Goal: Task Accomplishment & Management: Use online tool/utility

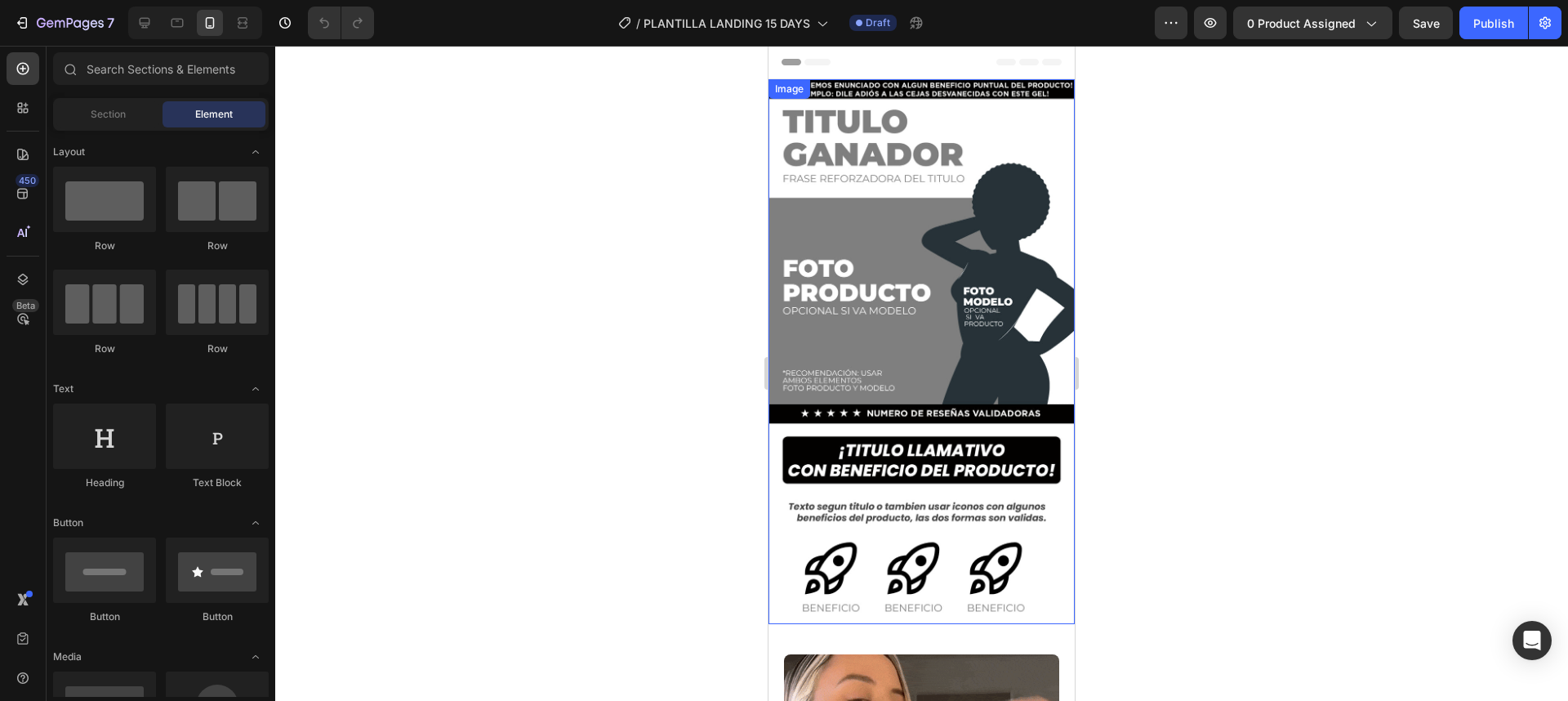
click at [968, 221] on img at bounding box center [921, 351] width 306 height 544
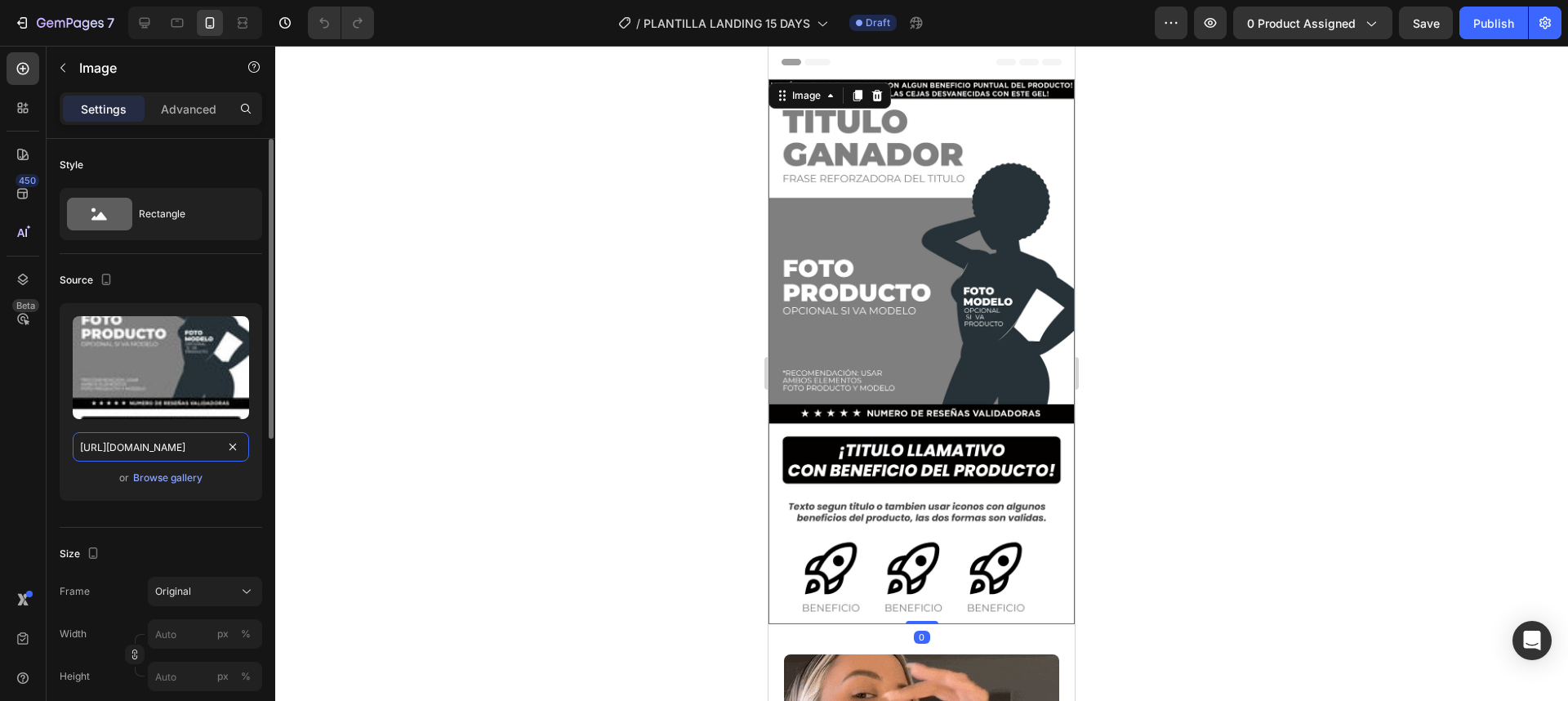
click at [124, 448] on input "https://cdn.shopify.com/s/files/1/0685/2719/4154/files/gempages_586048647980909…" at bounding box center [160, 446] width 176 height 30
paste input "2.webp?v=1758852523"
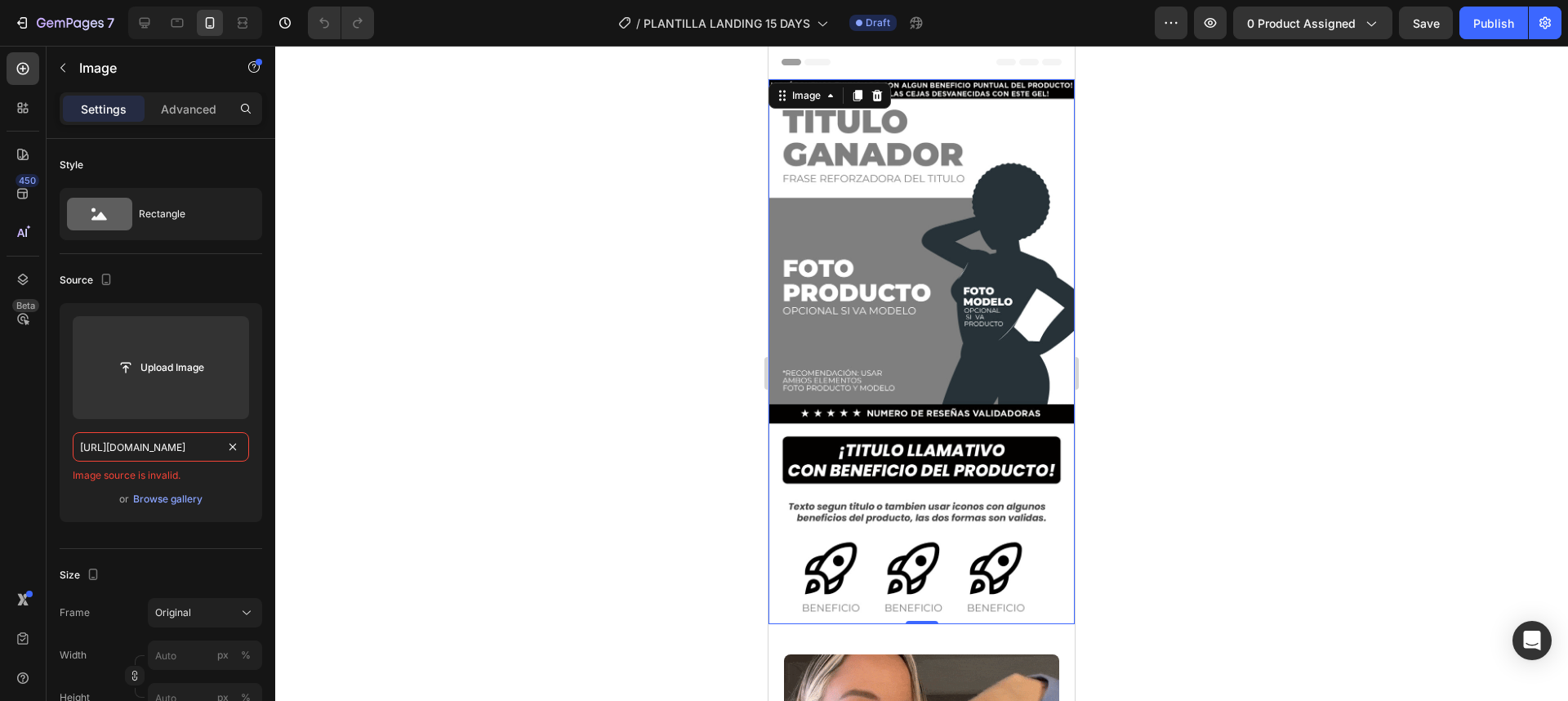
type input "https://cdn.shopify.com/s/files/1/0685/2719/4154/files/2.webp?v=1758852523"
click at [190, 443] on input "https://cdn.shopify.com/s/files/1/0685/2719/4154/files/2.webp?v=1758852523" at bounding box center [160, 446] width 176 height 30
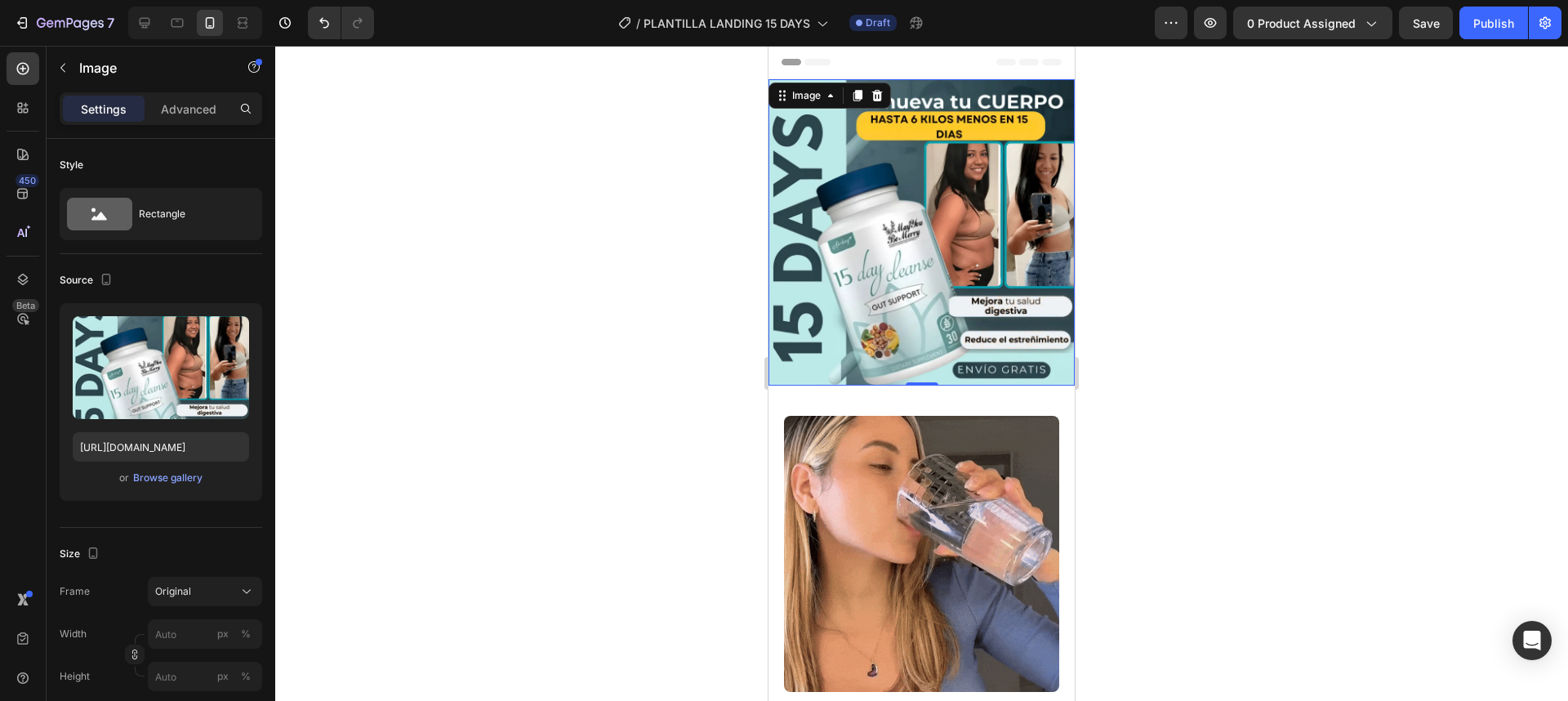
click at [570, 411] on div at bounding box center [921, 372] width 1293 height 654
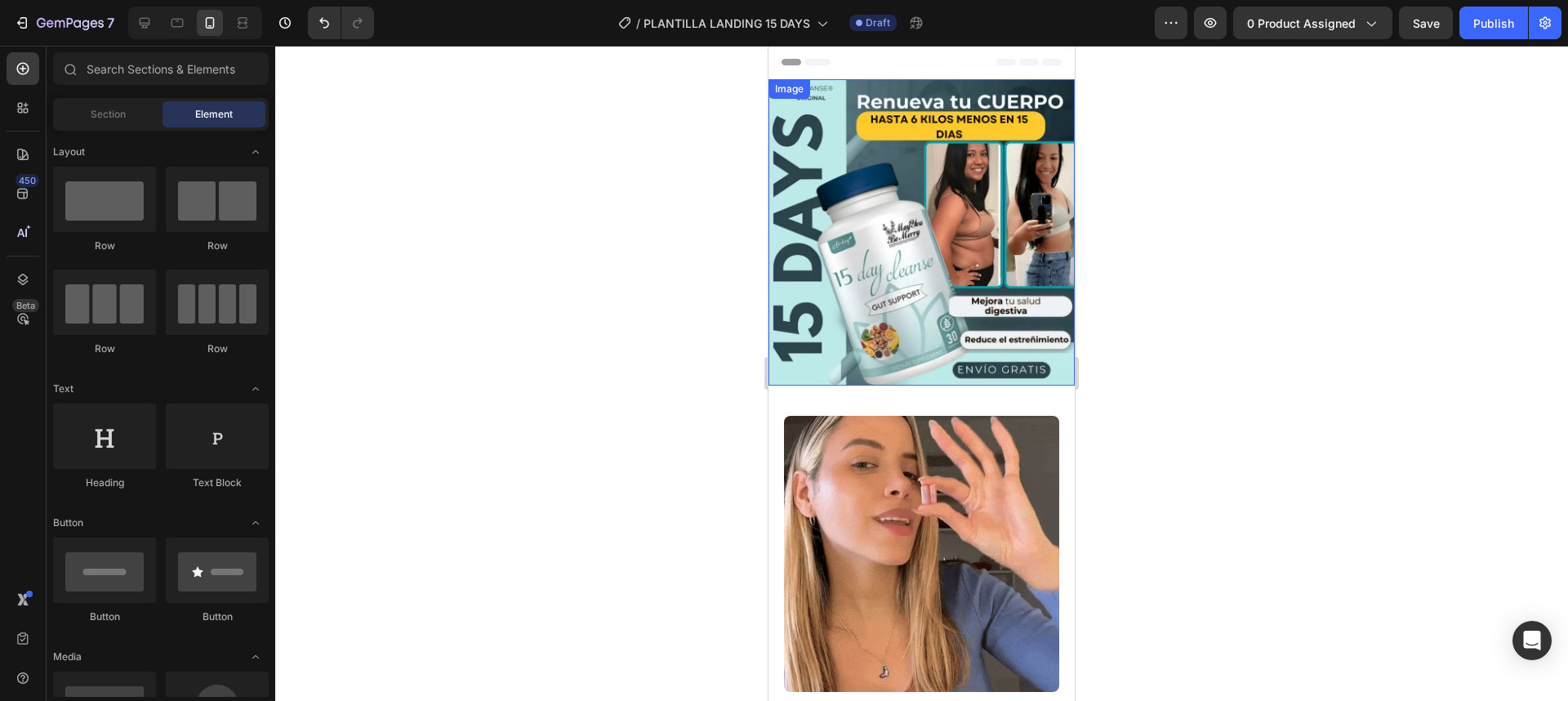
click at [879, 314] on img at bounding box center [921, 232] width 306 height 306
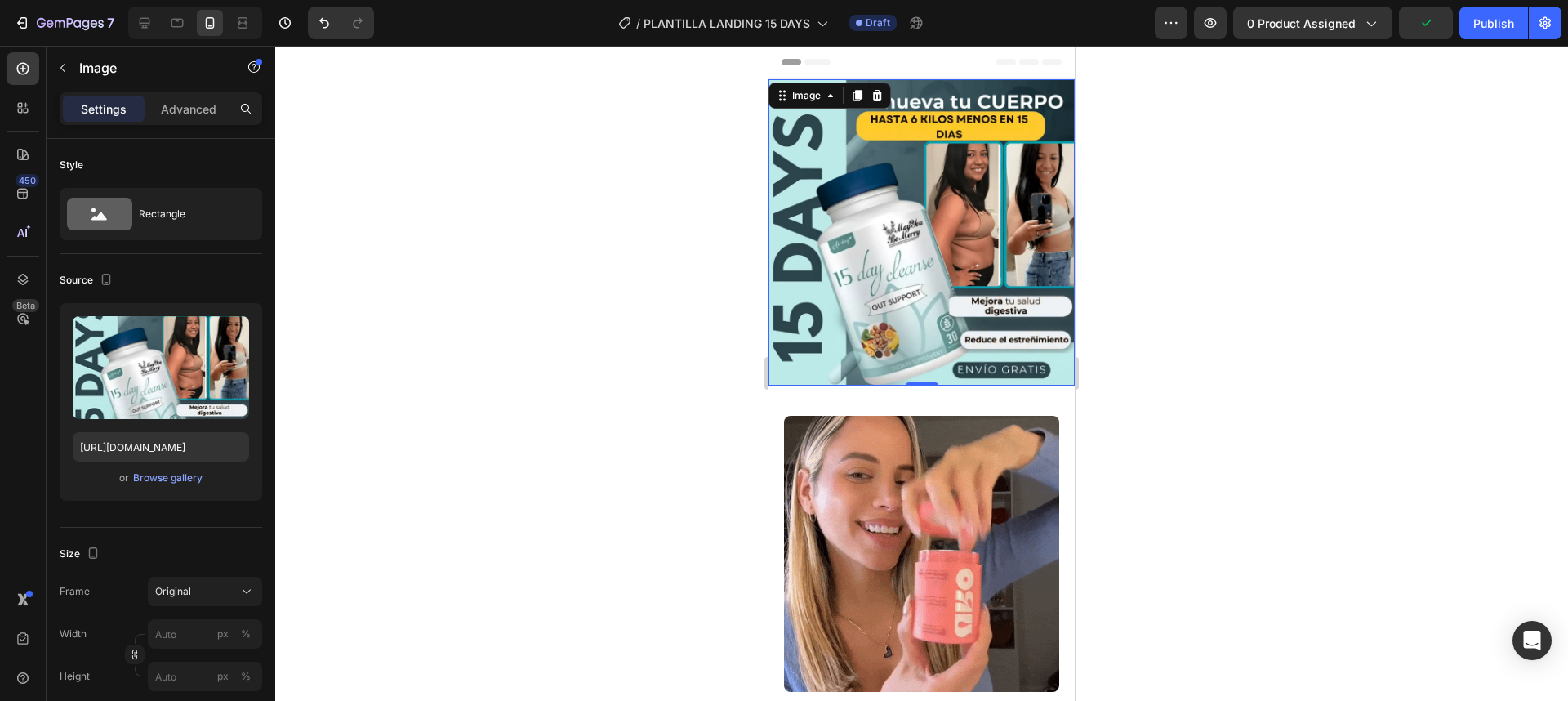
click at [891, 265] on img at bounding box center [921, 232] width 306 height 306
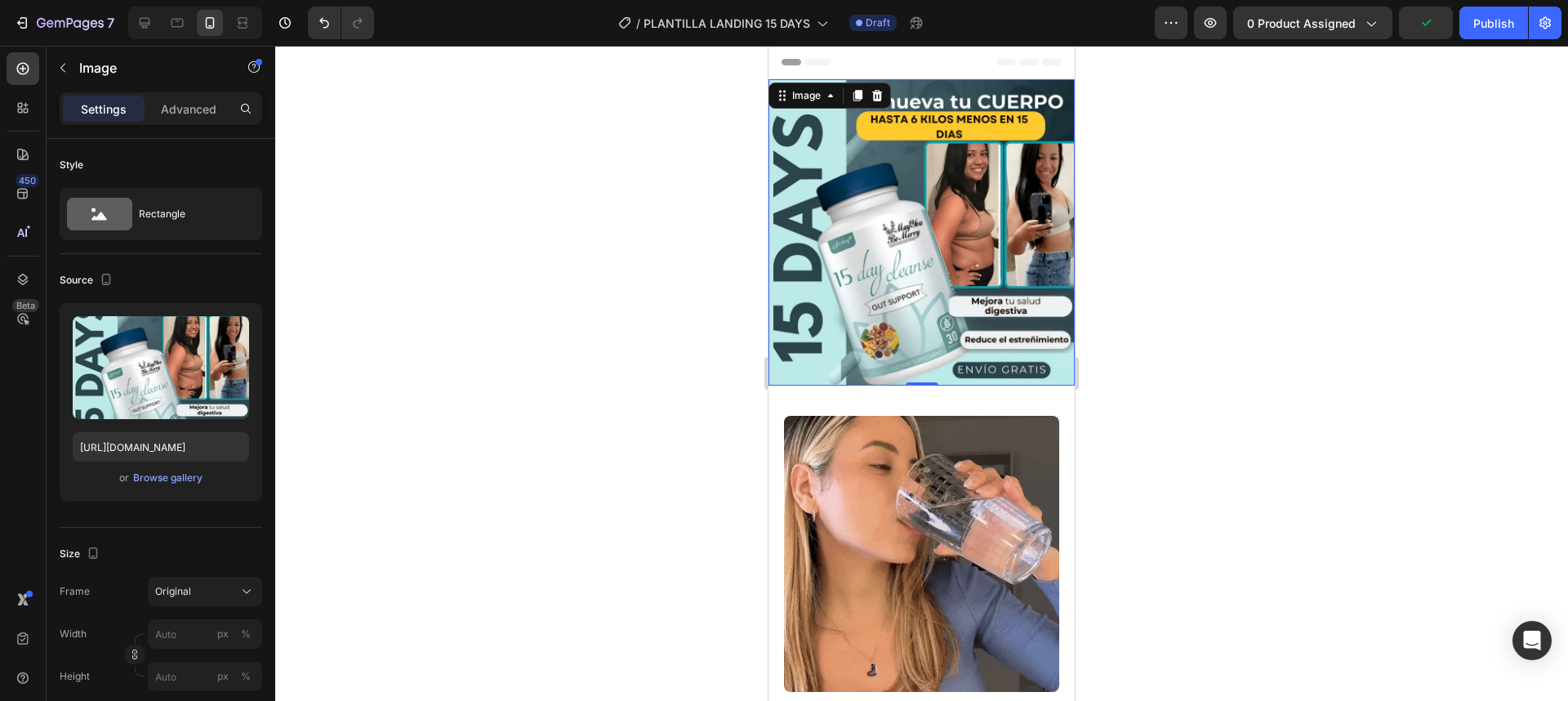
click at [891, 265] on img at bounding box center [921, 232] width 306 height 306
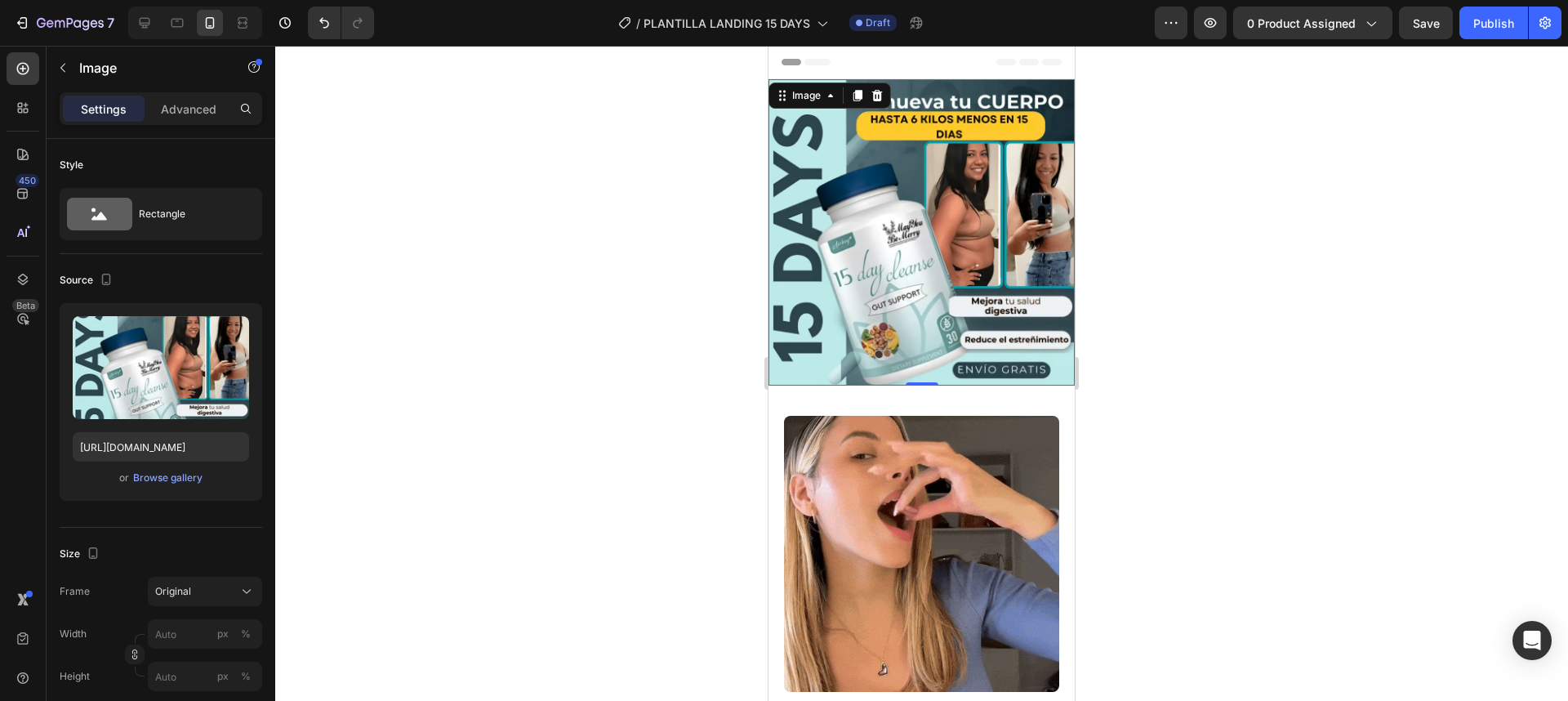
click at [443, 432] on div at bounding box center [921, 372] width 1293 height 654
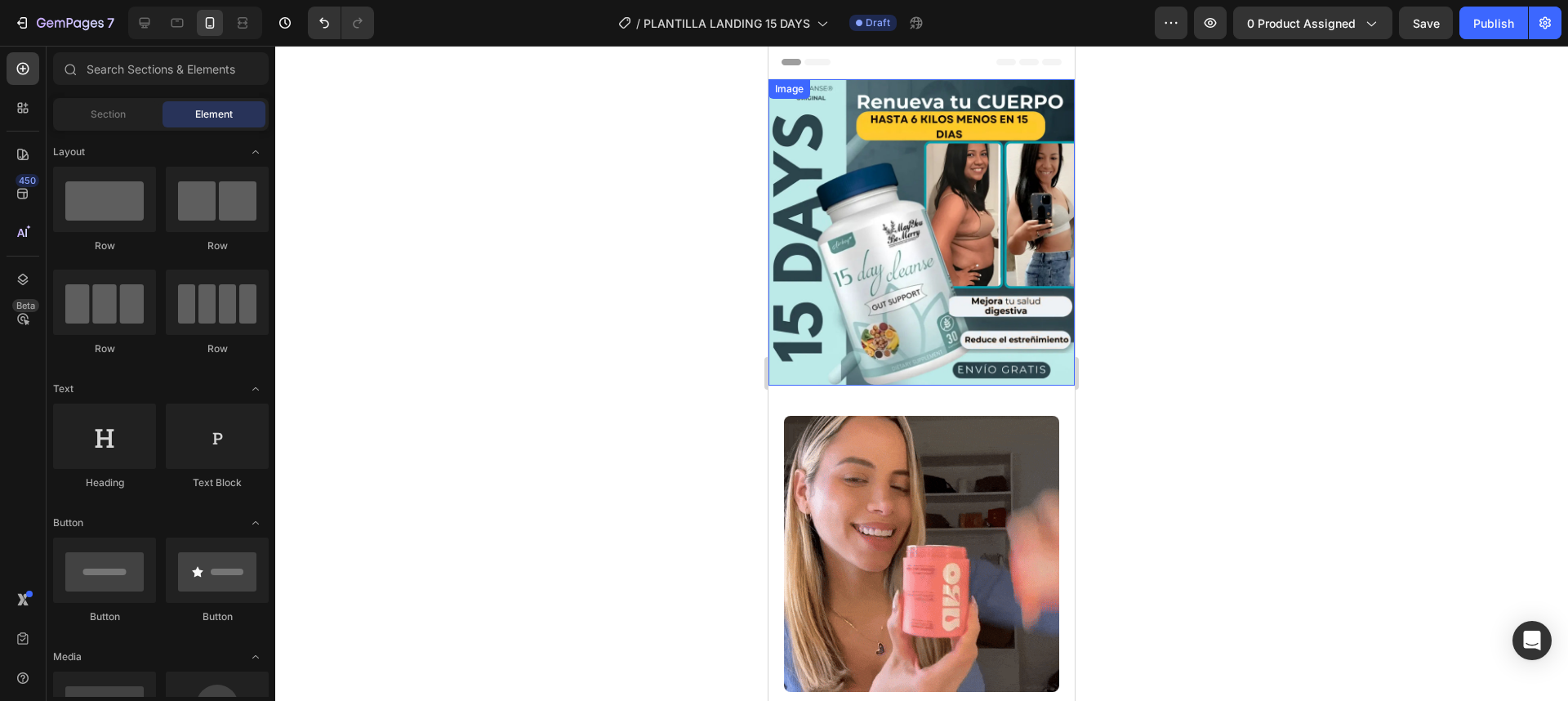
click at [905, 385] on img at bounding box center [921, 232] width 306 height 306
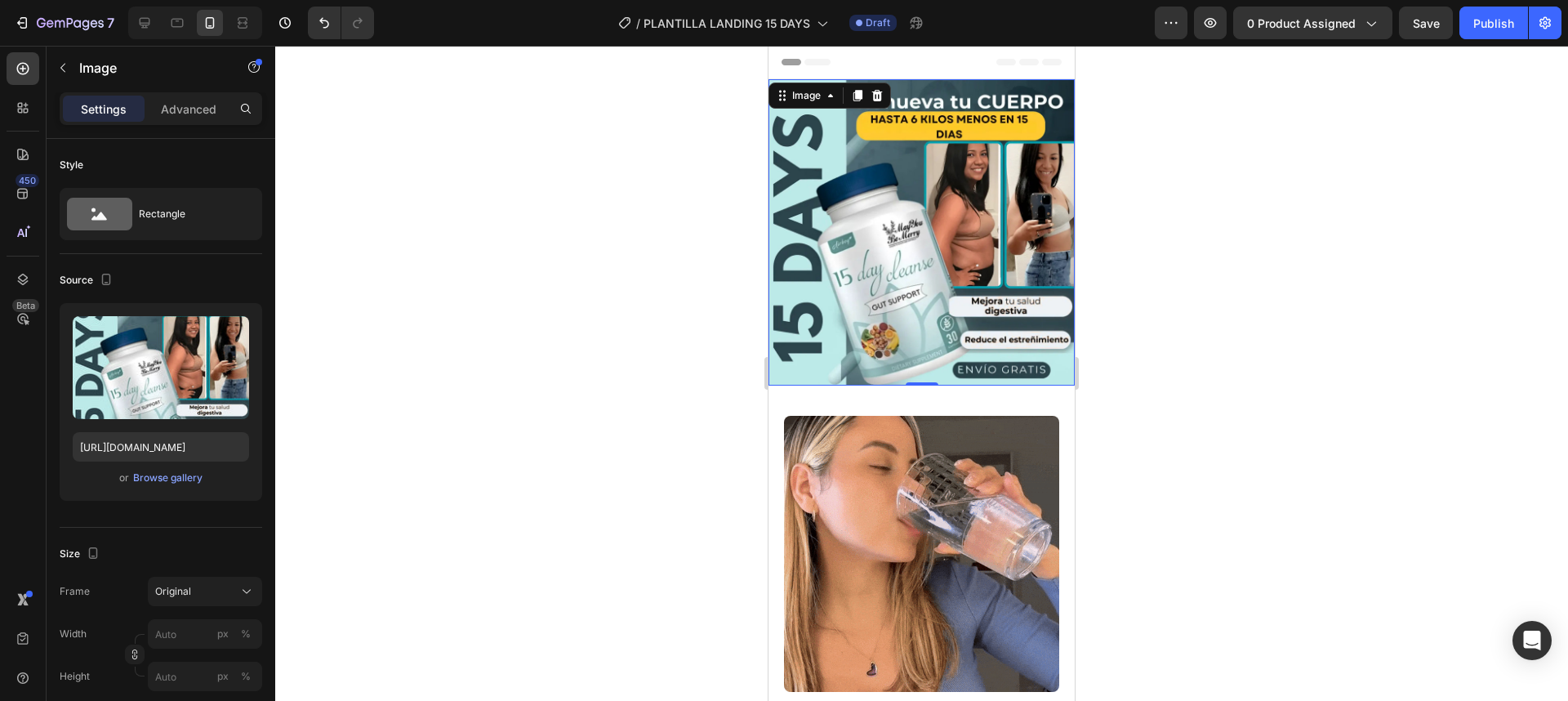
click at [1221, 366] on div at bounding box center [921, 372] width 1293 height 654
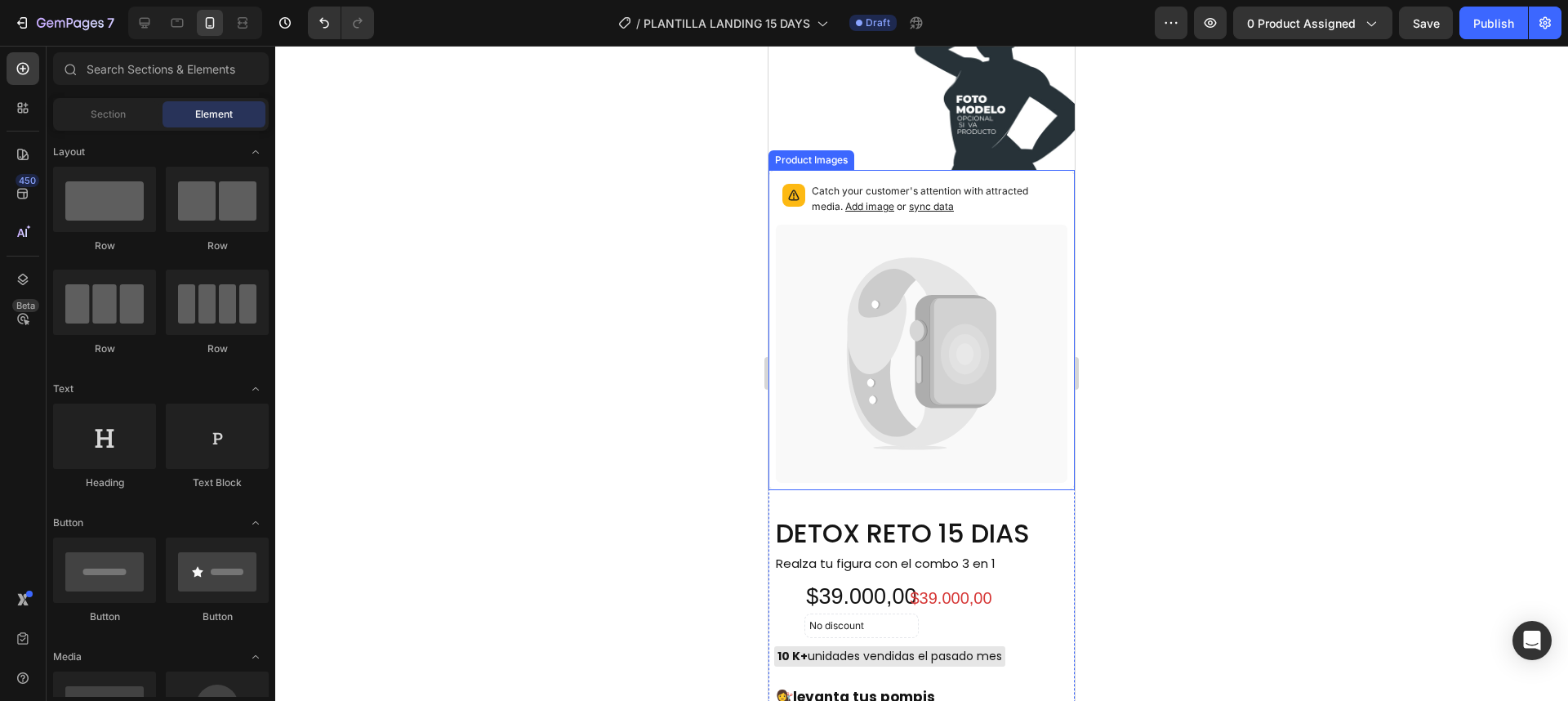
scroll to position [882, 0]
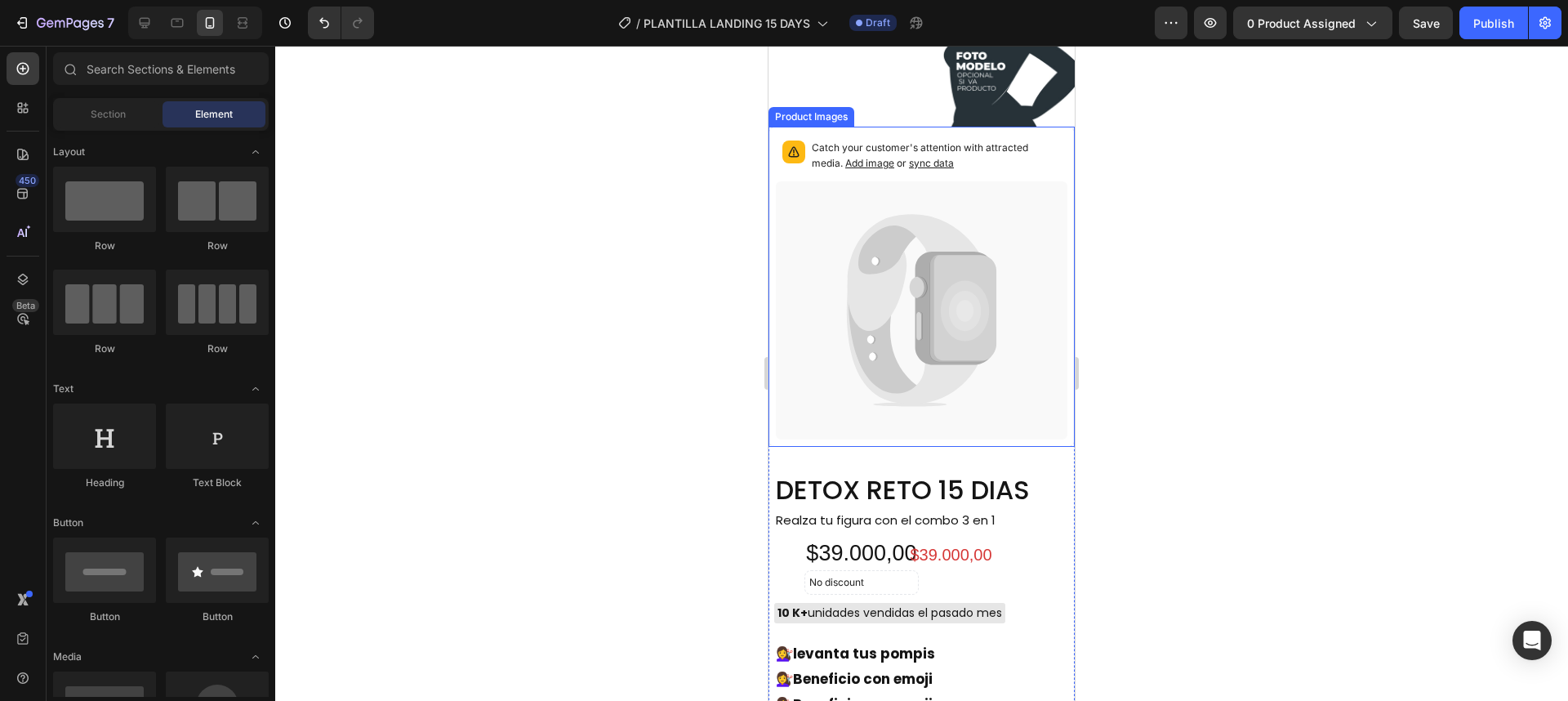
click at [934, 346] on icon at bounding box center [914, 342] width 134 height 124
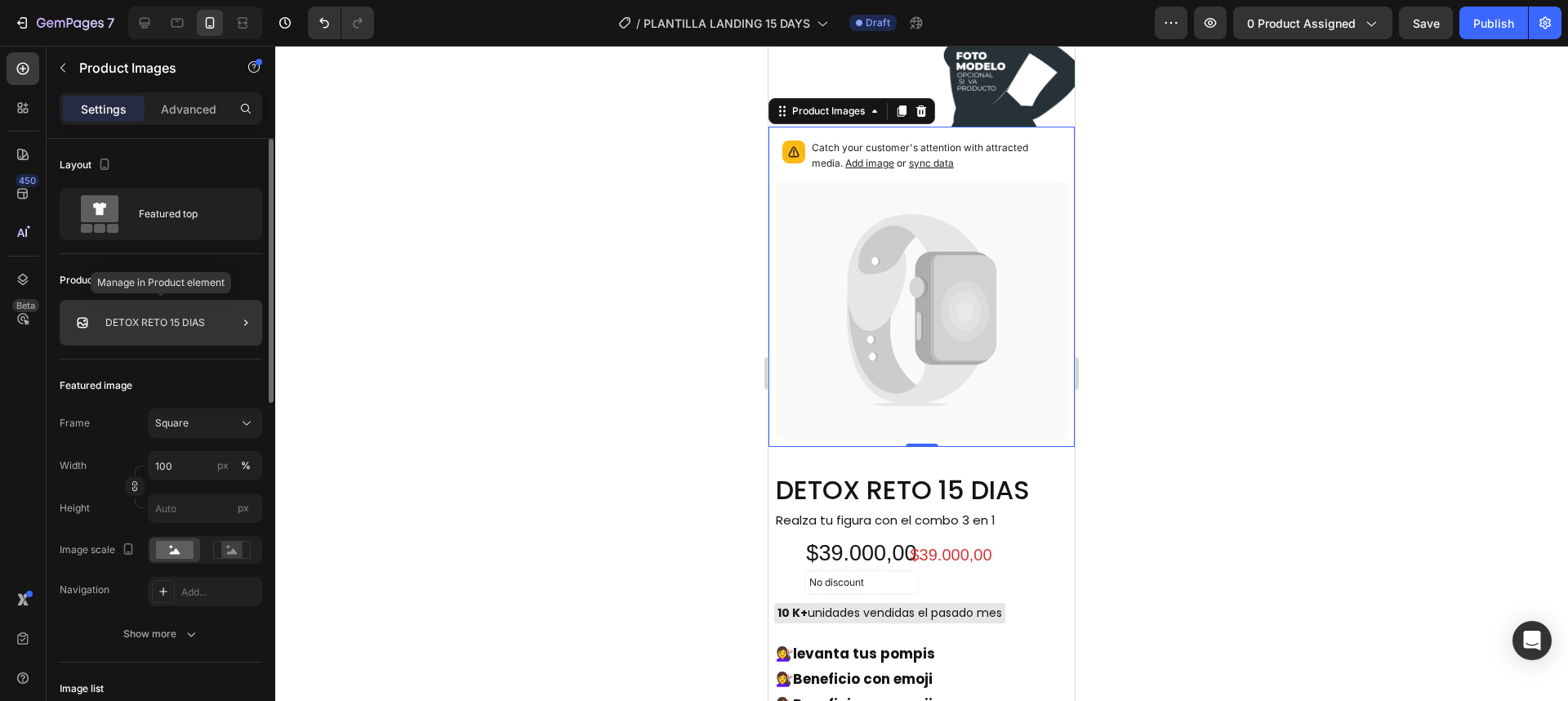
click at [206, 320] on div "DETOX RETO 15 DIAS" at bounding box center [161, 322] width 202 height 46
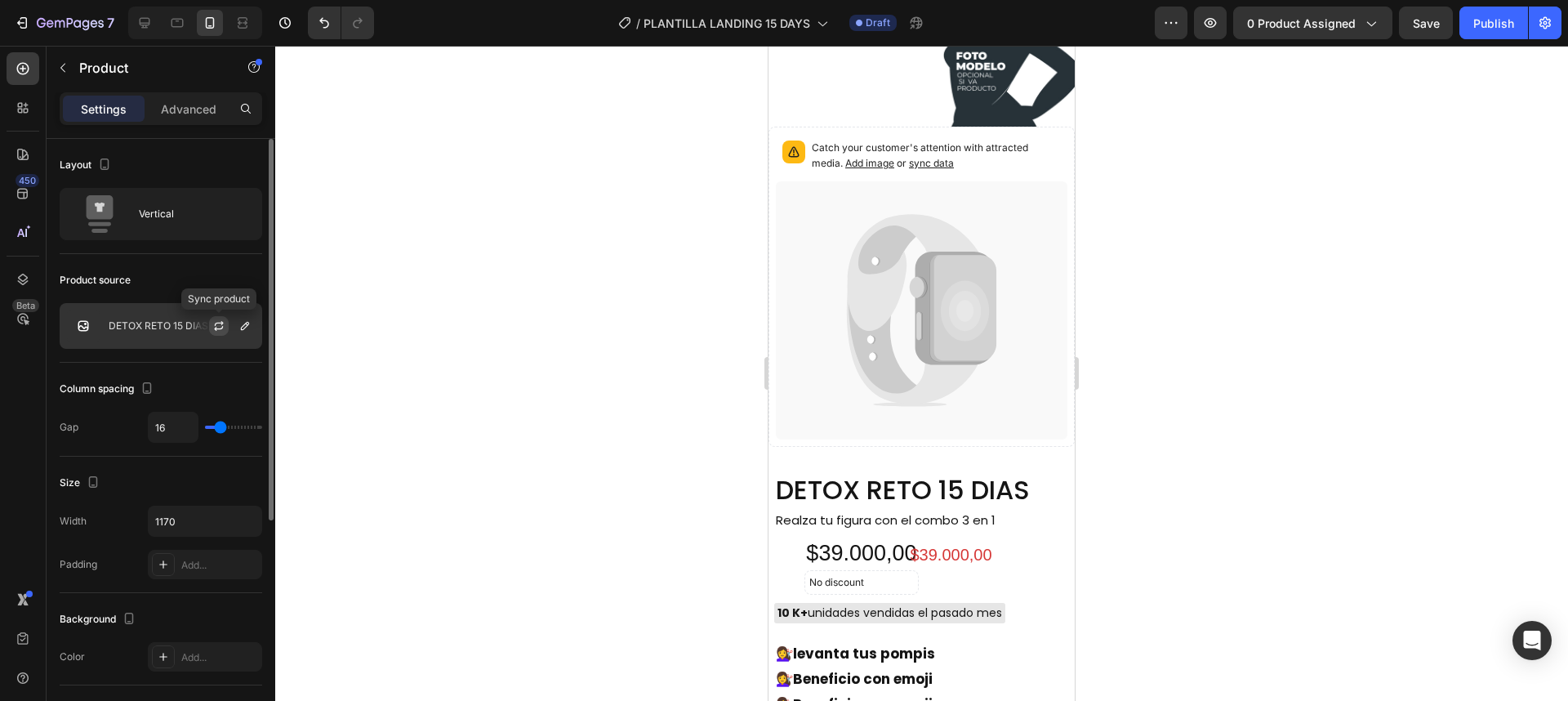
click at [218, 328] on icon "button" at bounding box center [218, 326] width 13 height 13
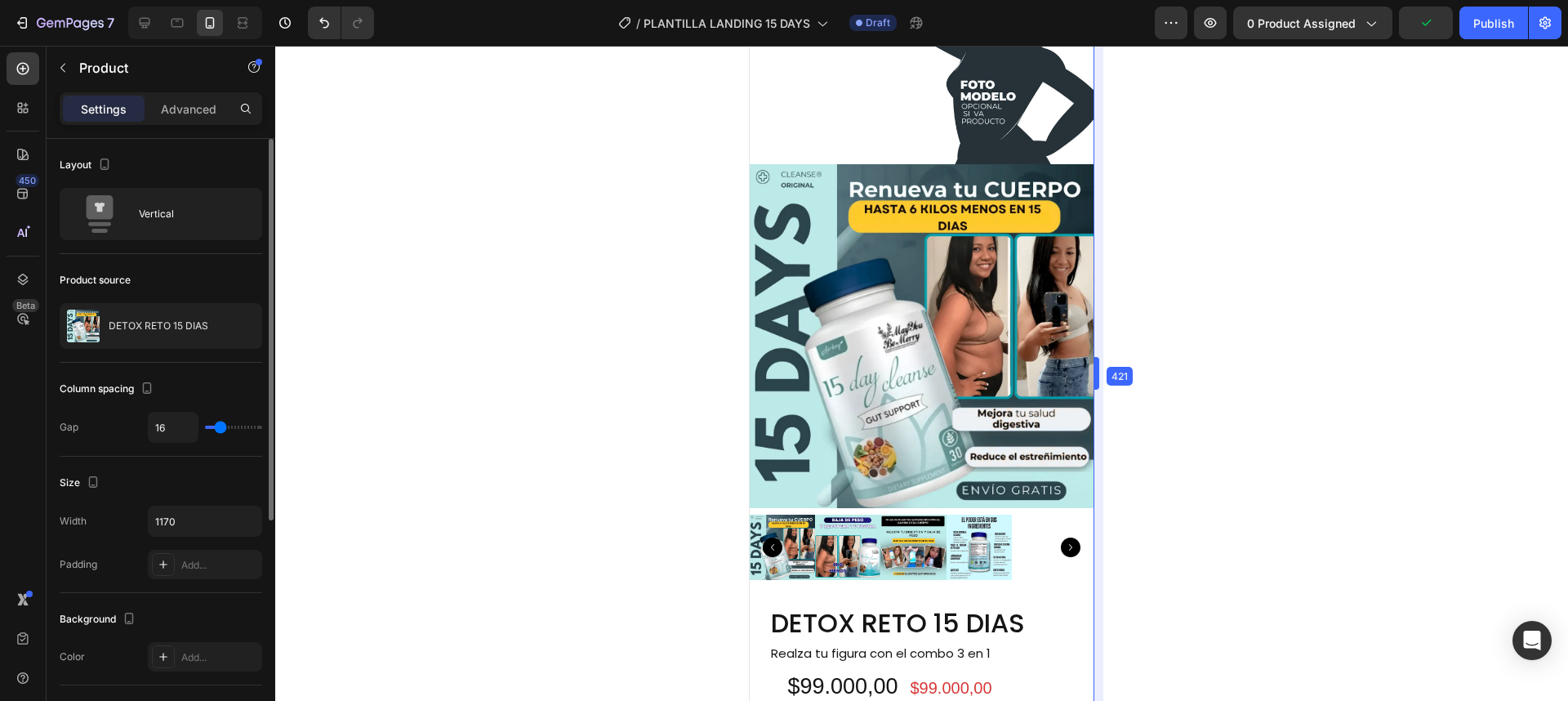
drag, startPoint x: 1075, startPoint y: 323, endPoint x: 1103, endPoint y: 332, distance: 29.4
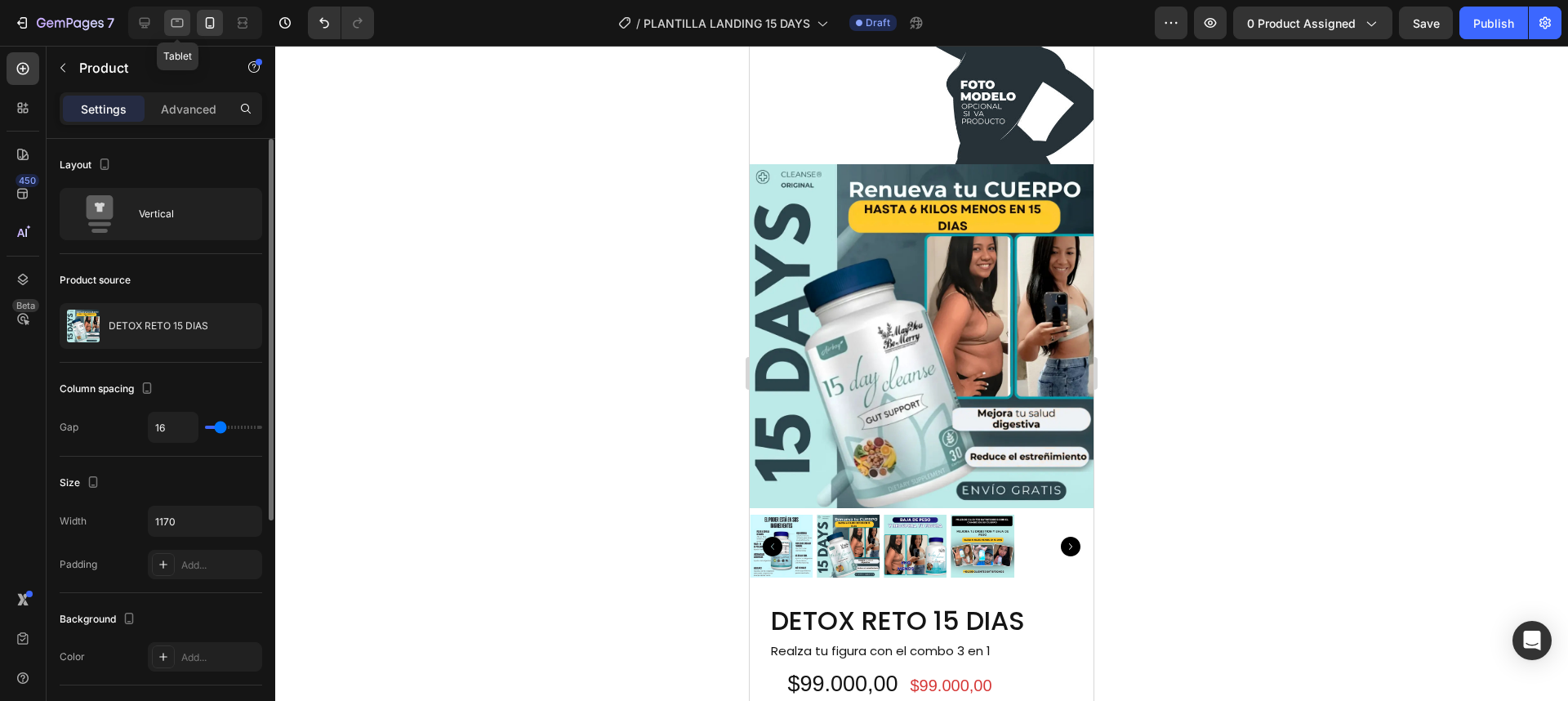
click at [189, 21] on div at bounding box center [176, 22] width 26 height 26
type input "0"
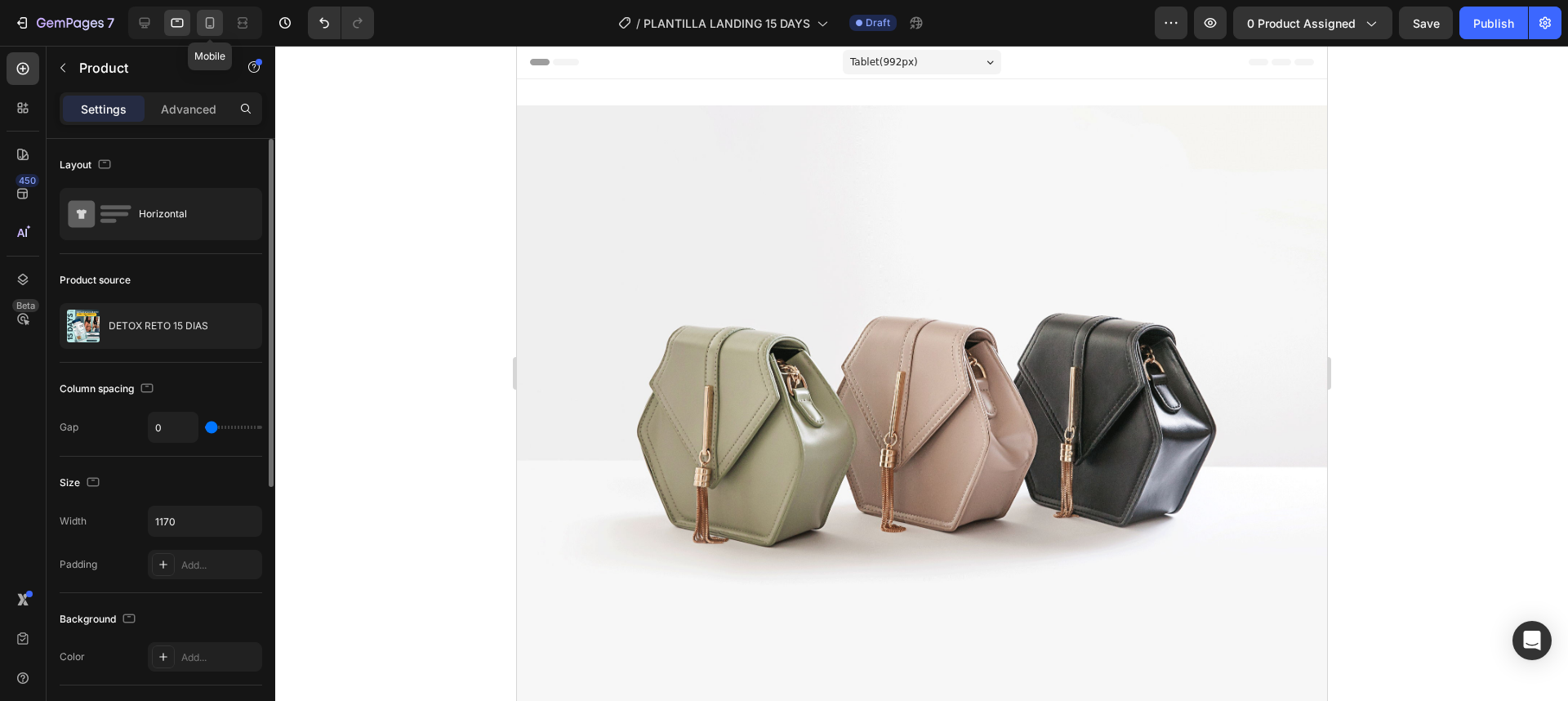
click at [207, 25] on icon at bounding box center [210, 22] width 9 height 12
type input "16"
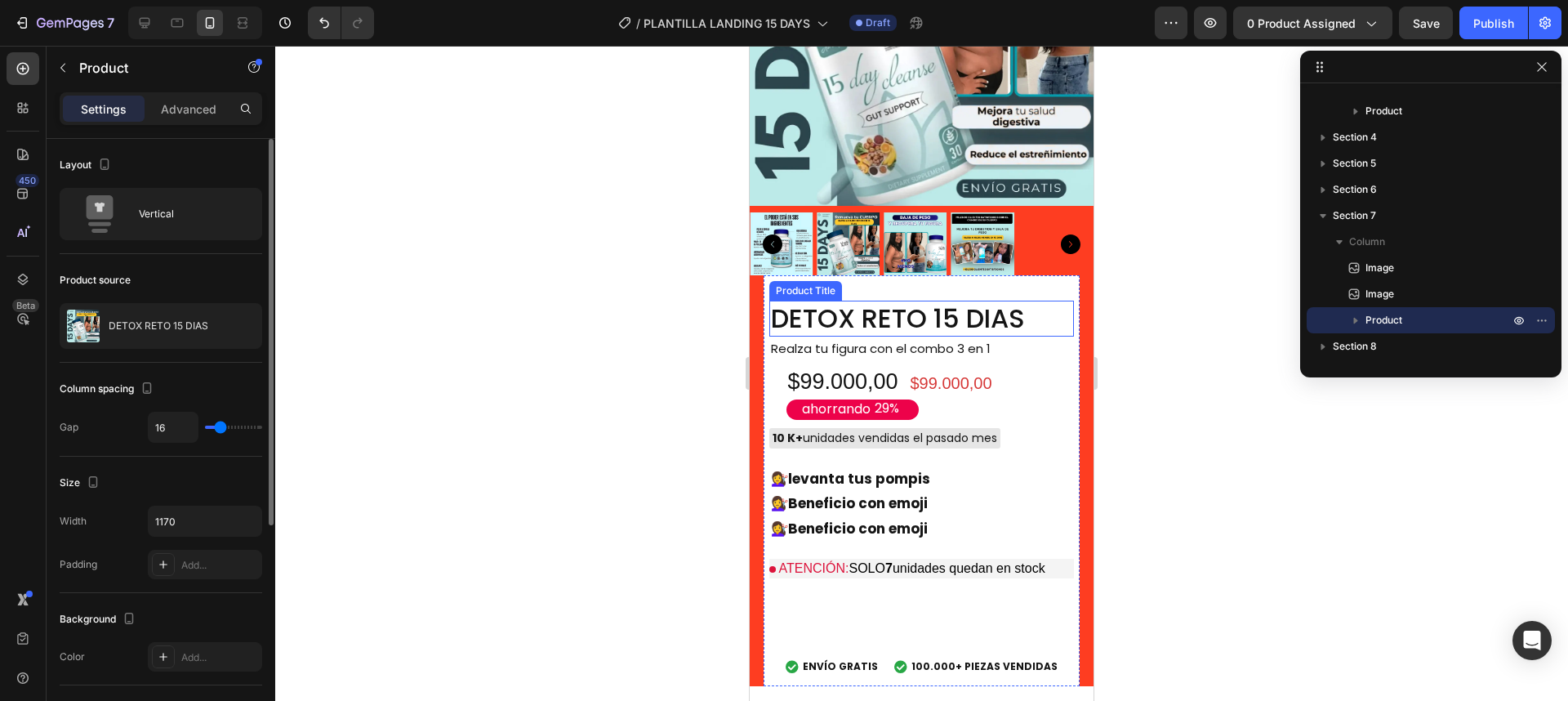
scroll to position [4629, 0]
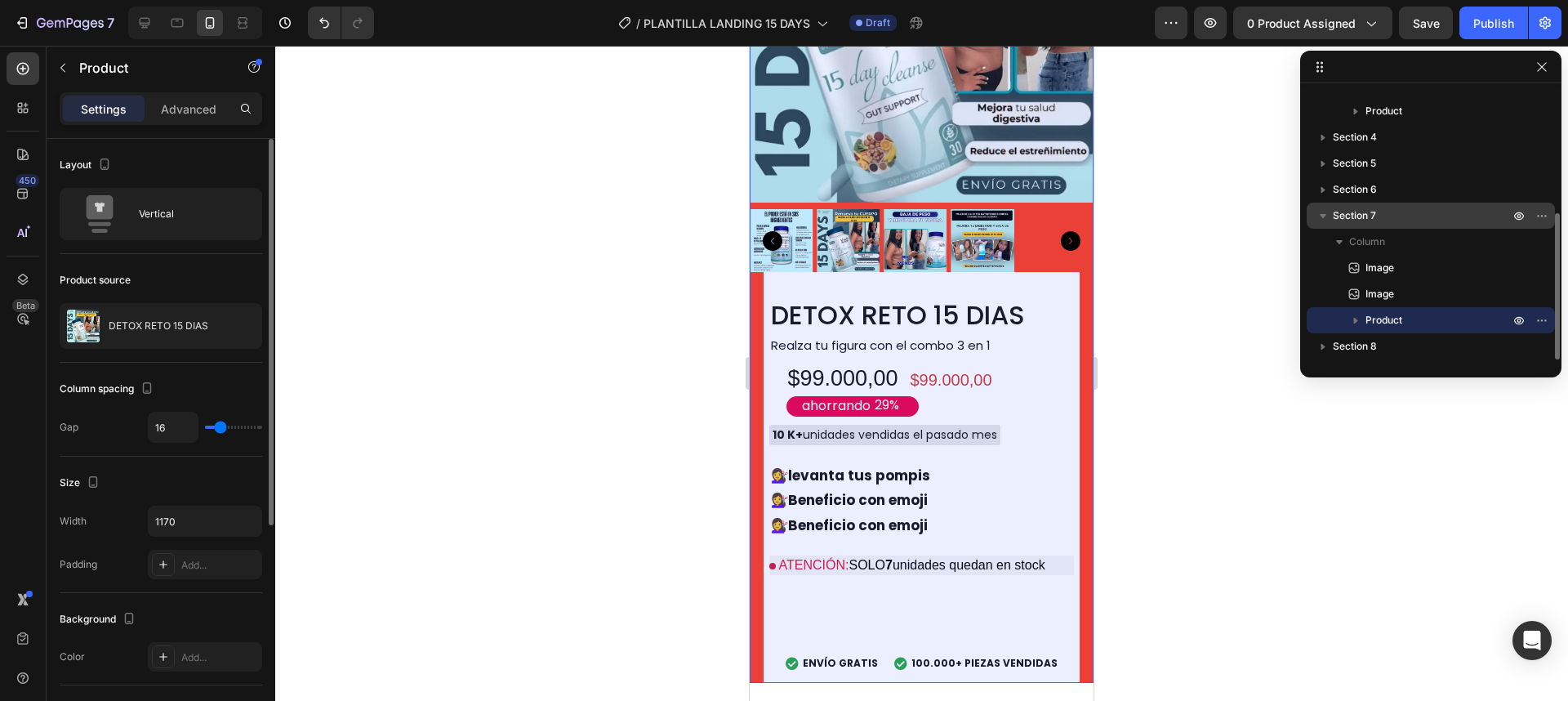
click at [1366, 223] on span "Section 7" at bounding box center [1354, 216] width 43 height 16
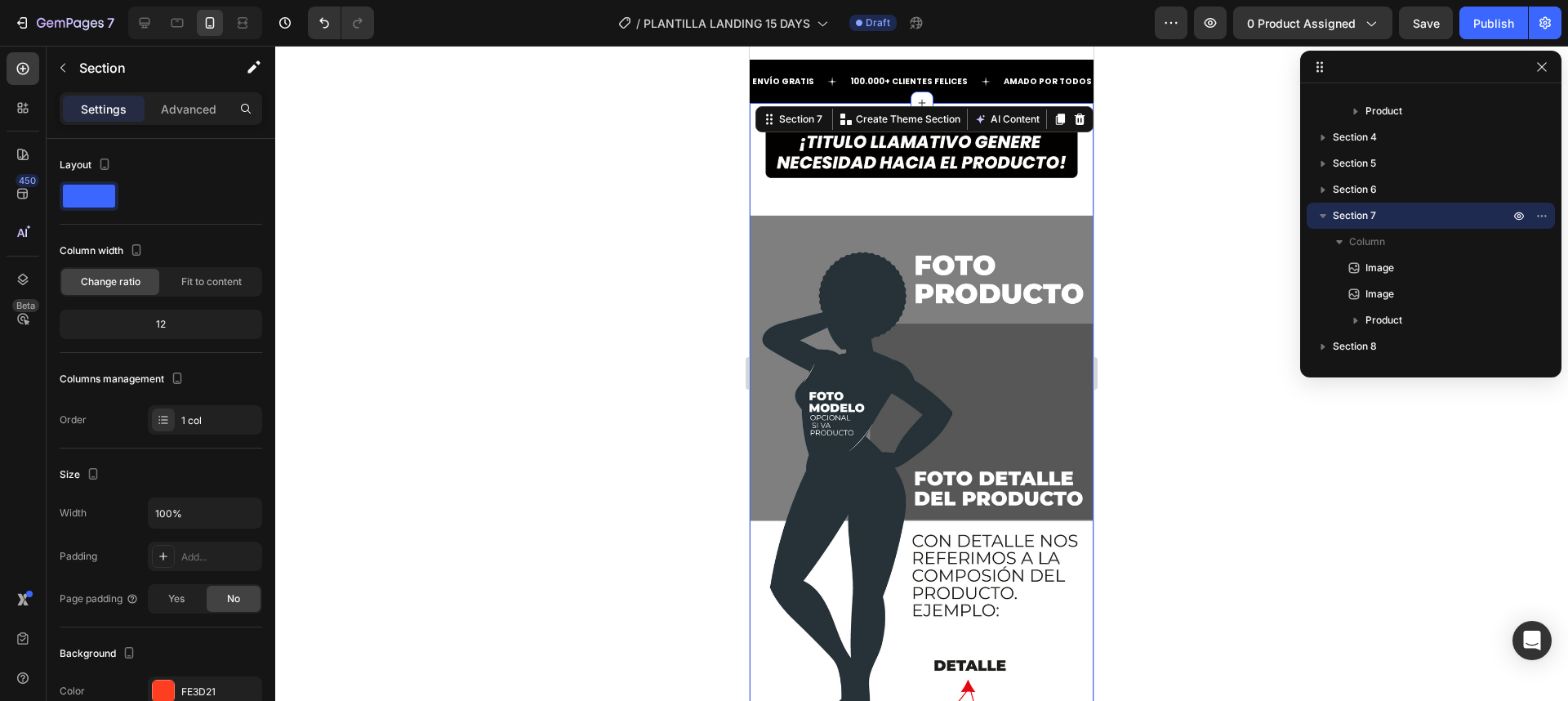
scroll to position [98, 0]
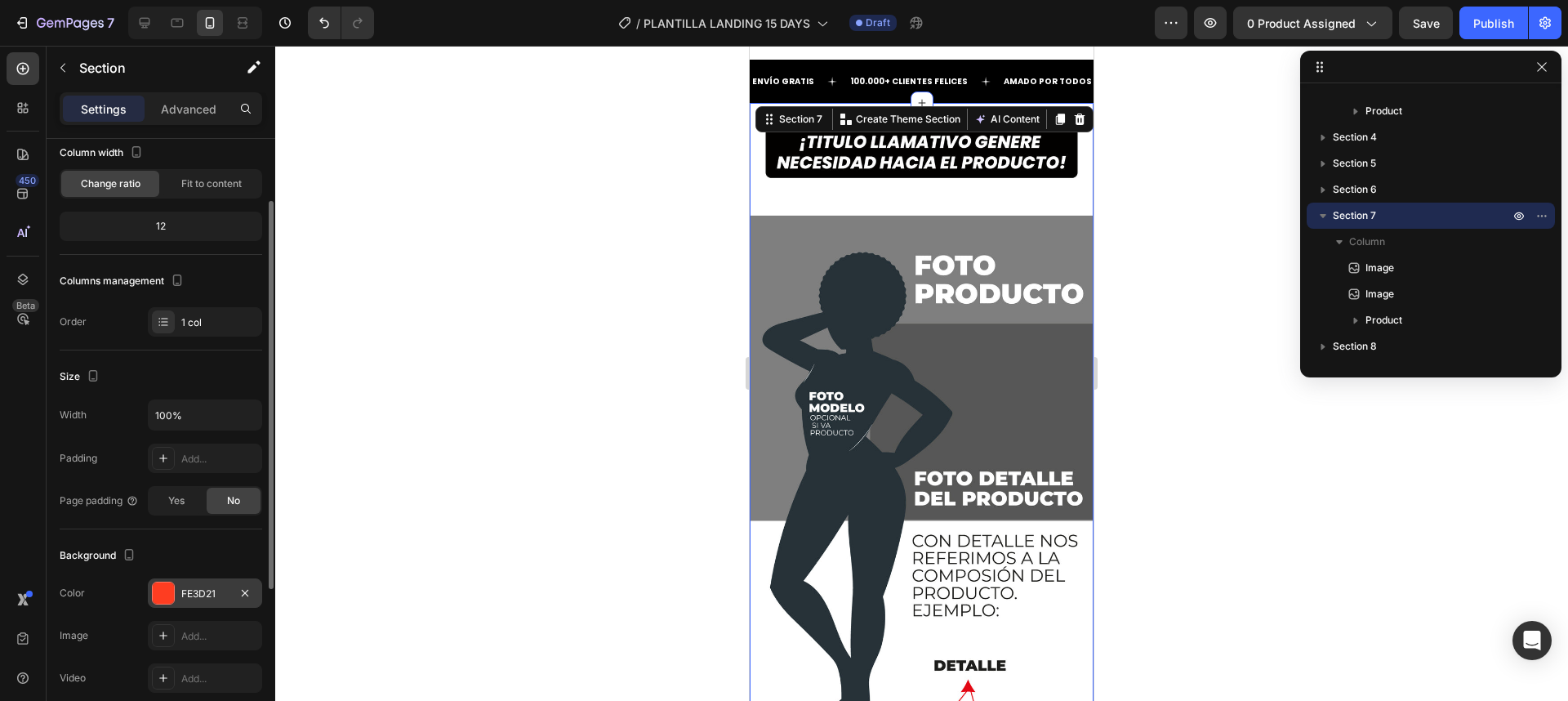
click at [189, 582] on div "FE3D21" at bounding box center [205, 593] width 115 height 30
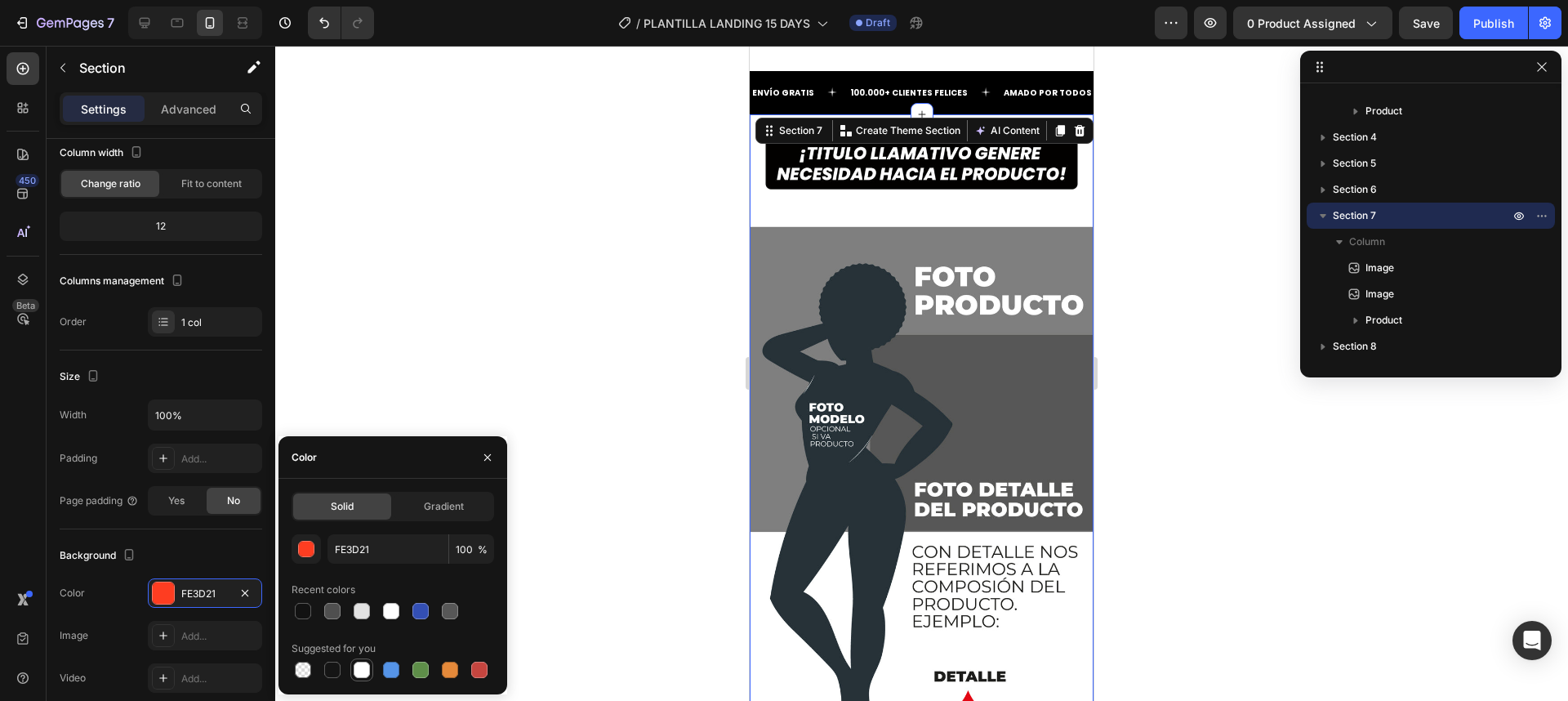
click at [362, 663] on div at bounding box center [362, 670] width 16 height 16
type input "FFFFFF"
click at [1166, 487] on div at bounding box center [921, 372] width 1293 height 654
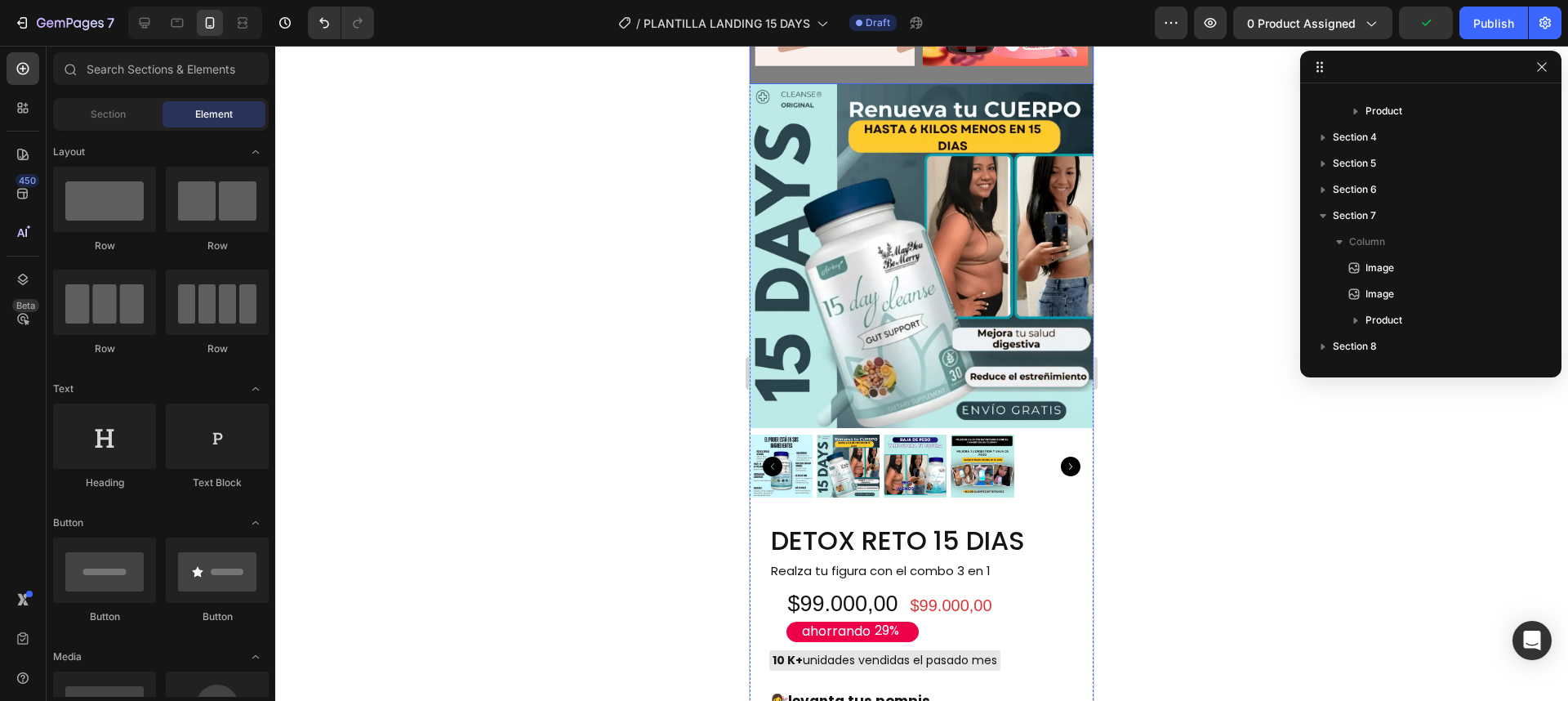
scroll to position [4600, 0]
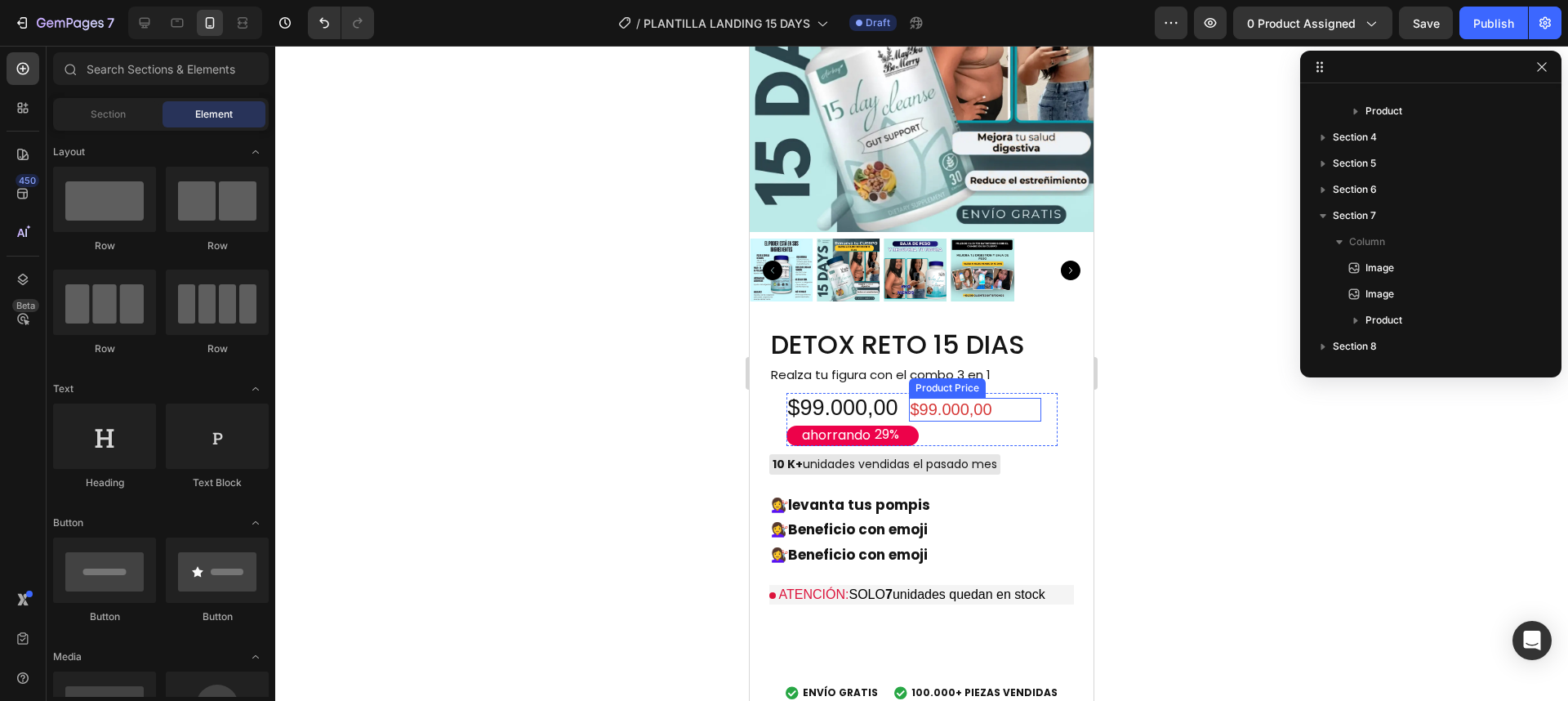
click at [973, 398] on div "$99.000,00" at bounding box center [975, 409] width 133 height 23
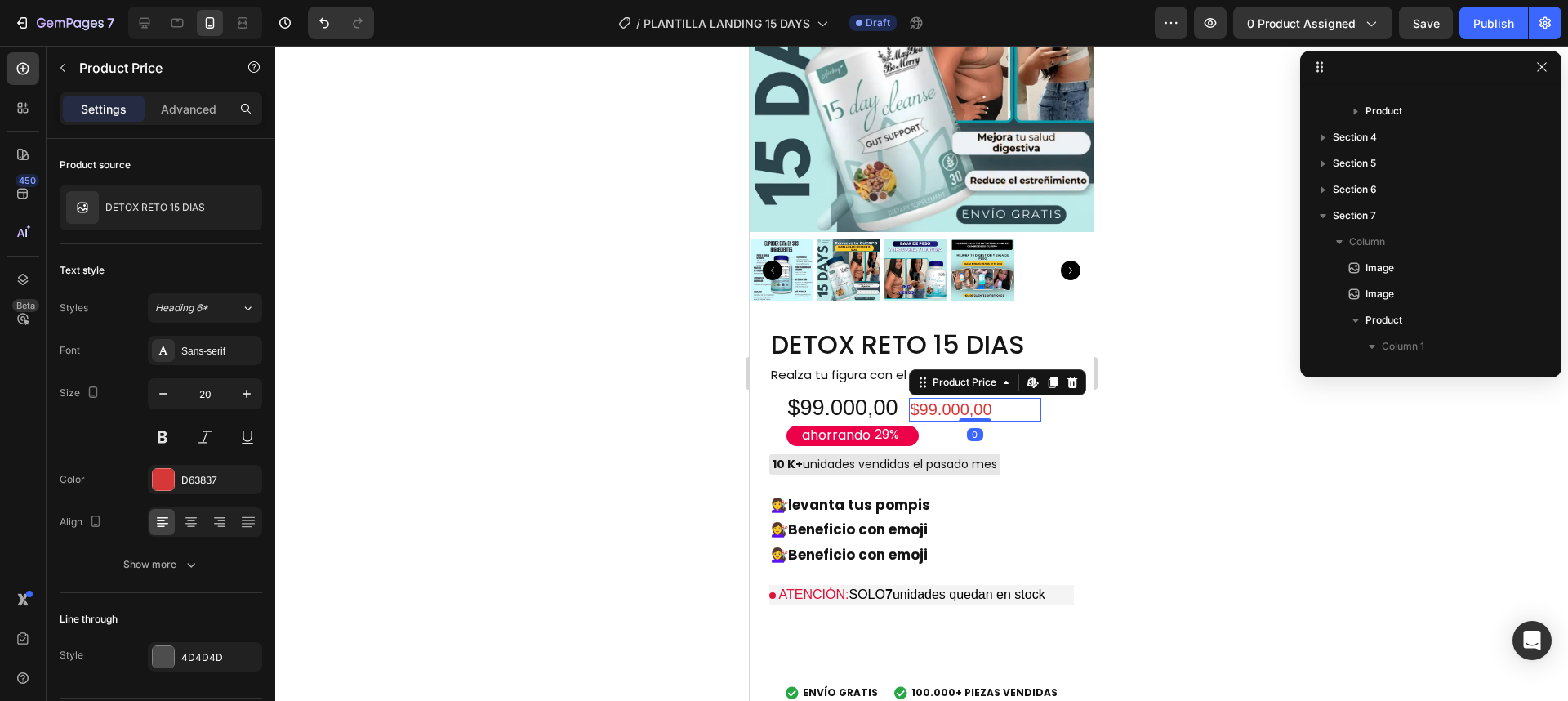
scroll to position [675, 0]
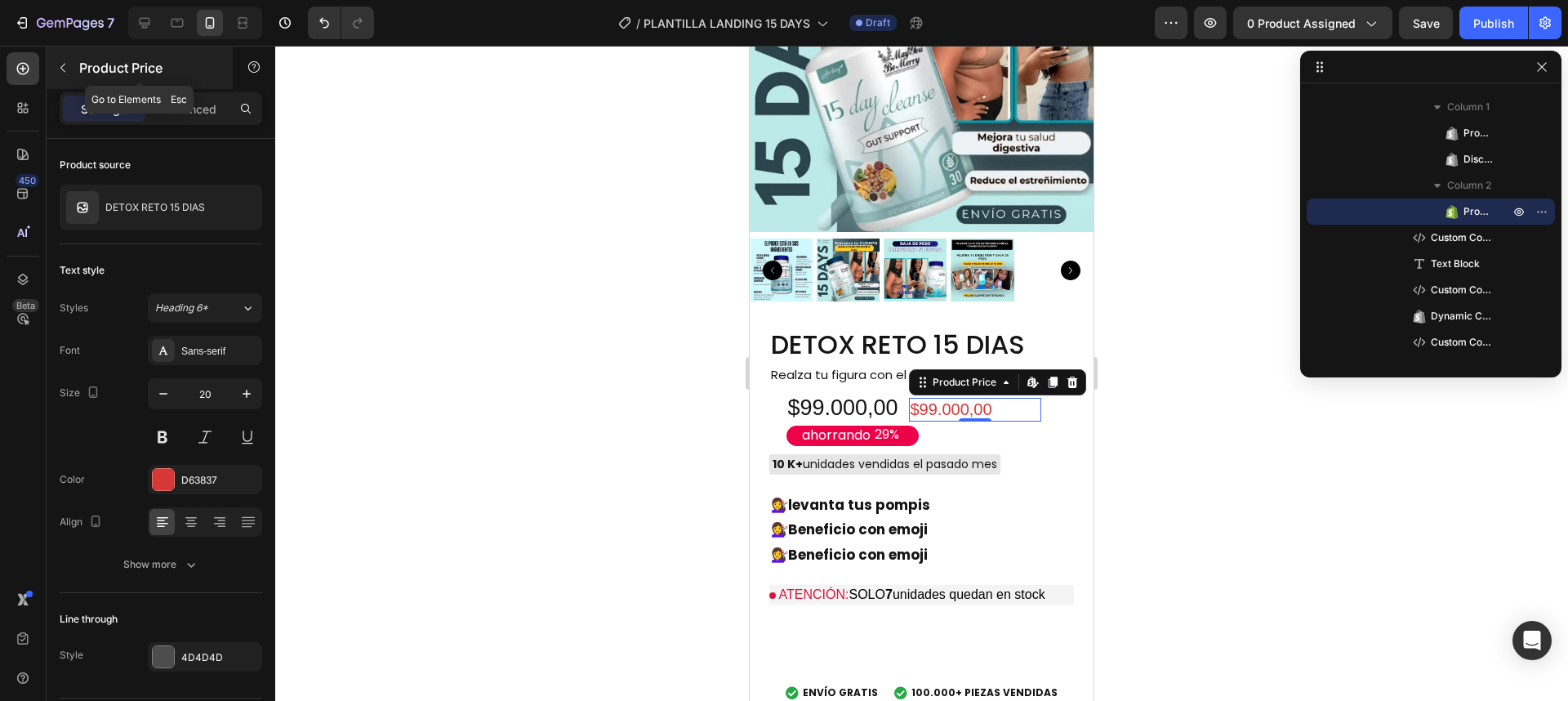
click at [66, 70] on icon "button" at bounding box center [63, 67] width 13 height 13
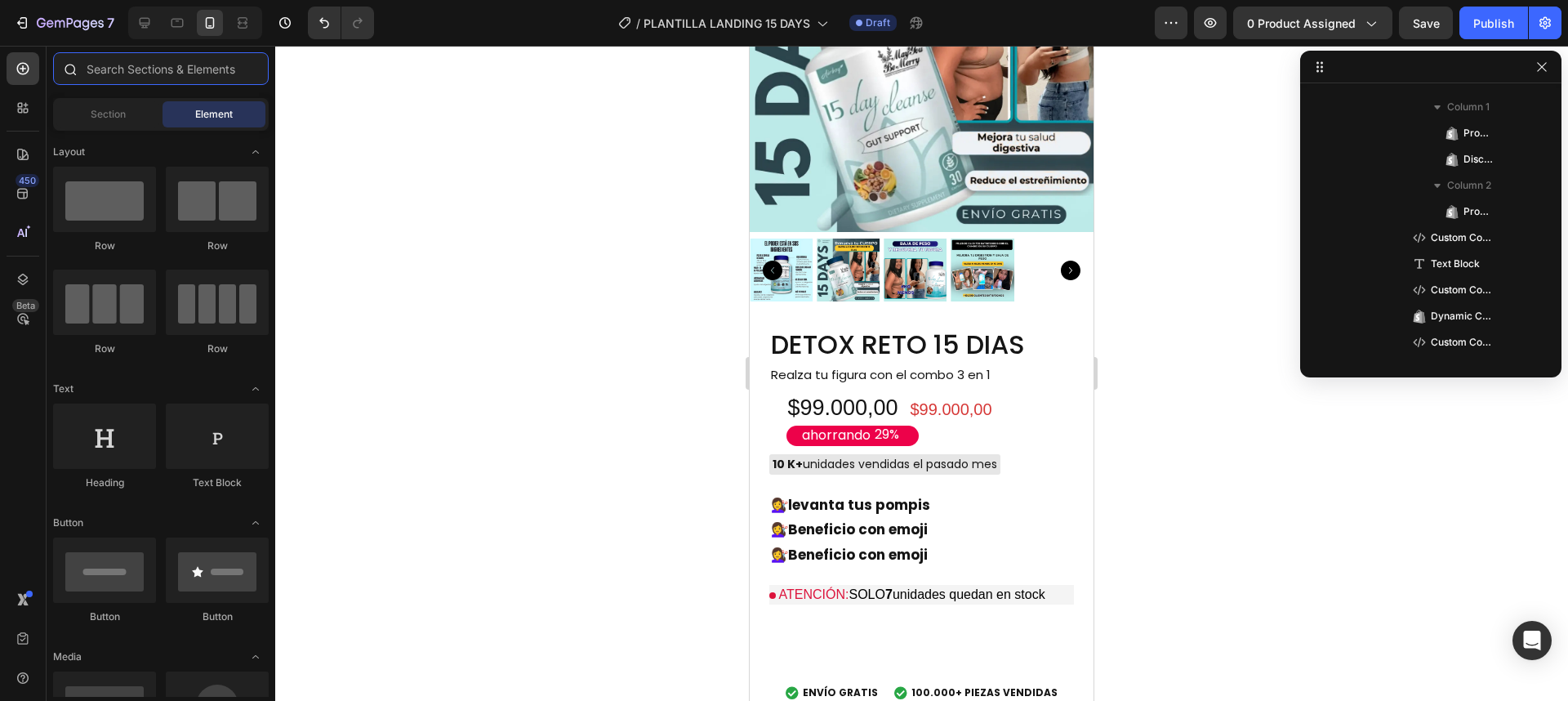
click at [194, 73] on input "text" at bounding box center [160, 68] width 216 height 32
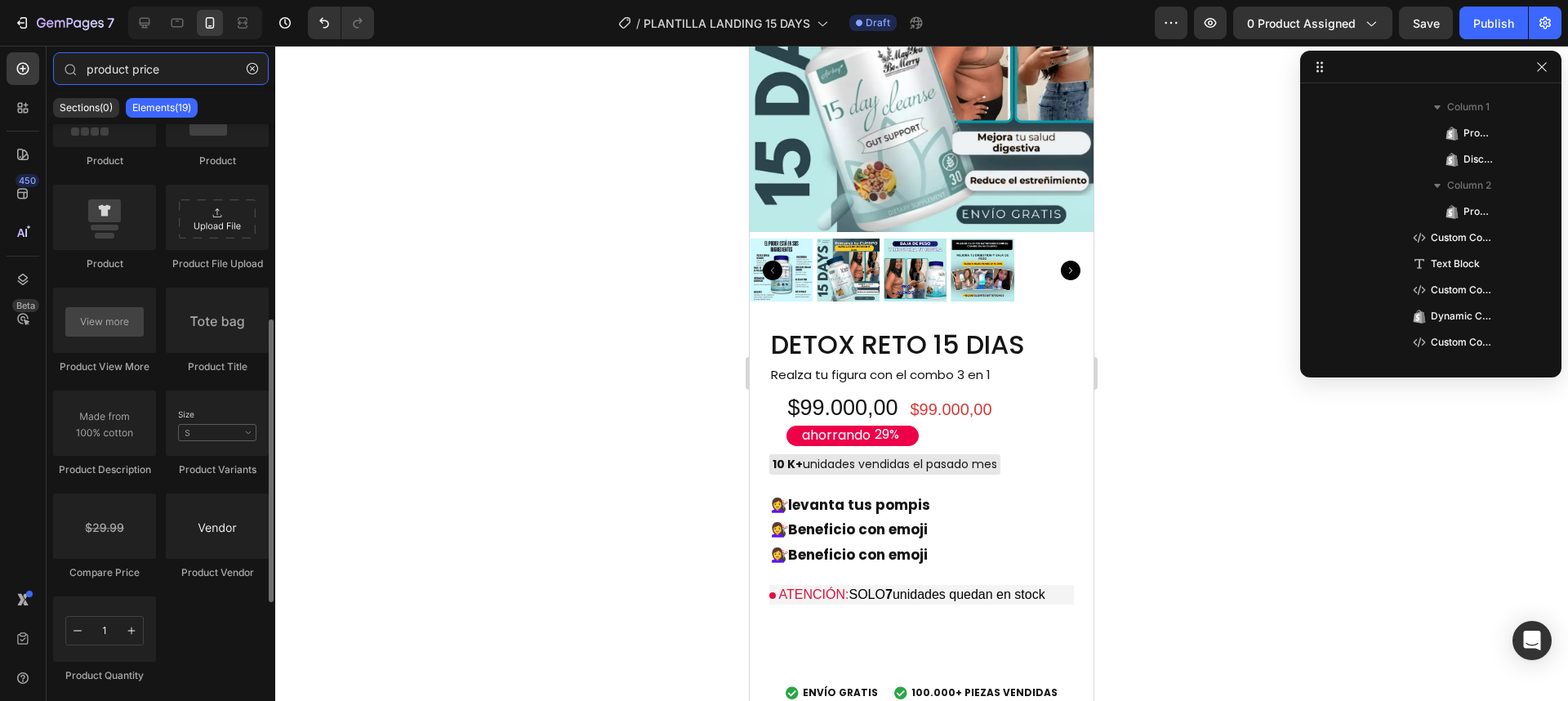
scroll to position [490, 0]
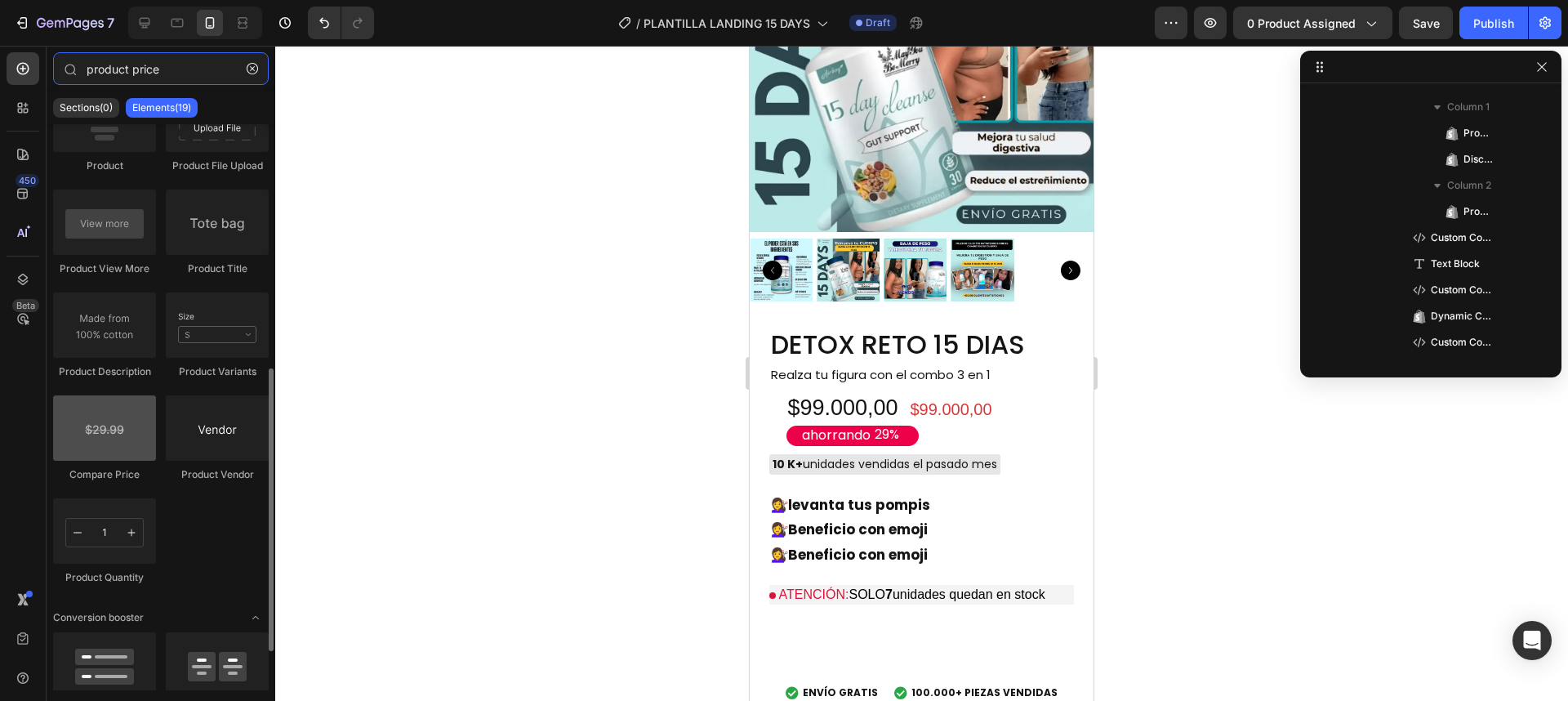
type input "product price"
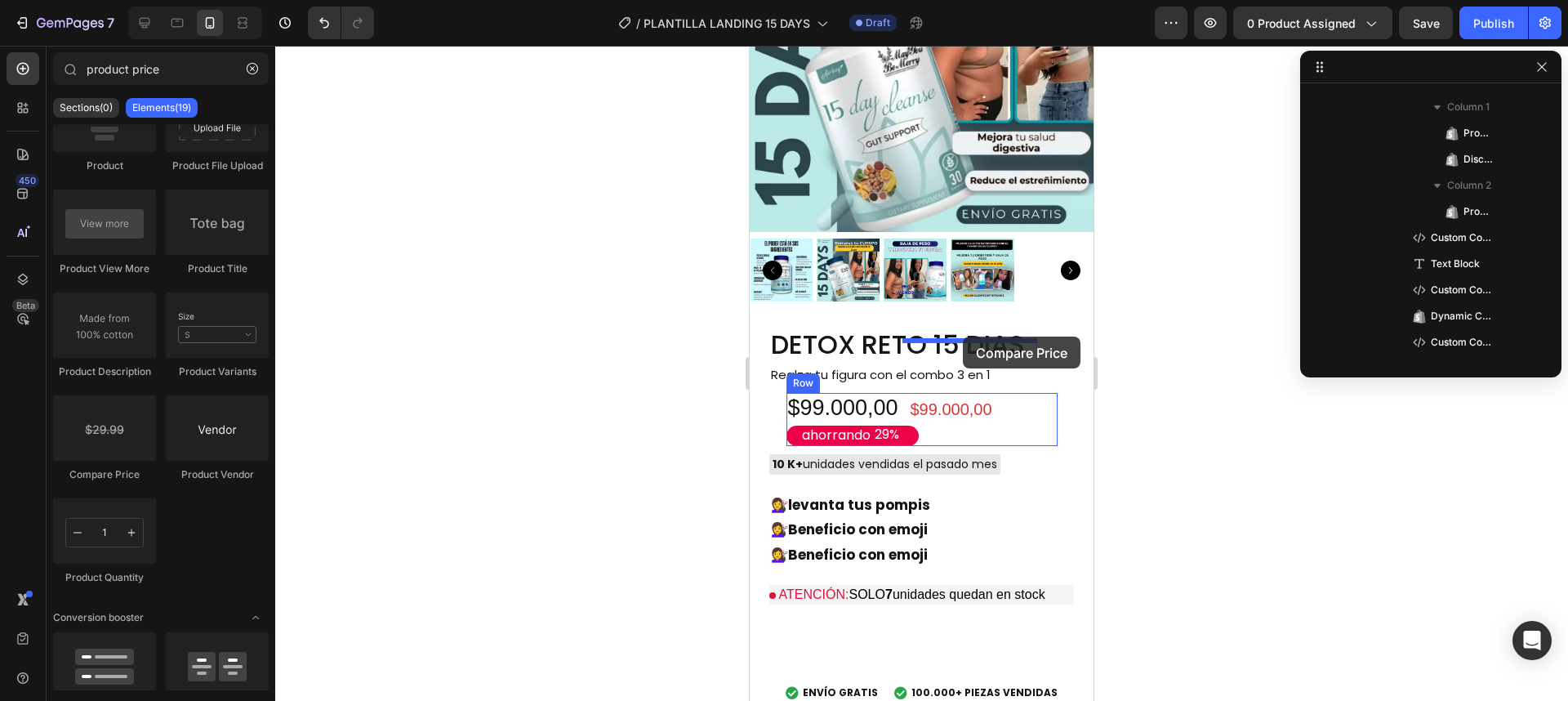
drag, startPoint x: 869, startPoint y: 466, endPoint x: 963, endPoint y: 337, distance: 159.6
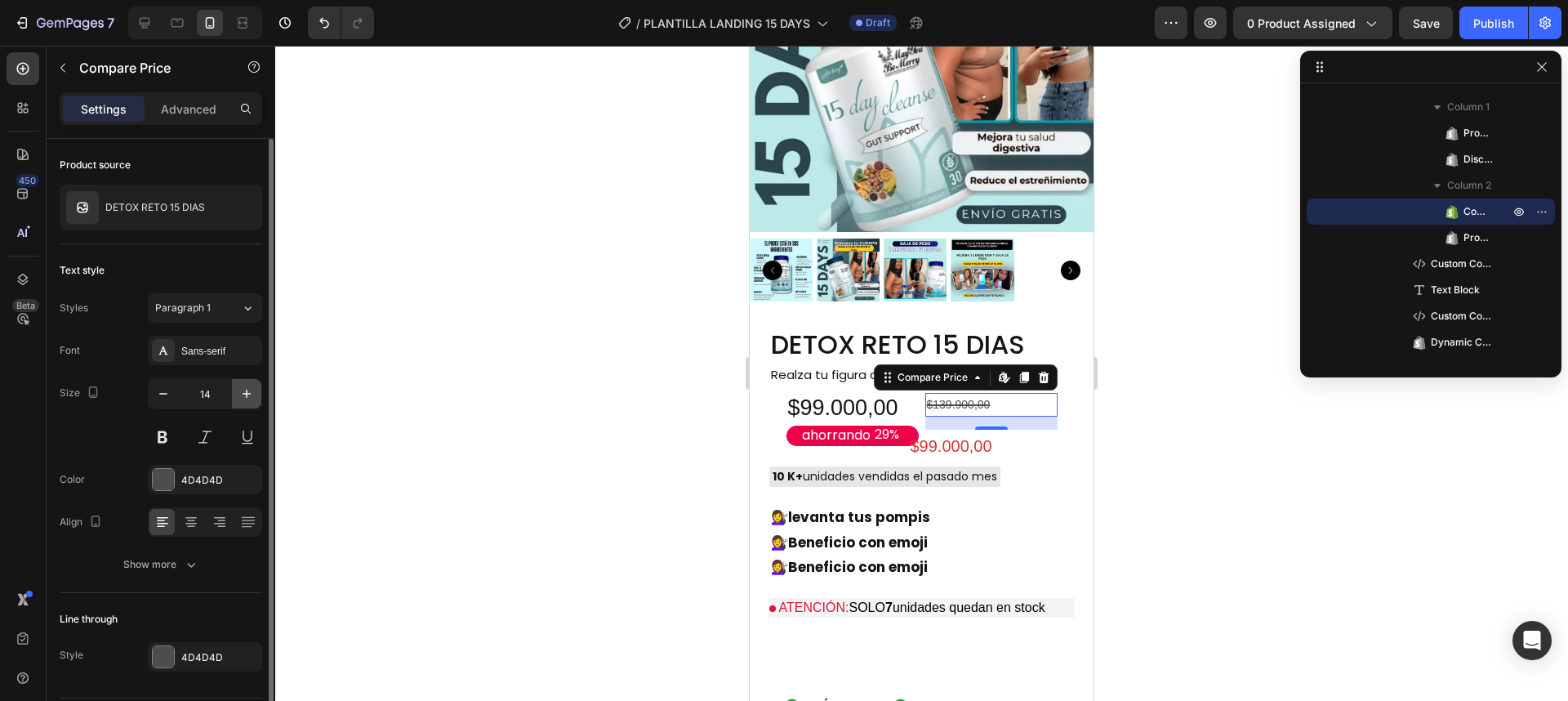
click at [244, 385] on icon "button" at bounding box center [246, 393] width 16 height 16
type input "17"
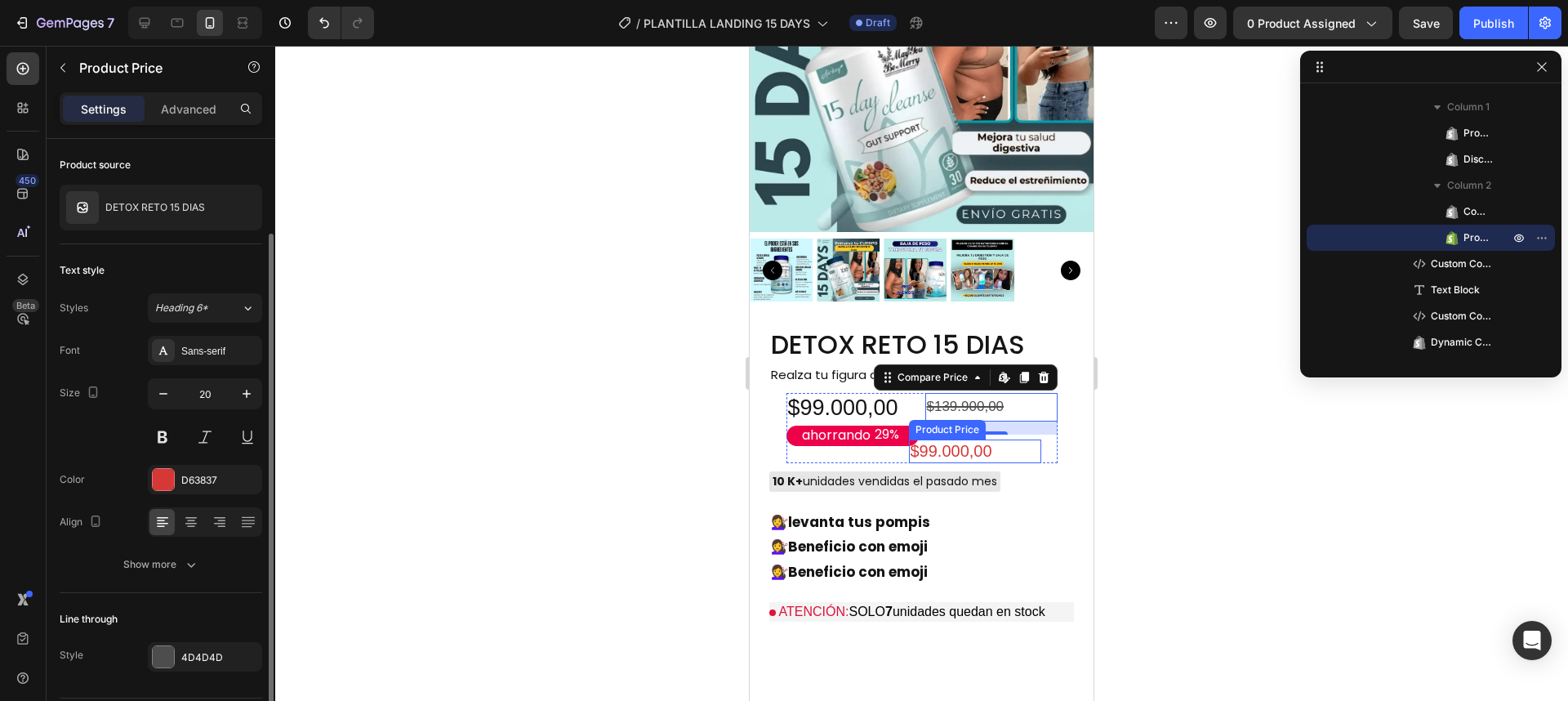
click at [931, 440] on div "$99.000,00" at bounding box center [975, 451] width 133 height 23
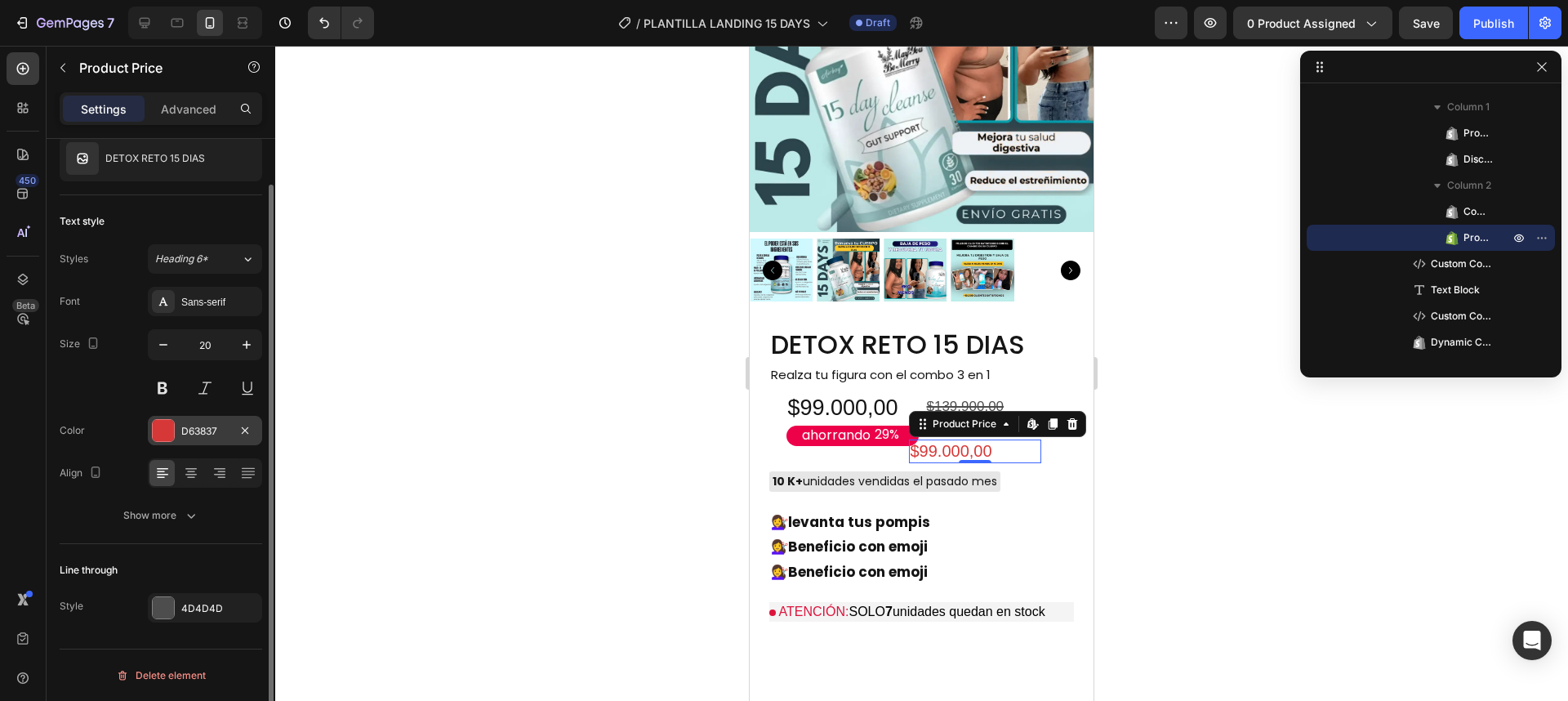
click at [210, 423] on div "D63837" at bounding box center [204, 431] width 47 height 14
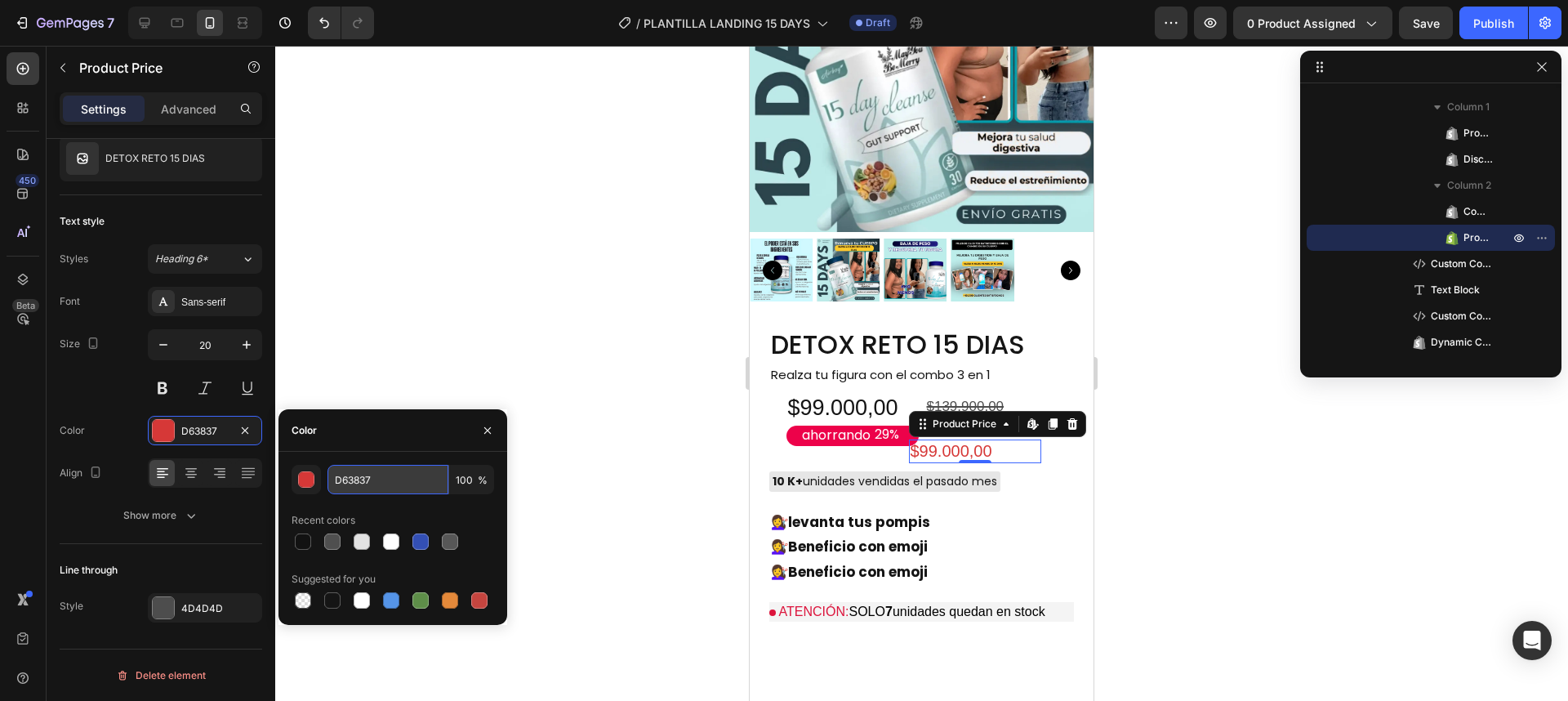
click at [378, 474] on input "D63837" at bounding box center [388, 479] width 121 height 30
click at [959, 393] on div "$139.900,00" at bounding box center [991, 407] width 133 height 29
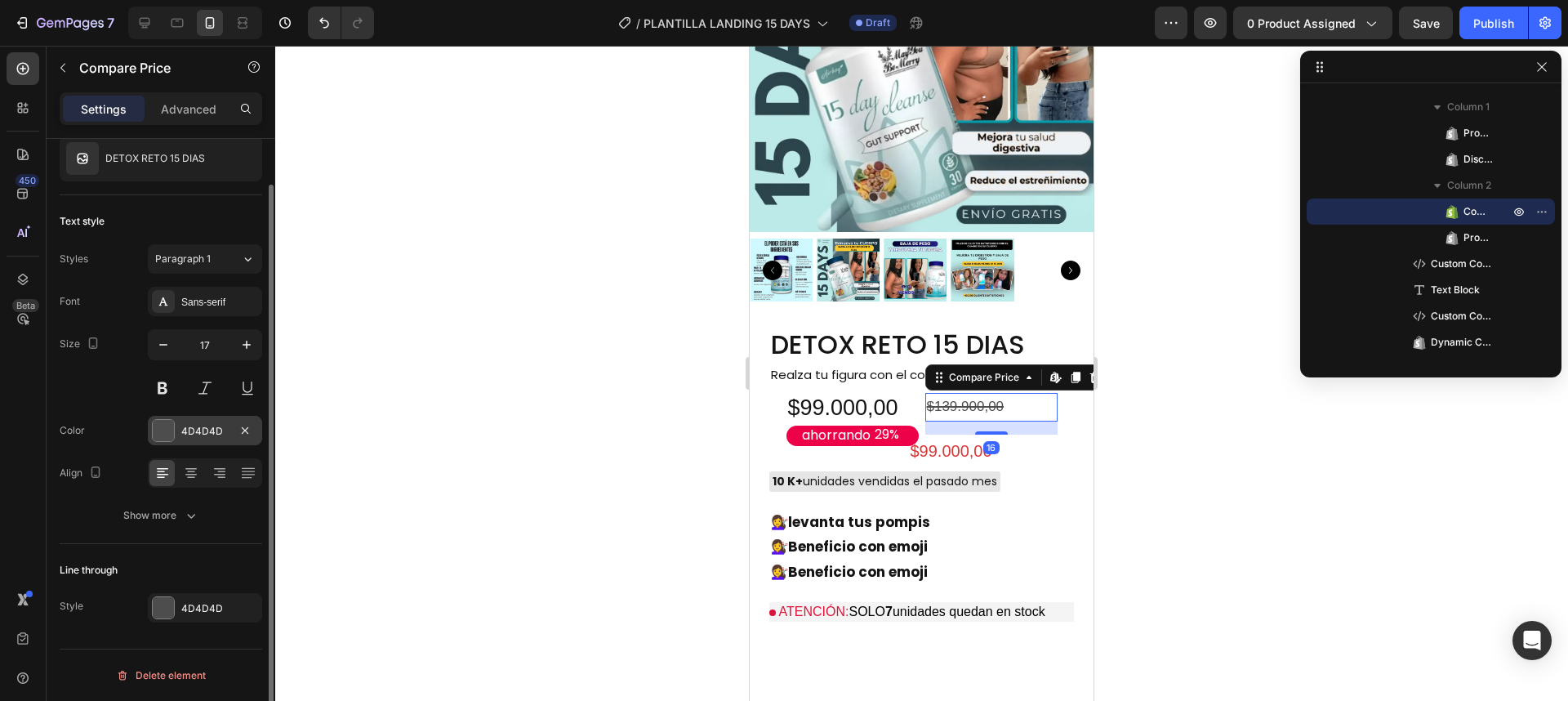
click at [190, 435] on div "4D4D4D" at bounding box center [204, 431] width 47 height 14
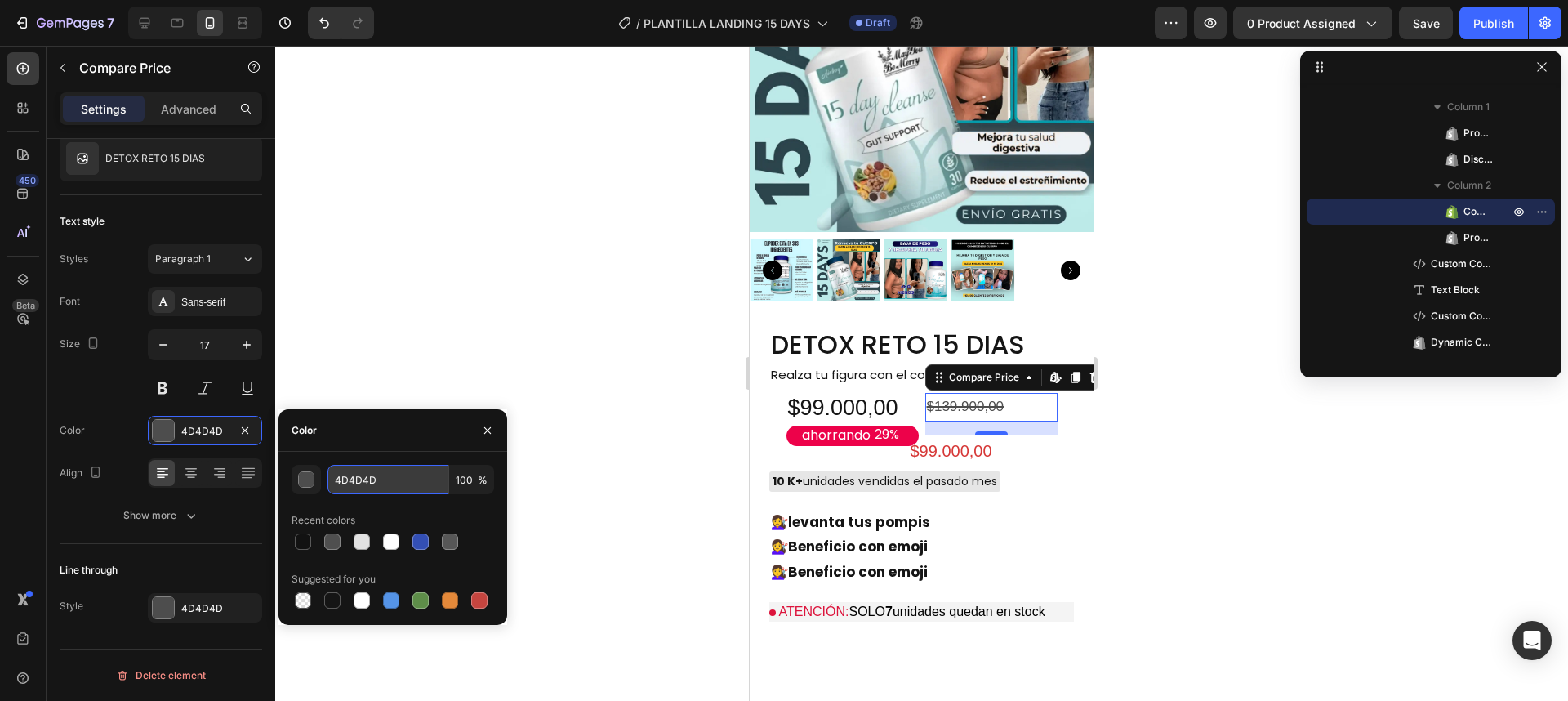
click at [369, 490] on input "4D4D4D" at bounding box center [388, 479] width 121 height 30
drag, startPoint x: 377, startPoint y: 472, endPoint x: 298, endPoint y: 466, distance: 79.2
click at [298, 466] on div "v 100 %" at bounding box center [393, 479] width 202 height 30
drag, startPoint x: 365, startPoint y: 474, endPoint x: 312, endPoint y: 475, distance: 53.0
click at [312, 475] on div "vv 100 %" at bounding box center [393, 479] width 202 height 30
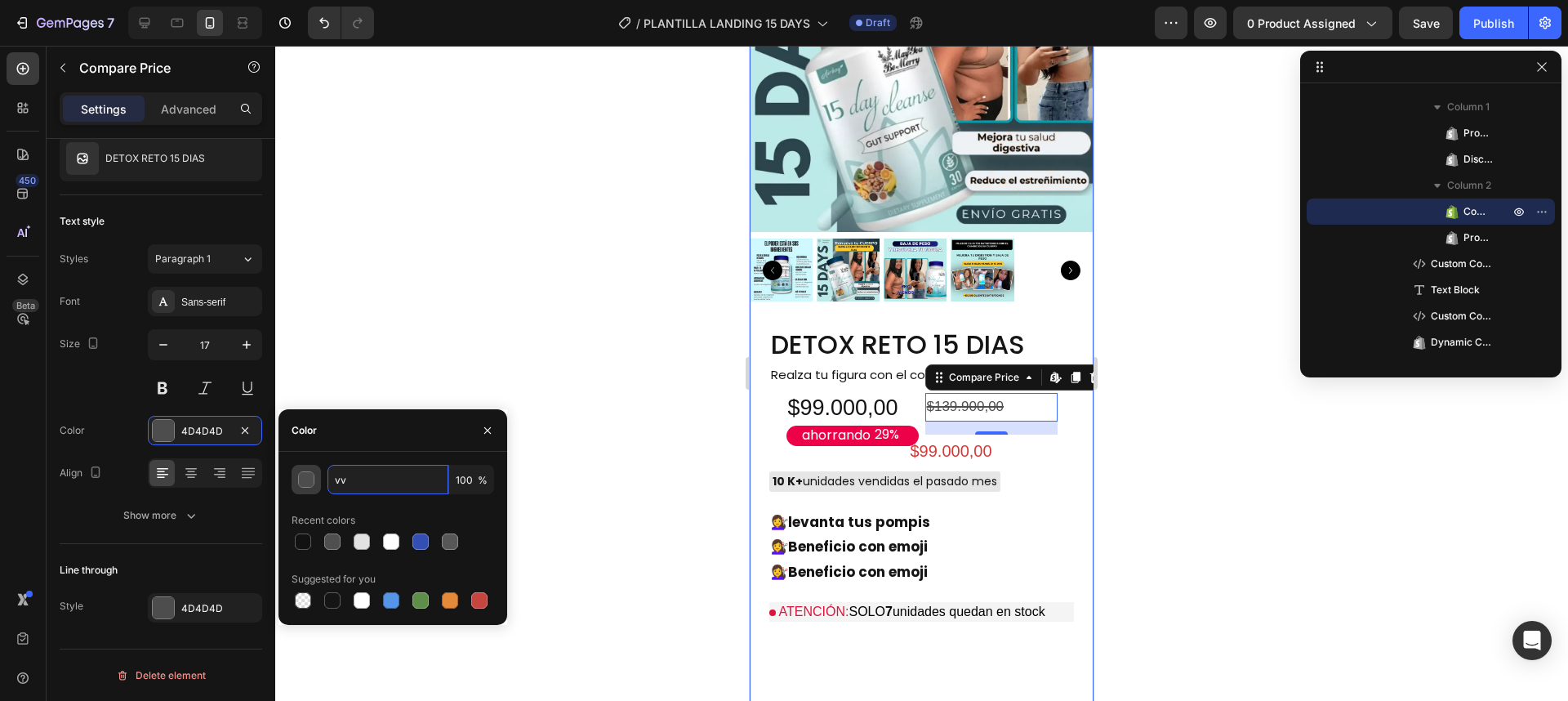
type input "v"
click at [922, 440] on div "$99.000,00" at bounding box center [975, 451] width 133 height 23
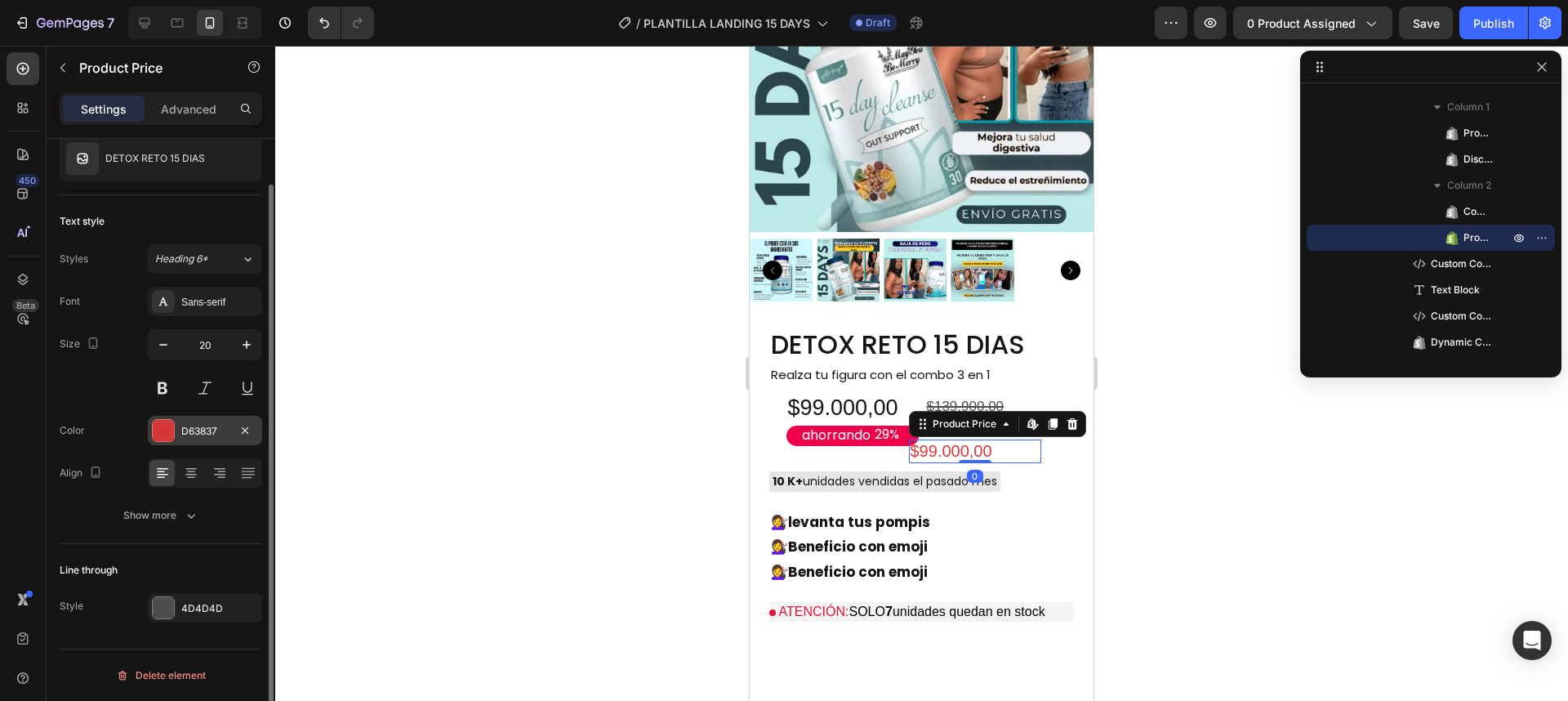
click at [193, 420] on div "D63837" at bounding box center [205, 430] width 115 height 30
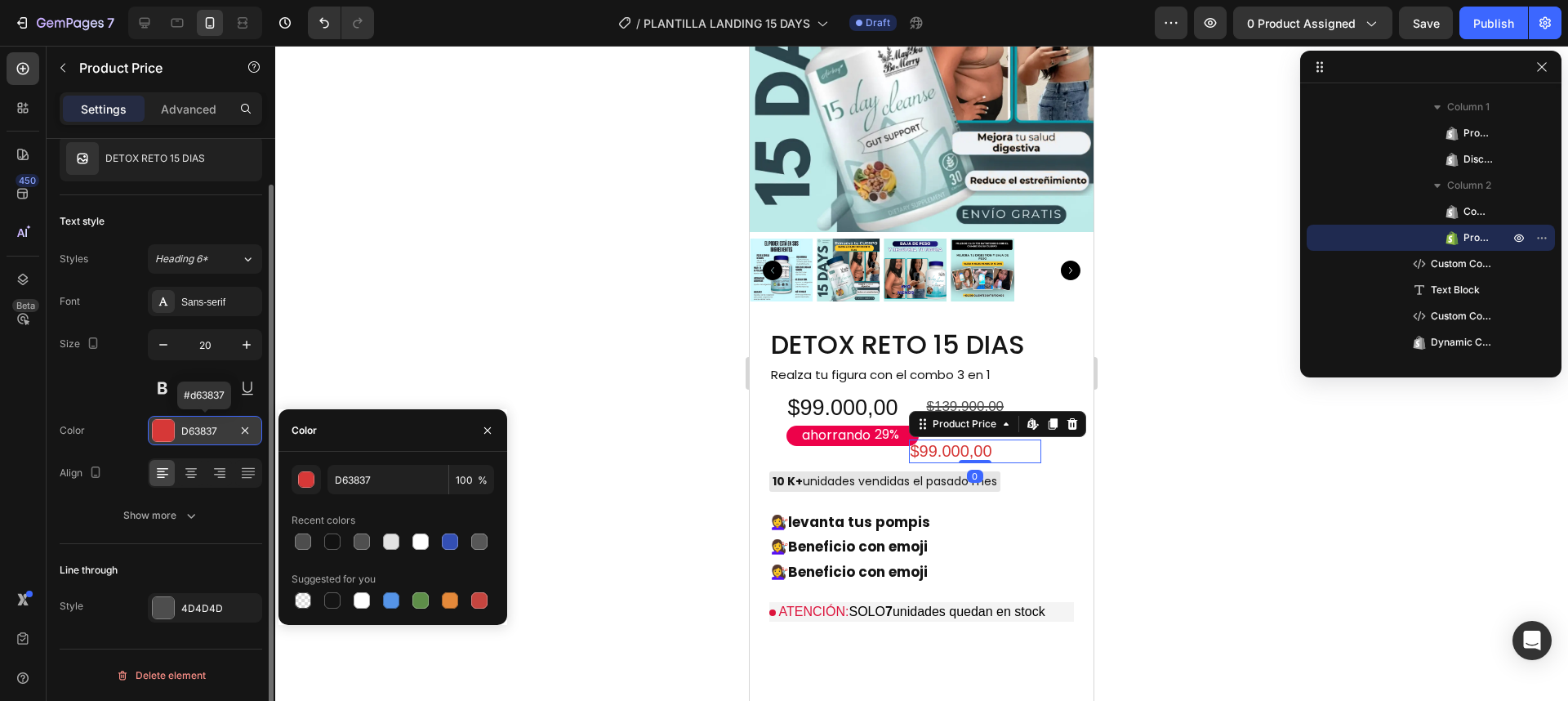
click at [202, 424] on div "D63837" at bounding box center [204, 431] width 47 height 14
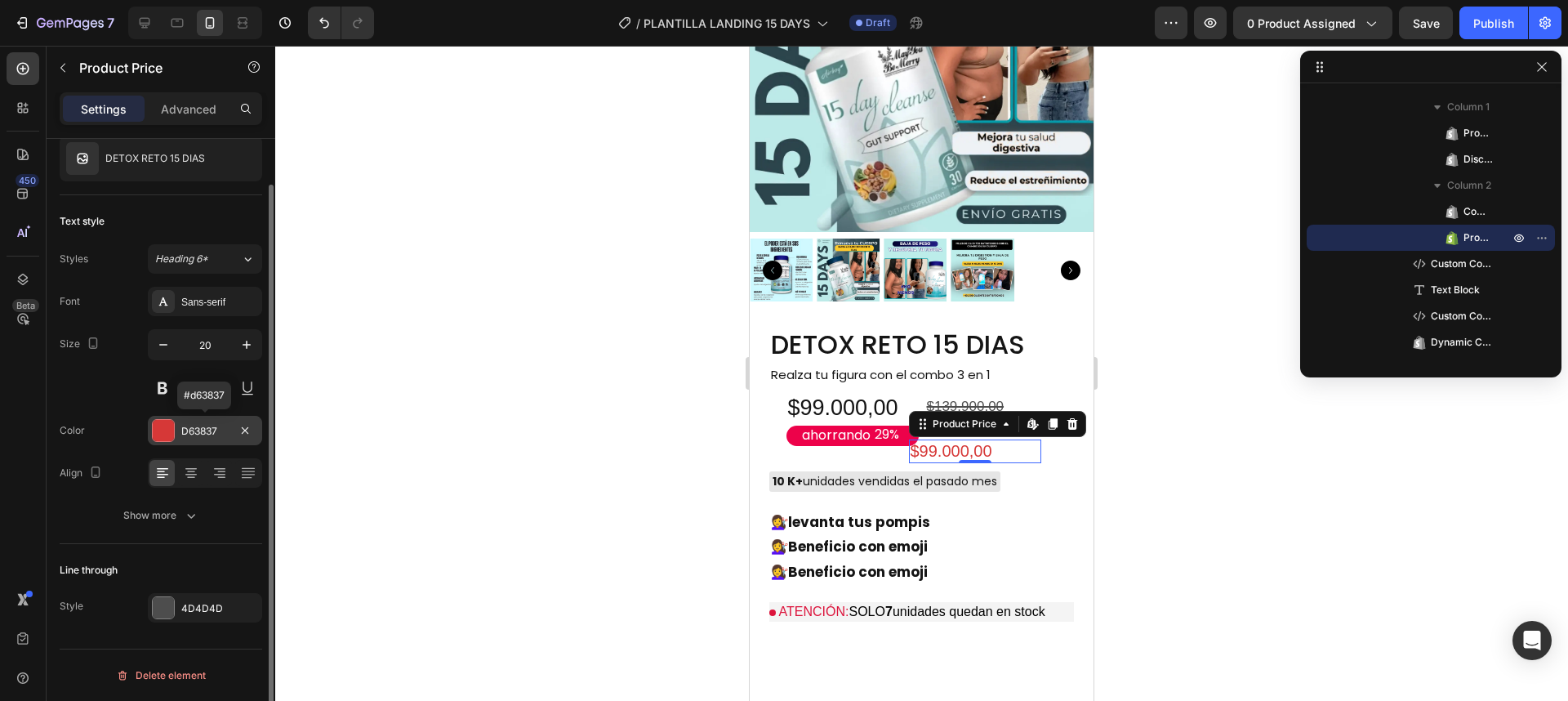
click at [202, 424] on div "D63837" at bounding box center [204, 431] width 47 height 14
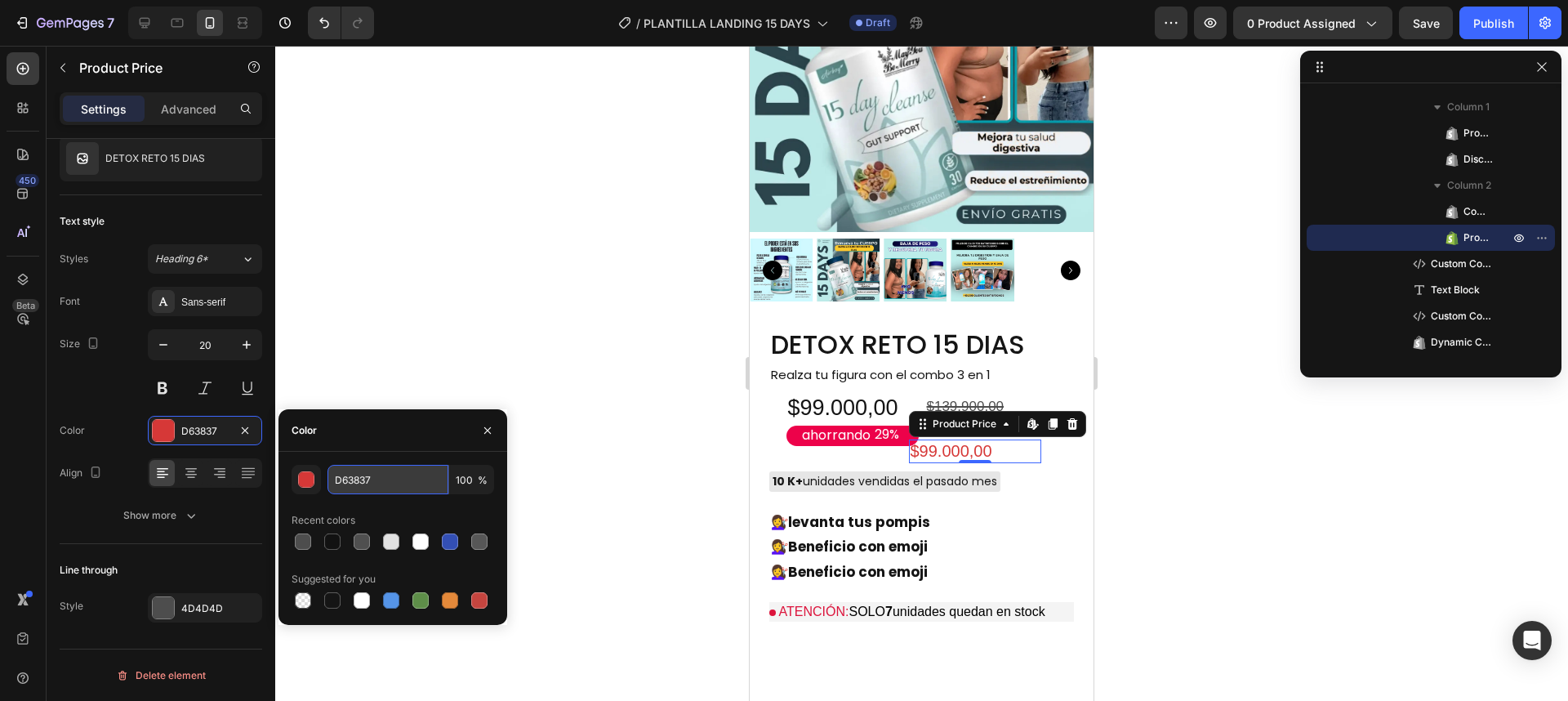
click at [382, 487] on input "D63837" at bounding box center [388, 479] width 121 height 30
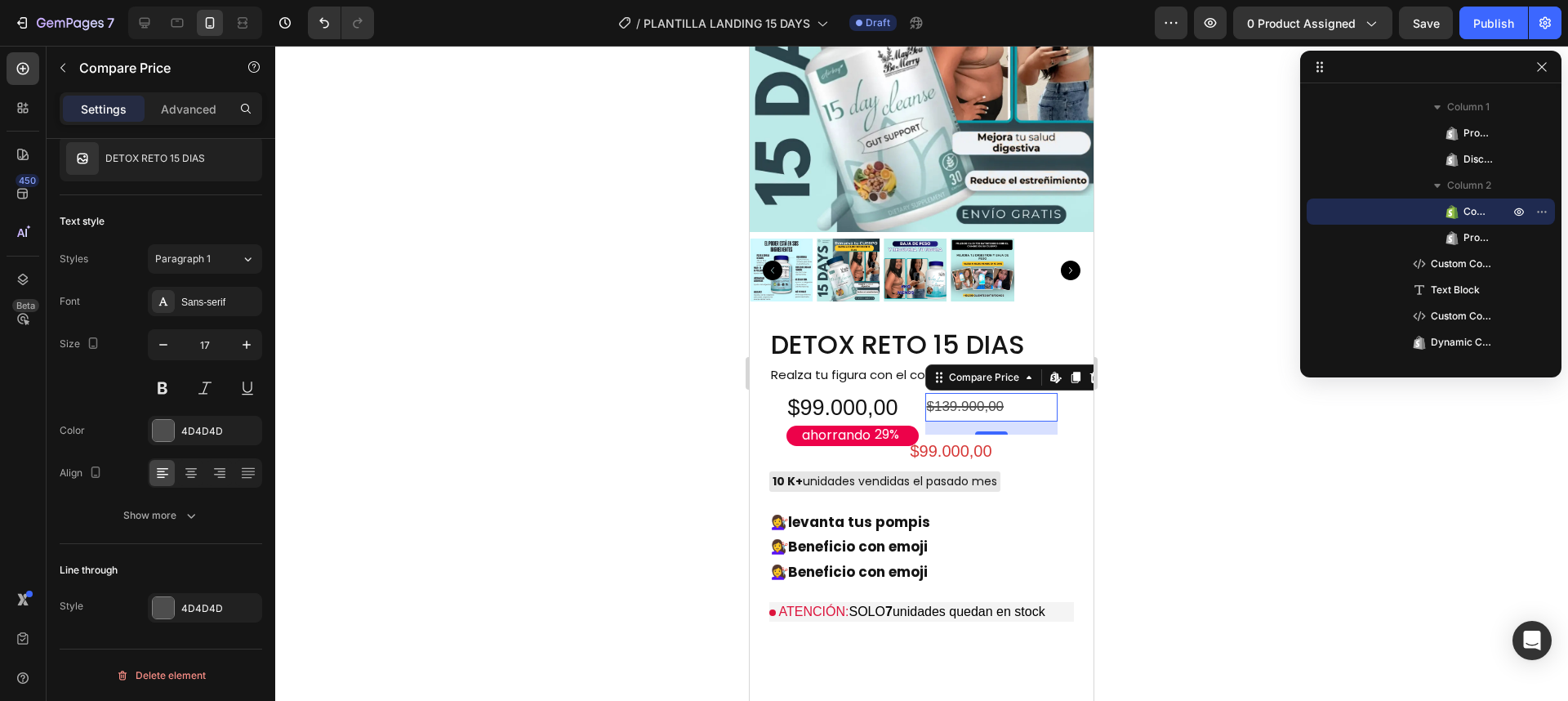
click at [949, 393] on div "$139.900,00" at bounding box center [991, 407] width 133 height 29
click at [202, 439] on div "4D4D4D" at bounding box center [205, 430] width 115 height 30
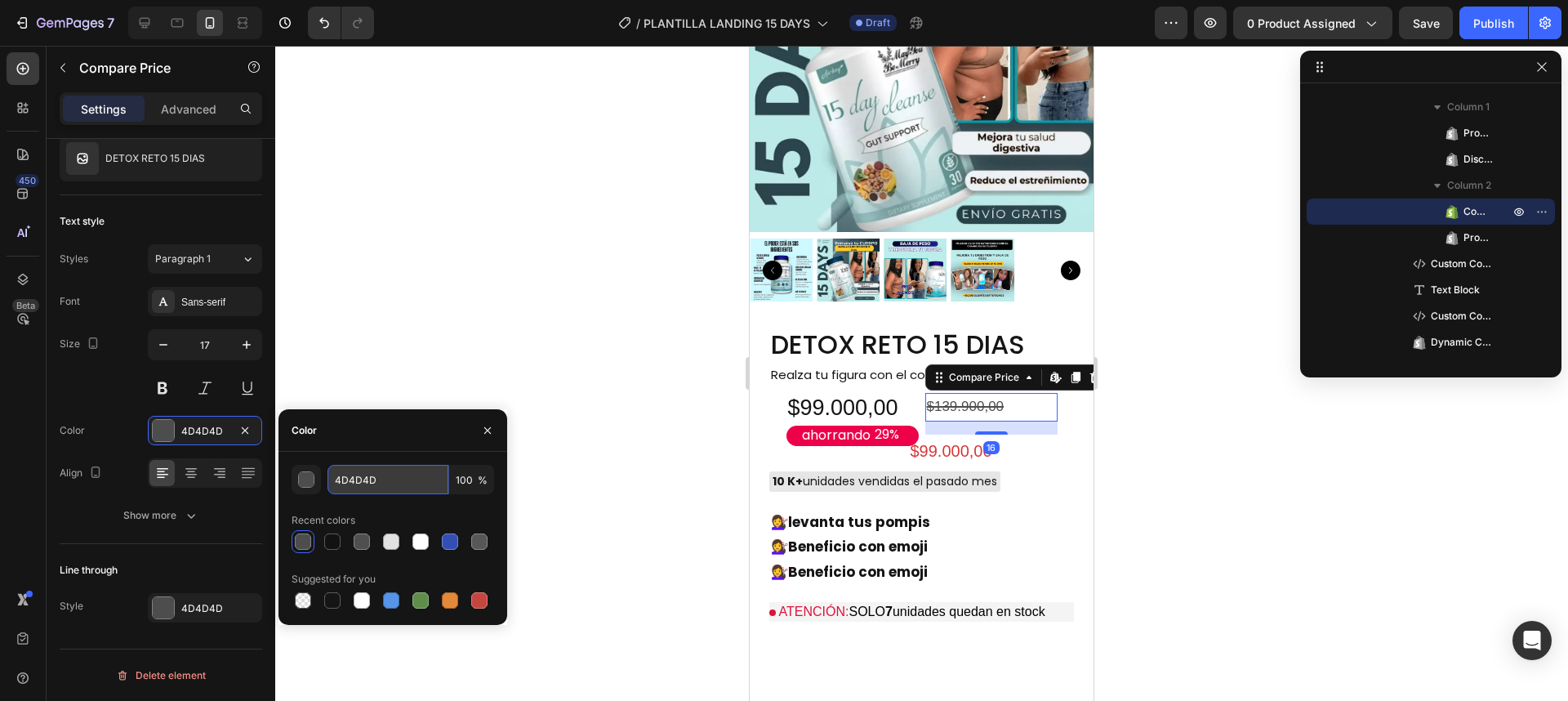
click at [334, 483] on input "4D4D4D" at bounding box center [388, 479] width 121 height 30
paste input "D63837"
type input "D63837"
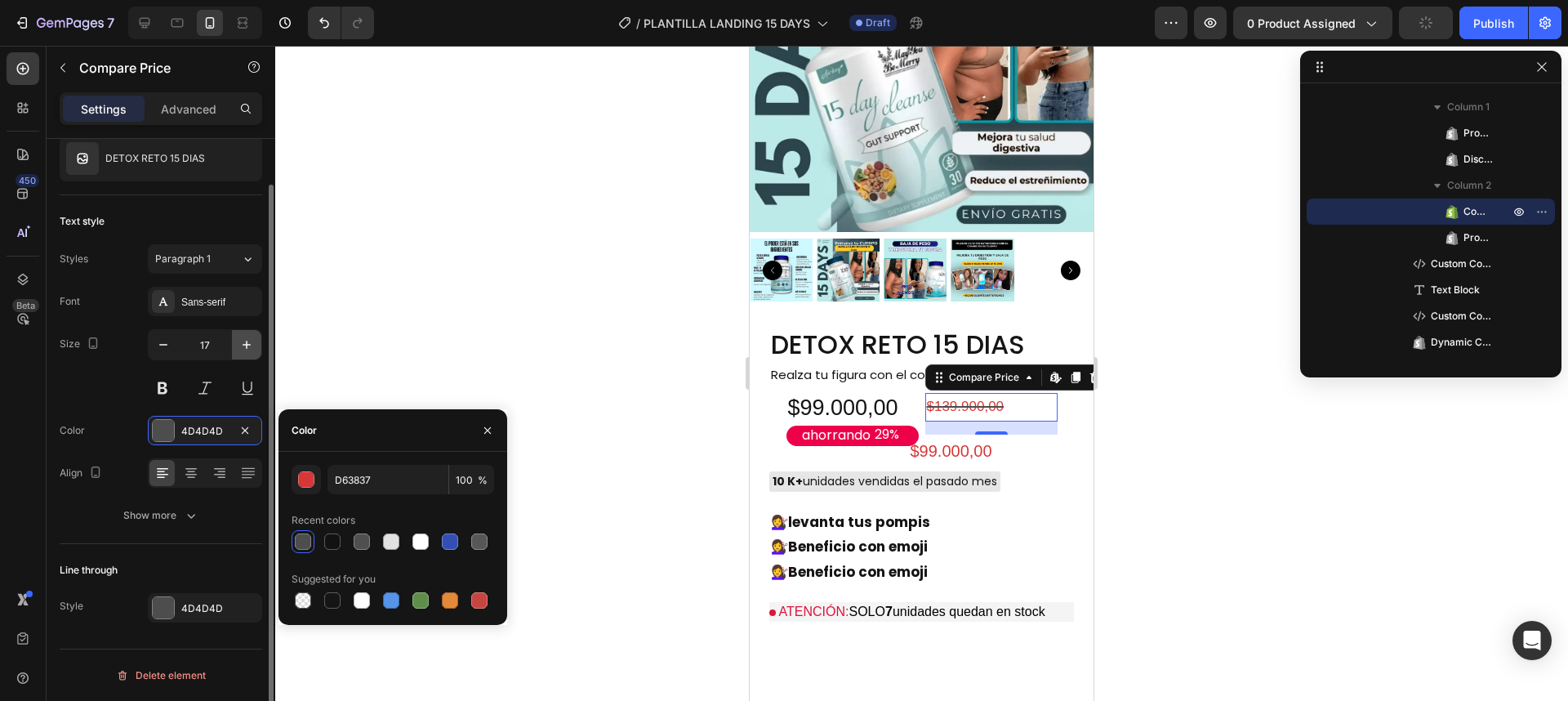
click at [244, 348] on icon "button" at bounding box center [246, 345] width 16 height 16
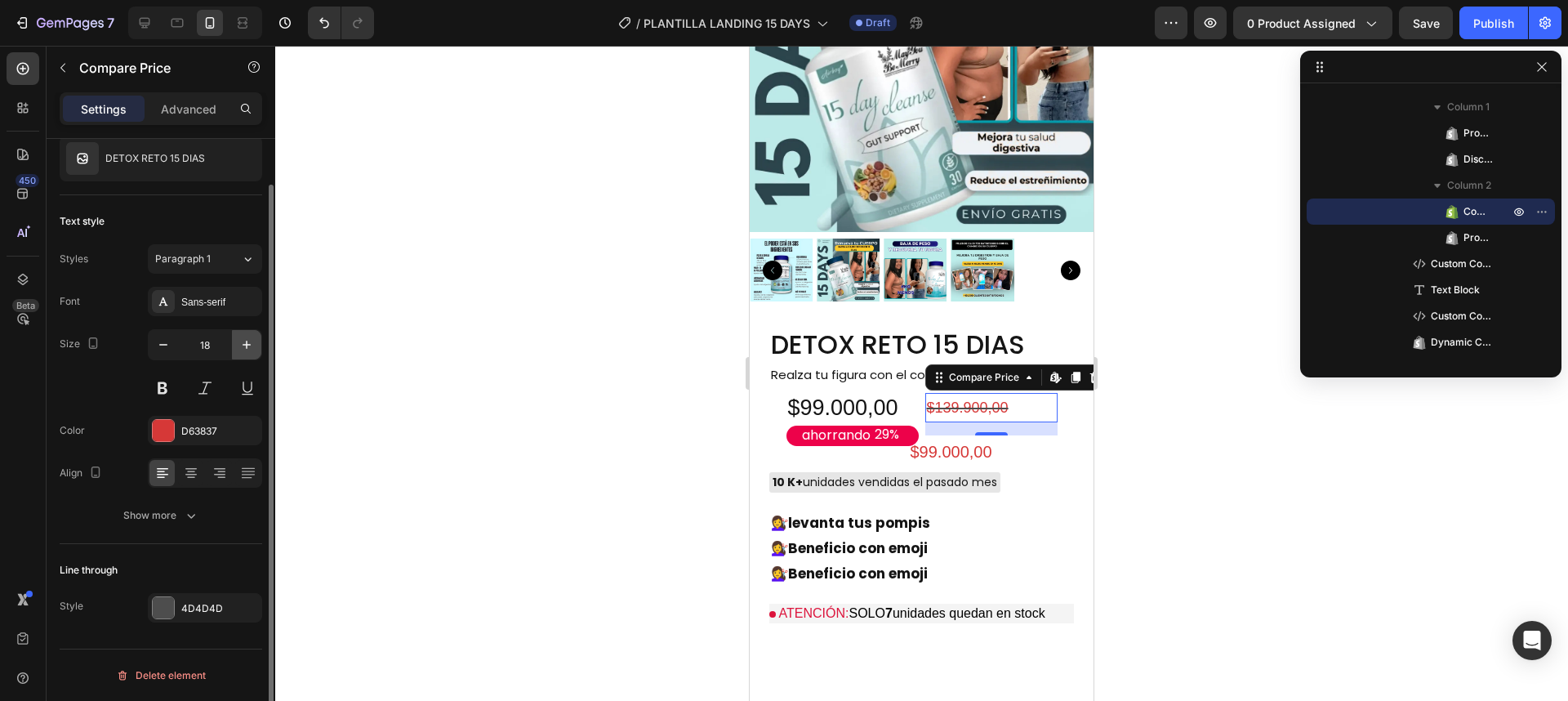
click at [244, 348] on icon "button" at bounding box center [246, 345] width 16 height 16
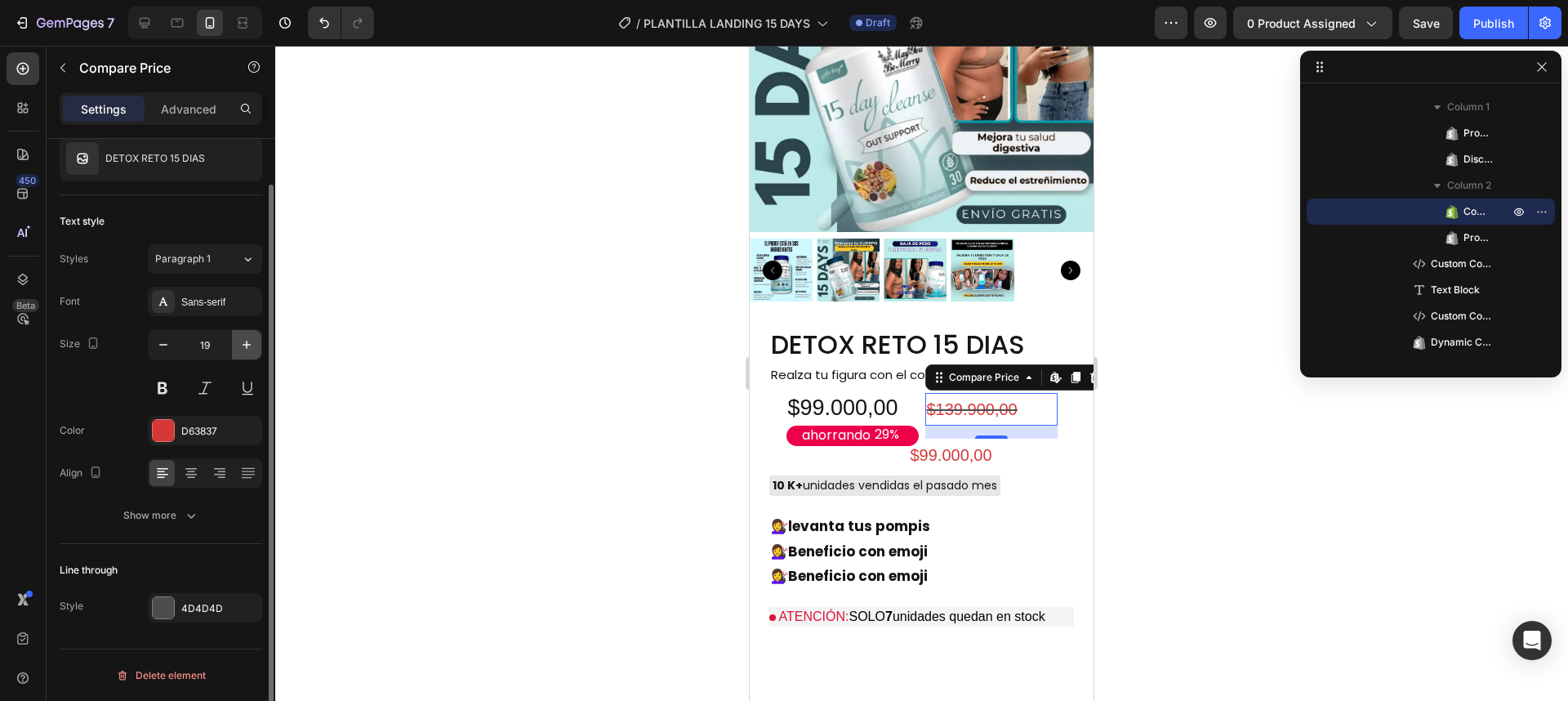
type input "20"
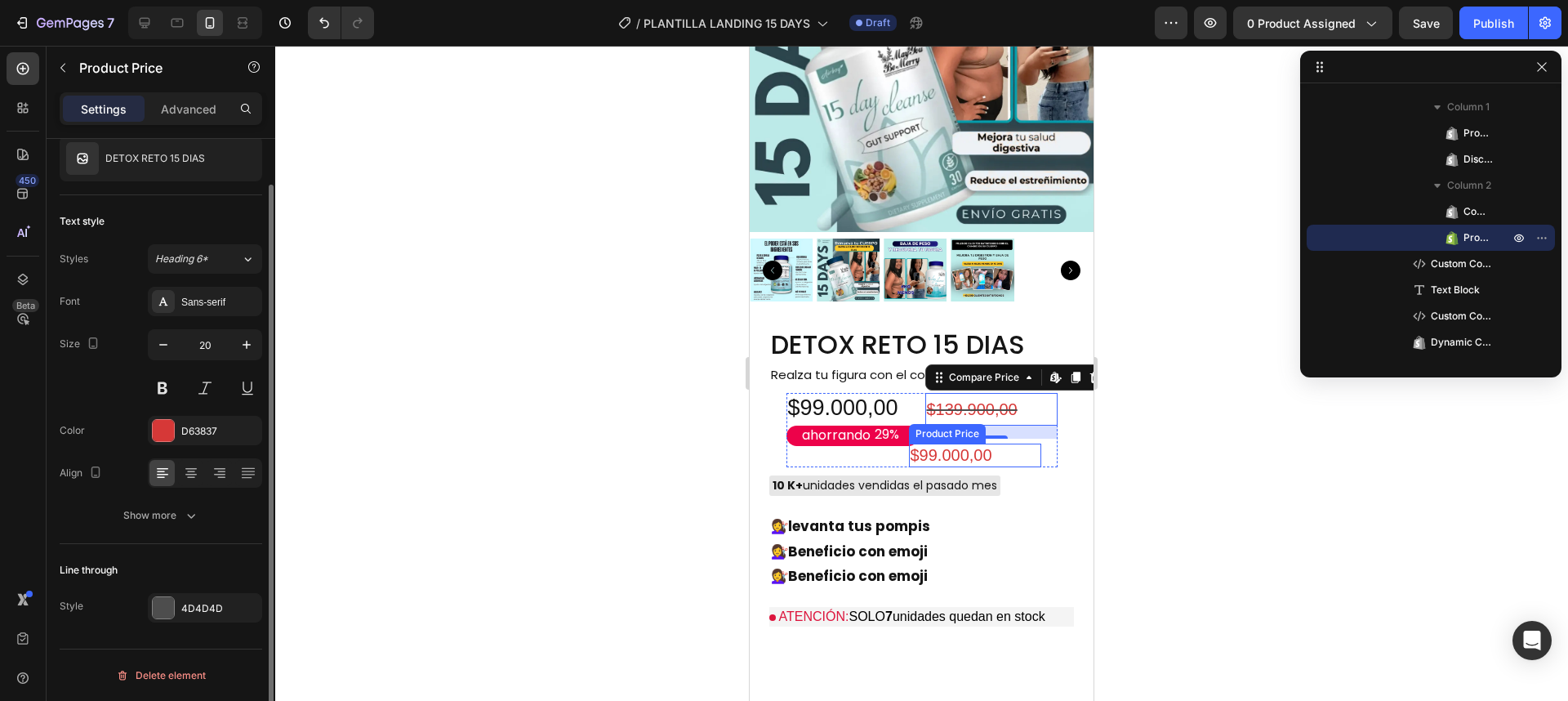
click at [931, 443] on div "$99.000,00" at bounding box center [975, 455] width 133 height 23
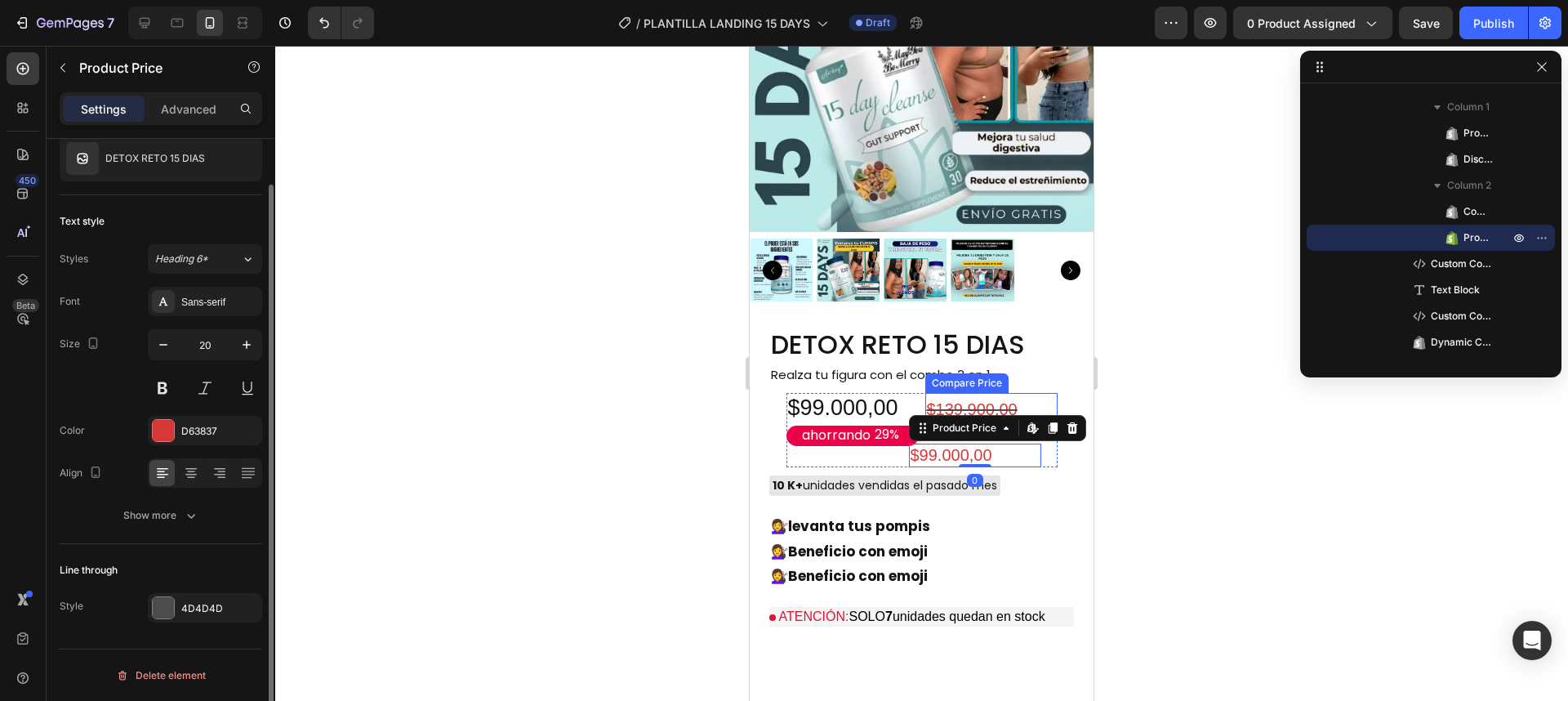
click at [965, 393] on div "$139.900,00" at bounding box center [991, 409] width 133 height 32
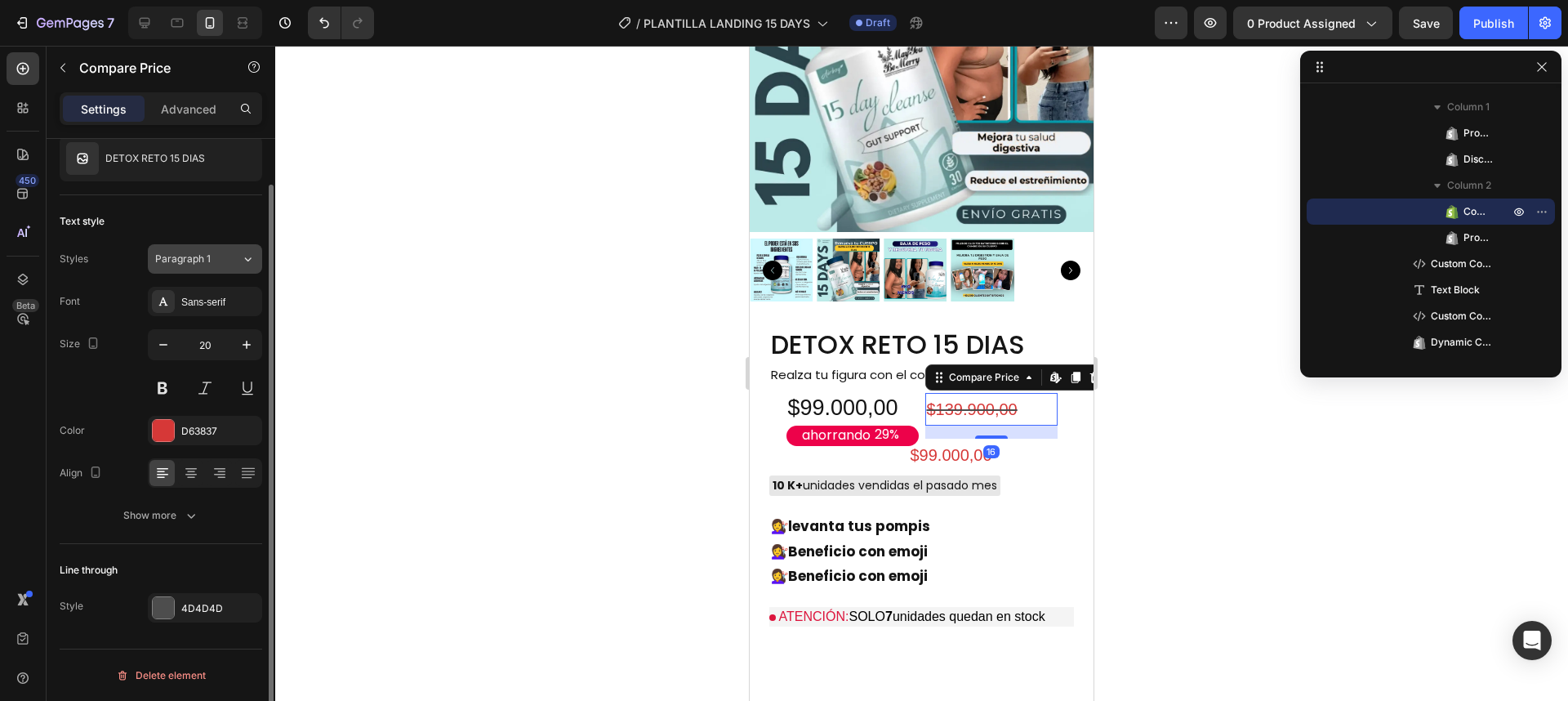
click at [206, 255] on span "Paragraph 1" at bounding box center [183, 259] width 56 height 14
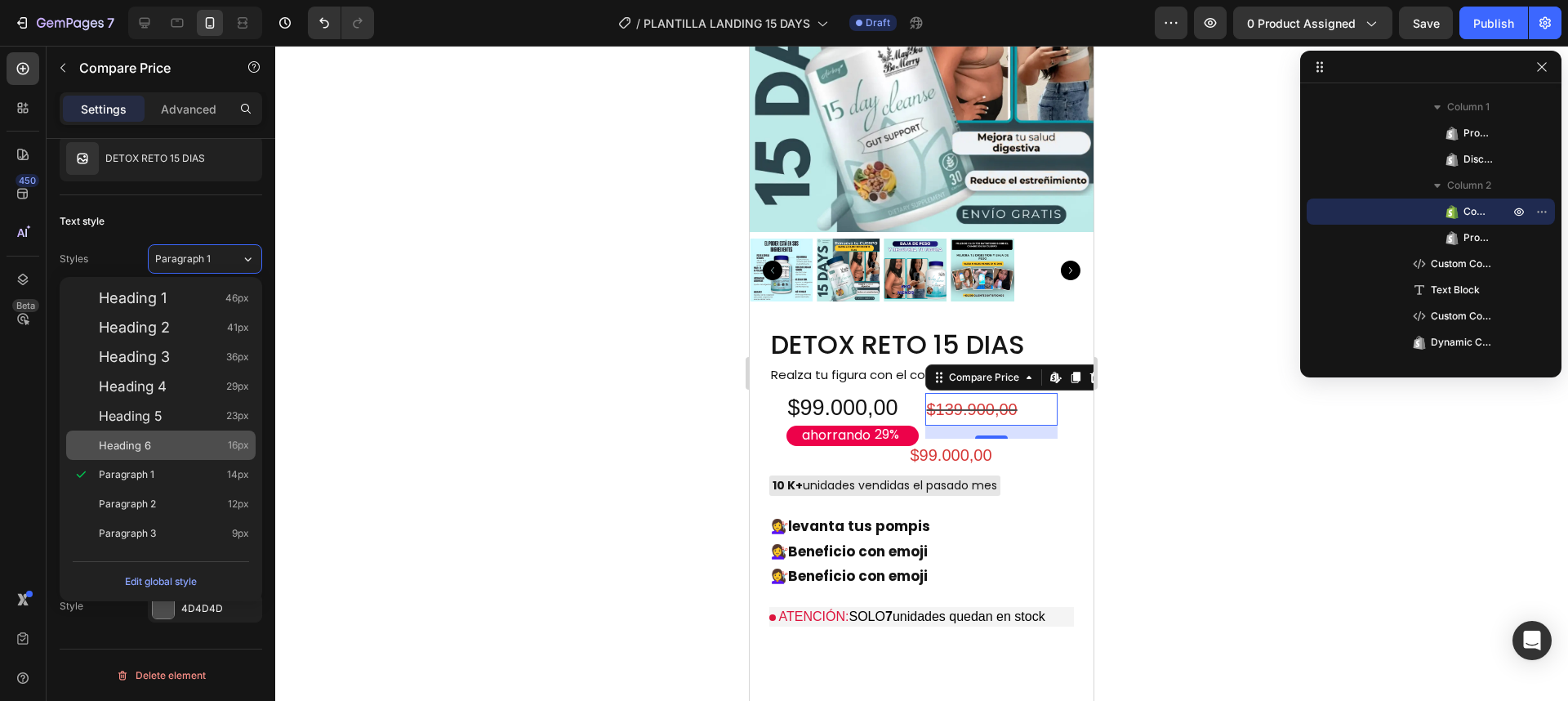
click at [169, 439] on div "Heading 6 16px" at bounding box center [174, 445] width 150 height 16
type input "16"
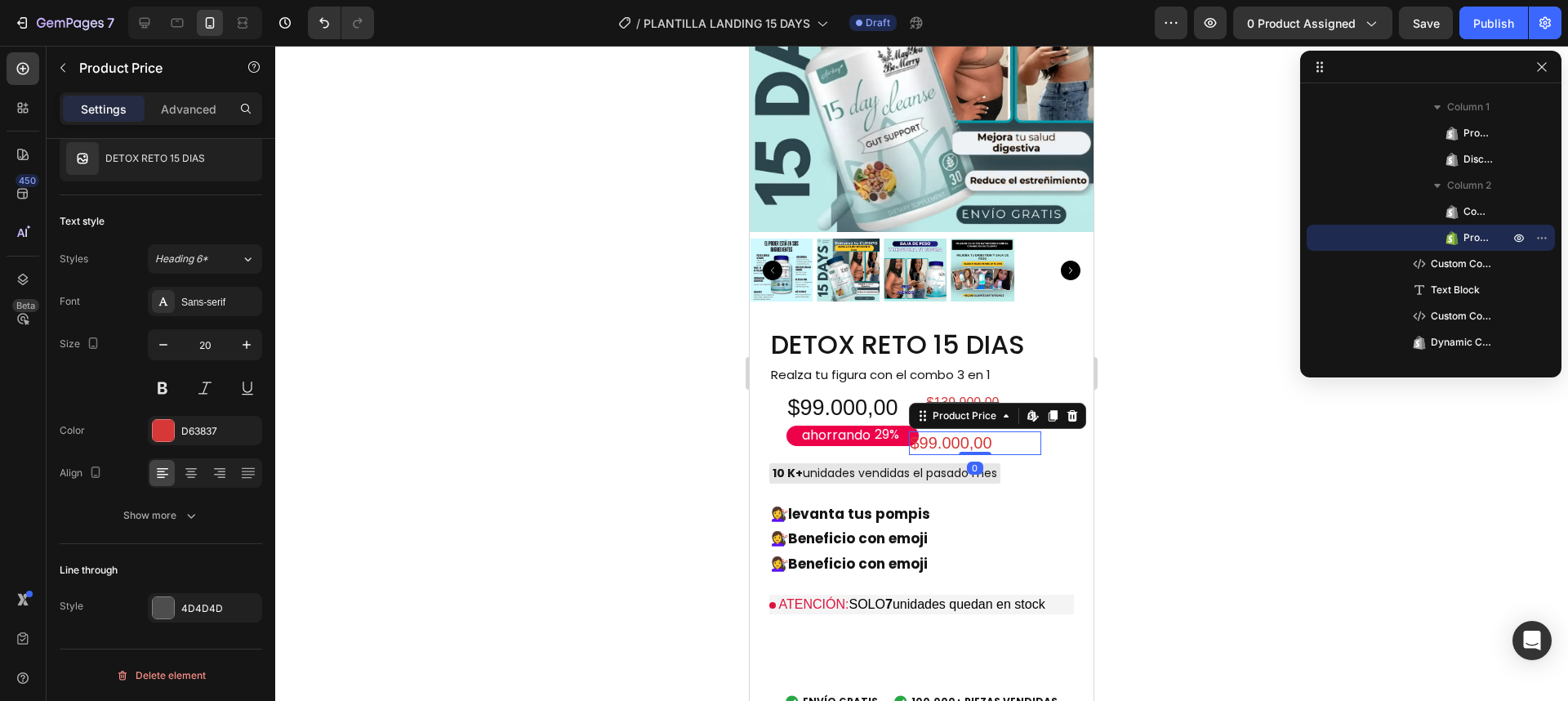
click at [973, 432] on div "$99.000,00" at bounding box center [975, 443] width 133 height 23
click at [1066, 409] on icon at bounding box center [1072, 415] width 13 height 13
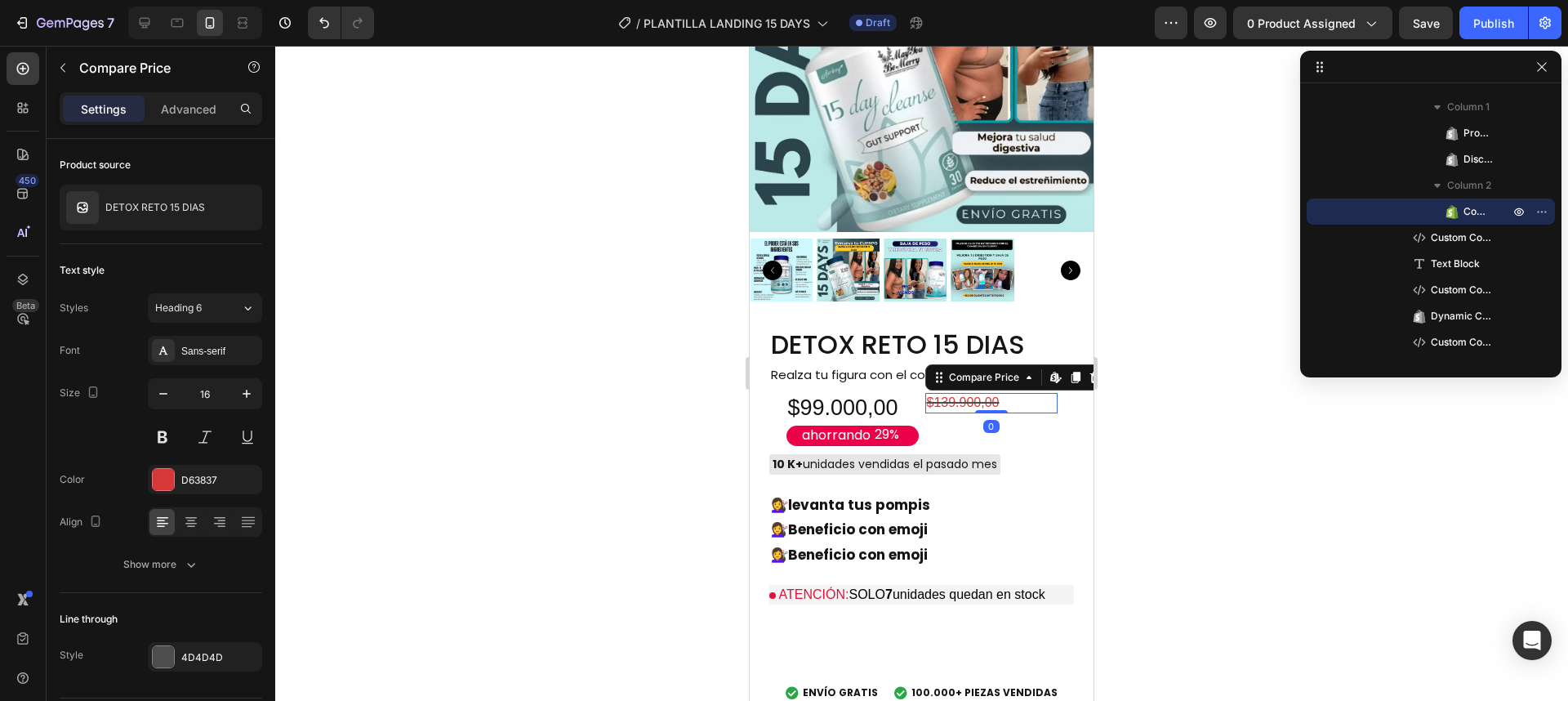
click at [978, 393] on div "$139.900,00" at bounding box center [991, 403] width 133 height 21
click at [236, 392] on button "button" at bounding box center [246, 393] width 30 height 30
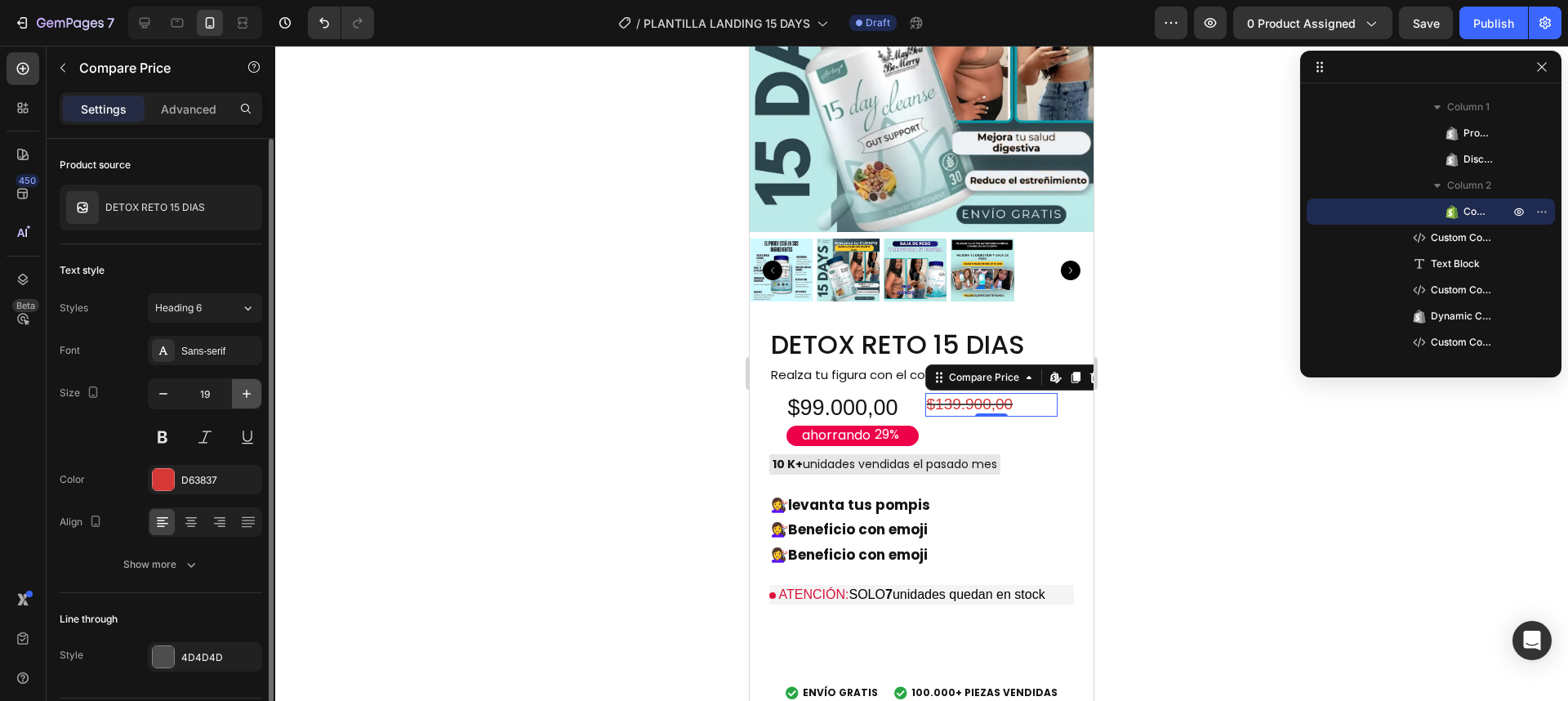
type input "20"
click at [1036, 393] on div "$139.900,00 Compare Price Edit content in Shopify 0 Compare Price Edit content …" at bounding box center [991, 419] width 133 height 53
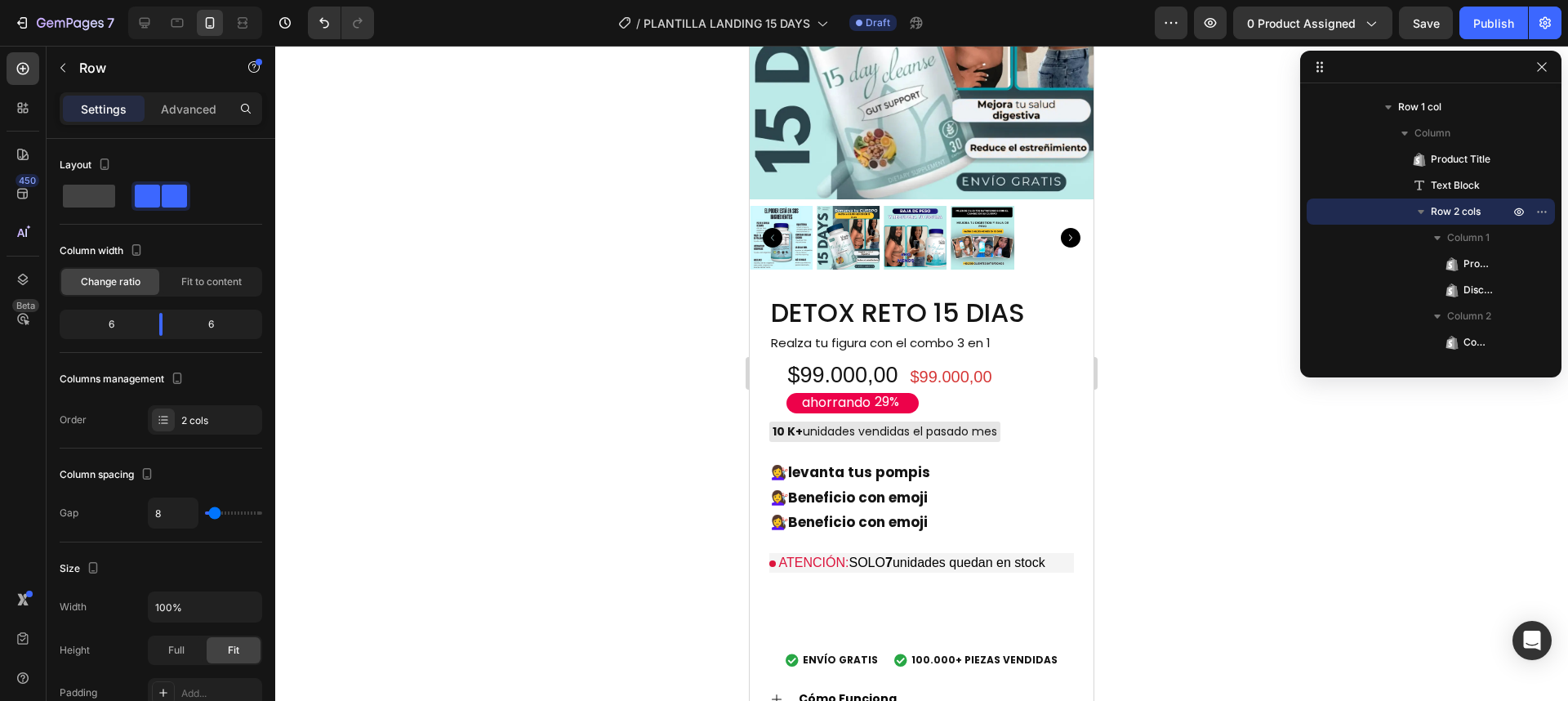
scroll to position [1268, 0]
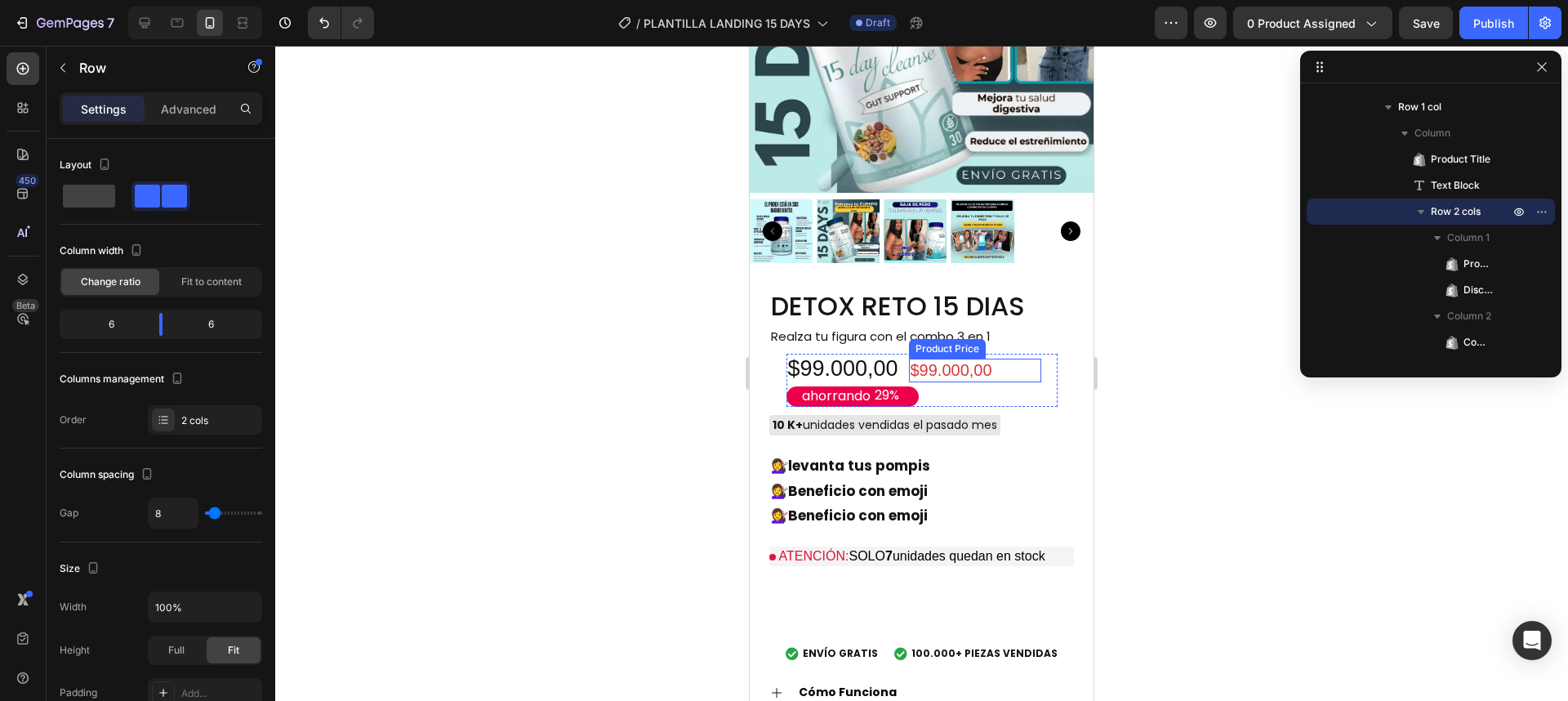
click at [933, 358] on div "$99.000,00" at bounding box center [975, 370] width 133 height 23
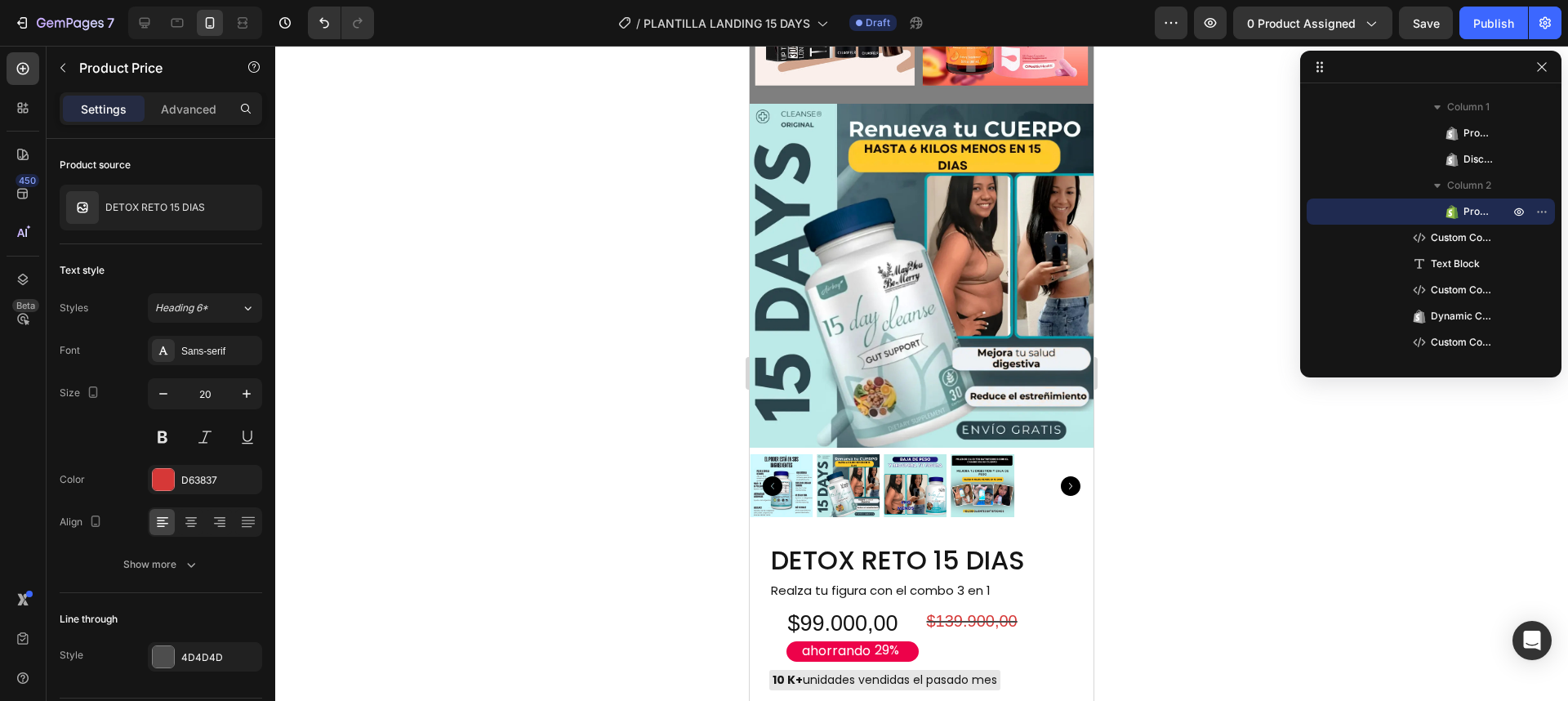
scroll to position [4501, 0]
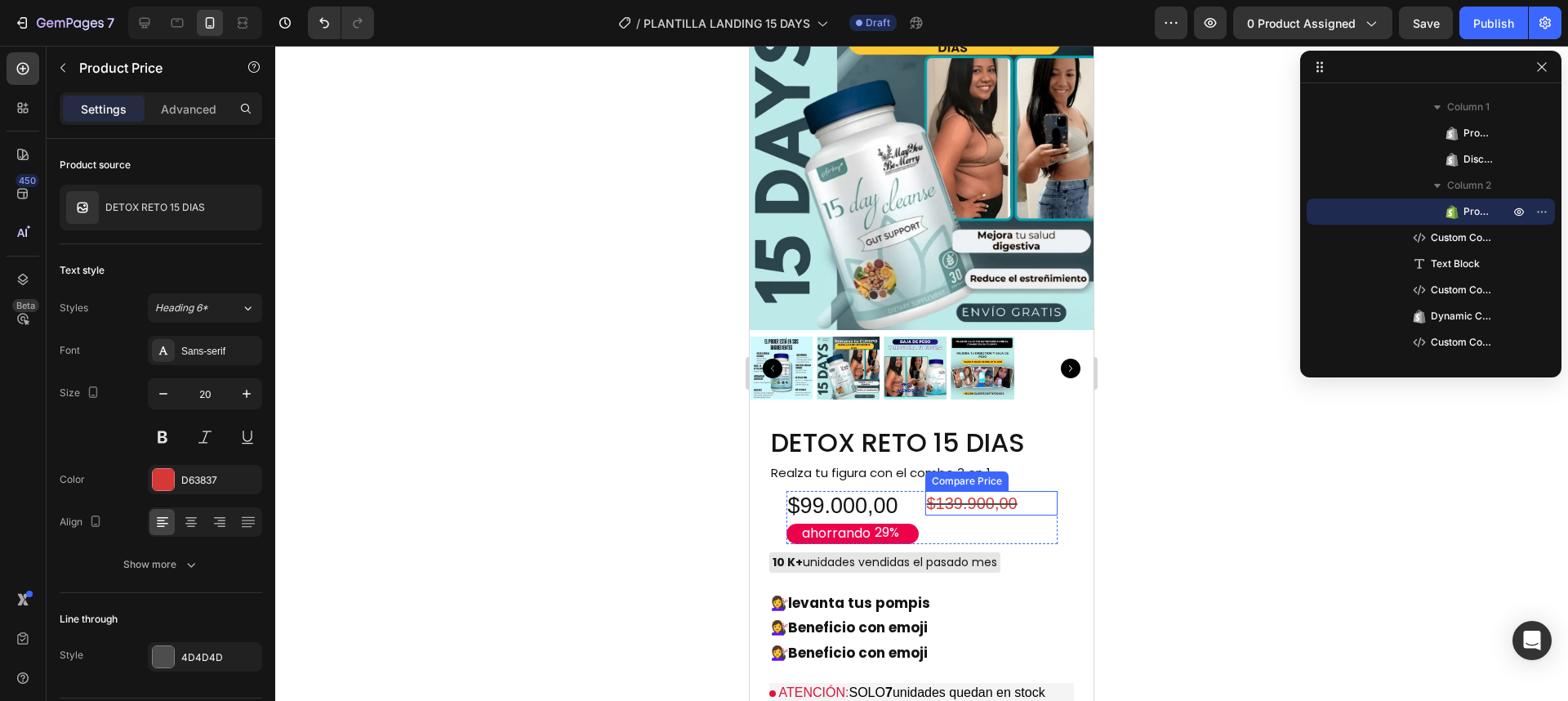
click at [955, 491] on div "$139.900,00" at bounding box center [991, 502] width 133 height 24
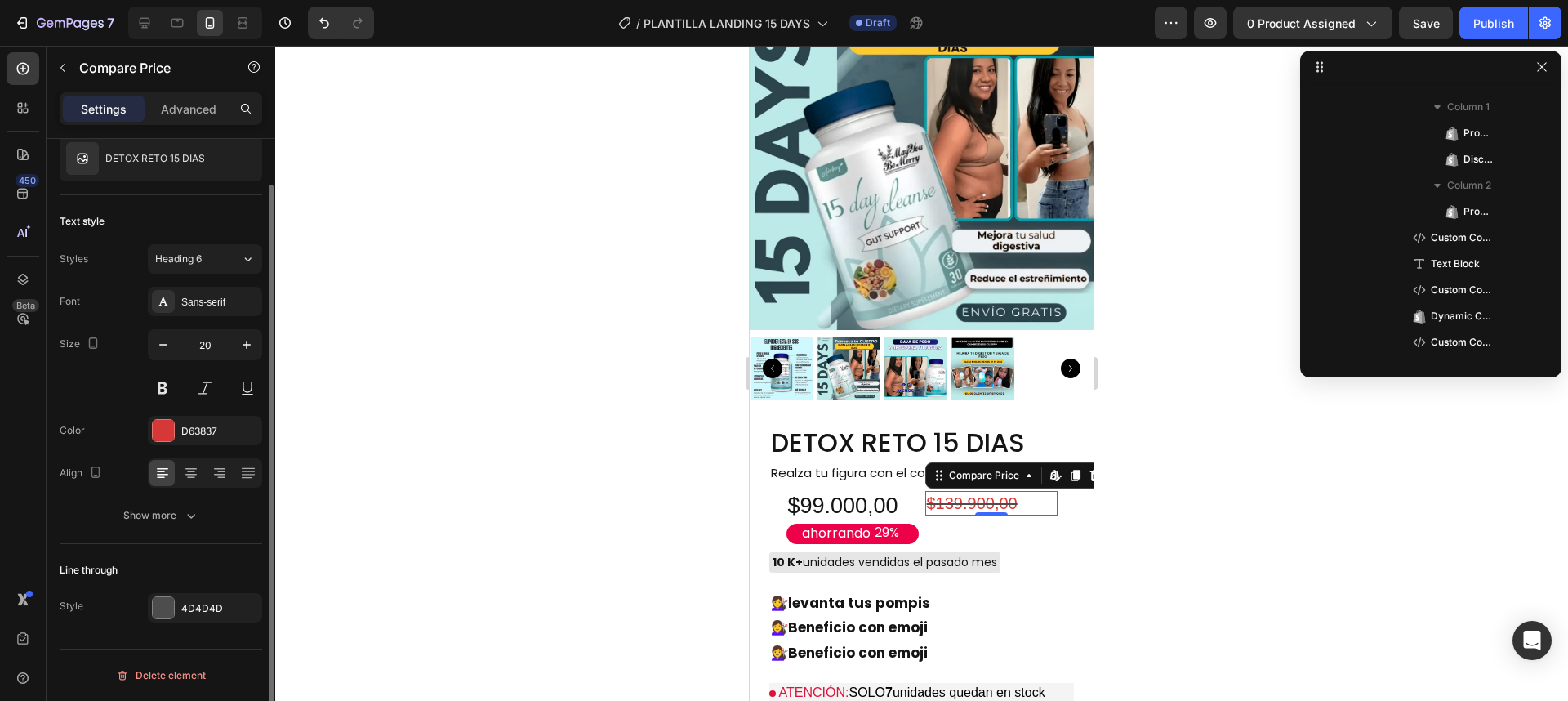
scroll to position [1662, 0]
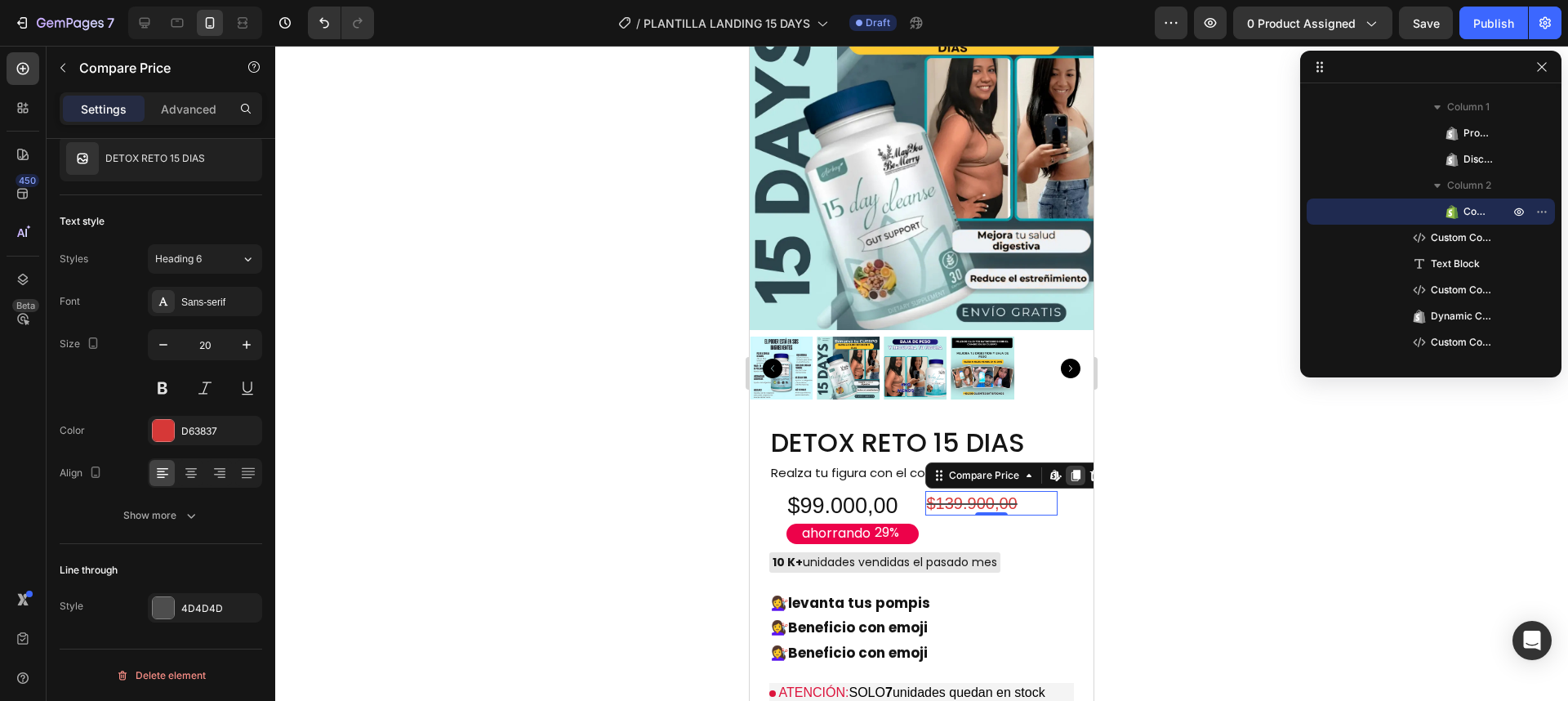
click at [1073, 469] on icon at bounding box center [1075, 475] width 13 height 13
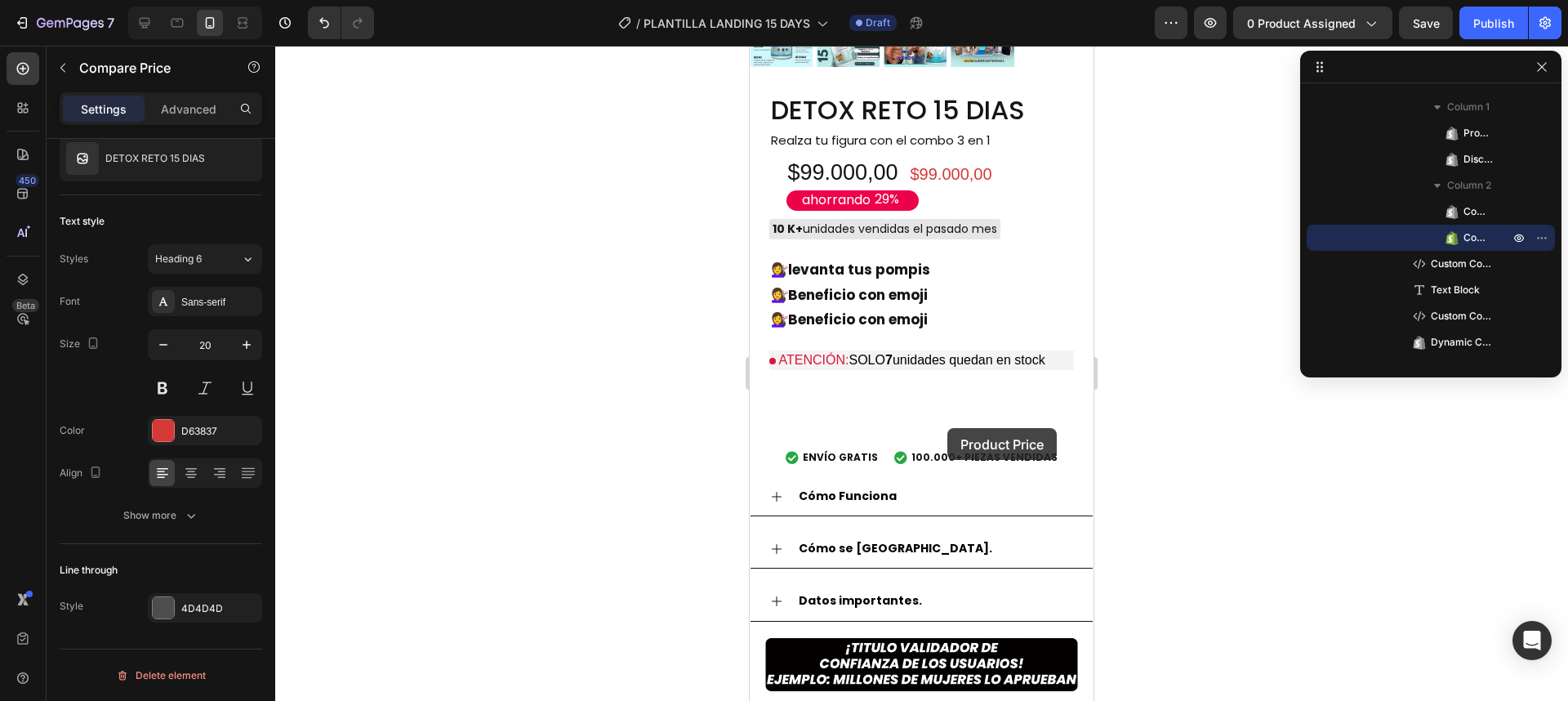
scroll to position [1268, 0]
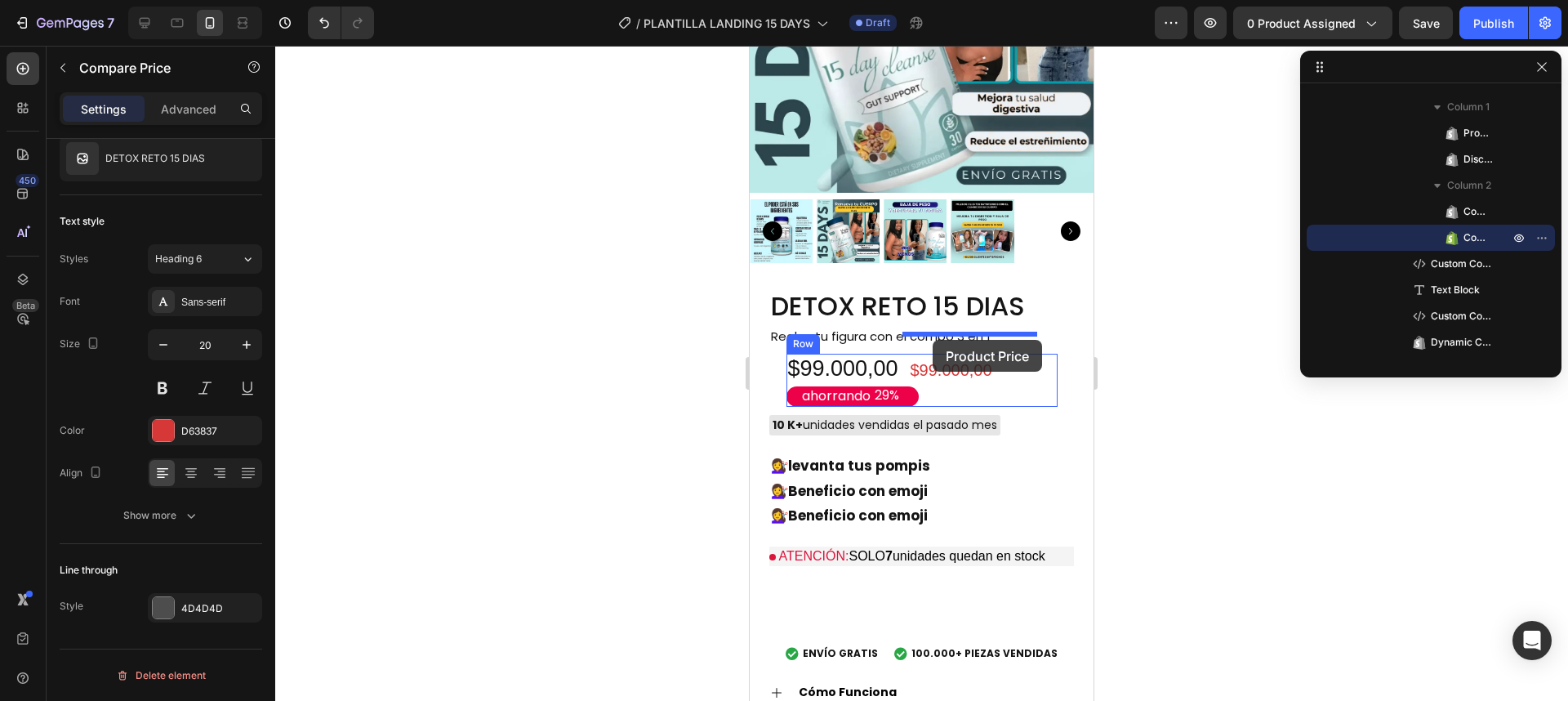
drag, startPoint x: 932, startPoint y: 441, endPoint x: 933, endPoint y: 339, distance: 102.0
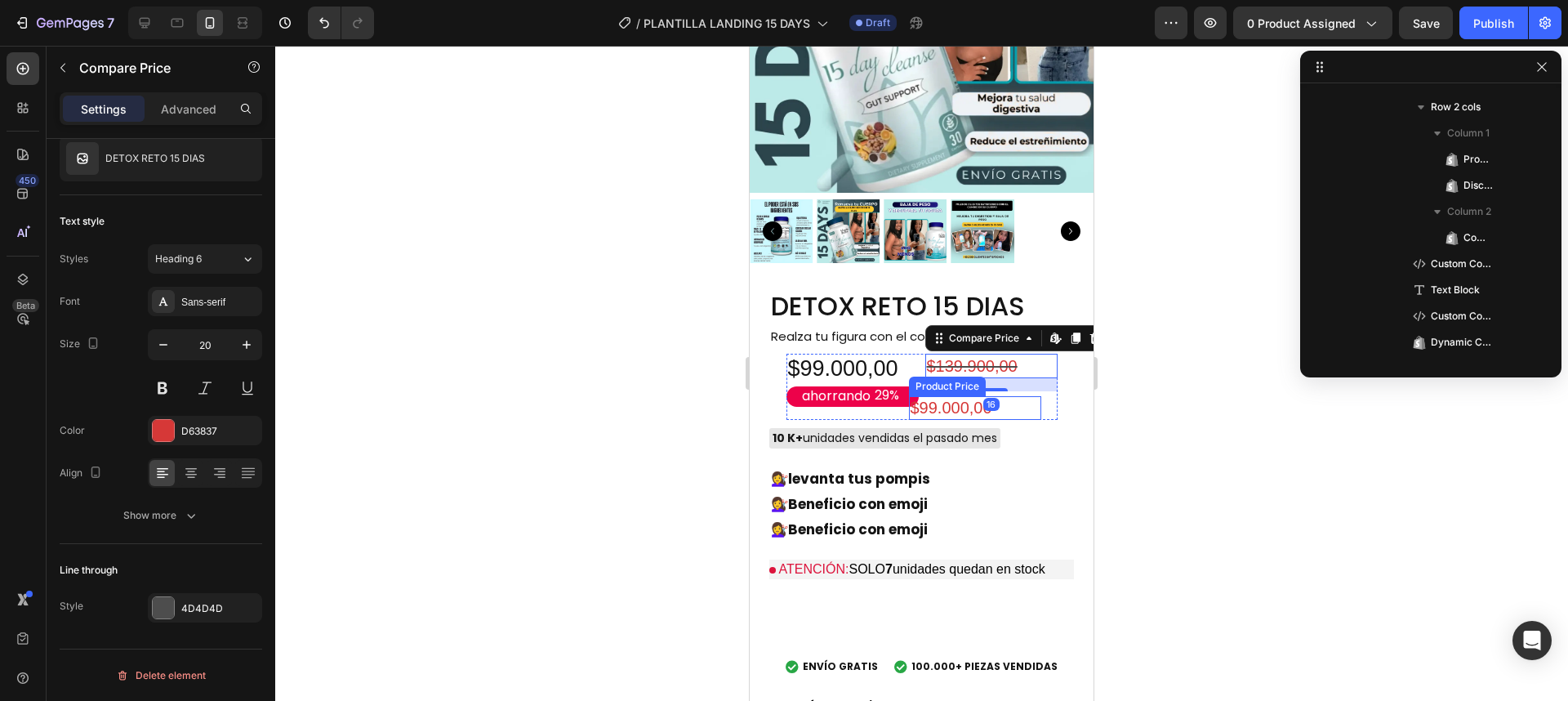
click at [948, 396] on div "$99.000,00" at bounding box center [975, 407] width 133 height 23
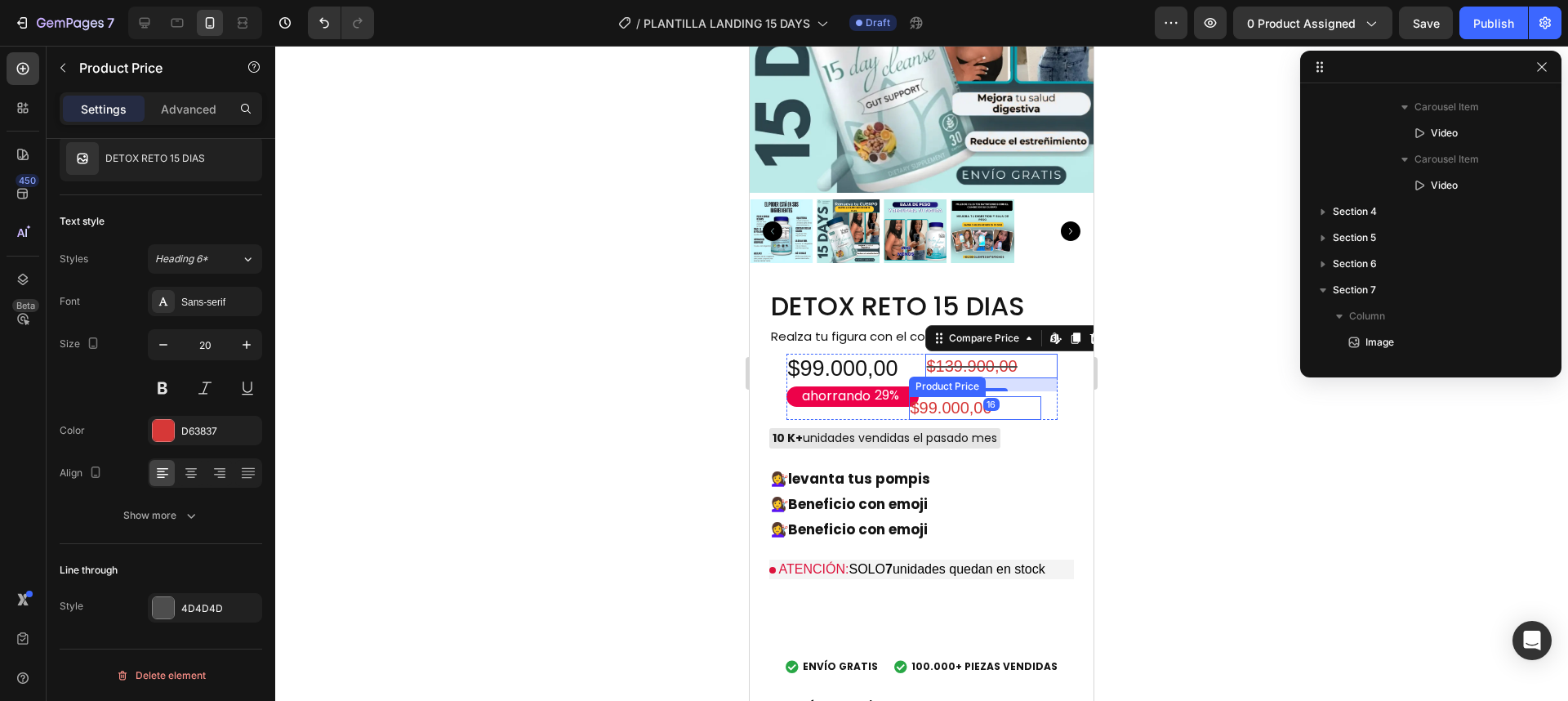
scroll to position [388, 0]
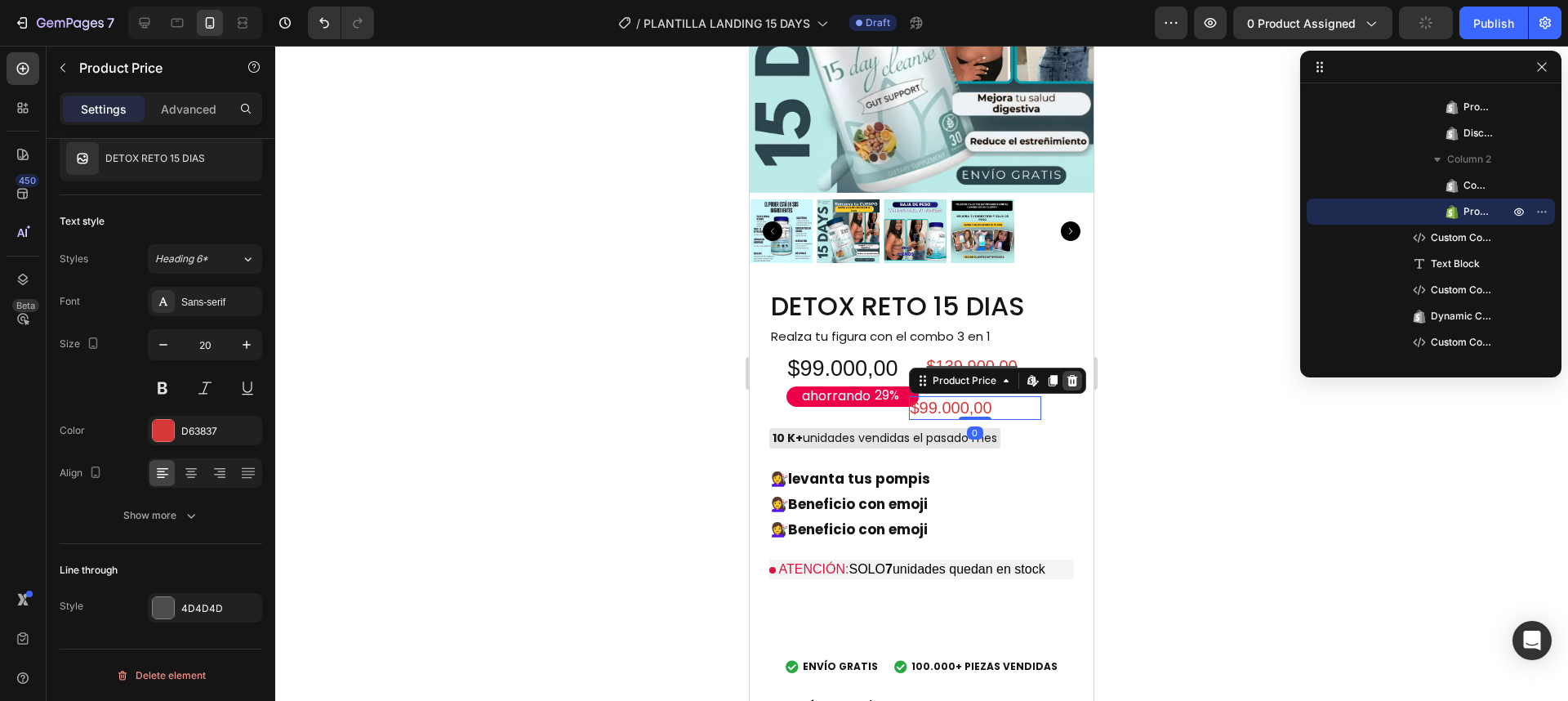
click at [1067, 375] on icon at bounding box center [1072, 380] width 11 height 12
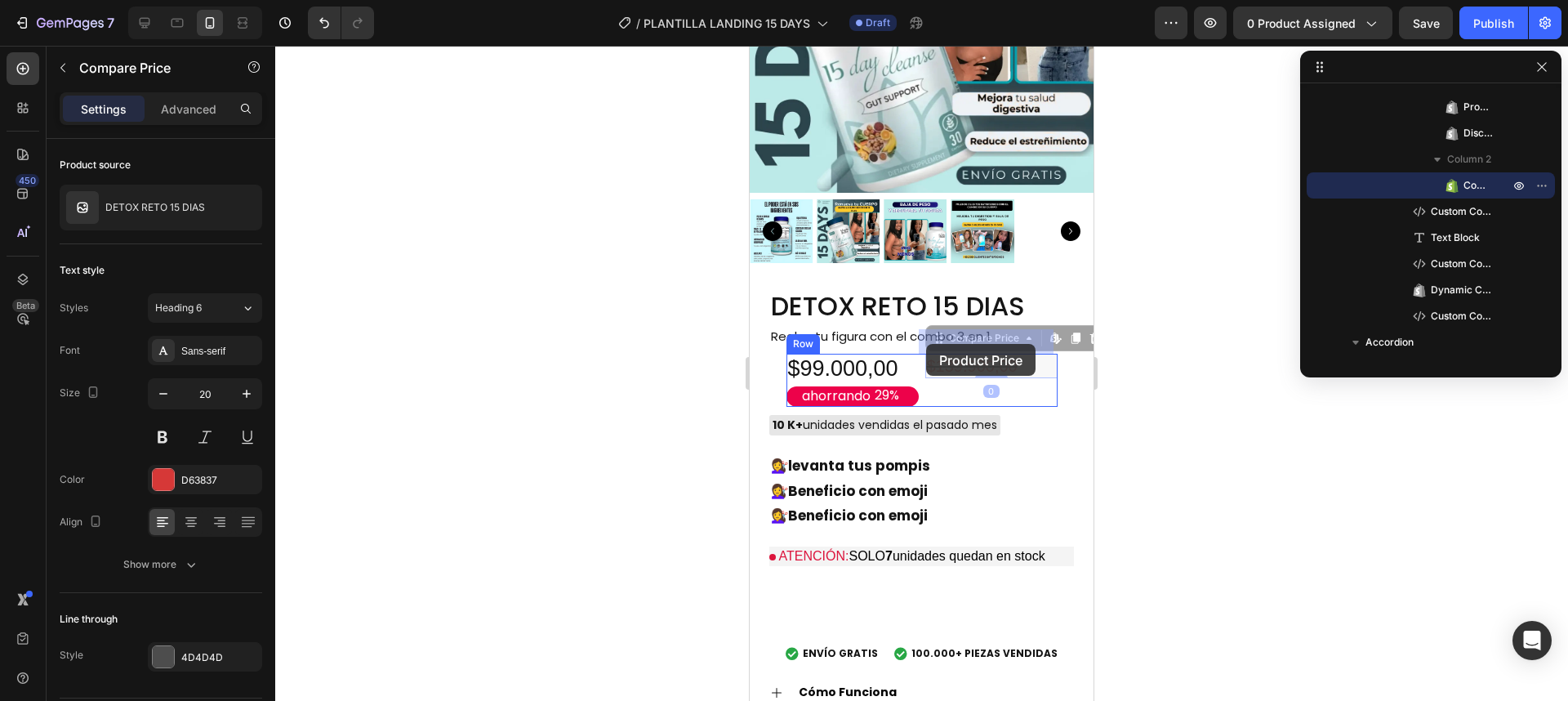
drag, startPoint x: 942, startPoint y: 341, endPoint x: 926, endPoint y: 344, distance: 16.3
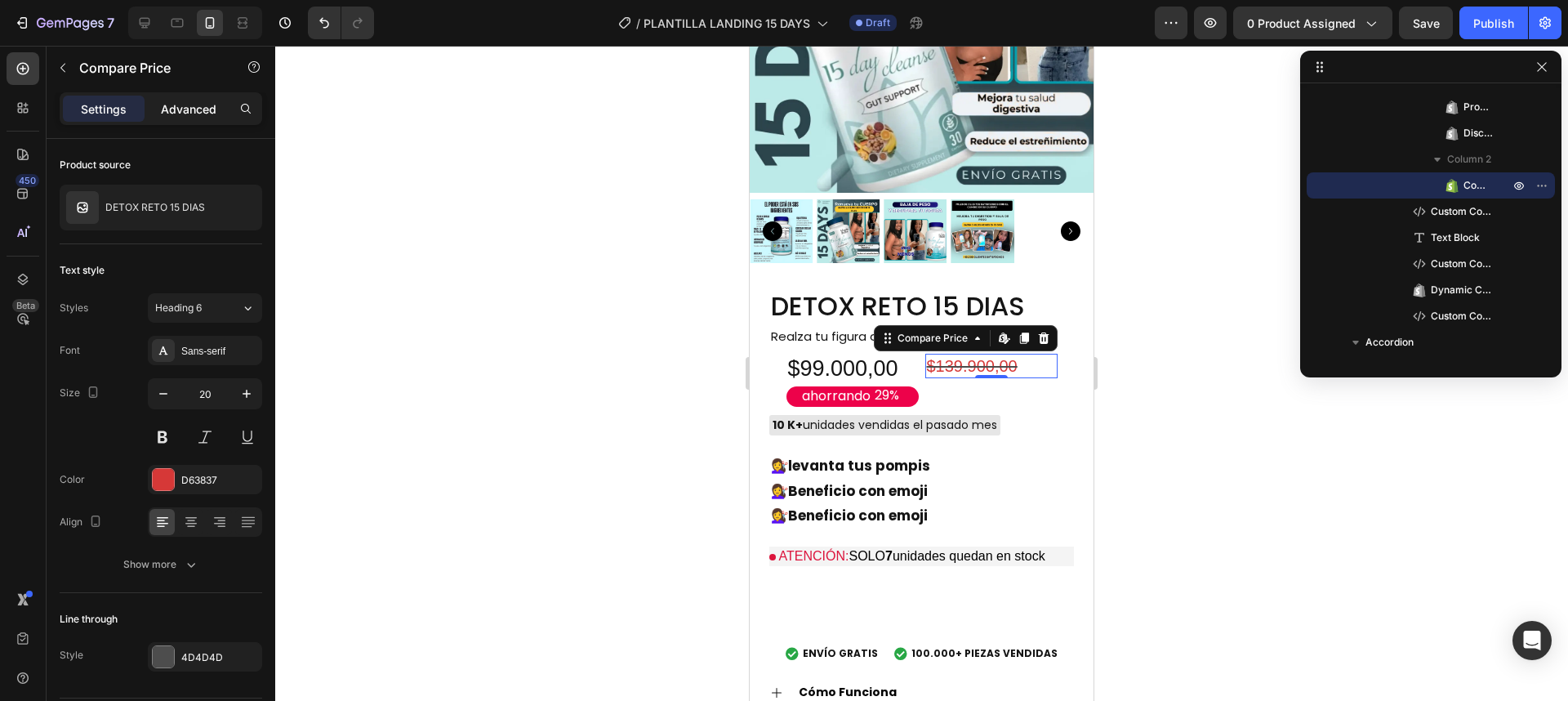
click at [182, 110] on p "Advanced" at bounding box center [189, 108] width 56 height 17
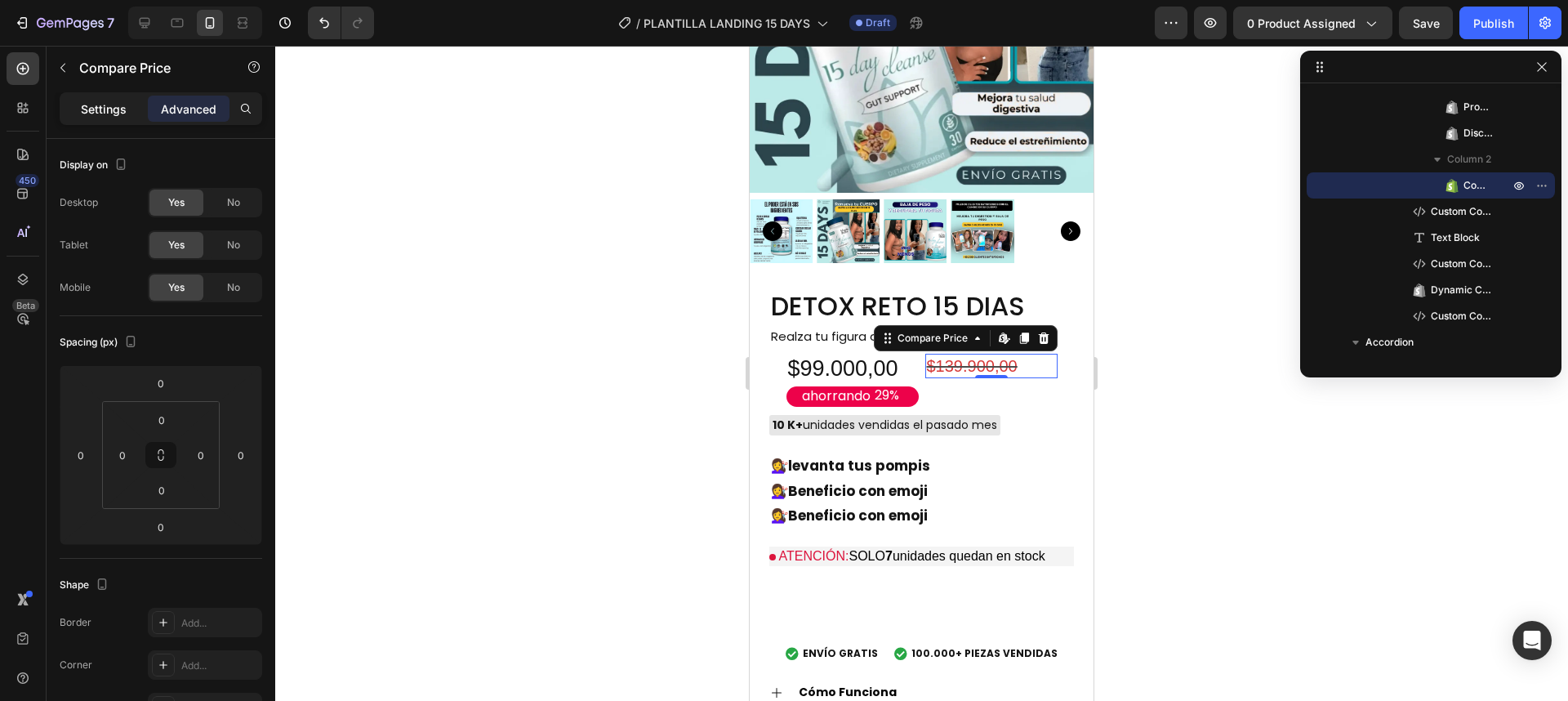
click at [128, 105] on div "Settings" at bounding box center [103, 108] width 81 height 26
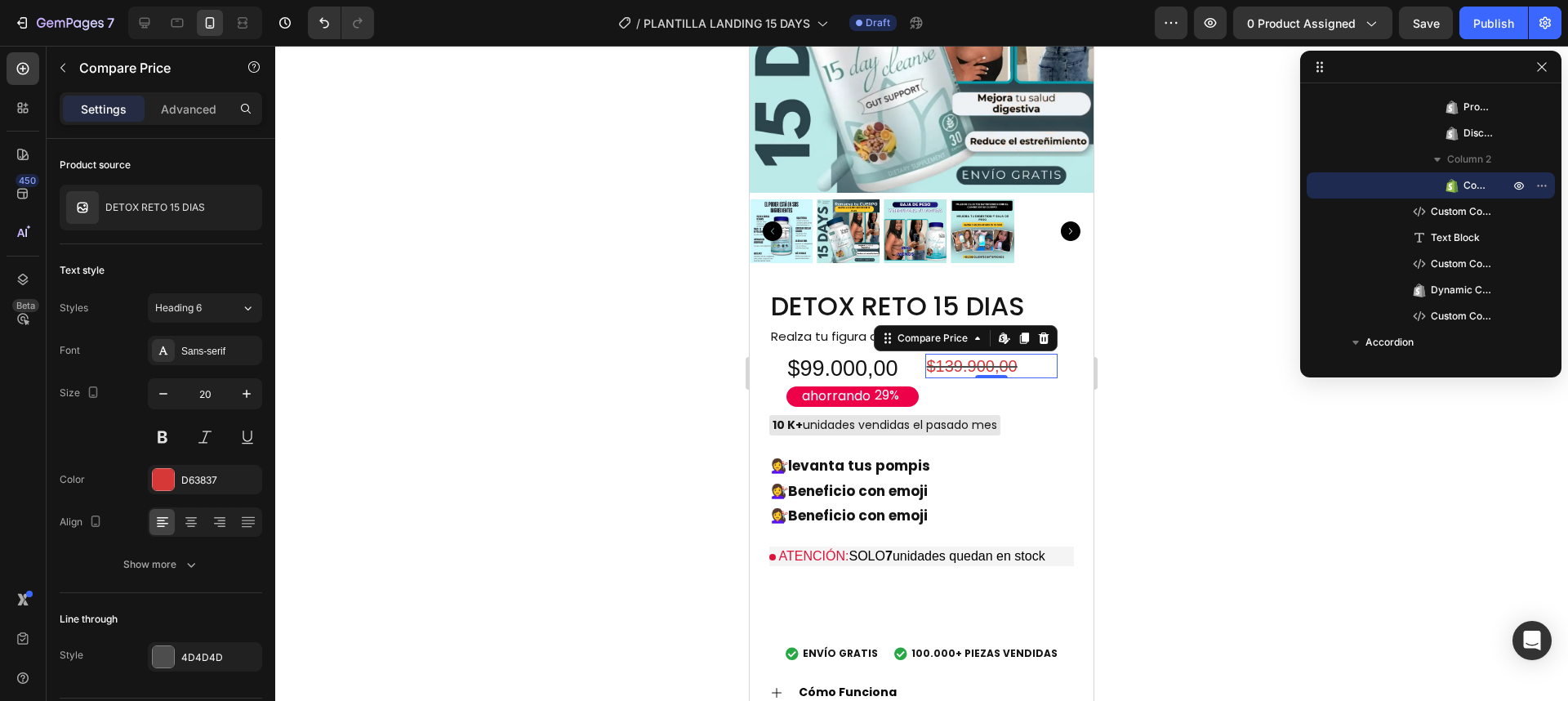
click at [1152, 389] on div at bounding box center [921, 372] width 1293 height 654
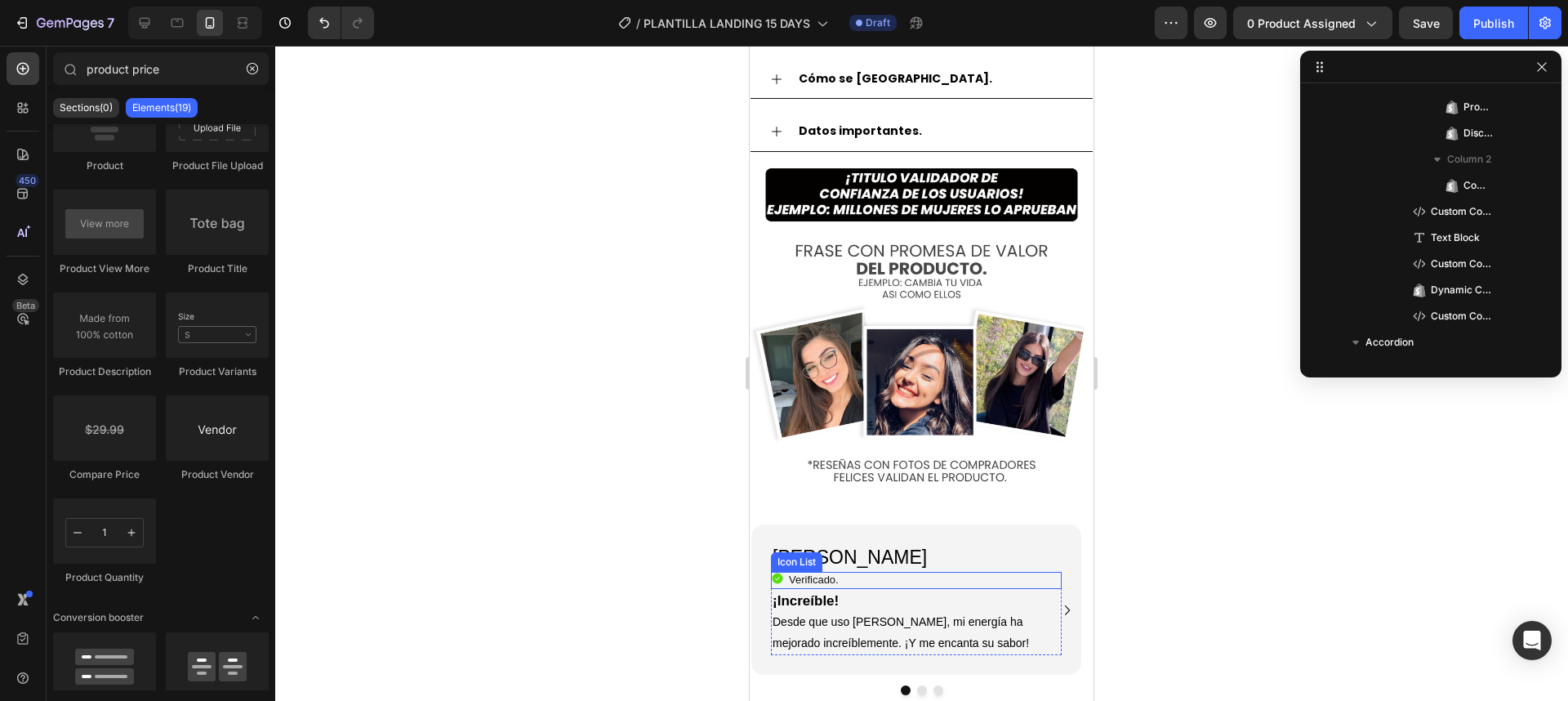
scroll to position [2052, 0]
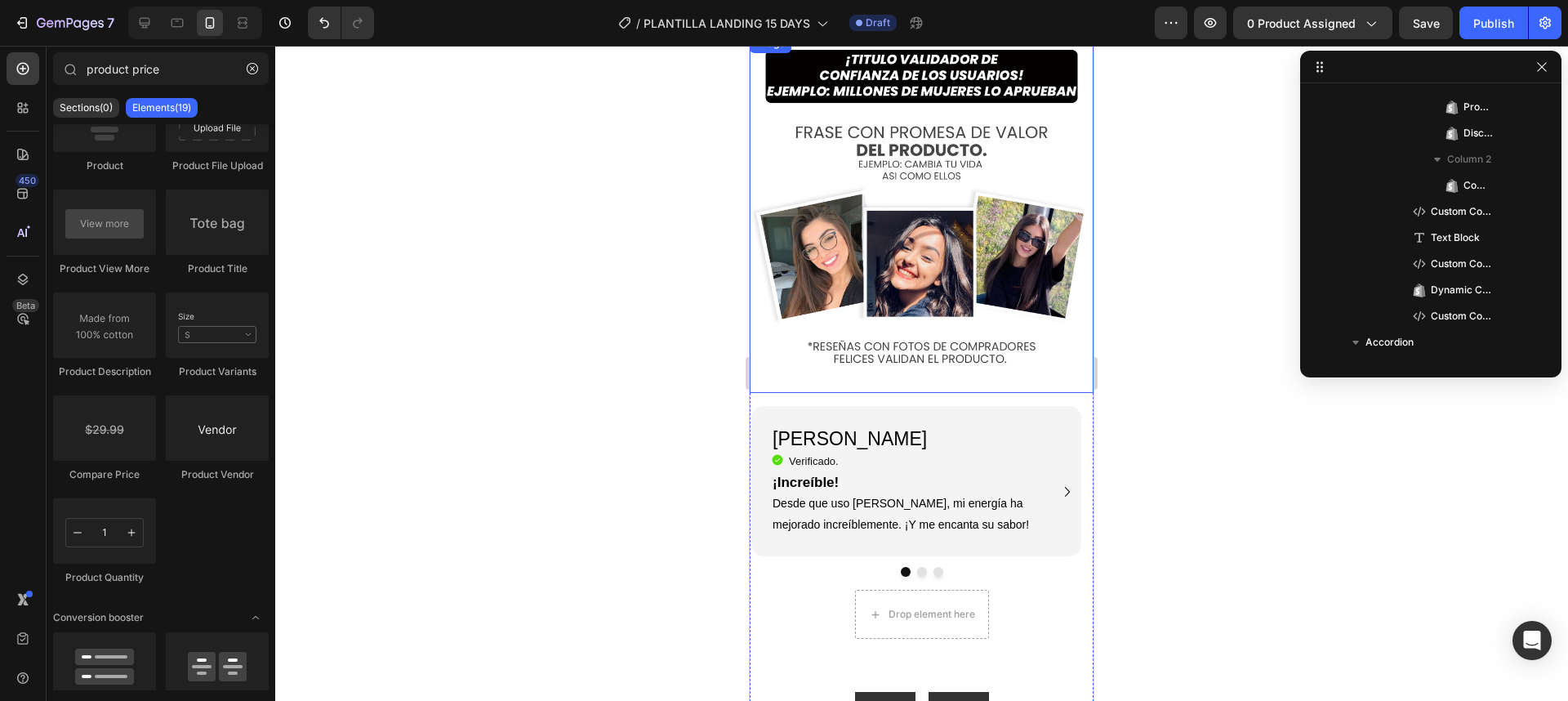
click at [950, 244] on img at bounding box center [921, 213] width 344 height 360
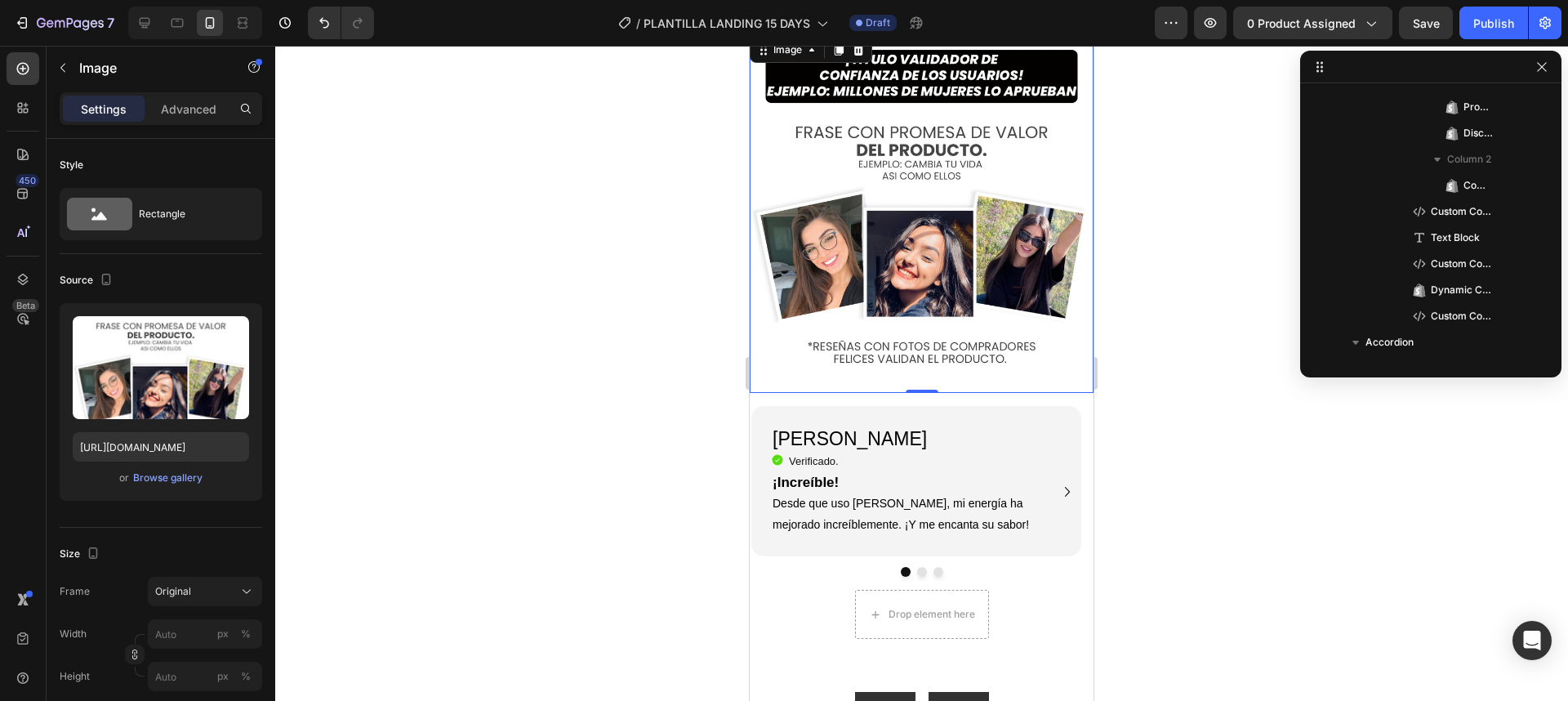
scroll to position [936, 0]
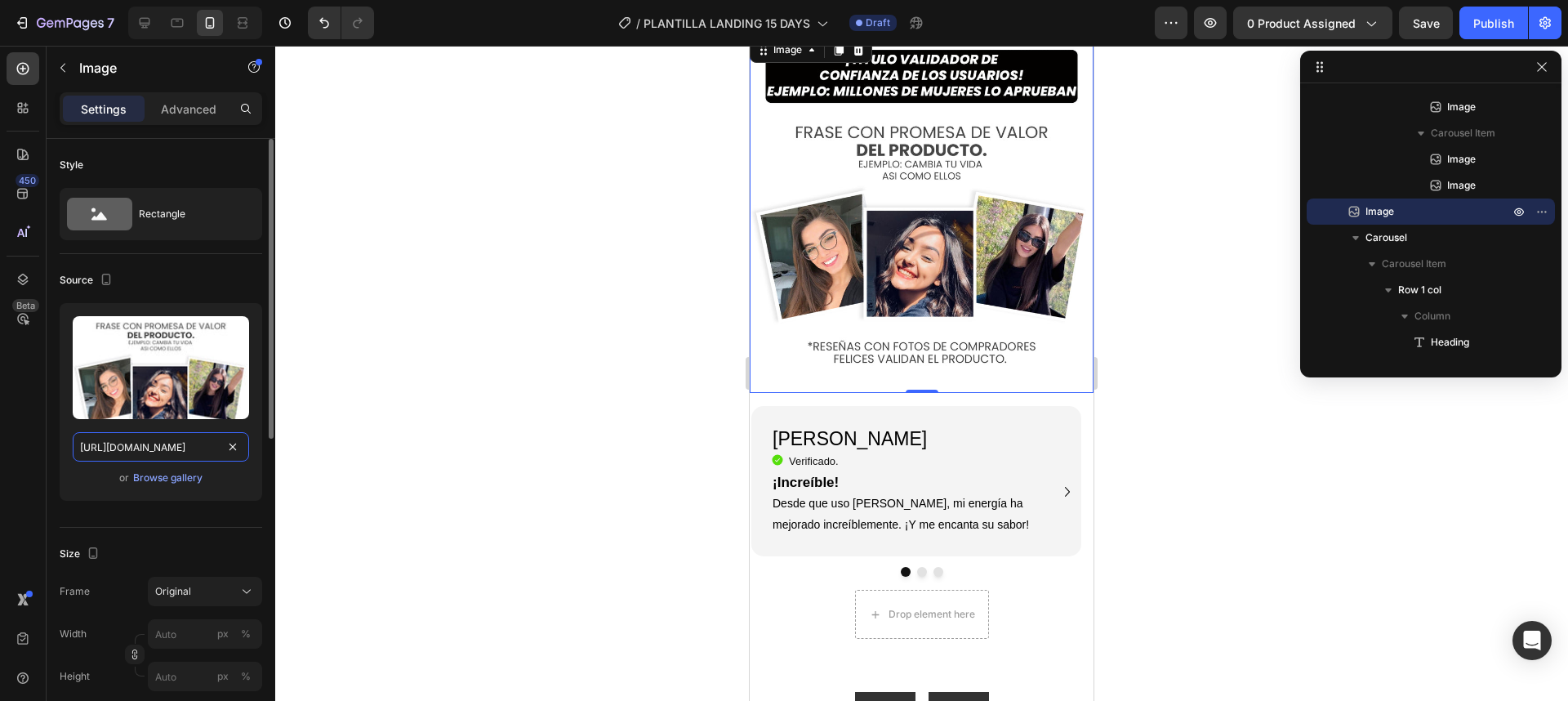
click at [145, 457] on input "https://cdn.shopify.com/s/files/1/0685/2719/4154/files/gempages_586048647980909…" at bounding box center [160, 446] width 176 height 30
paste input "3.webp?v=1758852523"
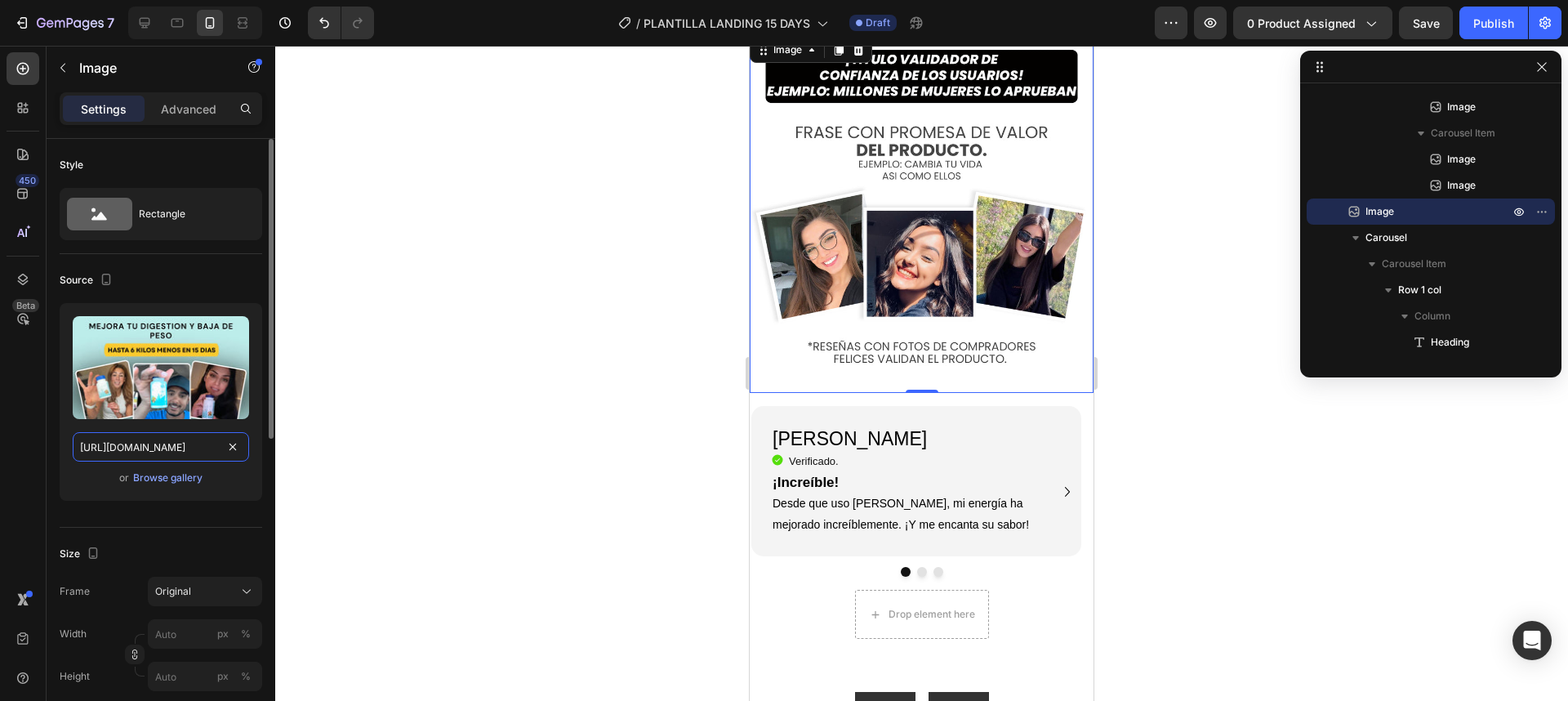
scroll to position [0, 227]
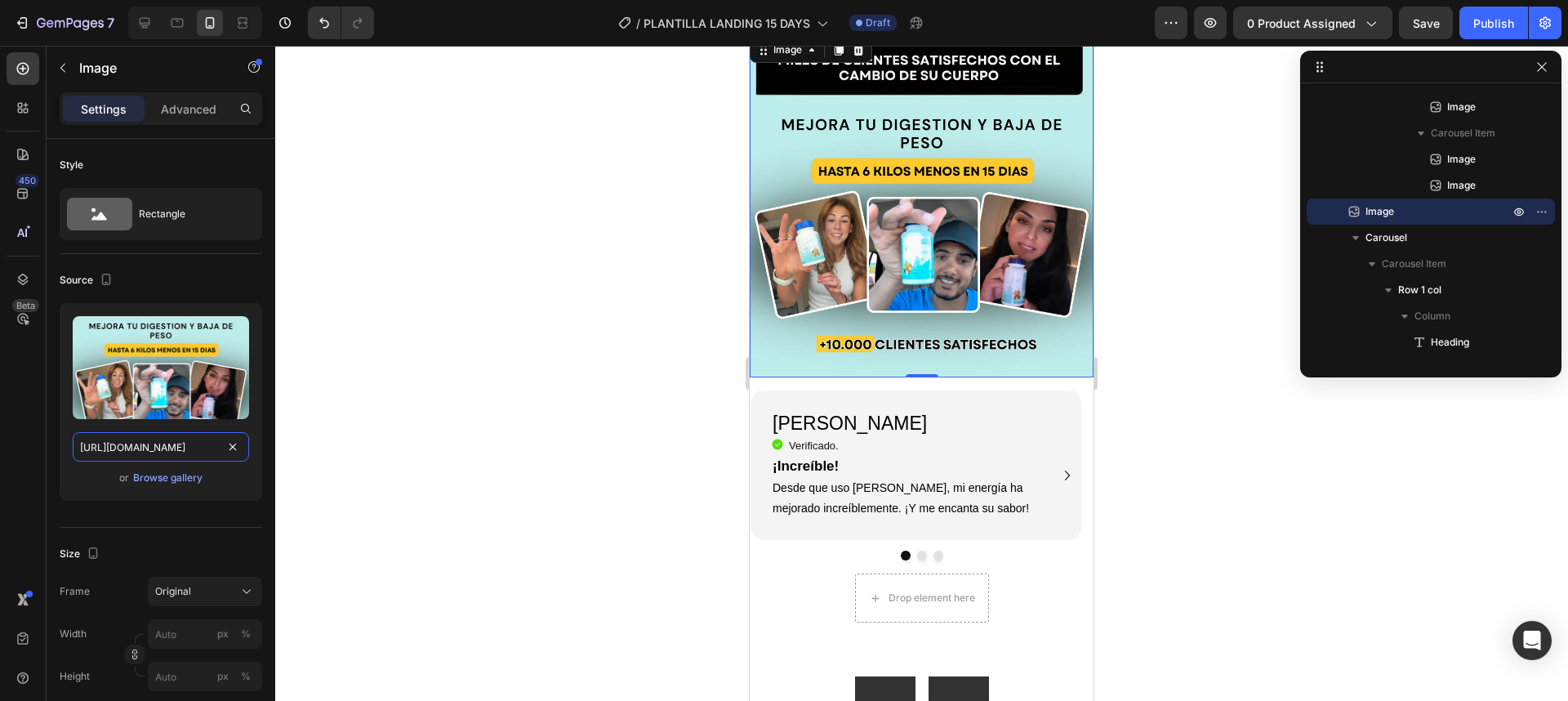
type input "[URL][DOMAIN_NAME]"
click at [710, 403] on div at bounding box center [921, 372] width 1293 height 654
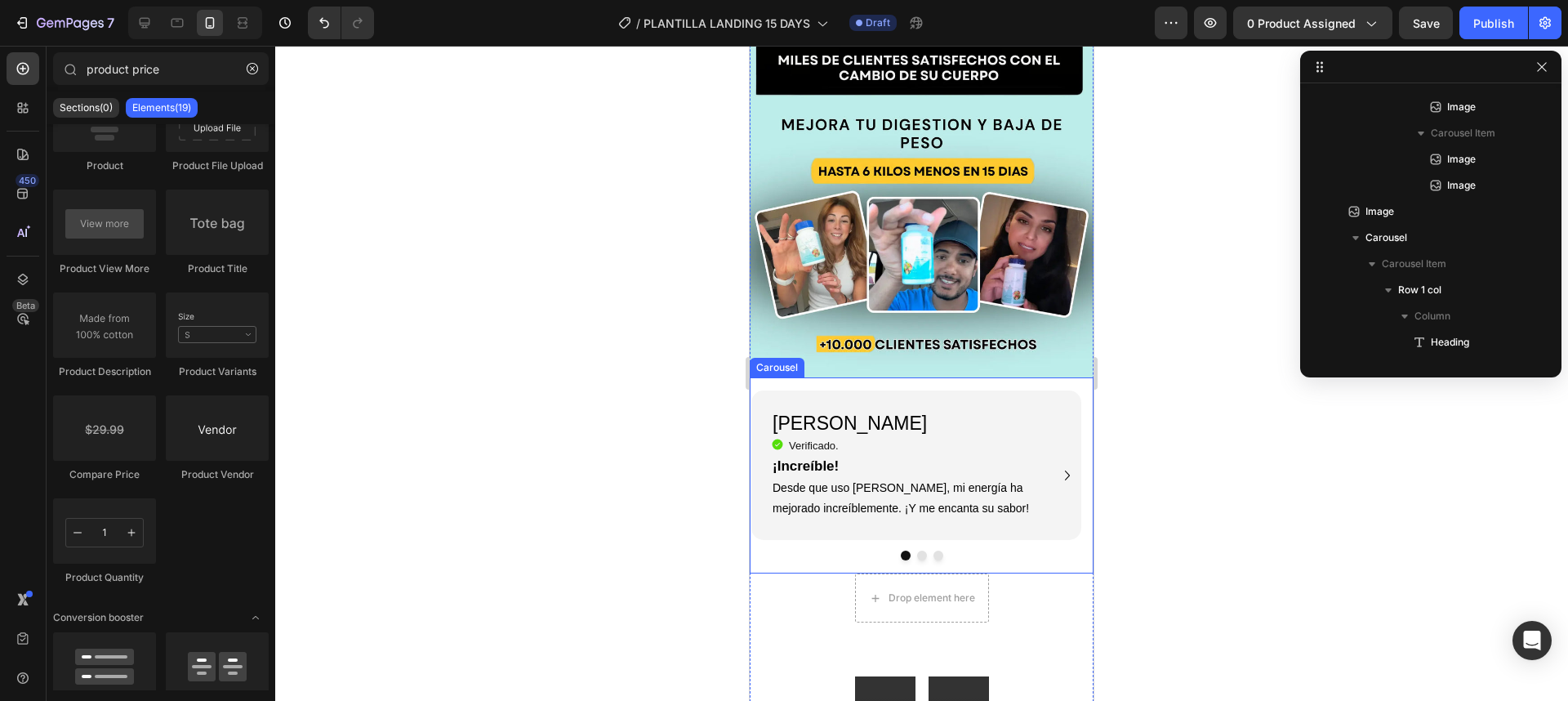
click at [841, 276] on img at bounding box center [921, 205] width 344 height 344
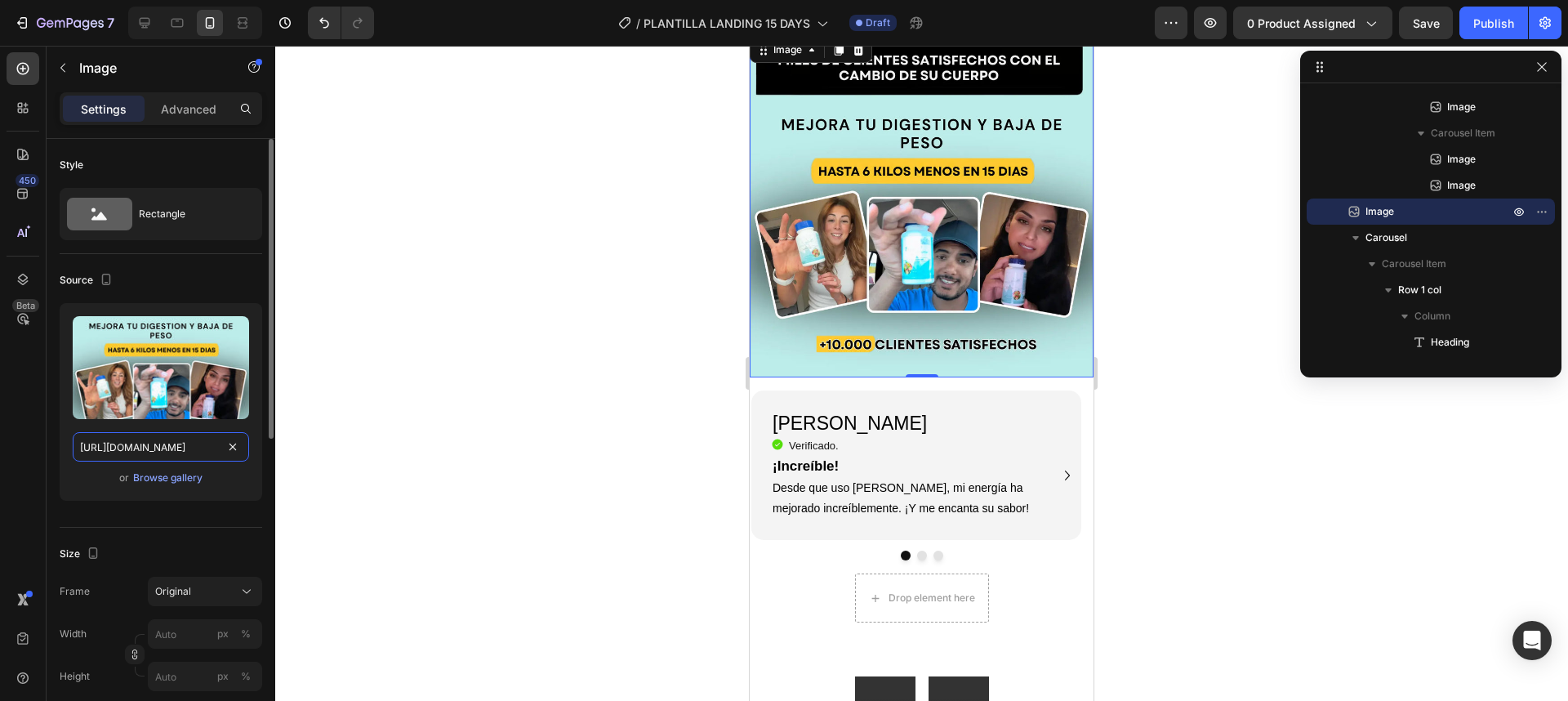
click at [155, 436] on input "[URL][DOMAIN_NAME]" at bounding box center [160, 446] width 176 height 30
click at [358, 459] on div at bounding box center [921, 372] width 1293 height 654
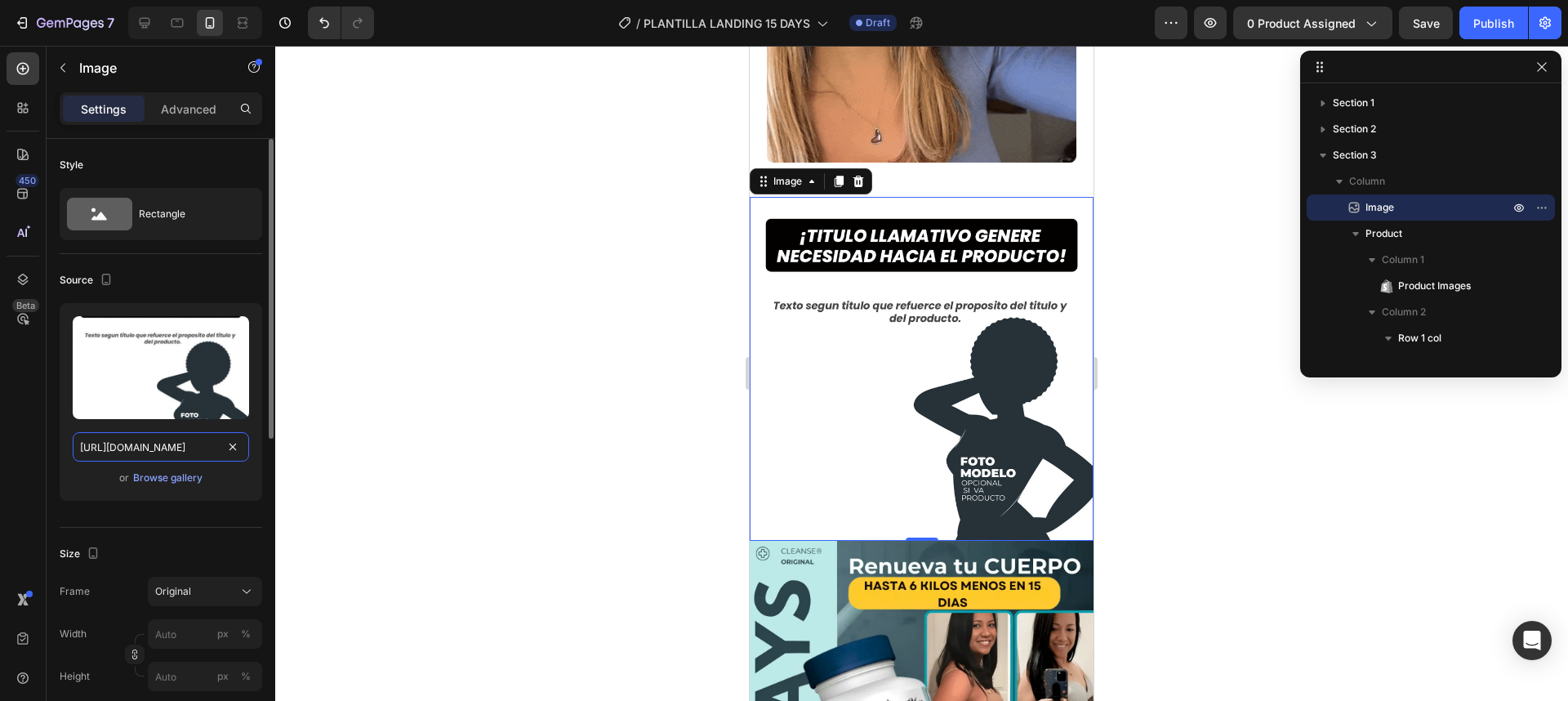
click at [166, 441] on input "https://cdn.shopify.com/s/files/1/0685/2719/4154/files/gempages_586048647980909…" at bounding box center [160, 446] width 176 height 30
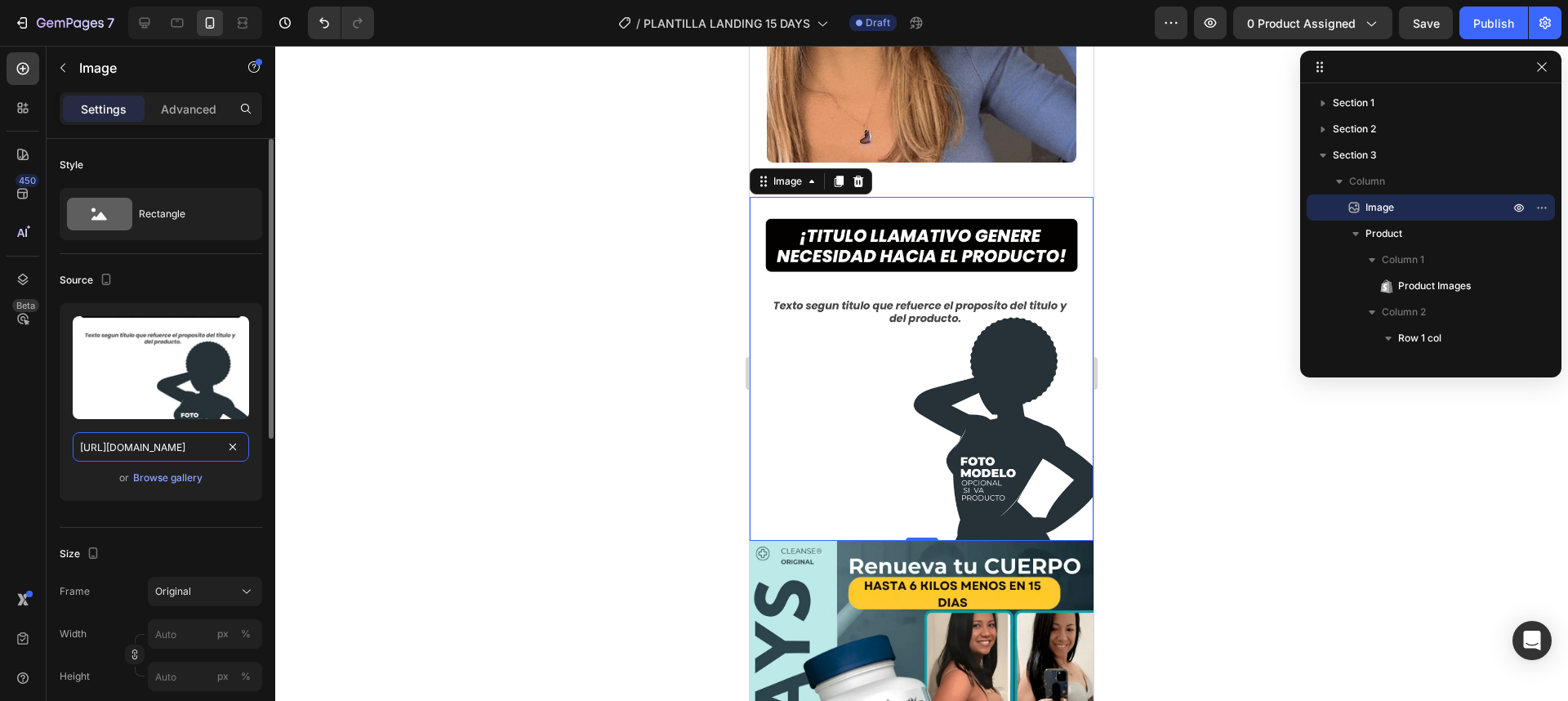
paste input "4.webp?v=1758852523"
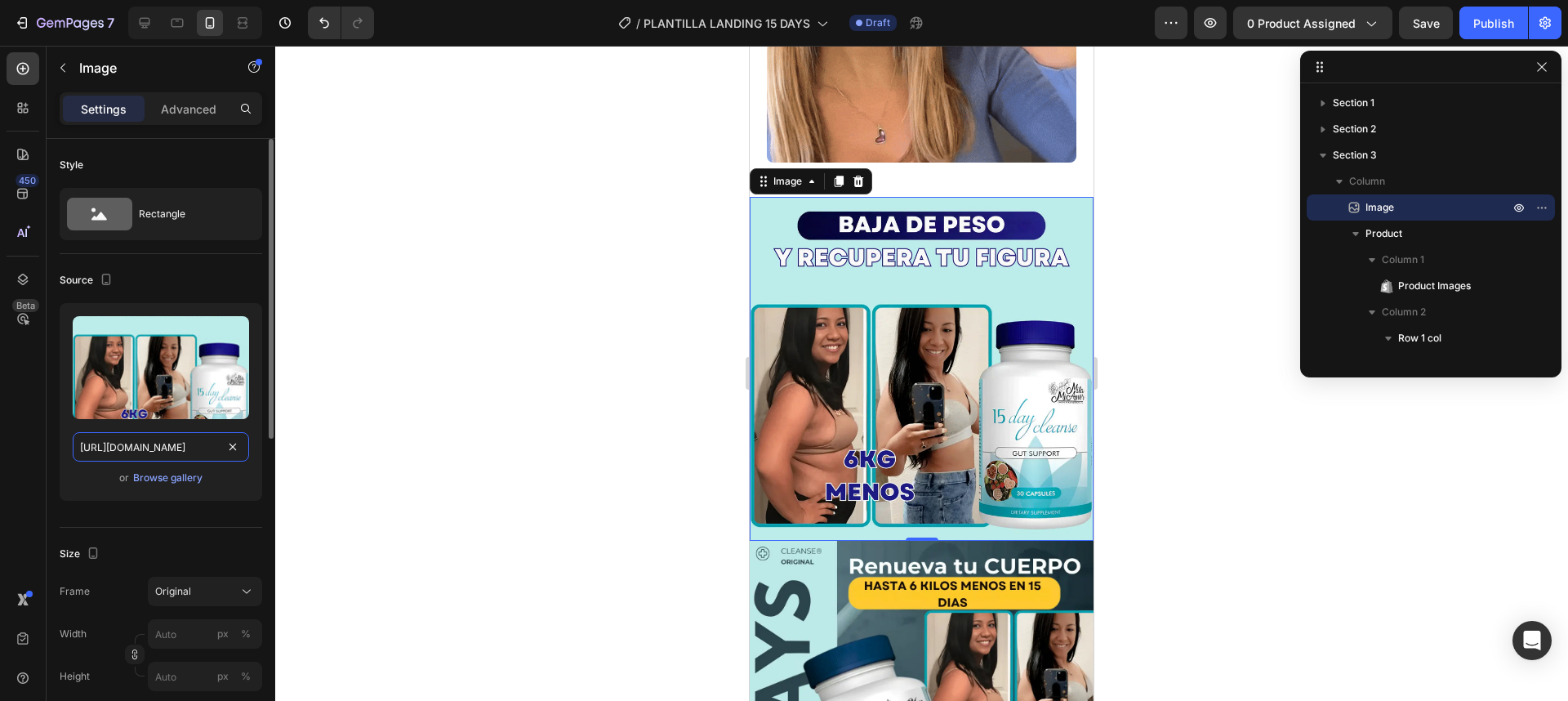
scroll to position [0, 227]
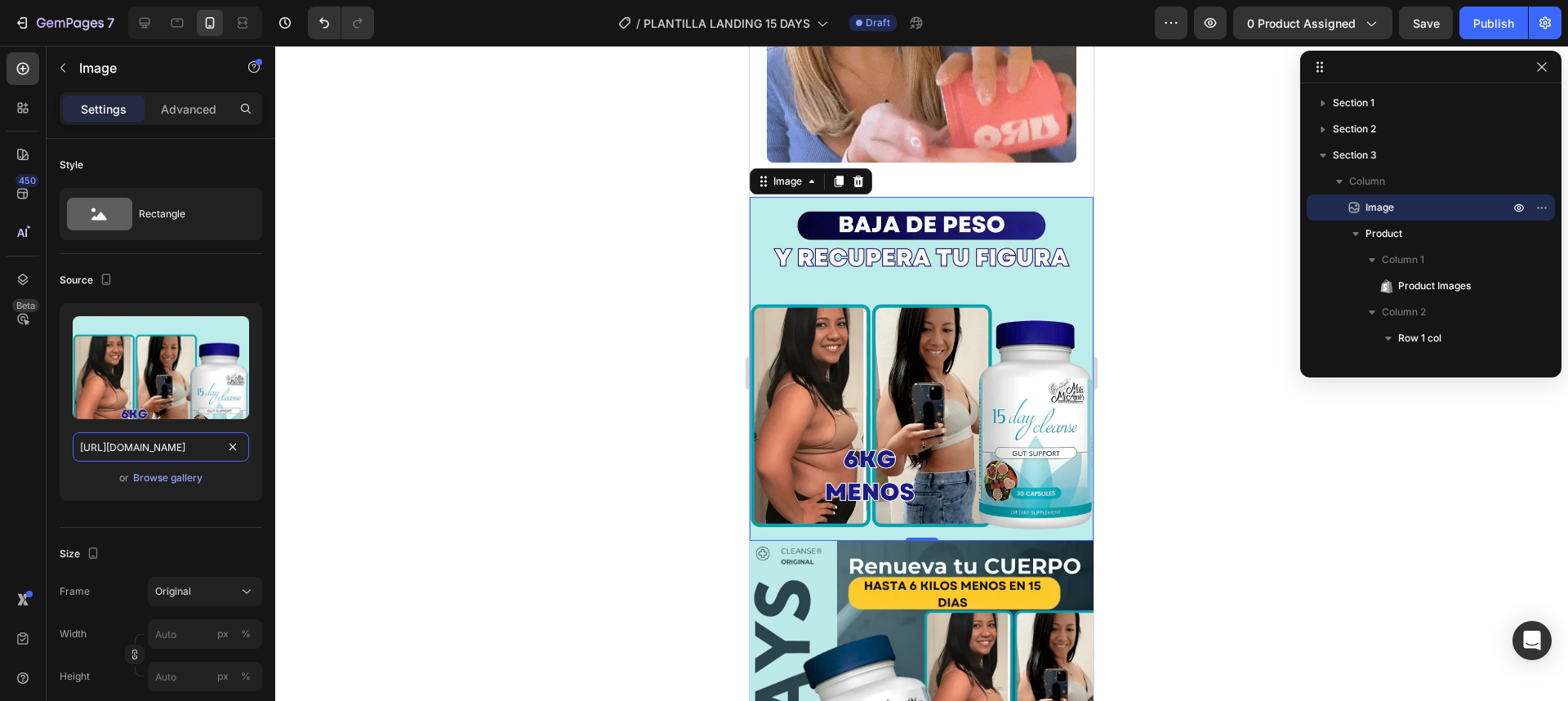
type input "https://cdn.shopify.com/s/files/1/0685/2719/4154/files/4.webp?v=1758852523"
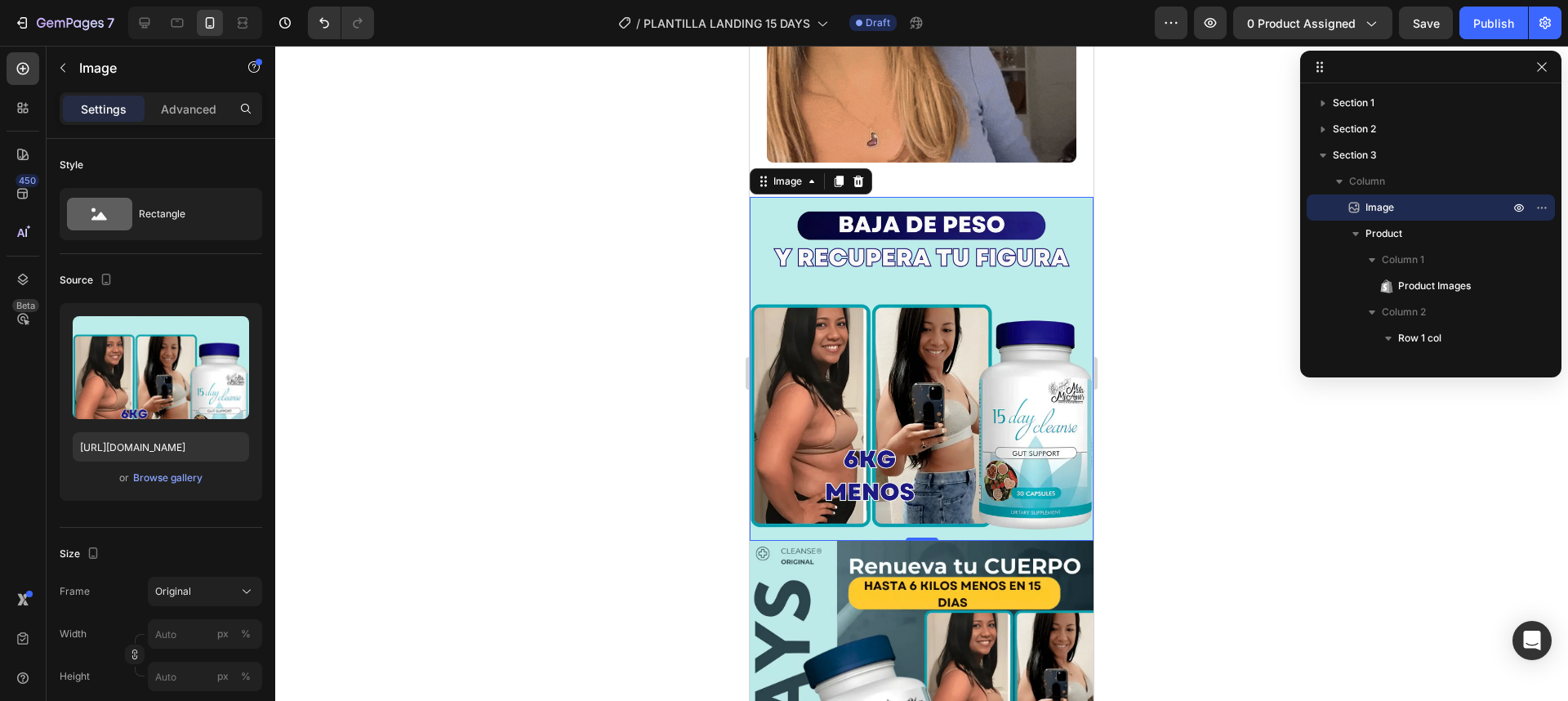
scroll to position [0, 0]
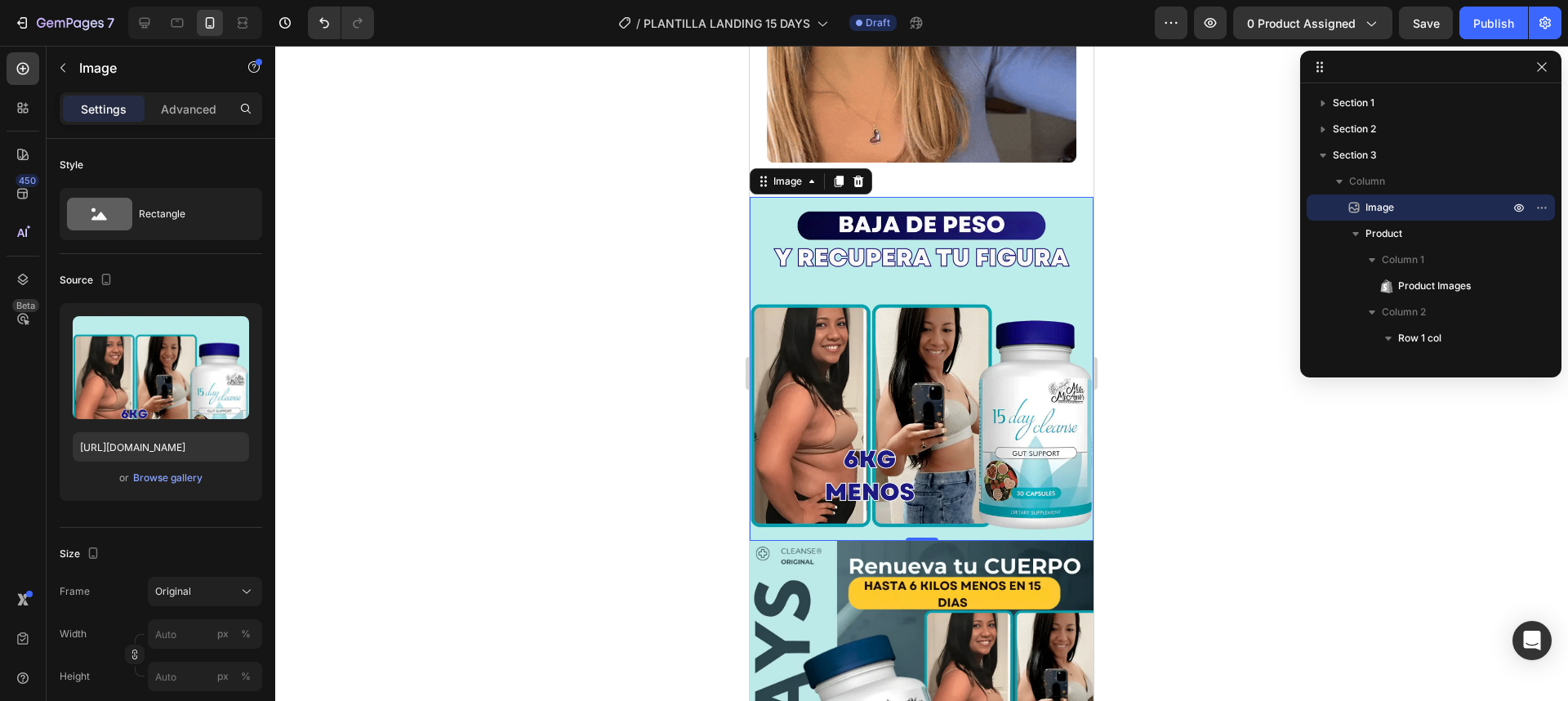
click at [430, 414] on div at bounding box center [921, 372] width 1293 height 654
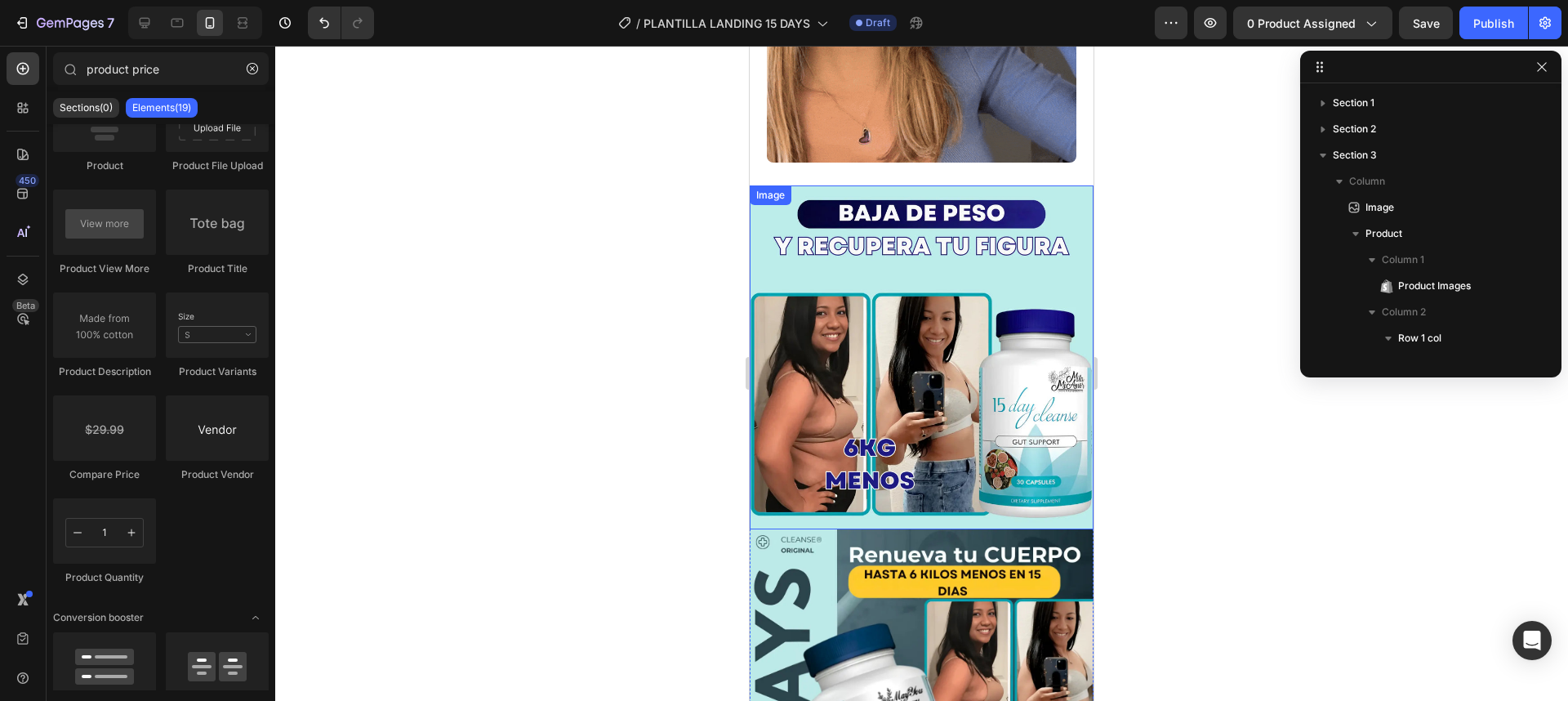
scroll to position [686, 0]
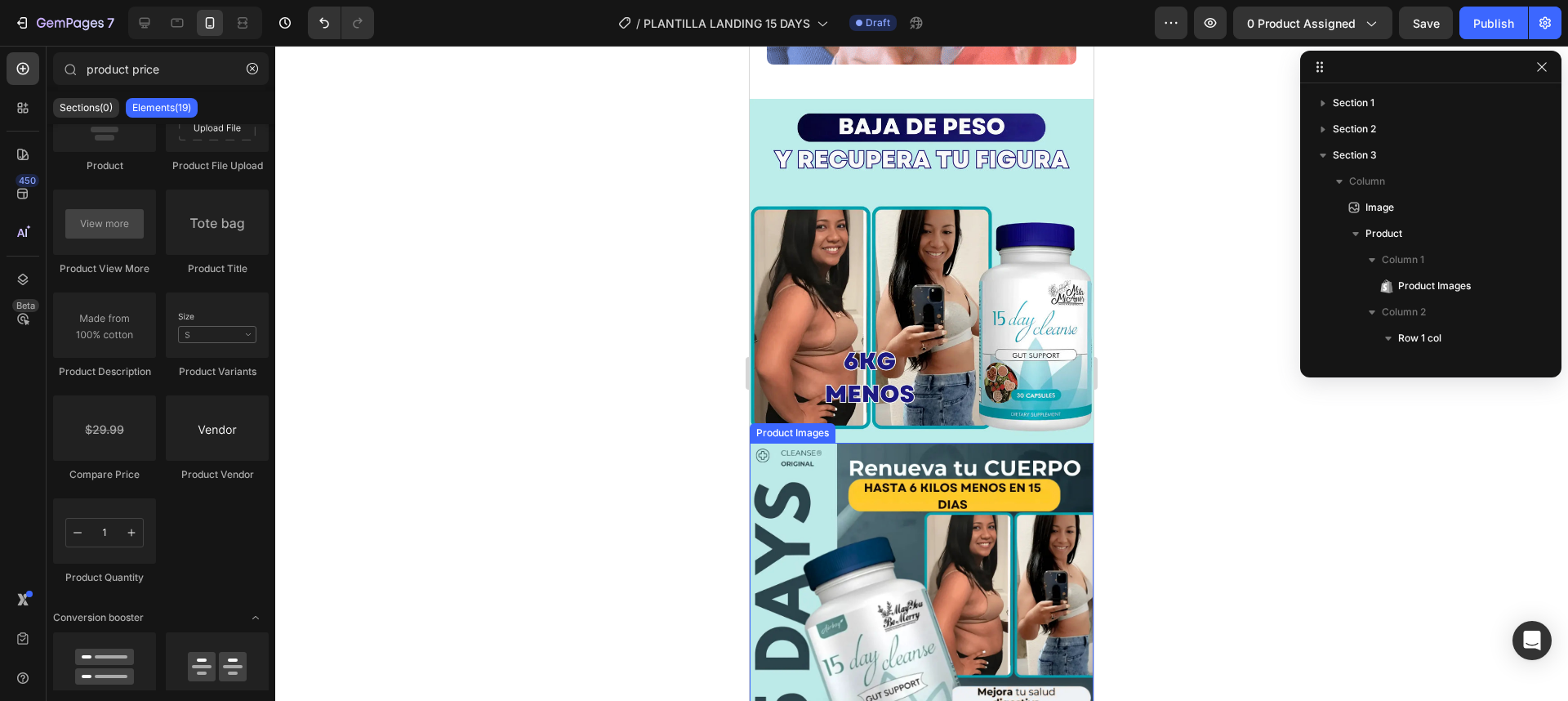
click at [784, 456] on img at bounding box center [921, 614] width 344 height 344
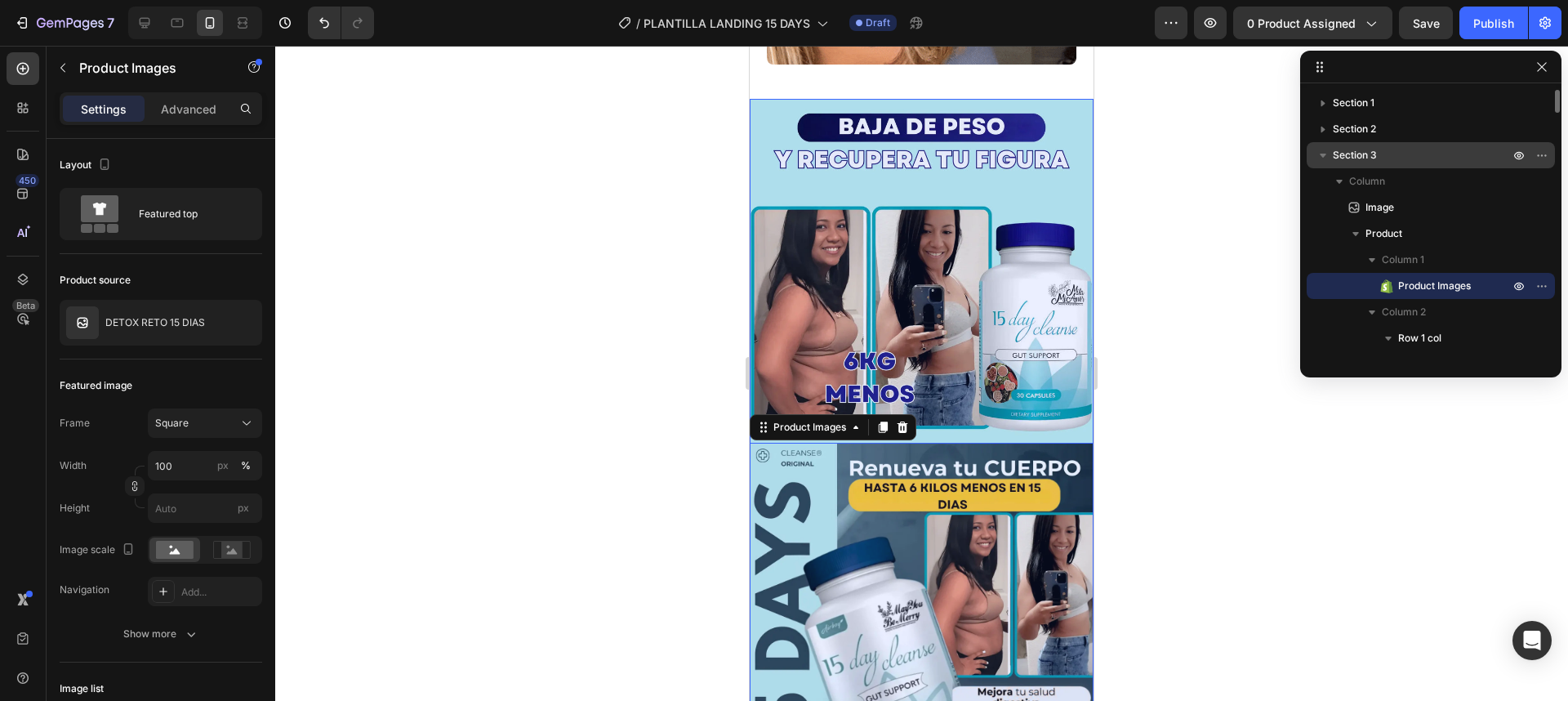
click at [1375, 157] on span "Section 3" at bounding box center [1354, 155] width 44 height 16
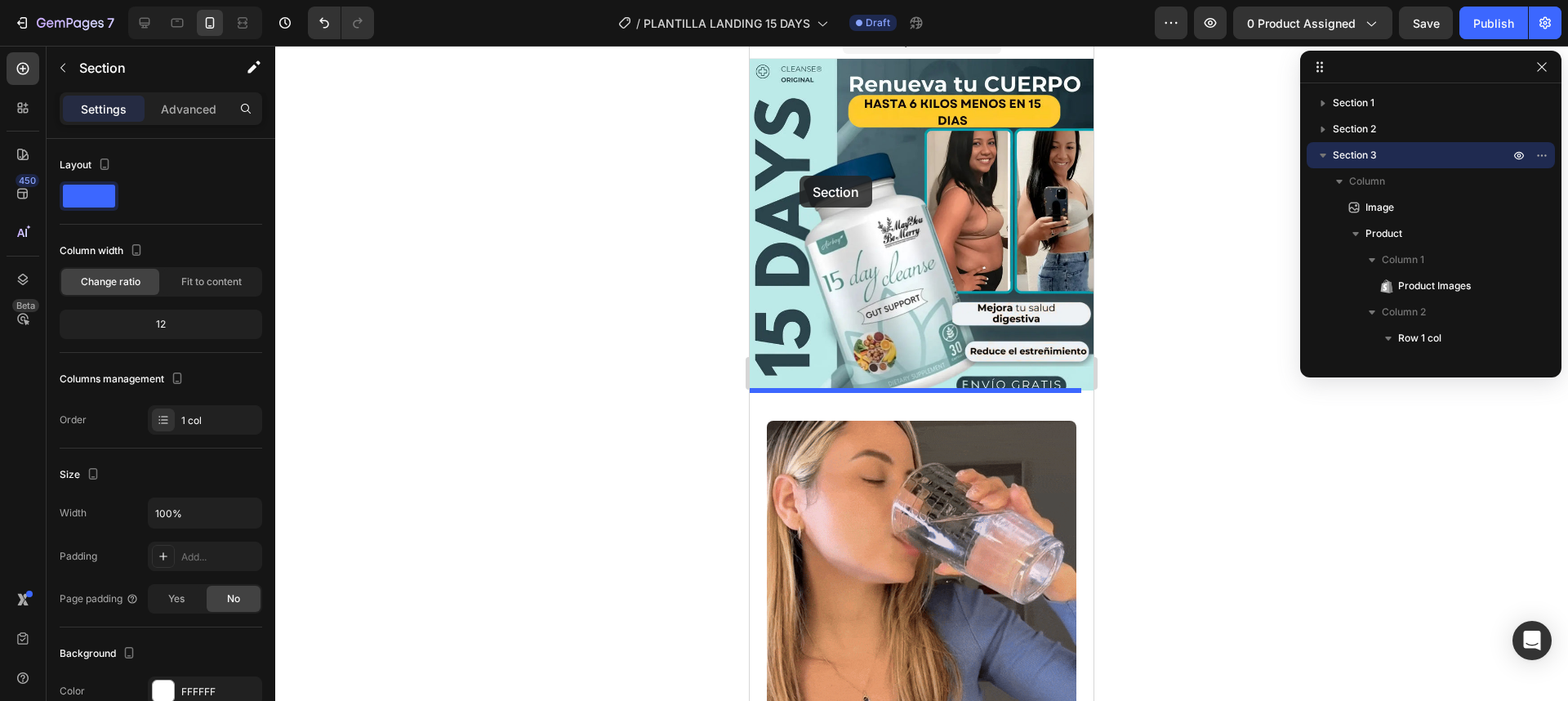
scroll to position [0, 0]
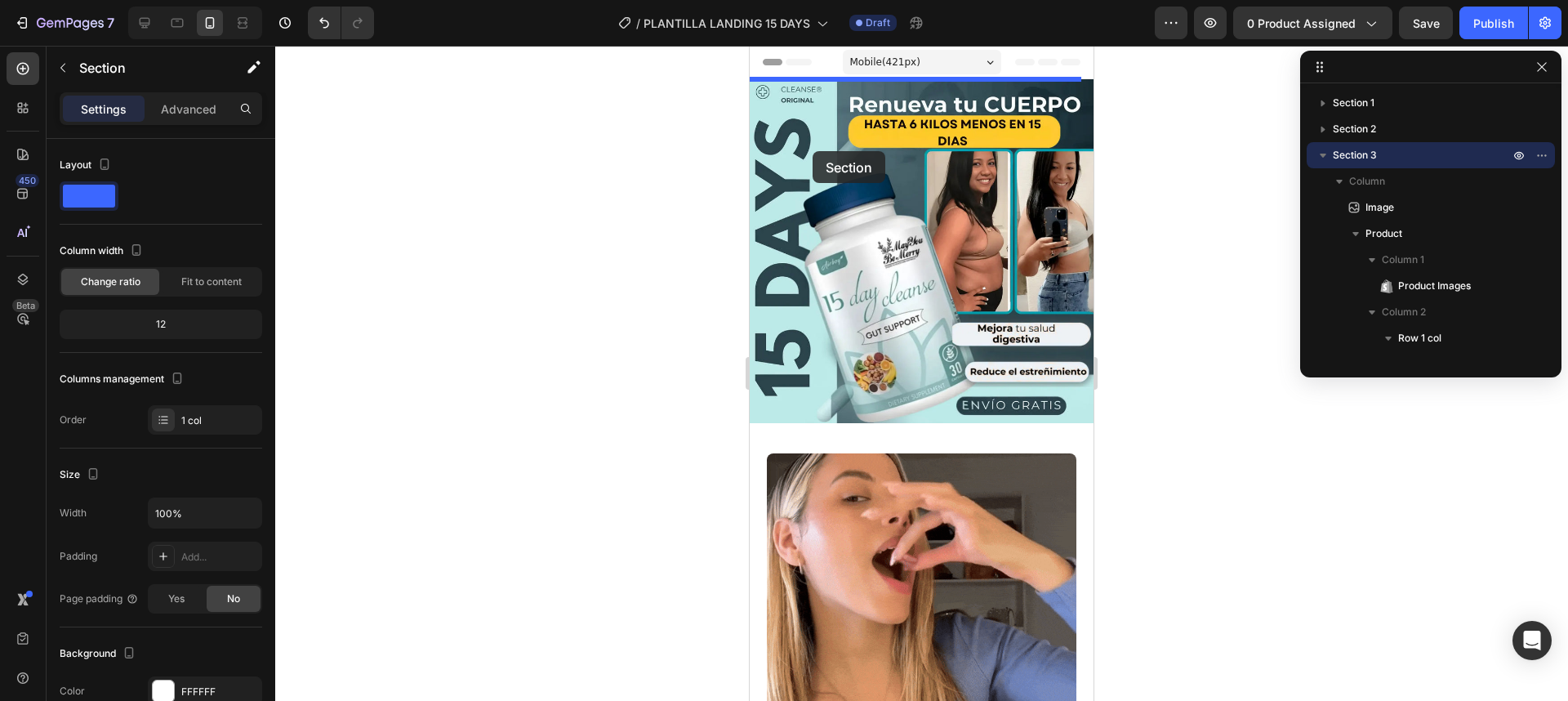
drag, startPoint x: 779, startPoint y: 404, endPoint x: 812, endPoint y: 151, distance: 255.1
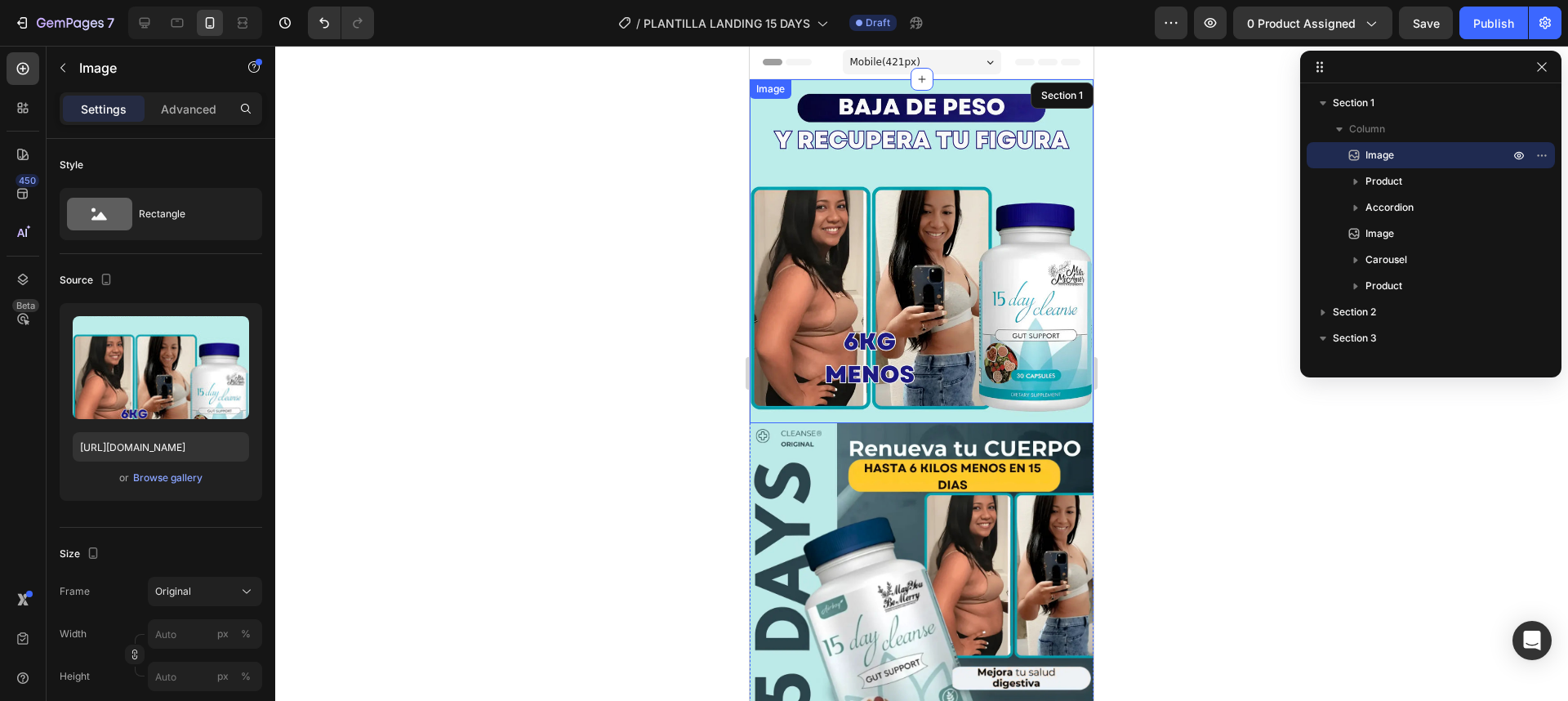
click at [941, 348] on img at bounding box center [921, 251] width 344 height 344
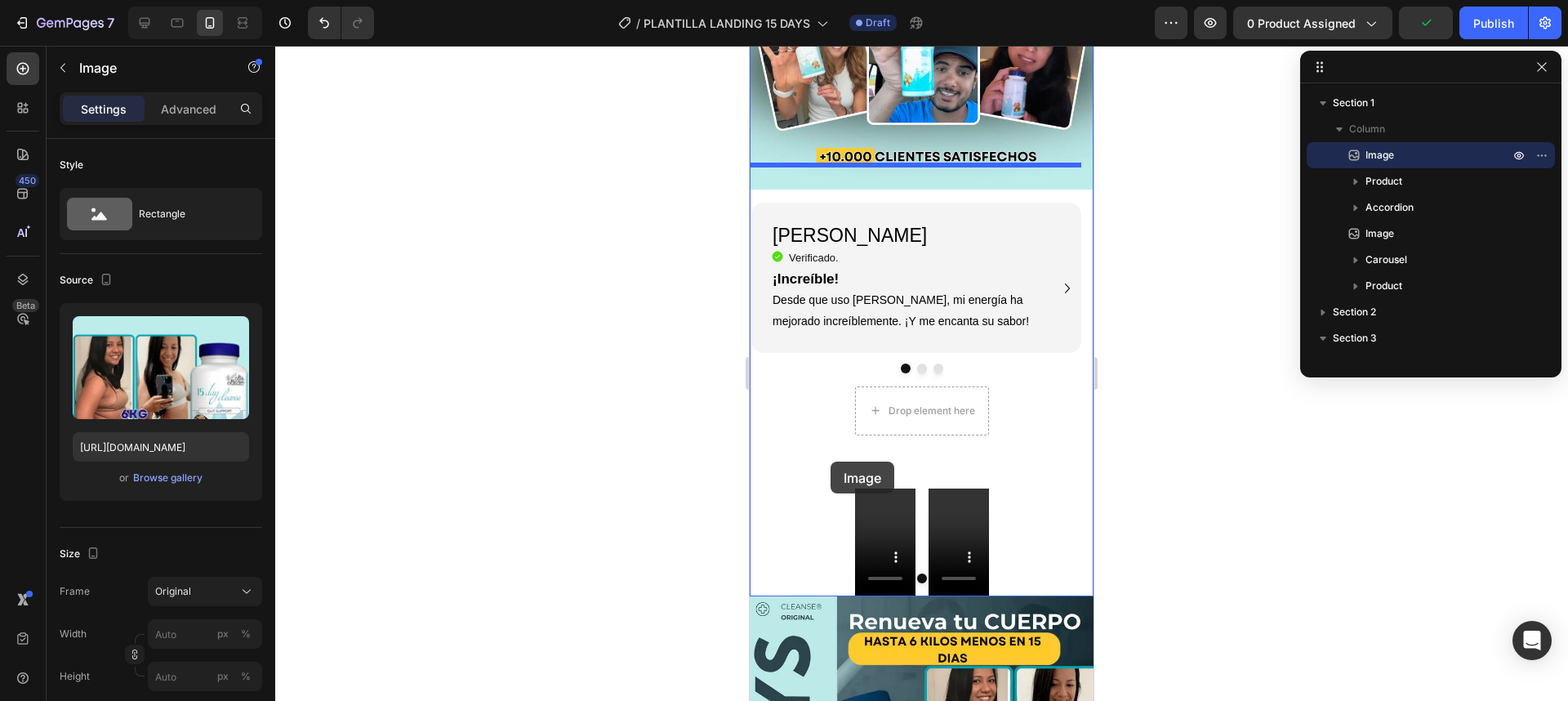
scroll to position [1568, 0]
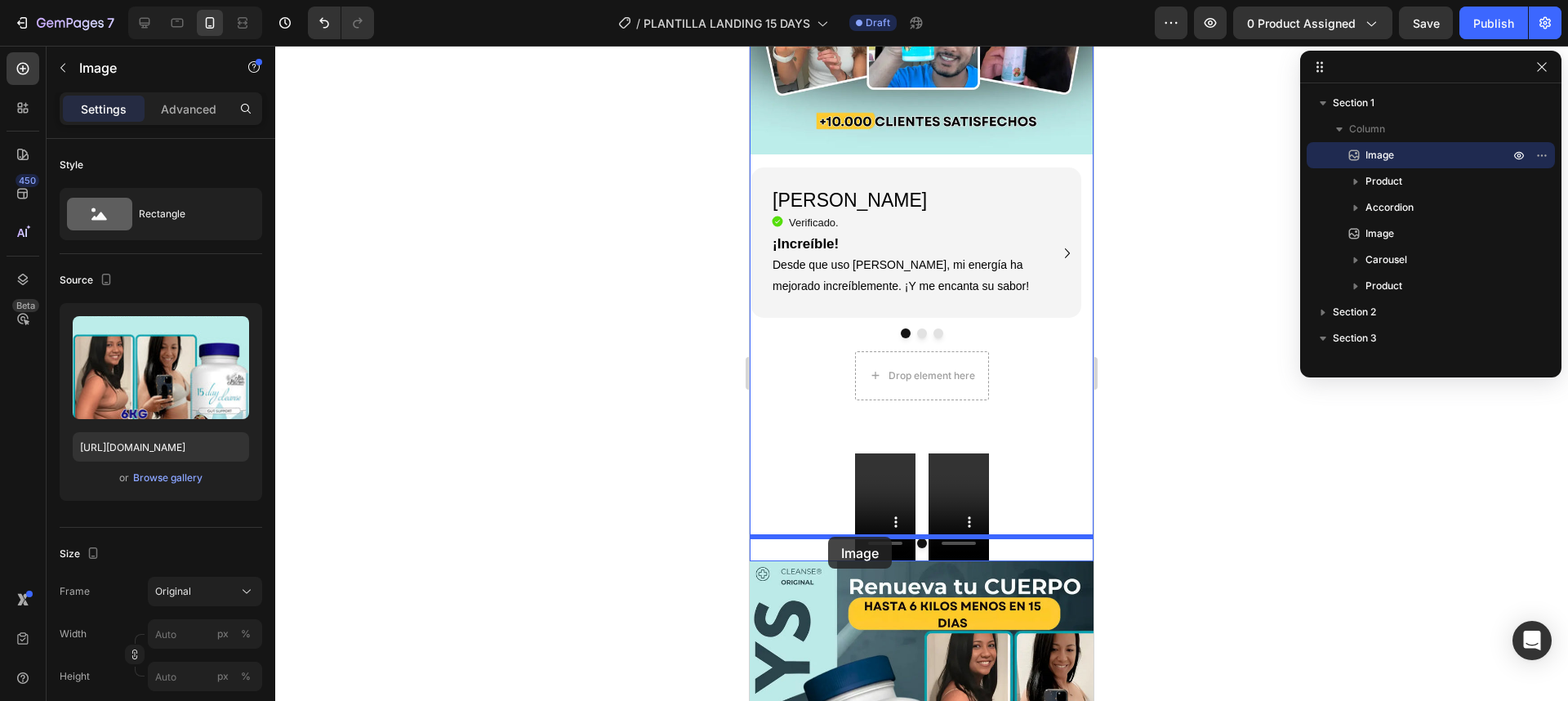
drag, startPoint x: 782, startPoint y: 90, endPoint x: 828, endPoint y: 536, distance: 448.4
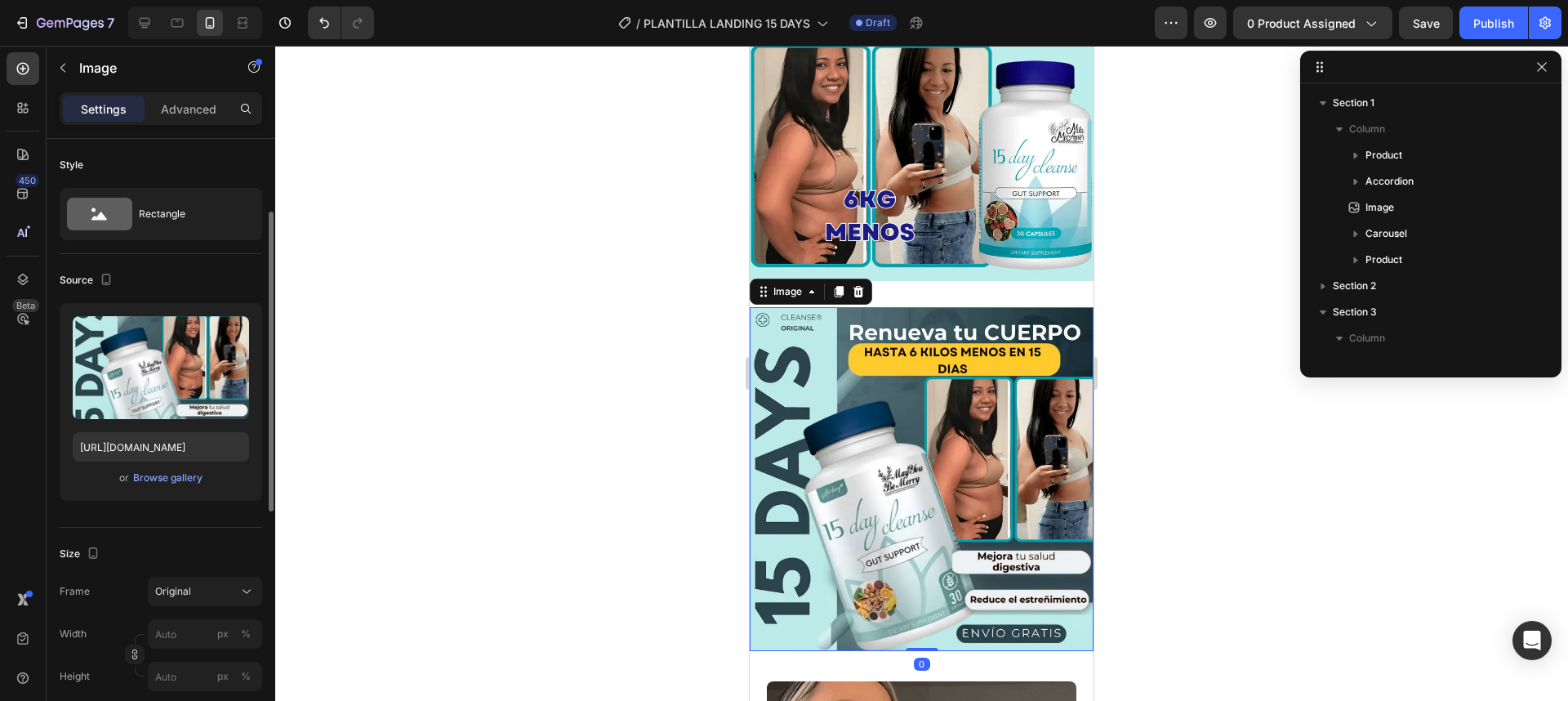
scroll to position [205, 0]
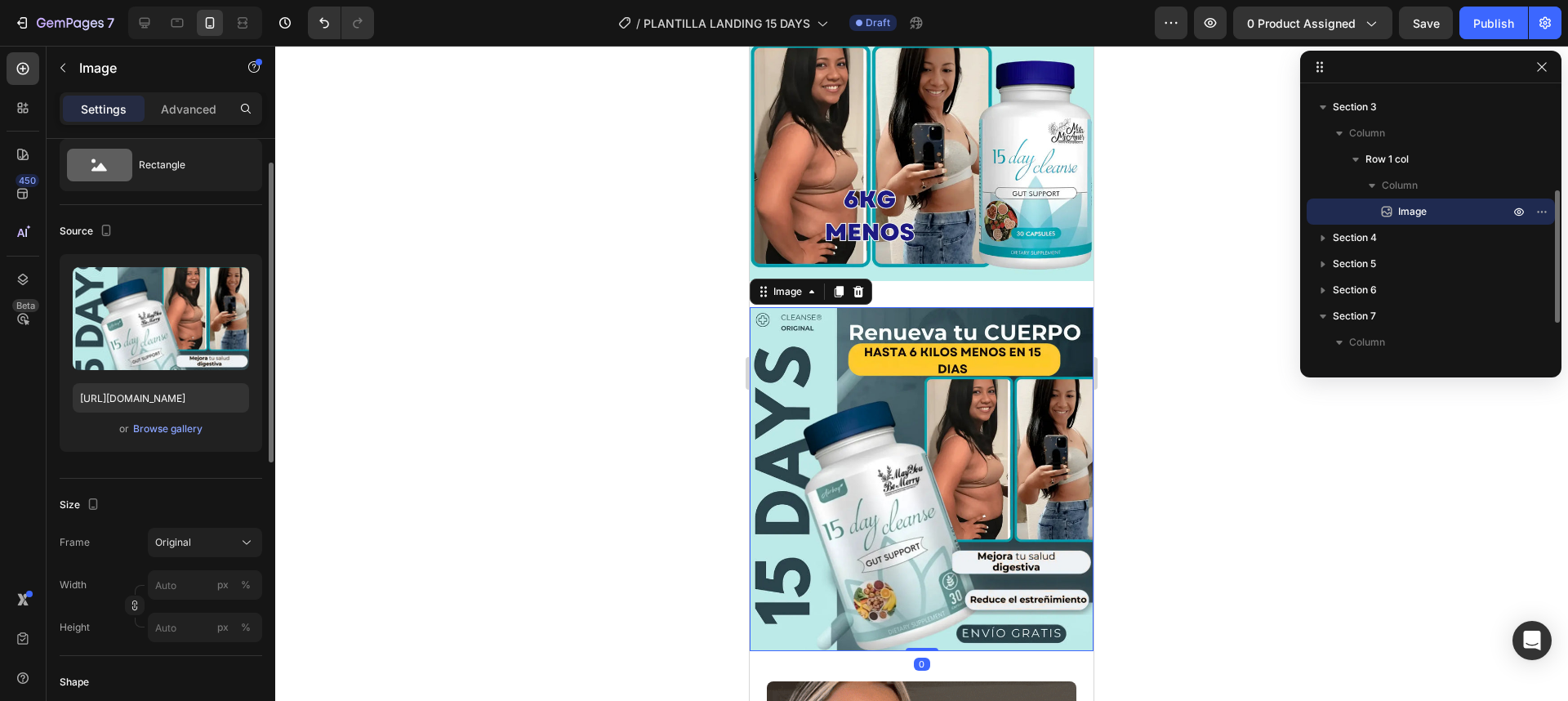
click at [984, 385] on img at bounding box center [921, 479] width 344 height 344
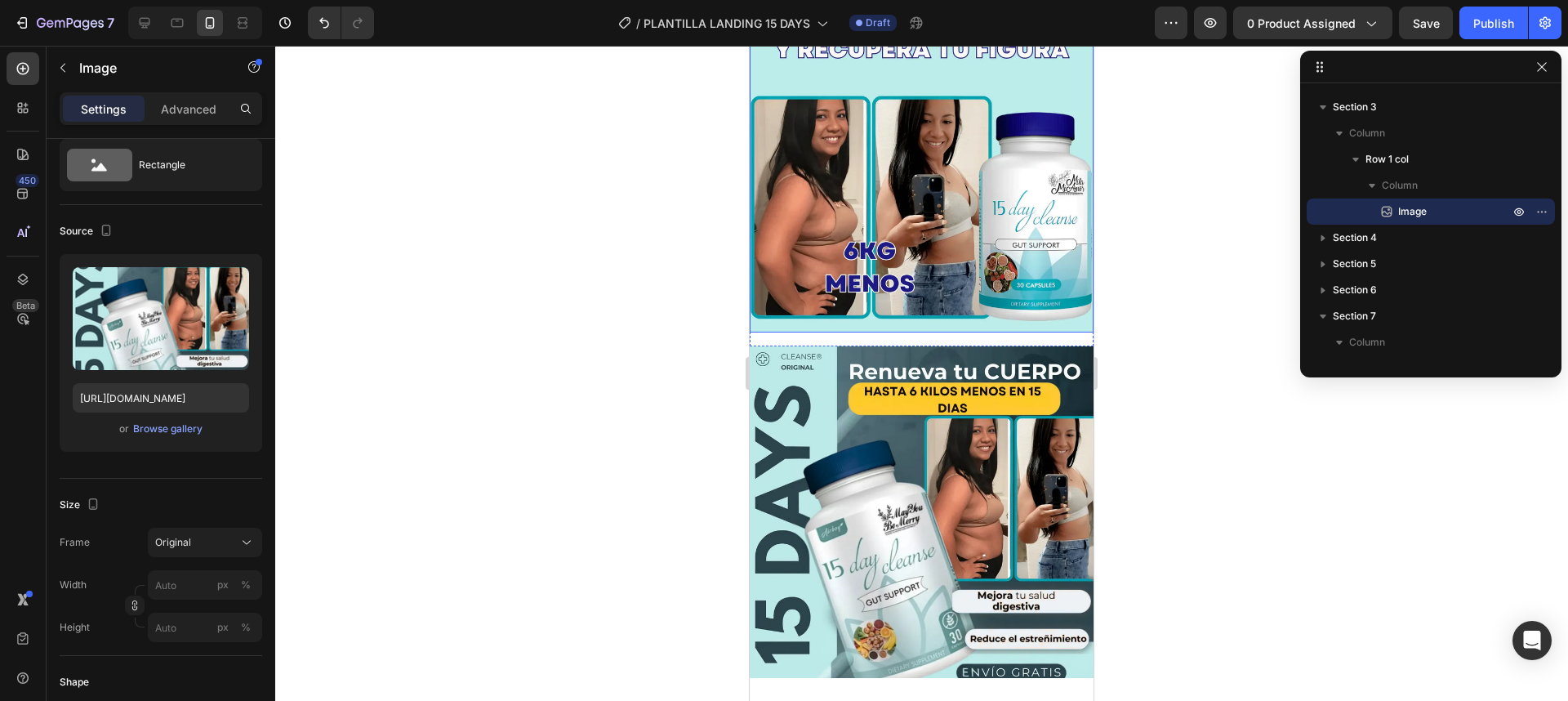
scroll to position [1861, 0]
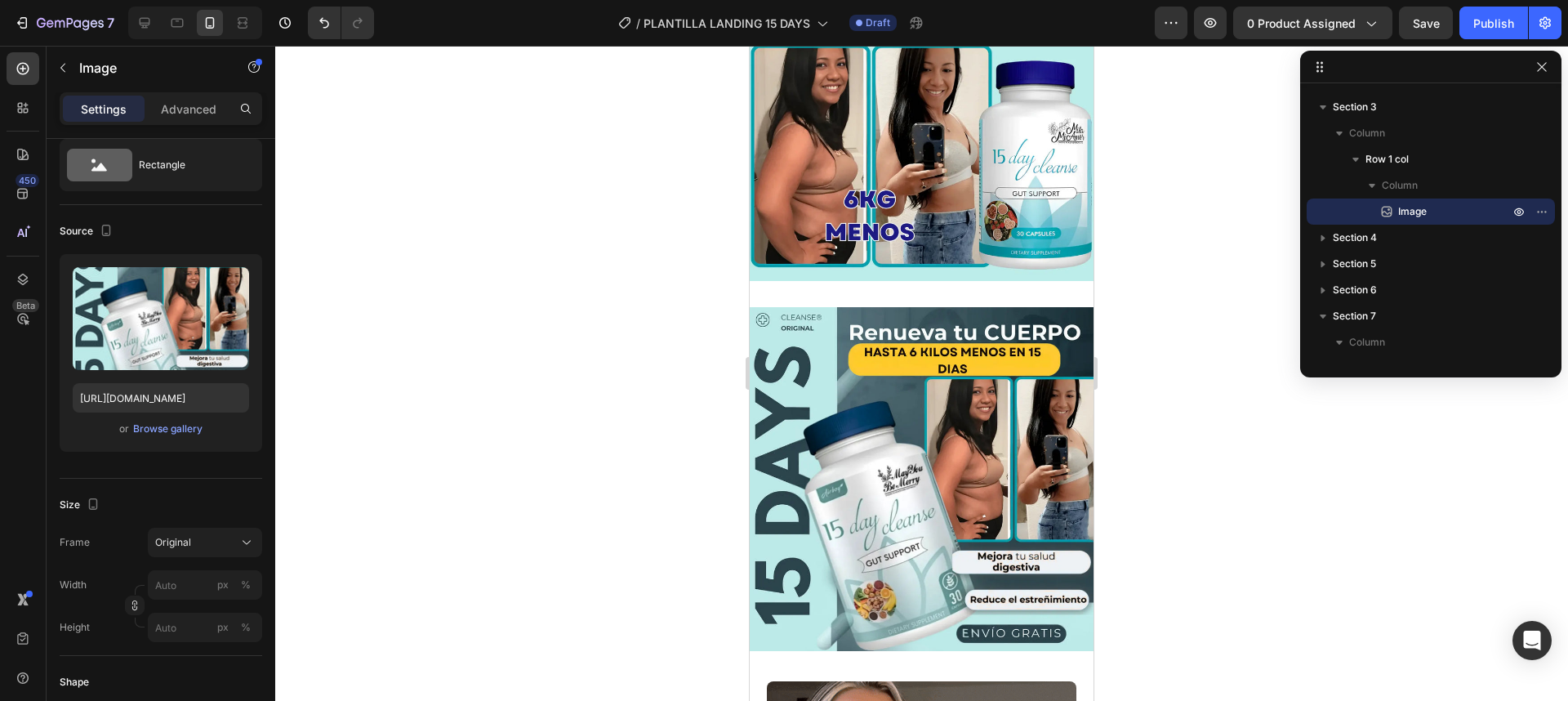
click at [887, 429] on img at bounding box center [921, 479] width 344 height 344
click at [933, 382] on img at bounding box center [921, 479] width 344 height 344
click at [166, 395] on input "https://cdn.shopify.com/s/files/1/0685/2719/4154/files/2.webp?v=1758852523" at bounding box center [160, 398] width 176 height 30
paste input "5"
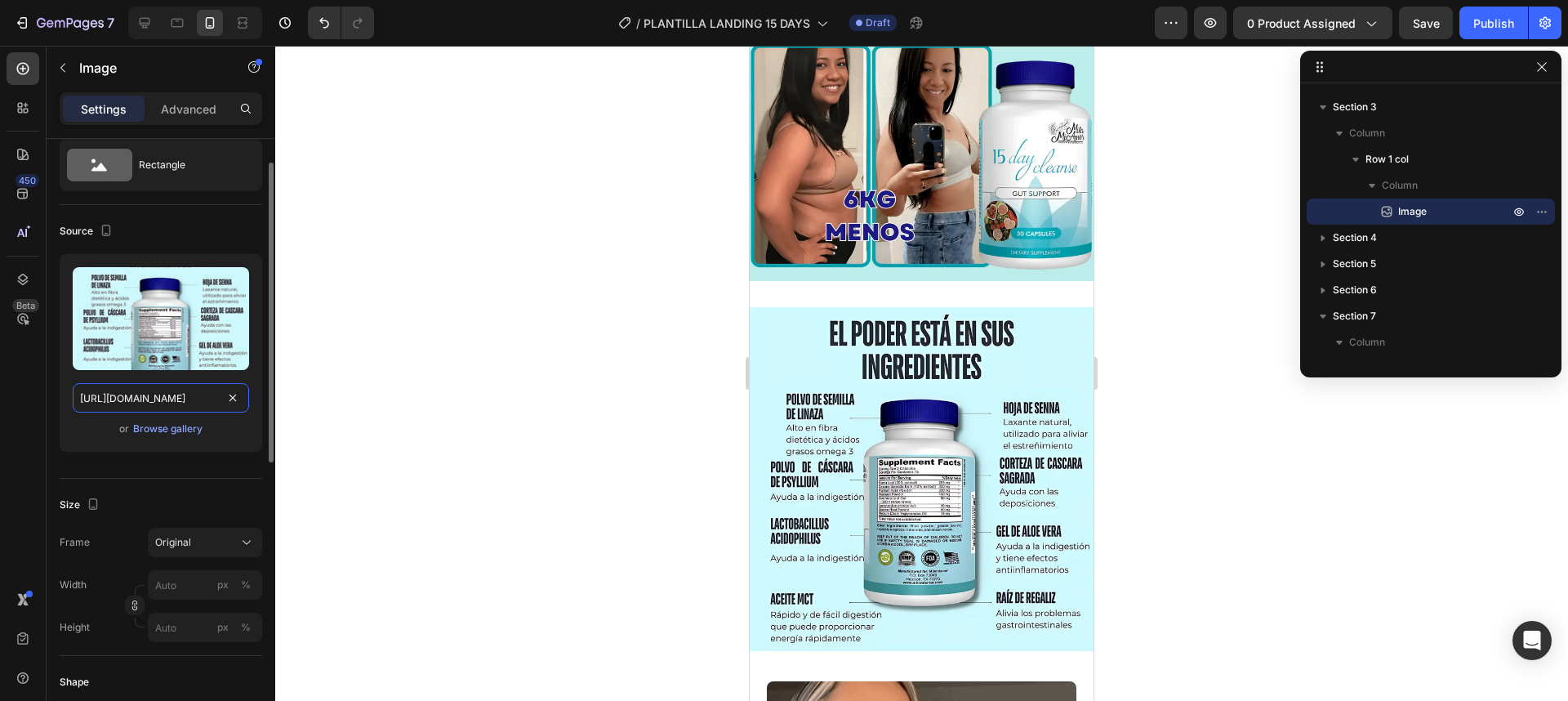
click at [173, 392] on input "[URL][DOMAIN_NAME]" at bounding box center [160, 398] width 176 height 30
paste input "text"
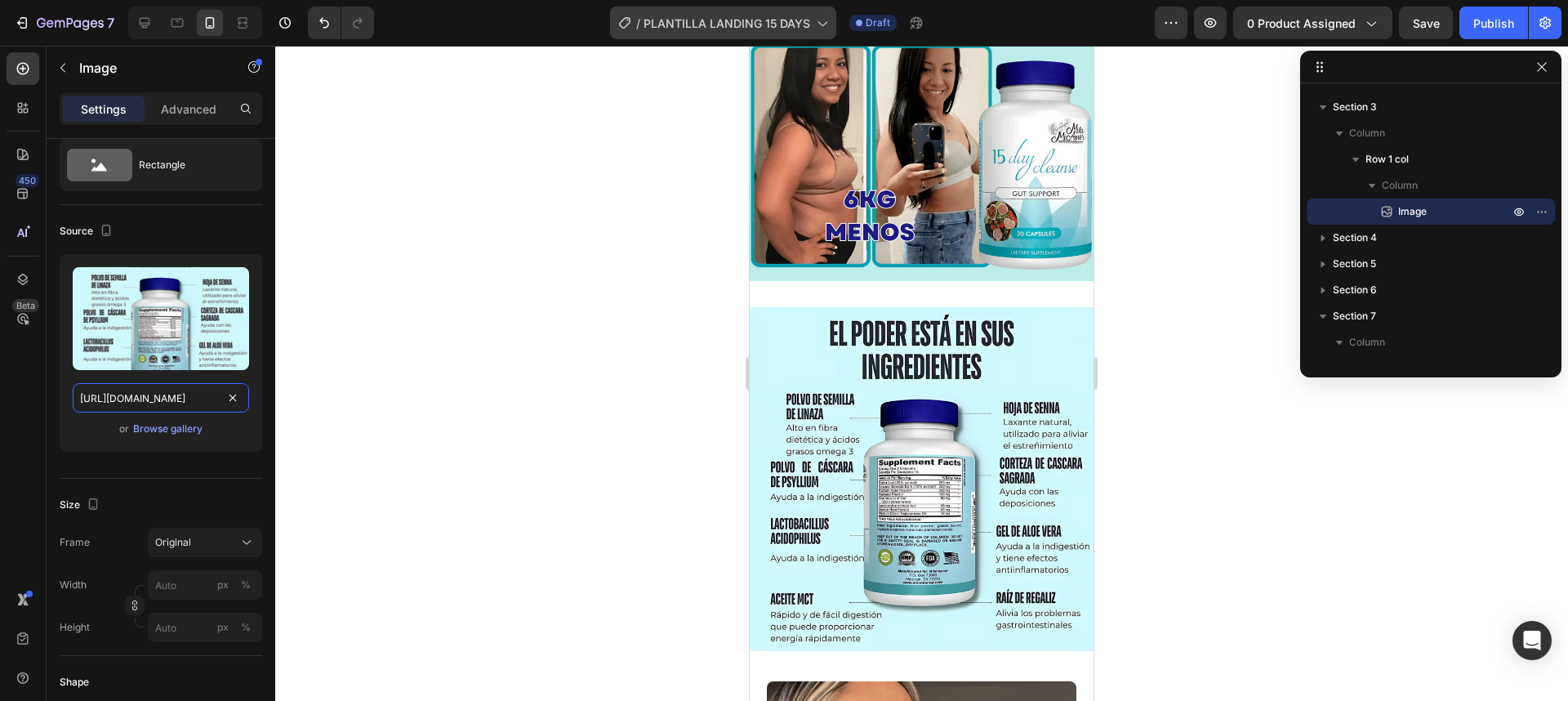
type input "[URL][DOMAIN_NAME]"
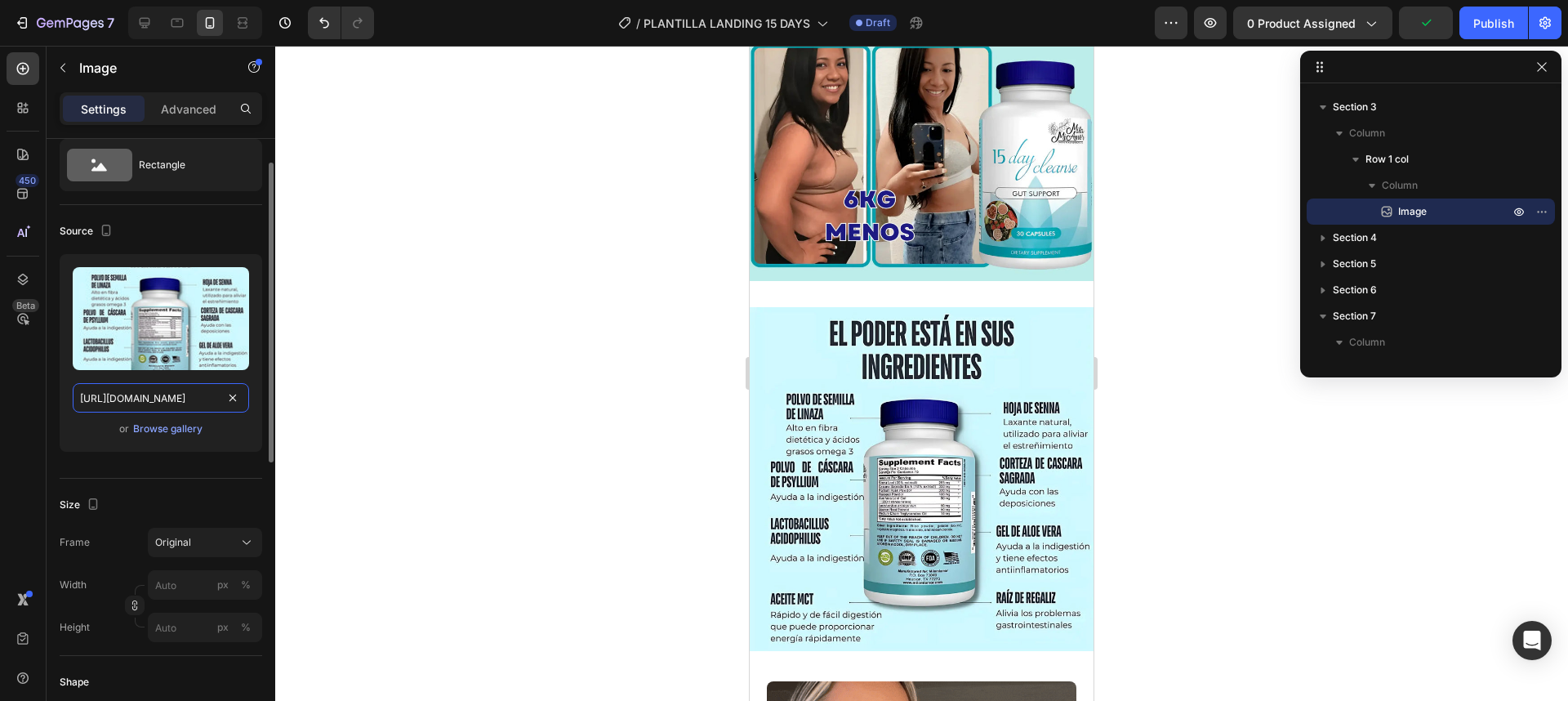
click at [210, 404] on input "[URL][DOMAIN_NAME]" at bounding box center [160, 398] width 176 height 30
click at [199, 396] on input "[URL][DOMAIN_NAME]" at bounding box center [160, 398] width 176 height 30
click at [1135, 391] on div at bounding box center [921, 372] width 1293 height 654
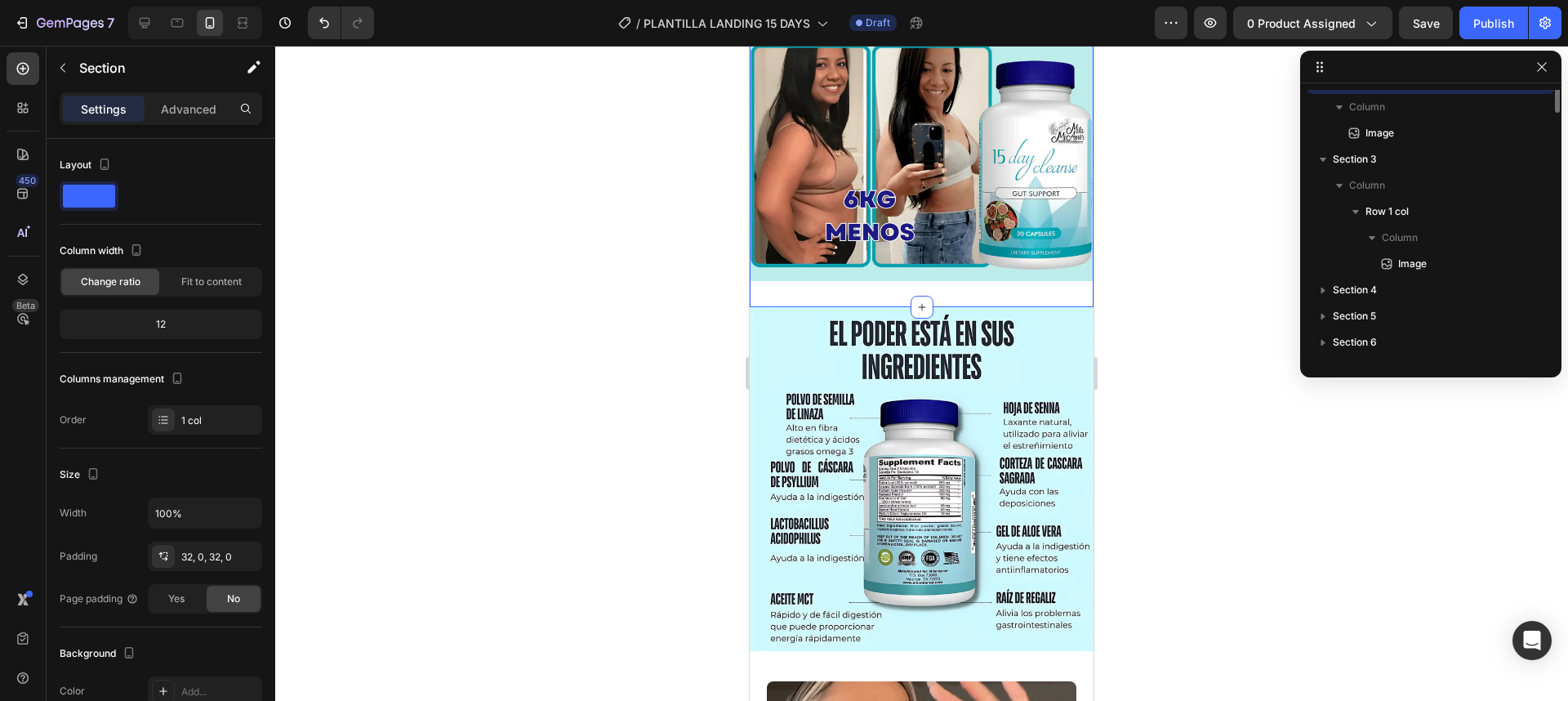
click at [1023, 284] on div "Image Section 2 You can create reusable sections Create Theme Section AI Conten…" at bounding box center [921, 109] width 344 height 396
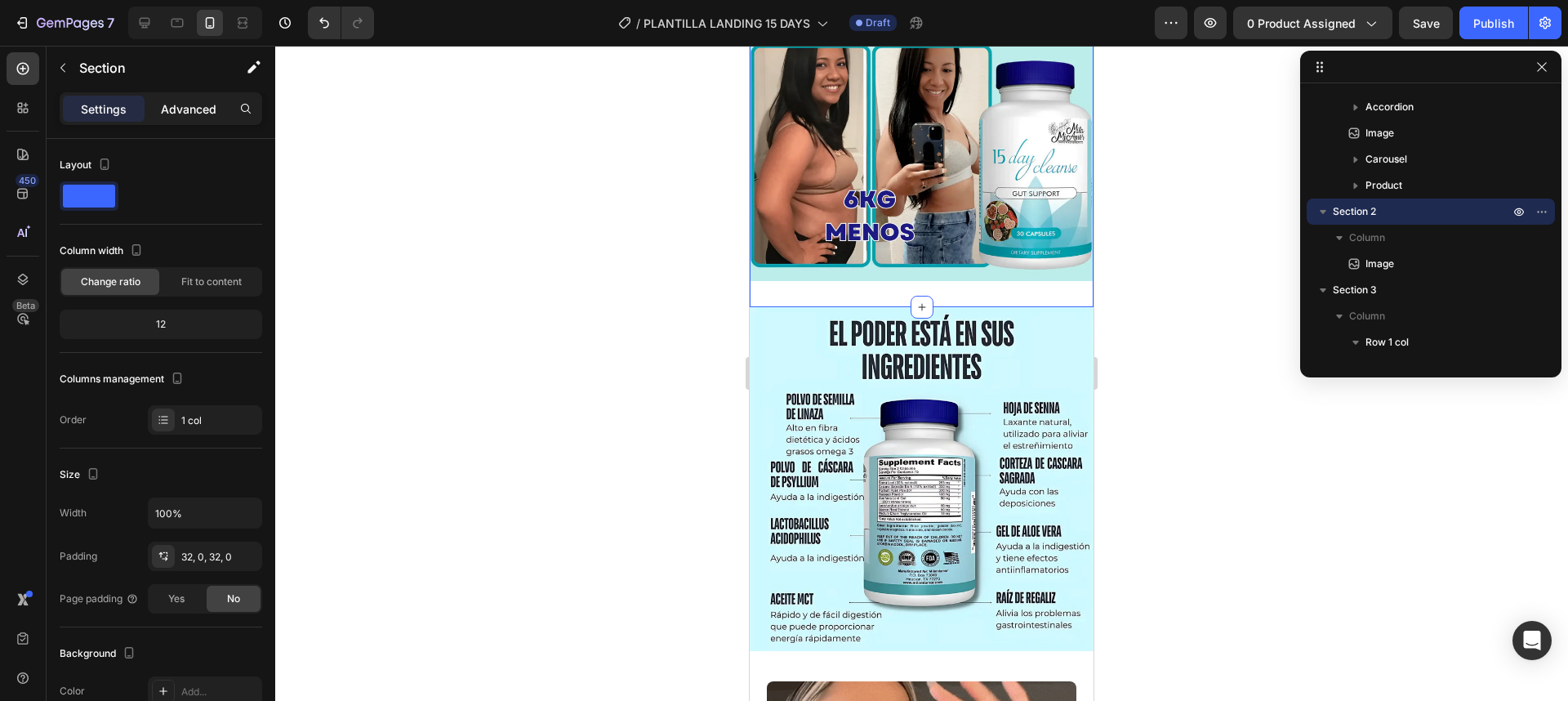
click at [188, 113] on p "Advanced" at bounding box center [189, 108] width 56 height 17
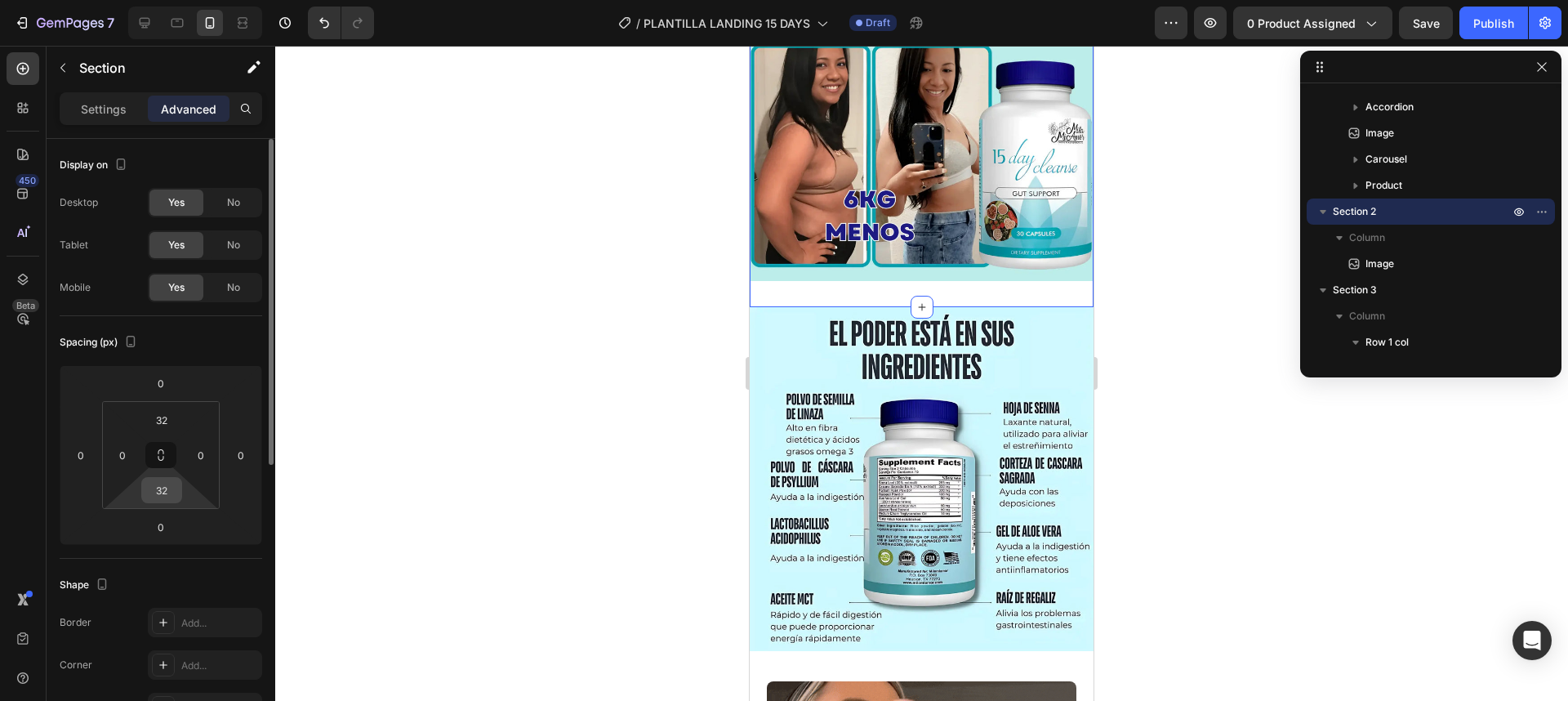
click at [171, 492] on input "32" at bounding box center [161, 490] width 32 height 24
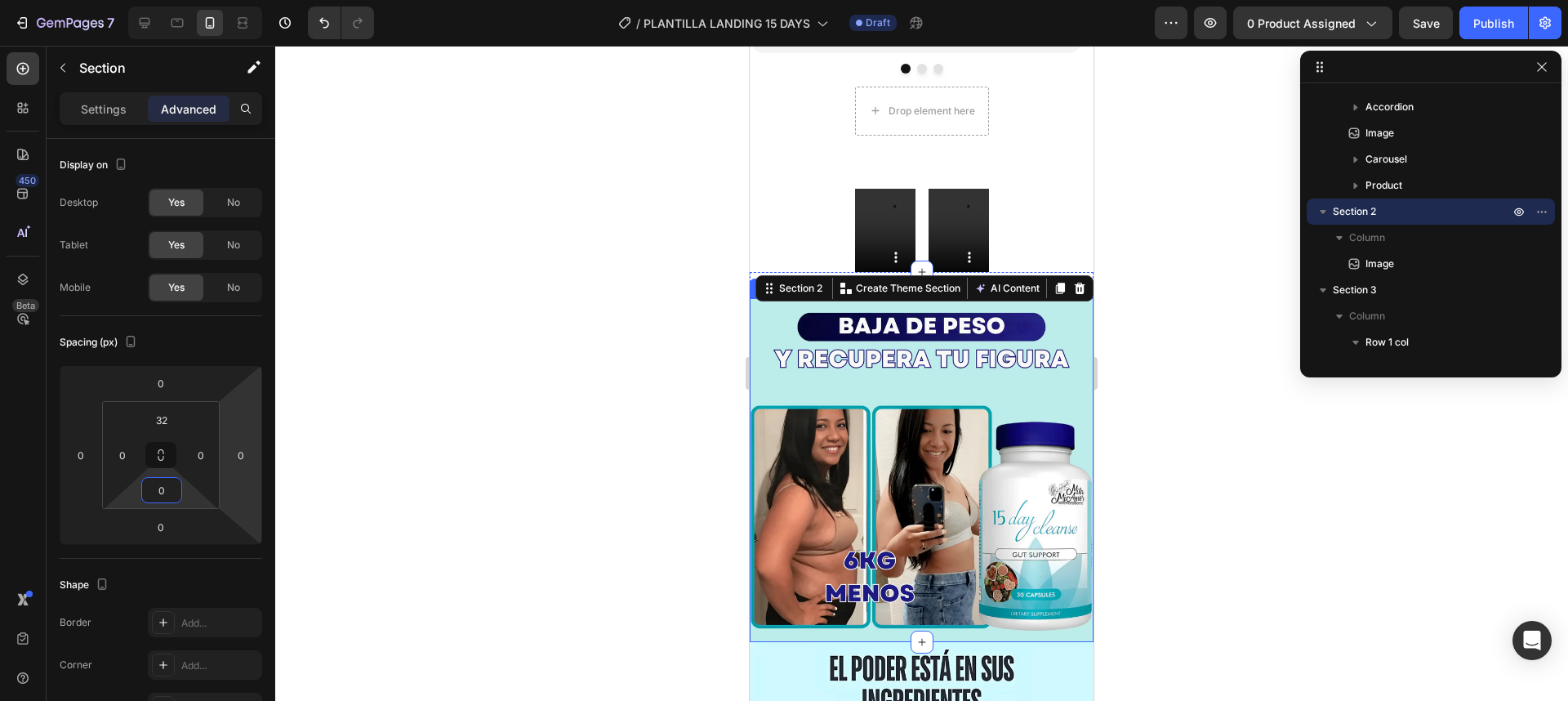
scroll to position [1470, 0]
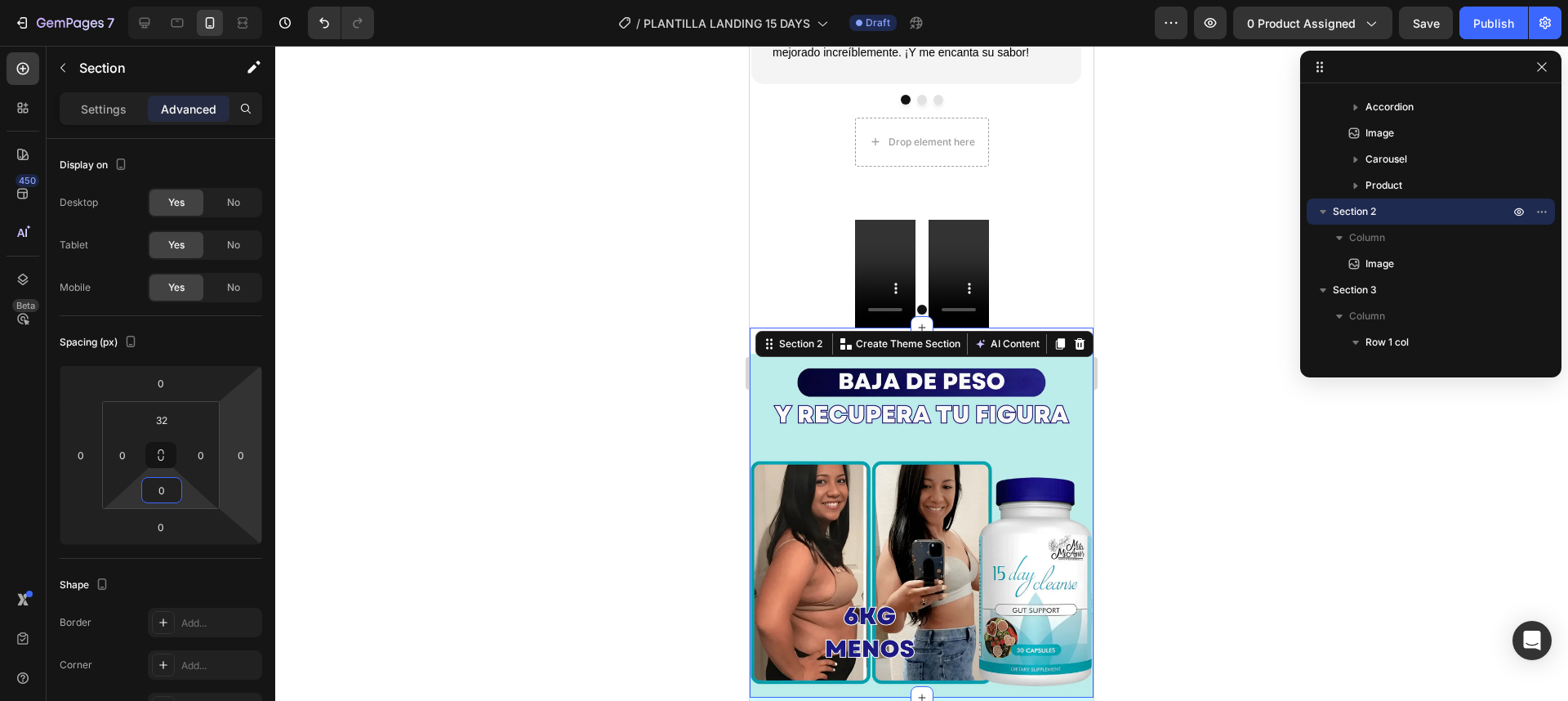
type input "0"
click at [1149, 423] on div at bounding box center [921, 372] width 1293 height 654
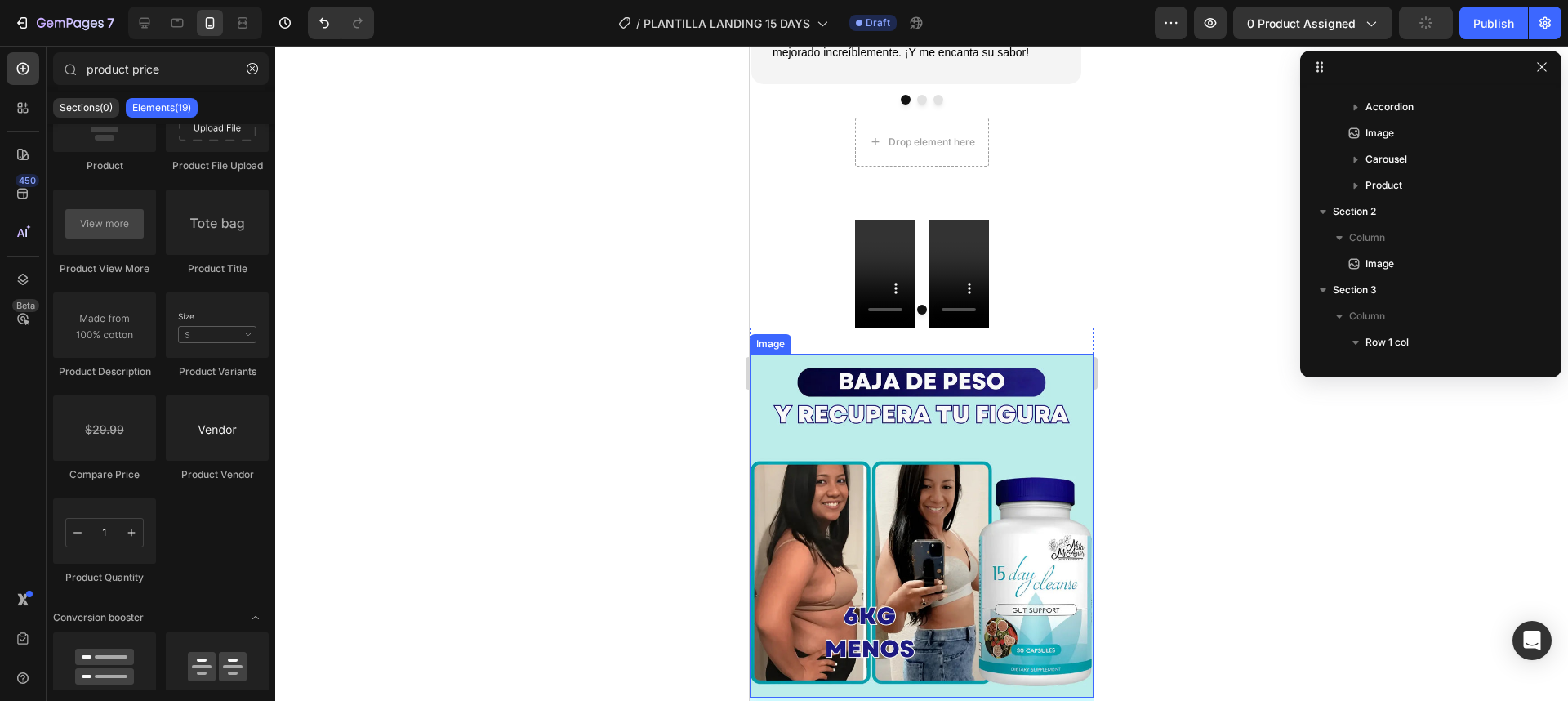
click at [1038, 354] on img at bounding box center [921, 526] width 344 height 344
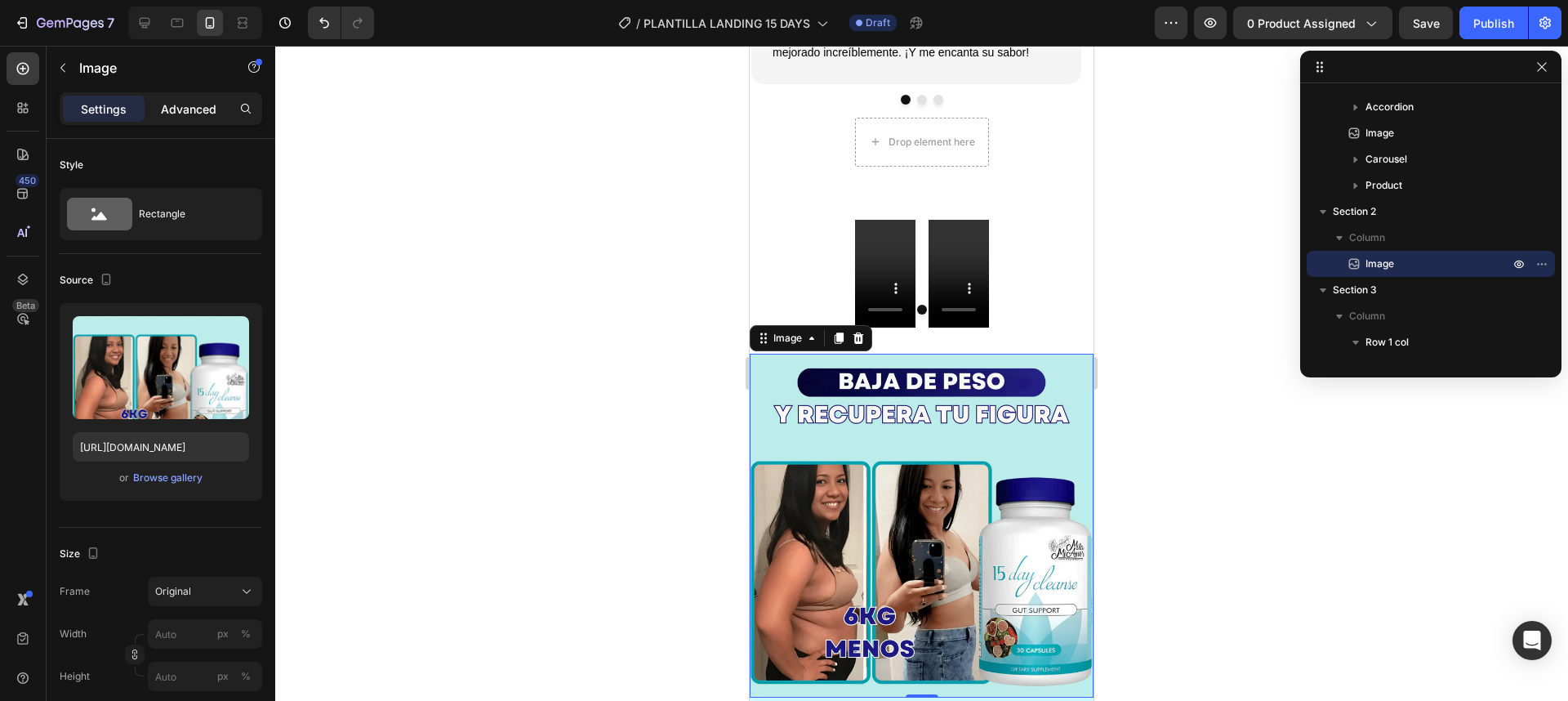
click at [162, 98] on div "Advanced" at bounding box center [188, 108] width 81 height 26
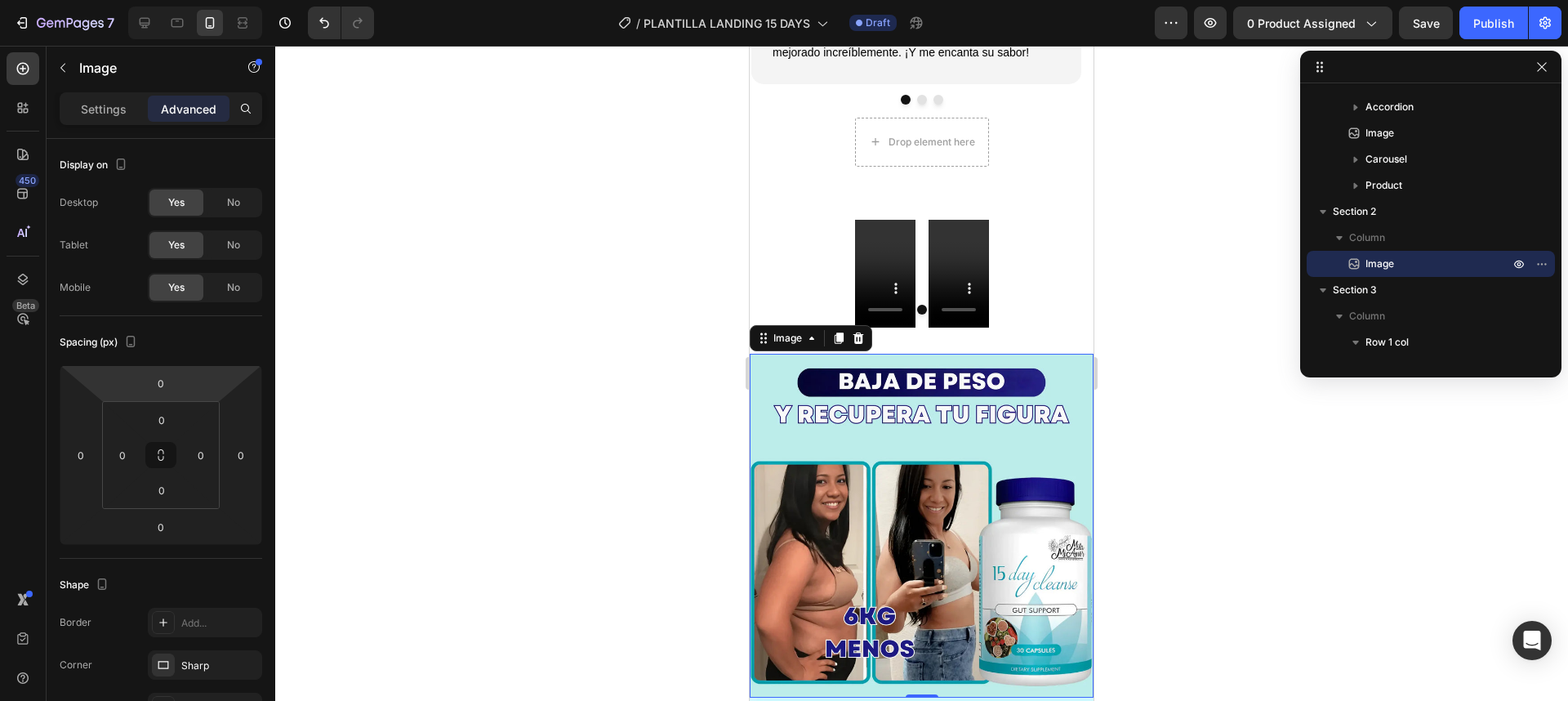
click at [125, 125] on div "Settings Advanced" at bounding box center [160, 115] width 228 height 47
click at [116, 116] on div "Settings" at bounding box center [103, 108] width 81 height 26
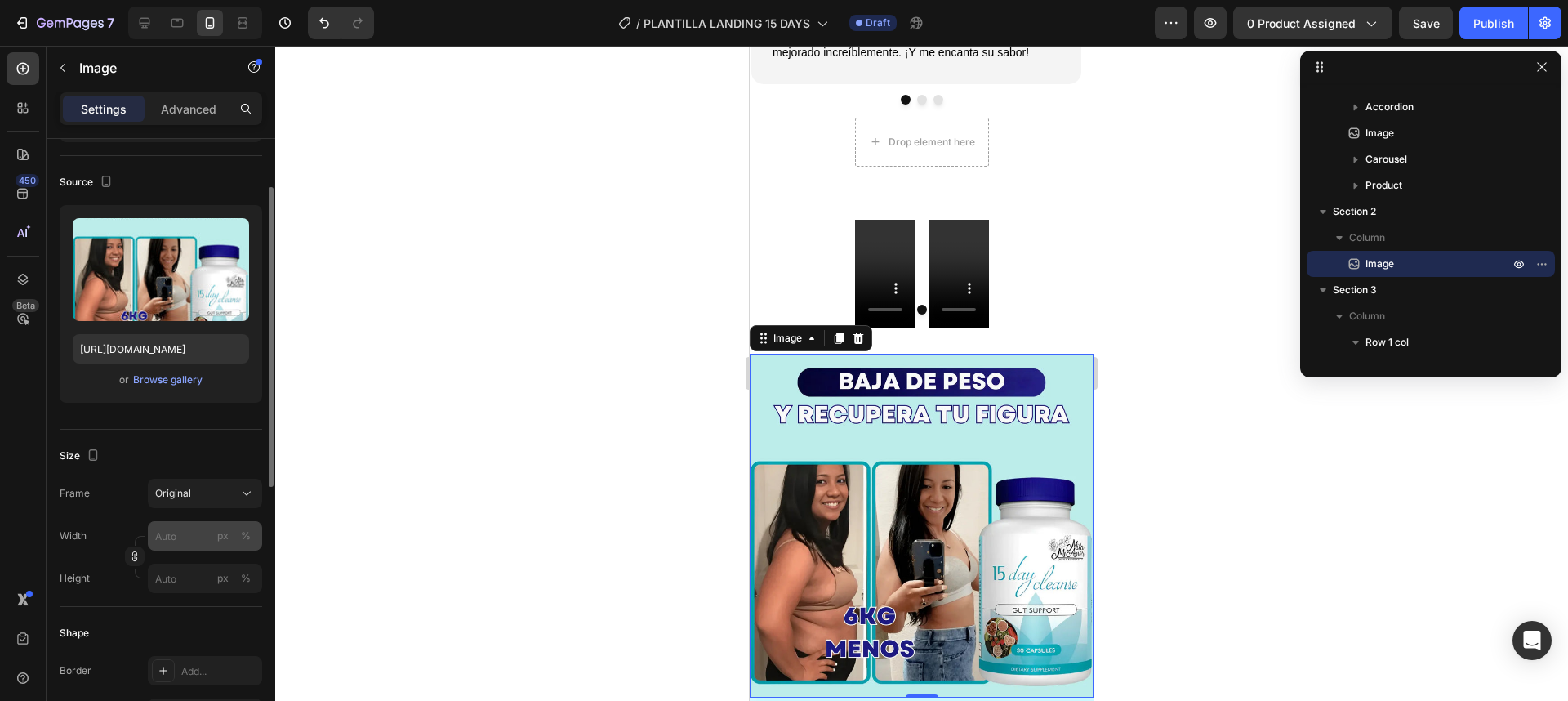
scroll to position [196, 0]
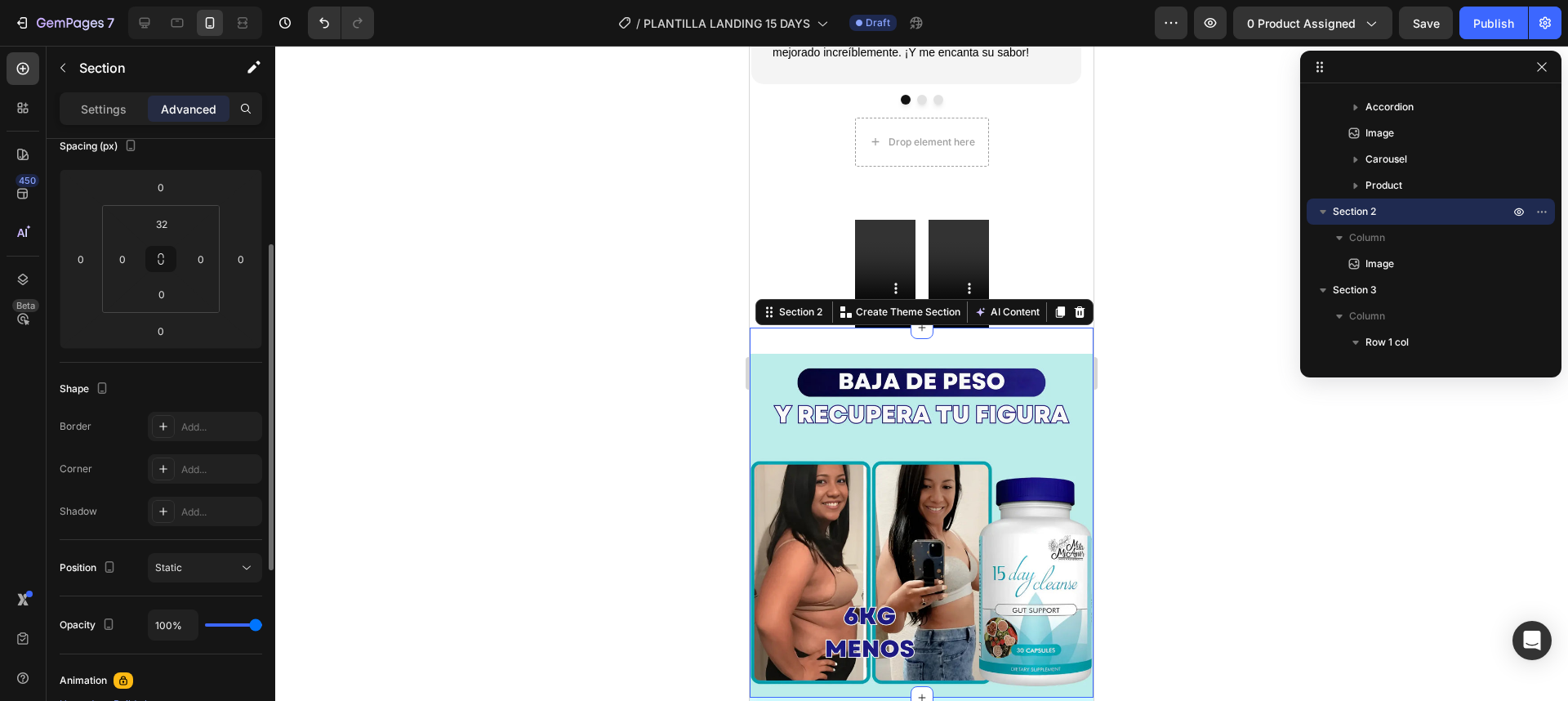
click at [915, 328] on div "Image Section 2 You can create reusable sections Create Theme Section AI Conten…" at bounding box center [921, 512] width 344 height 370
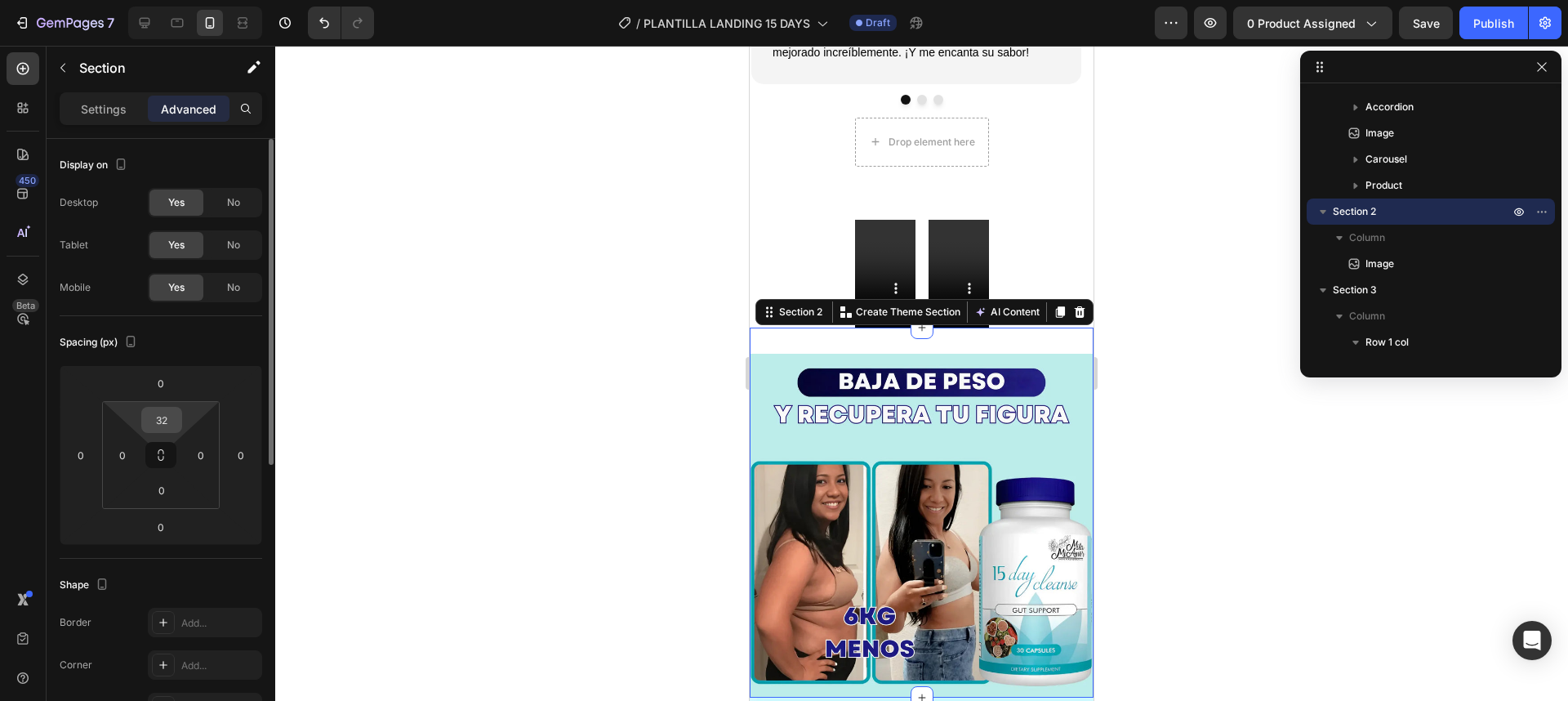
click at [169, 416] on input "32" at bounding box center [161, 419] width 32 height 24
type input "0"
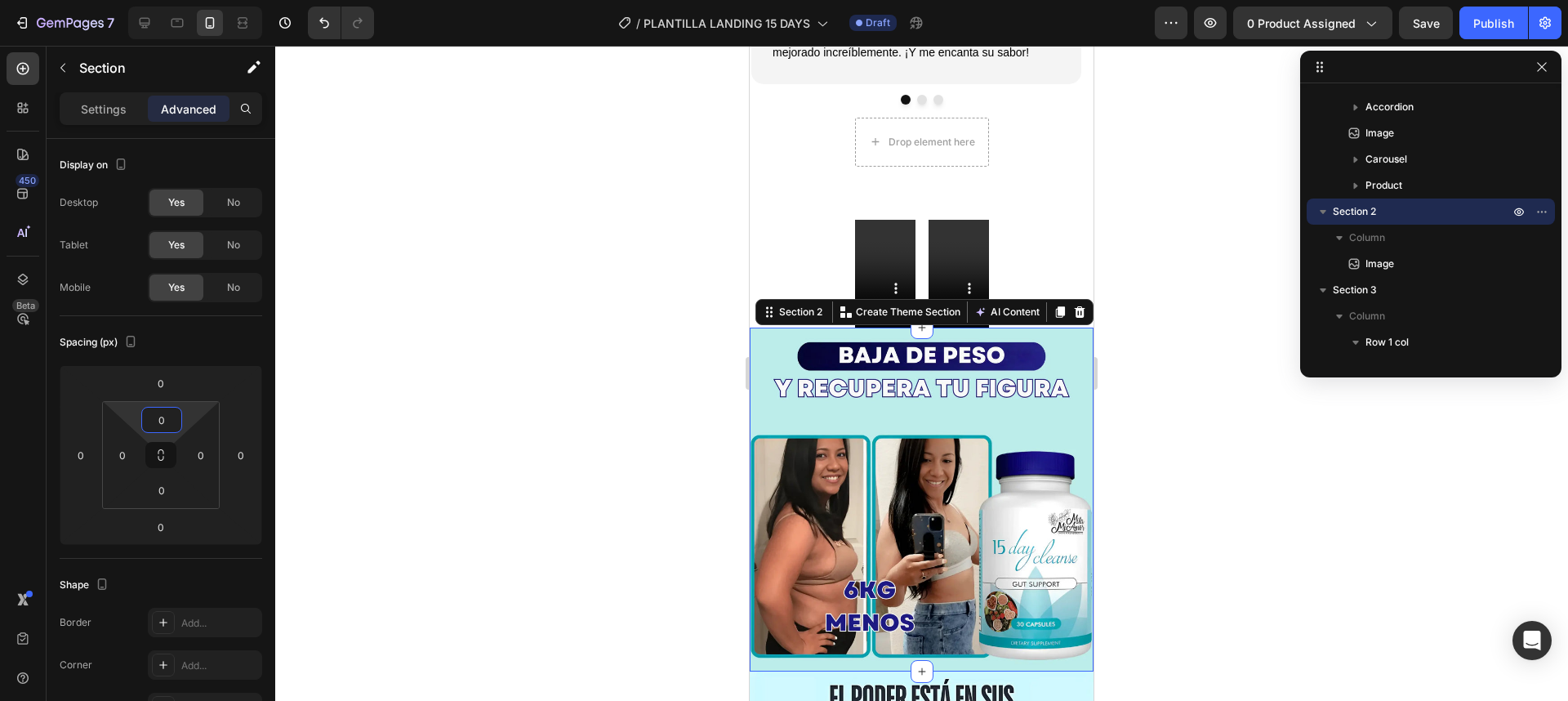
click at [1153, 328] on div at bounding box center [921, 372] width 1293 height 654
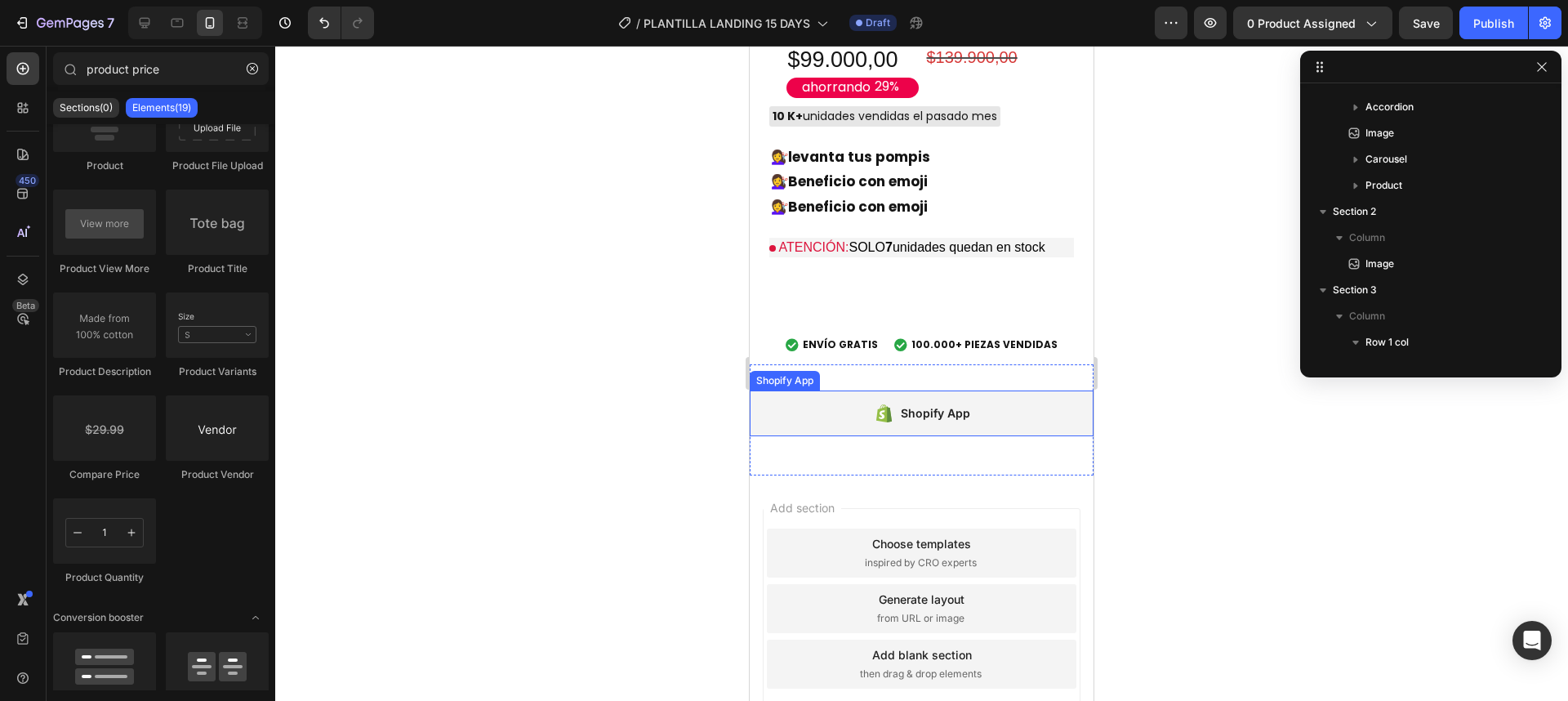
scroll to position [5561, 0]
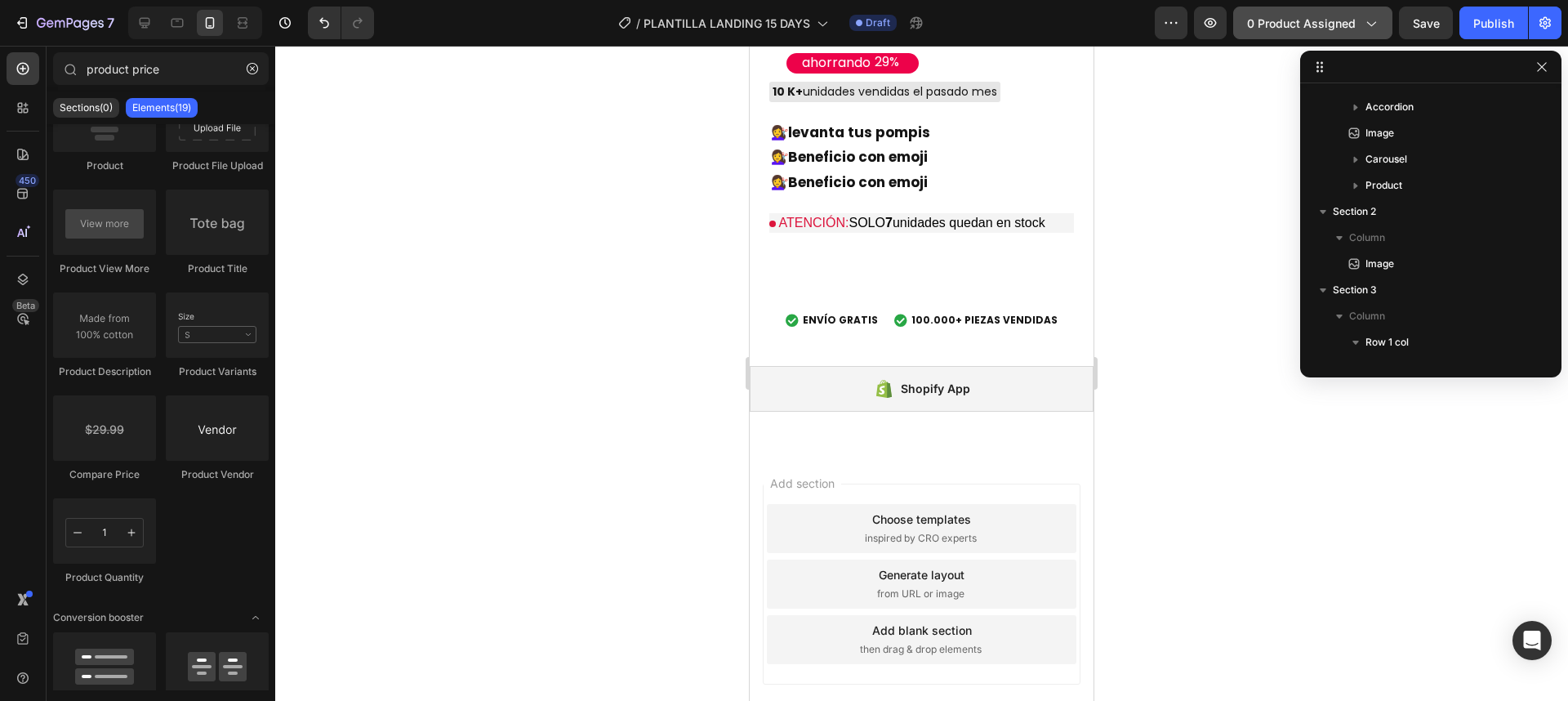
click at [1350, 18] on span "0 product assigned" at bounding box center [1301, 22] width 108 height 17
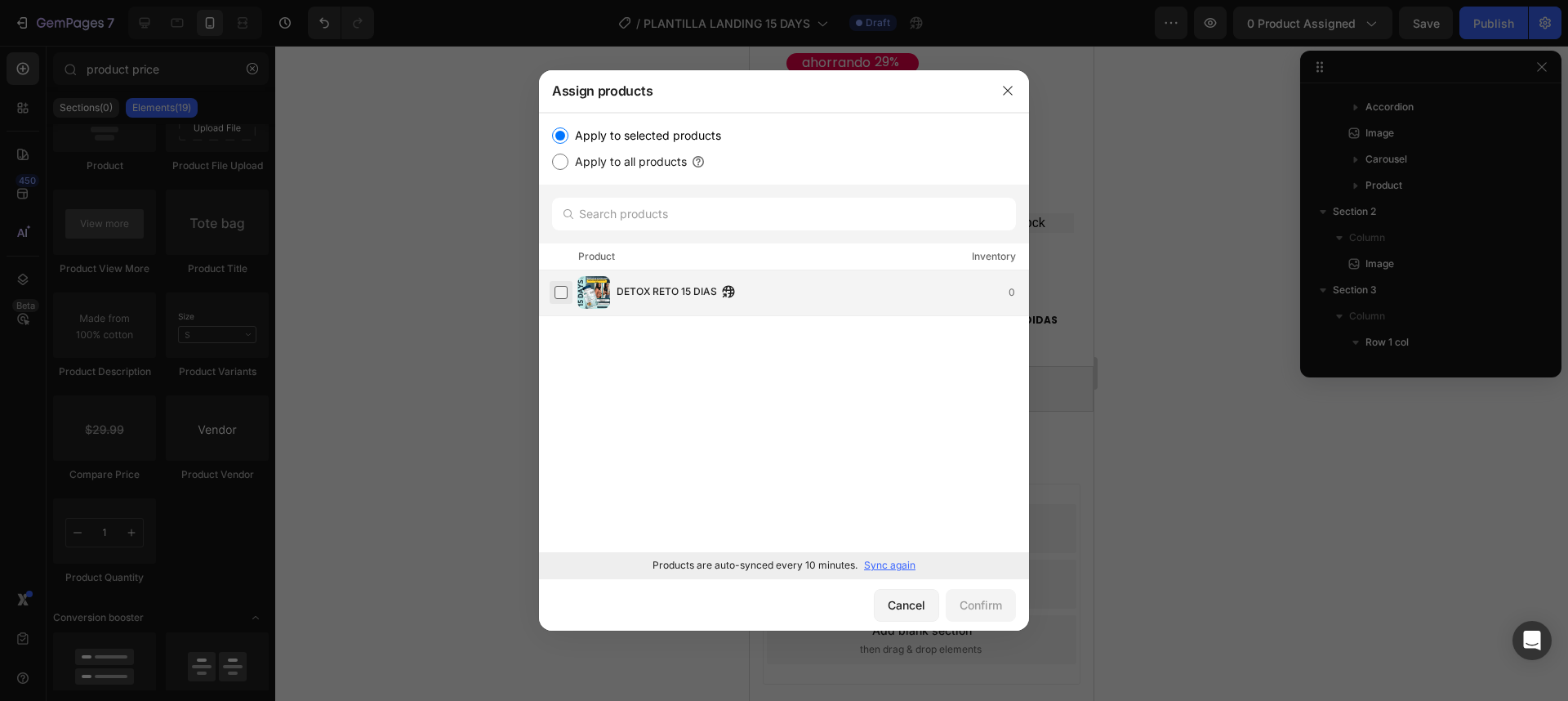
click at [568, 299] on label at bounding box center [561, 292] width 13 height 13
click at [971, 603] on div "Confirm" at bounding box center [981, 604] width 42 height 17
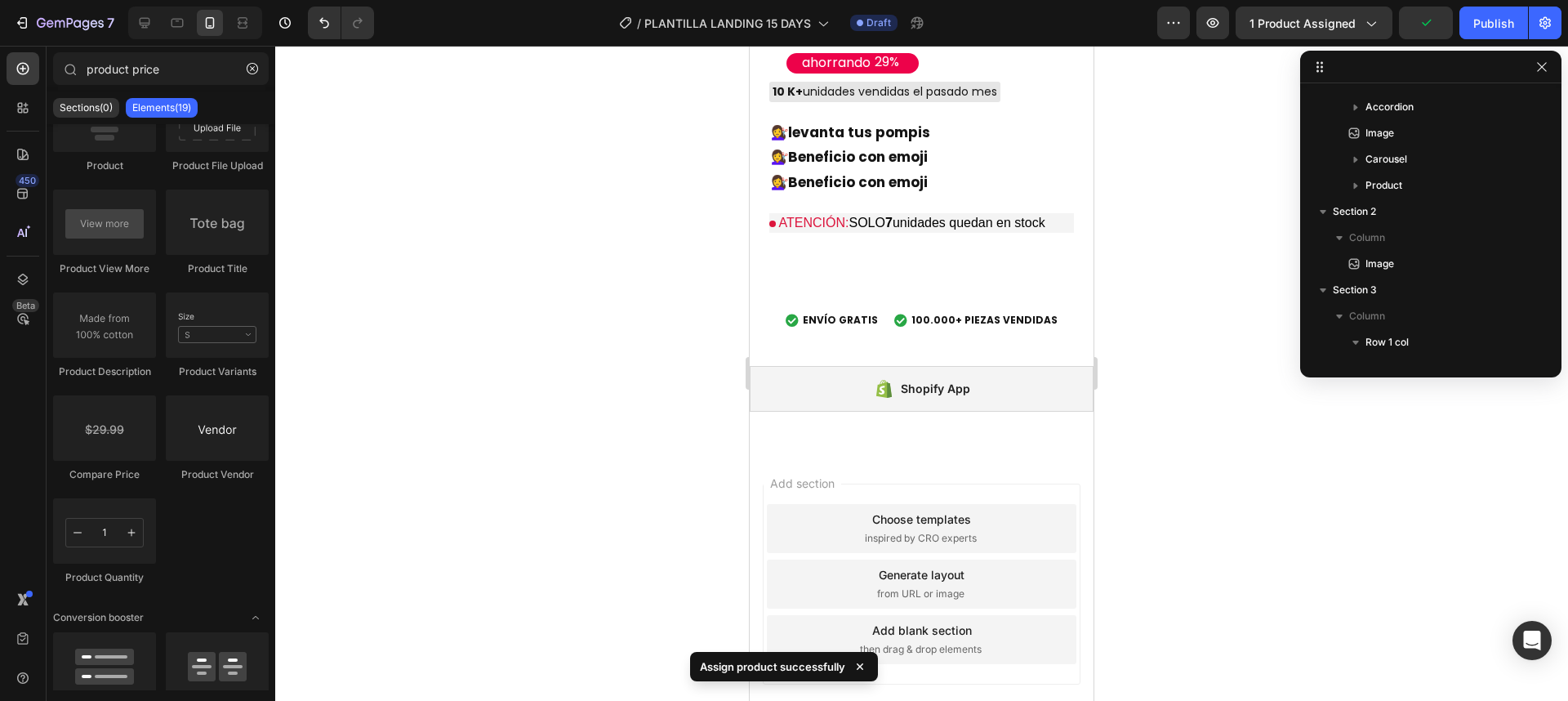
scroll to position [0, 0]
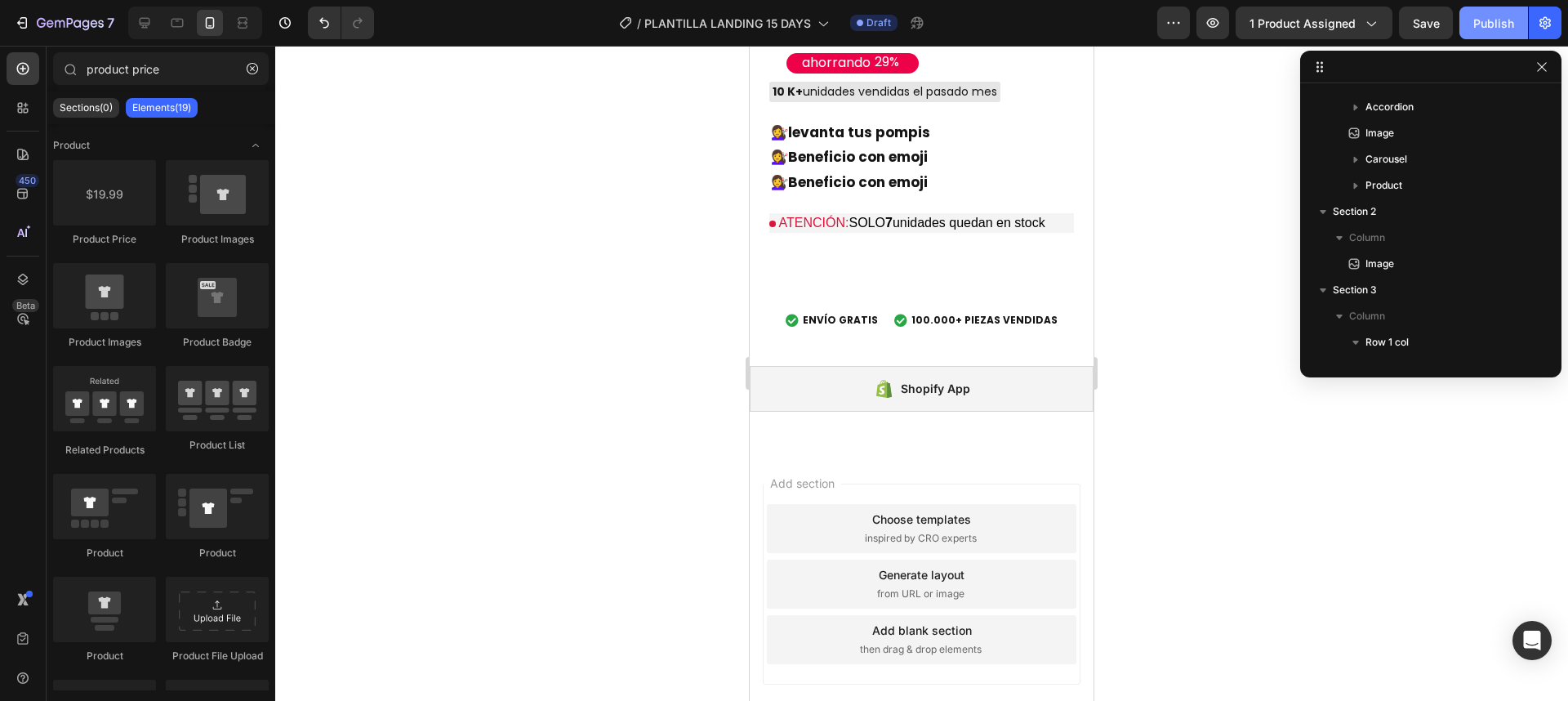
click at [1495, 24] on div "Publish" at bounding box center [1494, 22] width 41 height 17
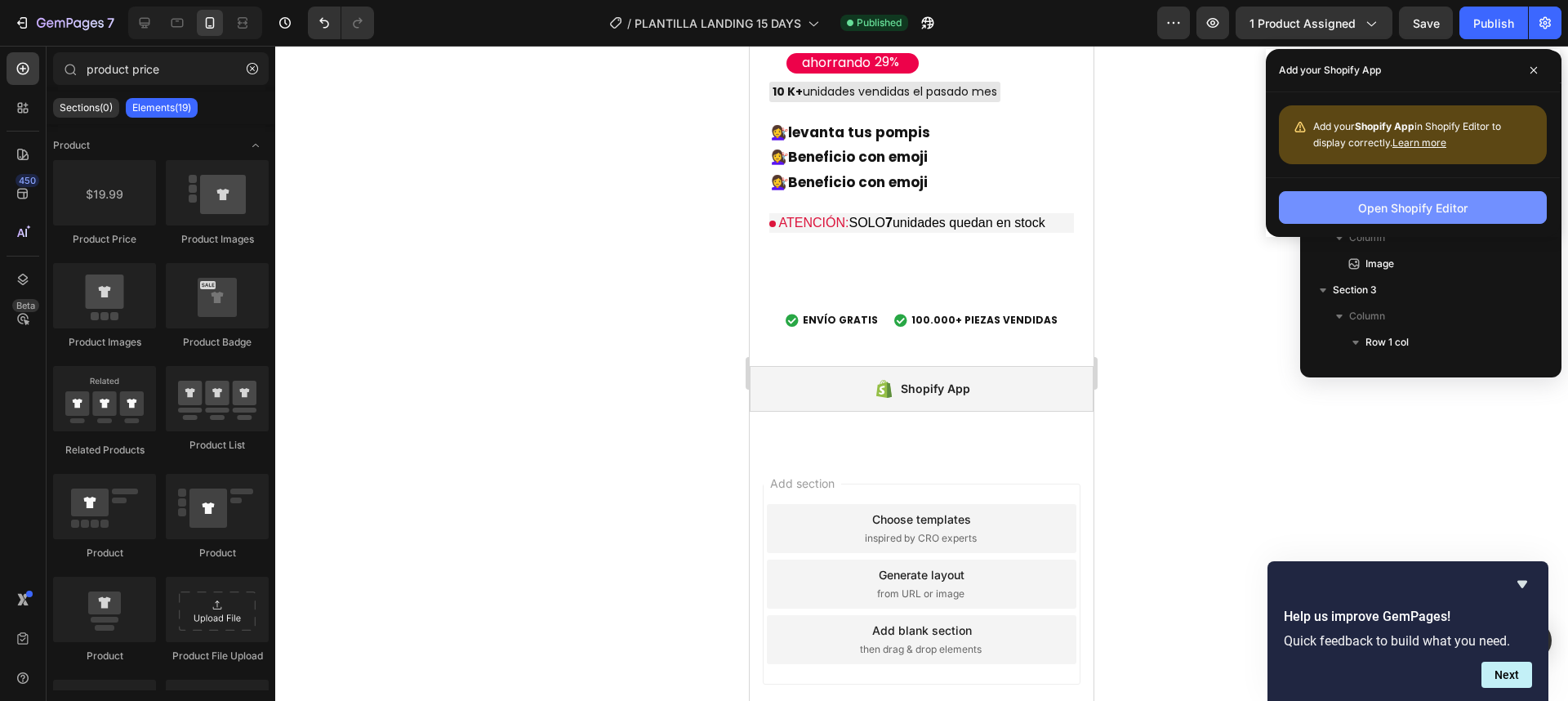
click at [1356, 200] on button "Open Shopify Editor" at bounding box center [1412, 207] width 268 height 32
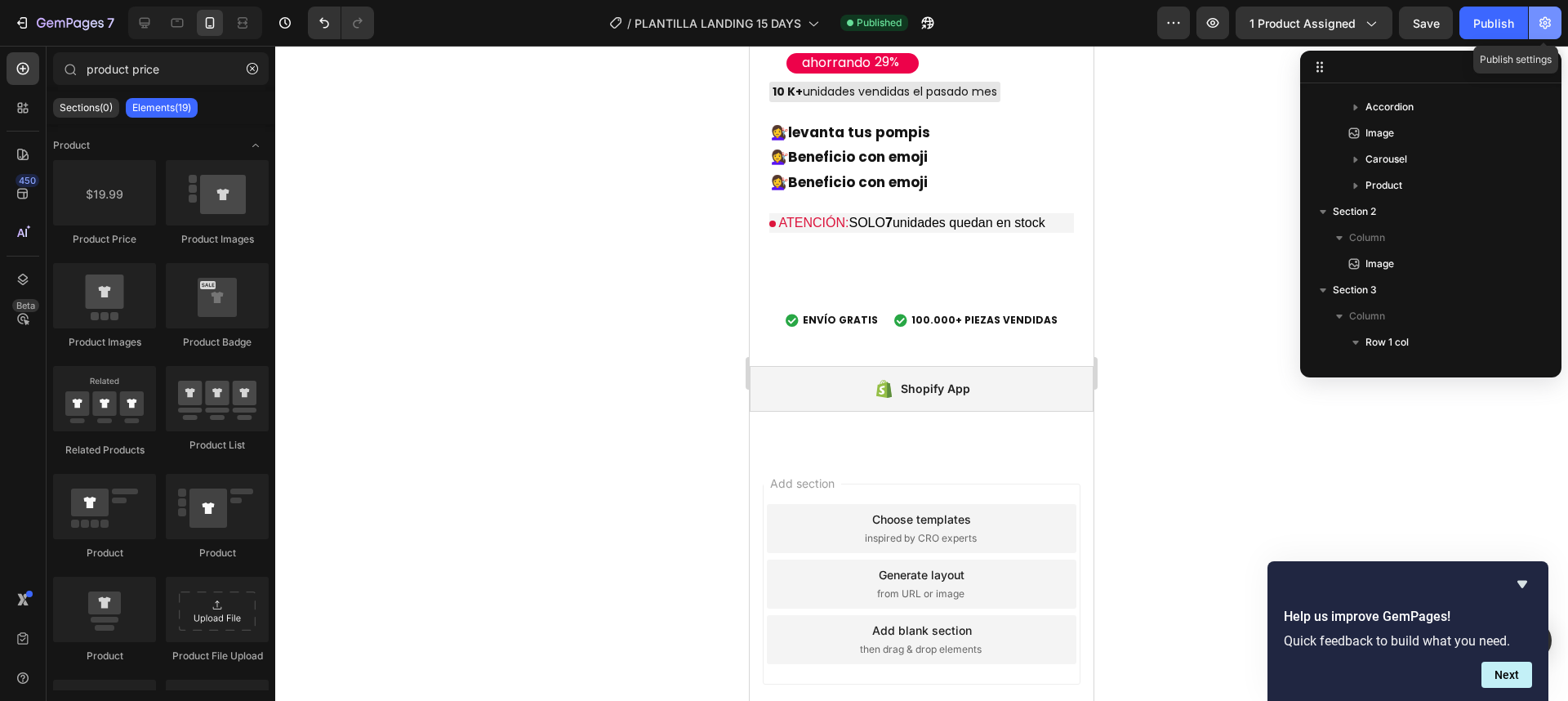
click at [1545, 23] on icon "button" at bounding box center [1545, 22] width 16 height 16
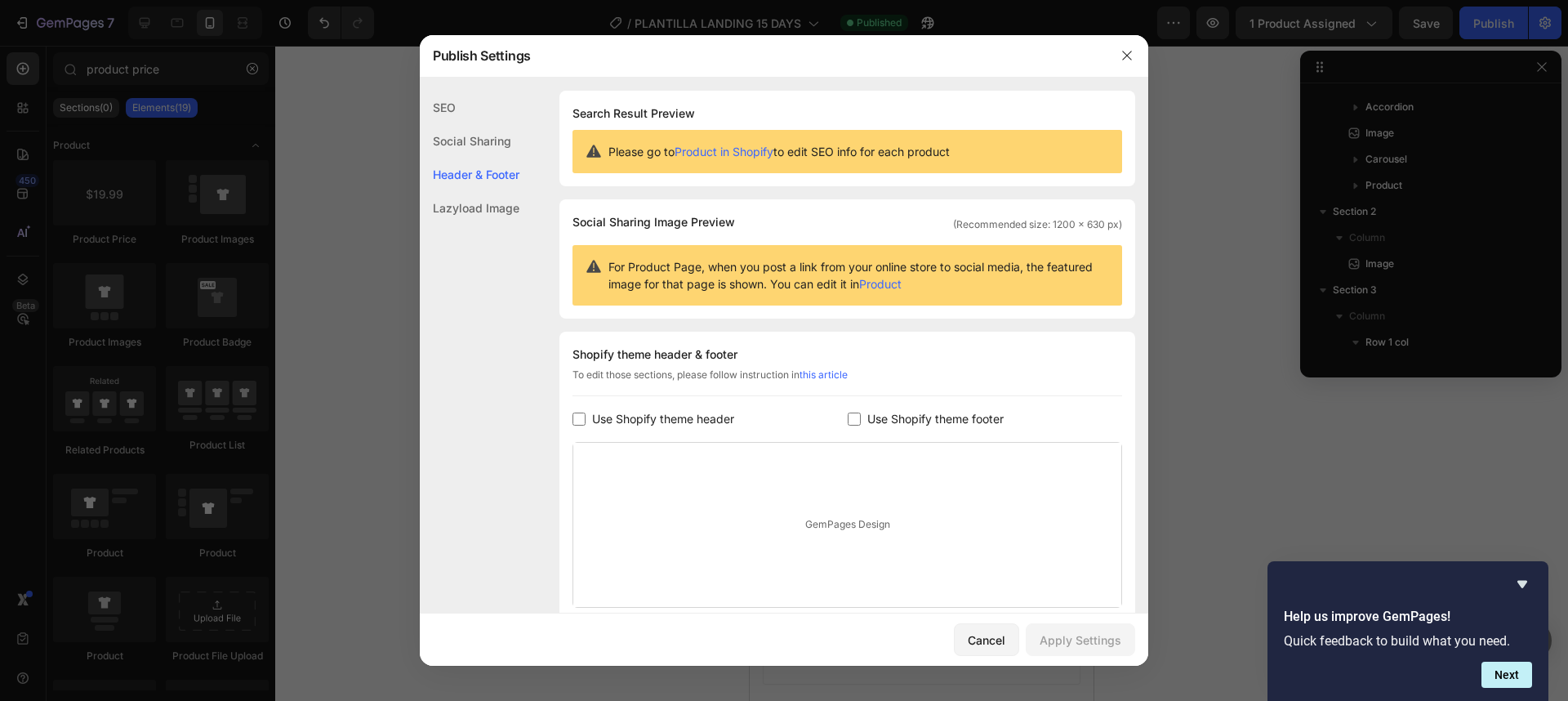
drag, startPoint x: 1125, startPoint y: 54, endPoint x: 1108, endPoint y: 51, distance: 17.3
click at [1125, 54] on icon "button" at bounding box center [1127, 56] width 13 height 13
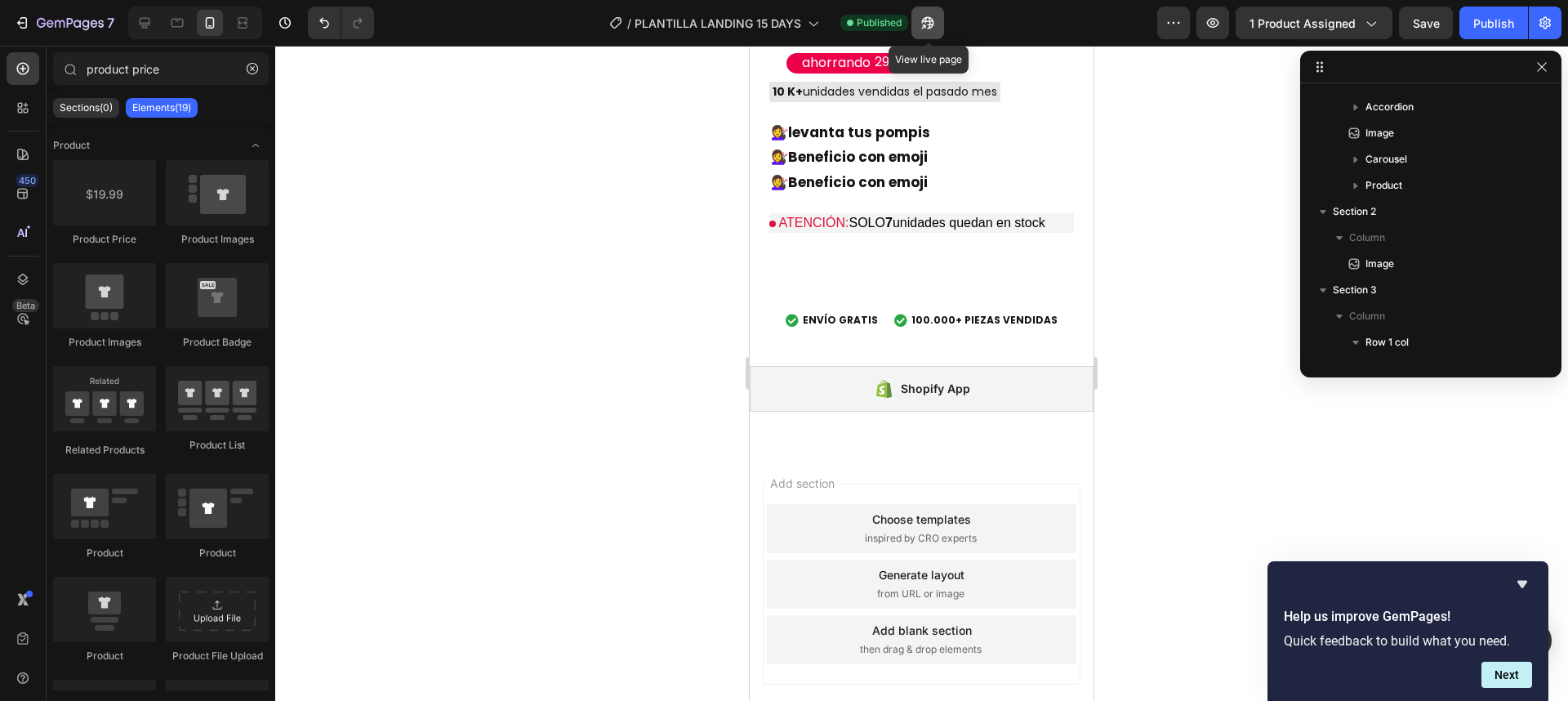
click at [924, 24] on icon "button" at bounding box center [923, 26] width 4 height 4
click at [1544, 38] on button "button" at bounding box center [1545, 22] width 32 height 32
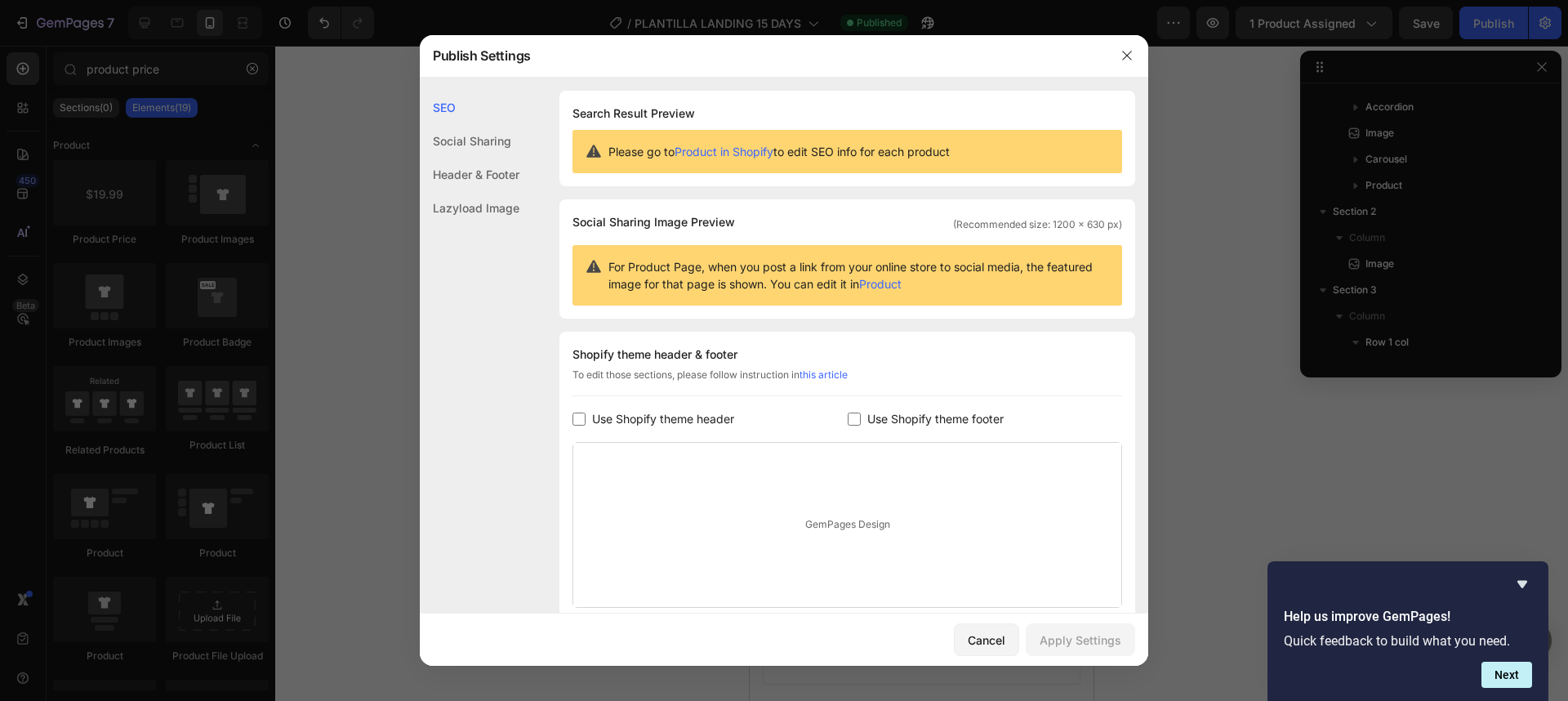
click at [503, 143] on div "Social Sharing" at bounding box center [469, 141] width 99 height 33
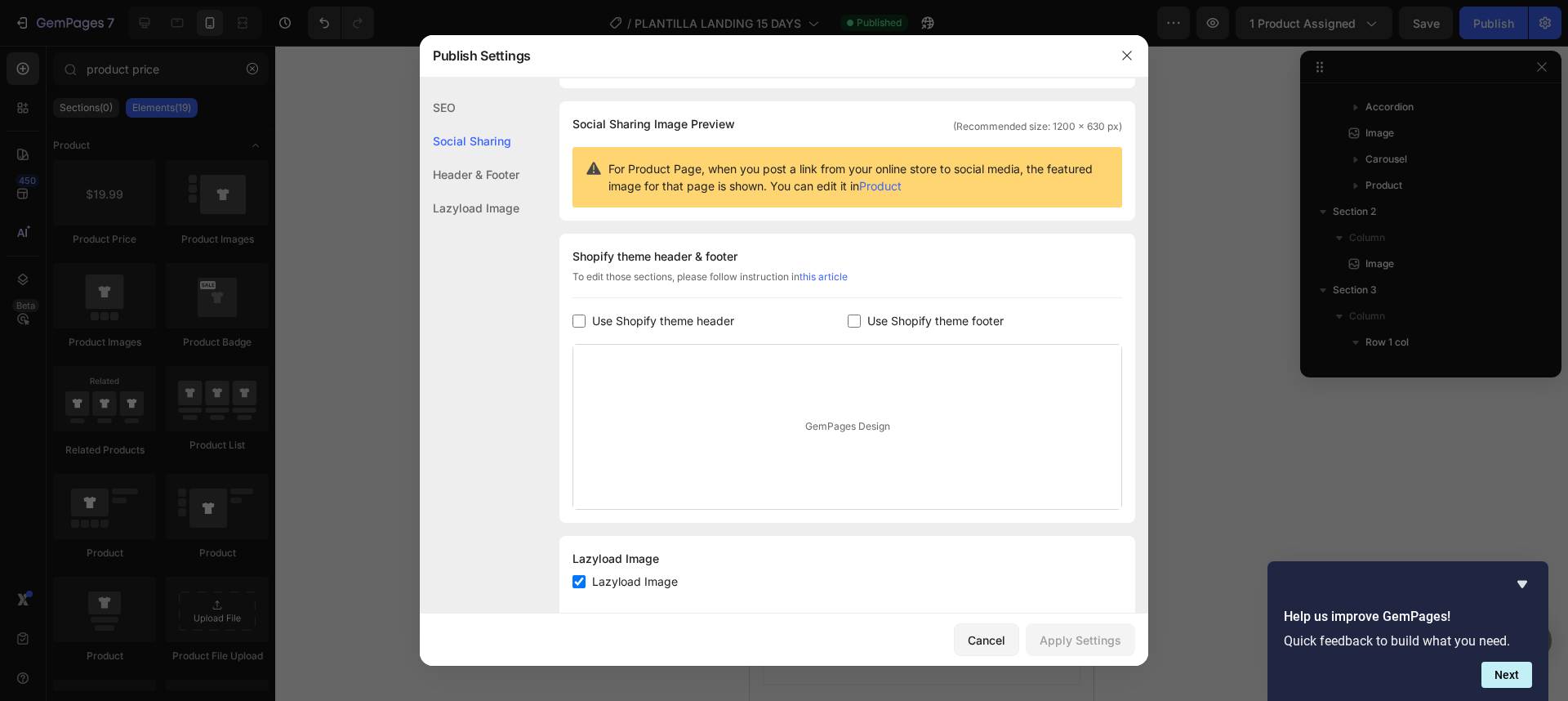
scroll to position [106, 0]
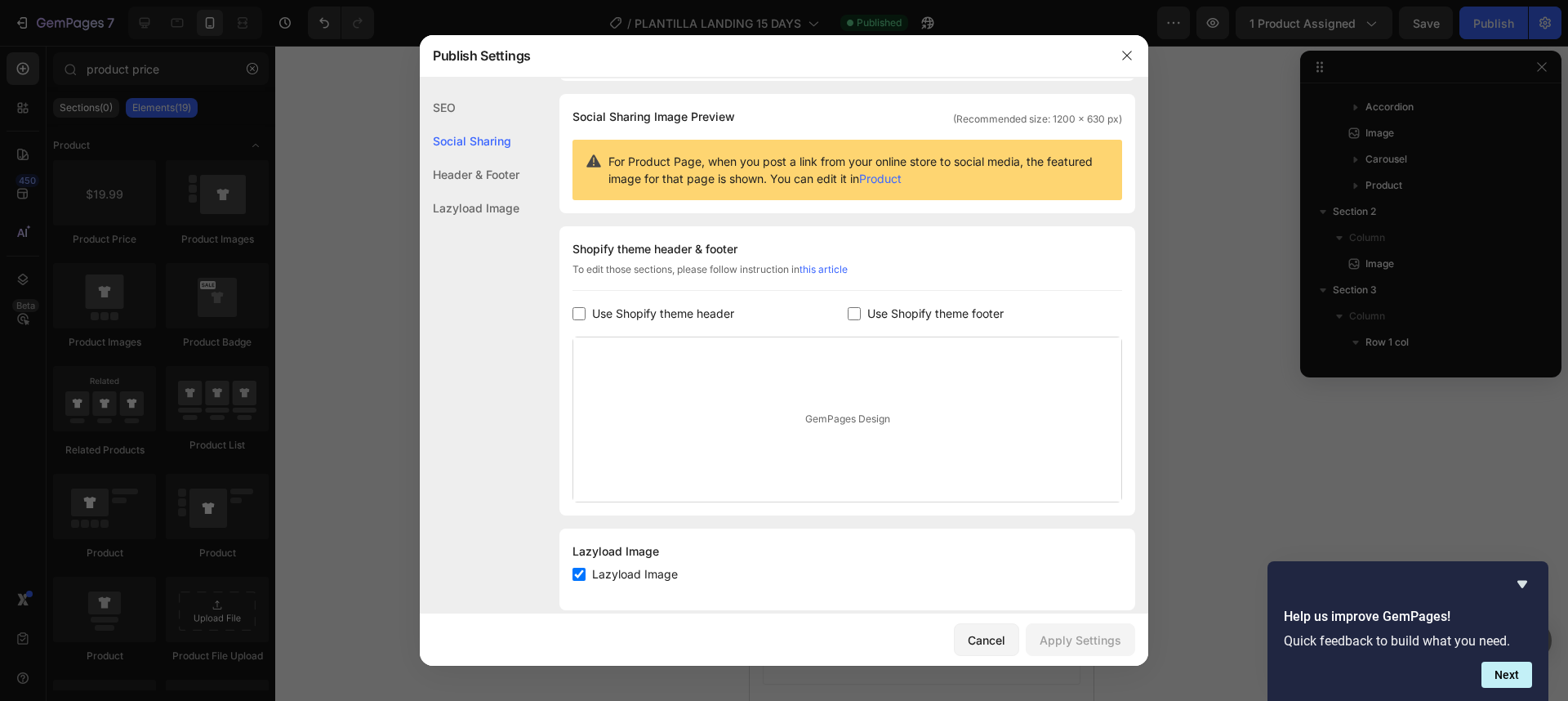
click at [476, 153] on div "Social Sharing" at bounding box center [469, 141] width 99 height 33
click at [490, 169] on div "Header & Footer" at bounding box center [469, 174] width 99 height 33
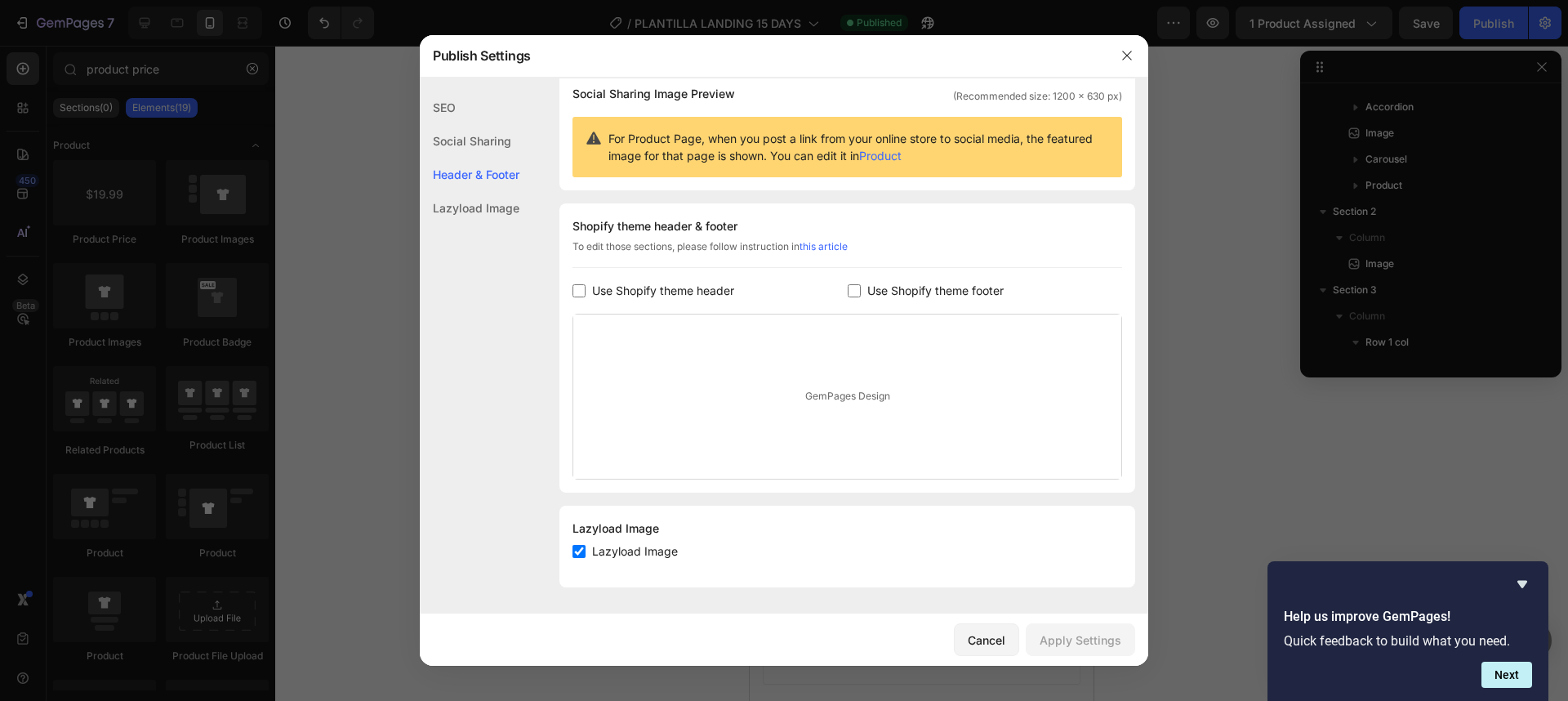
click at [502, 201] on div "Lazyload Image" at bounding box center [469, 207] width 99 height 33
click at [1134, 57] on button "button" at bounding box center [1127, 55] width 26 height 26
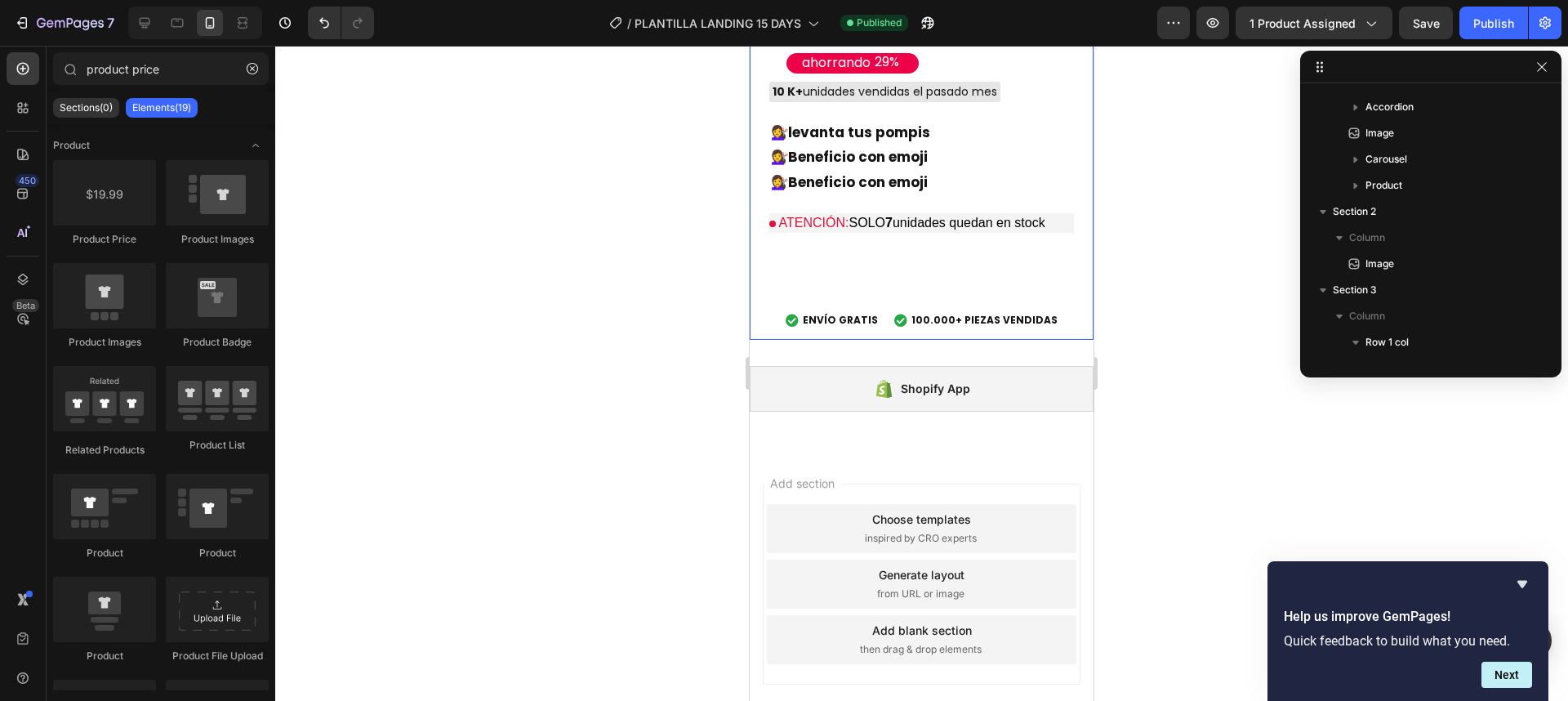
click at [1194, 124] on div at bounding box center [921, 372] width 1293 height 654
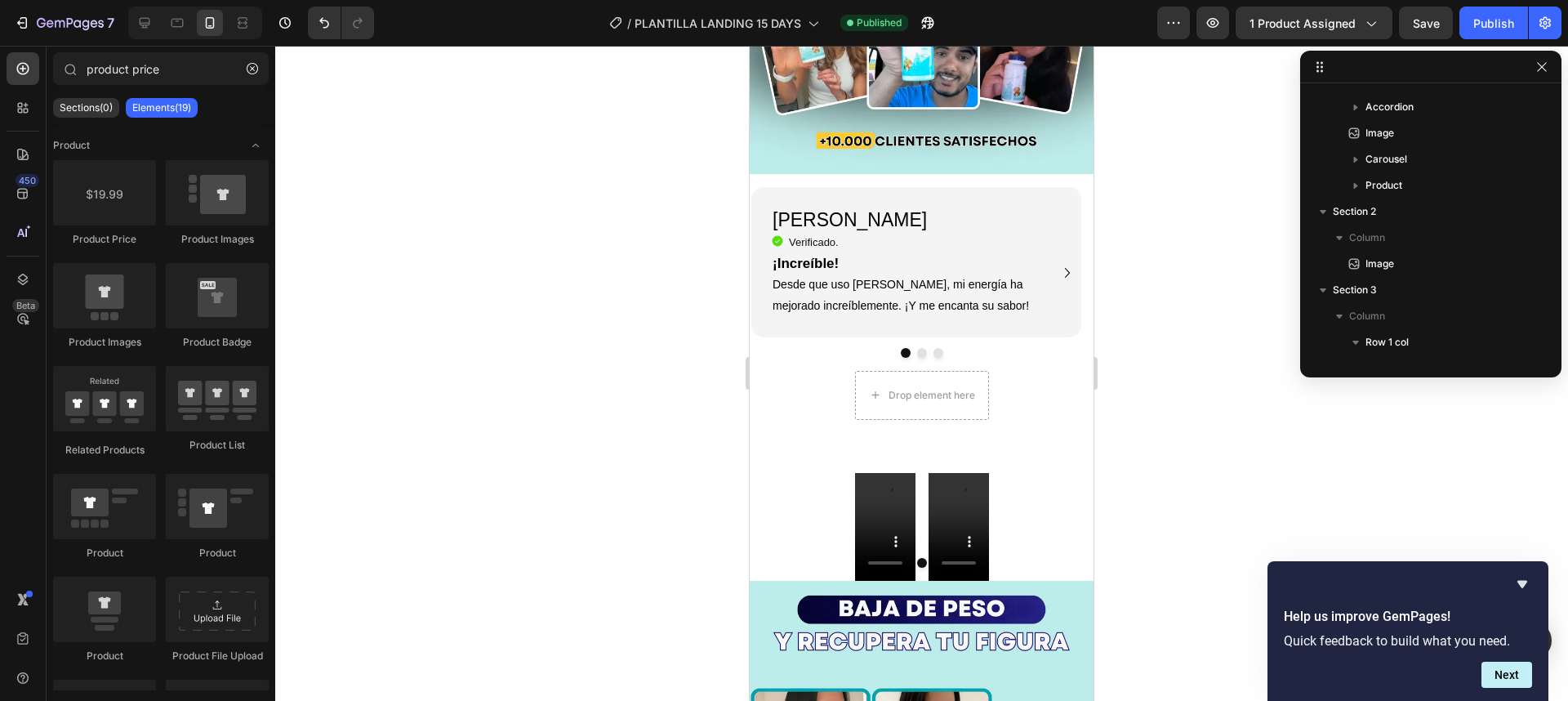
scroll to position [1249, 0]
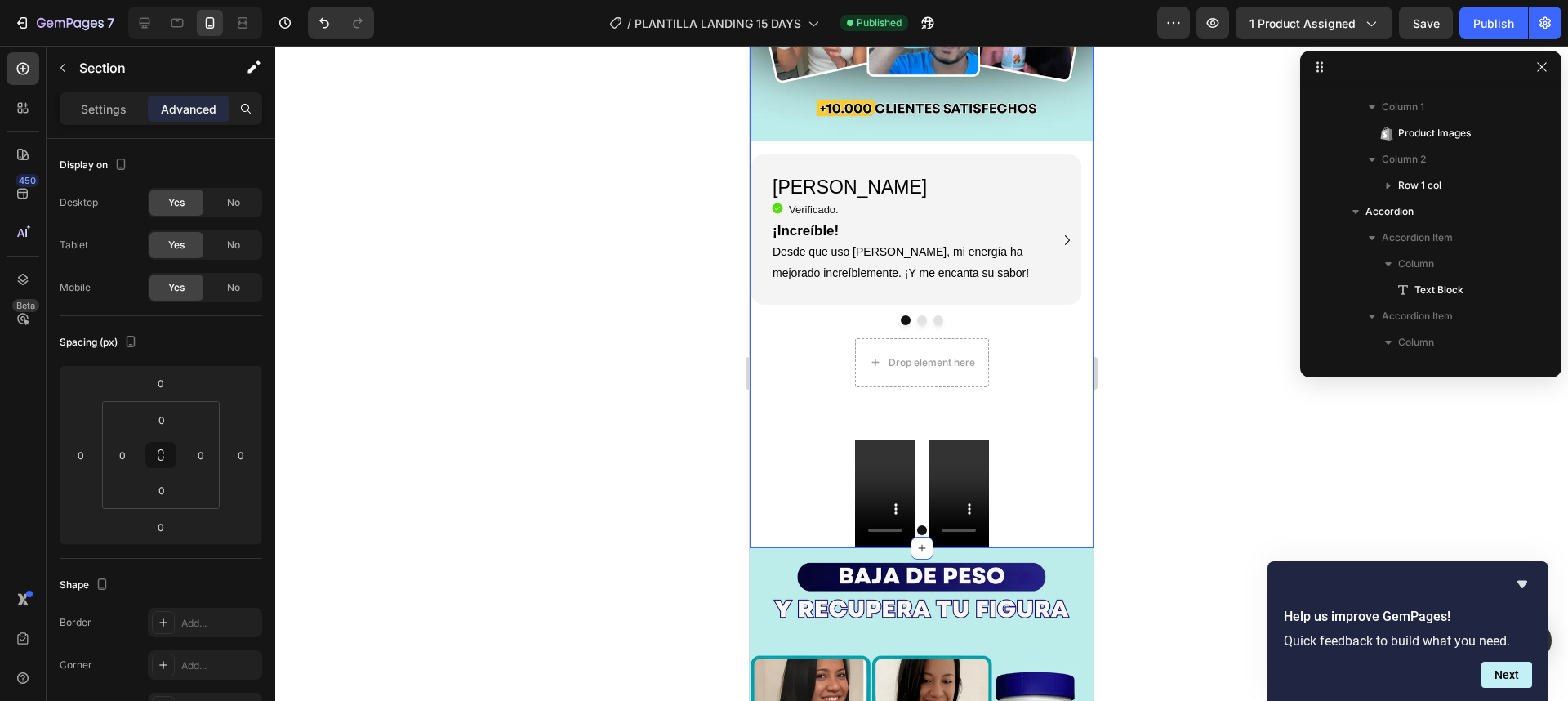
scroll to position [0, 0]
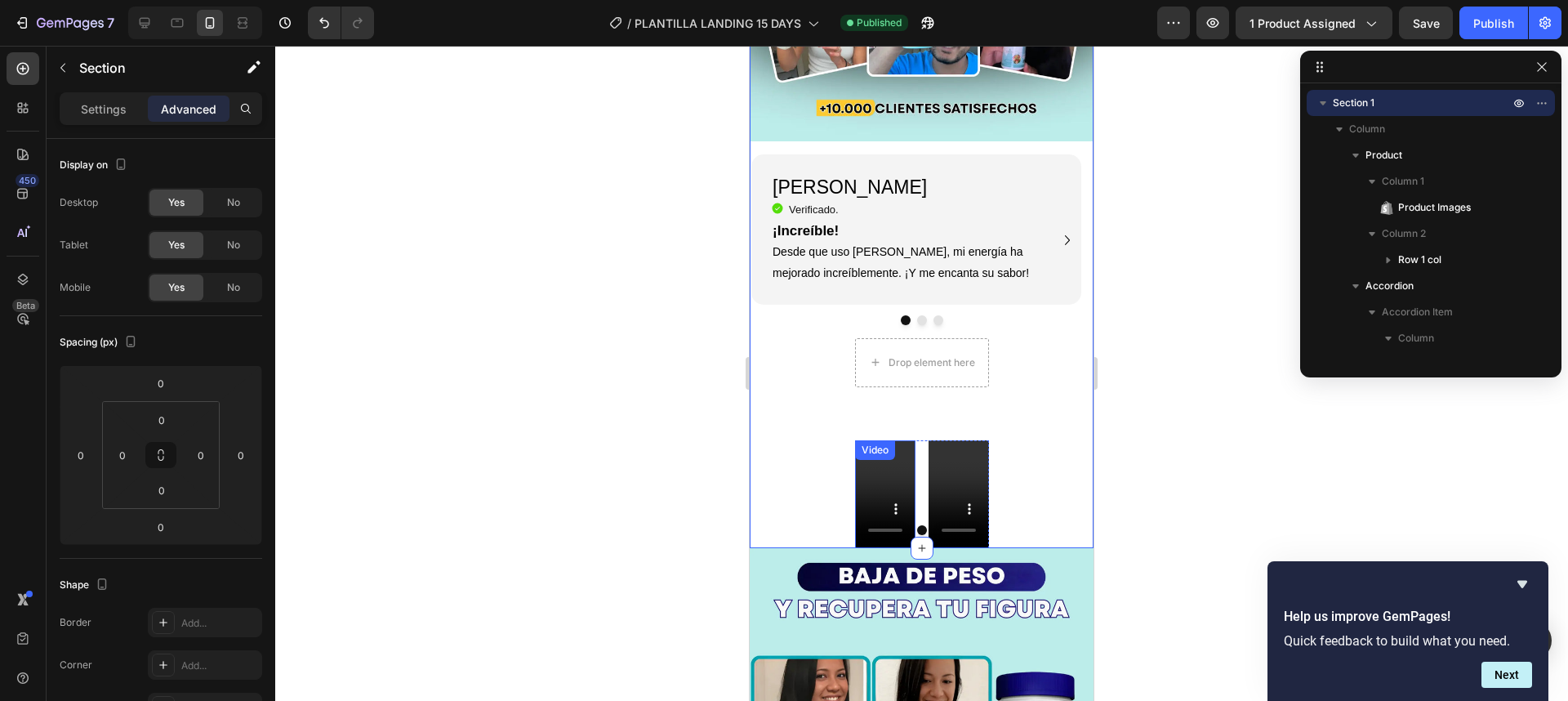
click at [887, 440] on div "Video" at bounding box center [885, 494] width 60 height 107
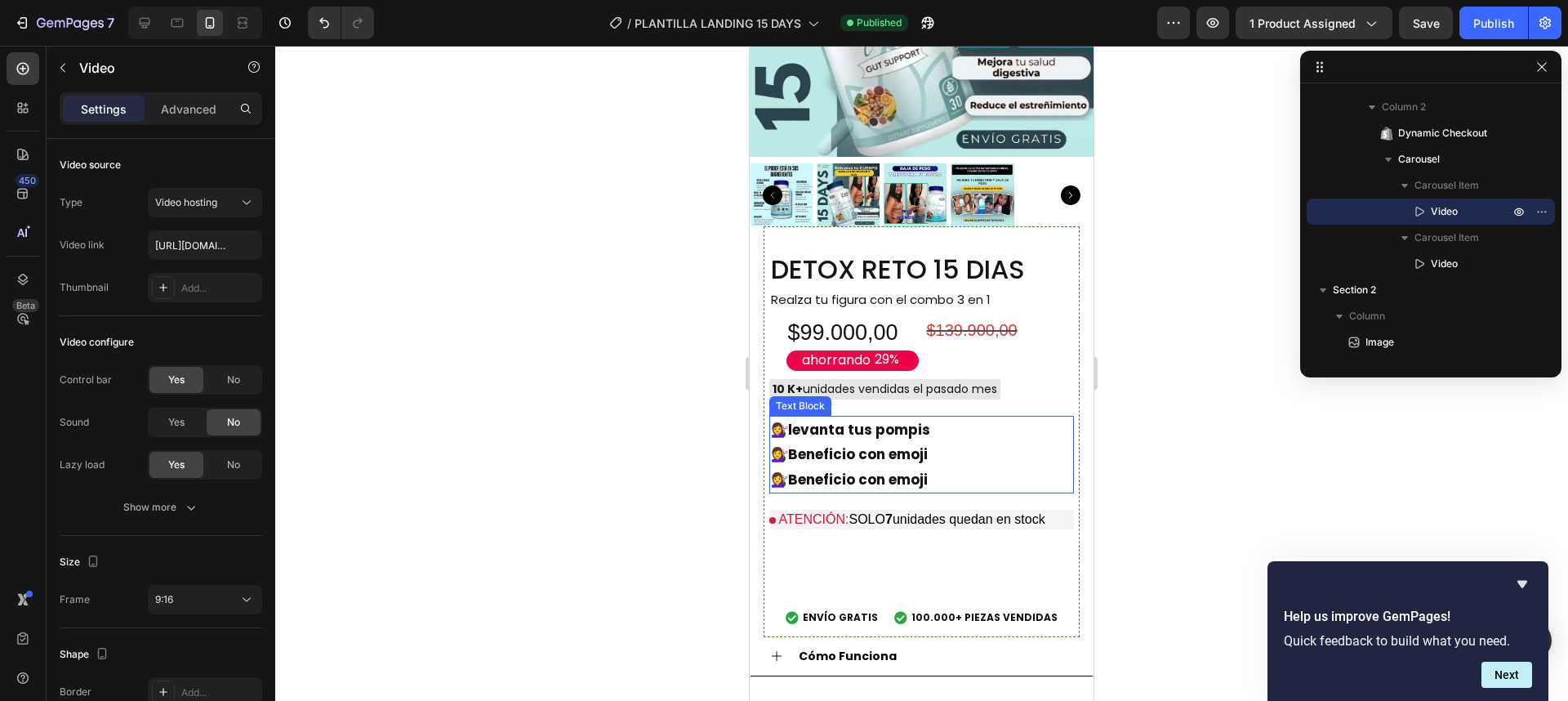
scroll to position [269, 0]
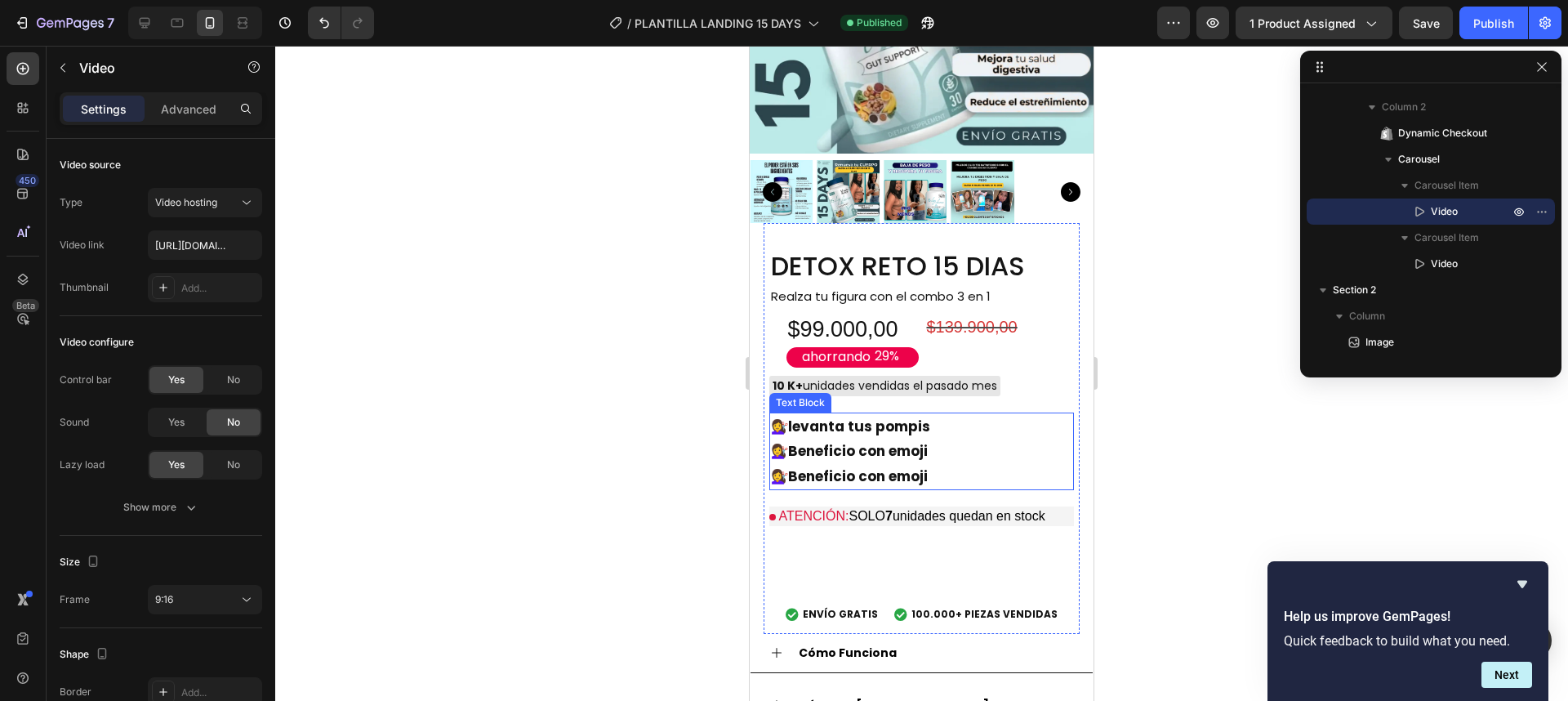
click at [864, 416] on strong "levanta tus pompis" at bounding box center [859, 426] width 142 height 20
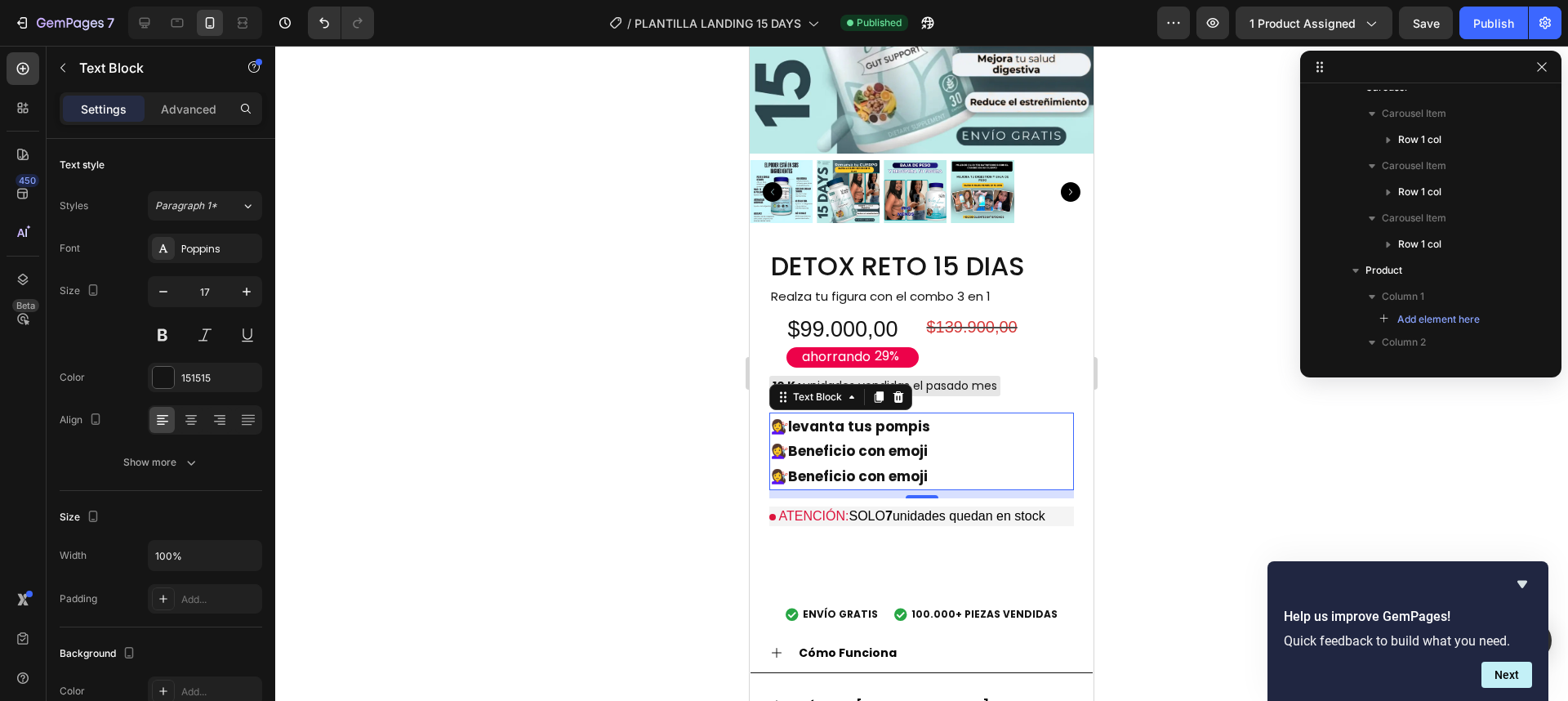
scroll to position [205, 0]
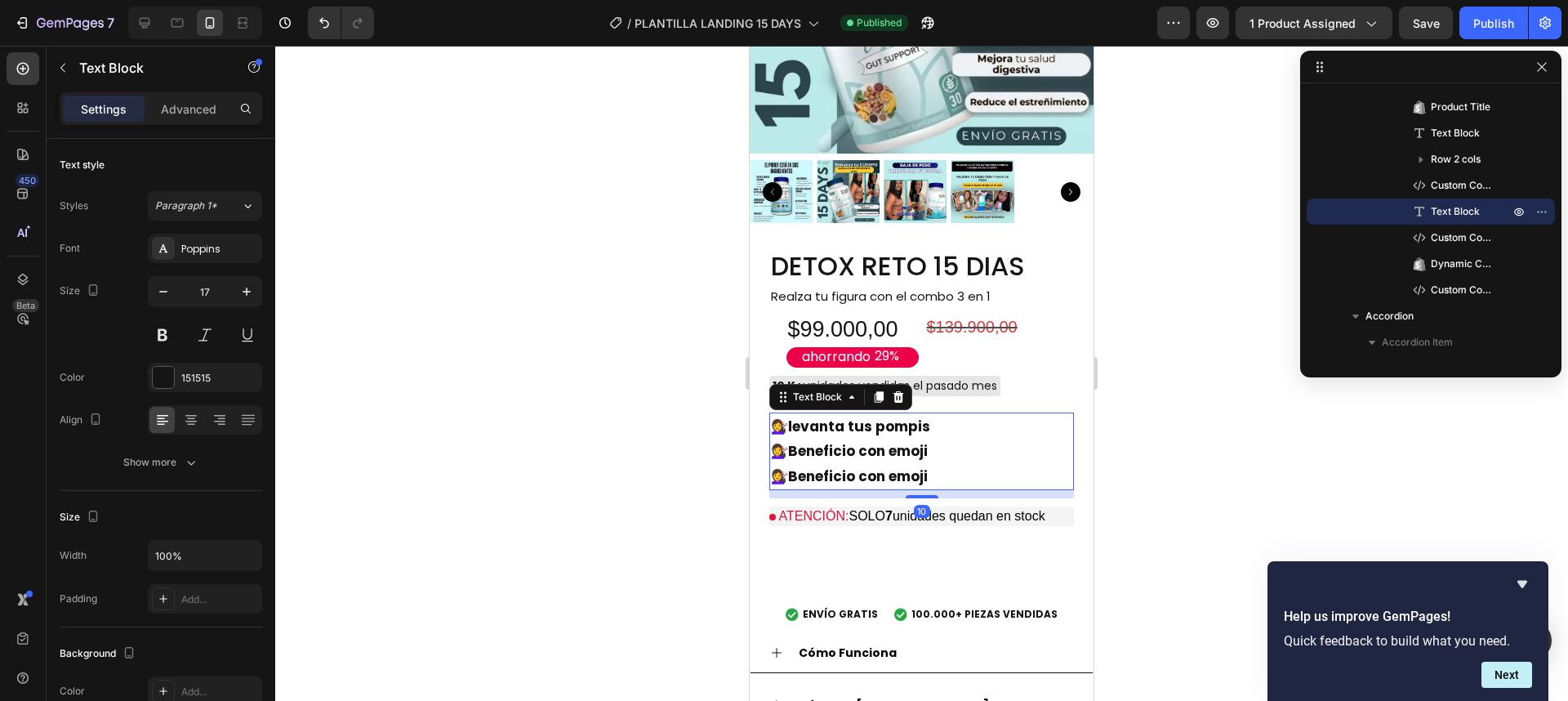
click at [946, 466] on p "💇‍♀️ Beneficio con emoji" at bounding box center [921, 476] width 302 height 25
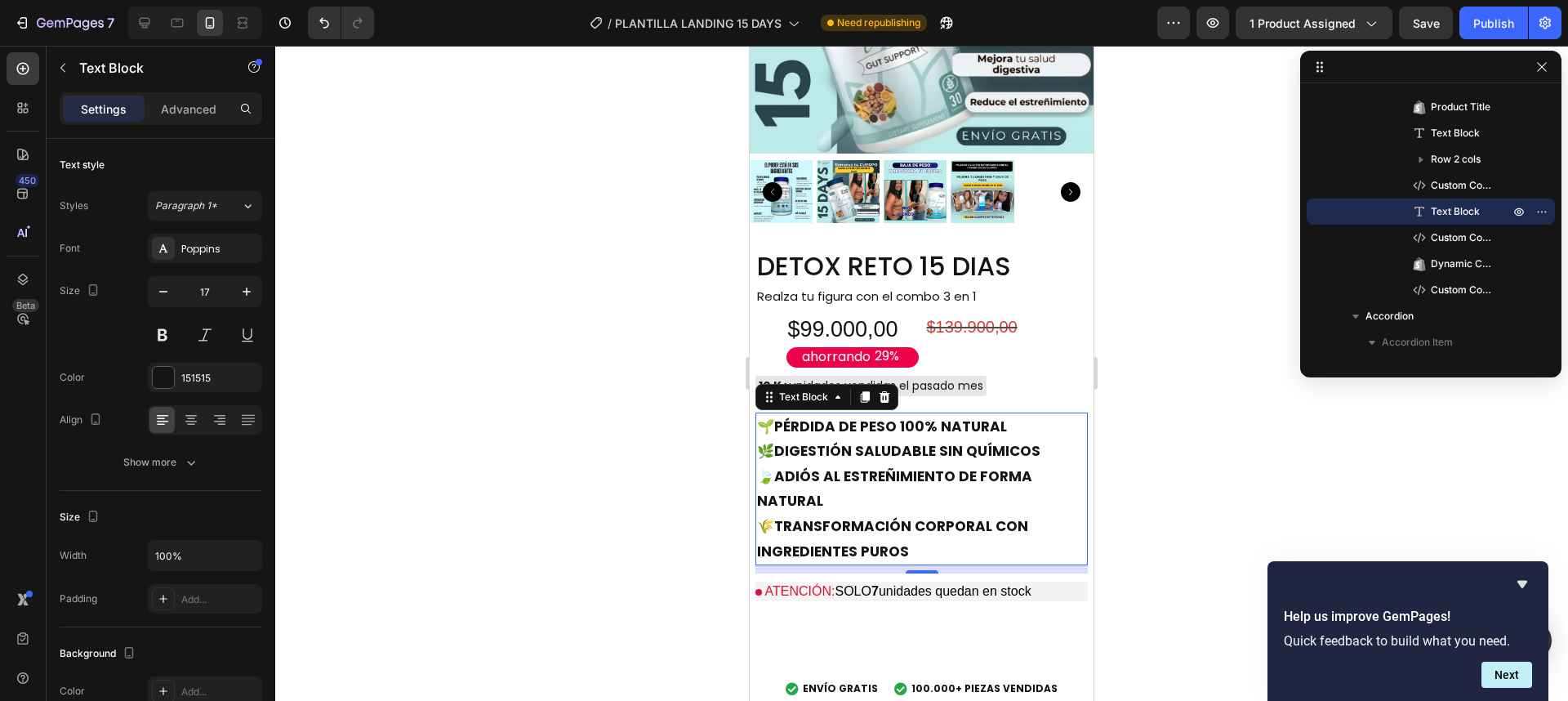
click at [915, 482] on p "🍃 ADIÓS AL ESTREÑIMIENTO DE FORMA NATURAL" at bounding box center [921, 489] width 330 height 50
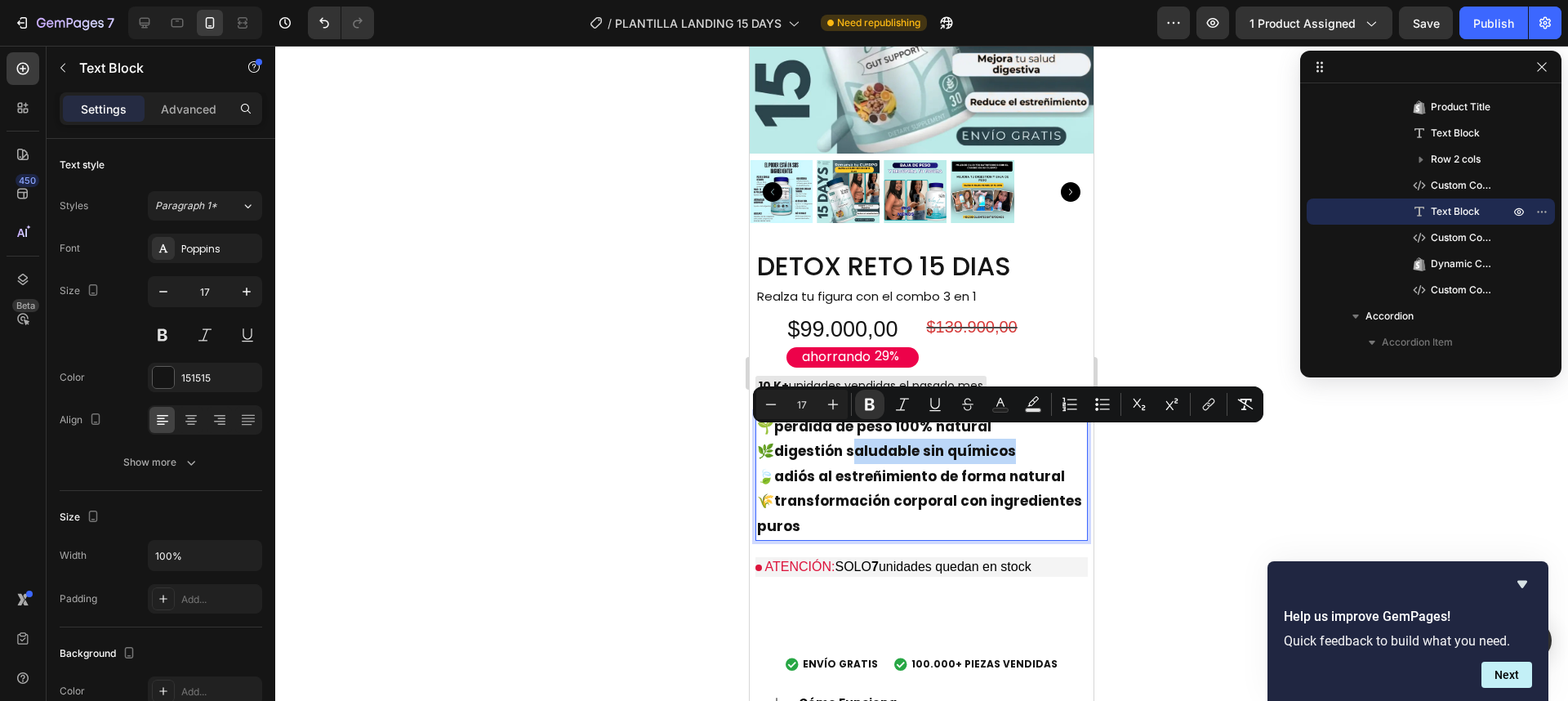
drag, startPoint x: 853, startPoint y: 440, endPoint x: 1019, endPoint y: 441, distance: 166.0
click at [1019, 441] on p "🌿 digestión saludable sin químicos" at bounding box center [921, 451] width 330 height 25
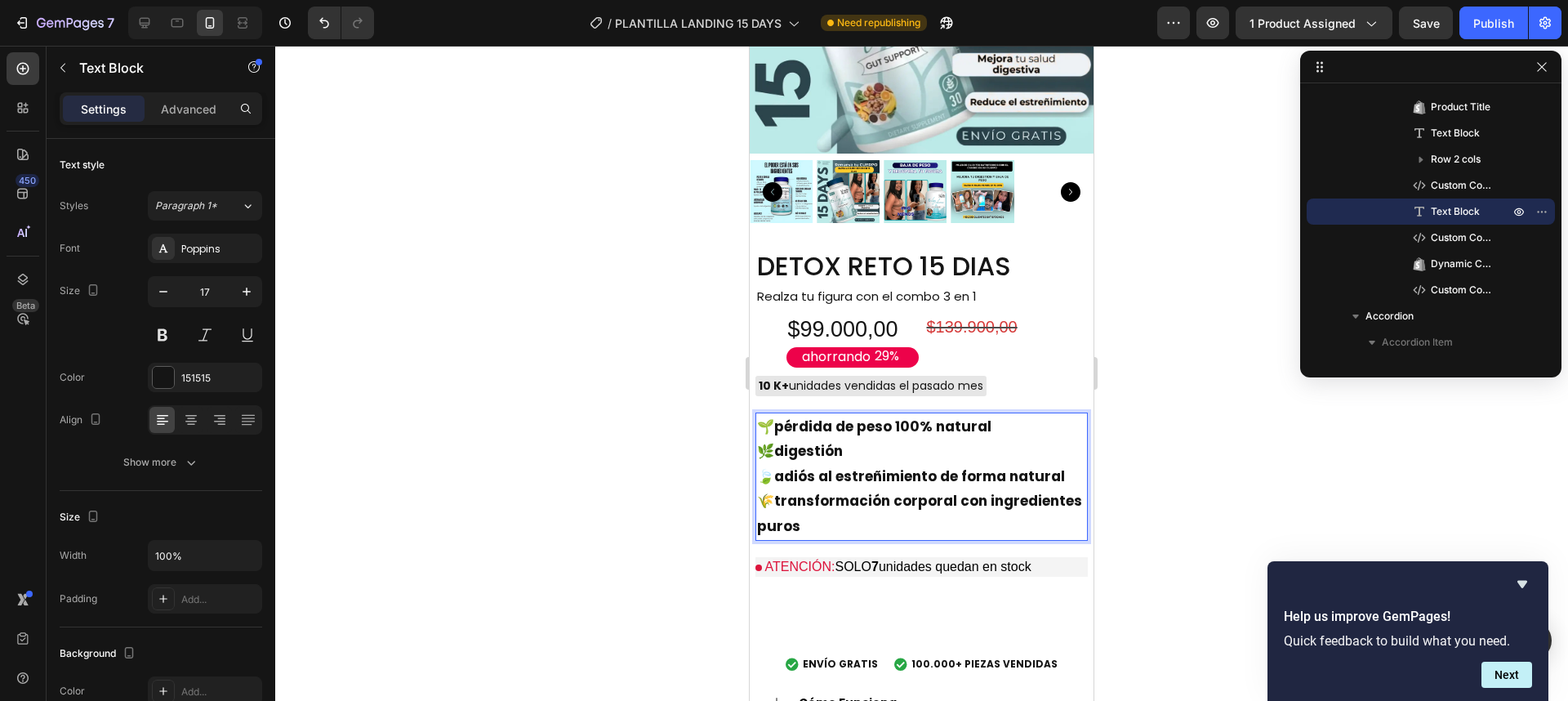
click at [781, 441] on strong "digestión" at bounding box center [809, 451] width 69 height 20
drag, startPoint x: 782, startPoint y: 439, endPoint x: 852, endPoint y: 442, distance: 70.1
click at [852, 442] on p "🌿 mejora las digestión" at bounding box center [921, 451] width 330 height 25
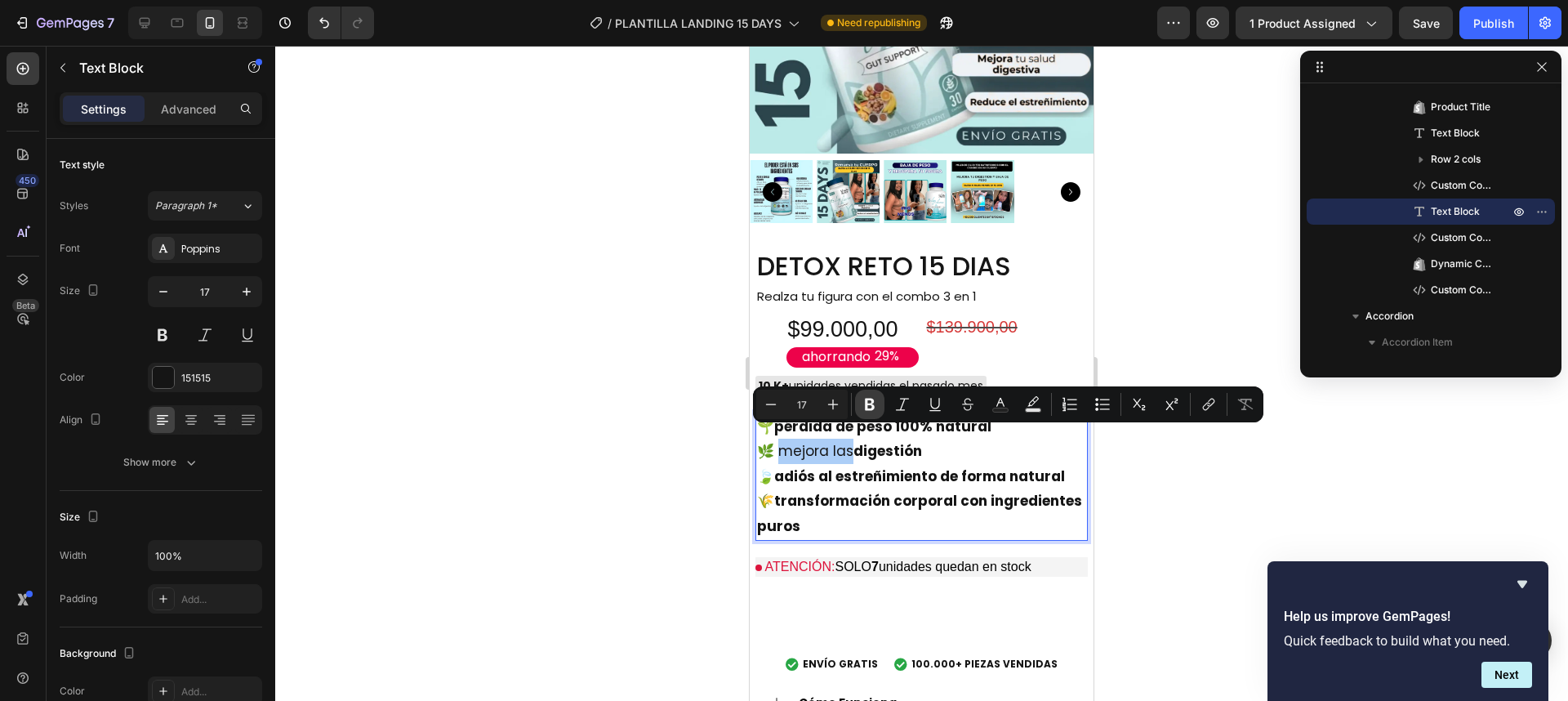
click at [877, 410] on icon "Editor contextual toolbar" at bounding box center [870, 404] width 16 height 16
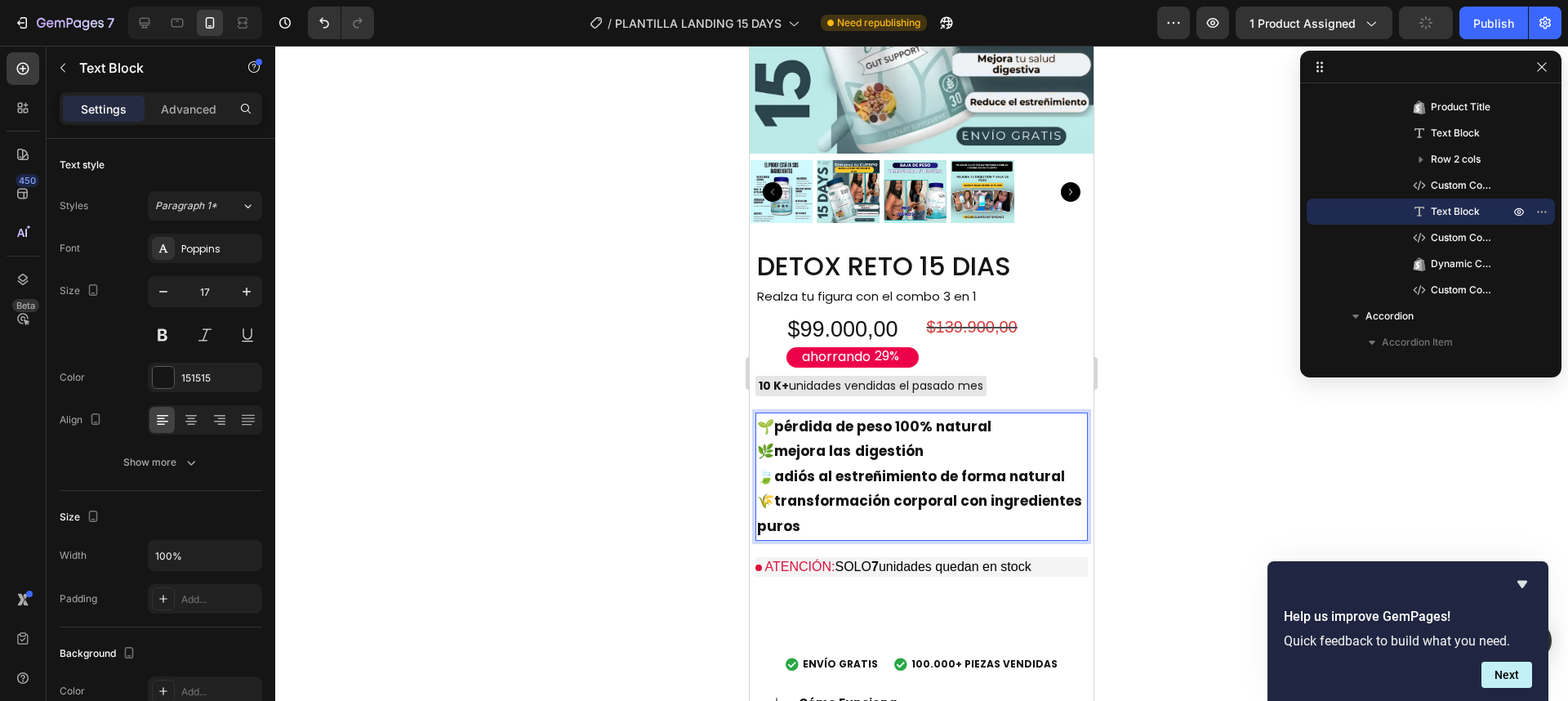
click at [854, 440] on p "🌿 mejora las digestión" at bounding box center [921, 451] width 330 height 25
click at [948, 445] on p "🌿 mejora la digestión" at bounding box center [921, 451] width 330 height 25
click at [780, 466] on strong "adiós al estreñimiento de forma natural" at bounding box center [920, 476] width 291 height 20
drag, startPoint x: 904, startPoint y: 516, endPoint x: 959, endPoint y: 495, distance: 58.9
click at [959, 495] on p "🌾 transformación corporal con ingredientes puros" at bounding box center [921, 513] width 330 height 50
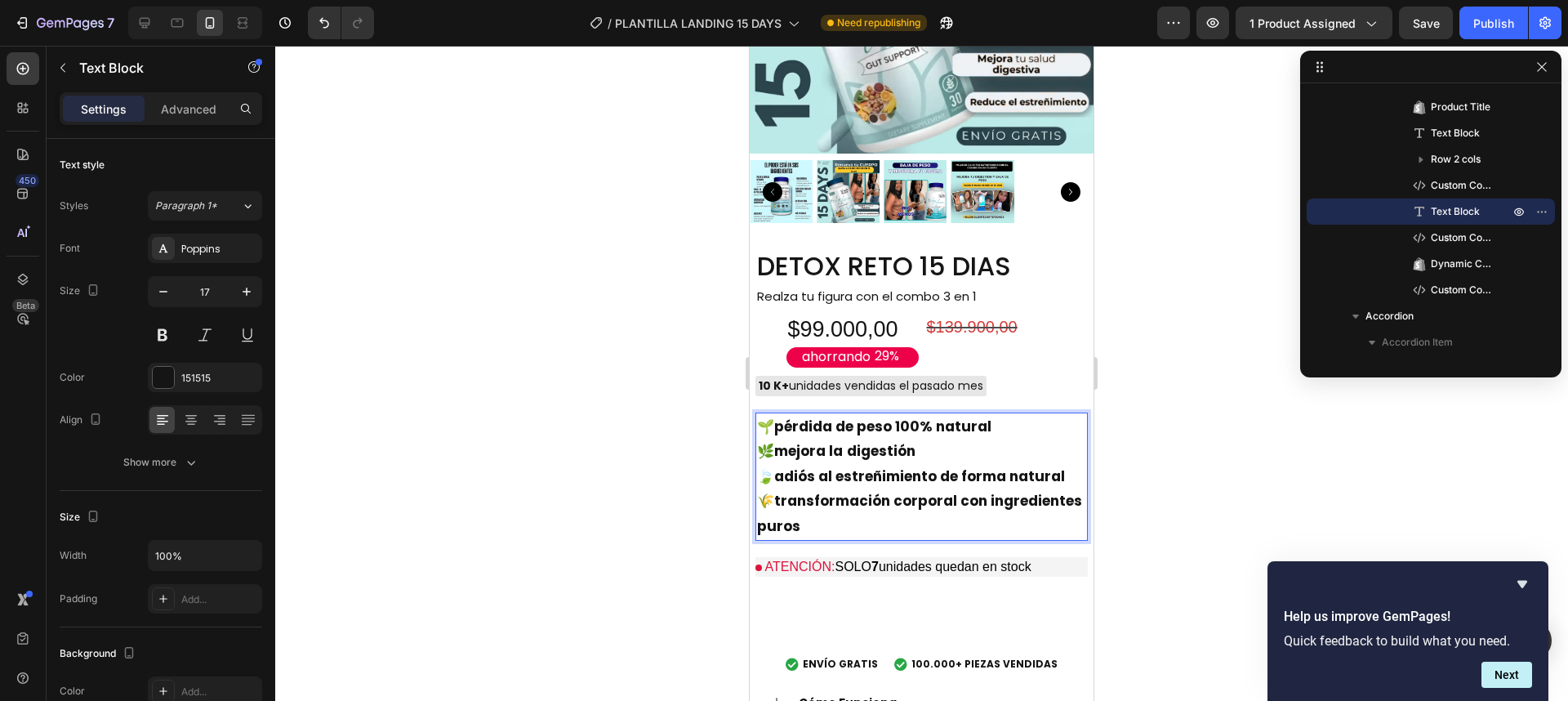
click at [916, 502] on p "🌾 transformación corporal con ingredientes puros" at bounding box center [921, 513] width 330 height 50
click at [892, 513] on strong "transformación corporal con ingredientes puros" at bounding box center [919, 513] width 325 height 45
click at [887, 513] on strong "transformación corporal con ingredientes puros" at bounding box center [919, 513] width 325 height 45
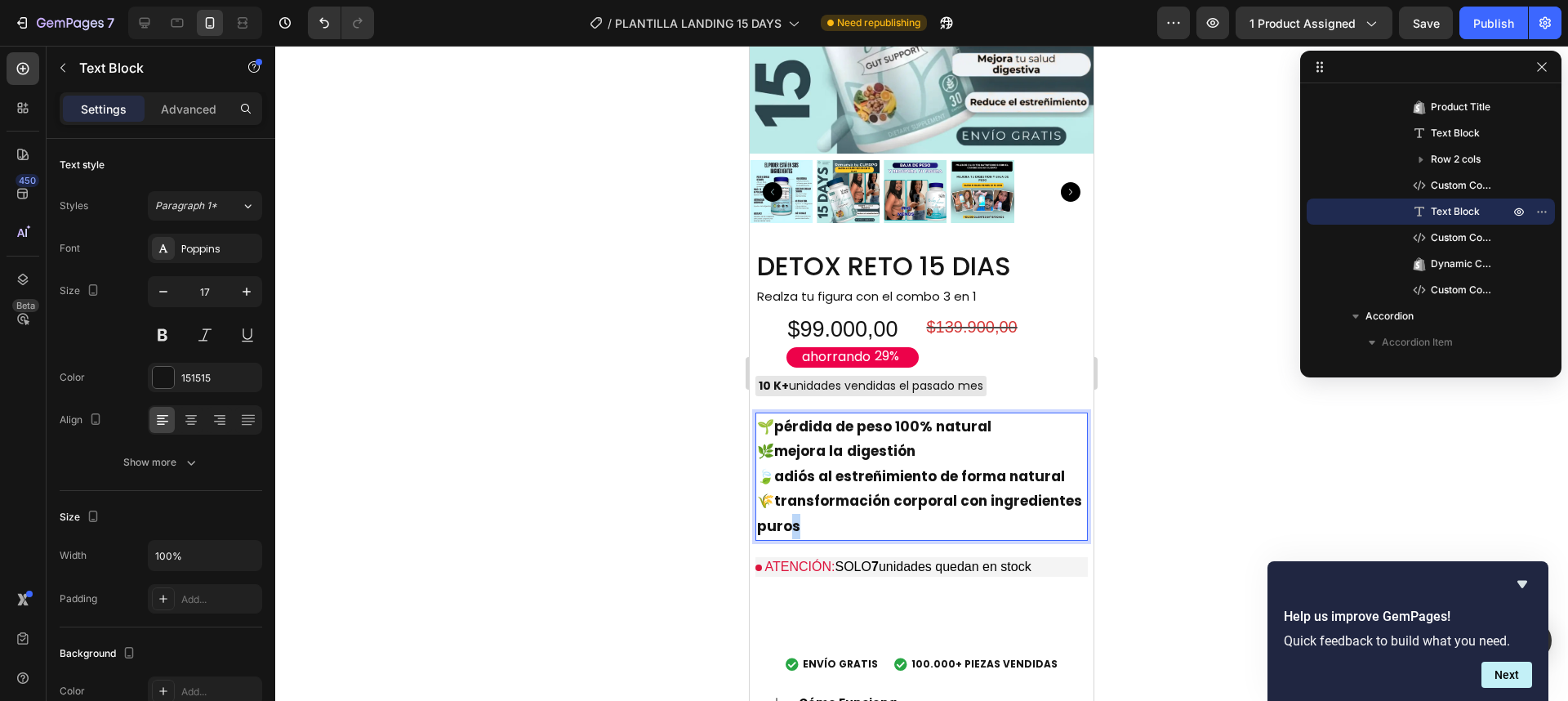
click at [886, 520] on strong "transformación corporal con ingredientes puros" at bounding box center [919, 513] width 325 height 45
click at [900, 525] on p "🌾 transformación corporal con ingredientes purose" at bounding box center [921, 513] width 330 height 50
drag, startPoint x: 909, startPoint y: 522, endPoint x: 778, endPoint y: 487, distance: 135.6
click at [778, 491] on strong "transformación corporal con ingredientes purose" at bounding box center [919, 513] width 325 height 45
copy strong "transformación corporal con ingredientes purose"
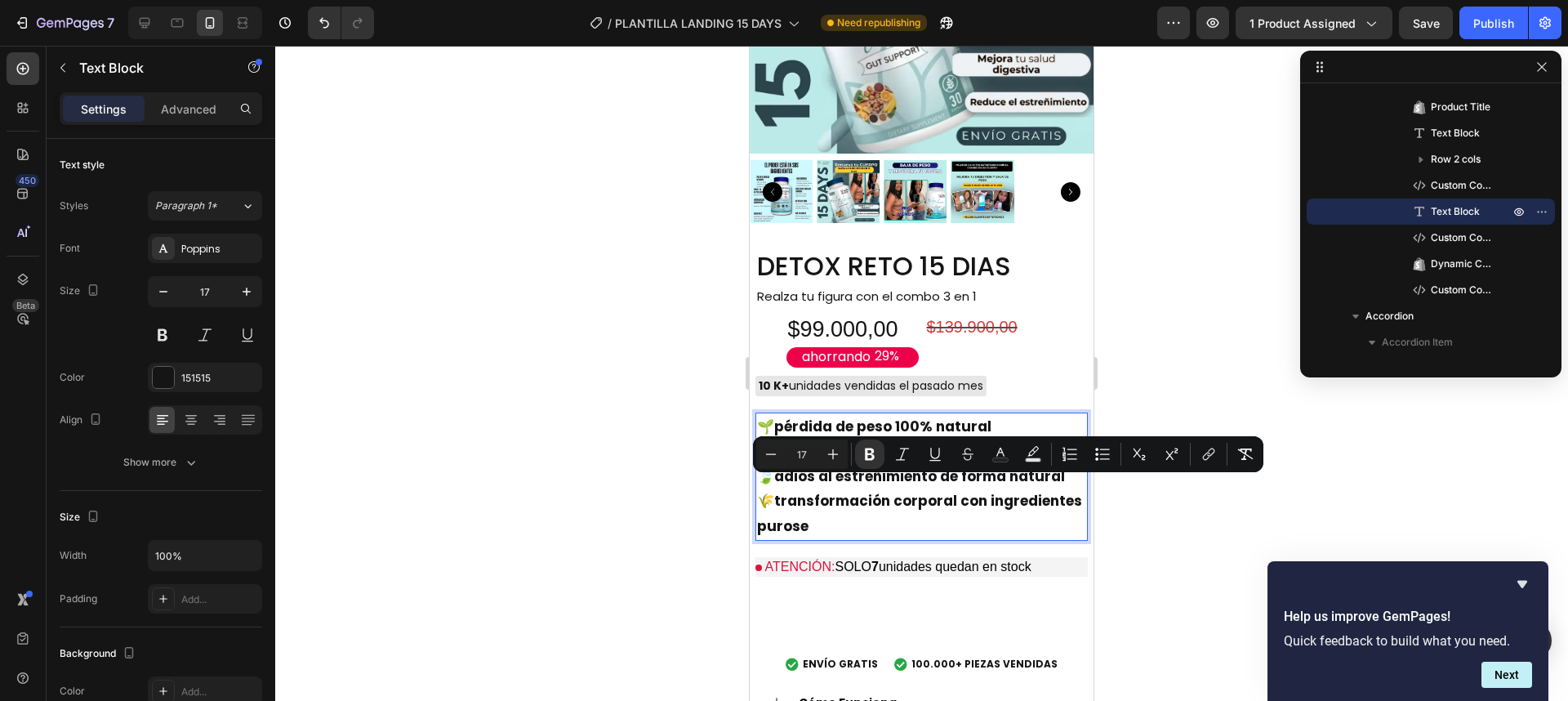
click at [910, 510] on p "🌾 transformación corporal con ingredientes purose" at bounding box center [921, 513] width 330 height 50
drag, startPoint x: 883, startPoint y: 511, endPoint x: 776, endPoint y: 491, distance: 108.9
click at [776, 491] on p "🌾 transformación corporal con ingredientes purose" at bounding box center [921, 513] width 330 height 50
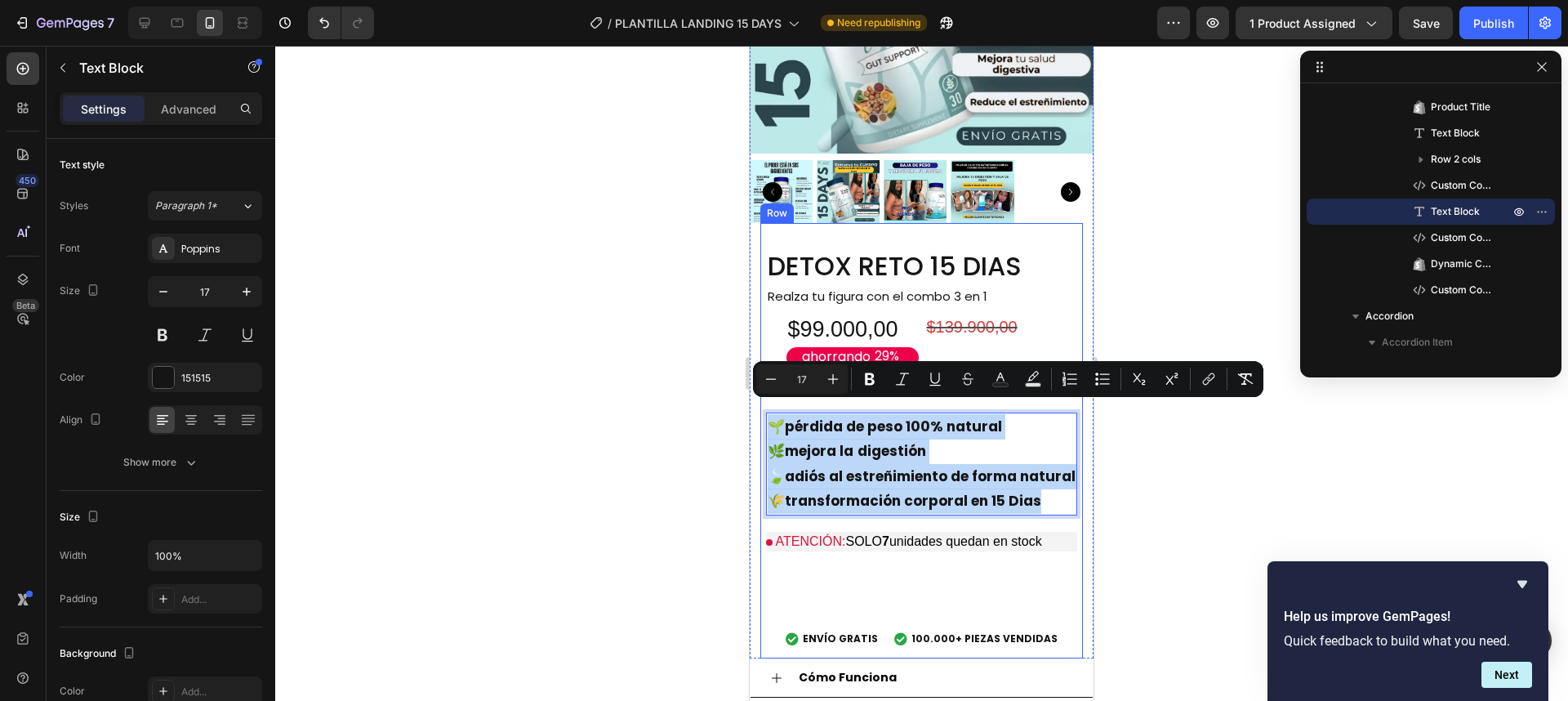
drag, startPoint x: 1038, startPoint y: 487, endPoint x: 762, endPoint y: 397, distance: 290.3
click at [767, 397] on div "DETOX RETO 15 DIAS Product Title Realza tu figura con el combo 3 en 1 Text Bloc…" at bounding box center [921, 453] width 311 height 410
copy div "🌱 pérdida de peso 100% natural 🌿 mejora la digestión 🍃 adiós al estreñimiento d…"
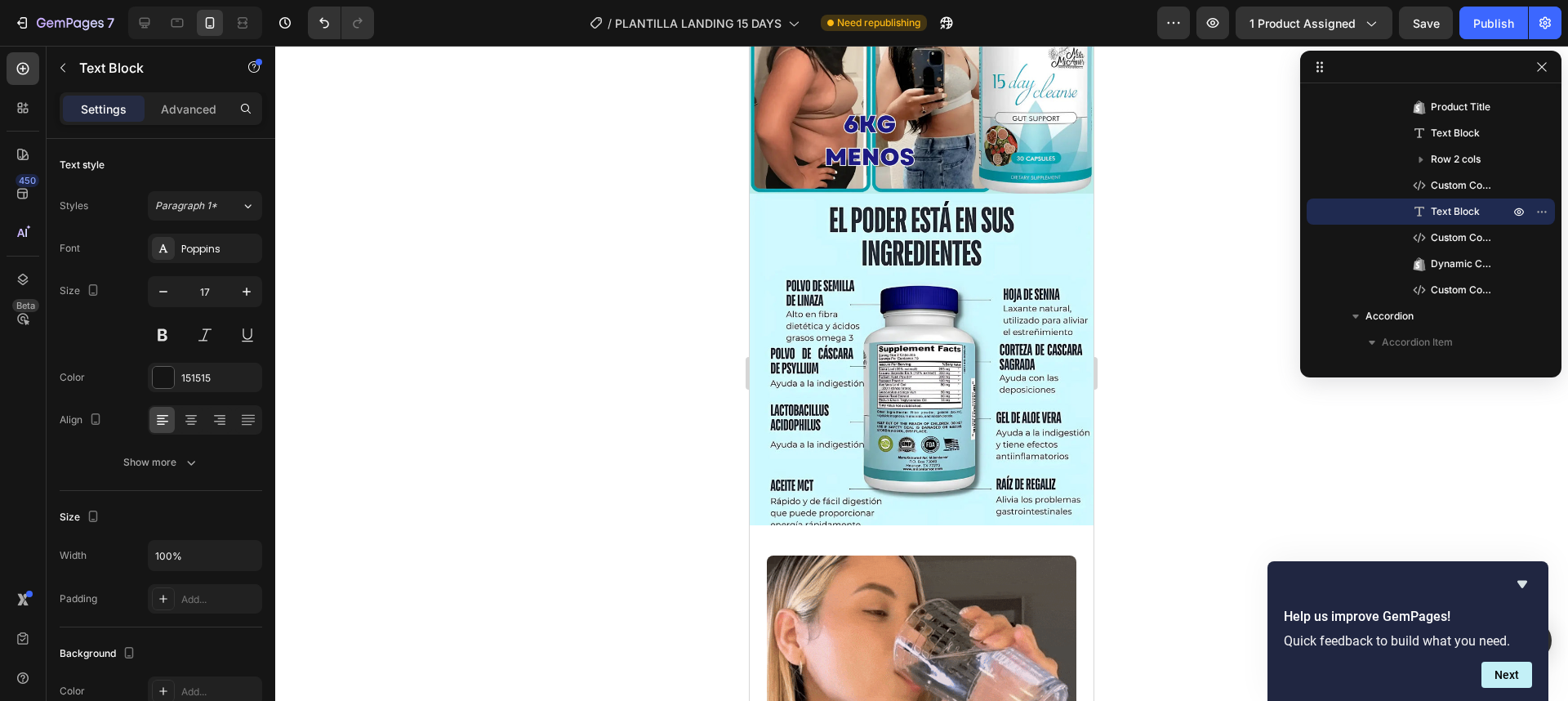
type input "16"
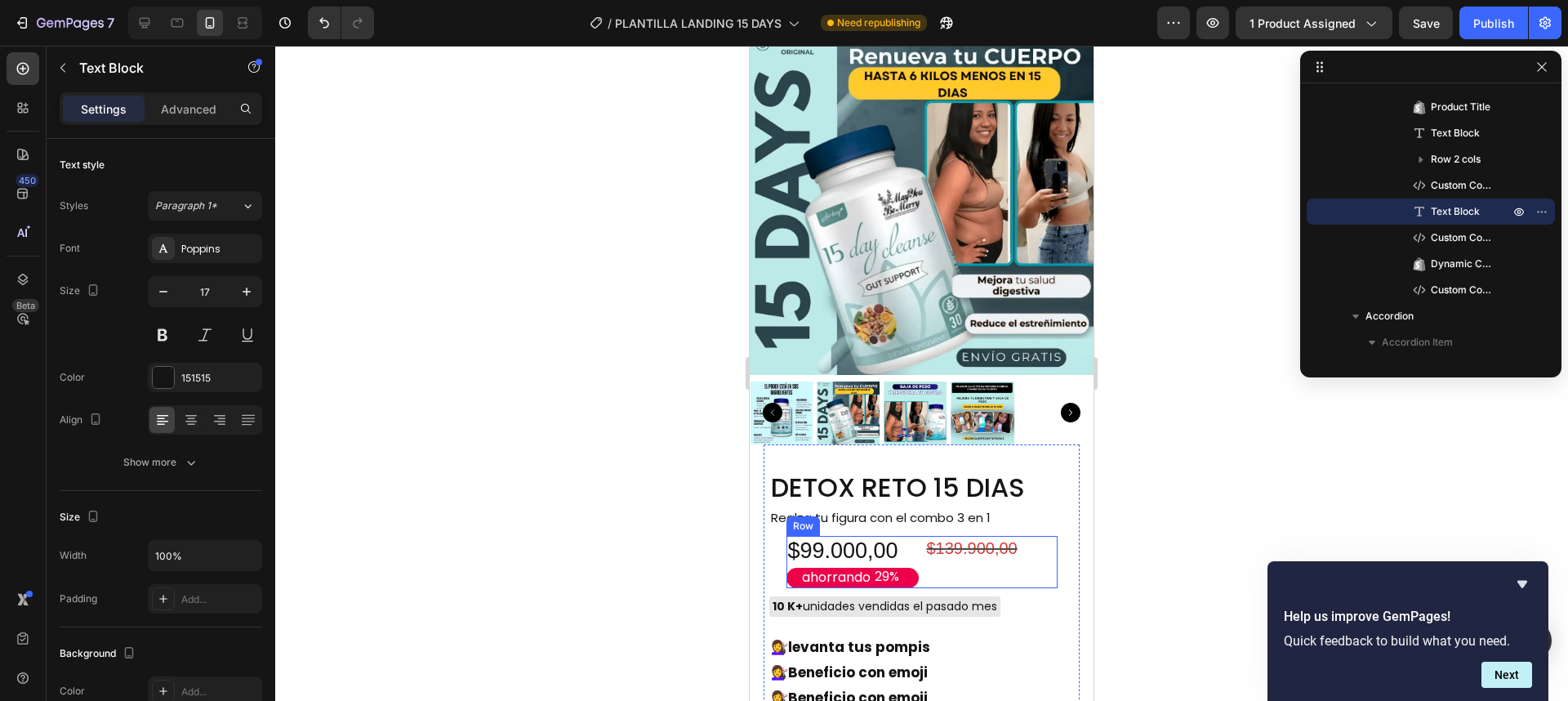
scroll to position [5267, 0]
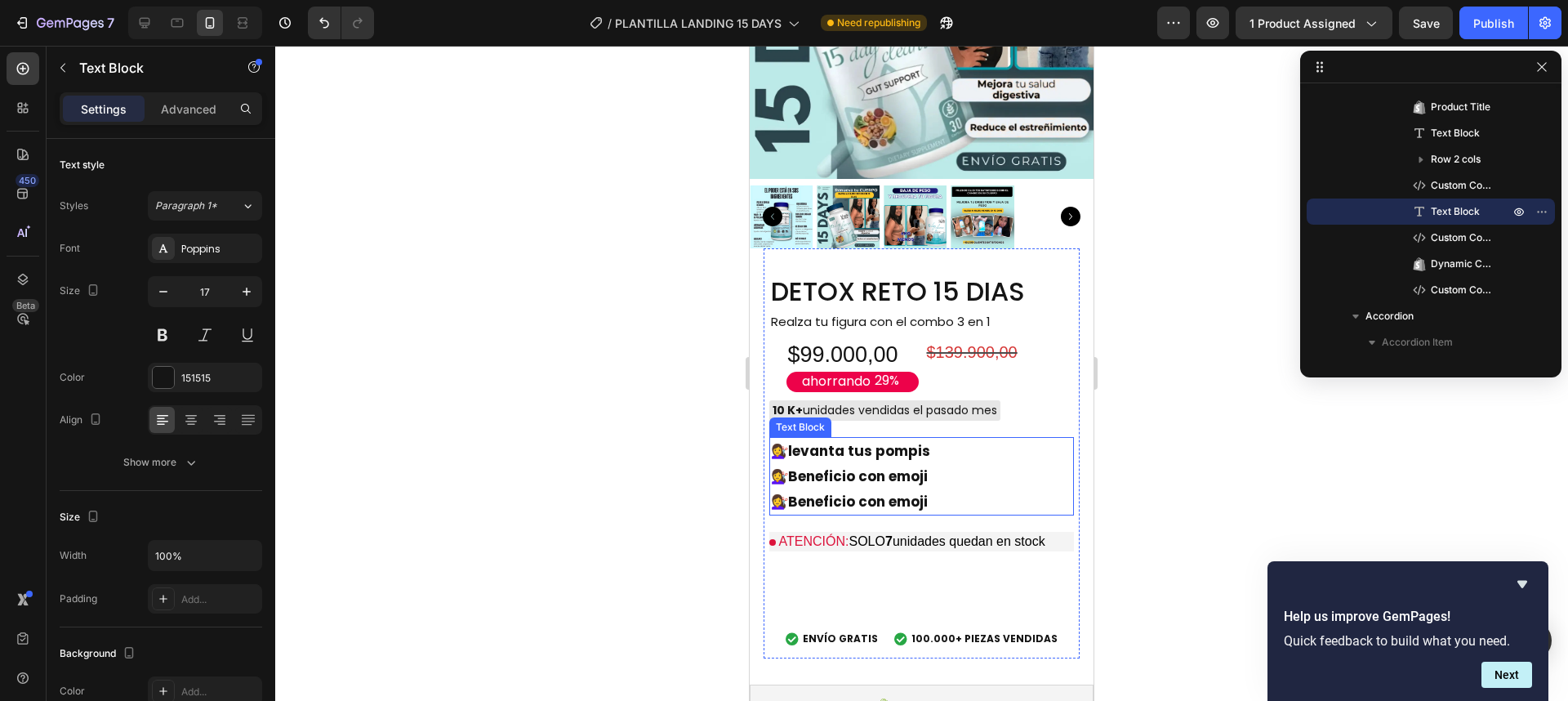
click at [900, 492] on strong "Beneficio con emoji" at bounding box center [858, 501] width 140 height 20
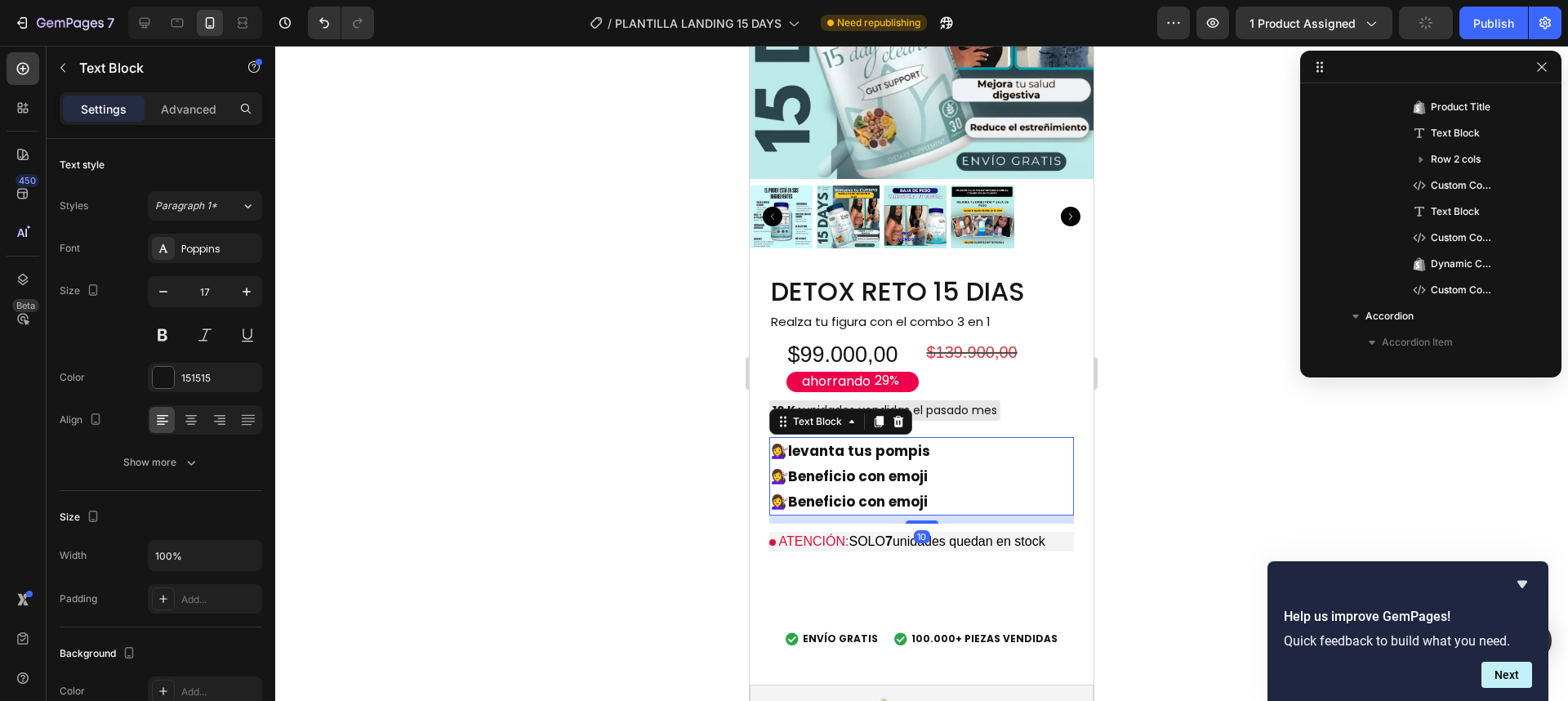
scroll to position [1736, 0]
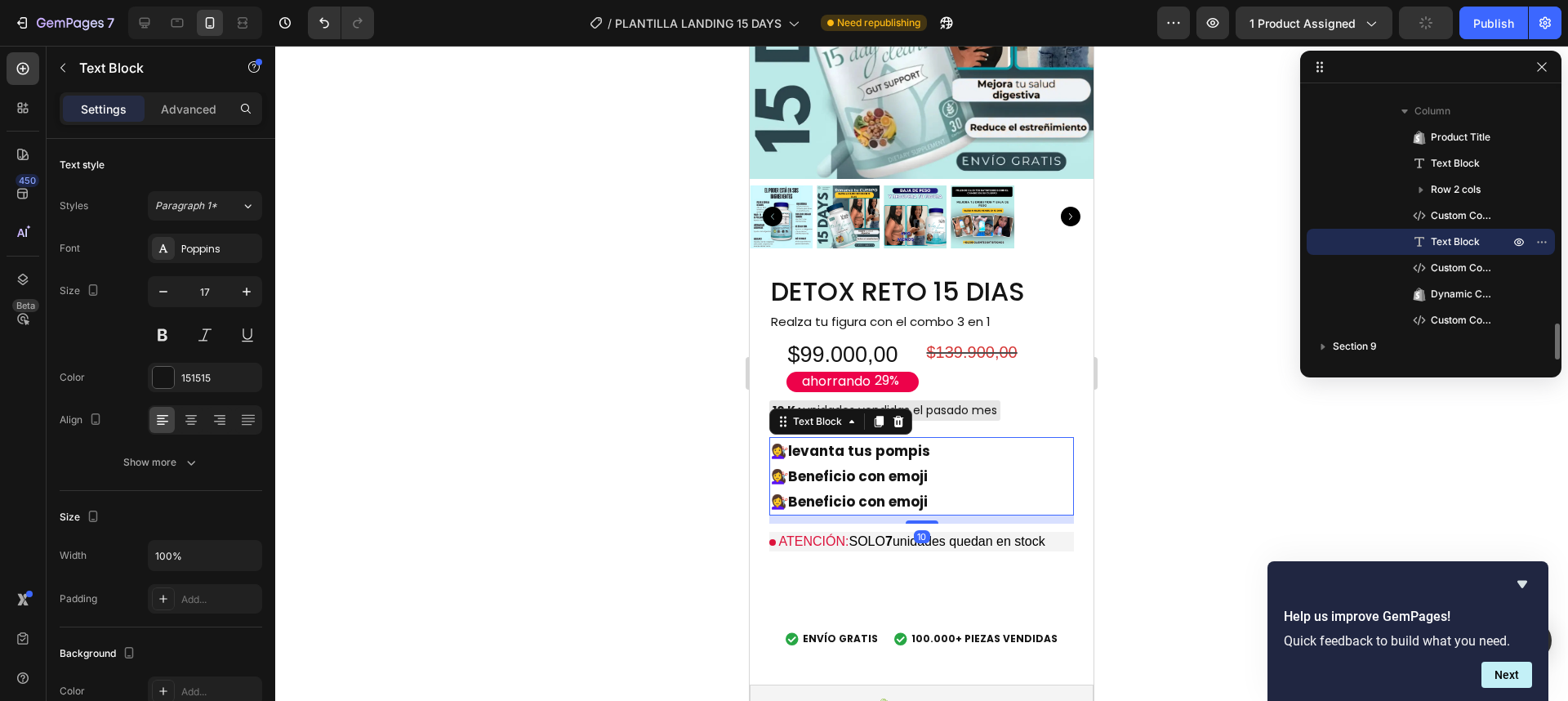
click at [928, 492] on strong "Beneficio con emoji" at bounding box center [858, 501] width 140 height 20
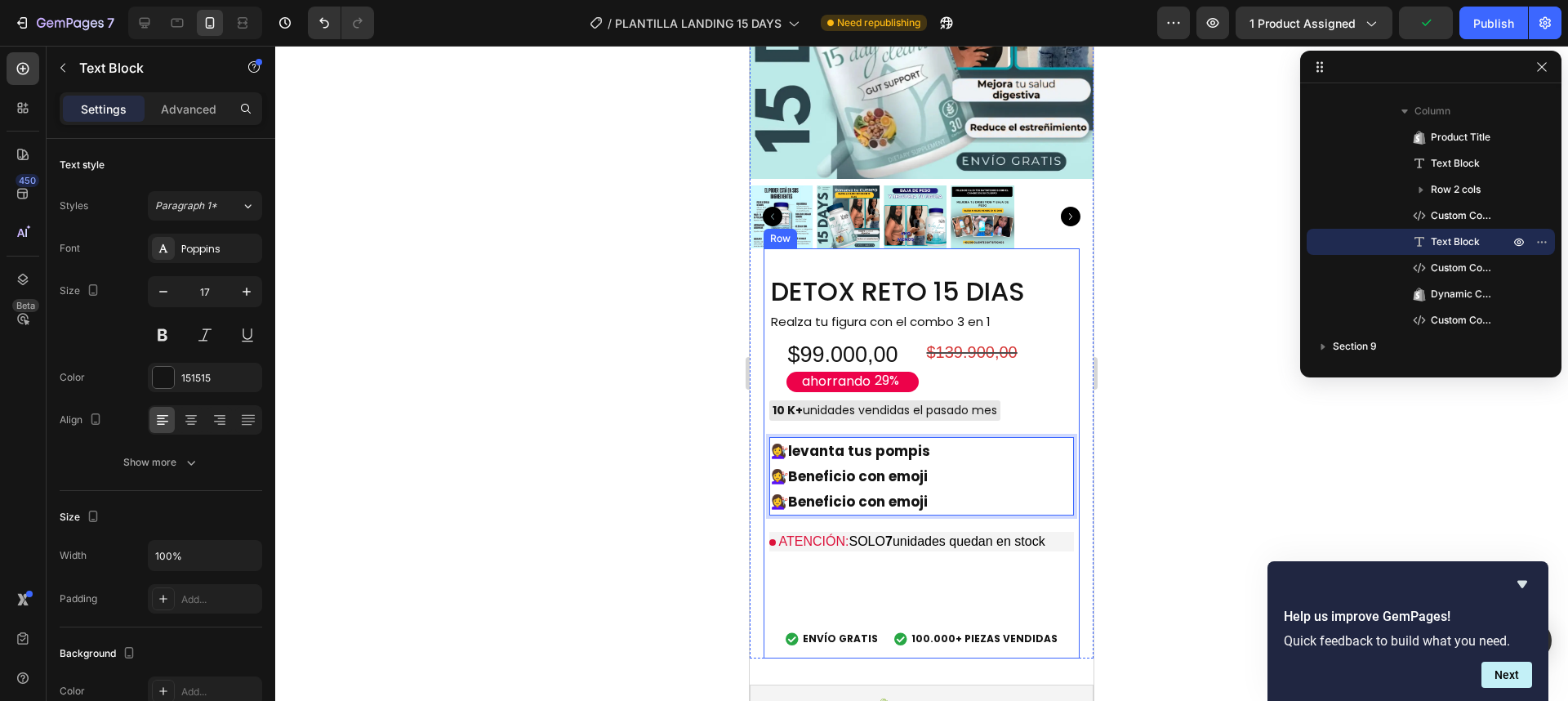
drag, startPoint x: 953, startPoint y: 442, endPoint x: 767, endPoint y: 396, distance: 191.6
click at [769, 437] on div "💇‍♀️ levanta tus pompis 💇‍♀️ Beneficio con emoji 💇‍♀️ Beneficio con emoji" at bounding box center [921, 476] width 304 height 79
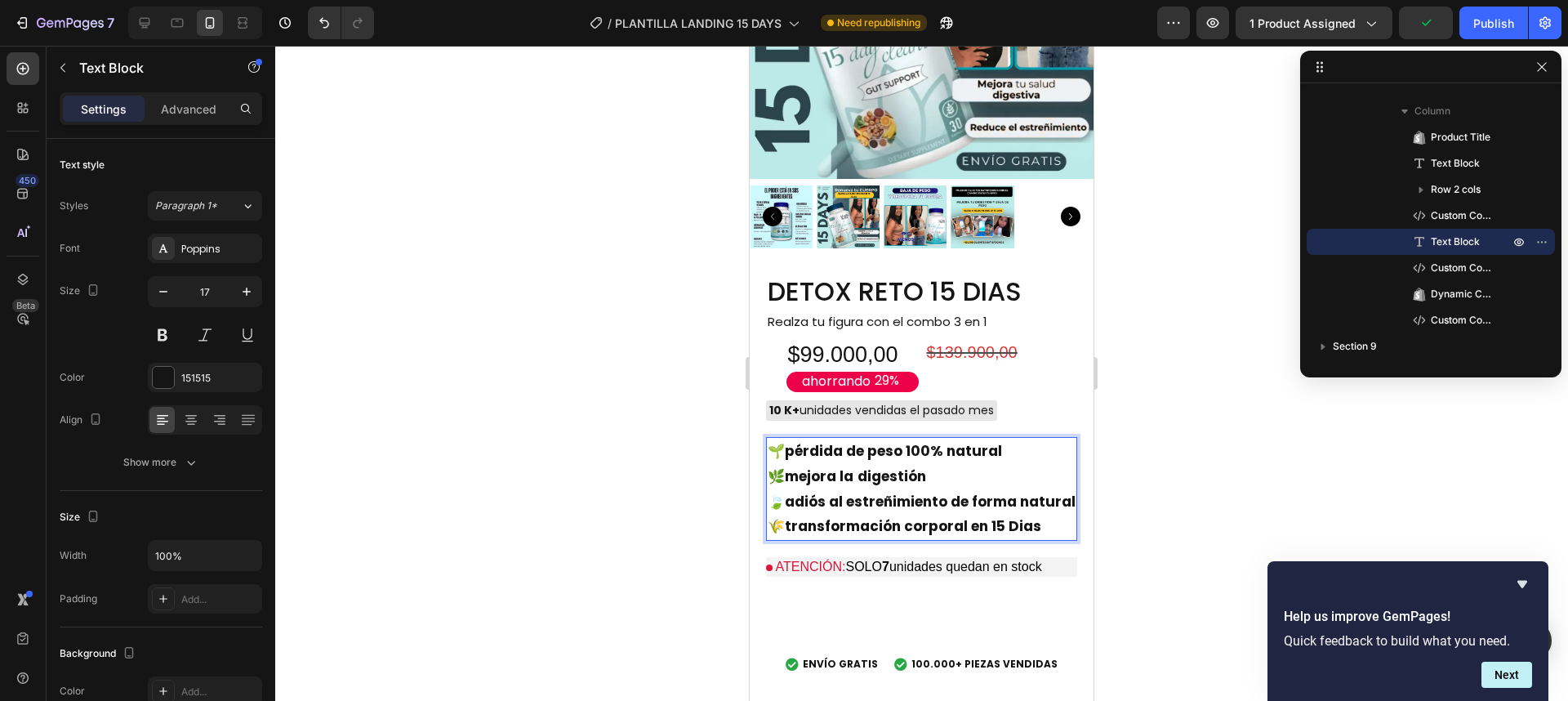
click at [1147, 473] on div at bounding box center [921, 372] width 1293 height 654
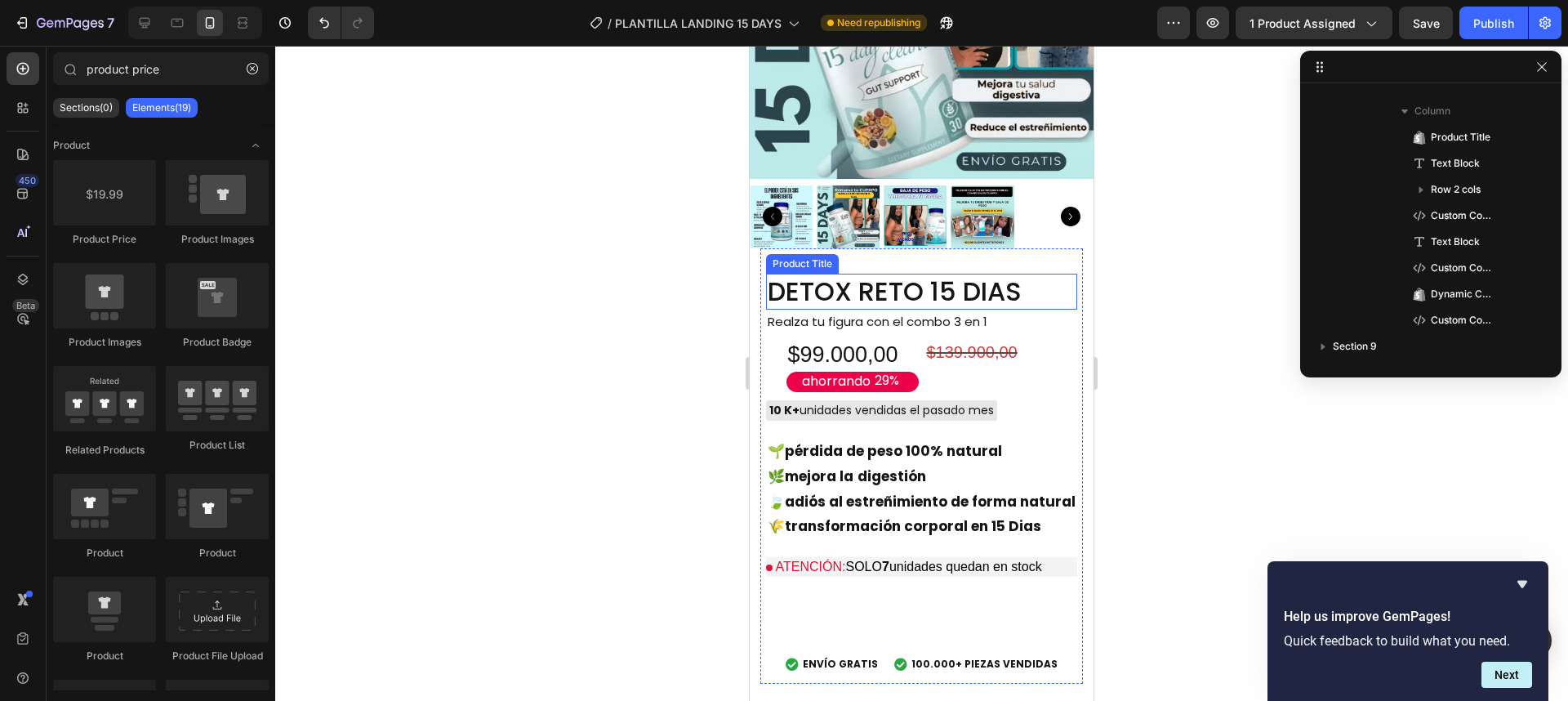
click at [841, 274] on h2 "DETOX RETO 15 DIAS" at bounding box center [921, 292] width 311 height 36
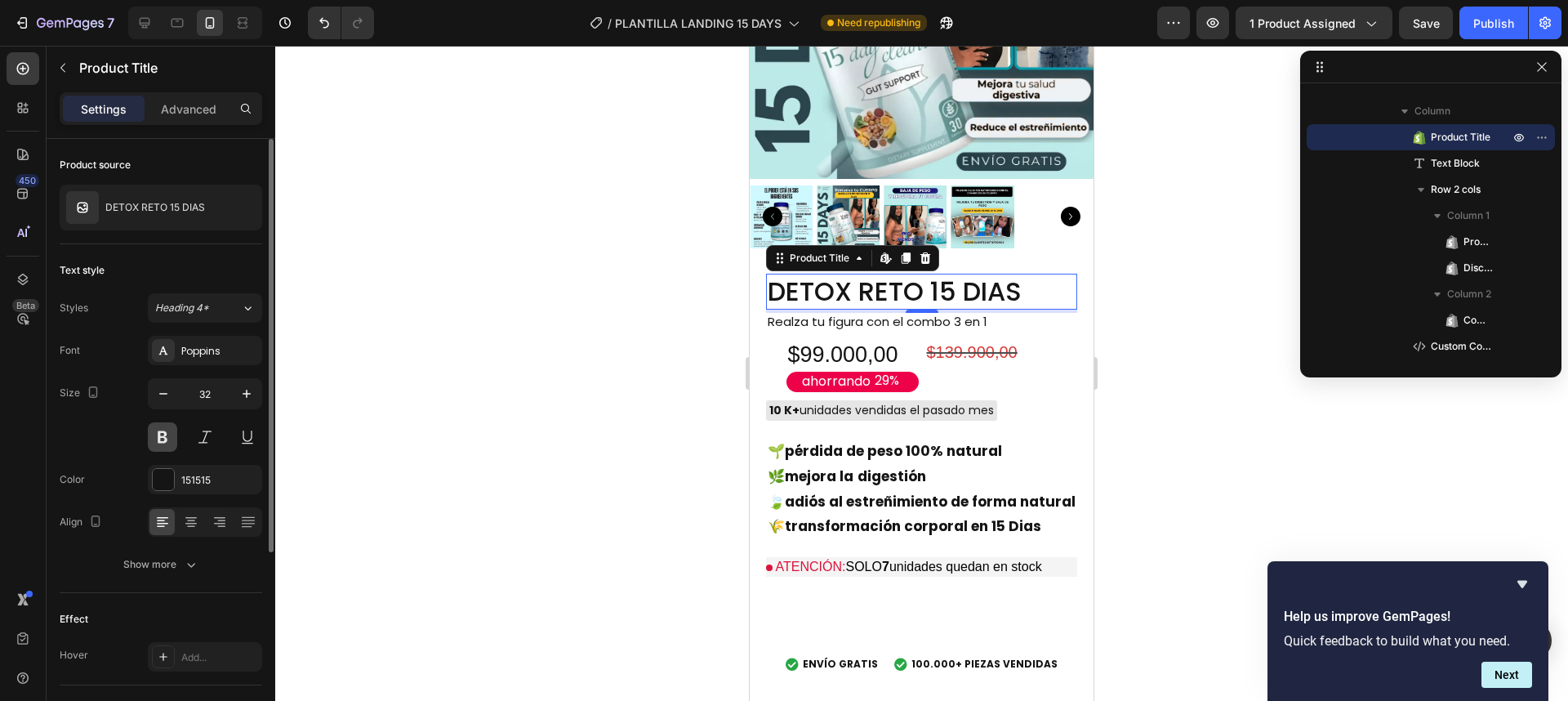
click at [153, 434] on button at bounding box center [162, 437] width 30 height 30
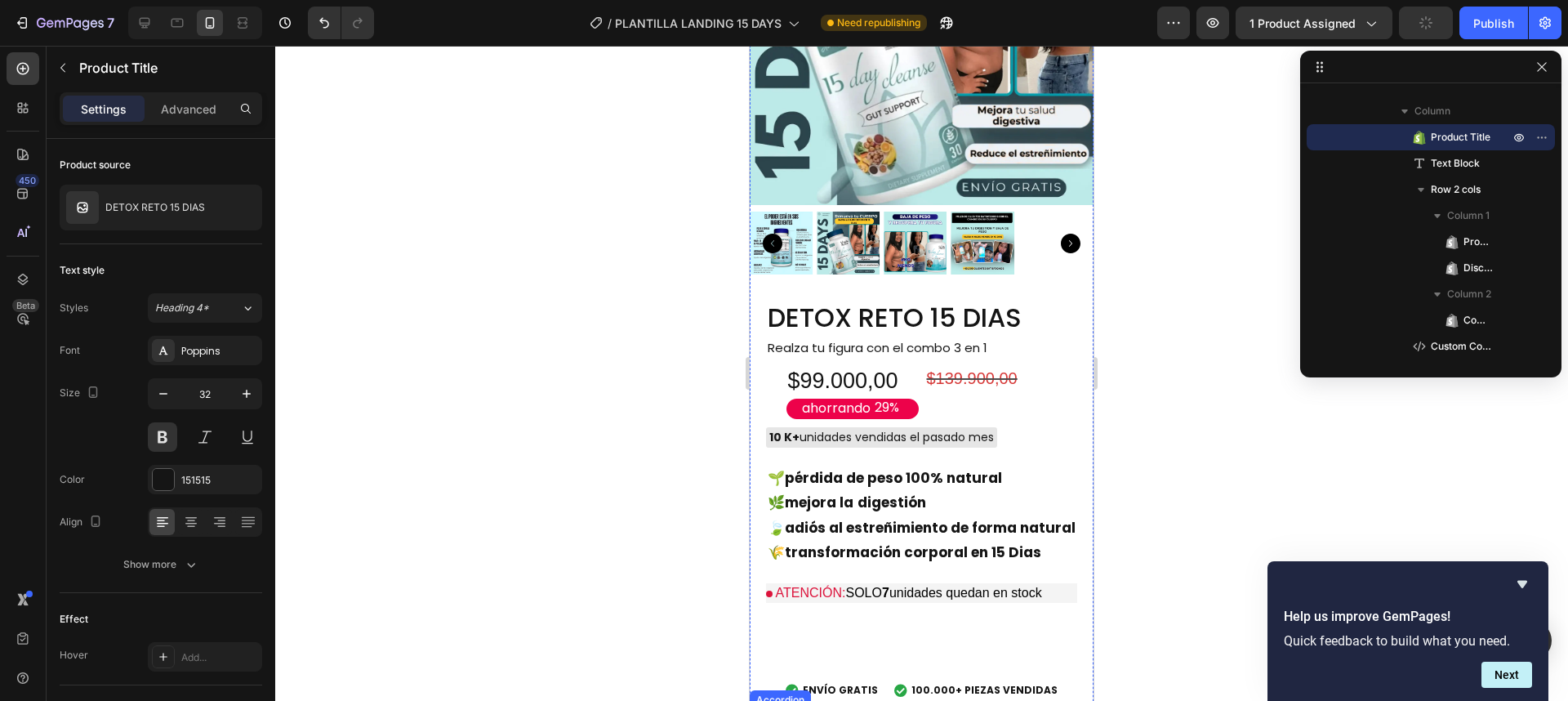
scroll to position [172, 0]
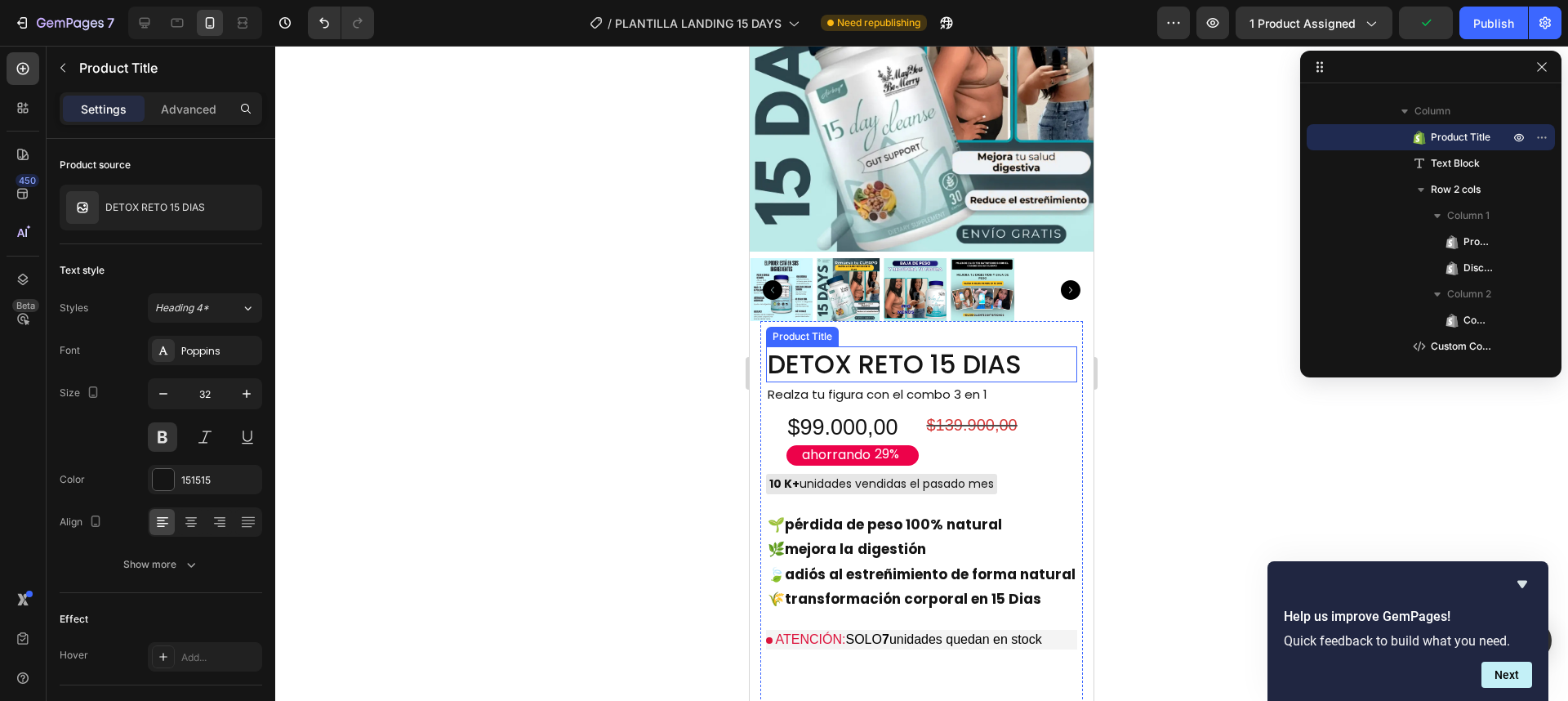
click at [901, 356] on h2 "DETOX RETO 15 DIAS" at bounding box center [921, 364] width 311 height 36
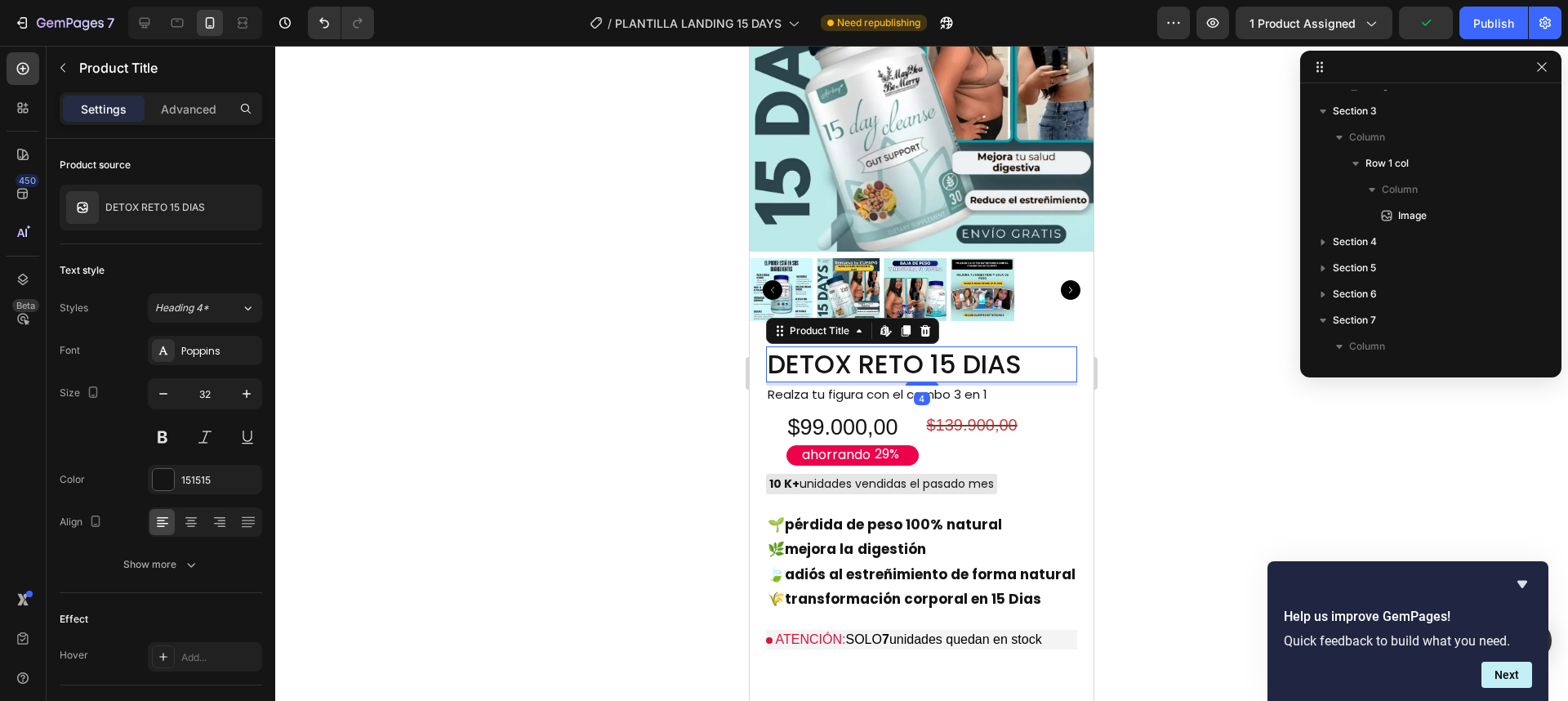
scroll to position [100, 0]
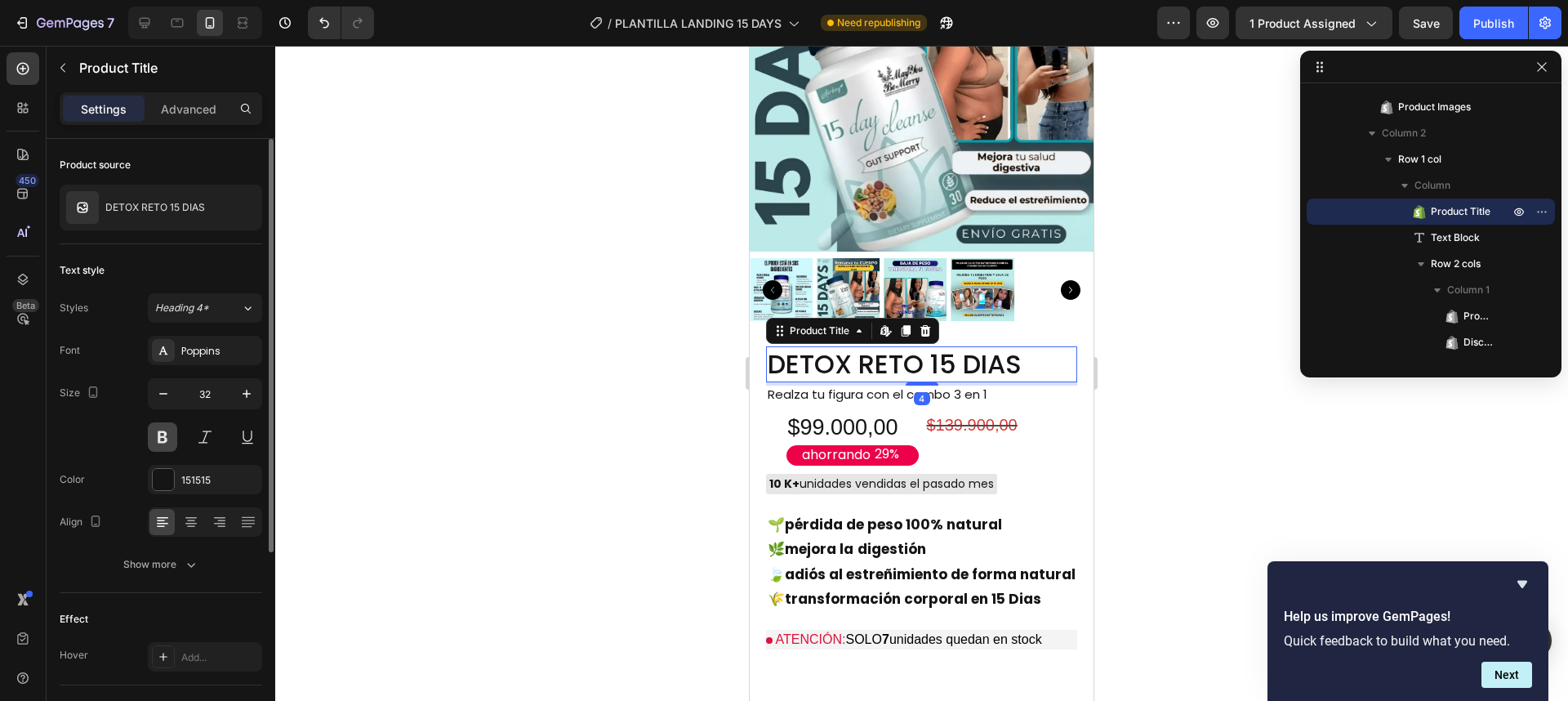
click at [172, 437] on button at bounding box center [162, 437] width 30 height 30
click at [1126, 452] on div at bounding box center [921, 372] width 1293 height 654
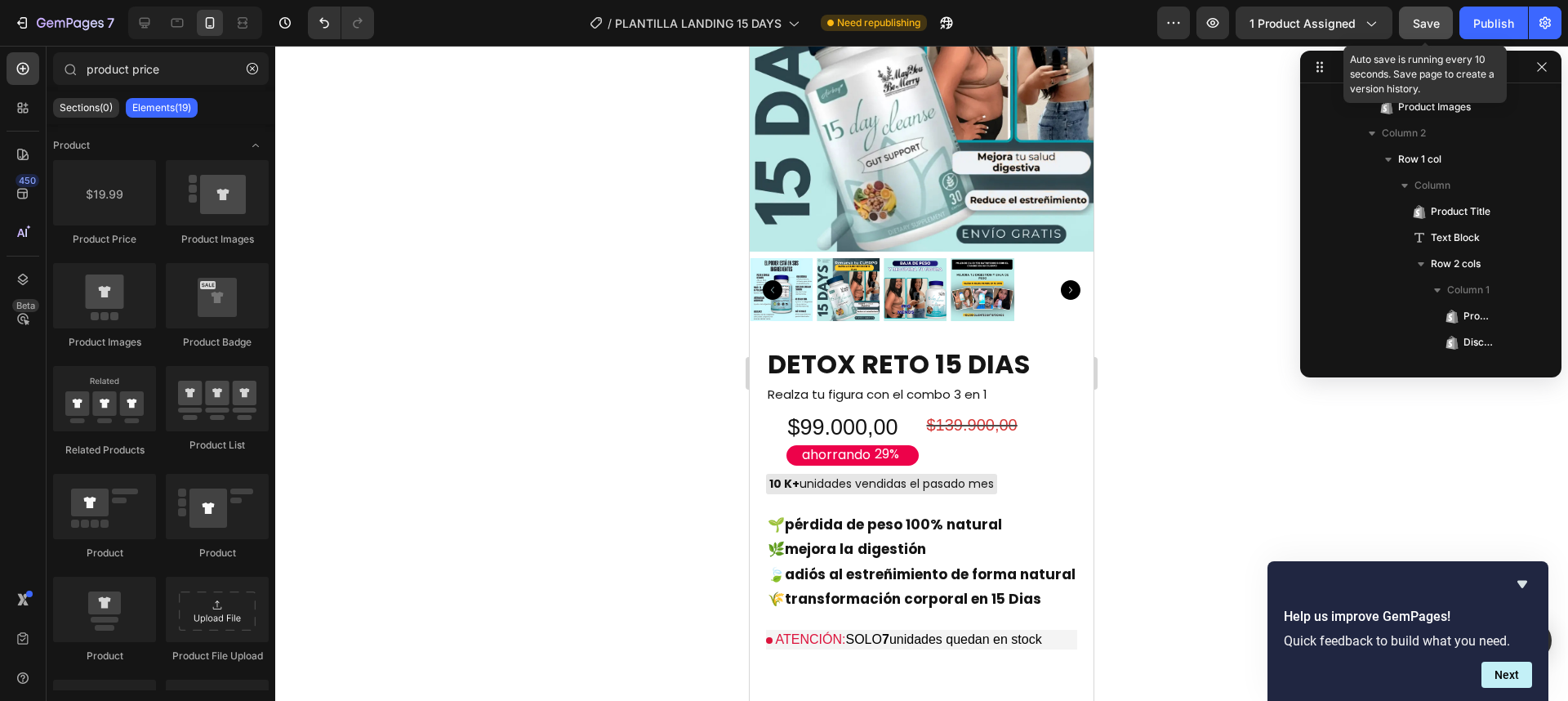
click at [1422, 17] on span "Save" at bounding box center [1427, 23] width 27 height 14
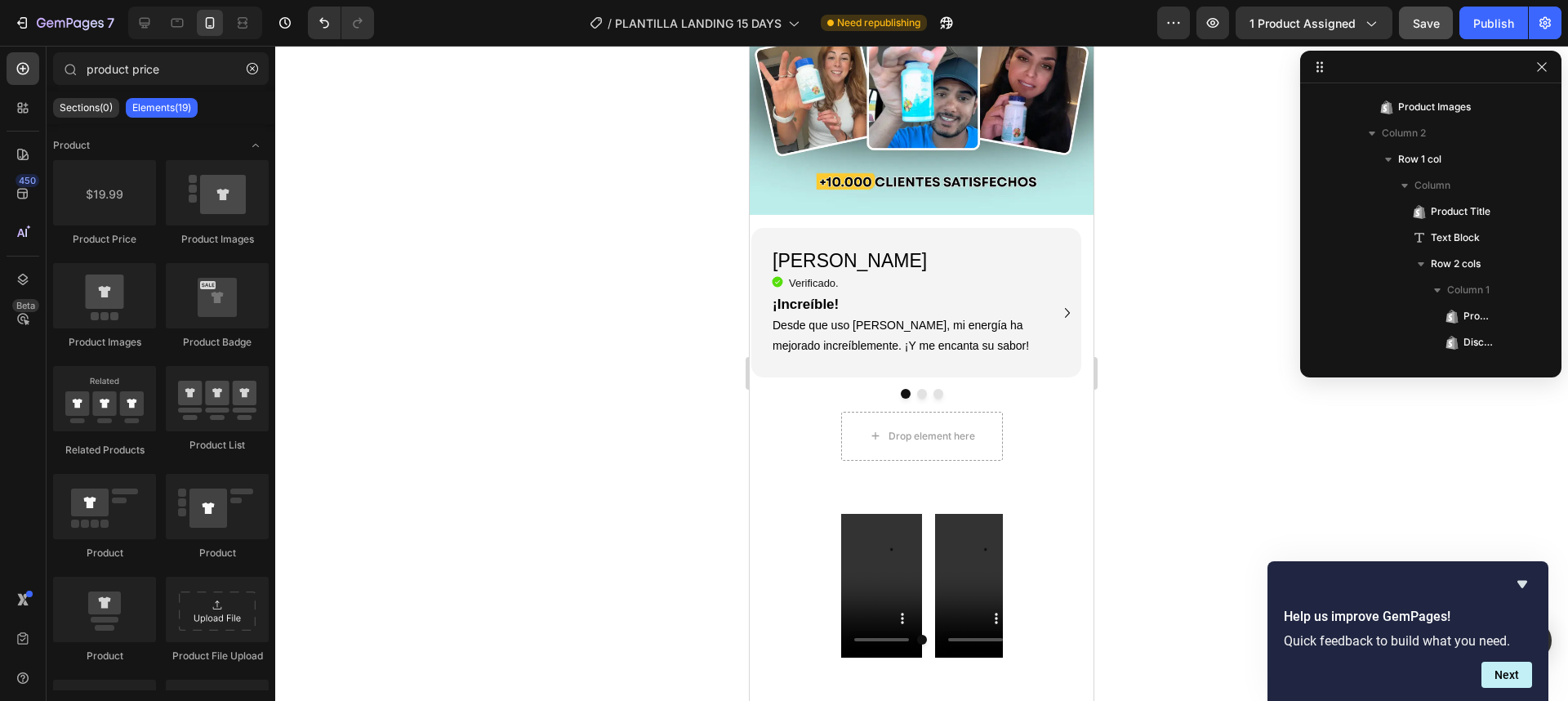
scroll to position [1103, 0]
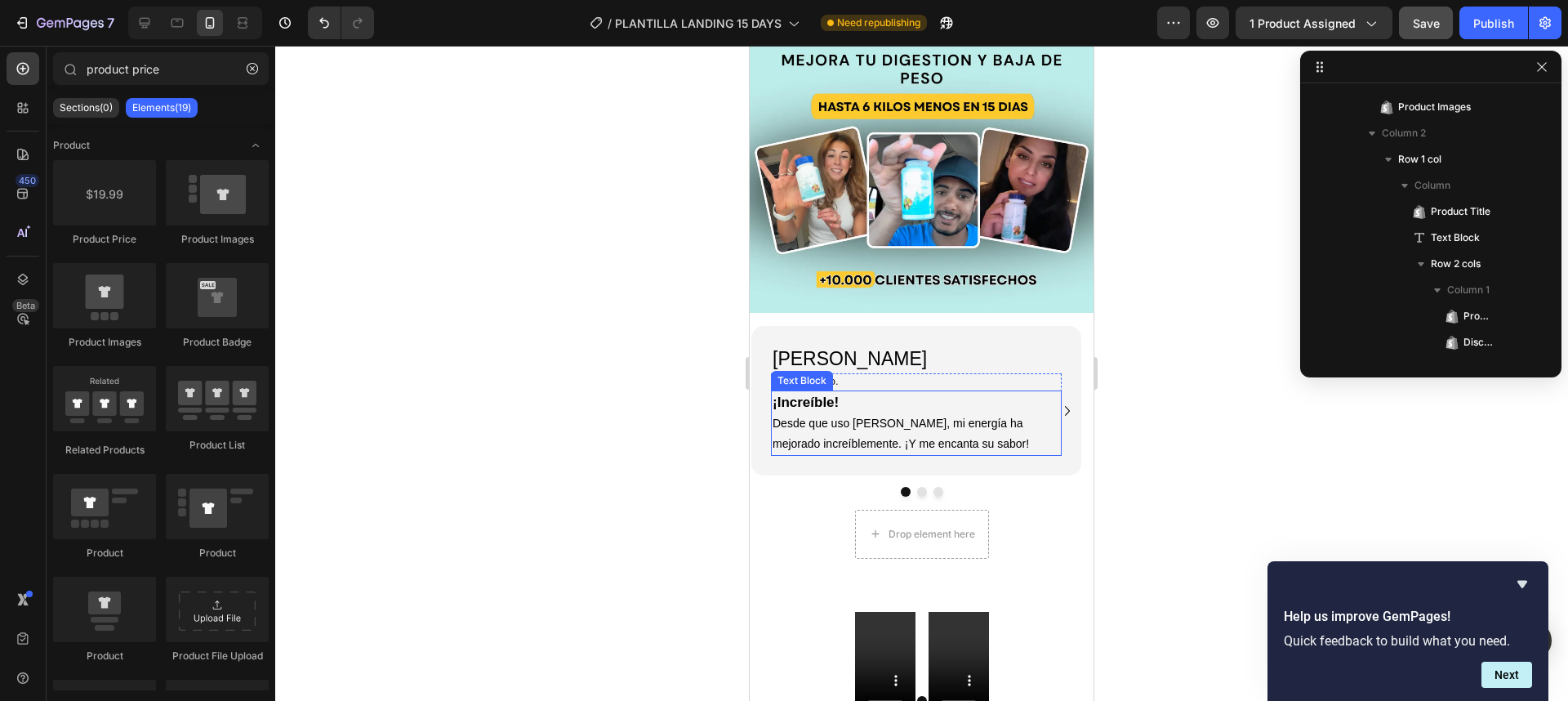
click at [980, 413] on p "Desde que uso MaryRuth's, mi energía ha mejorado increíblemente. ¡Y me encanta …" at bounding box center [916, 433] width 287 height 41
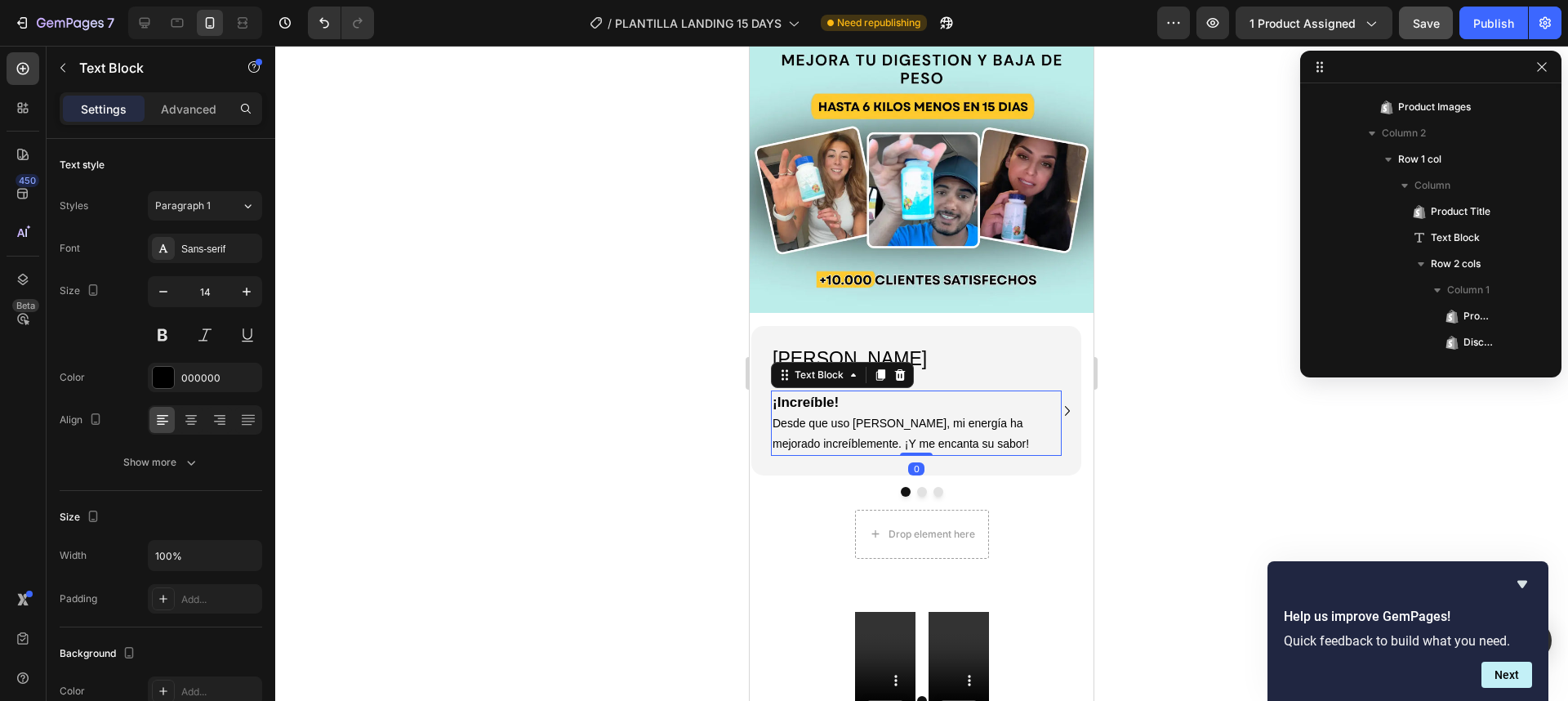
scroll to position [1119, 0]
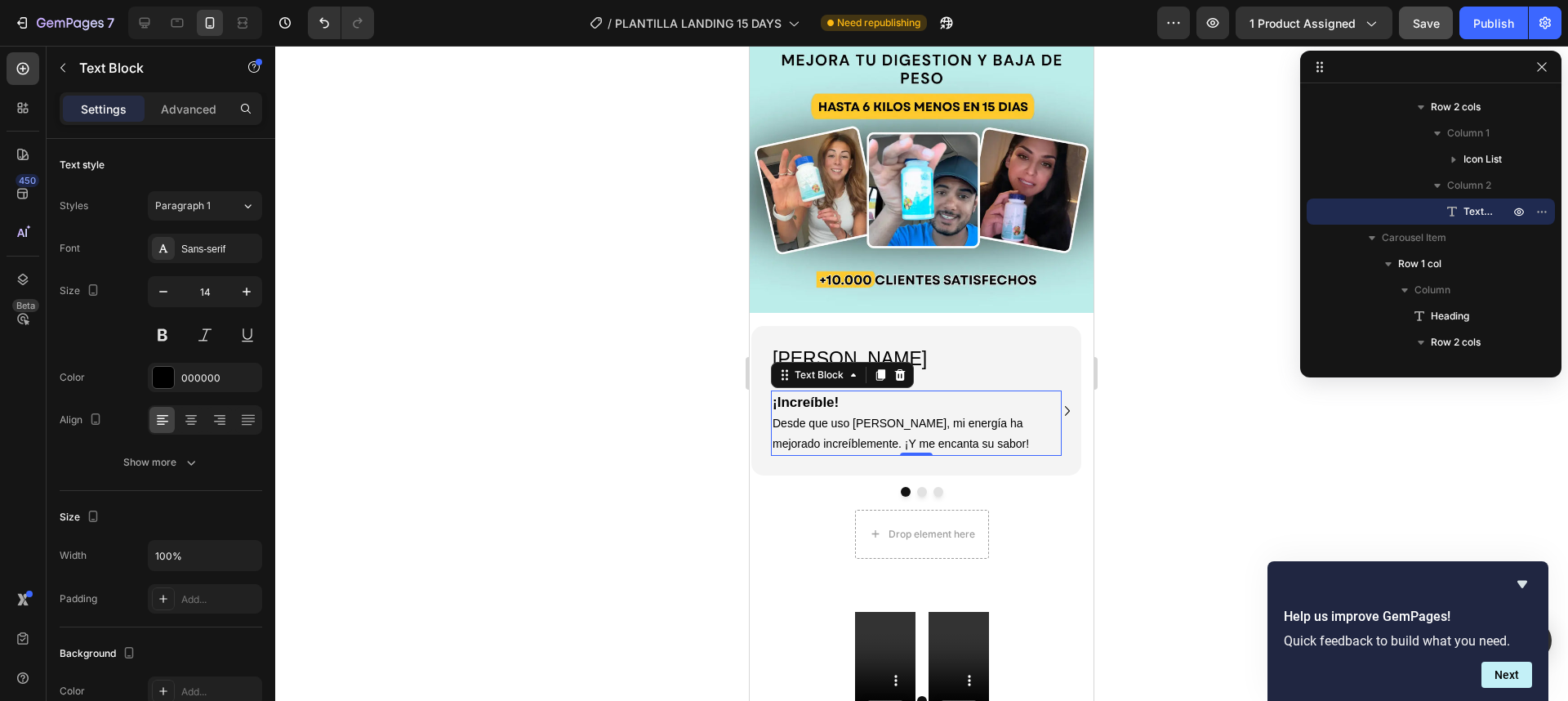
click at [828, 413] on p "Desde que uso MaryRuth's, mi energía ha mejorado increíblemente. ¡Y me encanta …" at bounding box center [916, 433] width 287 height 41
click at [975, 424] on p "Desde que uso MaryRuth's, mi energía ha mejorado increíblemente. ¡Y me encanta …" at bounding box center [916, 433] width 287 height 41
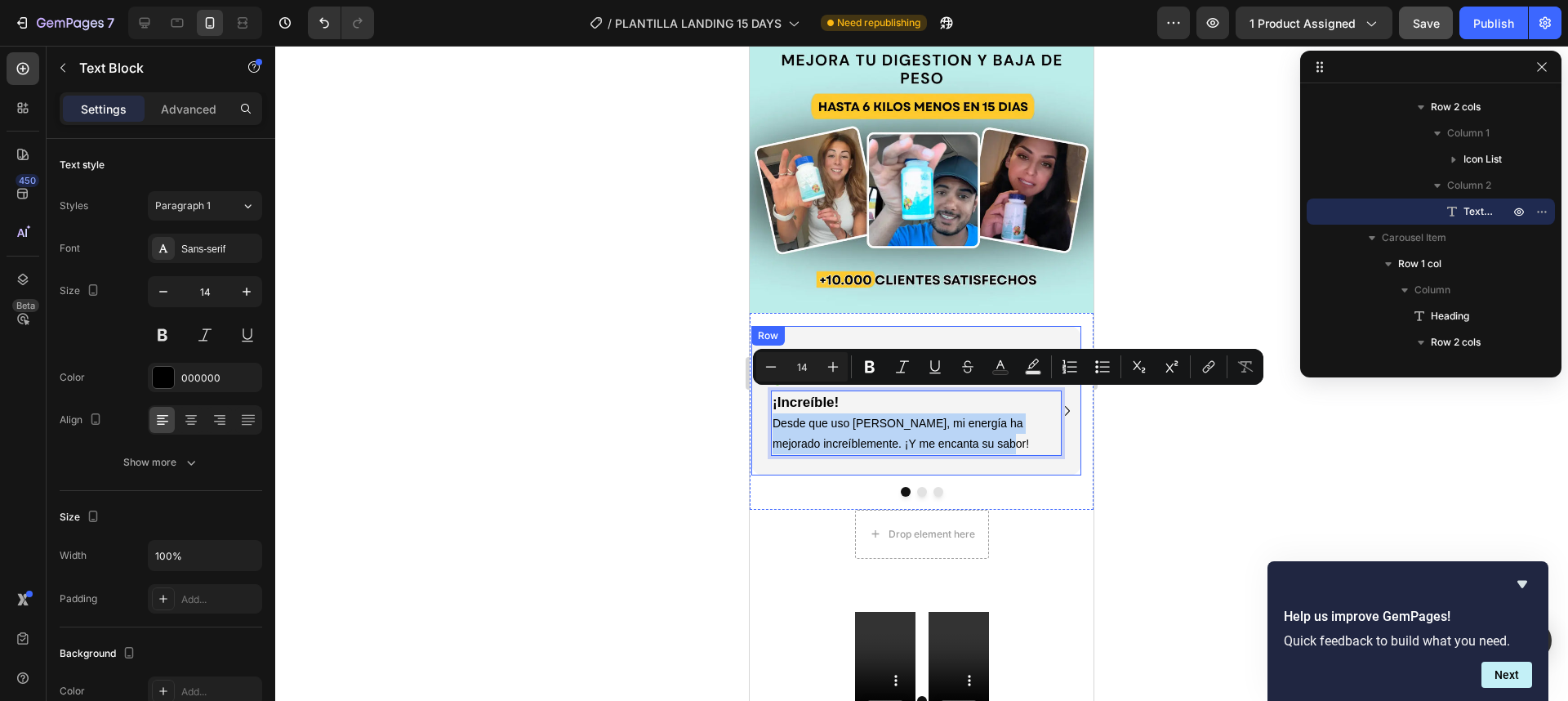
drag, startPoint x: 983, startPoint y: 423, endPoint x: 763, endPoint y: 400, distance: 221.2
click at [763, 400] on div "Luna G. Heading Icon Verificado. Heading Icon List ¡Increíble! Desde que uso Ma…" at bounding box center [916, 400] width 330 height 150
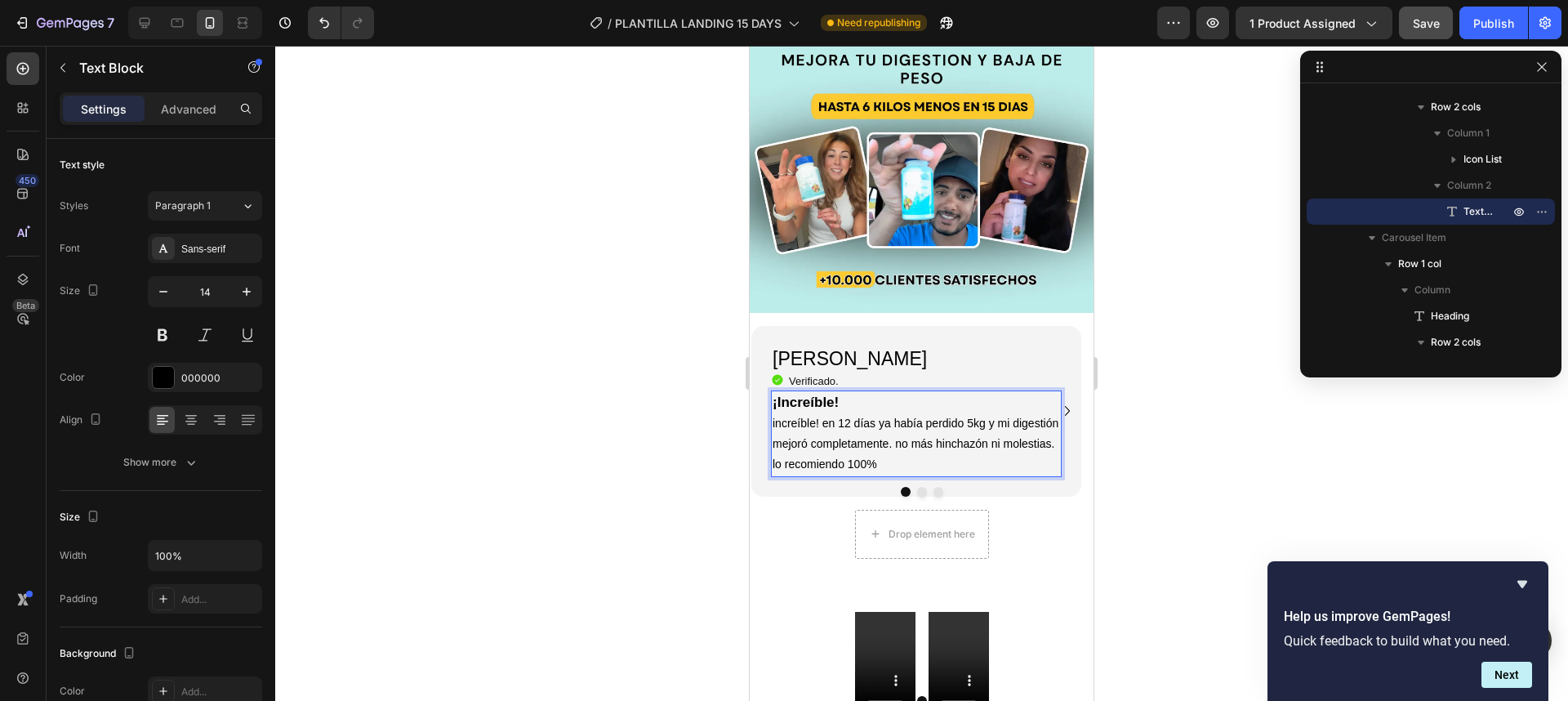
click at [1147, 400] on div at bounding box center [921, 372] width 1293 height 654
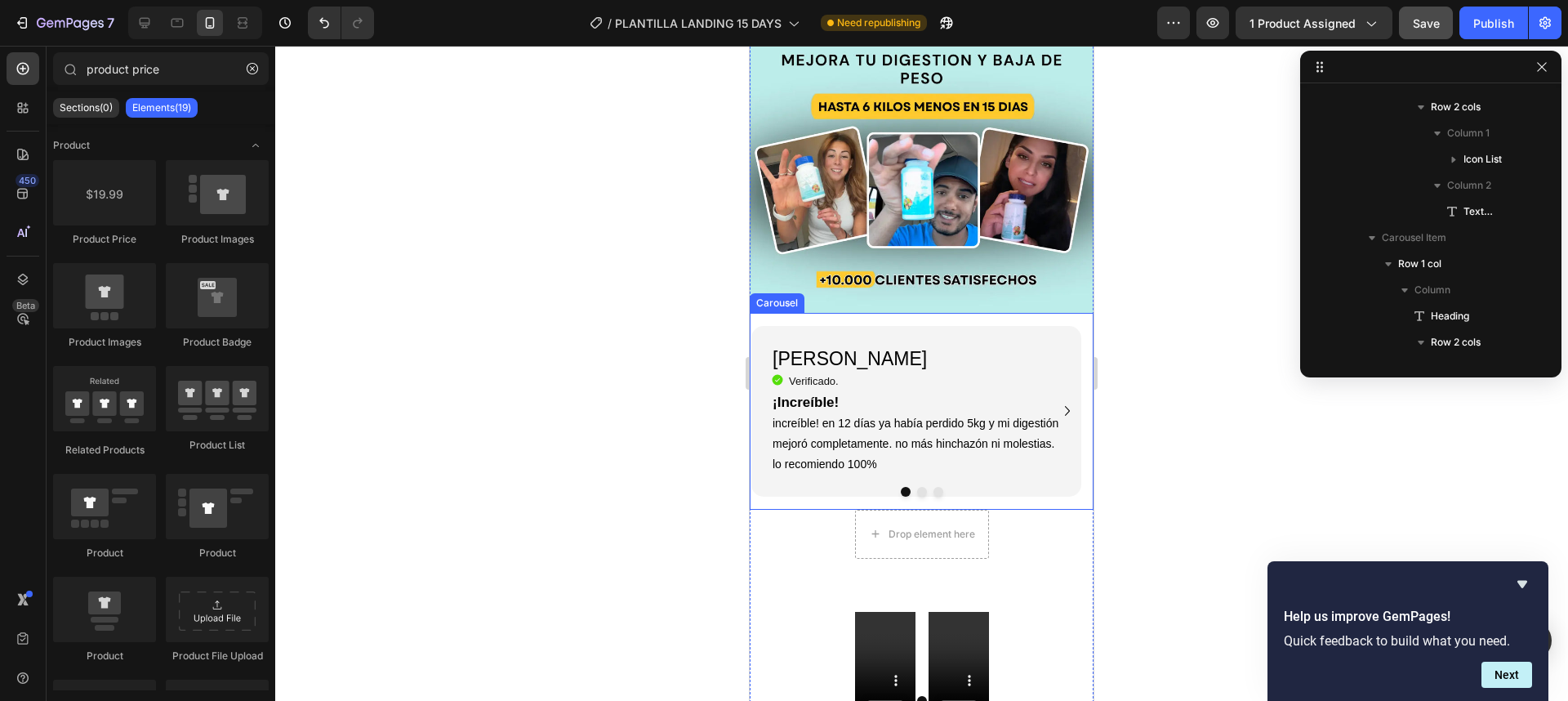
click at [917, 487] on button "Dot" at bounding box center [921, 492] width 10 height 10
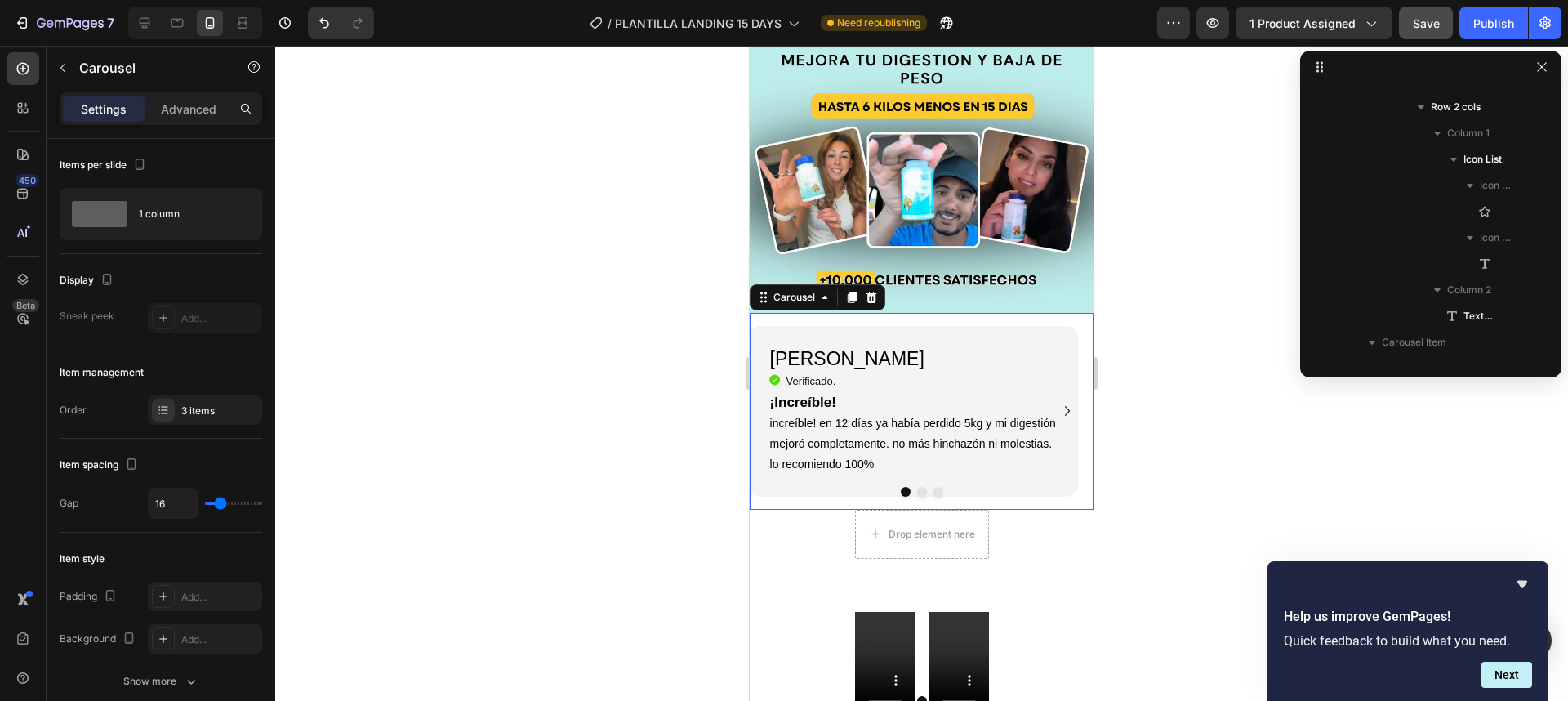
scroll to position [885, 0]
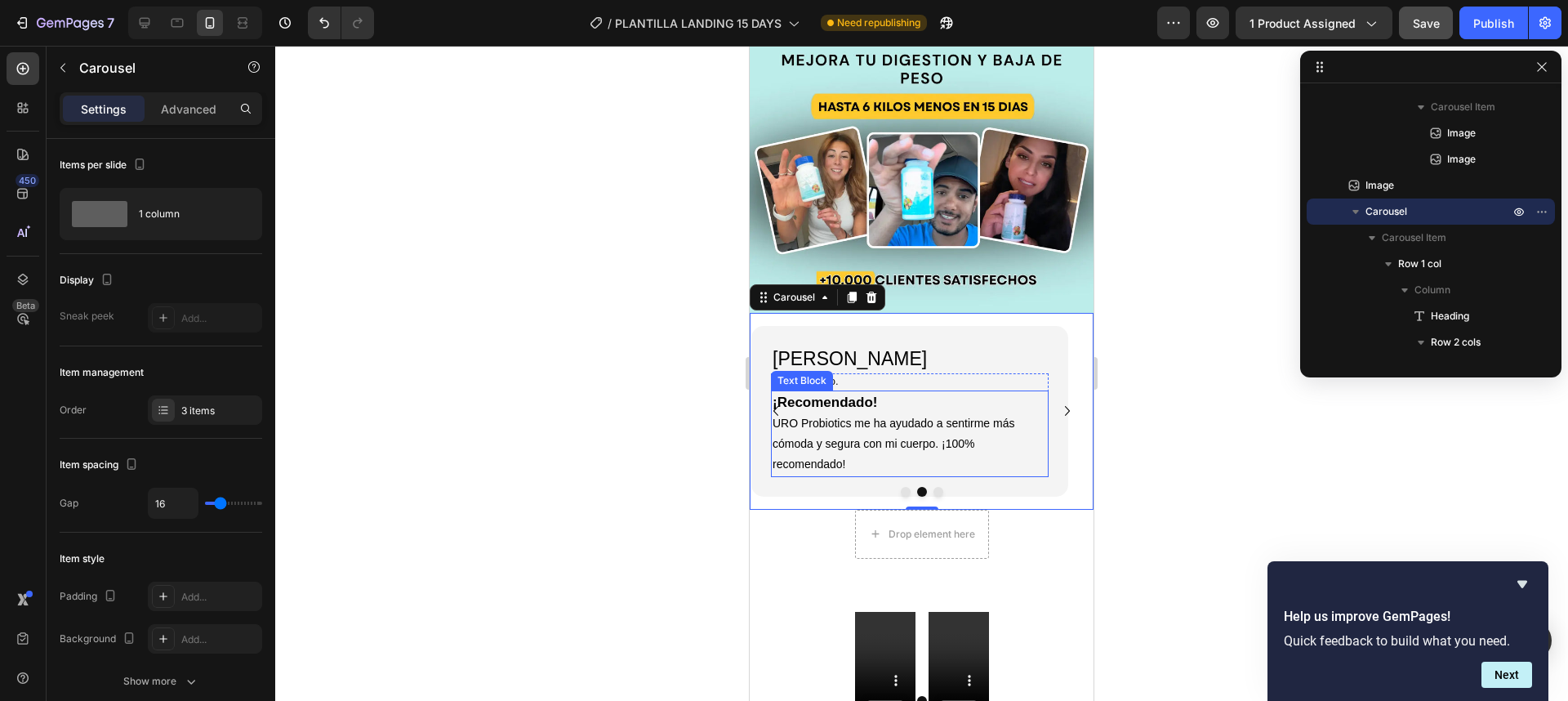
click at [840, 415] on p "URO Probiotics me ha ayudado a sentirme más cómoda y segura con mi cuerpo. ¡100…" at bounding box center [910, 443] width 274 height 62
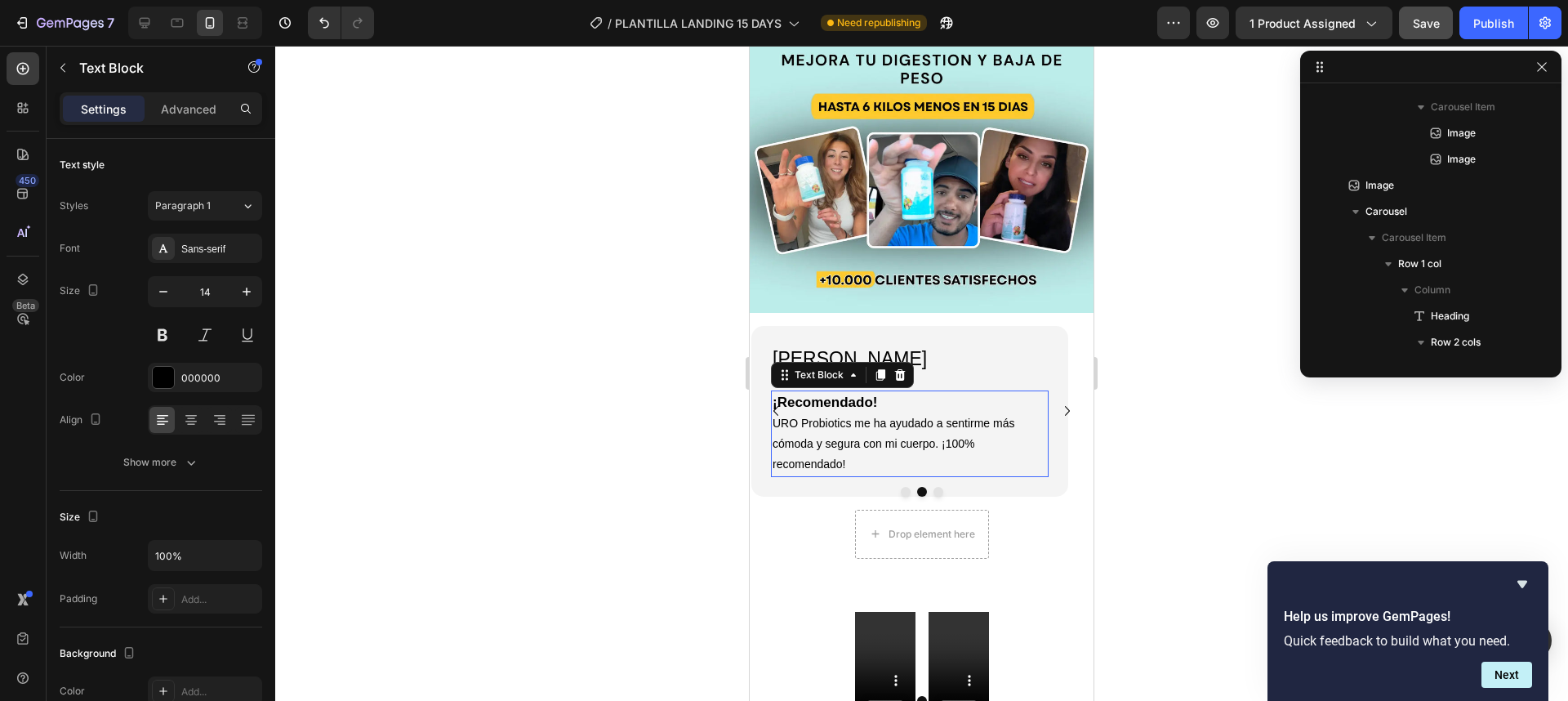
scroll to position [1564, 0]
click at [855, 424] on p "URO Probiotics me ha ayudado a sentirme más cómoda y segura con mi cuerpo. ¡100…" at bounding box center [910, 443] width 274 height 62
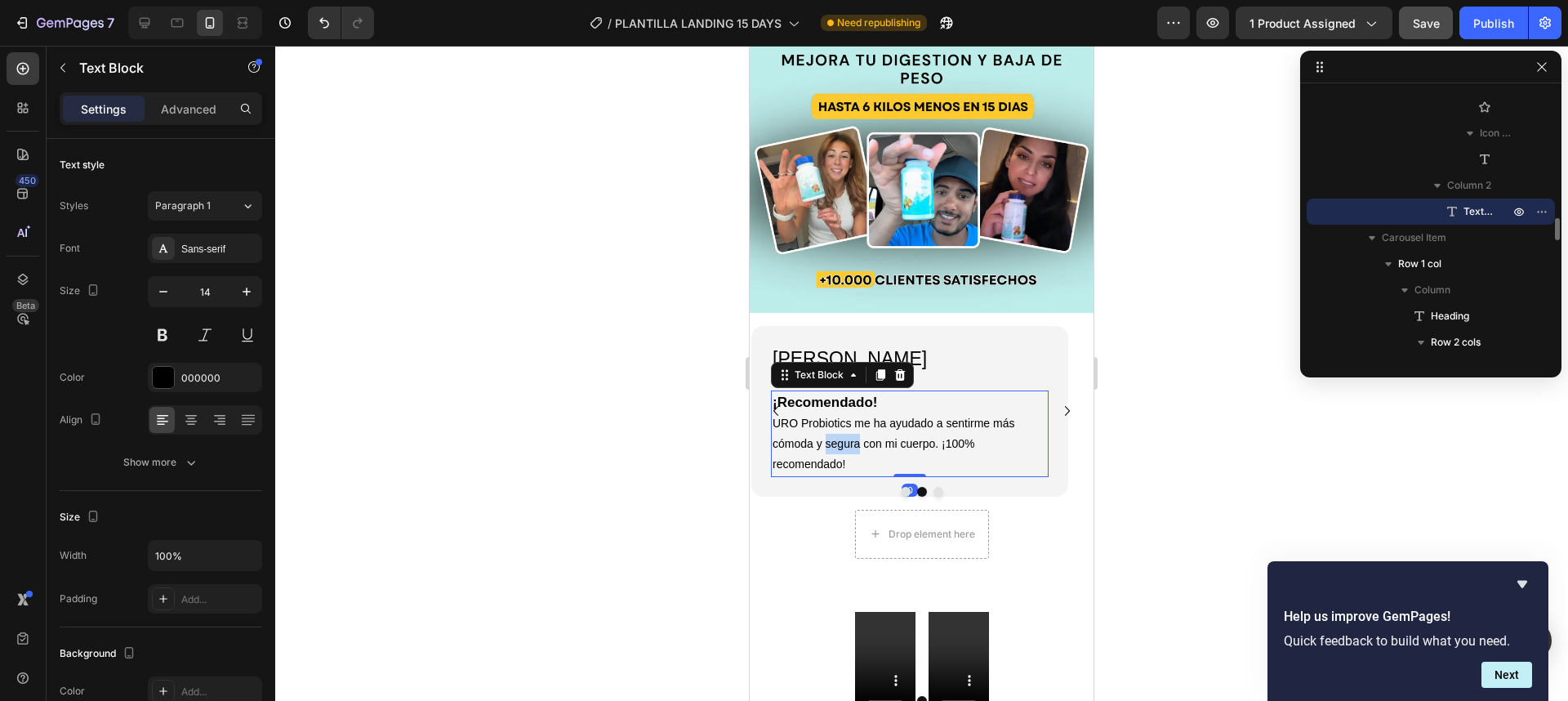
click at [855, 424] on p "URO Probiotics me ha ayudado a sentirme más cómoda y segura con mi cuerpo. ¡100…" at bounding box center [910, 443] width 274 height 62
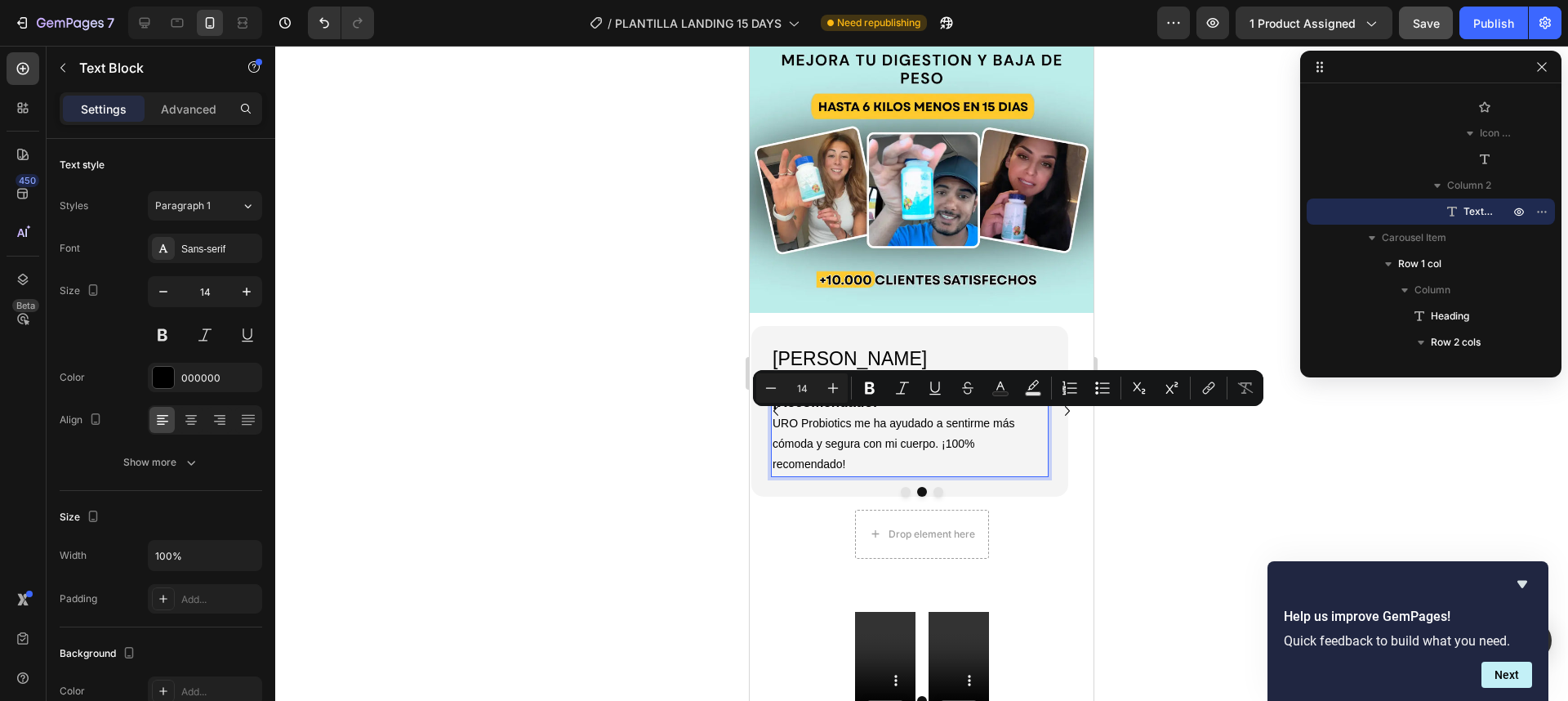
click at [857, 440] on p "URO Probiotics me ha ayudado a sentirme más cómoda y segura con mi cuerpo. ¡100…" at bounding box center [910, 443] width 274 height 62
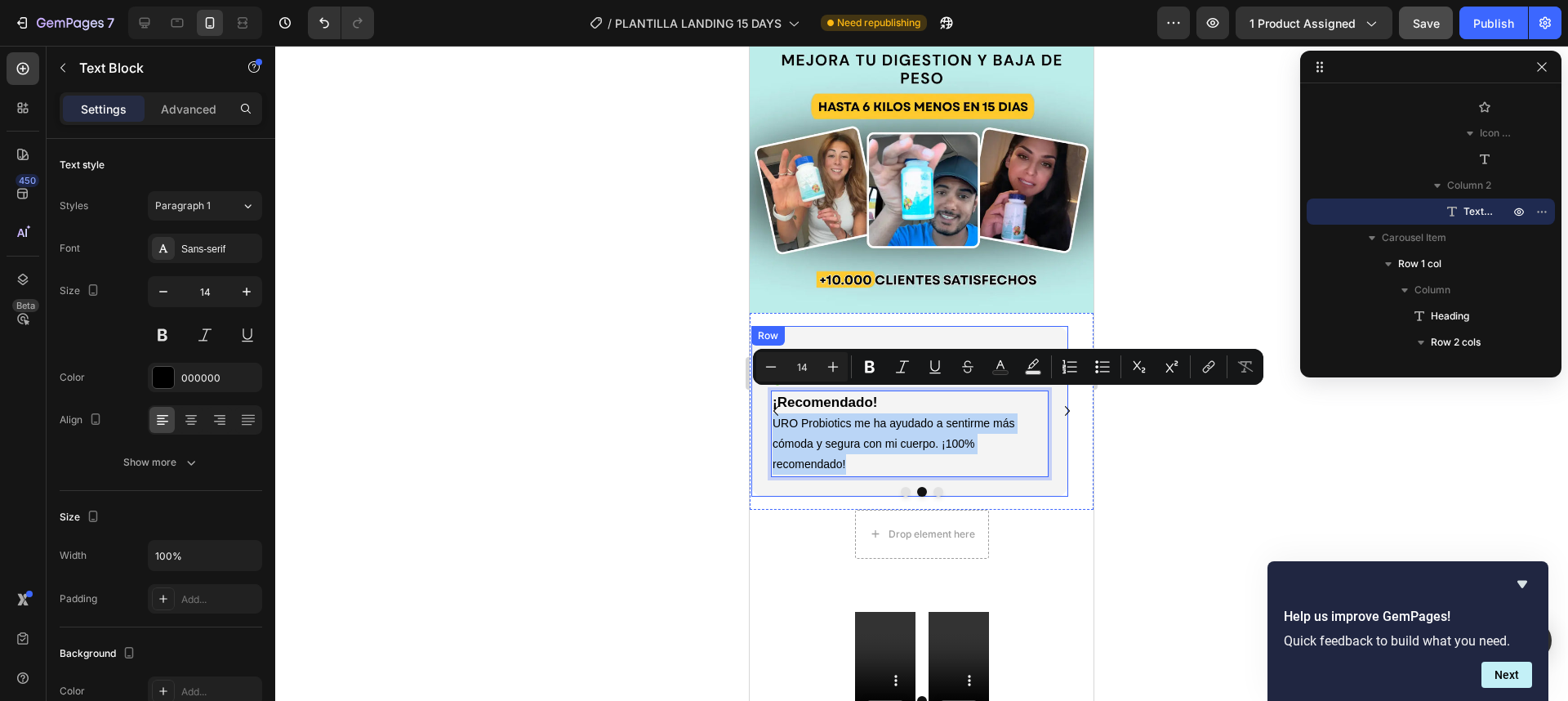
drag, startPoint x: 857, startPoint y: 440, endPoint x: 769, endPoint y: 408, distance: 93.6
click at [769, 408] on div "Violeta R. Heading Icon Verificado. Heading Icon List ¡Recomendado! URO Probiot…" at bounding box center [910, 411] width 317 height 171
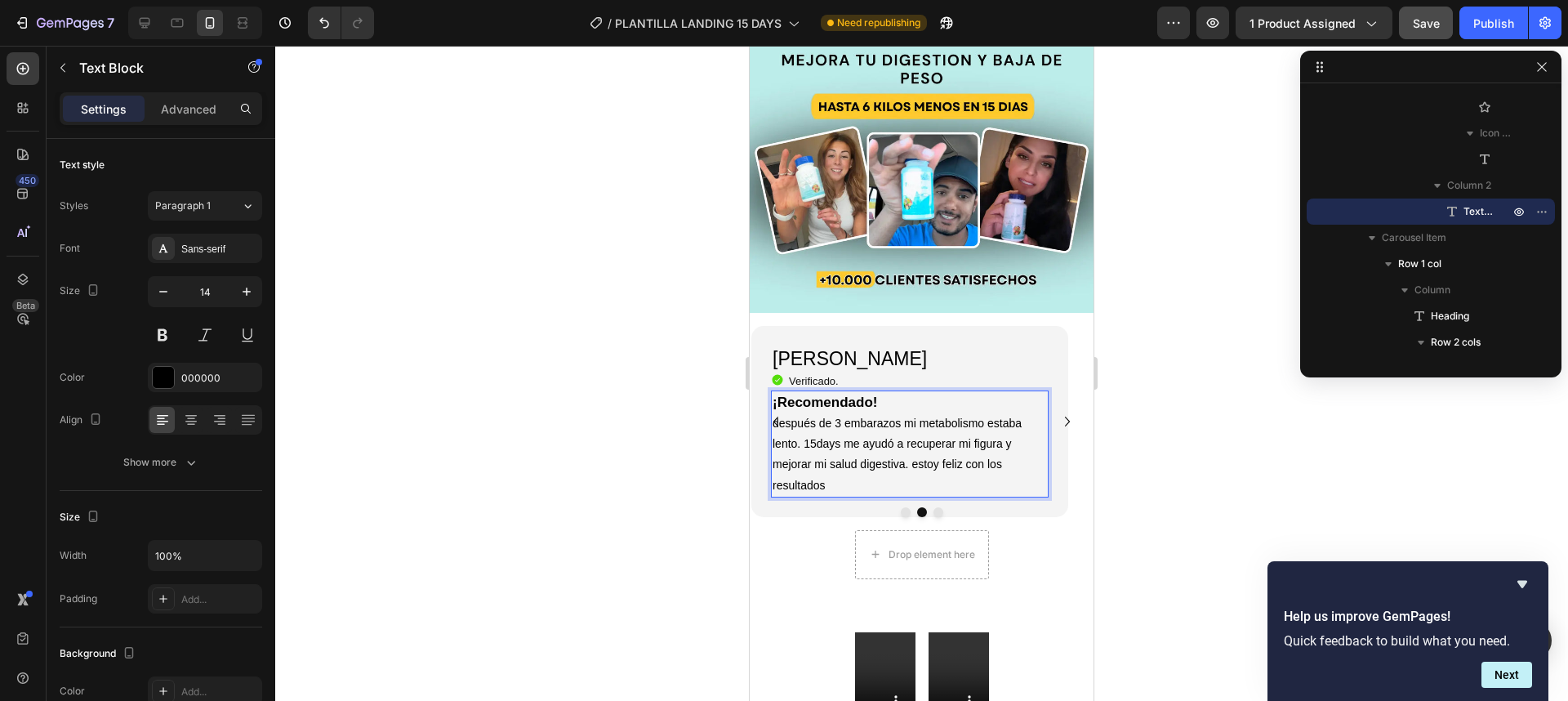
click at [1177, 442] on div at bounding box center [921, 372] width 1293 height 654
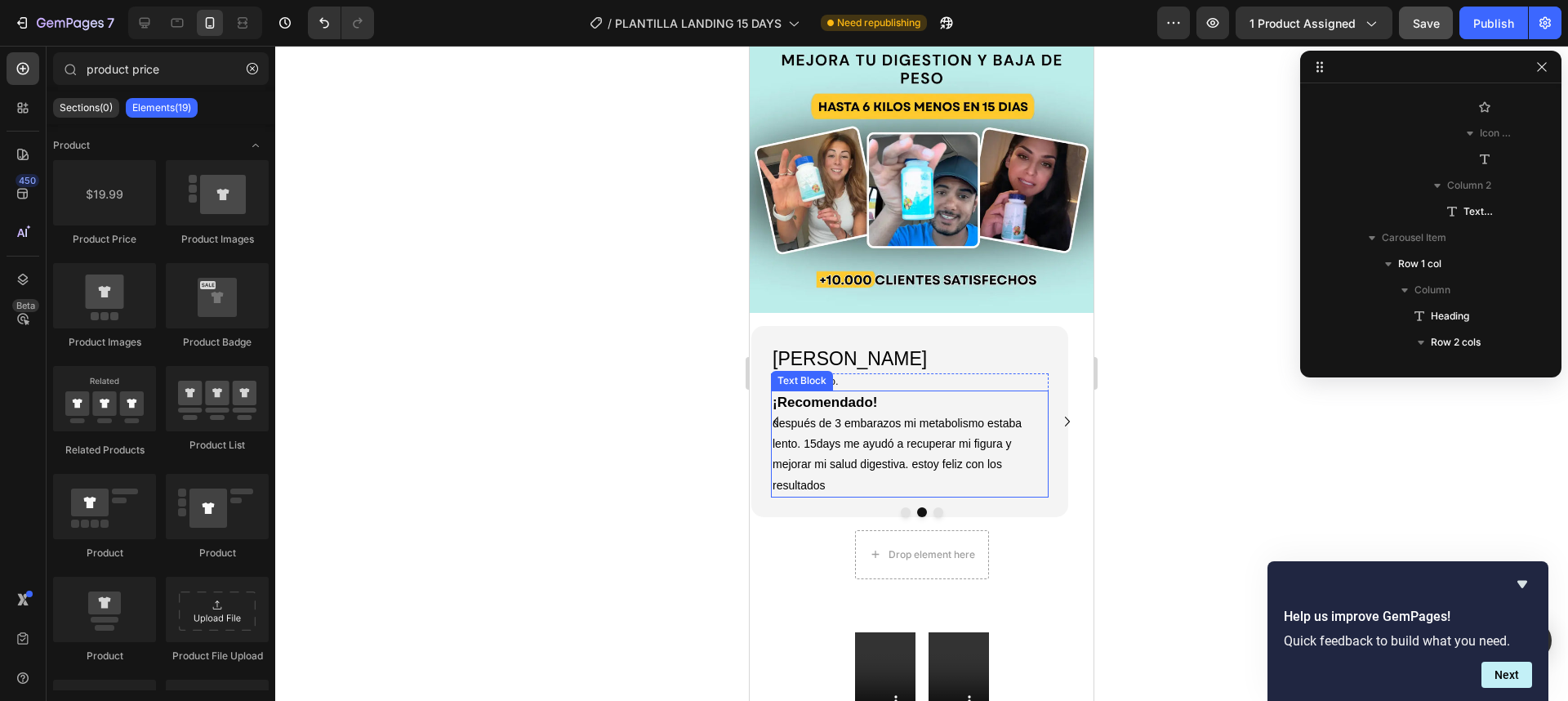
click at [821, 413] on p "después de 3 embarazos mi metabolismo estaba lento. 15days me ayudó a recuperar…" at bounding box center [910, 454] width 274 height 82
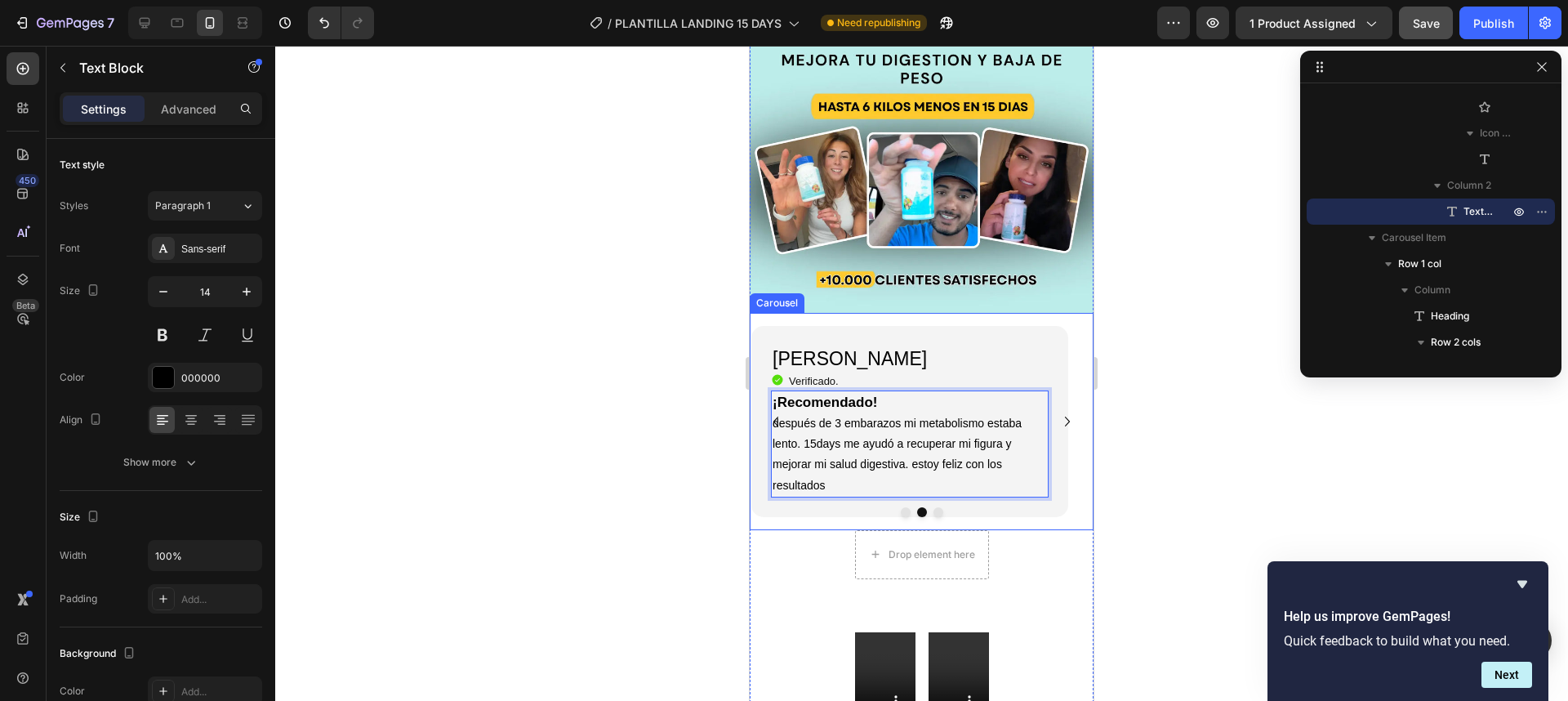
click at [781, 412] on icon "Carousel Back Arrow" at bounding box center [776, 422] width 20 height 20
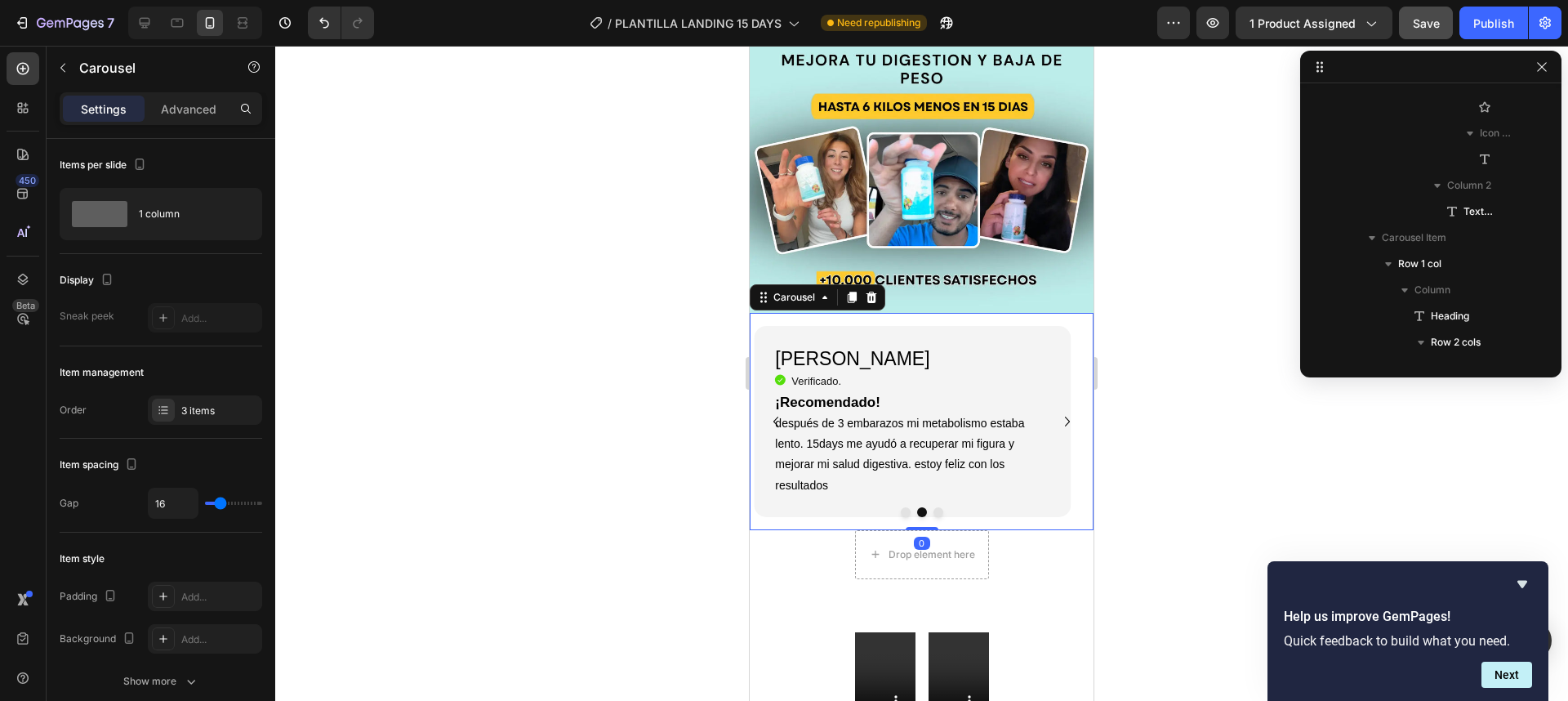
scroll to position [885, 0]
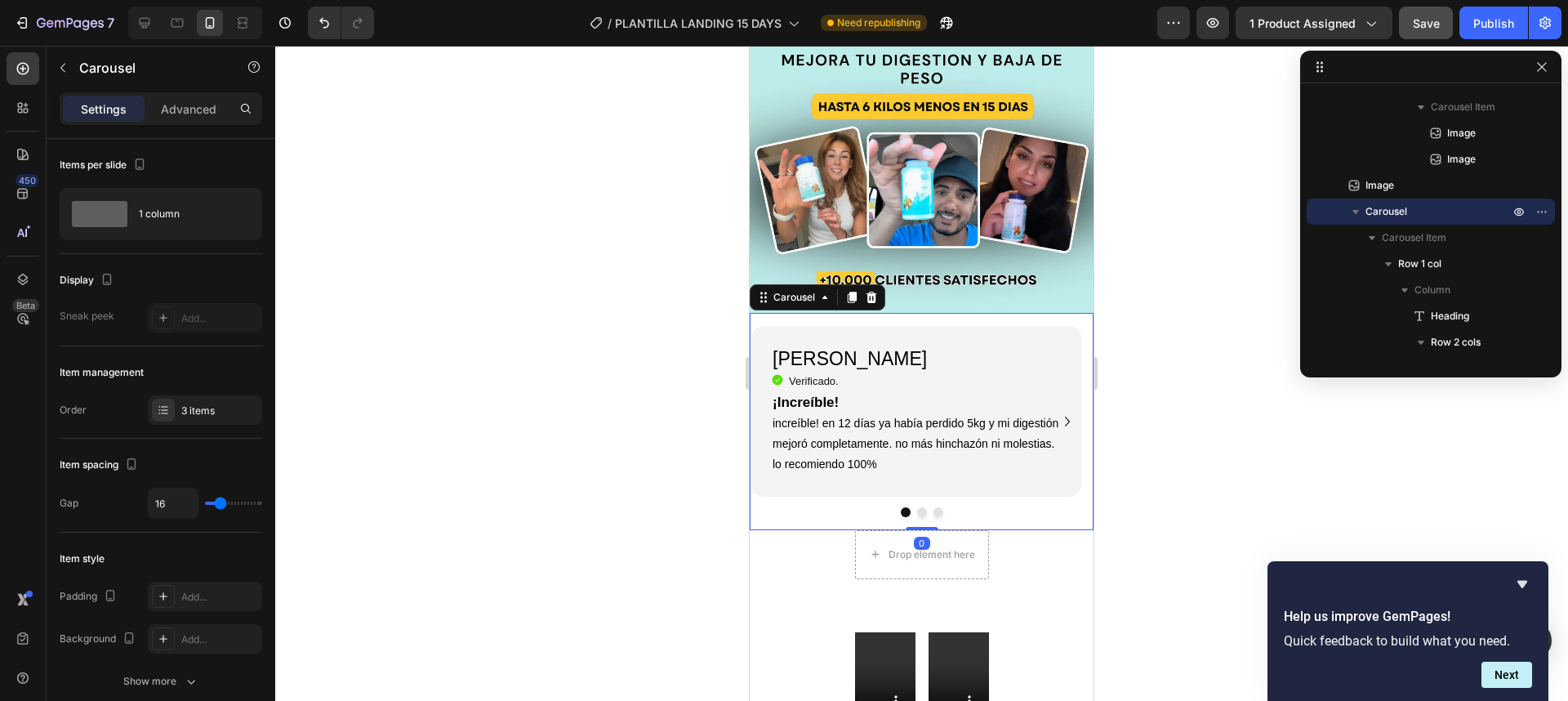
click at [1058, 412] on icon "Carousel Next Arrow" at bounding box center [1067, 422] width 20 height 20
click at [933, 507] on button "Dot" at bounding box center [938, 511] width 10 height 10
click at [831, 415] on p "La combinación de ambos productos es perfecta. Me siento más saludable y mi cab…" at bounding box center [910, 443] width 274 height 62
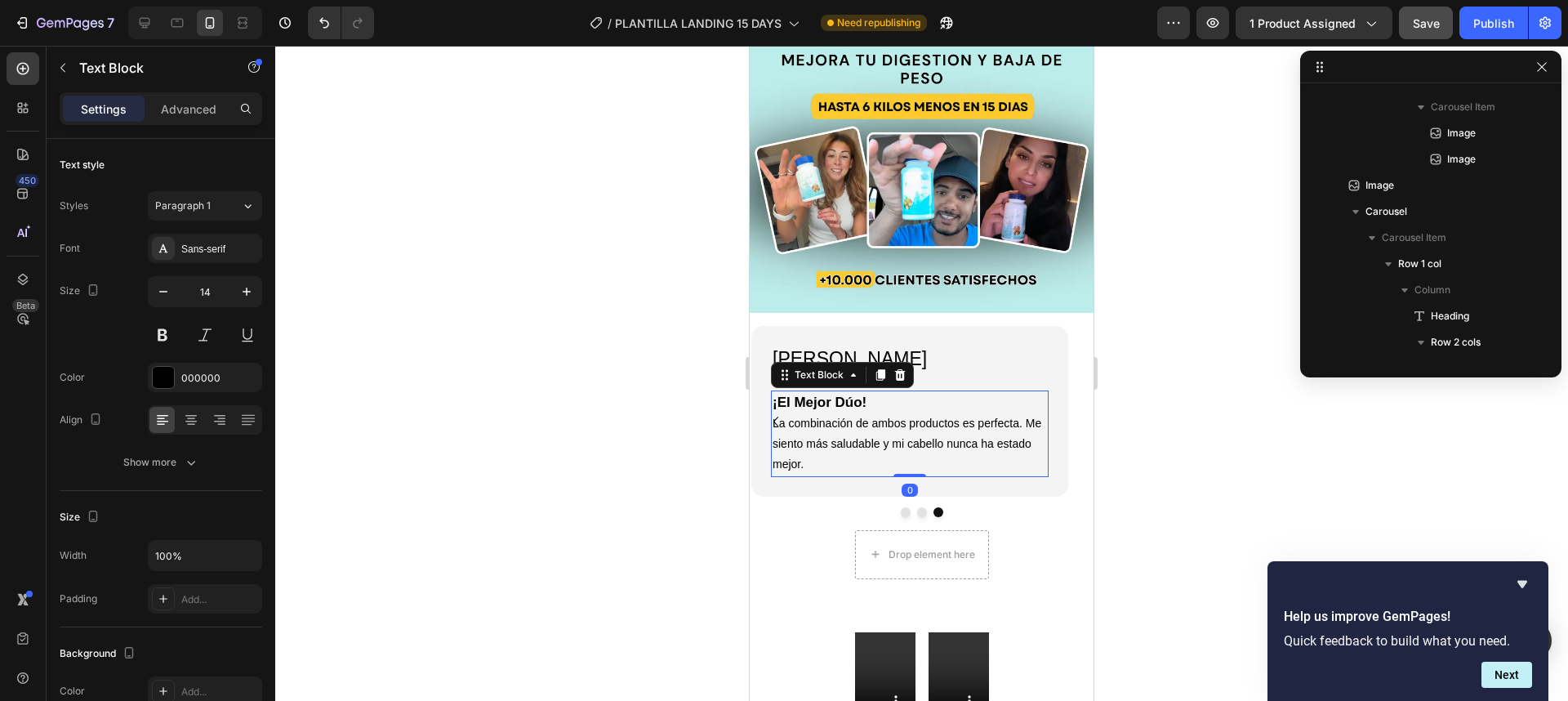
scroll to position [1903, 0]
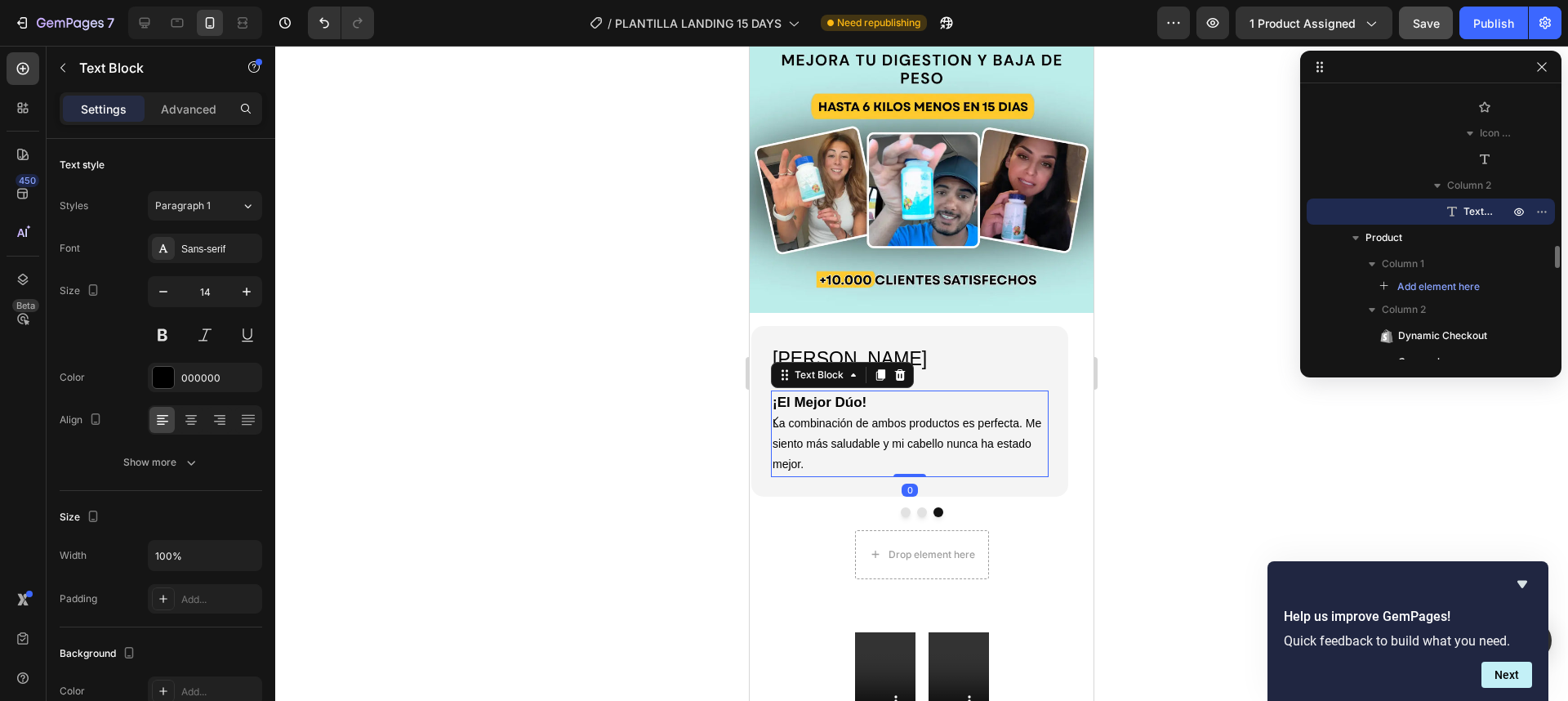
click at [818, 439] on p "La combinación de ambos productos es perfecta. Me siento más saludable y mi cab…" at bounding box center [910, 443] width 274 height 62
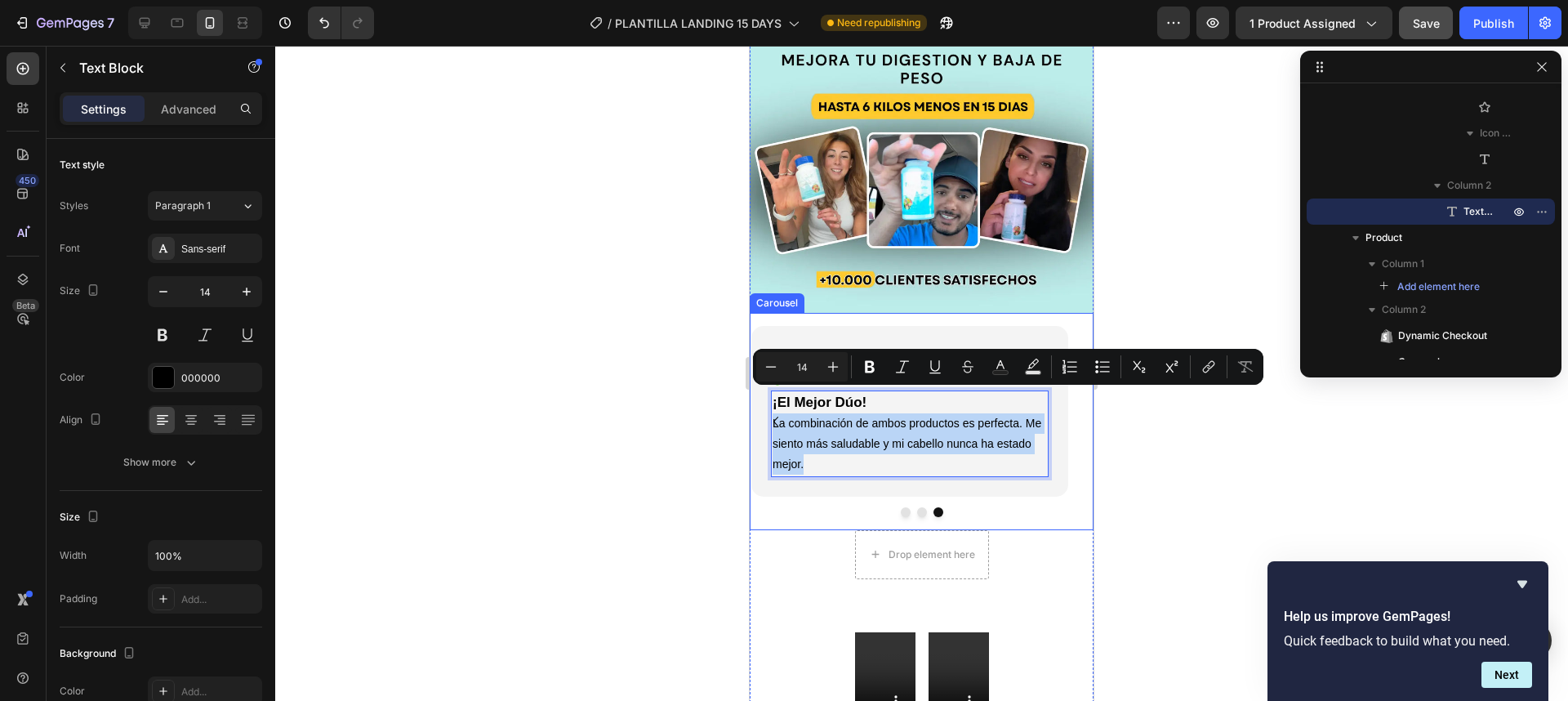
drag, startPoint x: 818, startPoint y: 439, endPoint x: 772, endPoint y: 404, distance: 57.8
click at [772, 404] on div "Luna G. Heading Icon Verificado. Heading Icon List ¡Increíble! increíble! en 12…" at bounding box center [921, 421] width 344 height 218
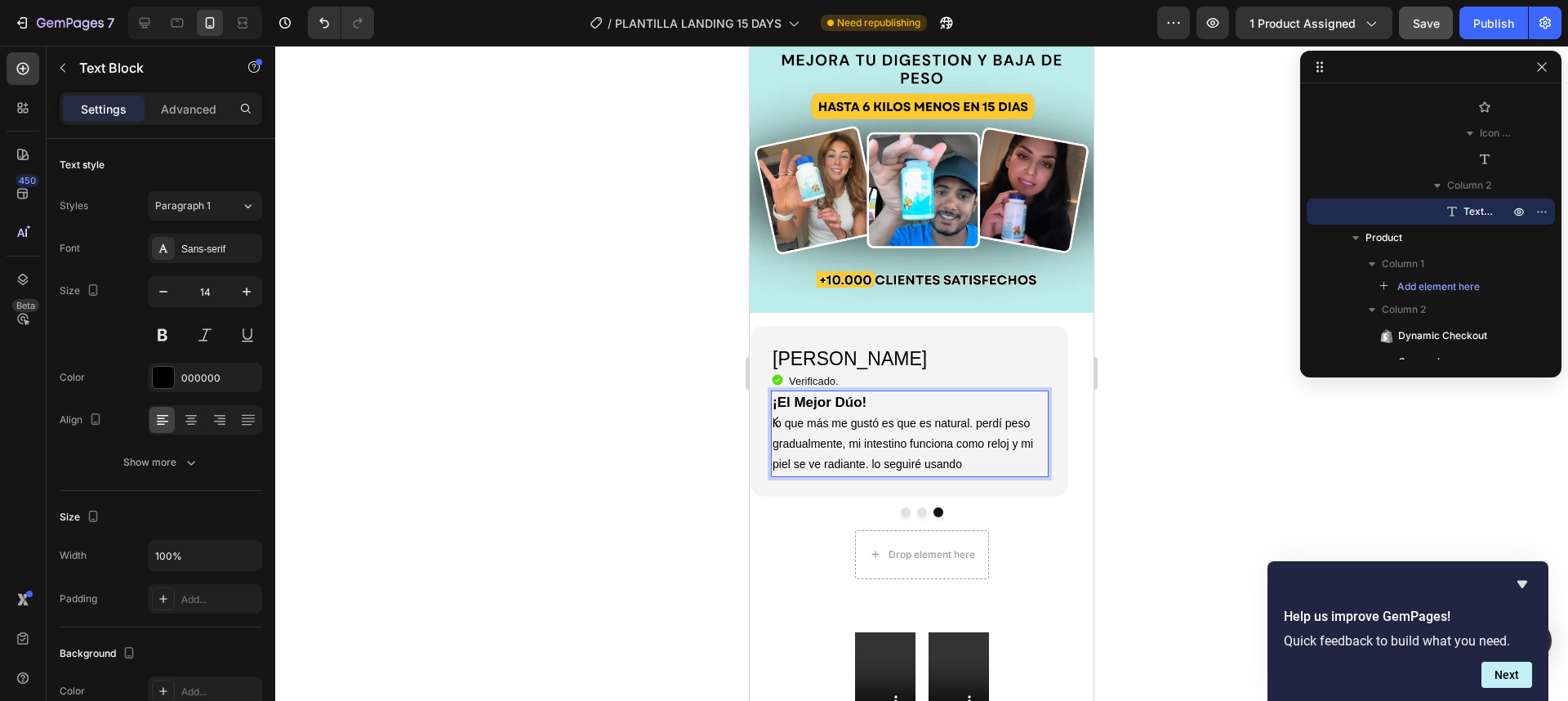
click at [845, 395] on strong "¡El Mejor Dúo!" at bounding box center [819, 402] width 94 height 15
click at [917, 507] on button "Dot" at bounding box center [921, 511] width 10 height 10
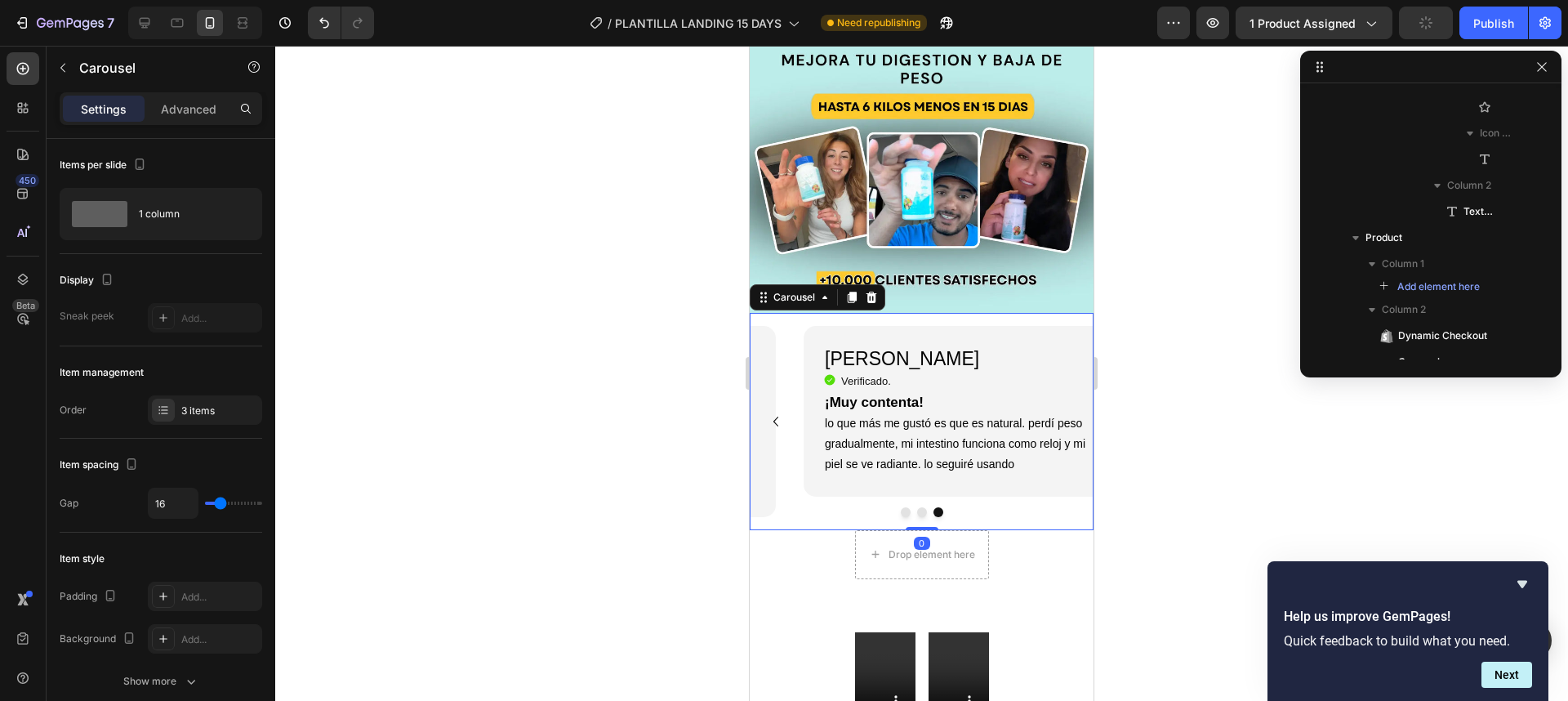
scroll to position [885, 0]
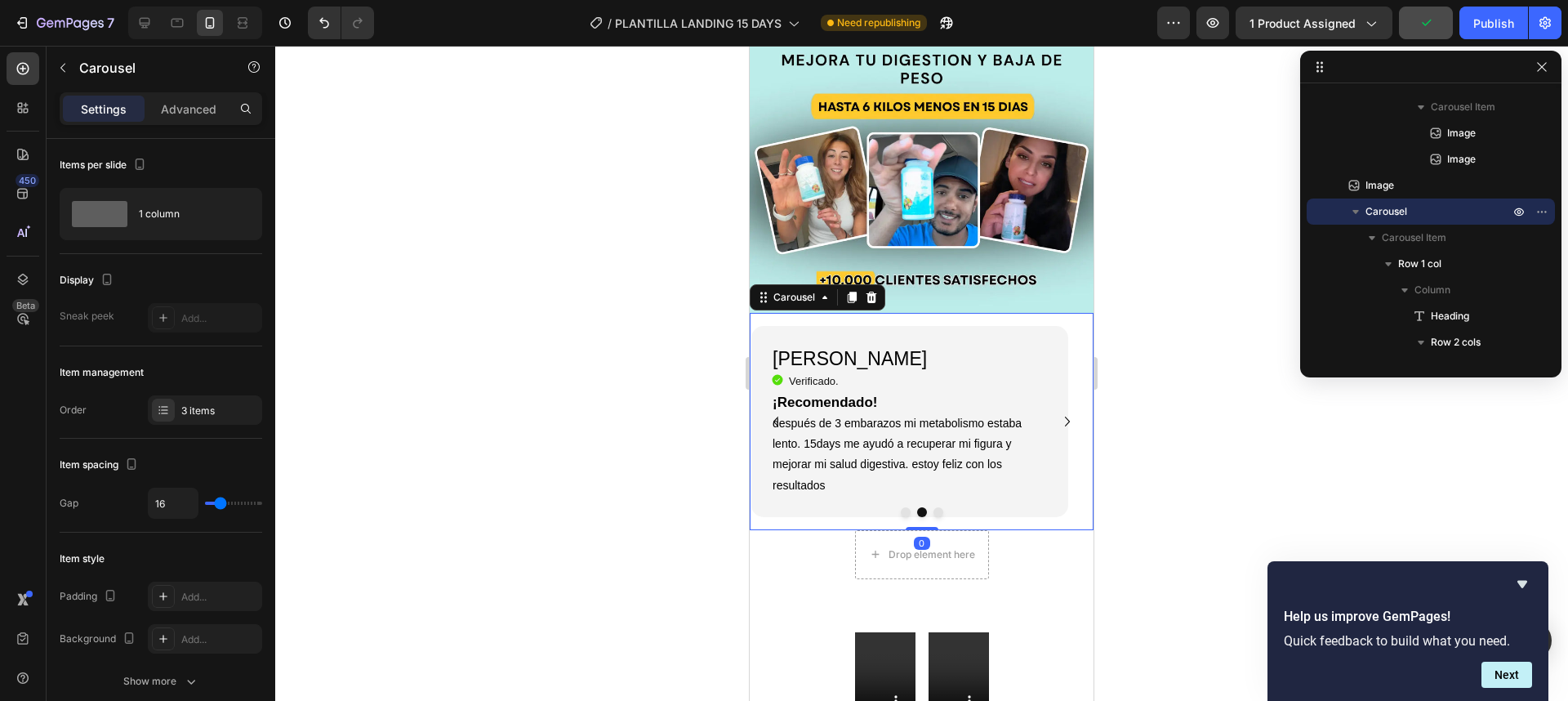
click at [901, 507] on button "Dot" at bounding box center [905, 511] width 10 height 10
click at [917, 507] on button "Dot" at bounding box center [921, 511] width 10 height 10
click at [829, 346] on h2 "Violeta R." at bounding box center [910, 359] width 278 height 28
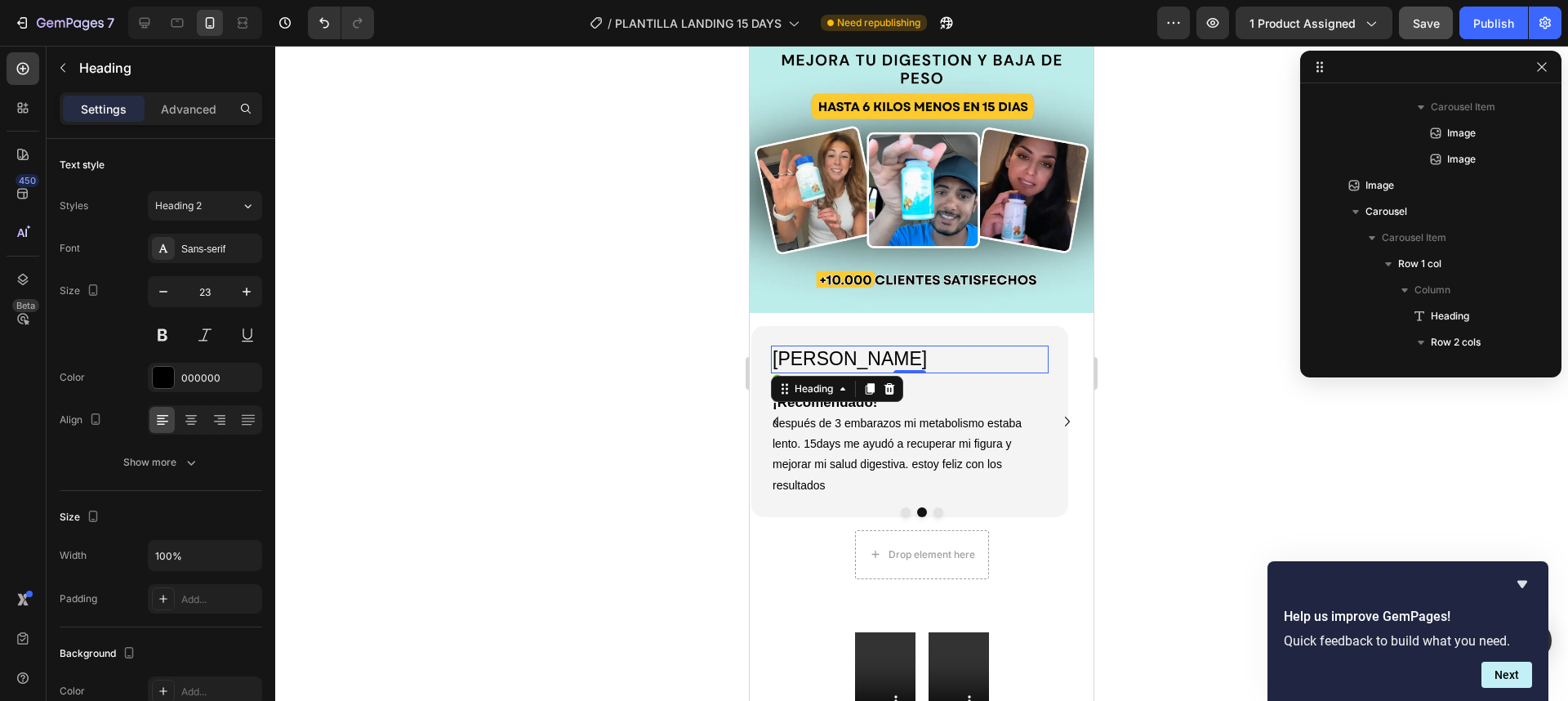
scroll to position [1329, 0]
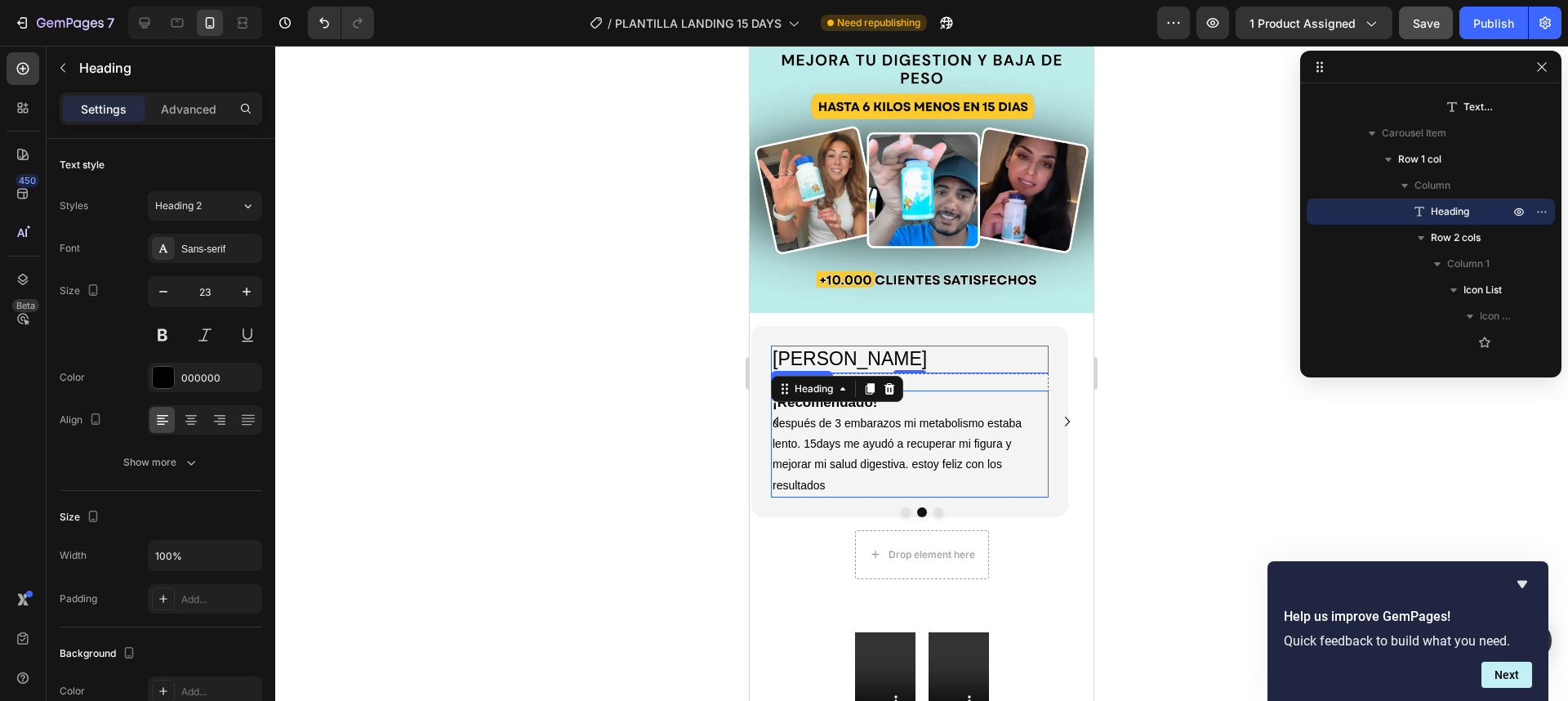
click at [838, 413] on p "después de 3 embarazos mi metabolismo estaba lento. 15days me ayudó a recuperar…" at bounding box center [910, 454] width 274 height 82
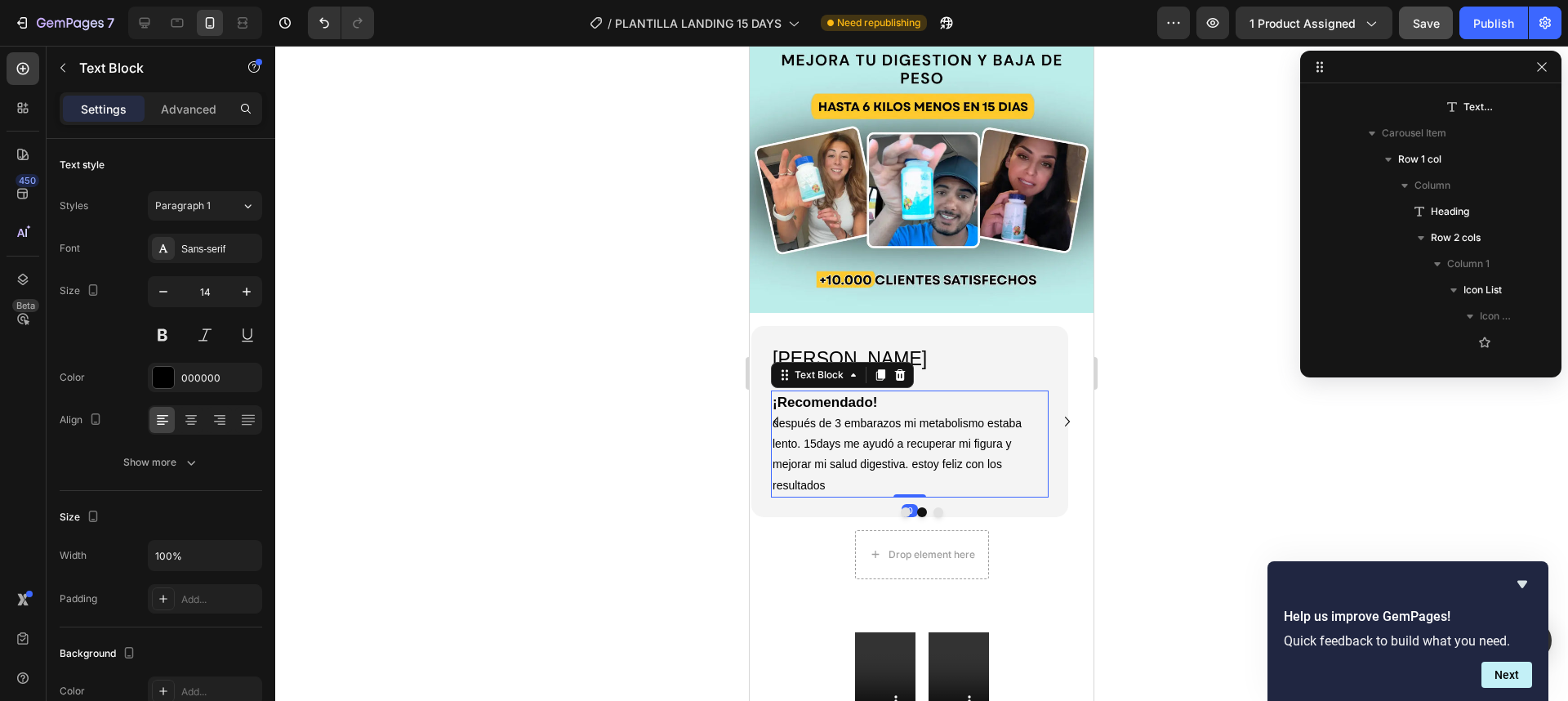
scroll to position [1564, 0]
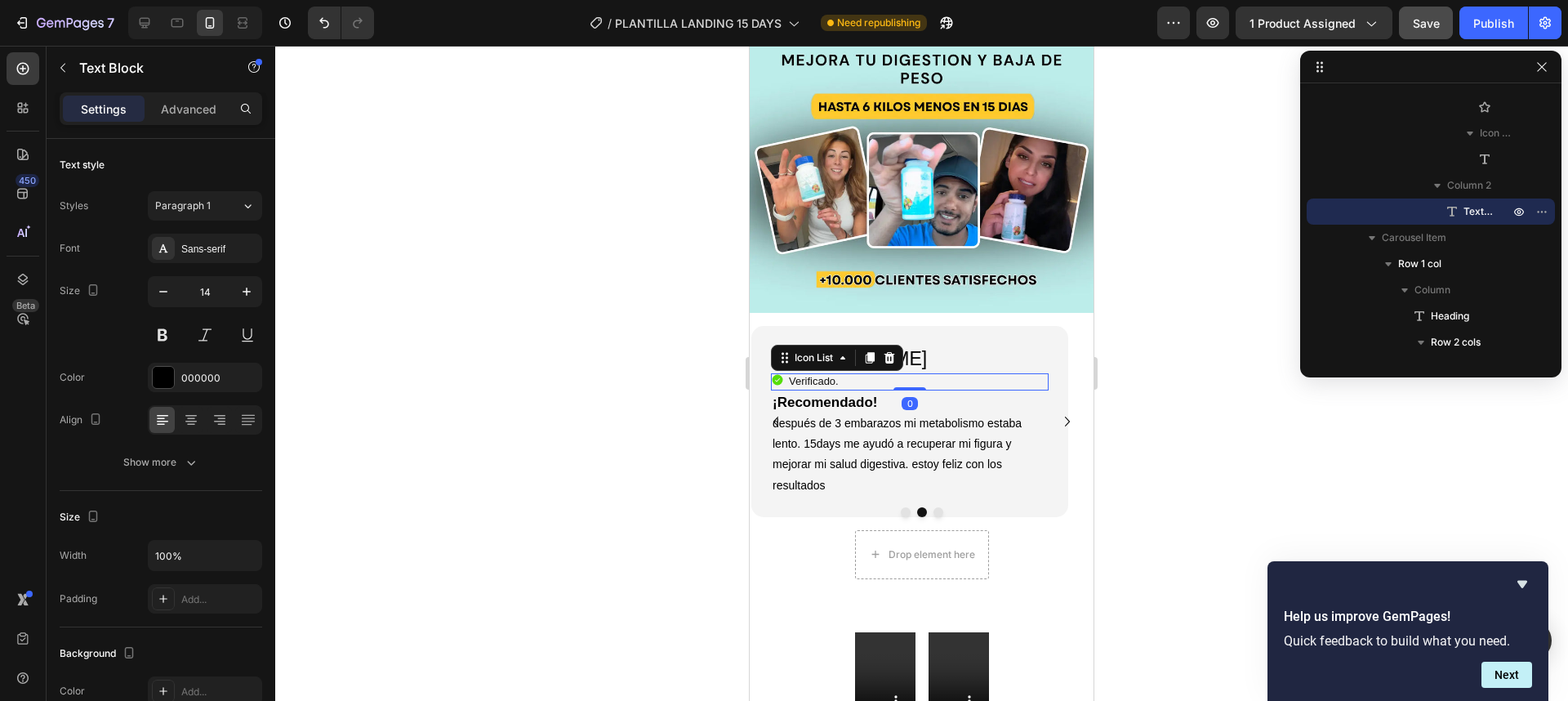
click at [1010, 373] on div "Icon Verificado. Heading" at bounding box center [910, 381] width 278 height 17
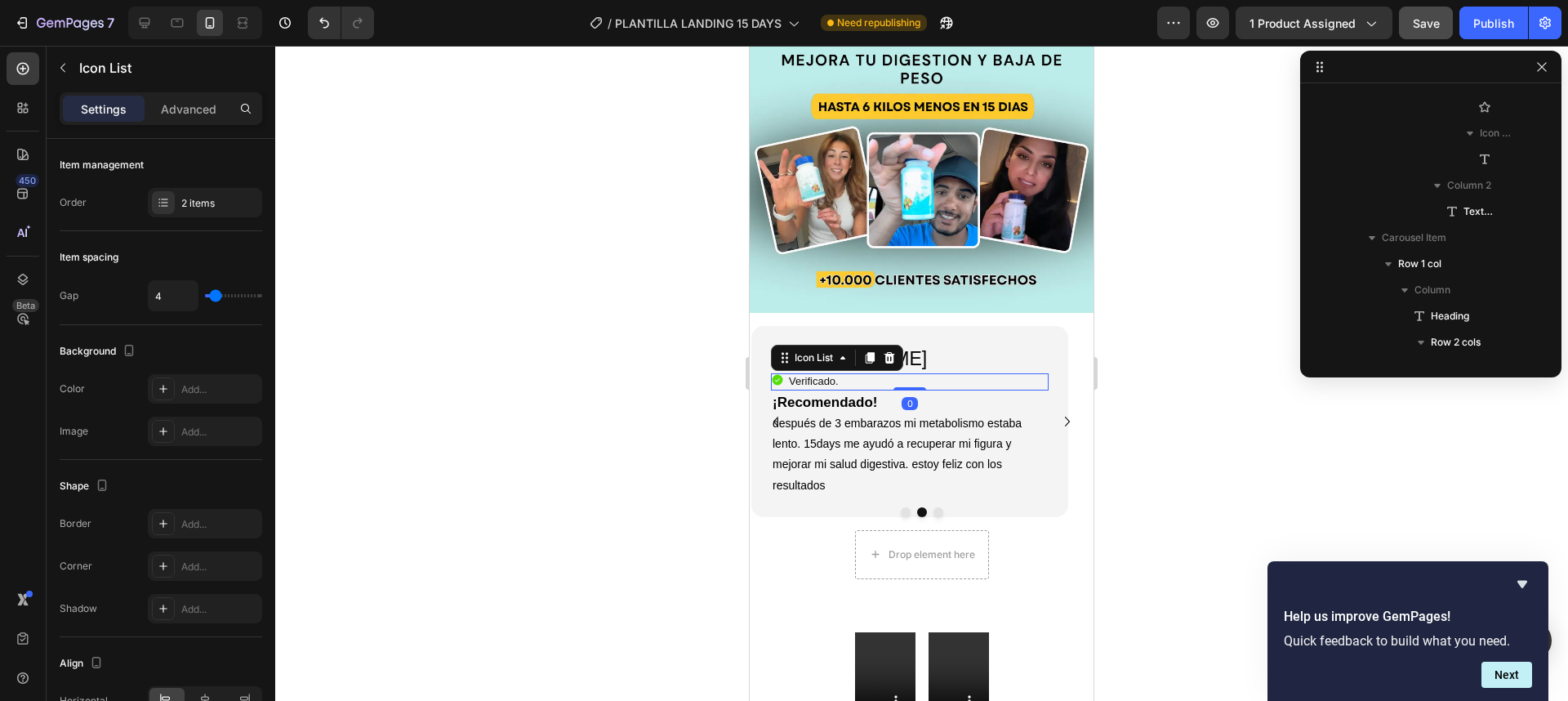
scroll to position [1406, 0]
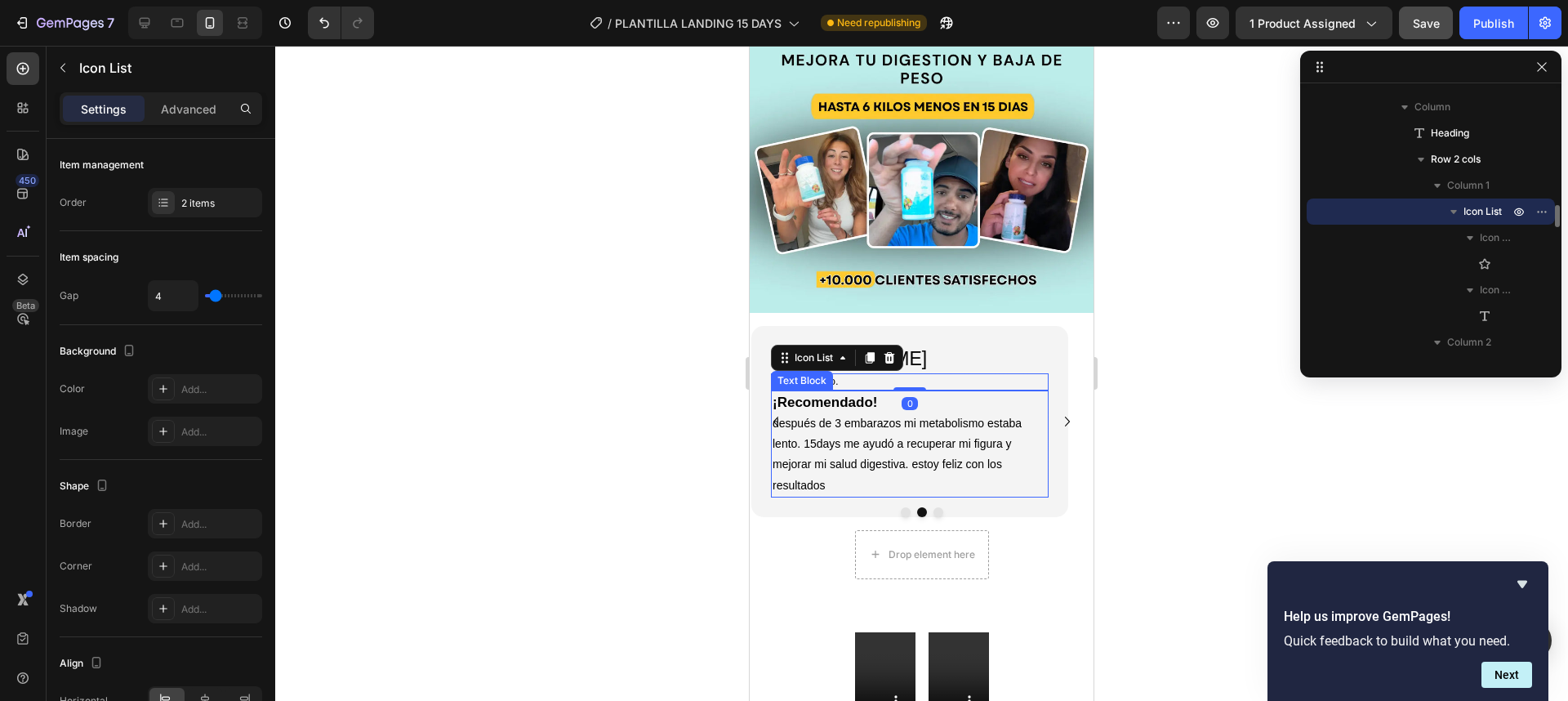
click at [1037, 392] on p "¡Recomendado!" at bounding box center [910, 403] width 274 height 21
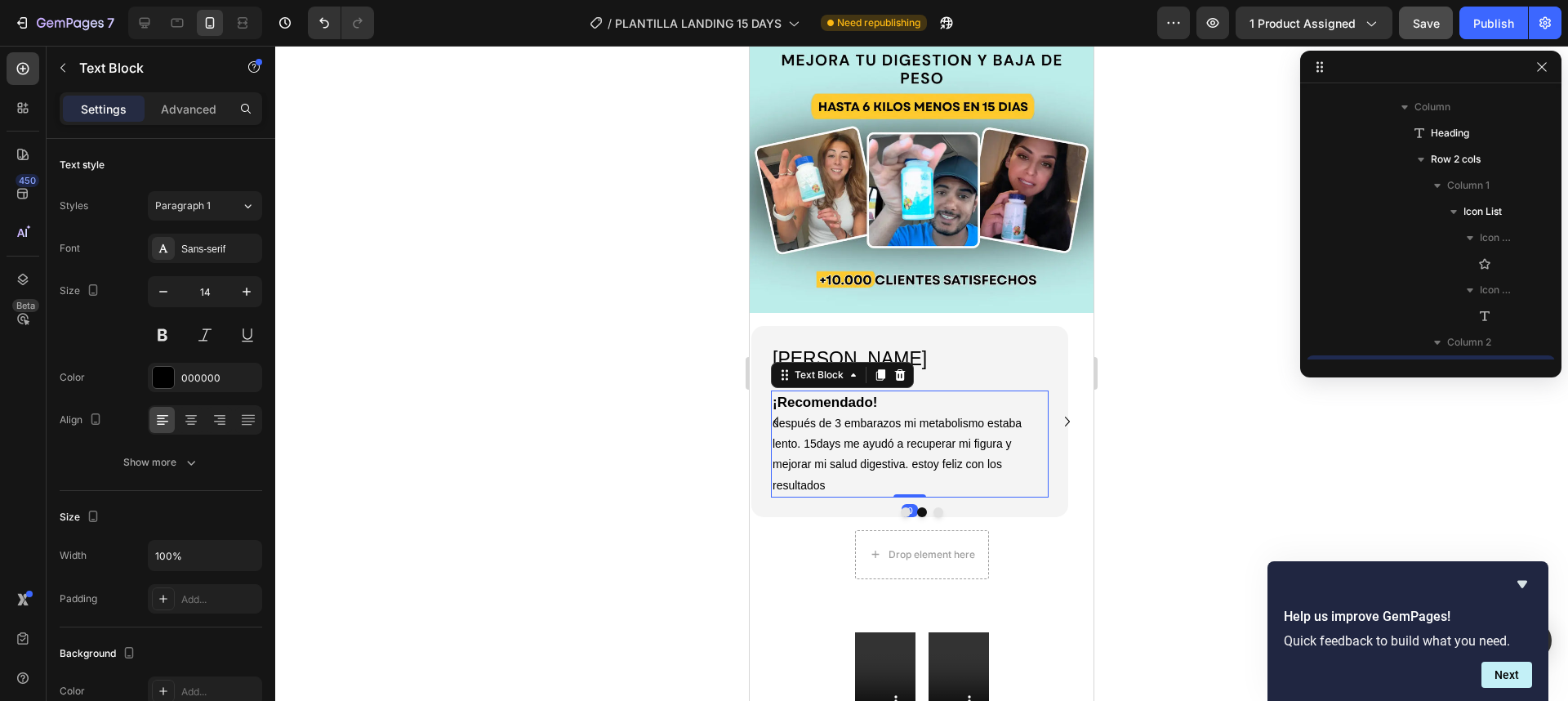
scroll to position [1564, 0]
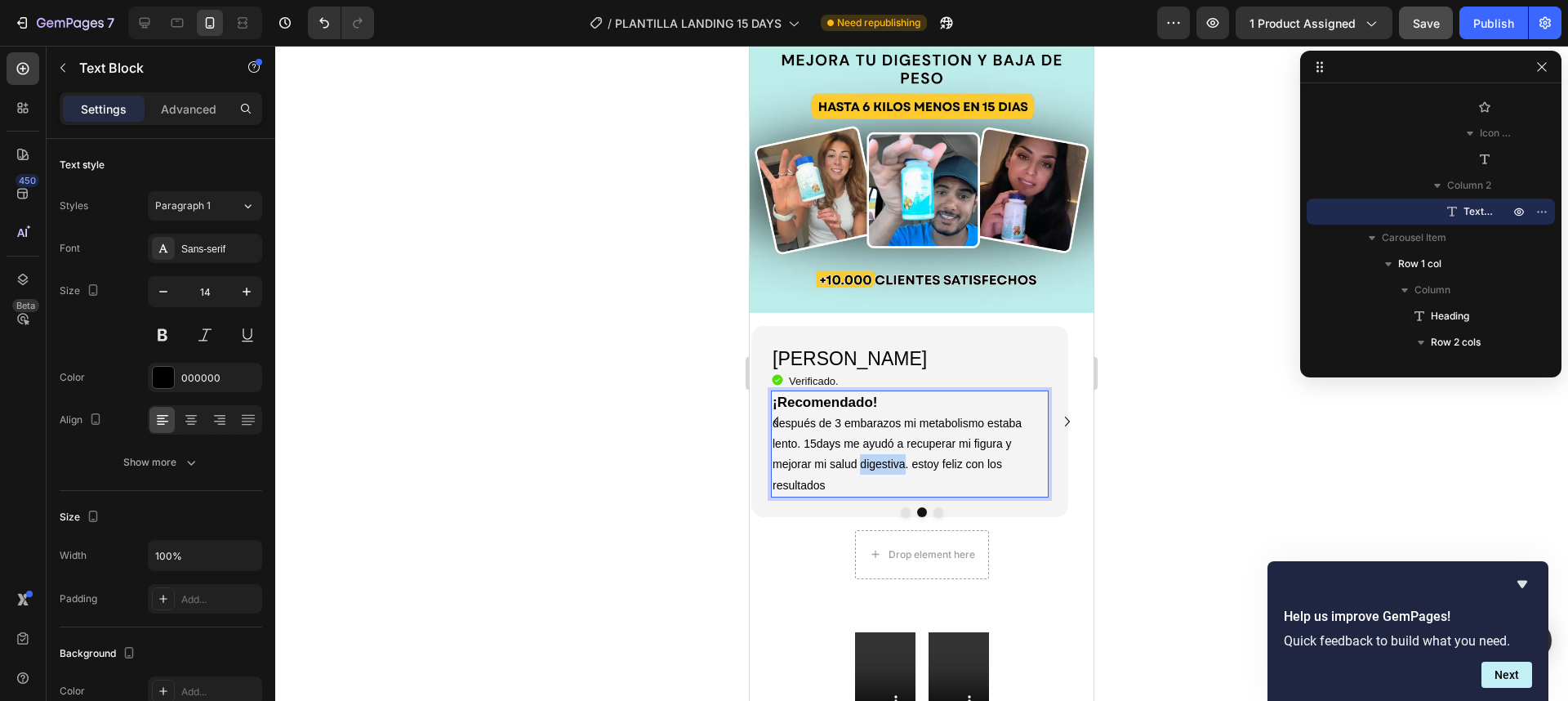
click at [891, 433] on p "después de 3 embarazos mi metabolismo estaba lento. 15days me ayudó a recuperar…" at bounding box center [910, 454] width 274 height 82
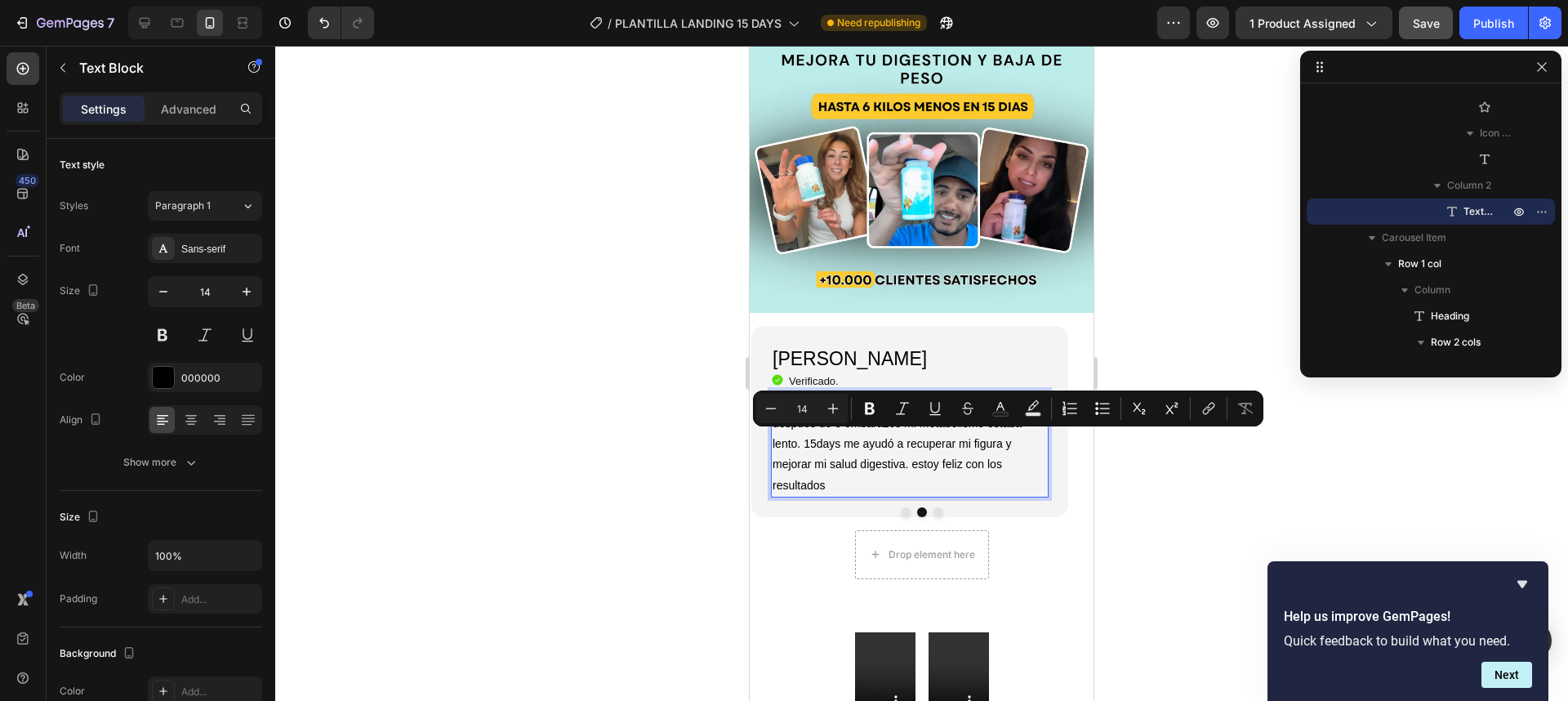
click at [835, 471] on div "¡Recomendado! después de 3 embarazos mi metabolismo estaba lento. 15days me ayu…" at bounding box center [910, 443] width 278 height 107
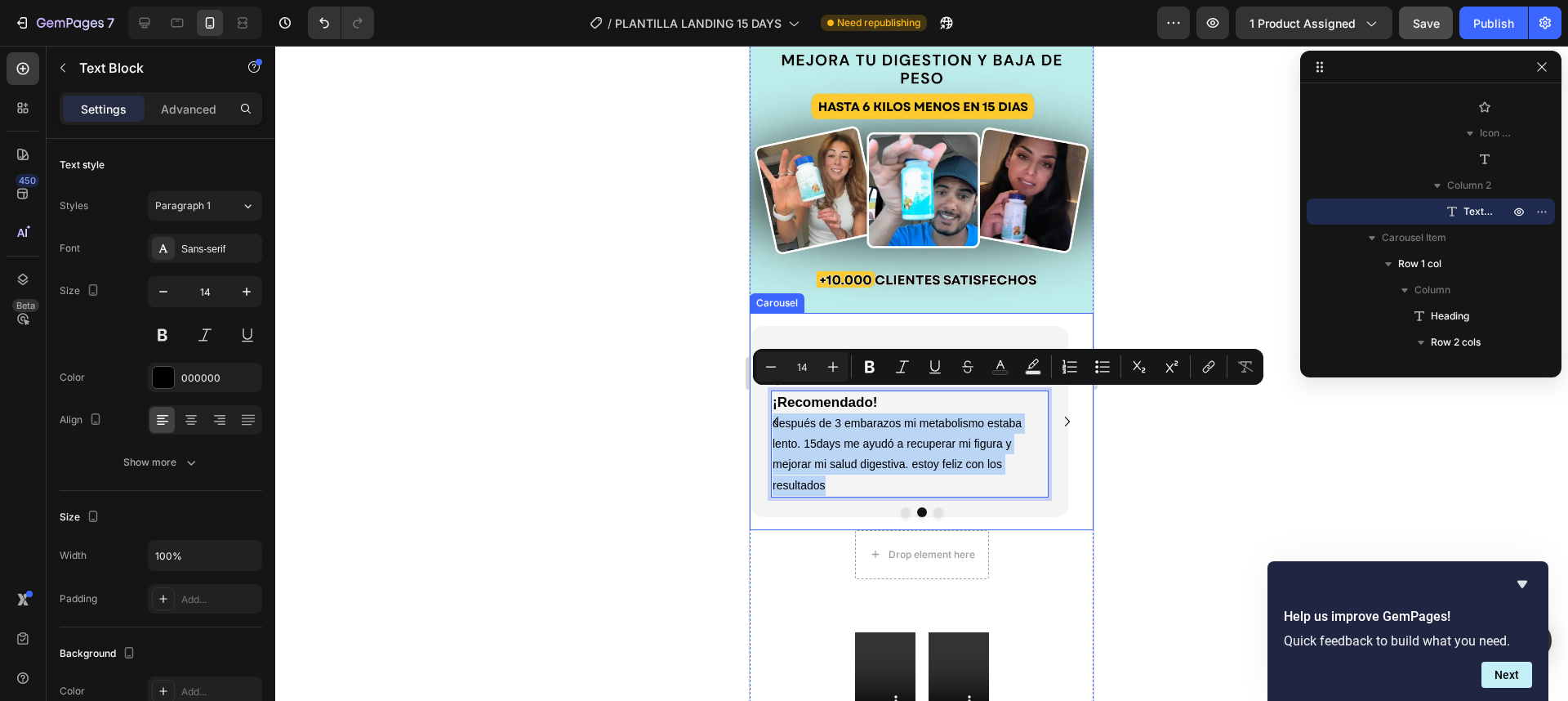
drag, startPoint x: 827, startPoint y: 465, endPoint x: 771, endPoint y: 404, distance: 82.8
click at [771, 404] on div "Luna G. Heading Icon Verificado. Heading Icon List ¡Increíble! increíble! en 12…" at bounding box center [921, 421] width 344 height 218
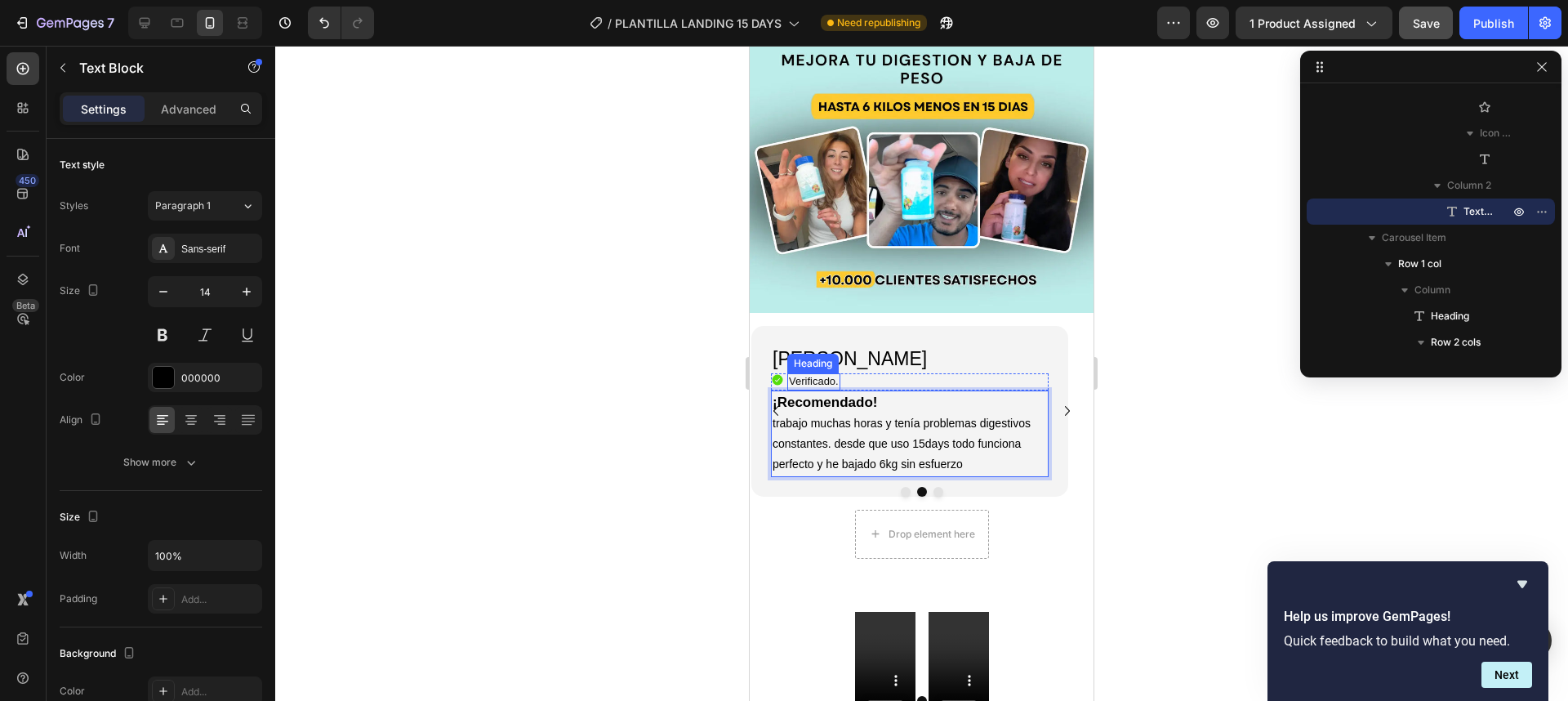
click at [827, 356] on div "Heading" at bounding box center [813, 363] width 45 height 14
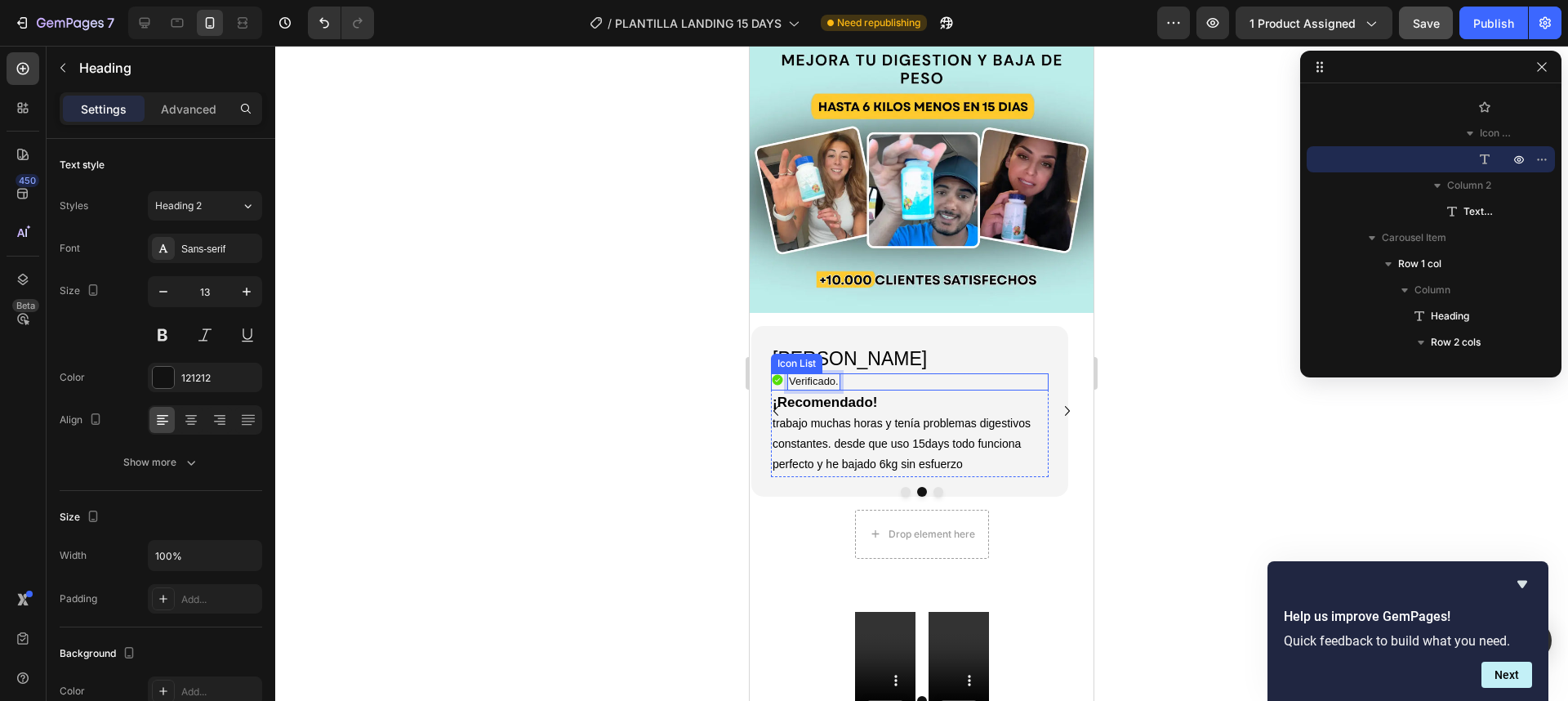
click at [933, 346] on h2 "Violeta R." at bounding box center [910, 359] width 278 height 28
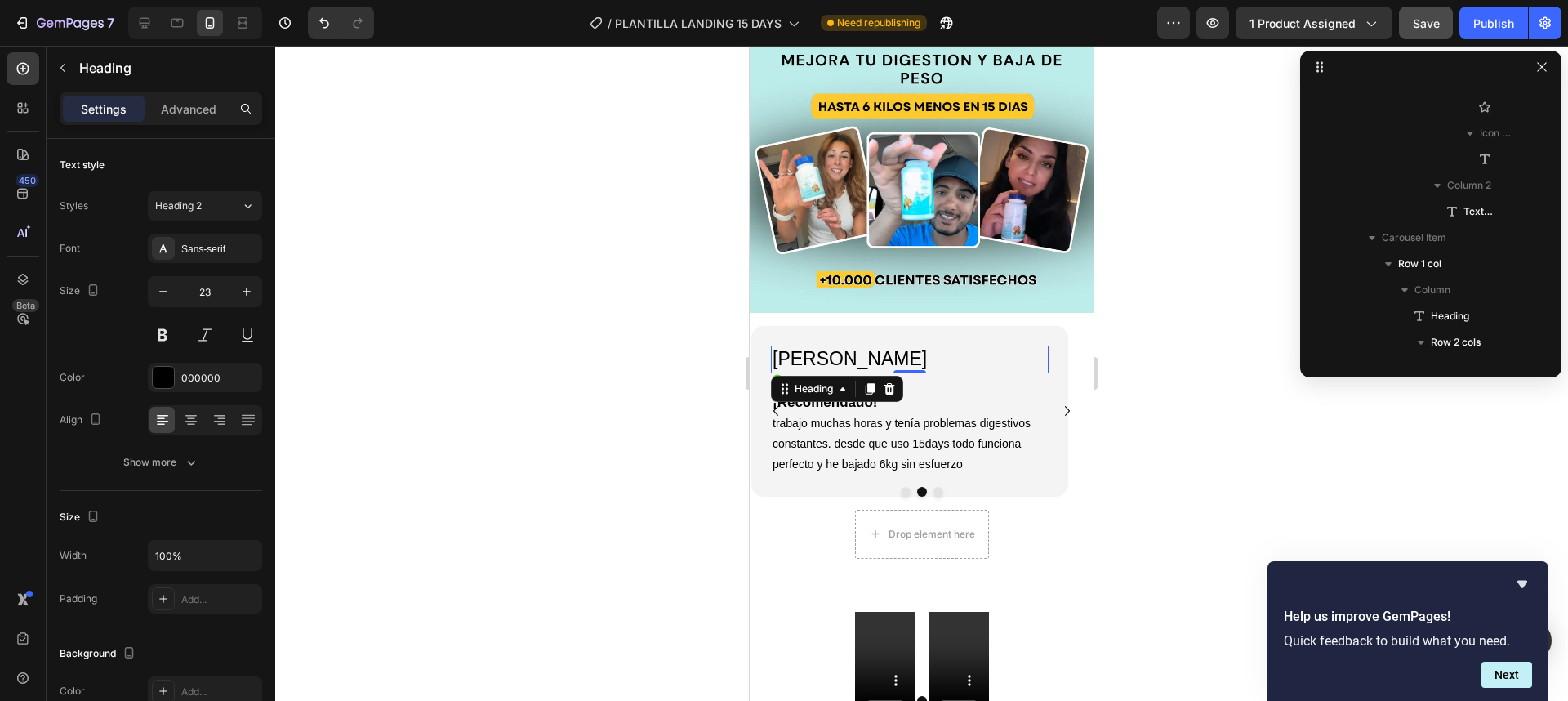
scroll to position [1329, 0]
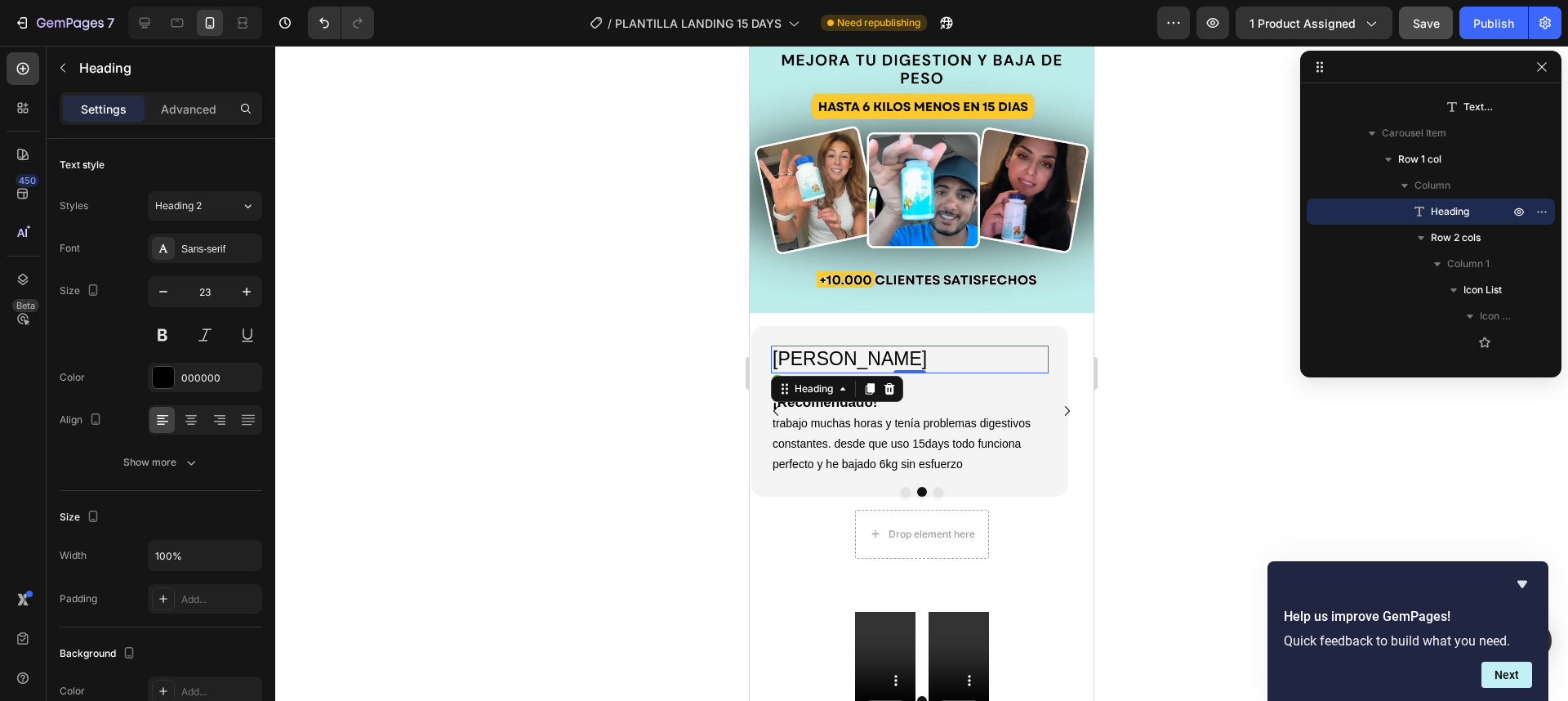
click at [841, 346] on h2 "Violeta R." at bounding box center [910, 359] width 278 height 28
click at [841, 347] on p "Violeta R." at bounding box center [910, 359] width 274 height 24
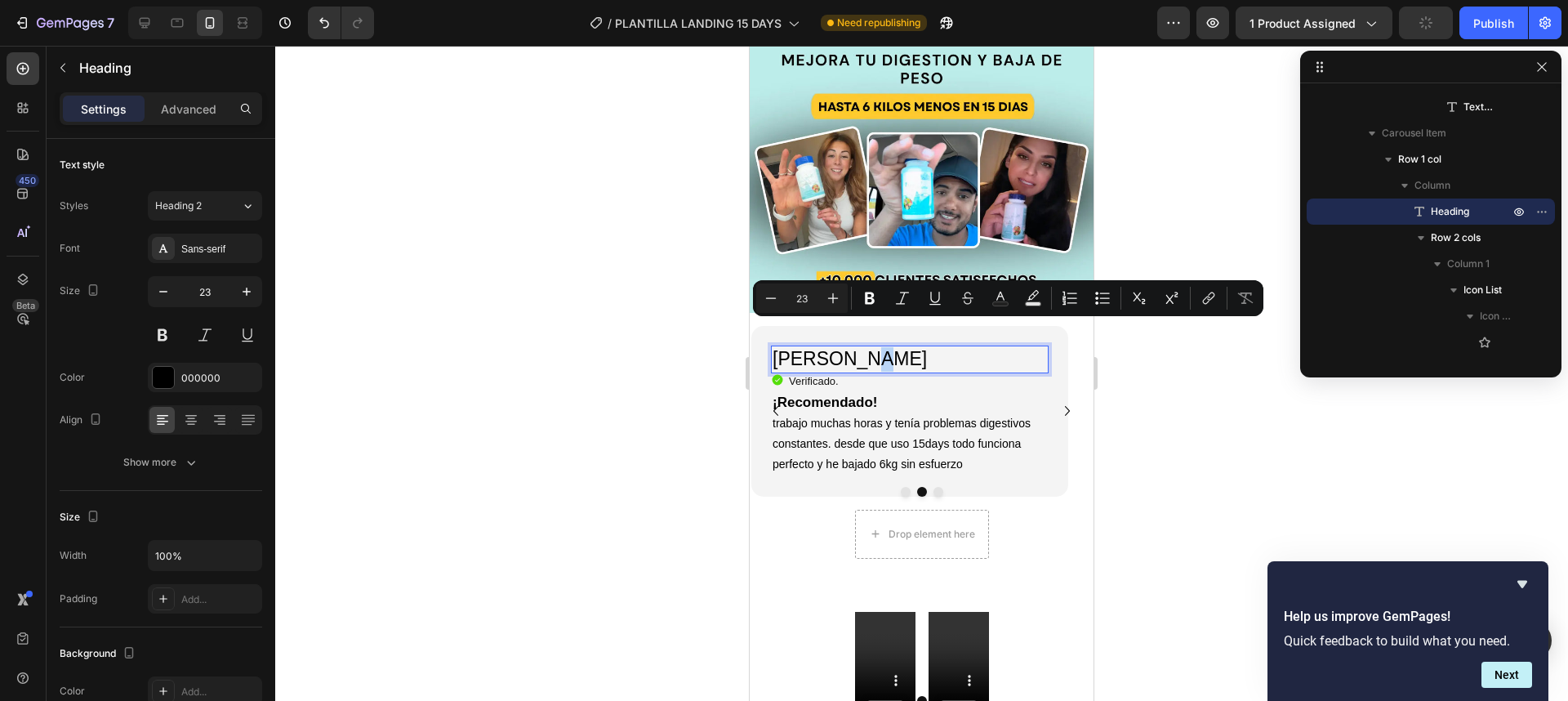
click at [850, 347] on p "Violeta R." at bounding box center [910, 359] width 274 height 24
drag, startPoint x: 850, startPoint y: 336, endPoint x: 796, endPoint y: 334, distance: 54.0
click at [796, 347] on p "Violeta R." at bounding box center [910, 359] width 274 height 24
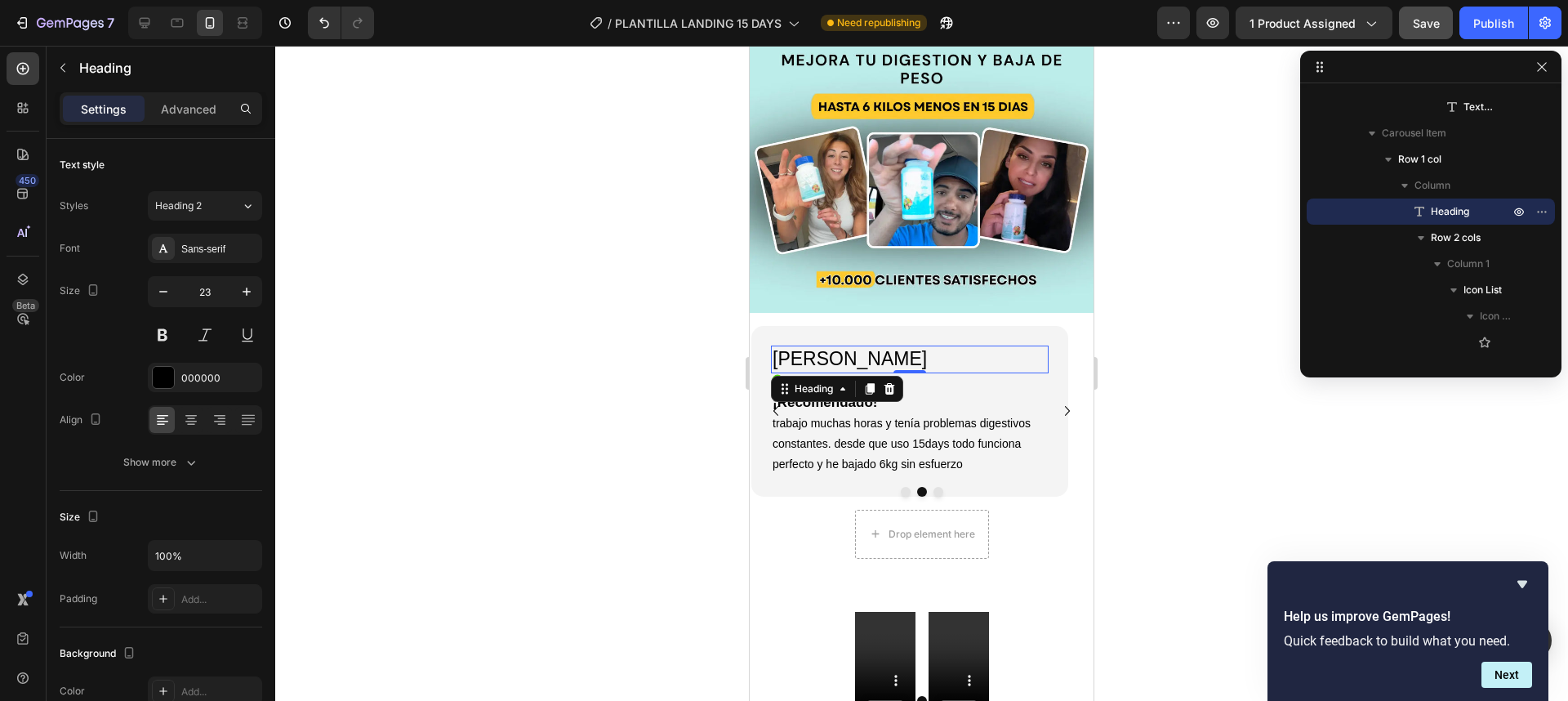
click at [1169, 442] on div at bounding box center [921, 372] width 1293 height 654
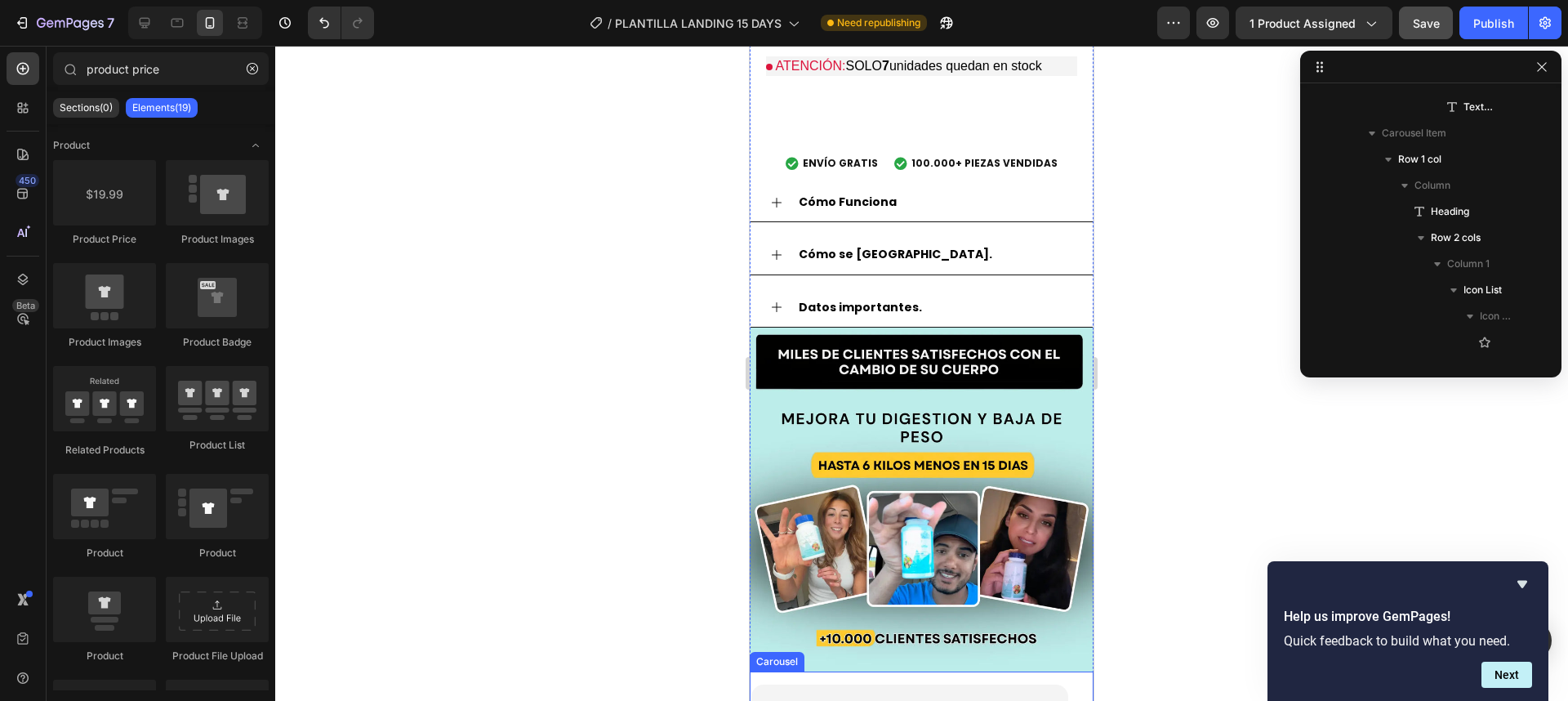
scroll to position [613, 0]
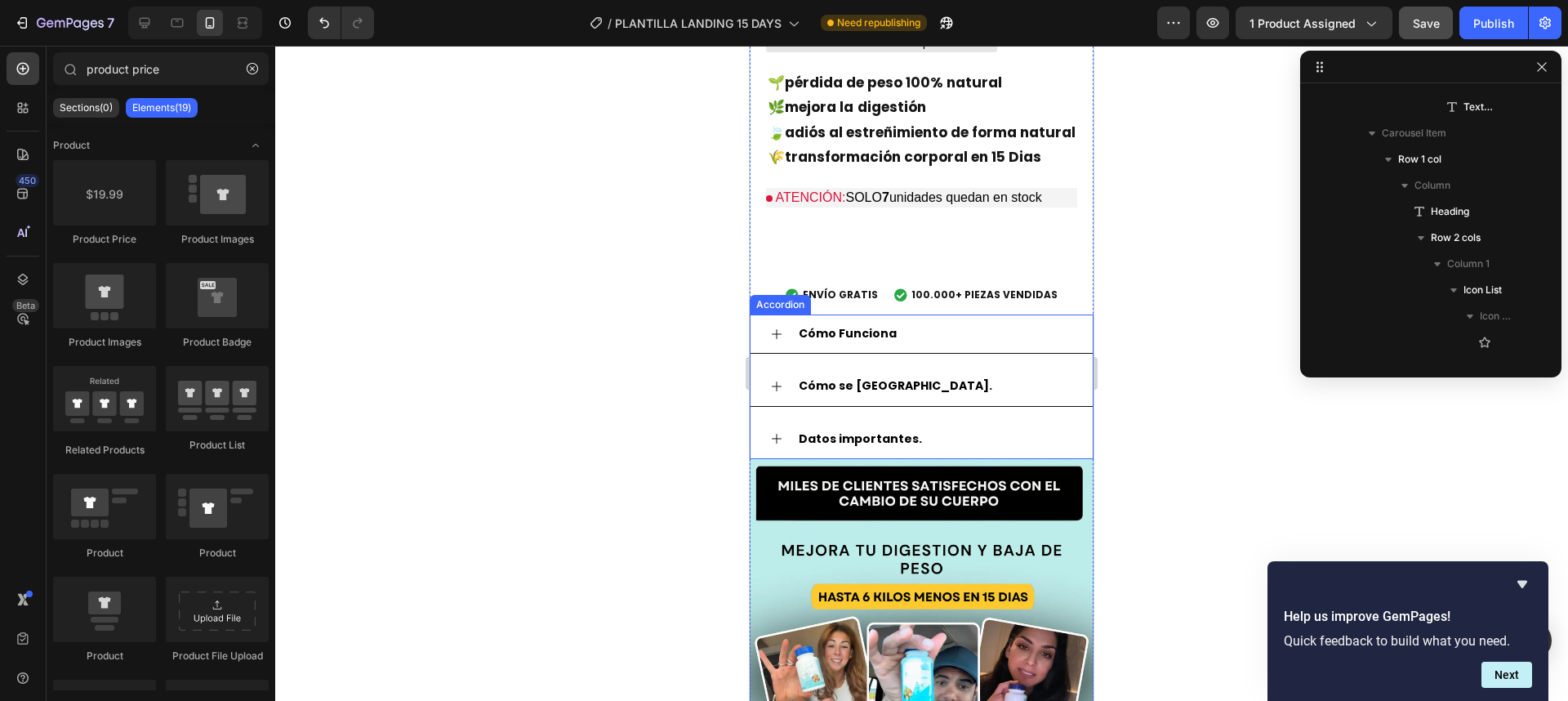
click at [777, 328] on icon at bounding box center [776, 334] width 13 height 13
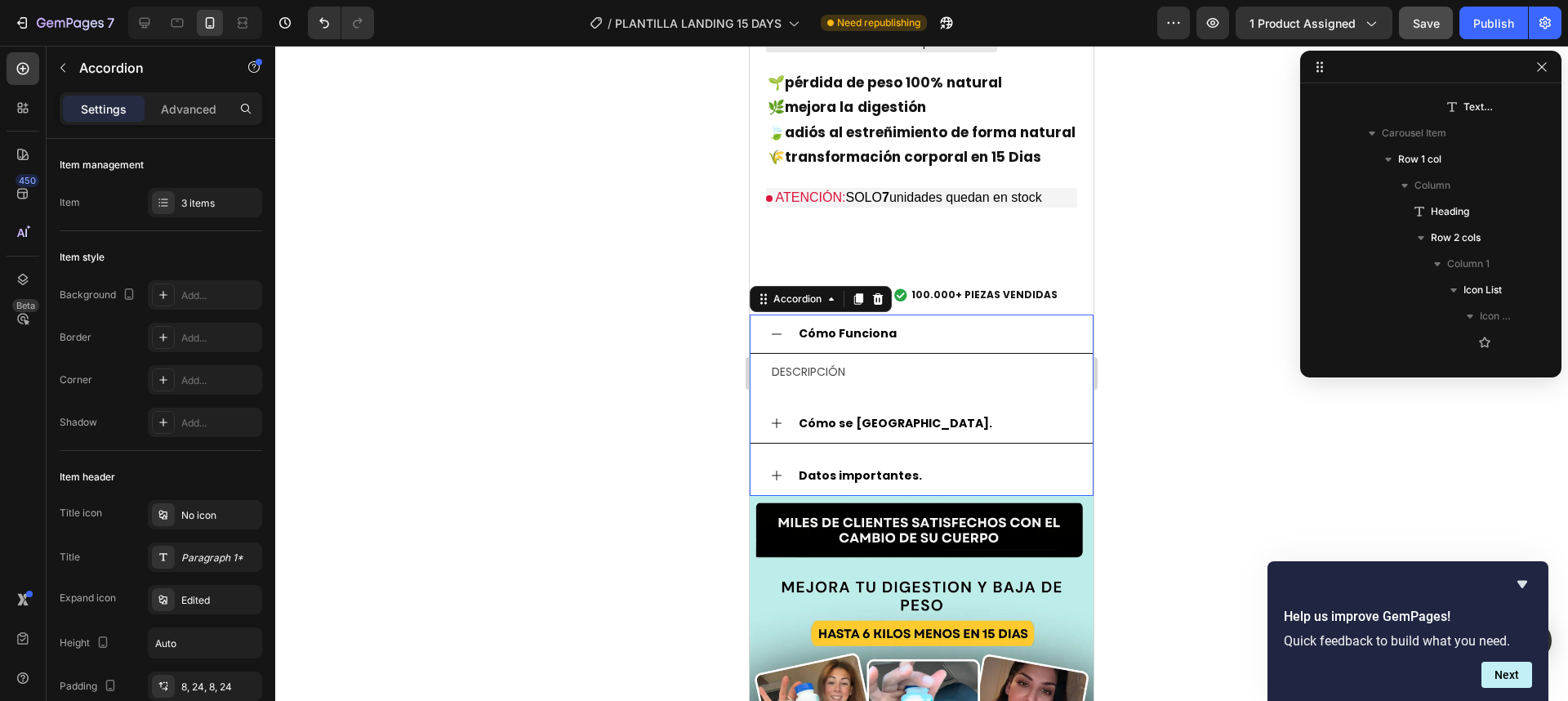
scroll to position [440, 0]
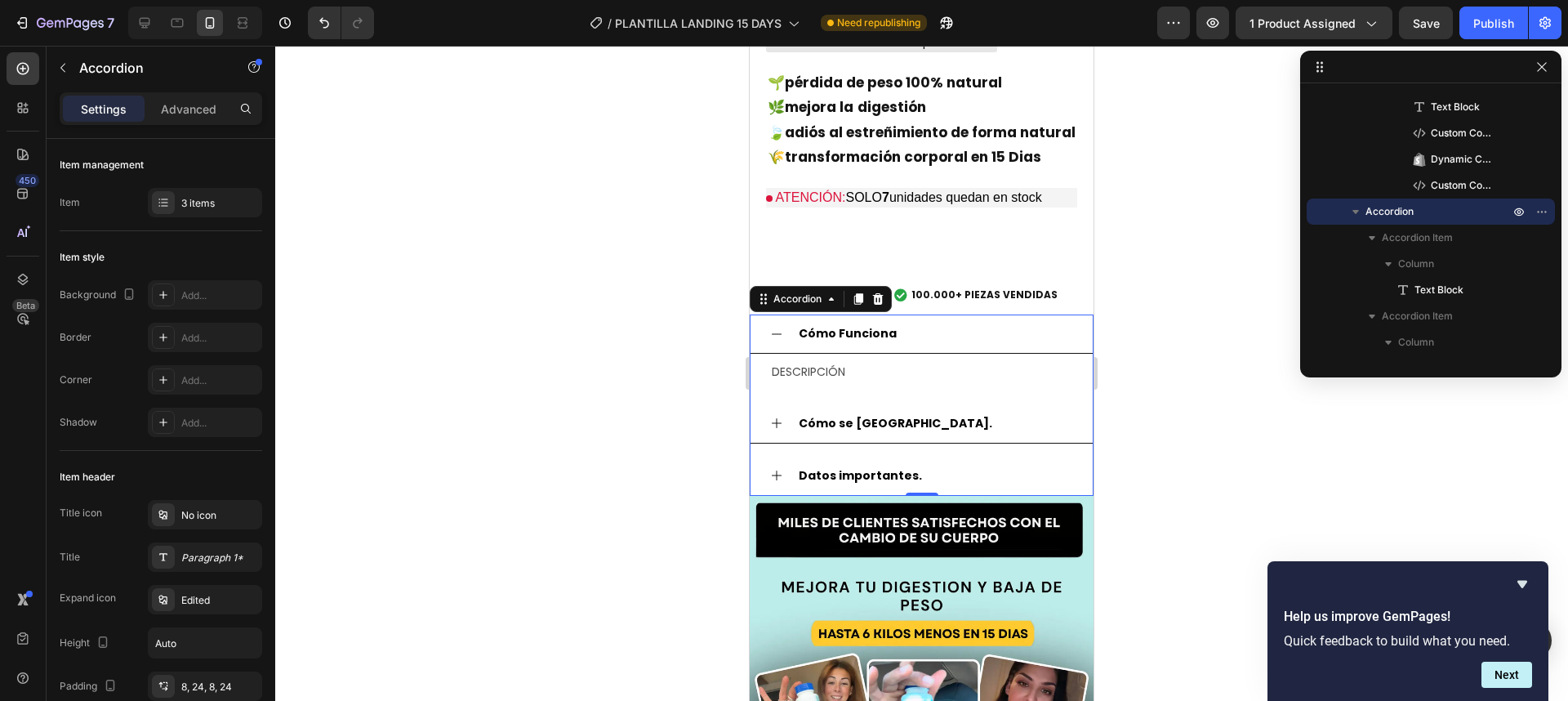
scroll to position [613, 0]
click at [818, 362] on p "DESCRIPCIÓN" at bounding box center [921, 372] width 300 height 21
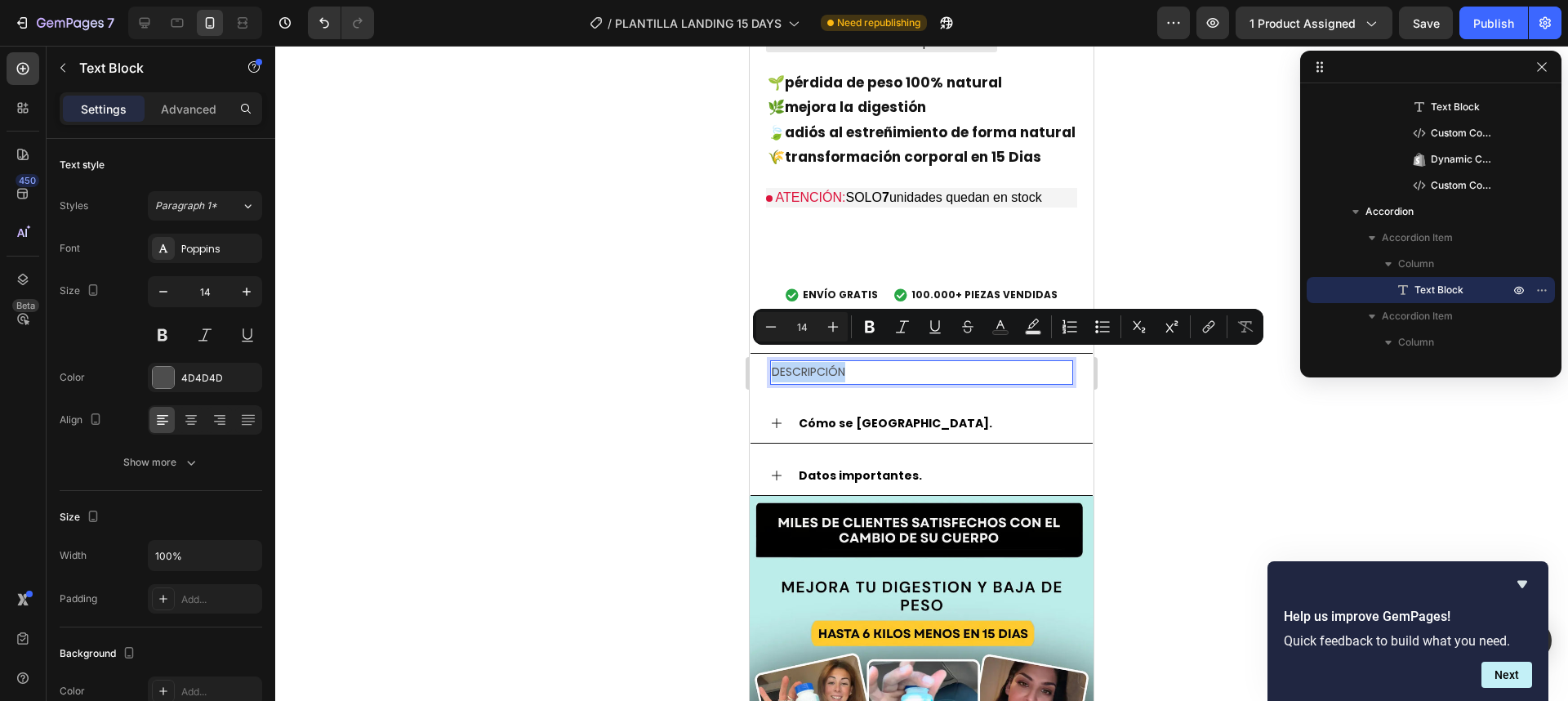
scroll to position [667, 0]
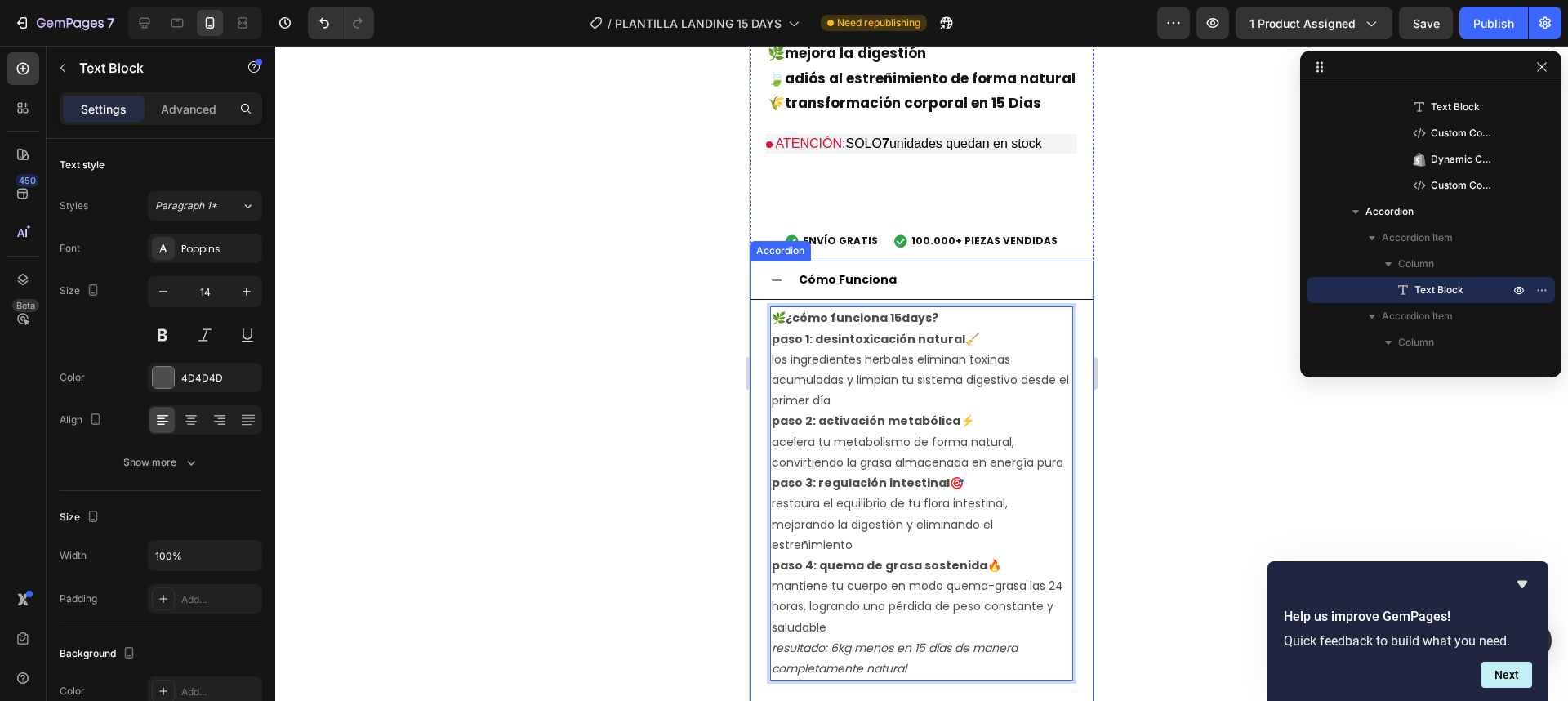
click at [775, 274] on icon at bounding box center [776, 280] width 13 height 13
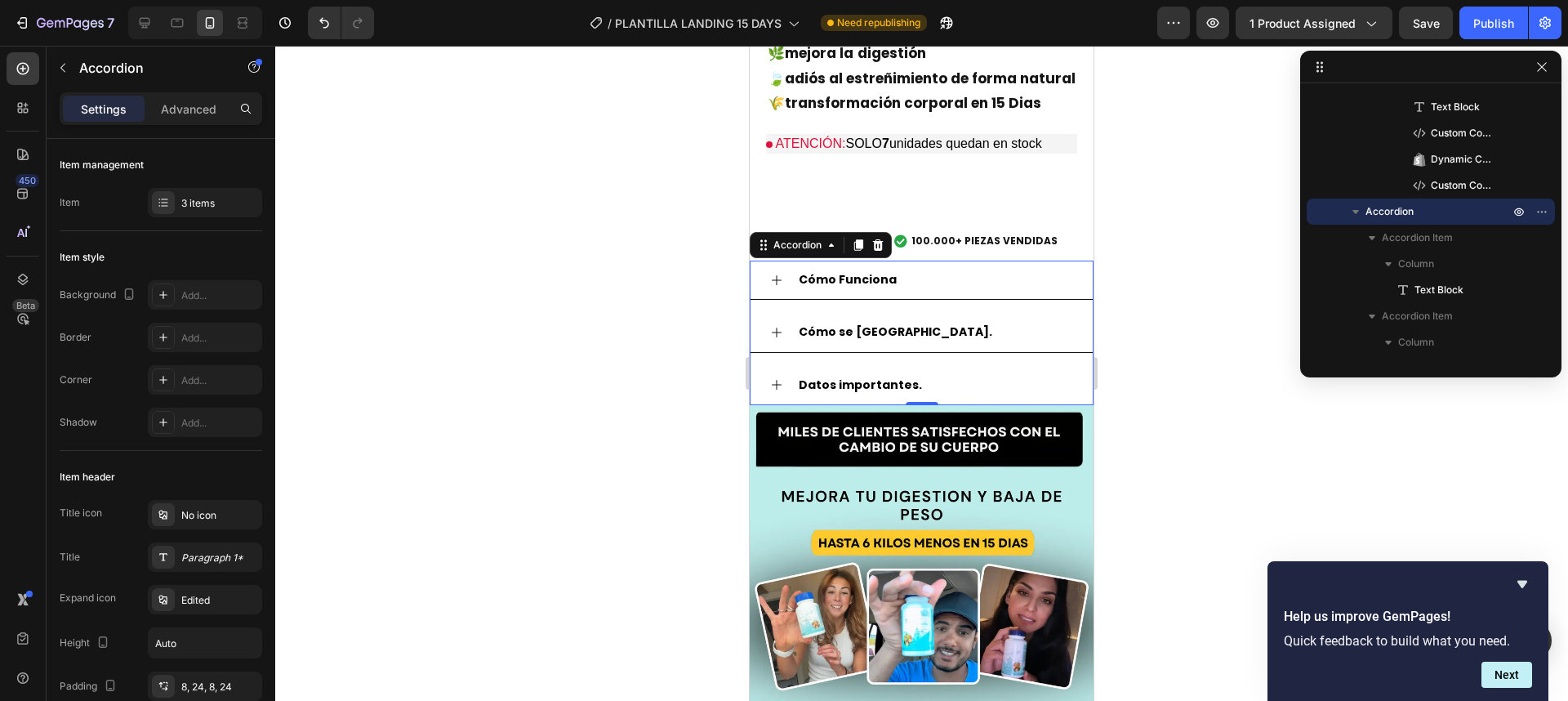
click at [768, 272] on div "Cómo Funciona" at bounding box center [921, 280] width 342 height 39
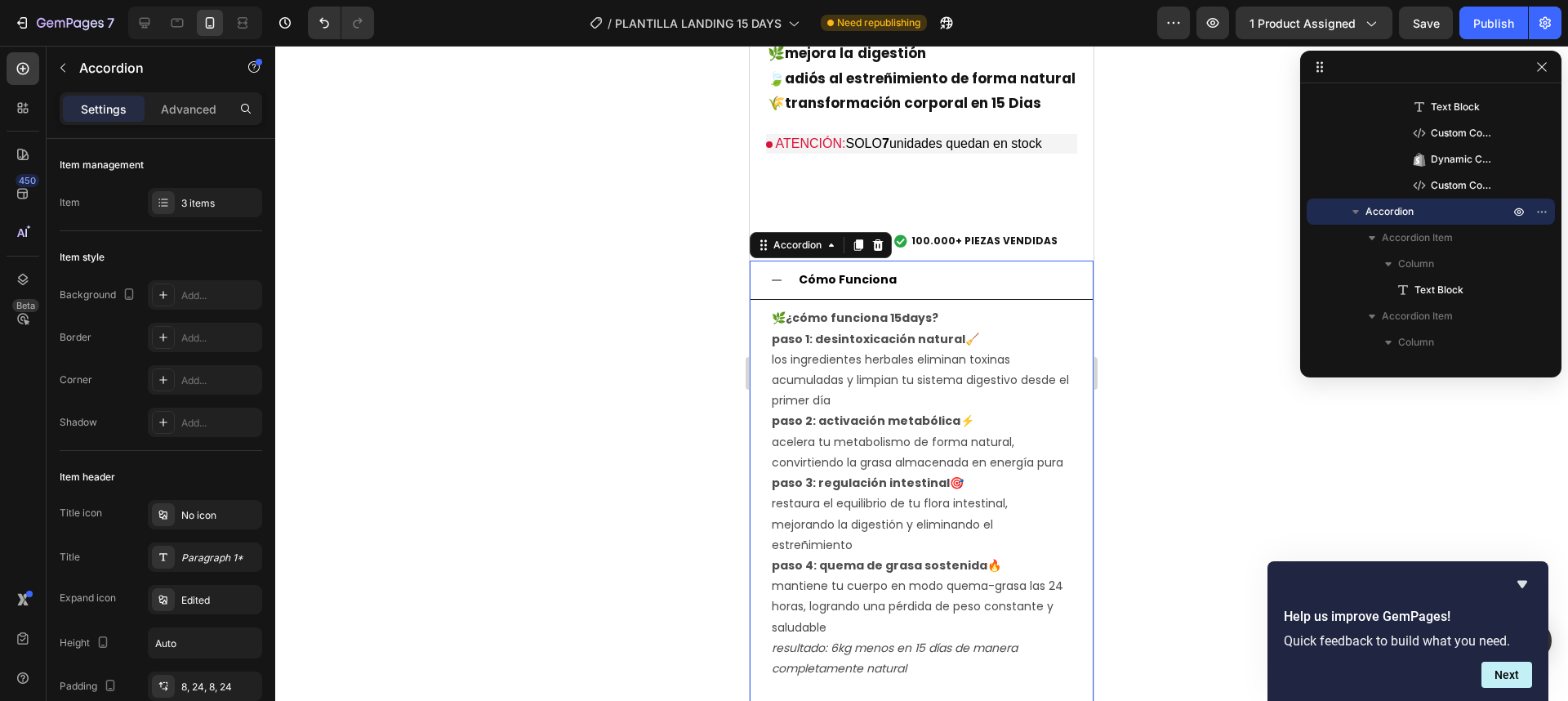
click at [776, 274] on icon at bounding box center [776, 280] width 13 height 13
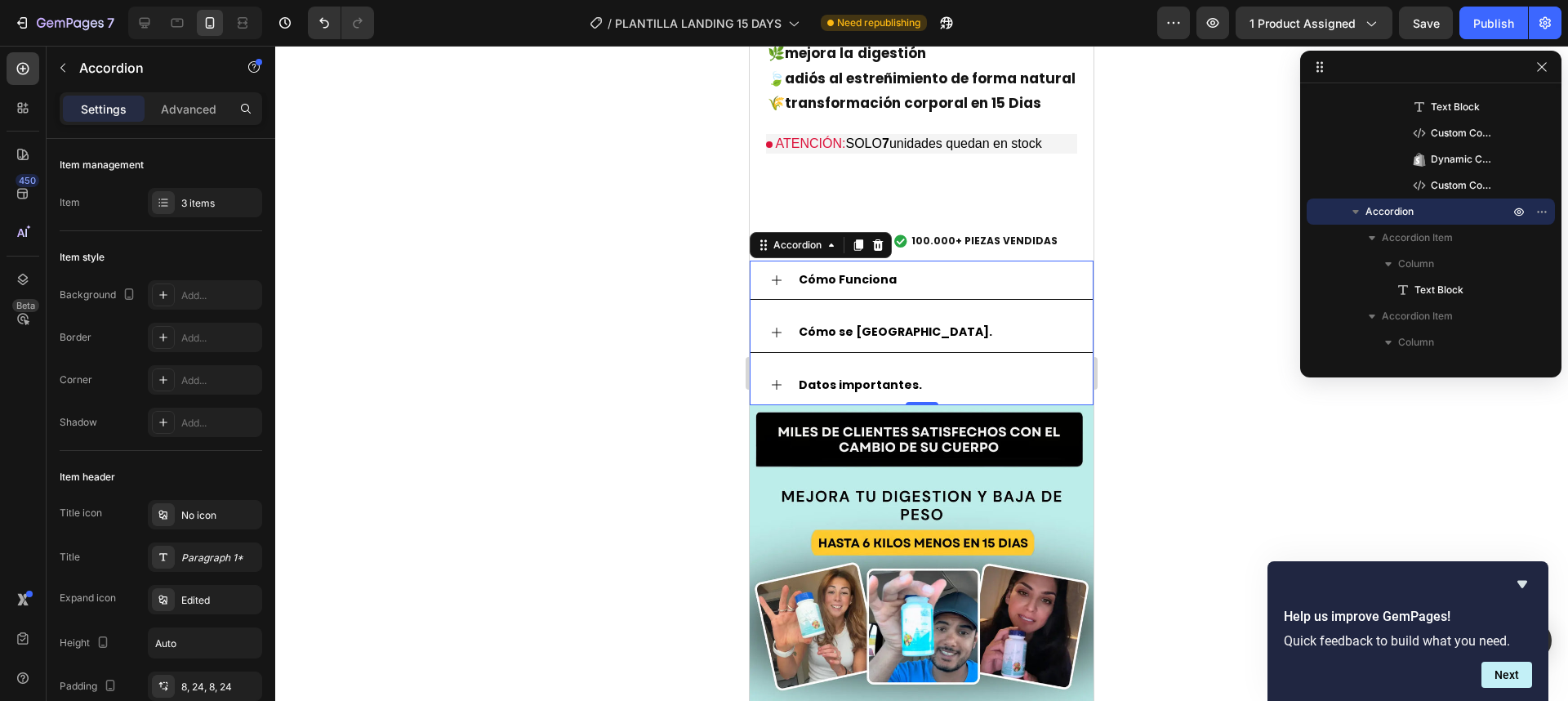
click at [782, 326] on icon at bounding box center [776, 332] width 13 height 13
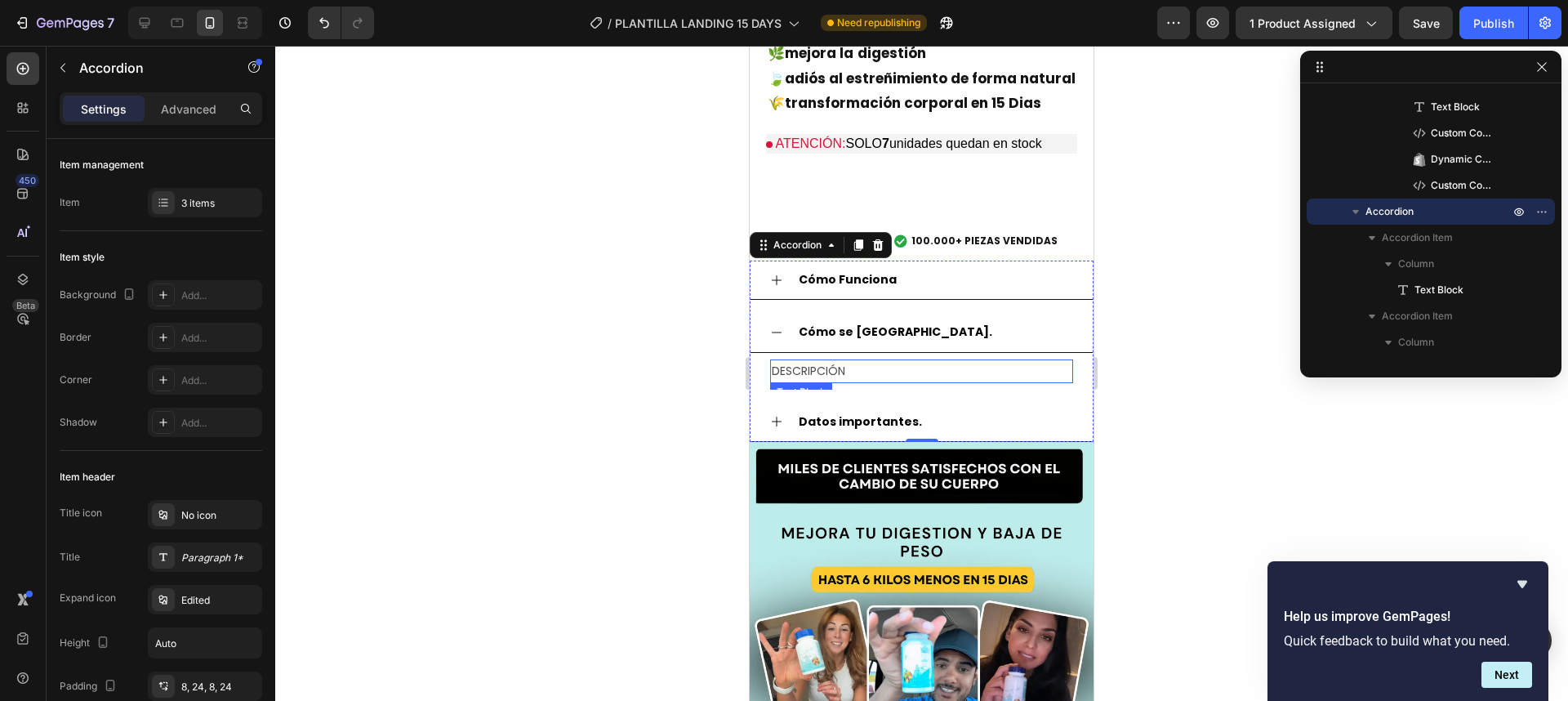
click at [844, 361] on p "DESCRIPCIÓN" at bounding box center [921, 371] width 300 height 21
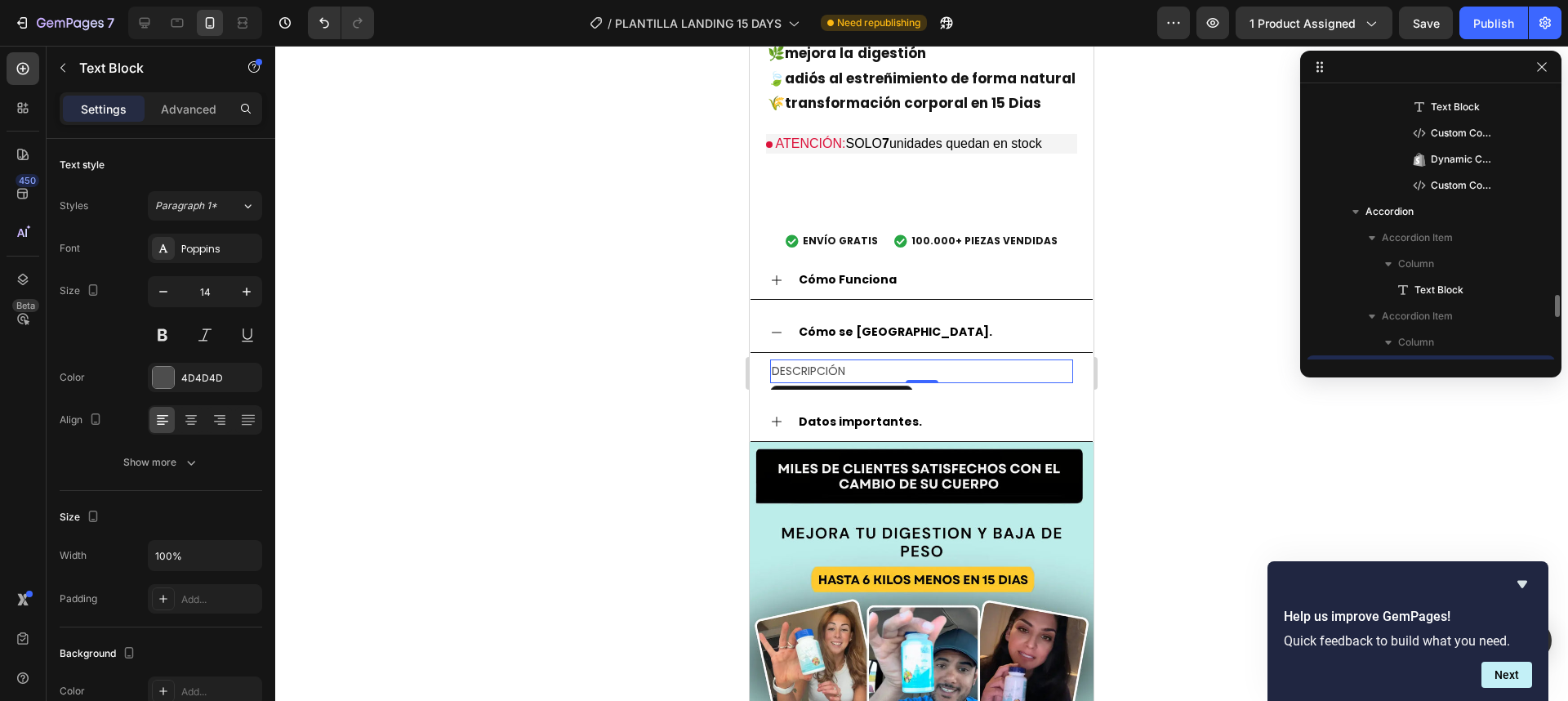
scroll to position [597, 0]
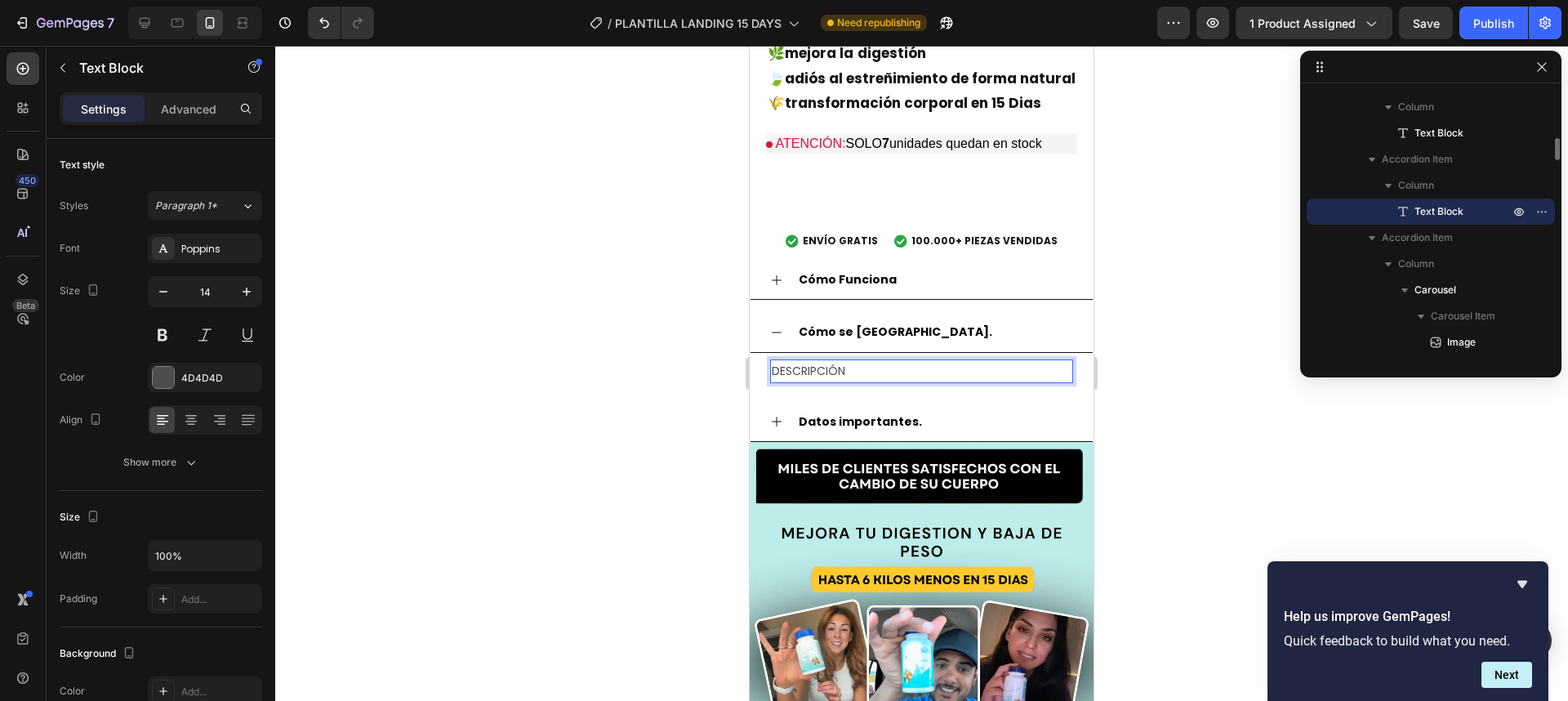
click at [857, 361] on p "DESCRIPCIÓN" at bounding box center [921, 371] width 300 height 21
drag, startPoint x: 830, startPoint y: 360, endPoint x: 782, endPoint y: 352, distance: 48.7
click at [782, 361] on p "DESCRIPCIÓN" at bounding box center [921, 371] width 300 height 21
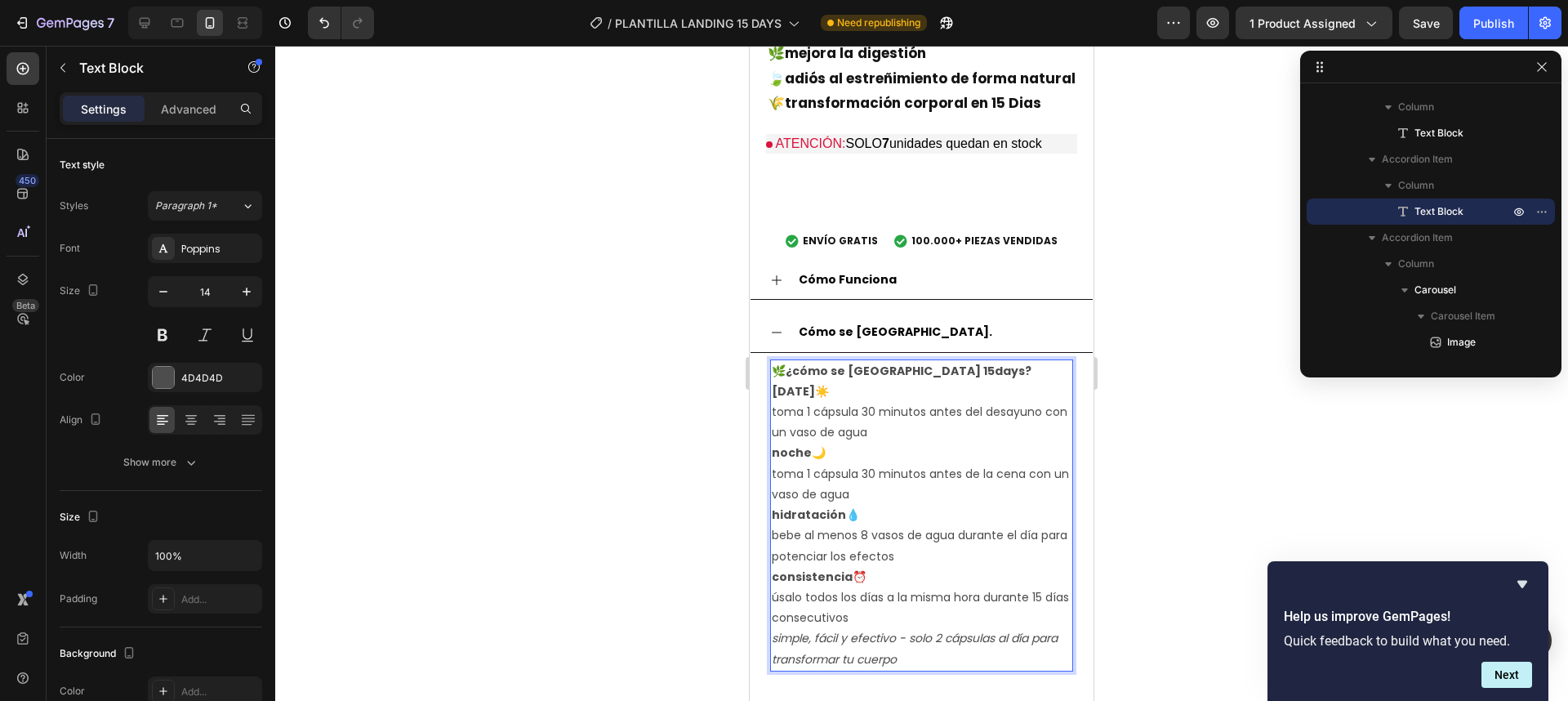
click at [855, 442] on p "noche 🌙 toma 1 cápsula 30 minutos antes de la cena con un vaso de agua" at bounding box center [921, 473] width 300 height 62
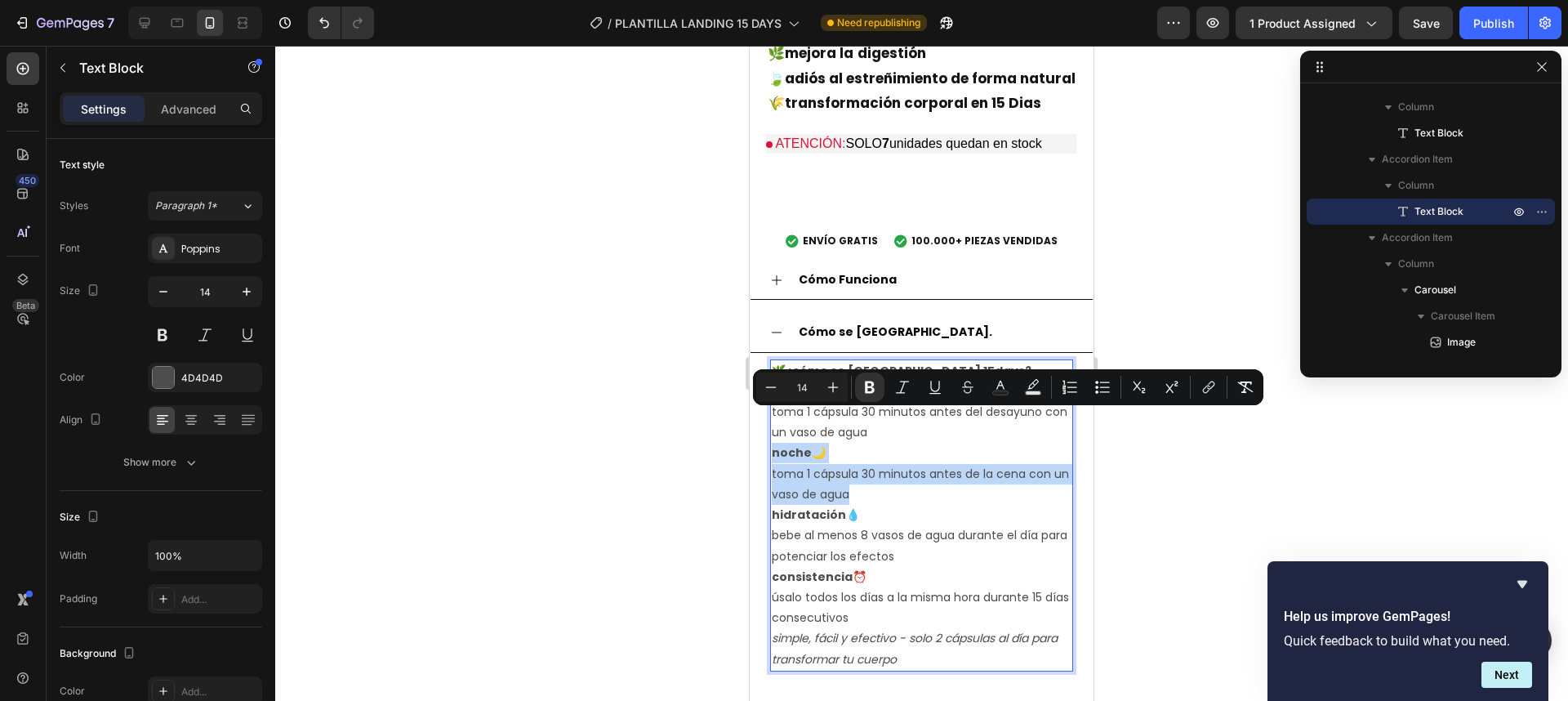
drag, startPoint x: 879, startPoint y: 479, endPoint x: 904, endPoint y: 423, distance: 61.3
click at [904, 423] on div "🌿 ¿cómo se [GEOGRAPHIC_DATA] 15days? [DATE] ☀️ toma 1 cápsula 30 minutos antes …" at bounding box center [921, 515] width 303 height 312
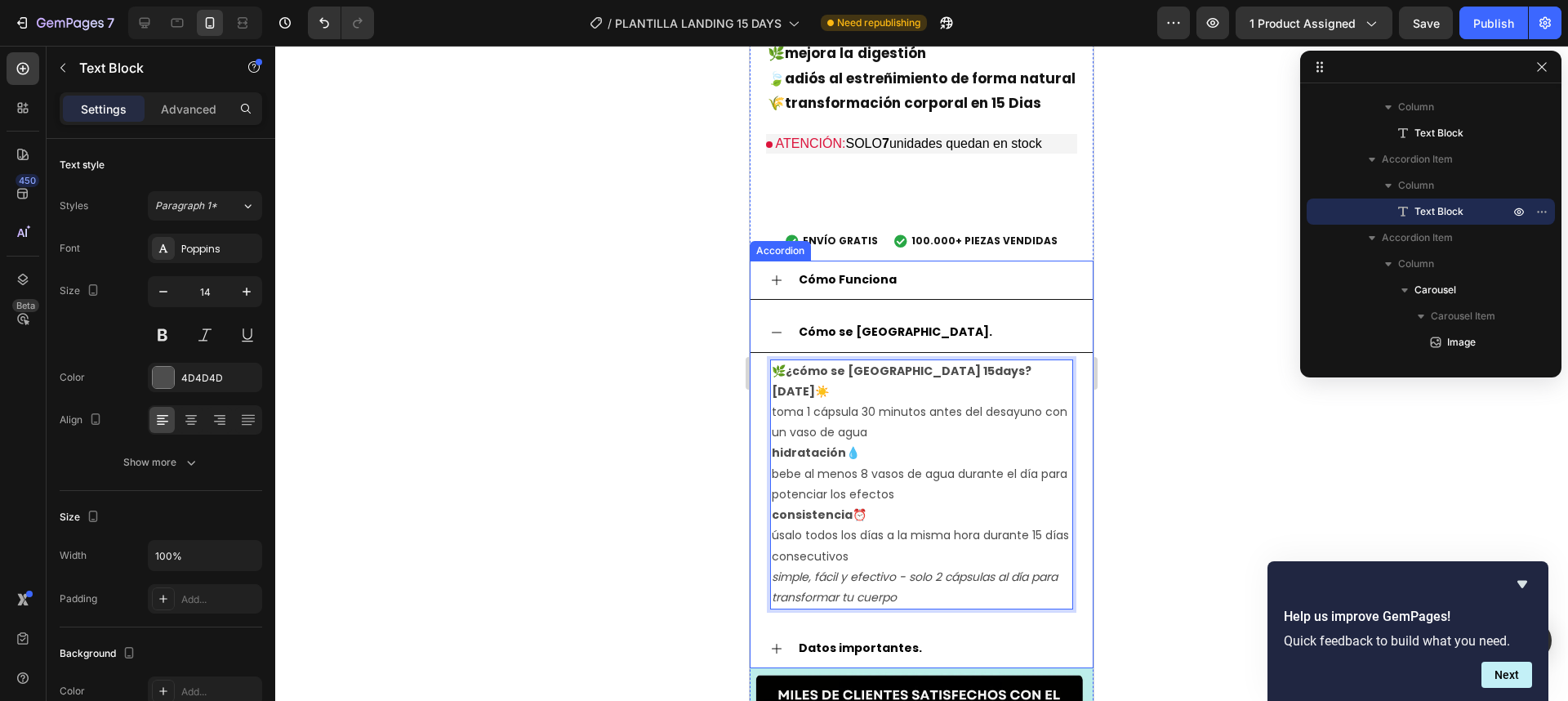
click at [775, 326] on icon at bounding box center [776, 332] width 13 height 13
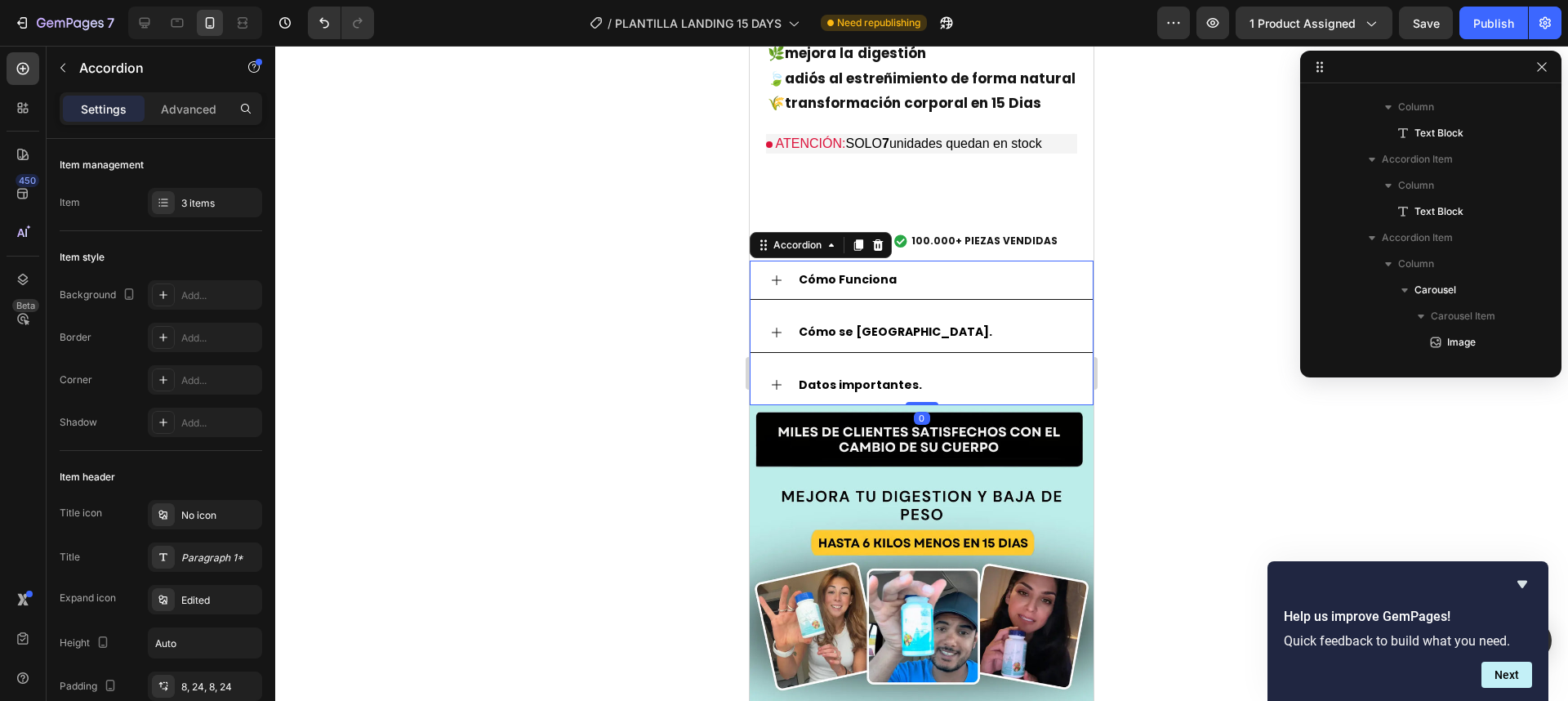
scroll to position [440, 0]
click at [775, 380] on icon at bounding box center [776, 384] width 10 height 10
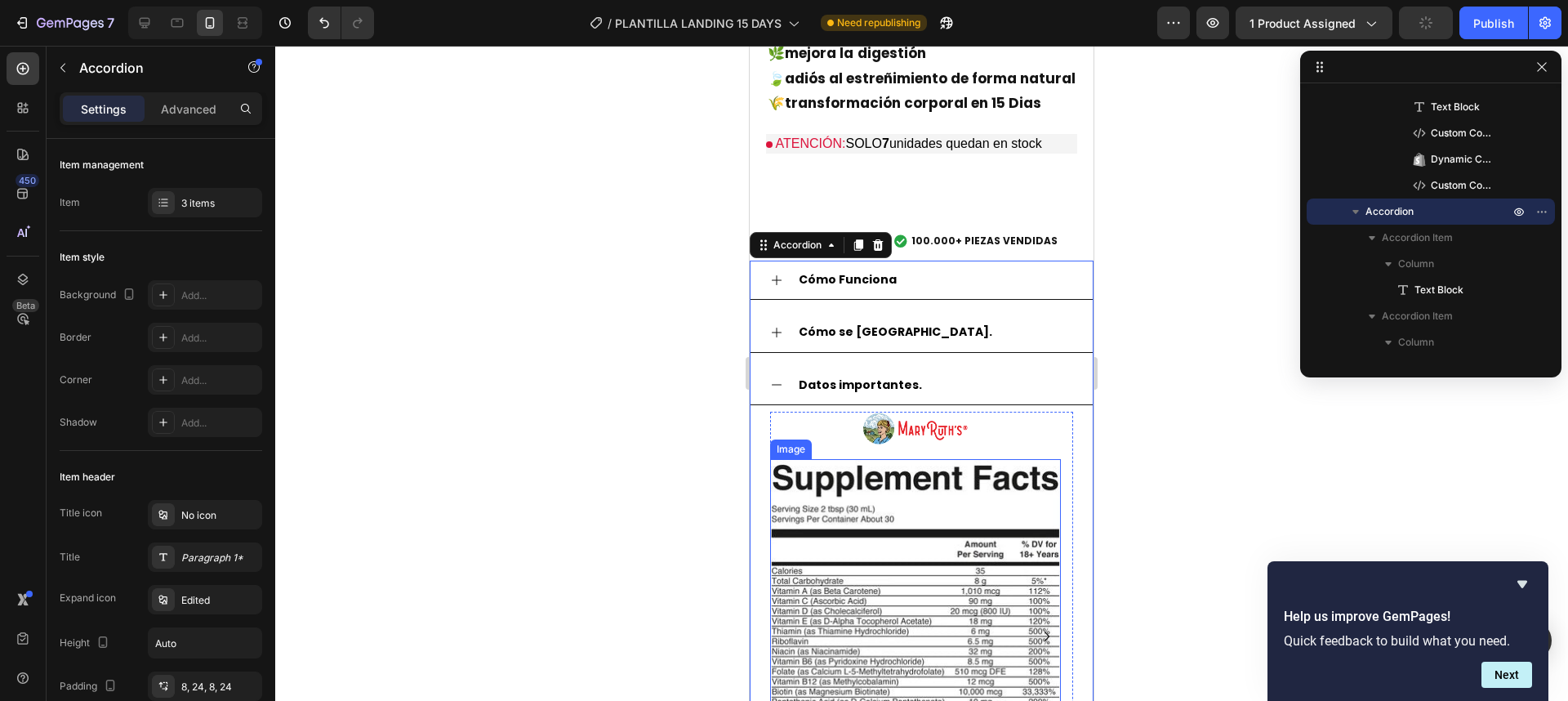
click at [853, 505] on img at bounding box center [915, 661] width 291 height 403
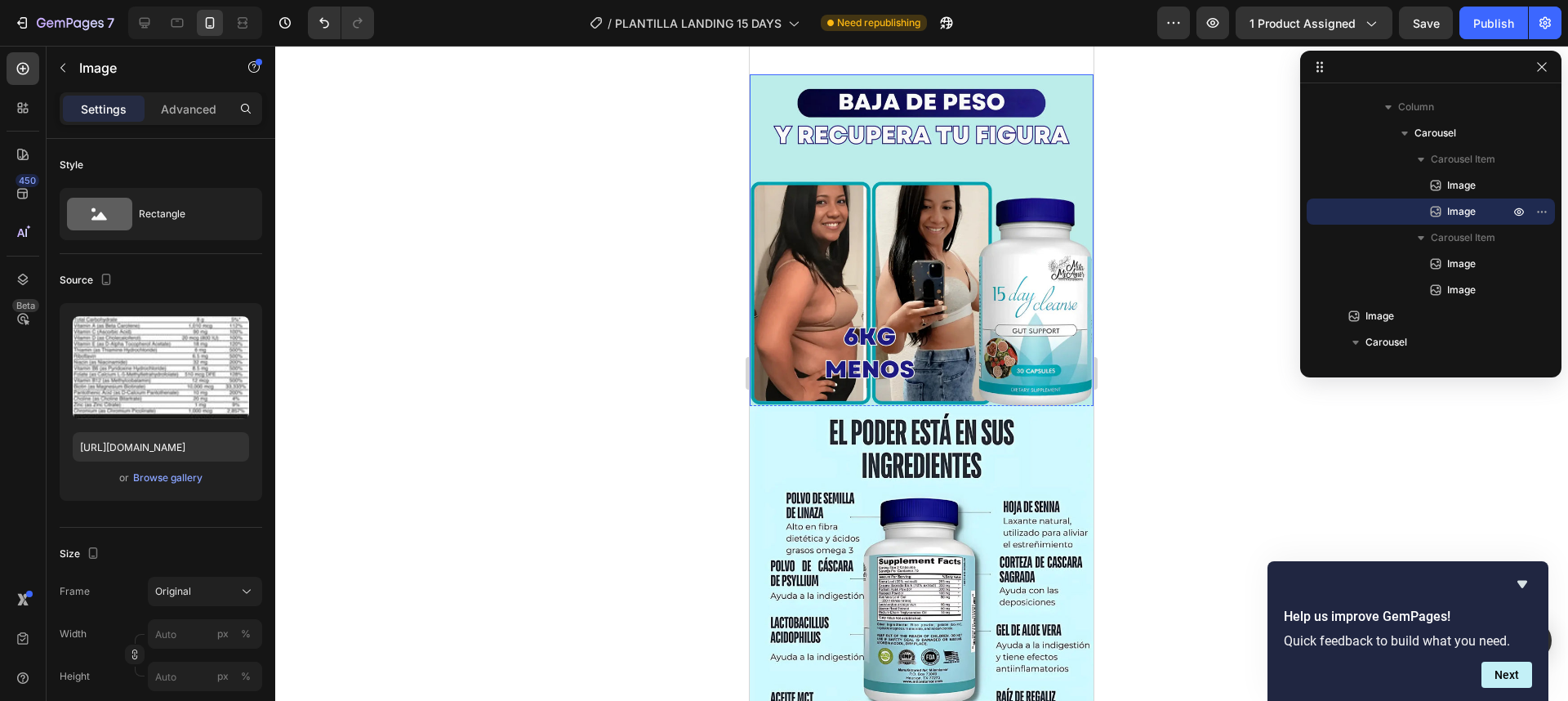
scroll to position [2431, 0]
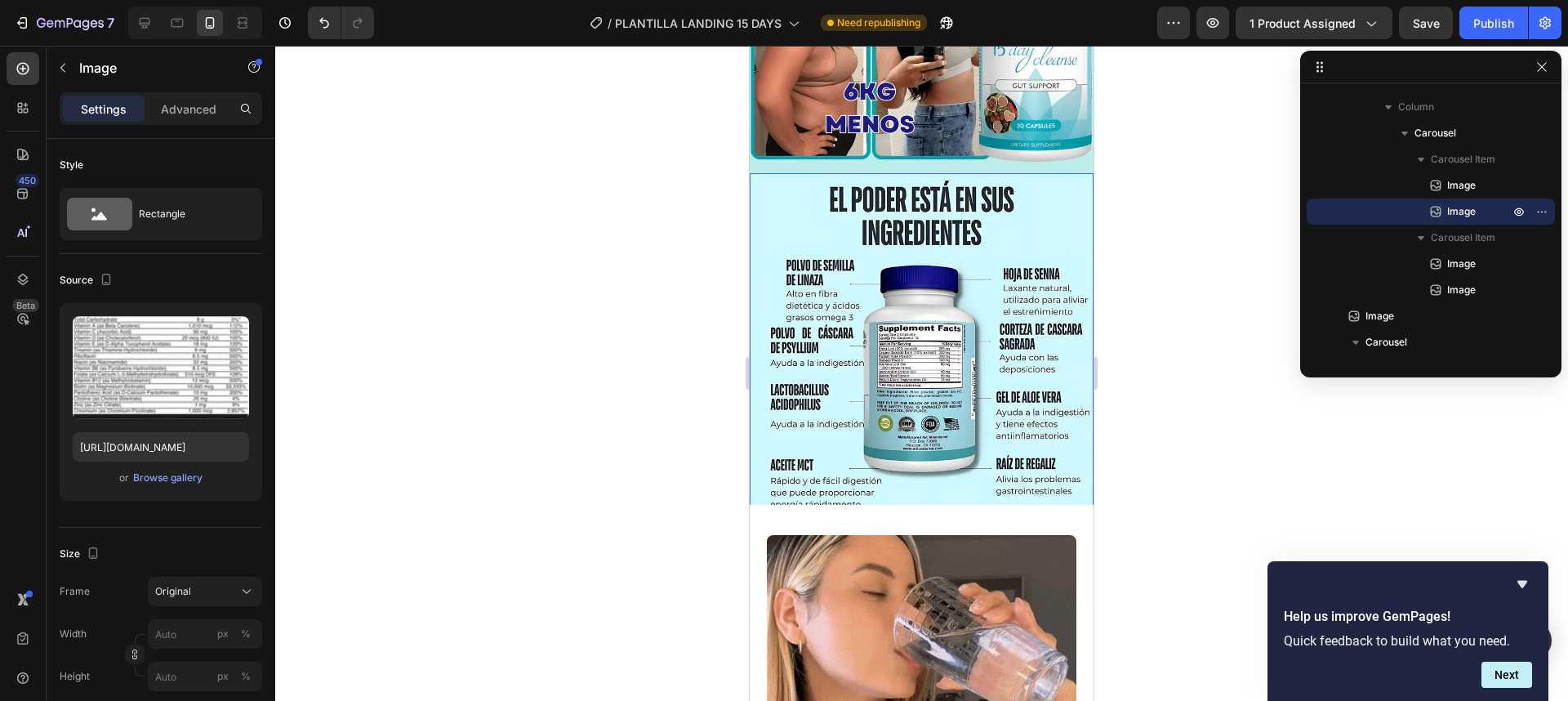
click at [971, 387] on img at bounding box center [921, 345] width 344 height 344
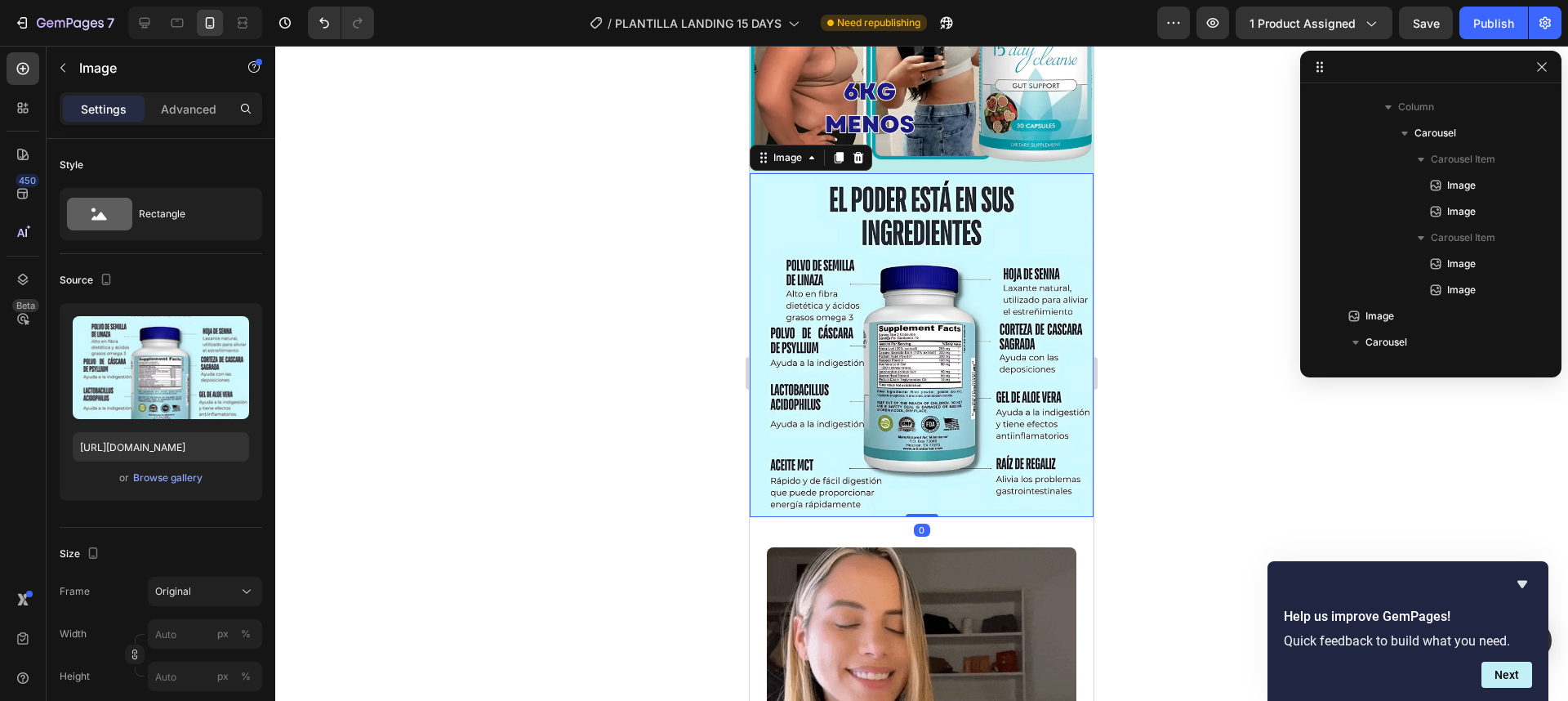
scroll to position [2367, 0]
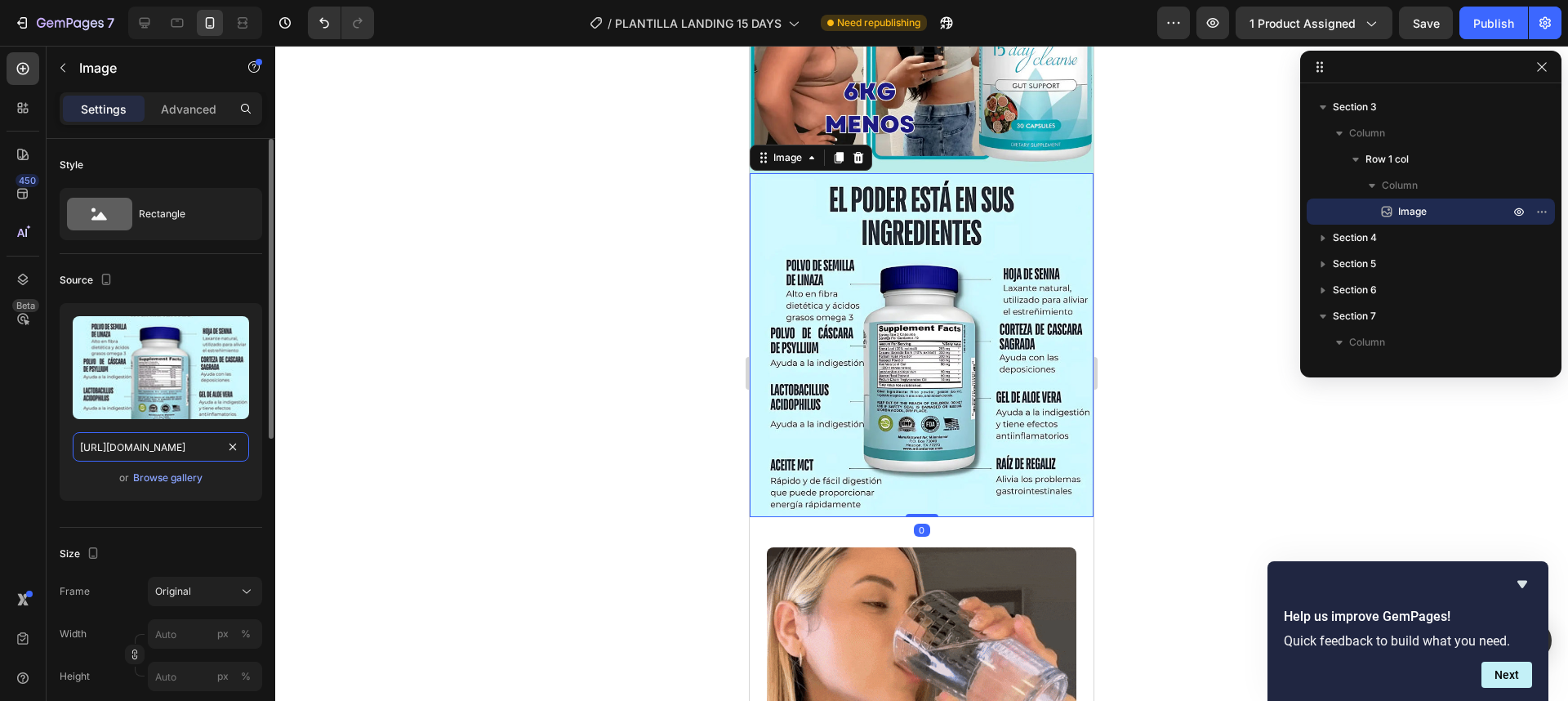
click at [165, 432] on input "[URL][DOMAIN_NAME]" at bounding box center [160, 446] width 176 height 30
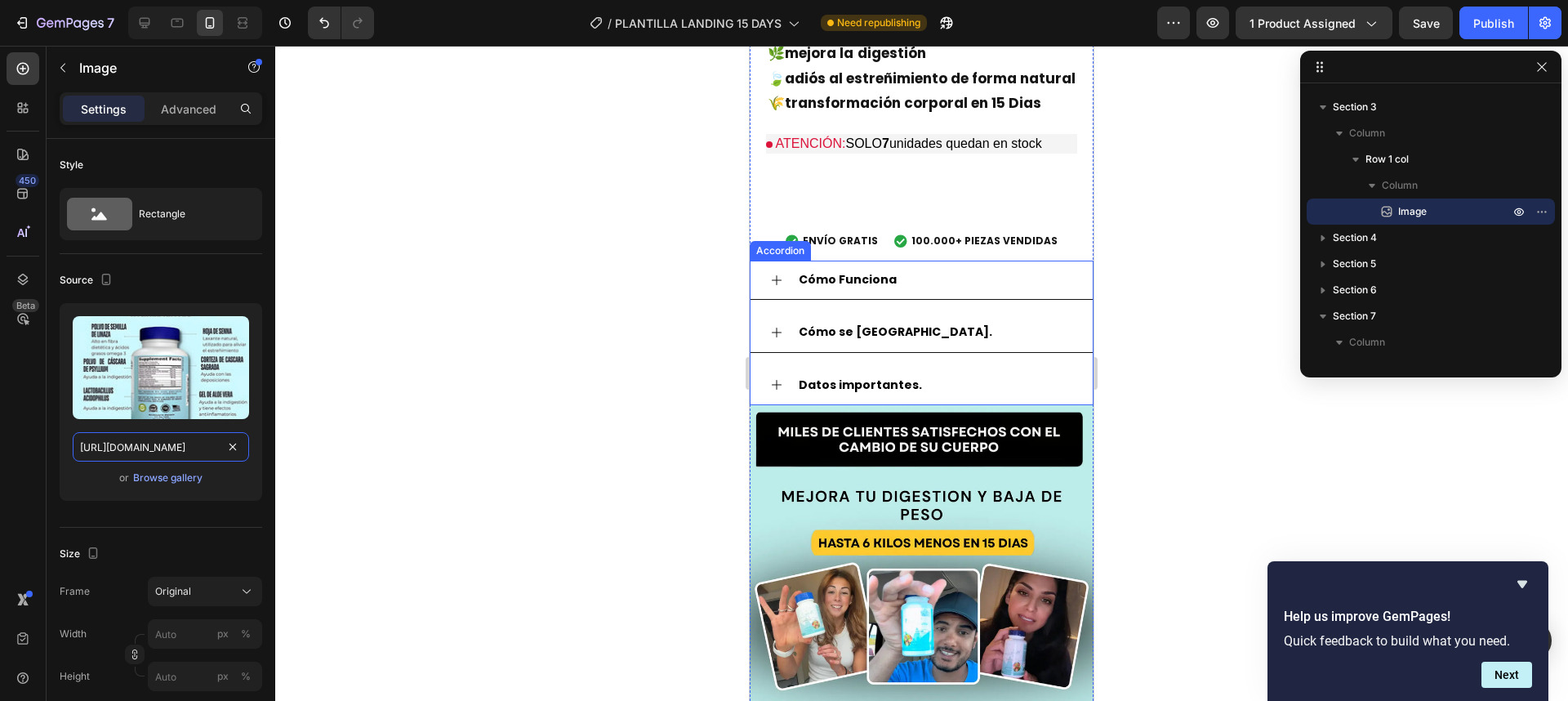
scroll to position [569, 0]
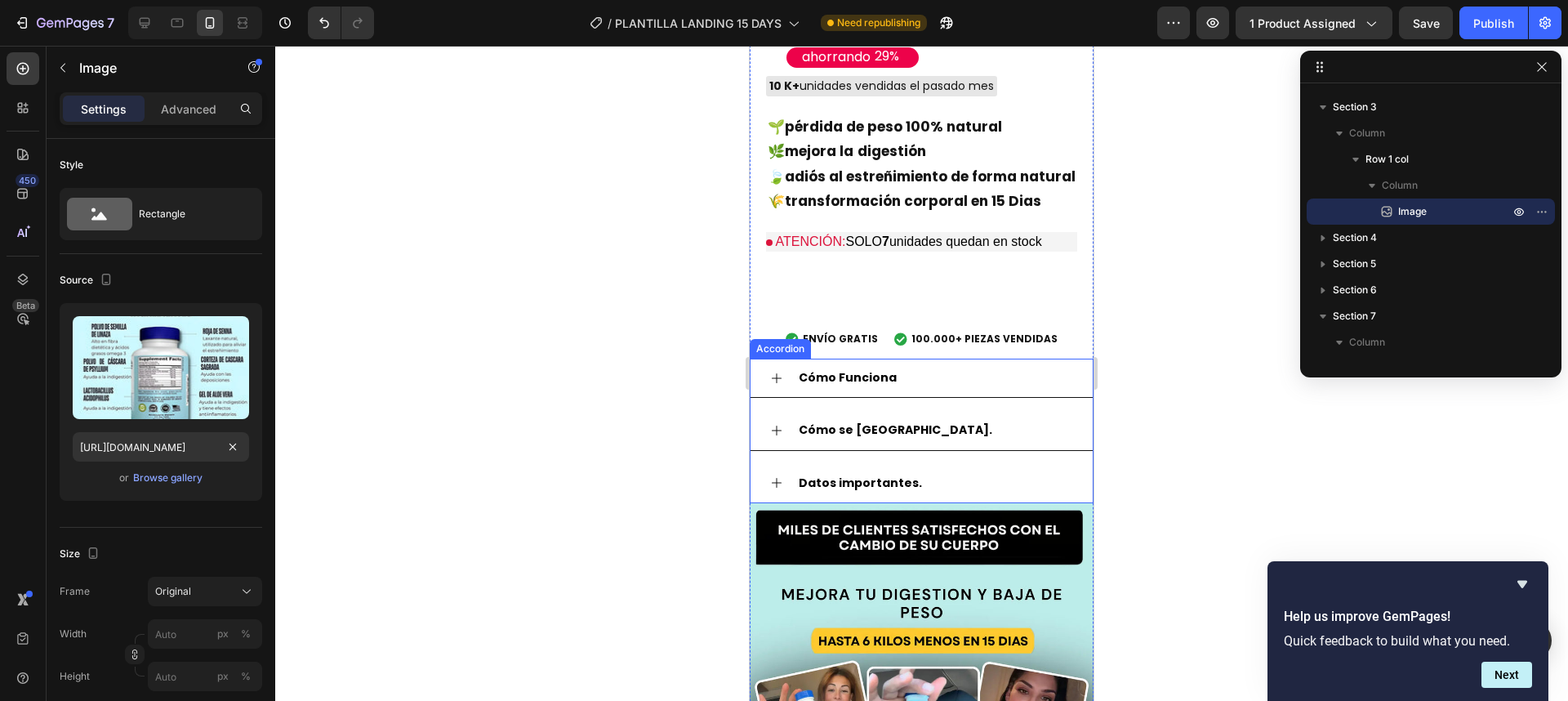
click at [825, 474] on strong "Datos importantes." at bounding box center [861, 483] width 124 height 16
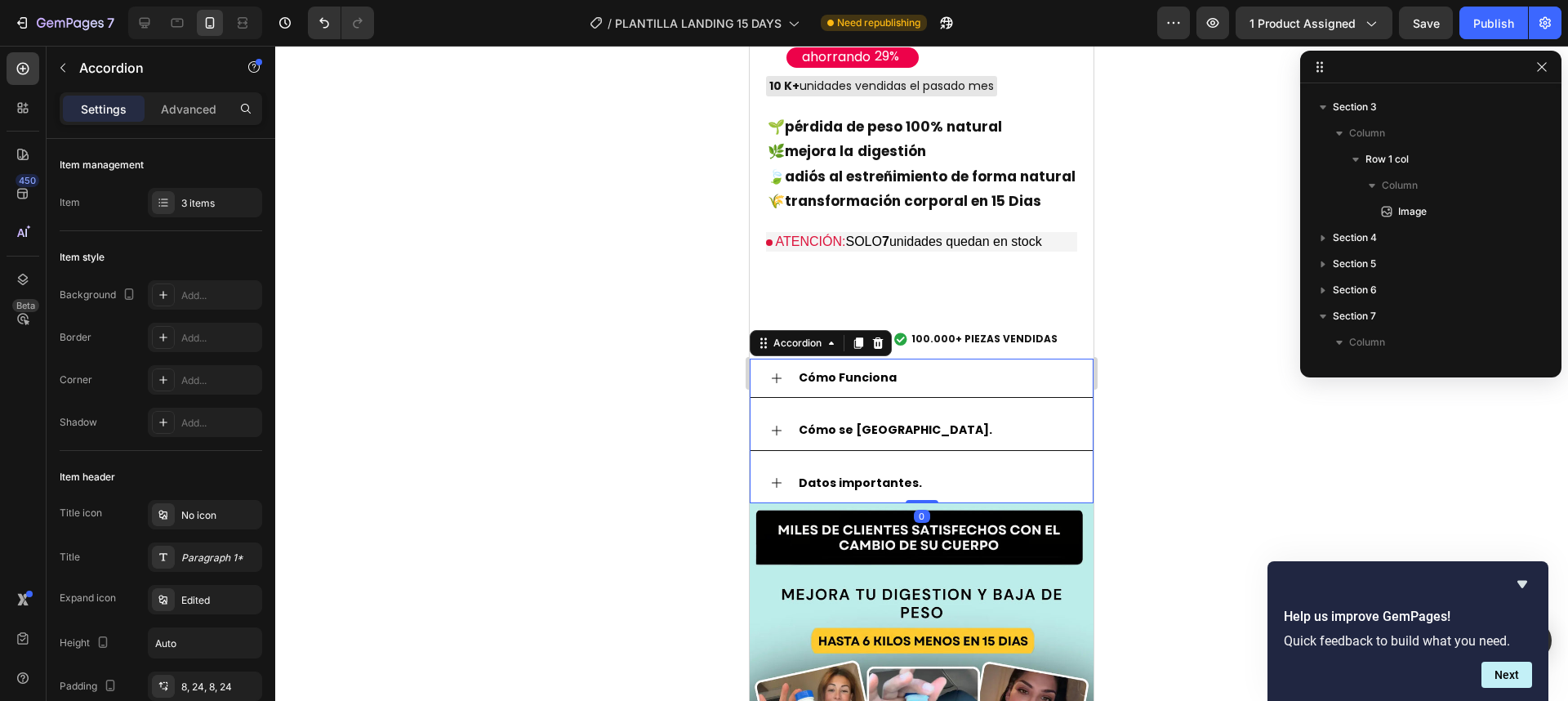
scroll to position [440, 0]
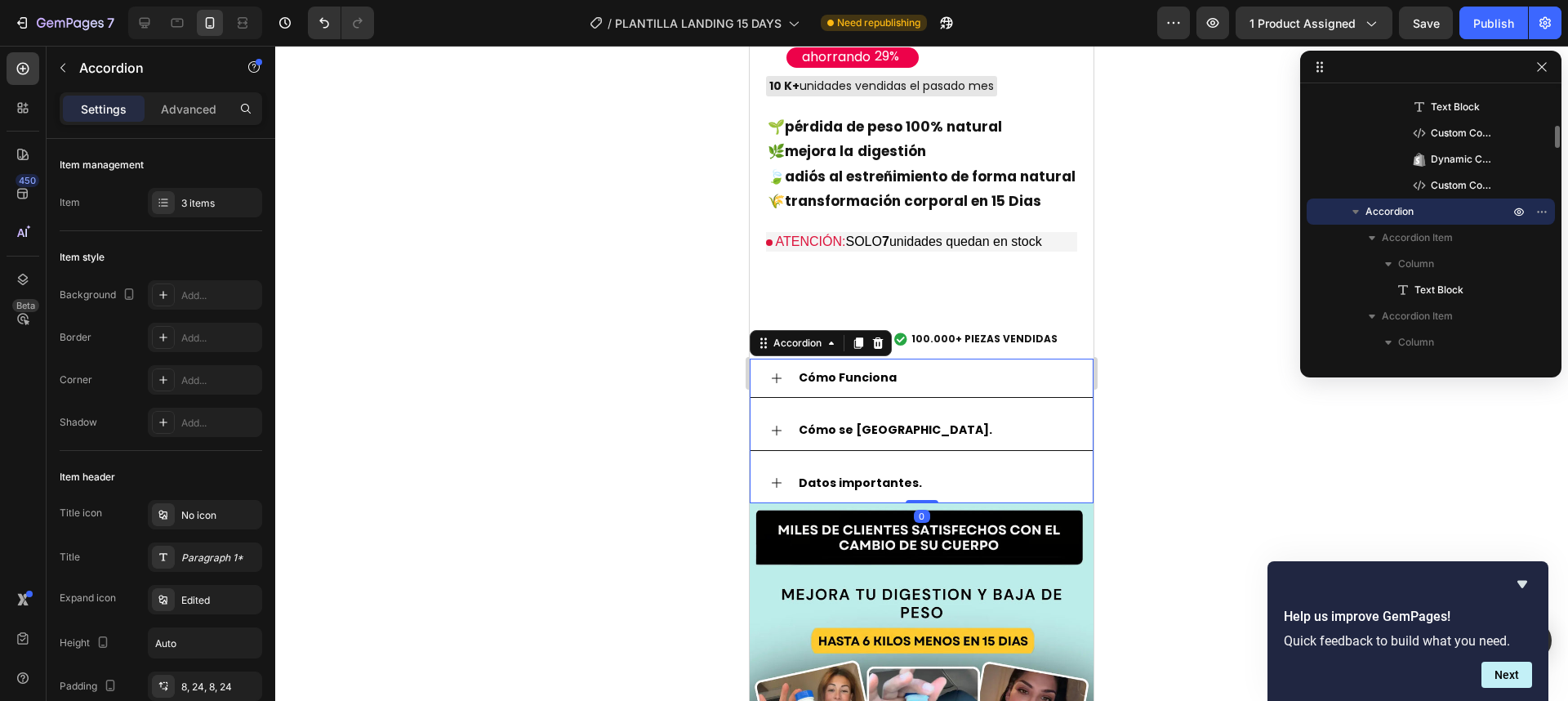
click at [778, 476] on icon at bounding box center [776, 483] width 13 height 13
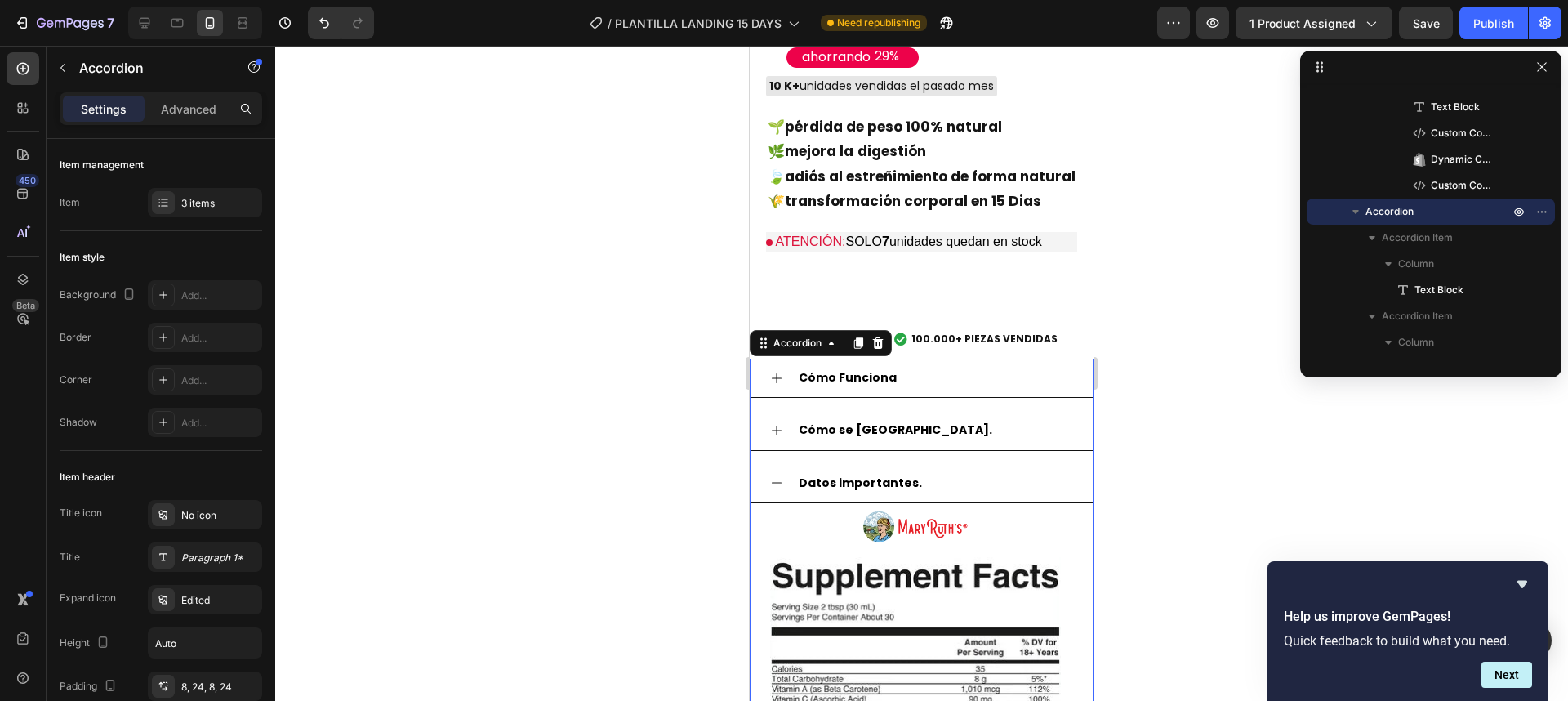
click at [780, 476] on icon at bounding box center [776, 483] width 13 height 13
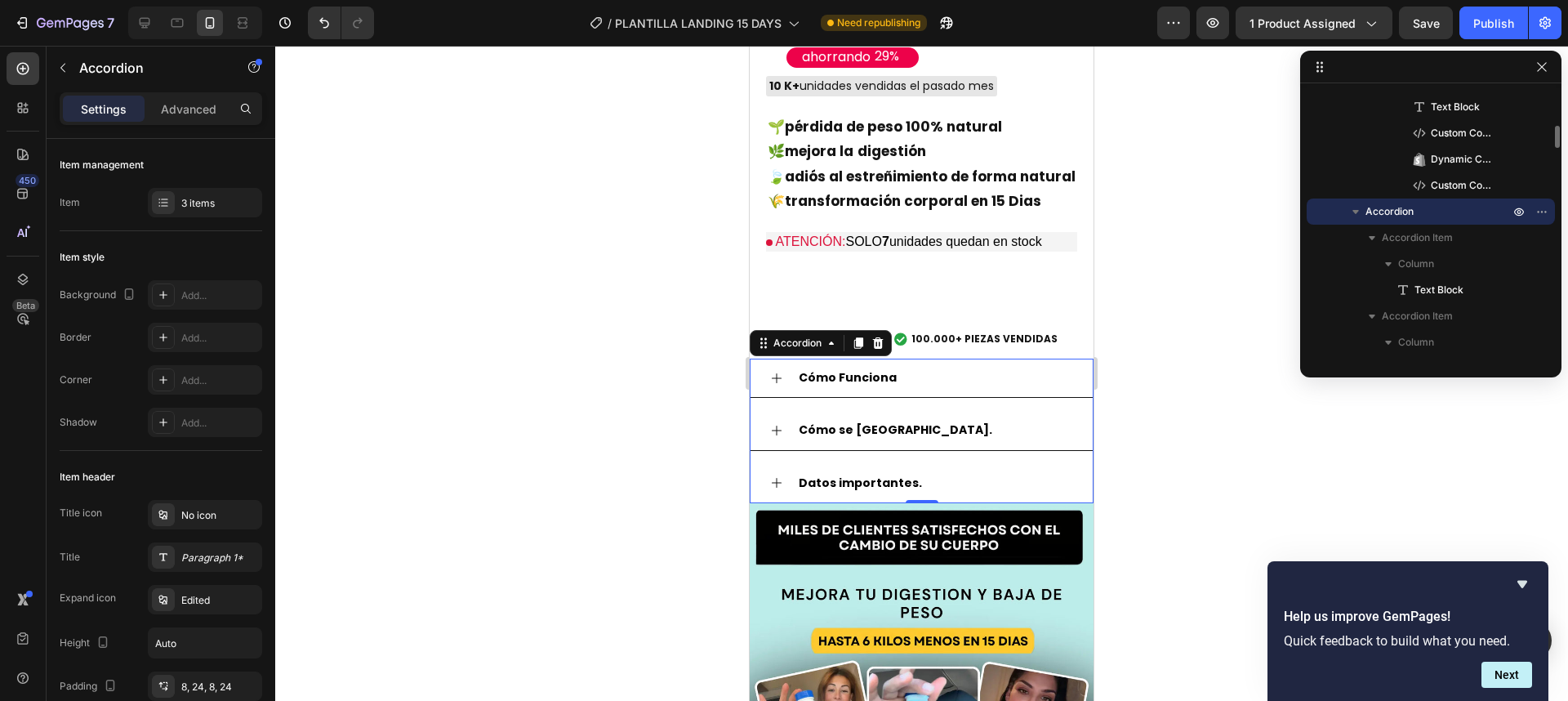
click at [1391, 211] on span "Accordion" at bounding box center [1390, 211] width 48 height 16
click at [64, 69] on icon "button" at bounding box center [63, 67] width 13 height 13
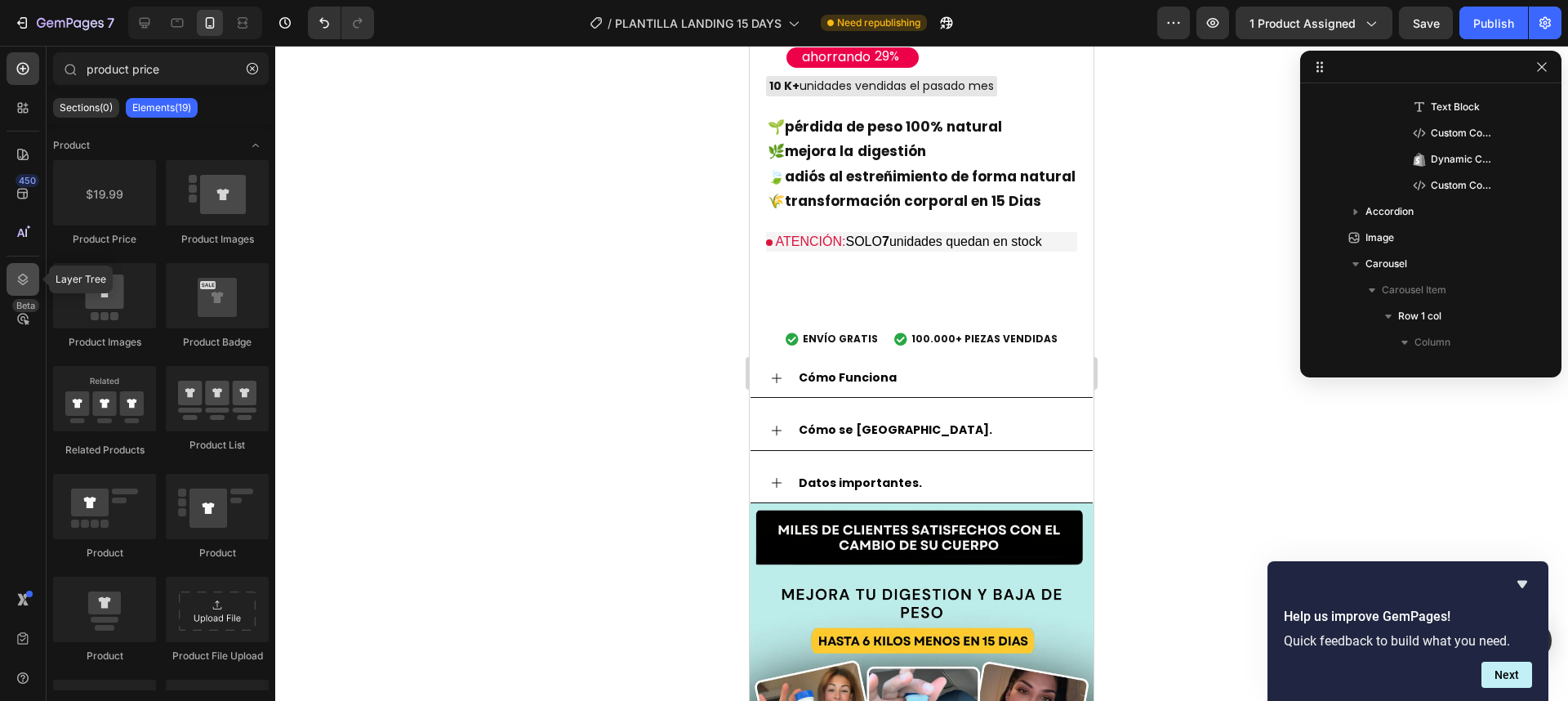
click at [23, 268] on div at bounding box center [22, 279] width 32 height 32
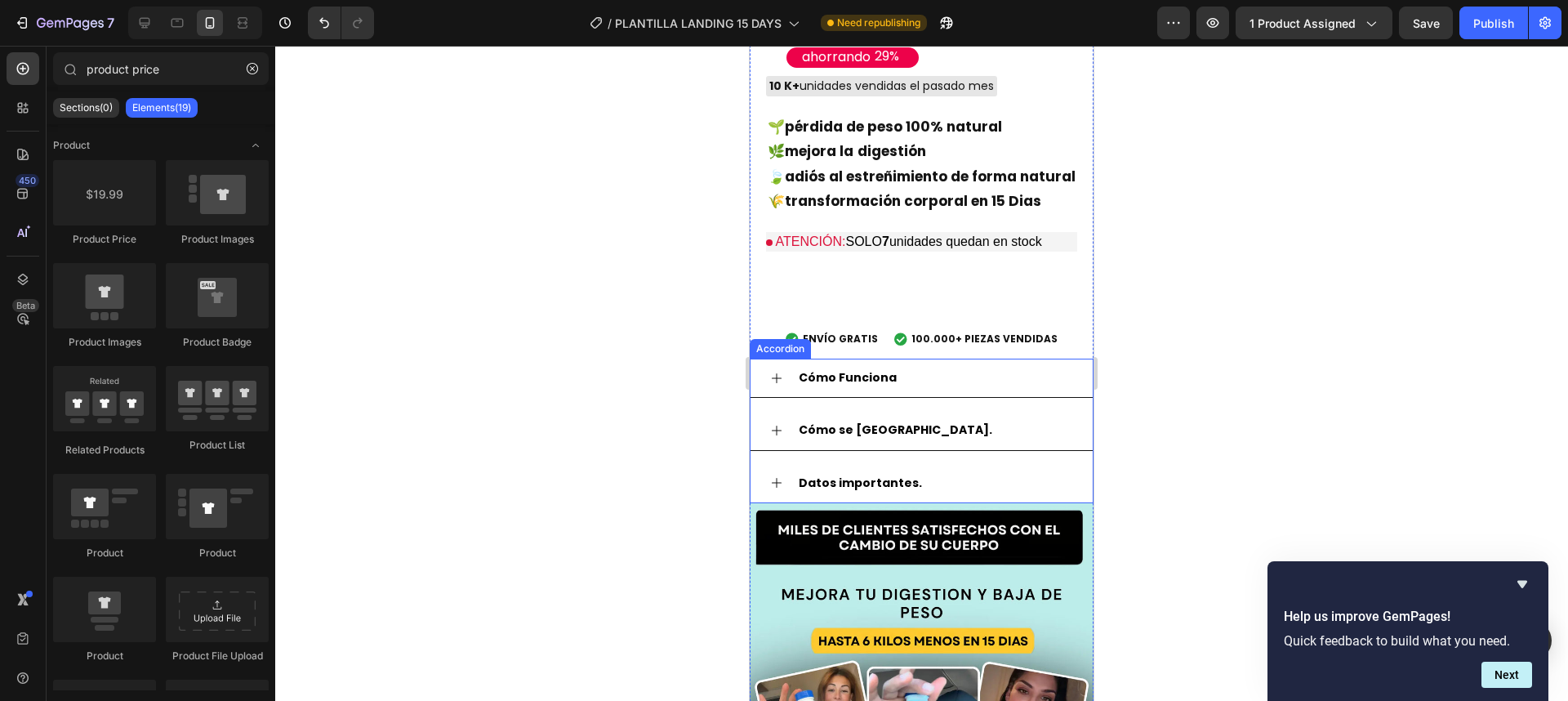
click at [818, 464] on div "Datos importantes." at bounding box center [921, 483] width 342 height 39
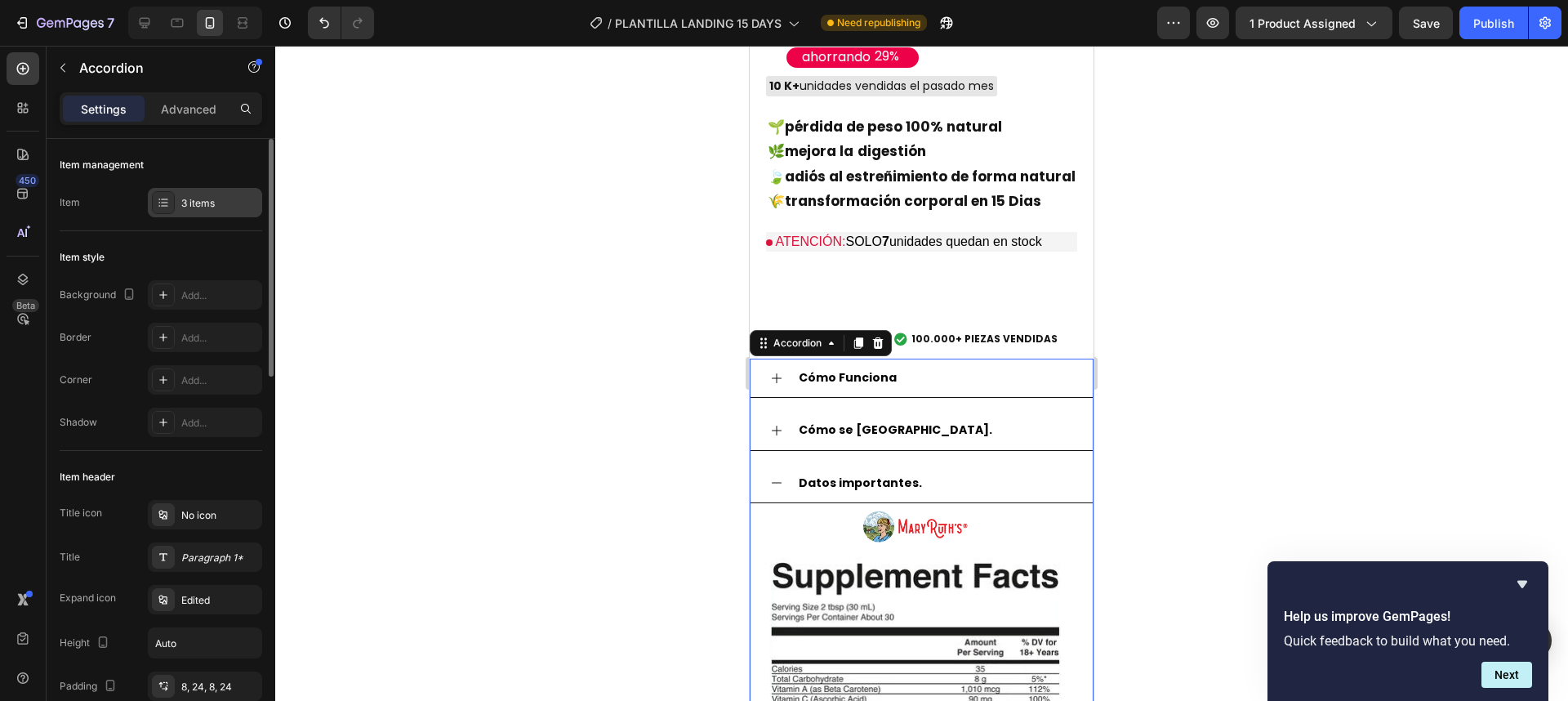
click at [188, 215] on div "3 items" at bounding box center [205, 202] width 115 height 30
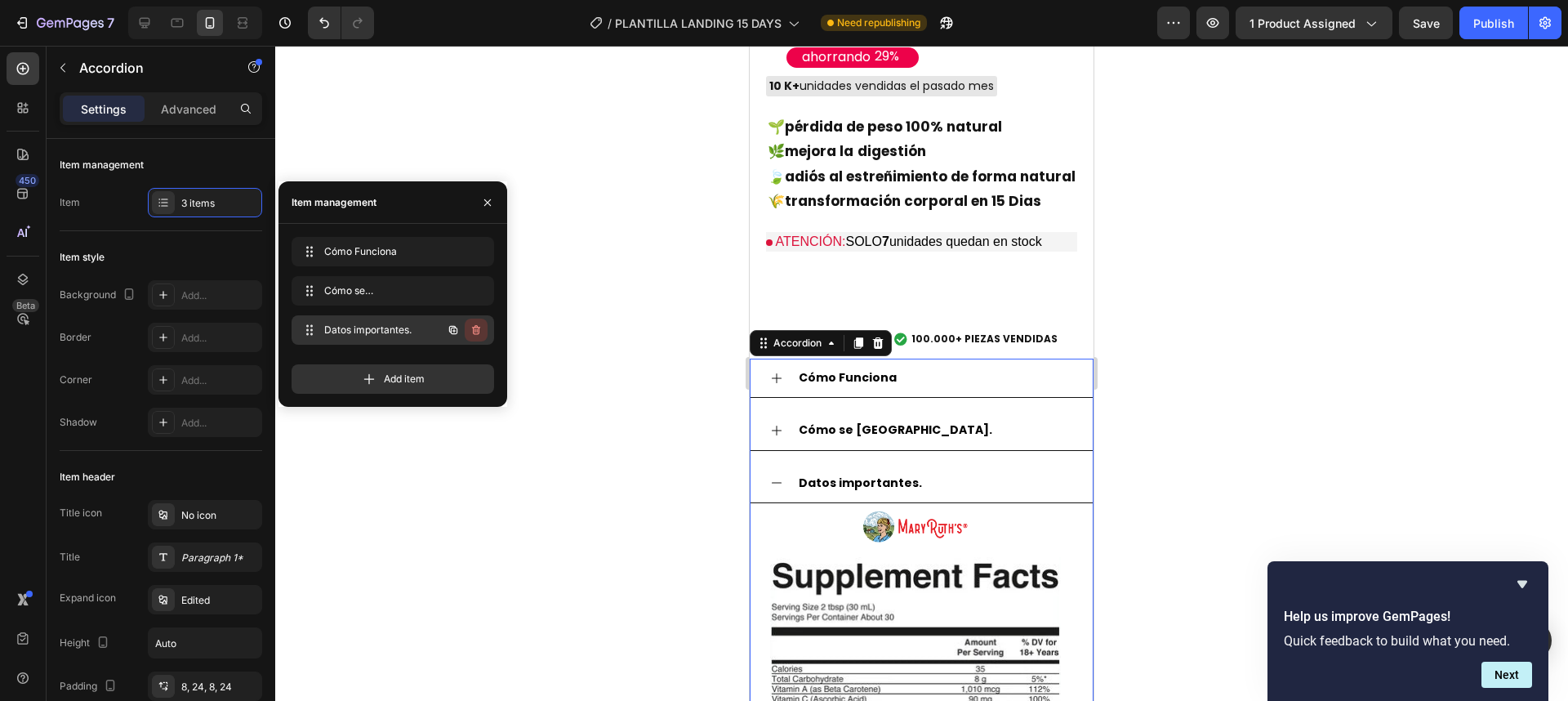
click at [476, 334] on icon "button" at bounding box center [476, 329] width 8 height 10
click at [470, 332] on div "Delete" at bounding box center [466, 329] width 30 height 14
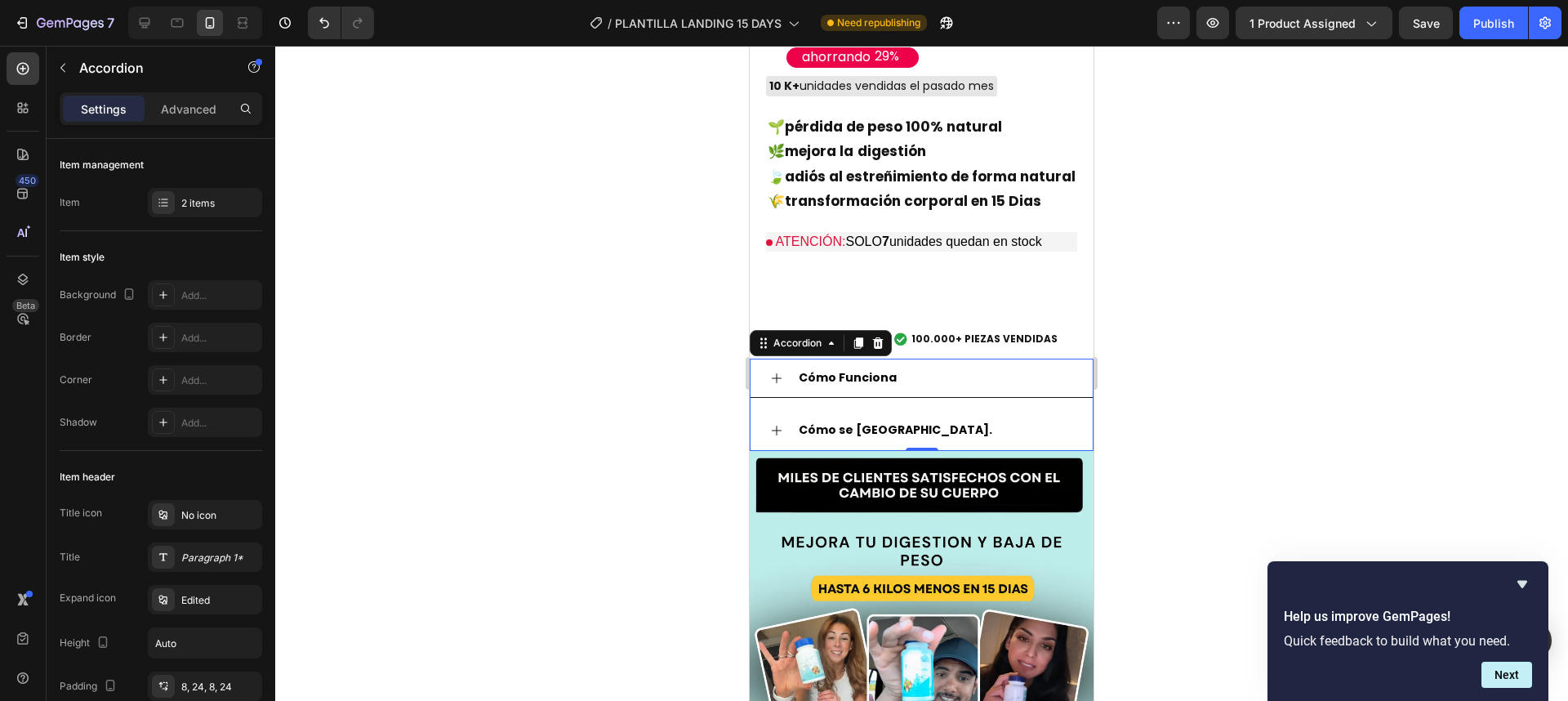
click at [684, 348] on div at bounding box center [921, 372] width 1293 height 654
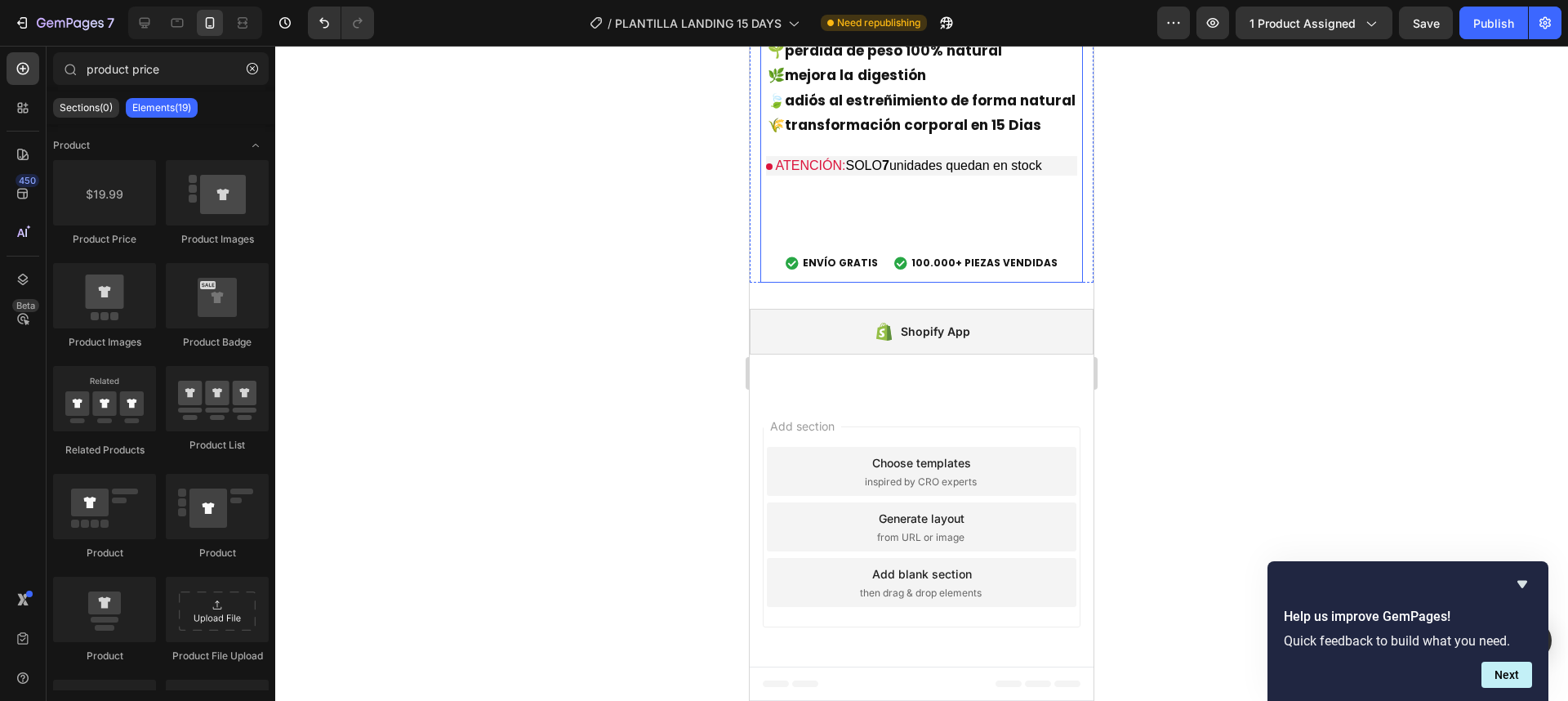
scroll to position [5558, 0]
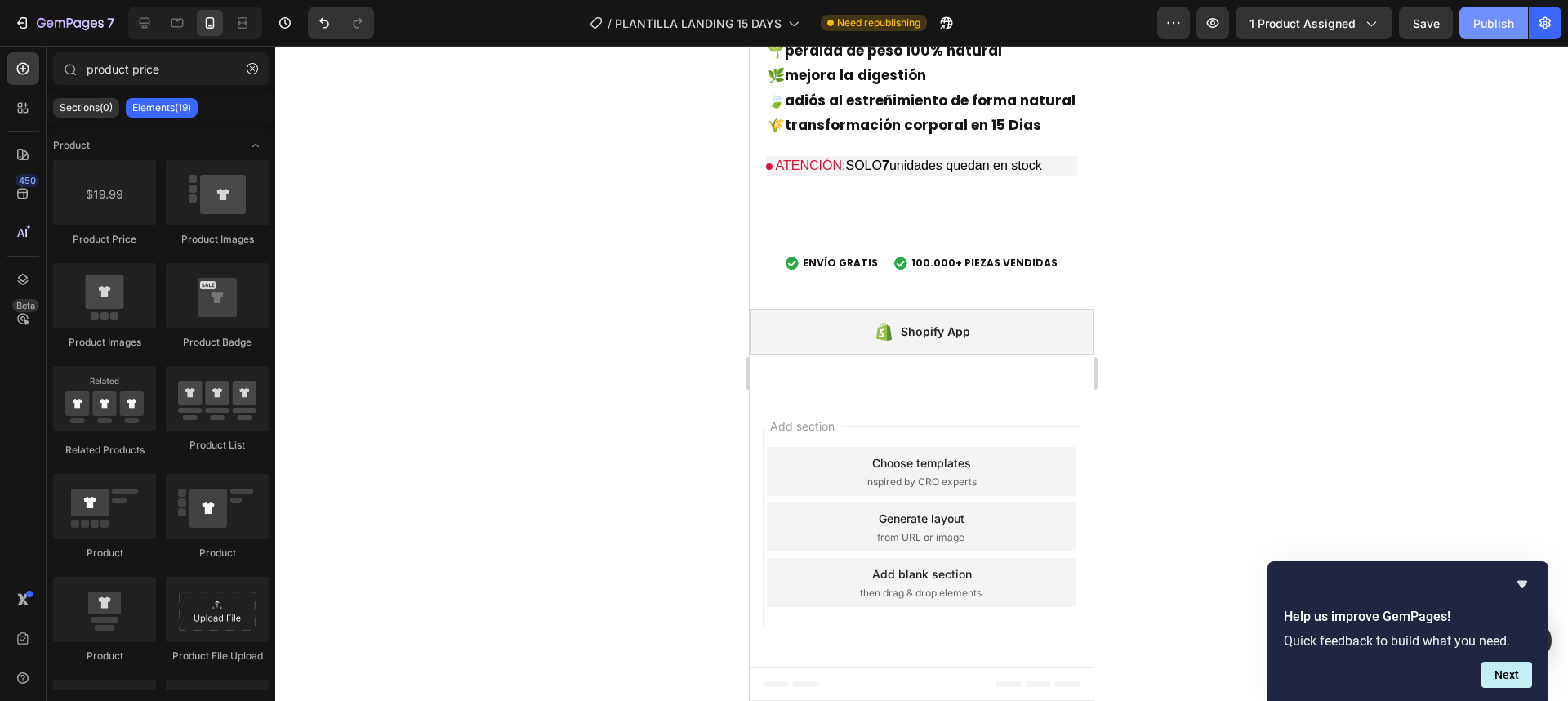
click at [1475, 21] on div "Publish" at bounding box center [1494, 22] width 41 height 17
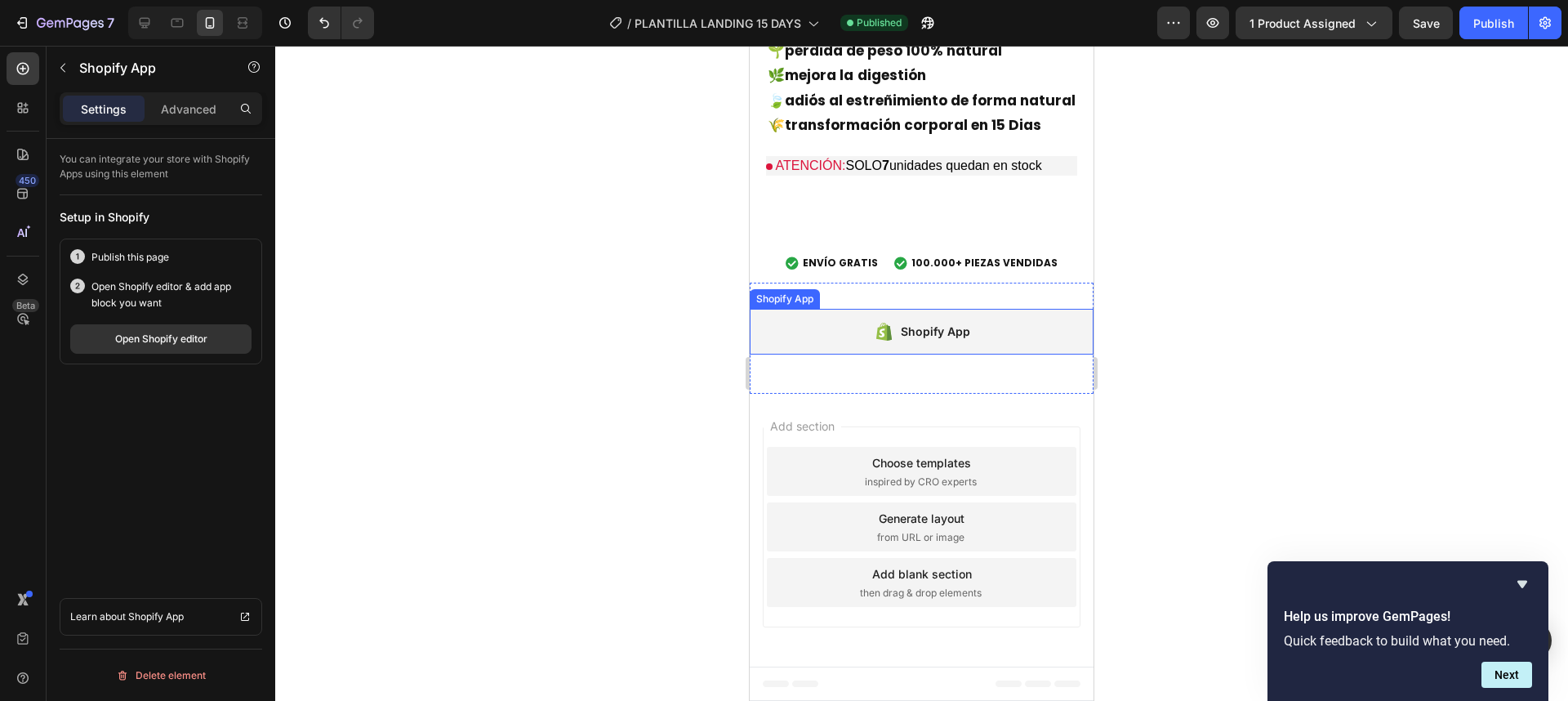
click at [878, 318] on div "Shopify App" at bounding box center [921, 331] width 344 height 46
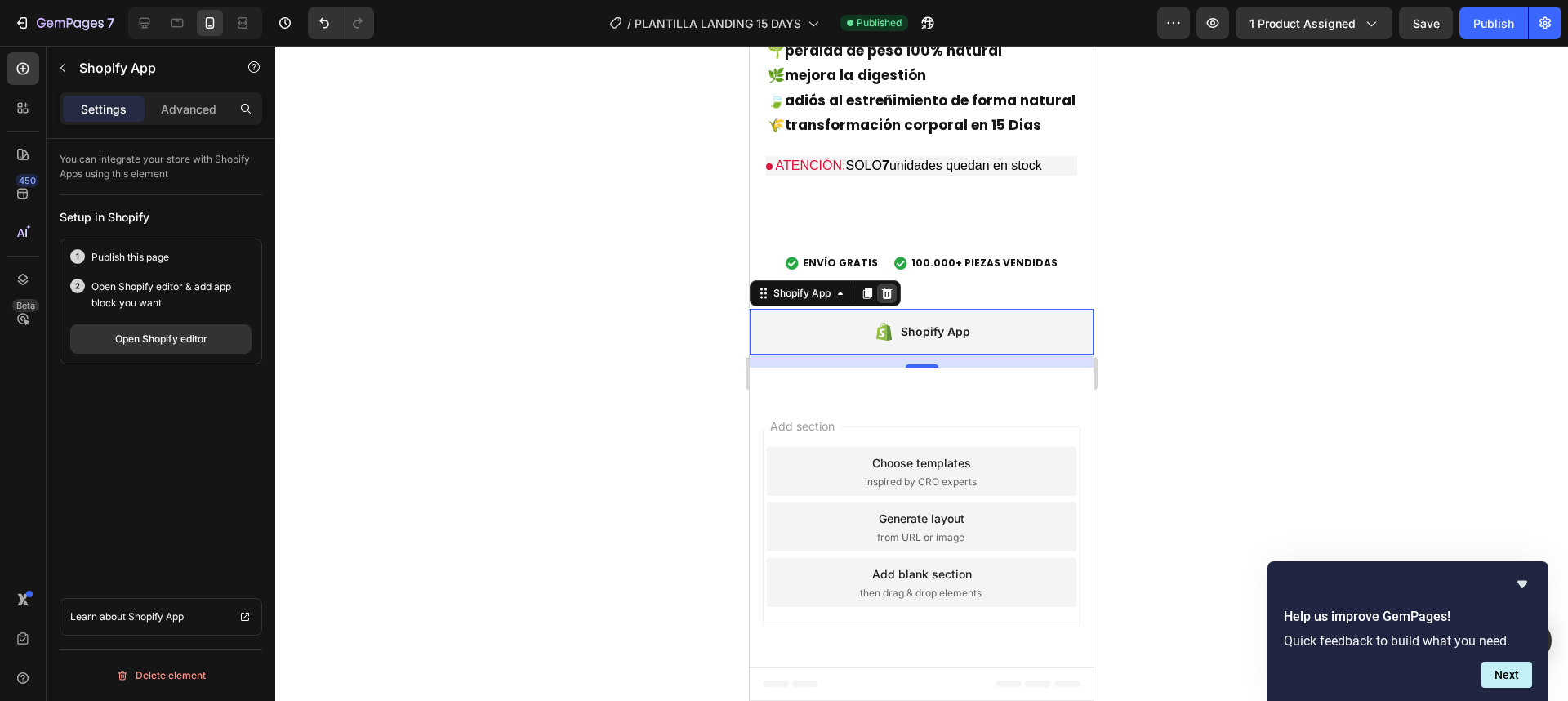
click at [886, 297] on icon at bounding box center [887, 293] width 11 height 12
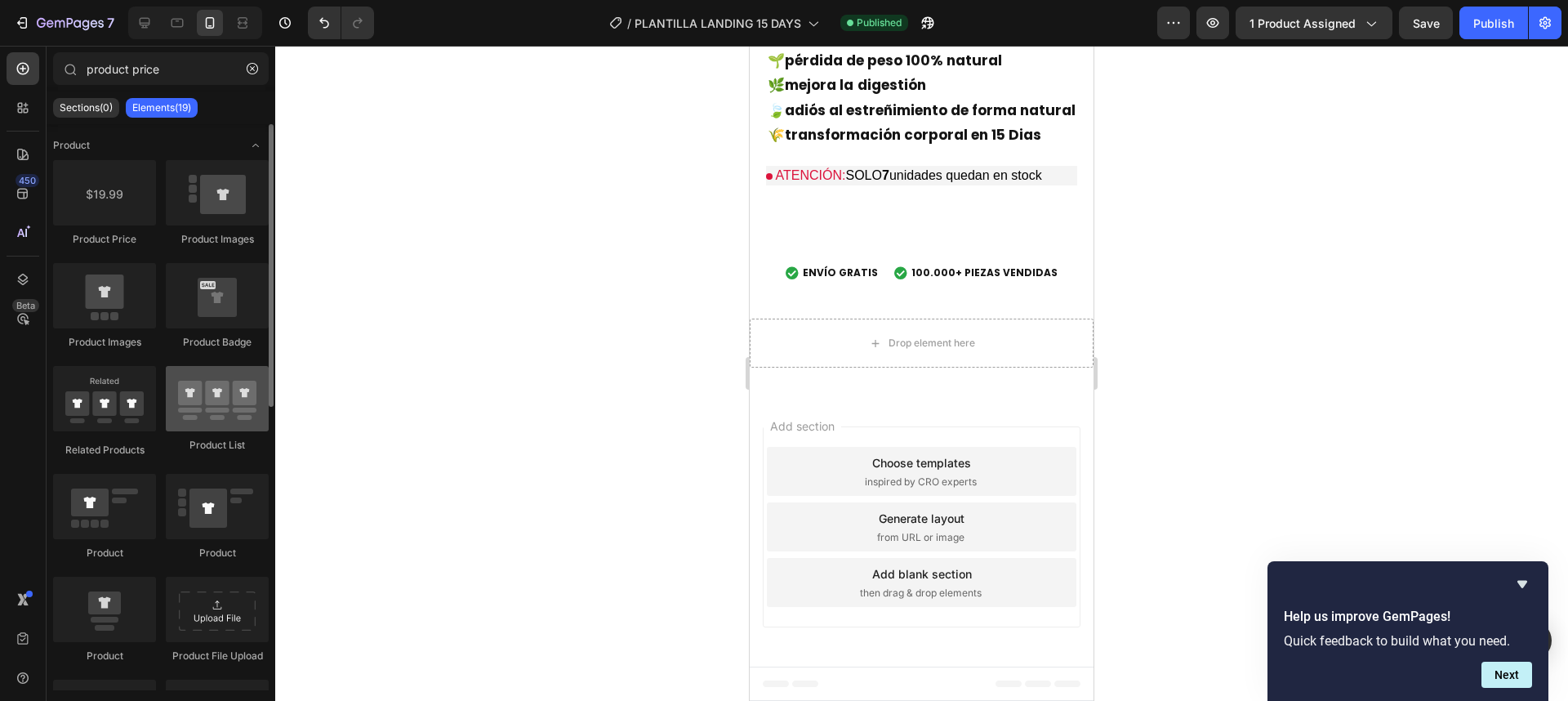
scroll to position [568, 0]
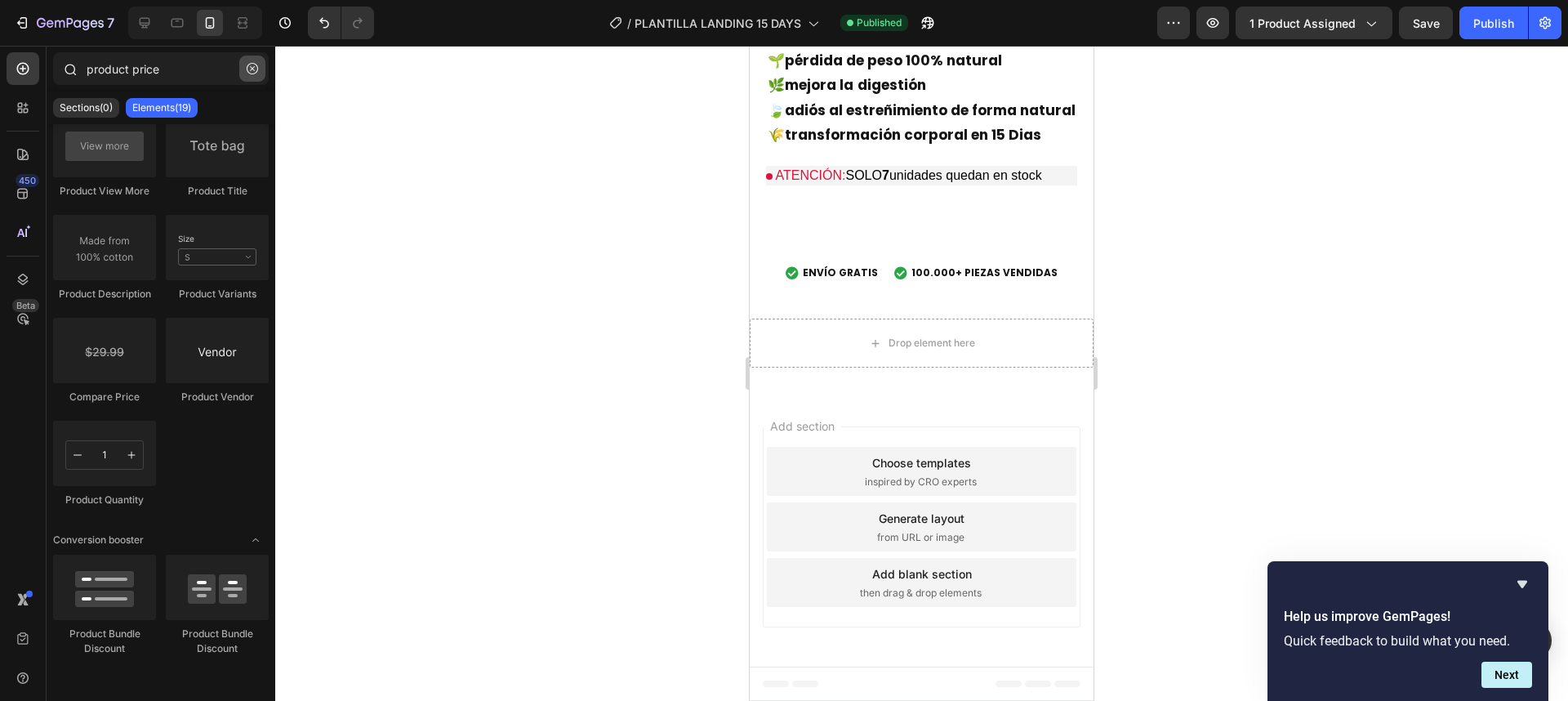
click at [247, 72] on icon "button" at bounding box center [252, 68] width 12 height 12
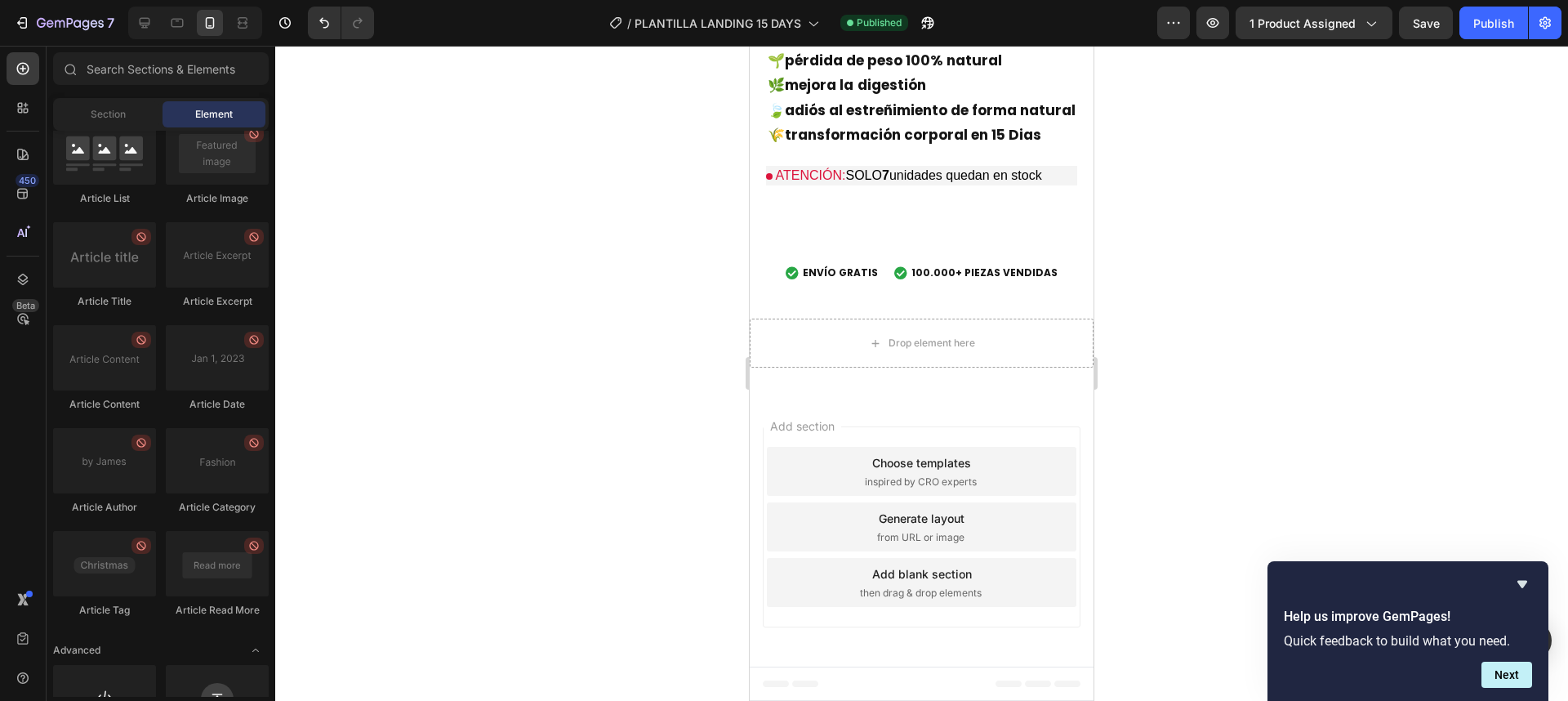
scroll to position [4381, 0]
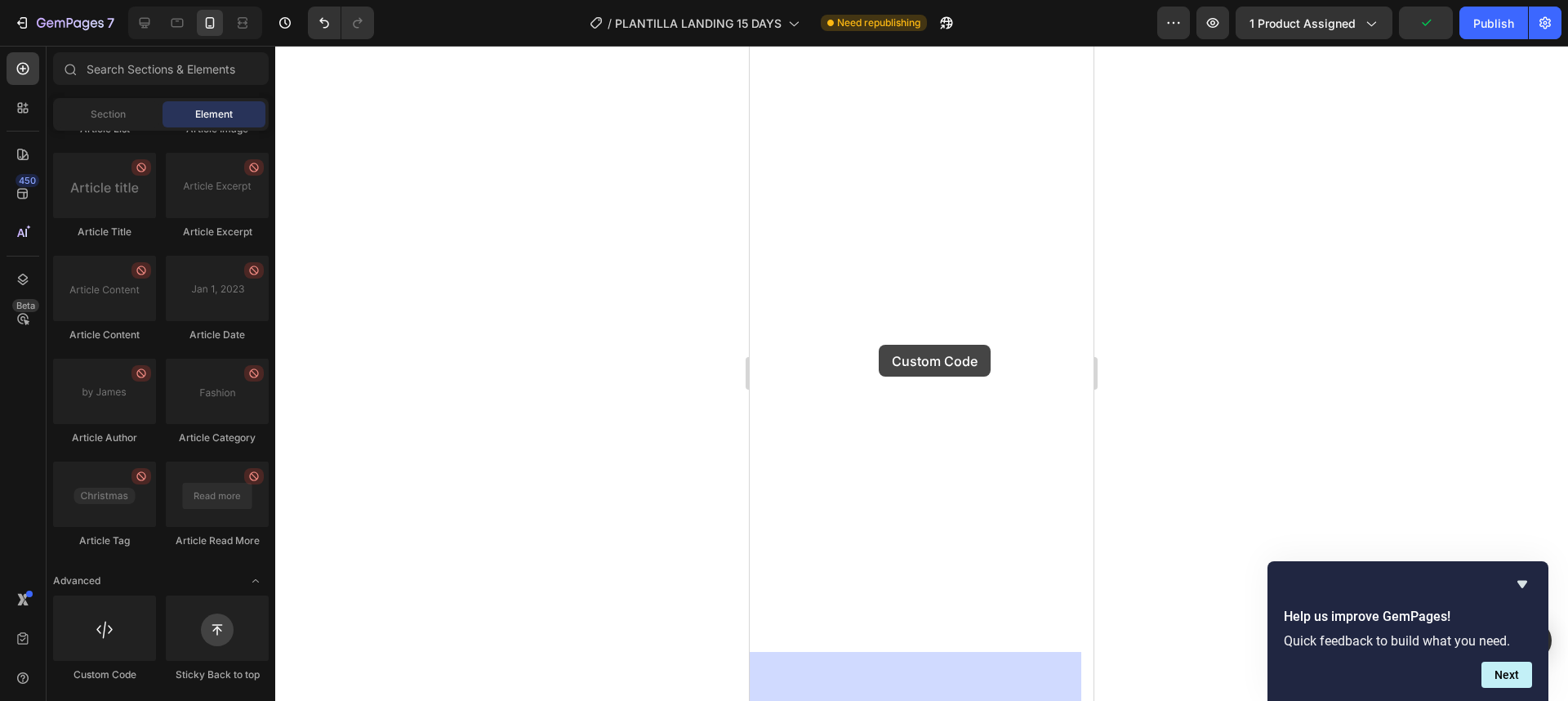
drag, startPoint x: 854, startPoint y: 664, endPoint x: 878, endPoint y: 345, distance: 319.9
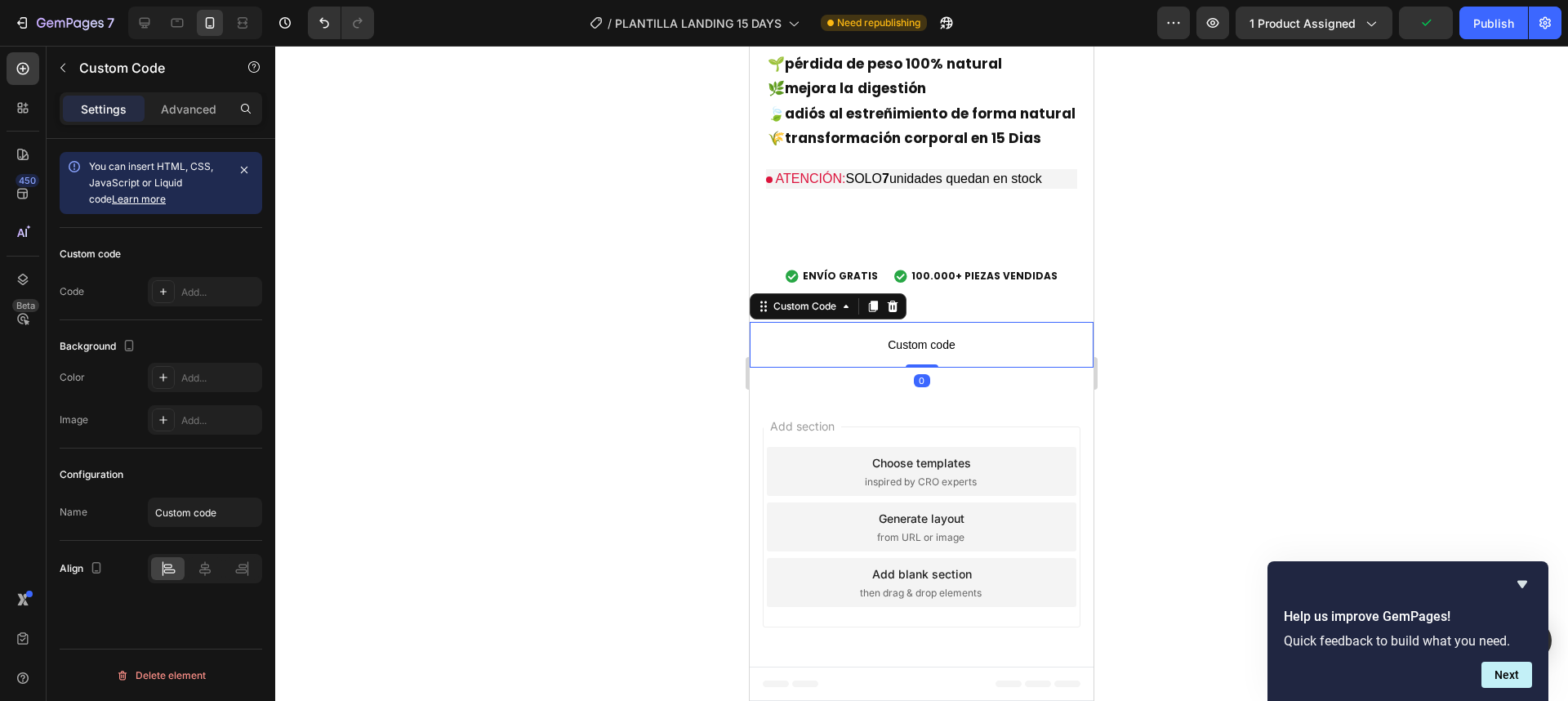
scroll to position [5545, 0]
click at [918, 346] on span "Custom code" at bounding box center [921, 345] width 344 height 20
click at [170, 293] on div at bounding box center [164, 292] width 23 height 23
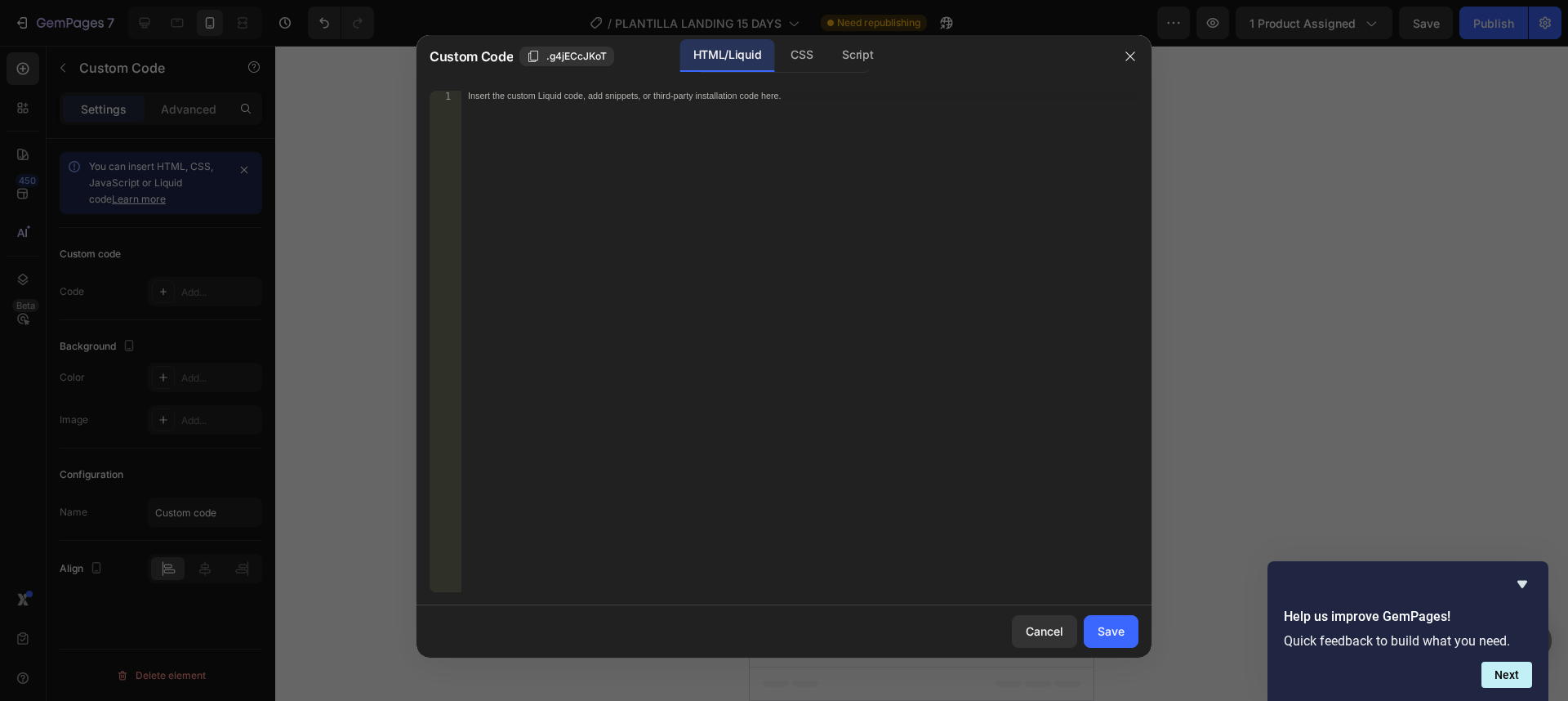
click at [651, 184] on div "Insert the custom Liquid code, add snippets, or third-party installation code h…" at bounding box center [800, 351] width 677 height 521
paste textarea "<div id="_rsi-cod-form-embed-custom-hook"></div>"
type textarea "<div id="_rsi-cod-form-embed-custom-hook"></div>"
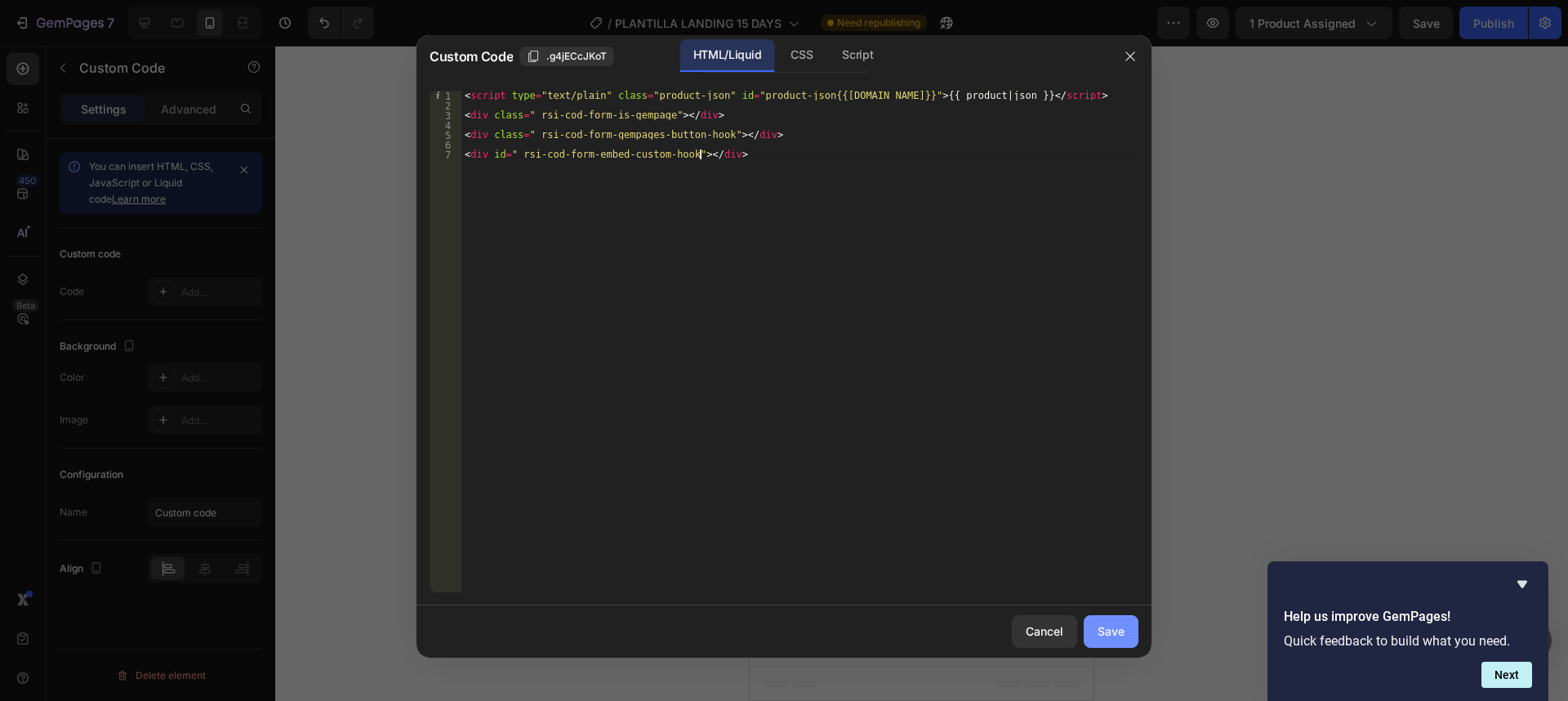
click at [1110, 631] on div "Save" at bounding box center [1111, 630] width 27 height 17
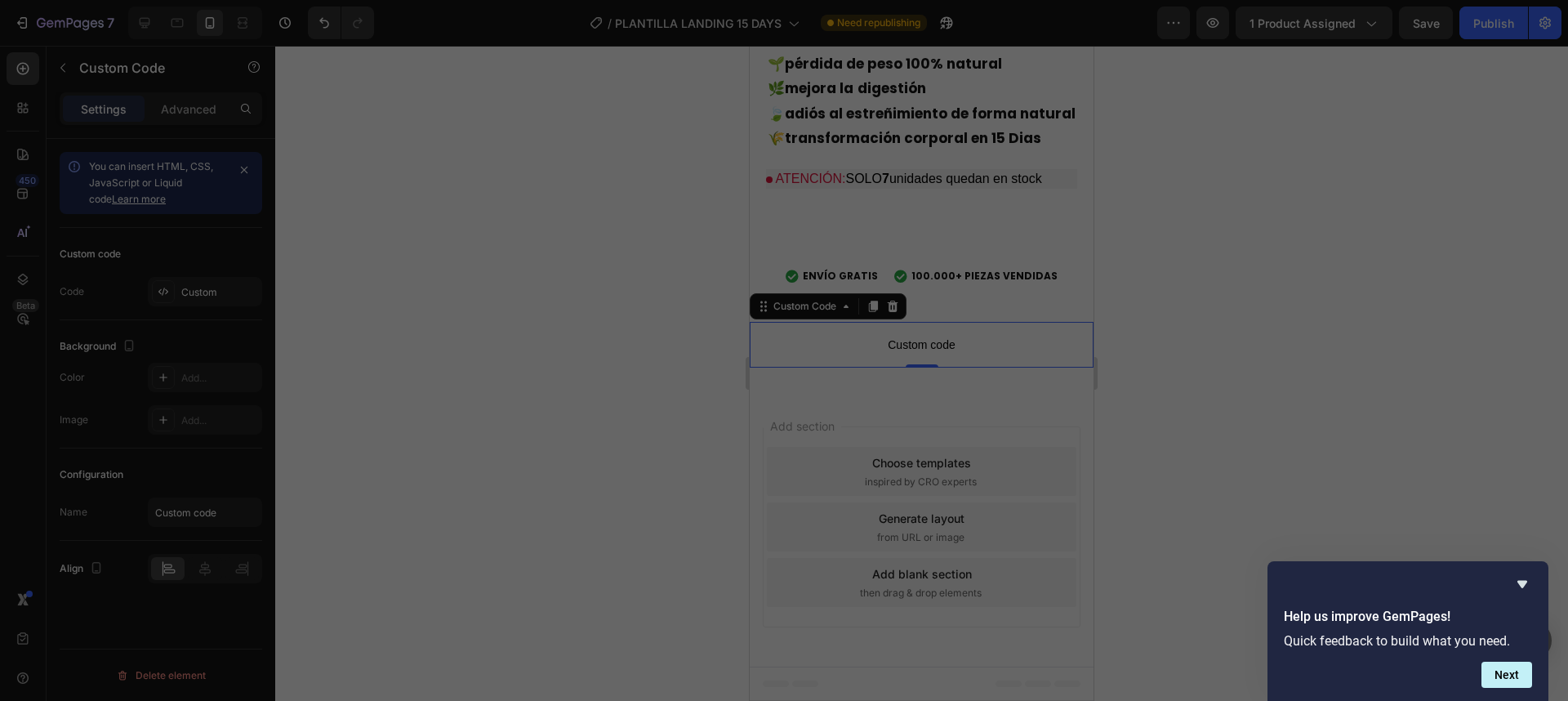
scroll to position [5543, 0]
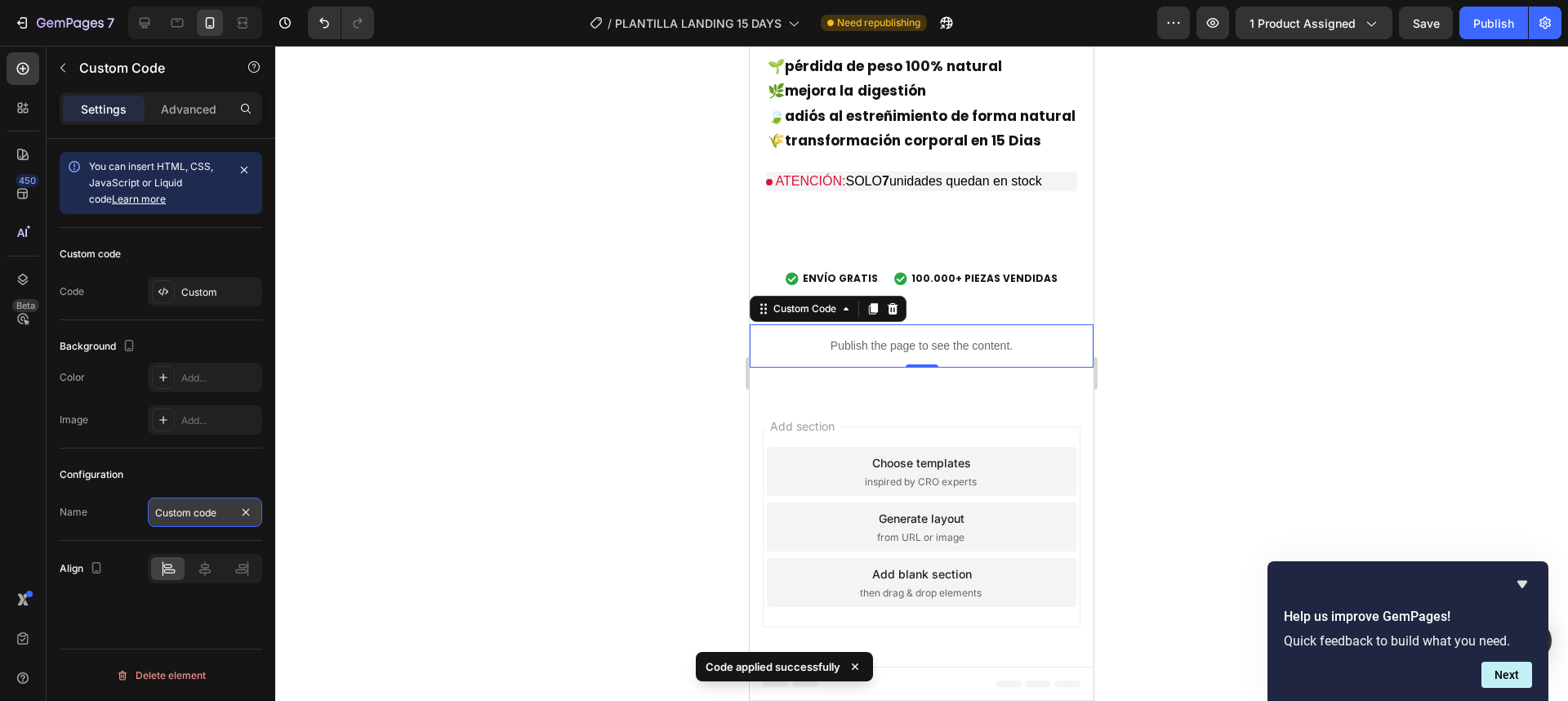
click at [201, 508] on input "Custom code" at bounding box center [205, 511] width 115 height 30
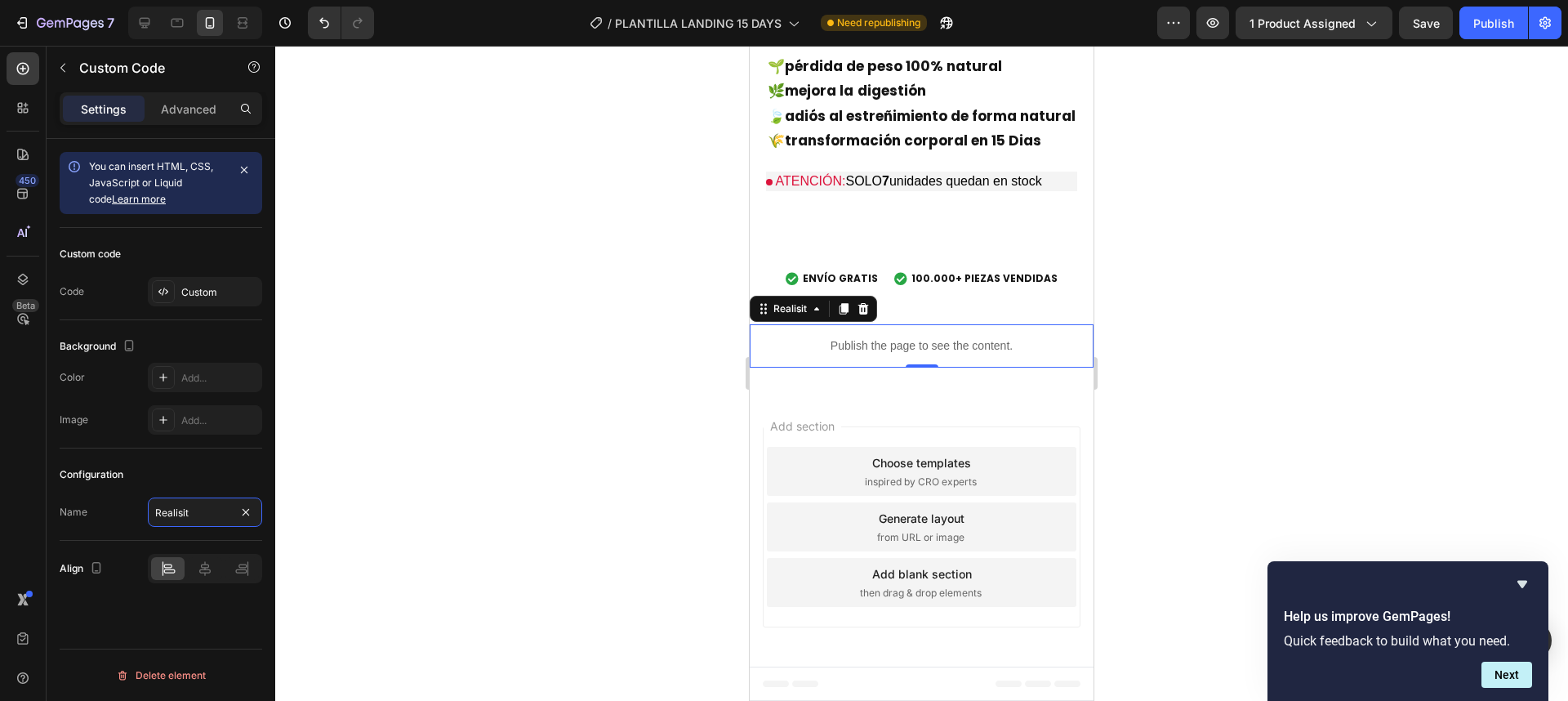
type input "Realisit"
click at [635, 363] on div at bounding box center [921, 372] width 1293 height 654
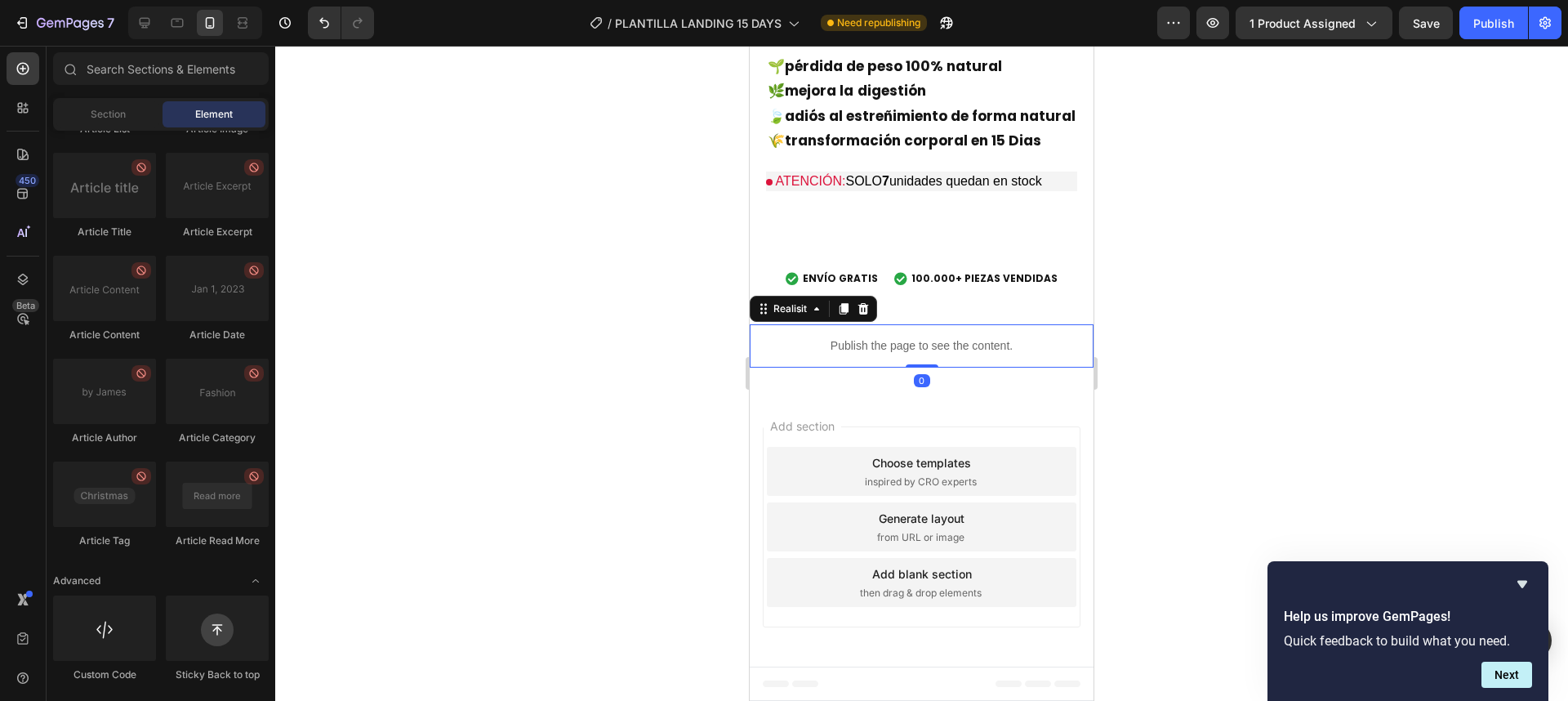
click at [842, 348] on p "Publish the page to see the content." at bounding box center [921, 346] width 344 height 17
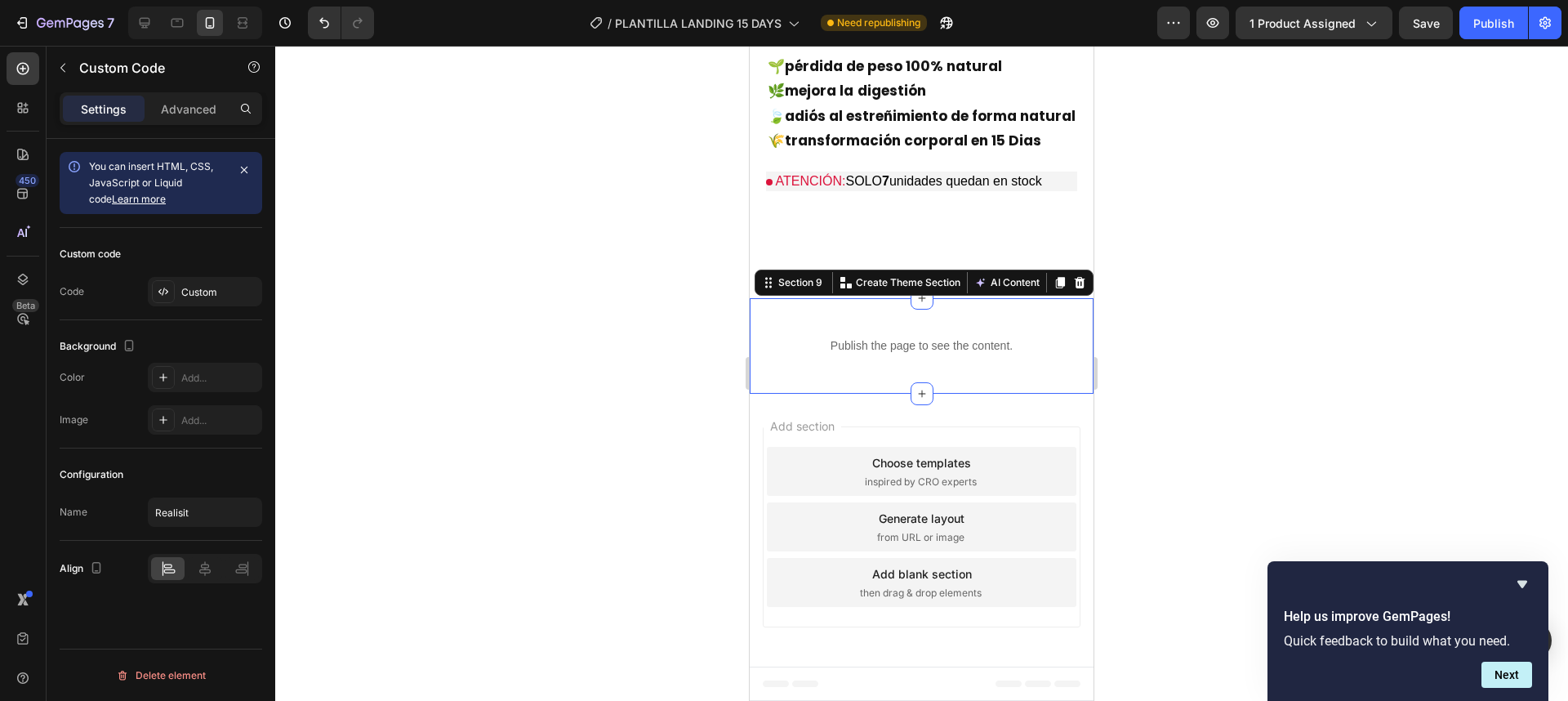
click at [982, 312] on div "Publish the page to see the content. Realisit Section 9 You can create reusable…" at bounding box center [921, 346] width 344 height 96
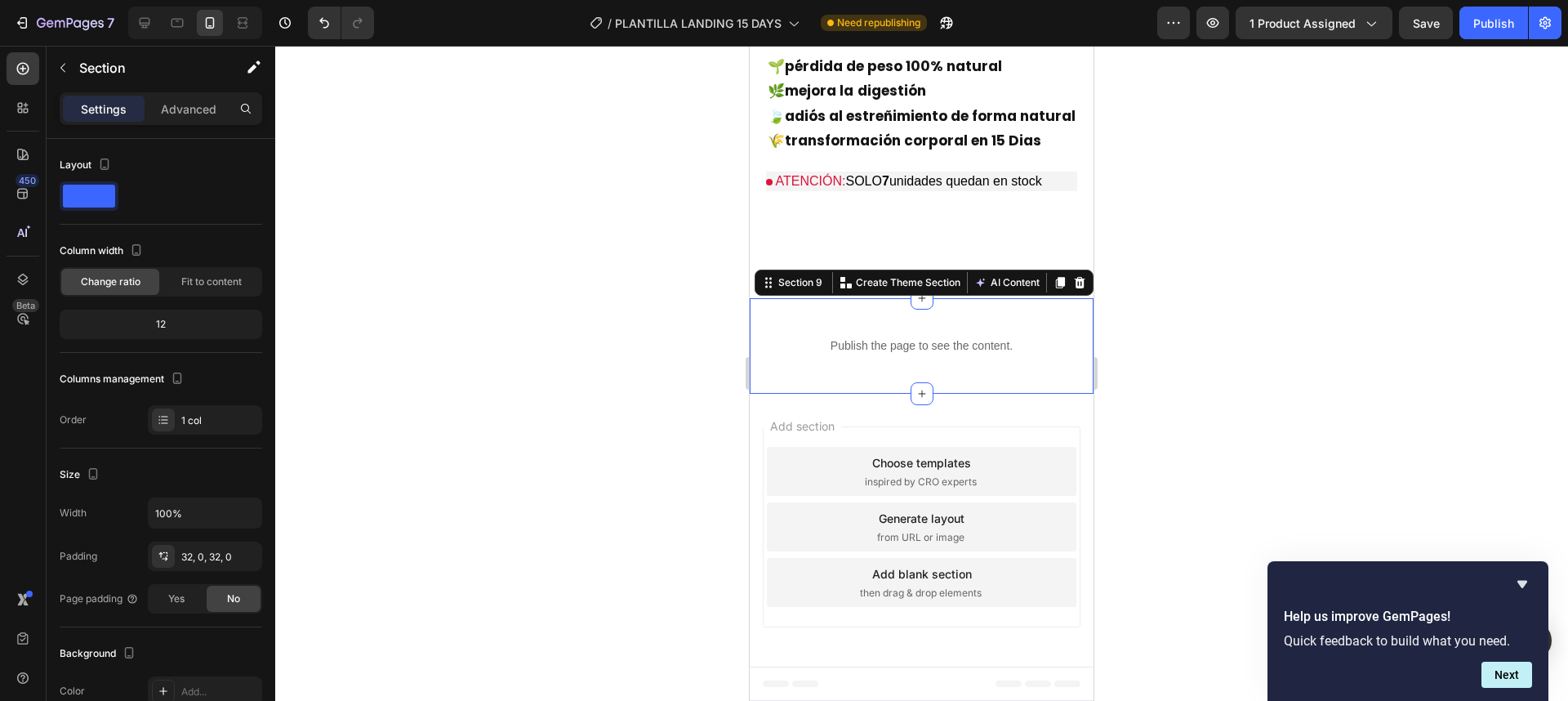
click at [981, 376] on div "Publish the page to see the content. Realisit Section 9 You can create reusable…" at bounding box center [921, 346] width 344 height 96
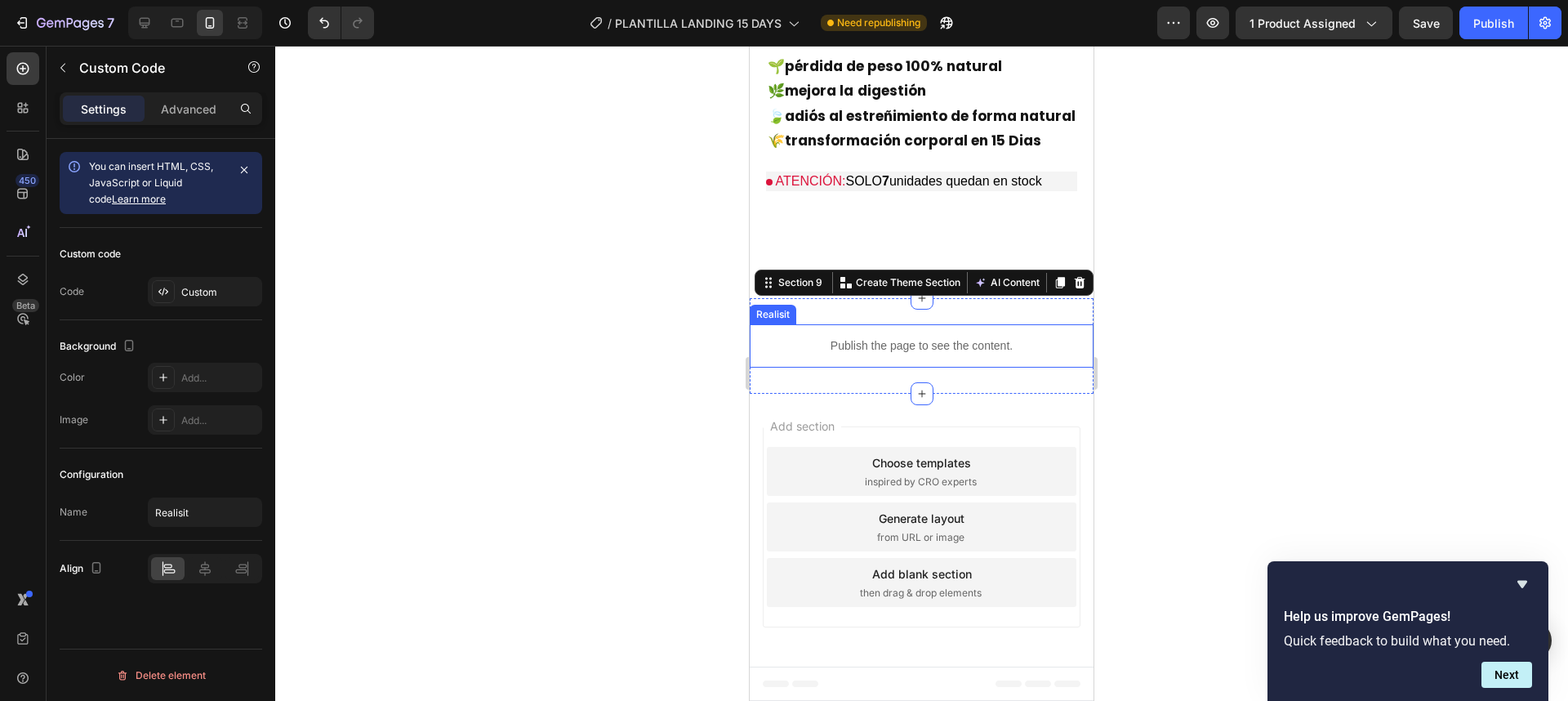
click at [967, 348] on p "Publish the page to see the content." at bounding box center [921, 346] width 344 height 17
click at [977, 312] on div "Publish the page to see the content. Realisit Section 9 You can create reusable…" at bounding box center [921, 346] width 344 height 96
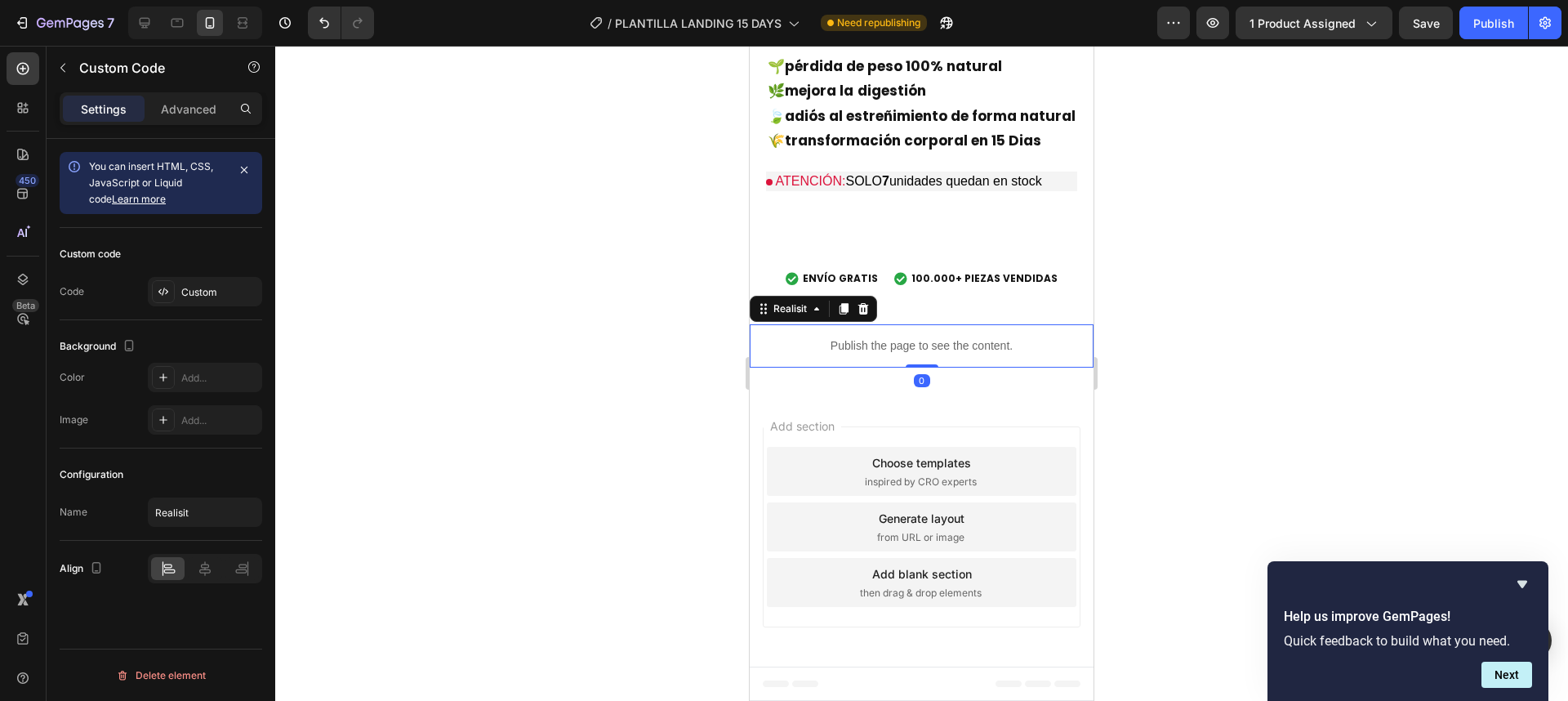
click at [980, 336] on div "Publish the page to see the content." at bounding box center [921, 346] width 344 height 43
click at [960, 235] on button "Buy it now" at bounding box center [921, 232] width 311 height 33
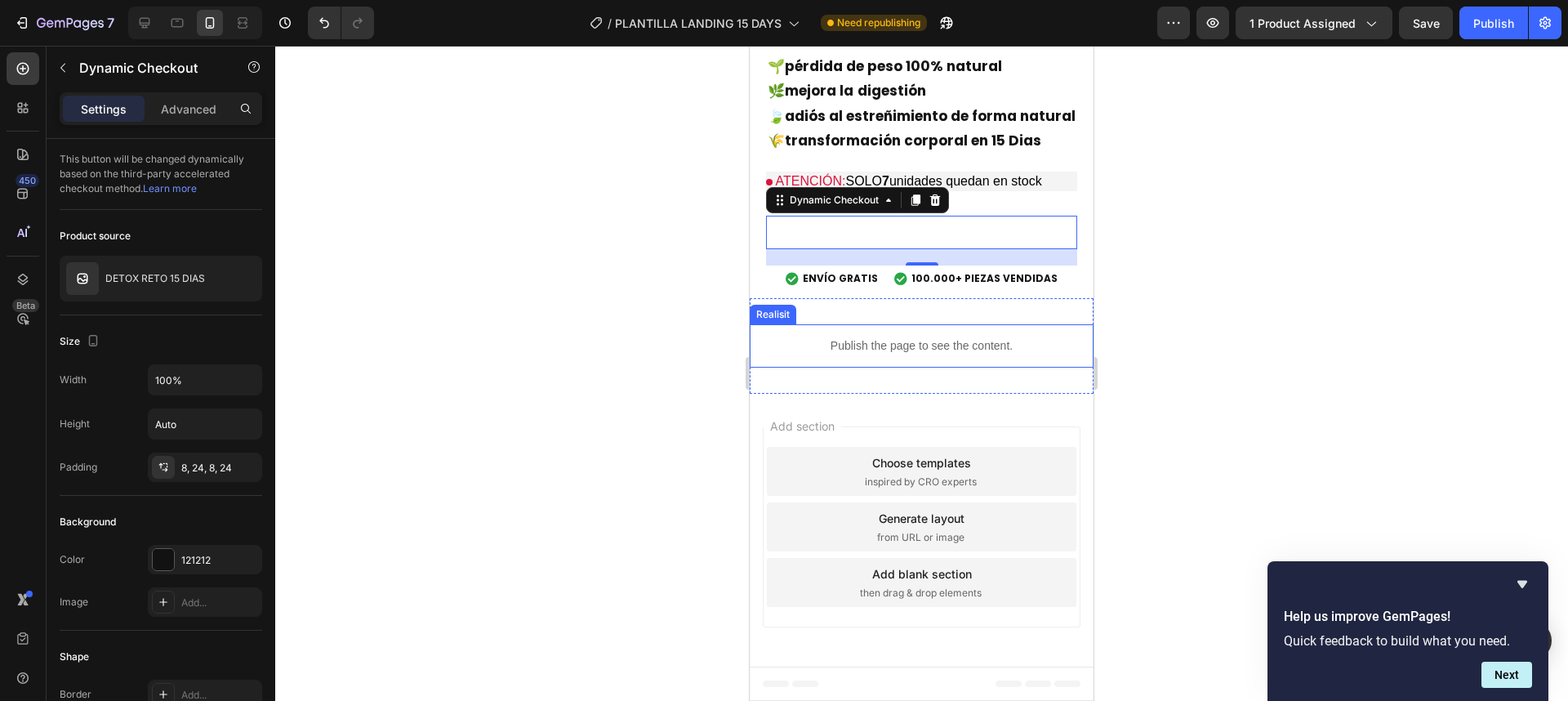
click at [961, 346] on p "Publish the page to see the content." at bounding box center [921, 346] width 344 height 17
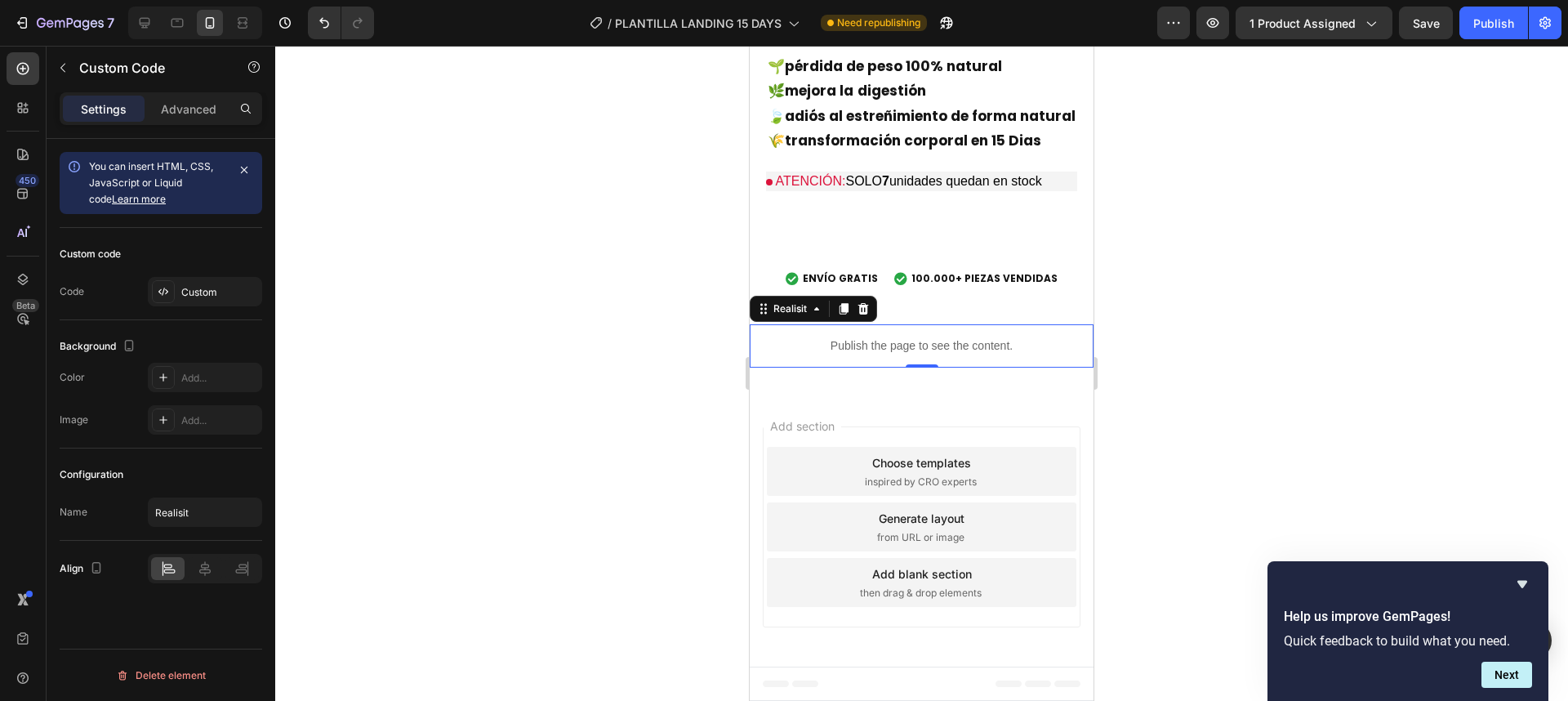
type input "Custom code"
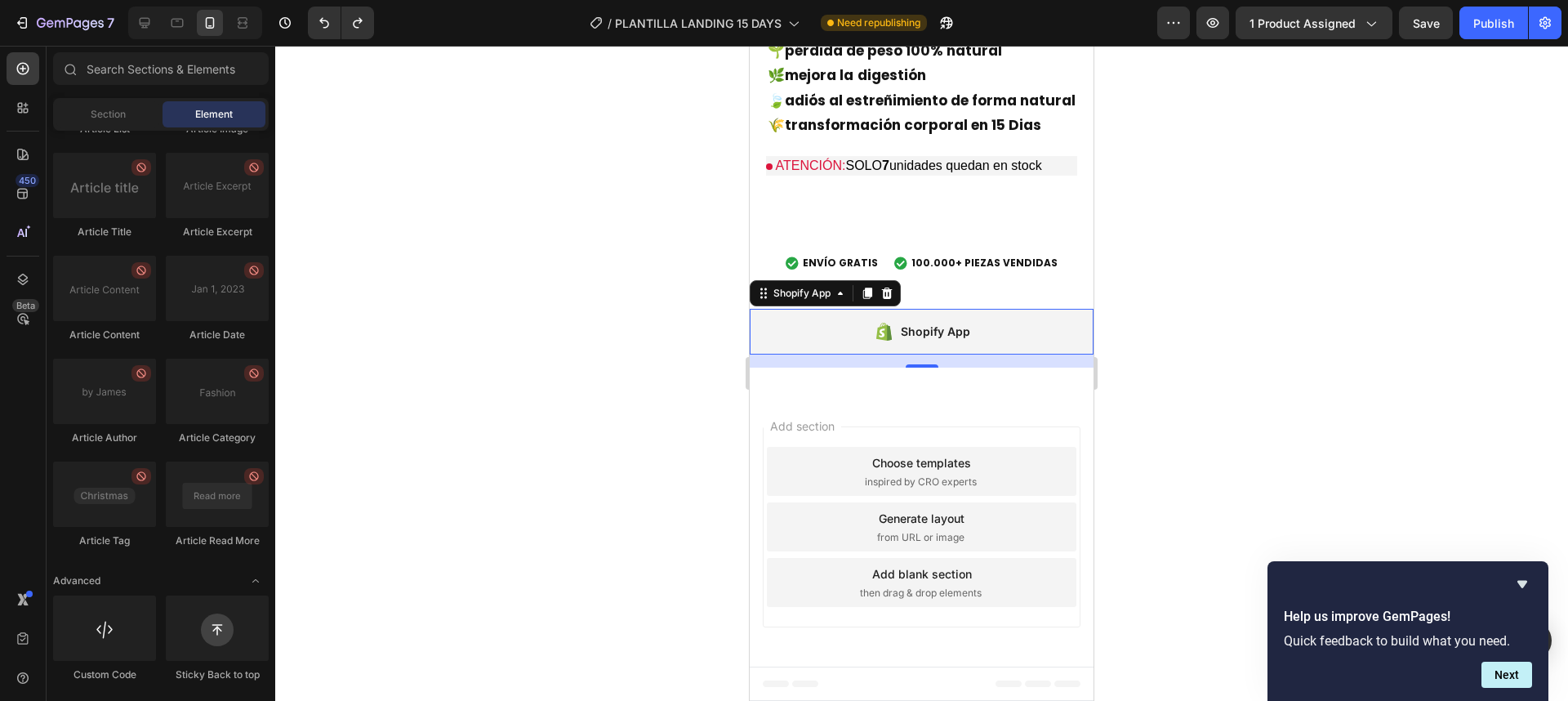
click at [956, 341] on div "Shopify App" at bounding box center [936, 331] width 70 height 20
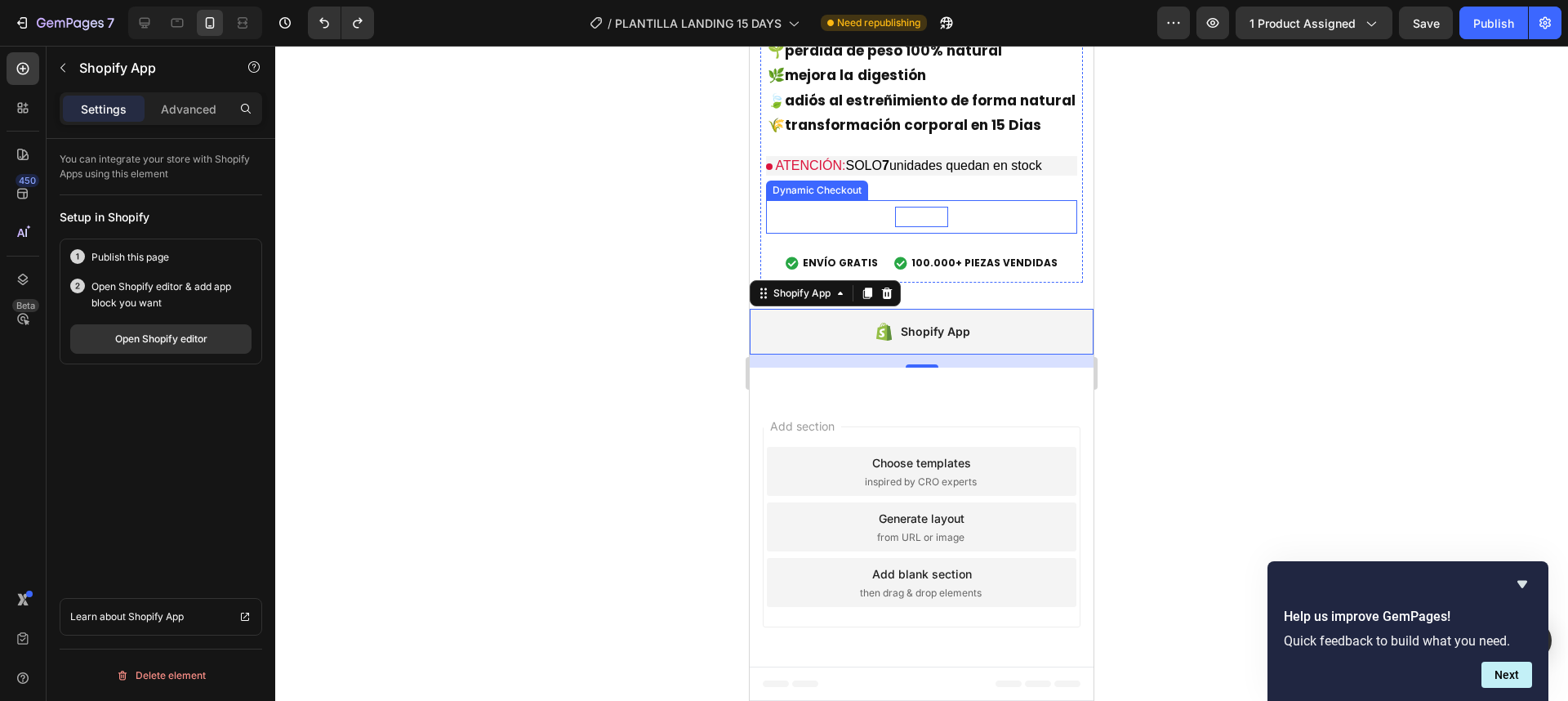
click at [941, 227] on div "Buy it now" at bounding box center [921, 217] width 53 height 21
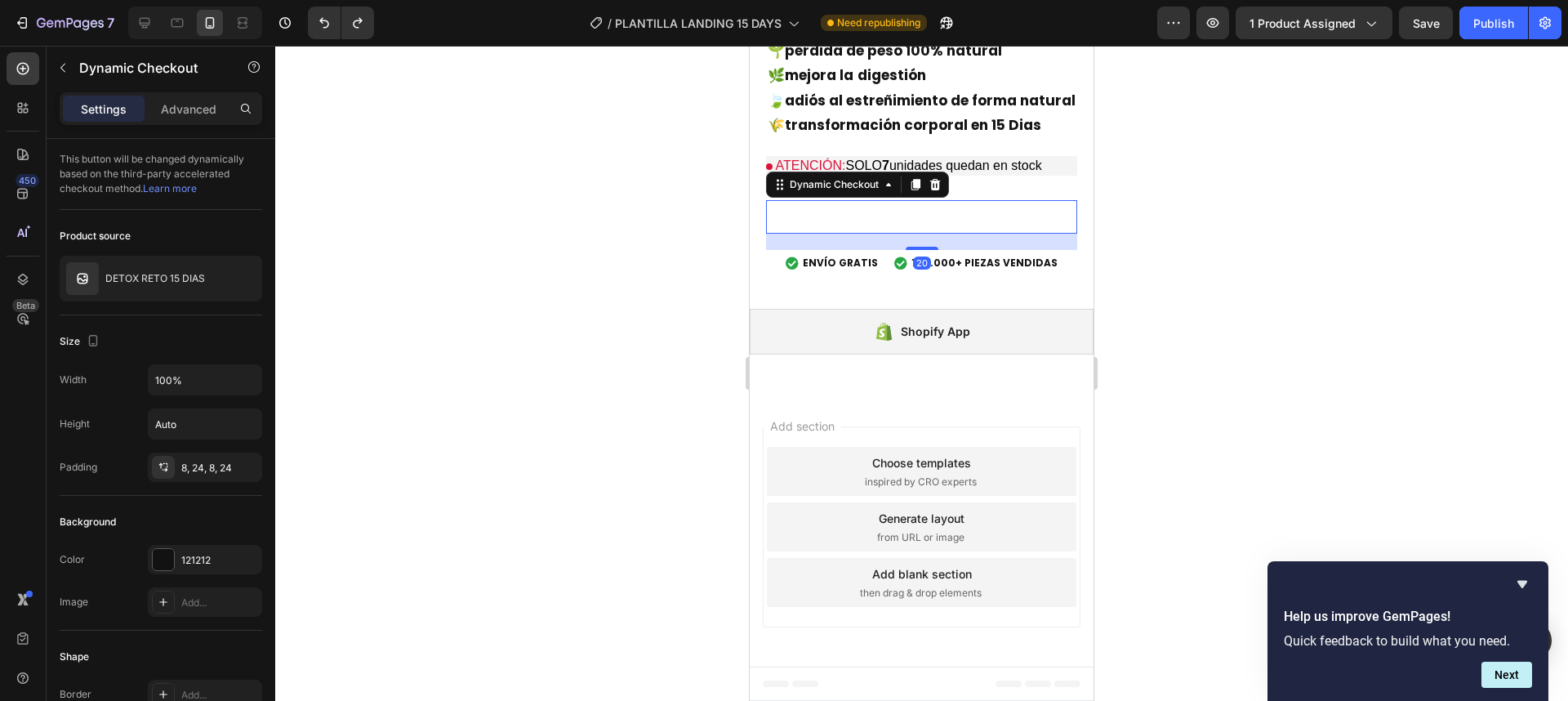
click at [980, 227] on button "Buy it now" at bounding box center [921, 216] width 311 height 33
click at [48, 74] on div "Dynamic Checkout" at bounding box center [140, 67] width 186 height 42
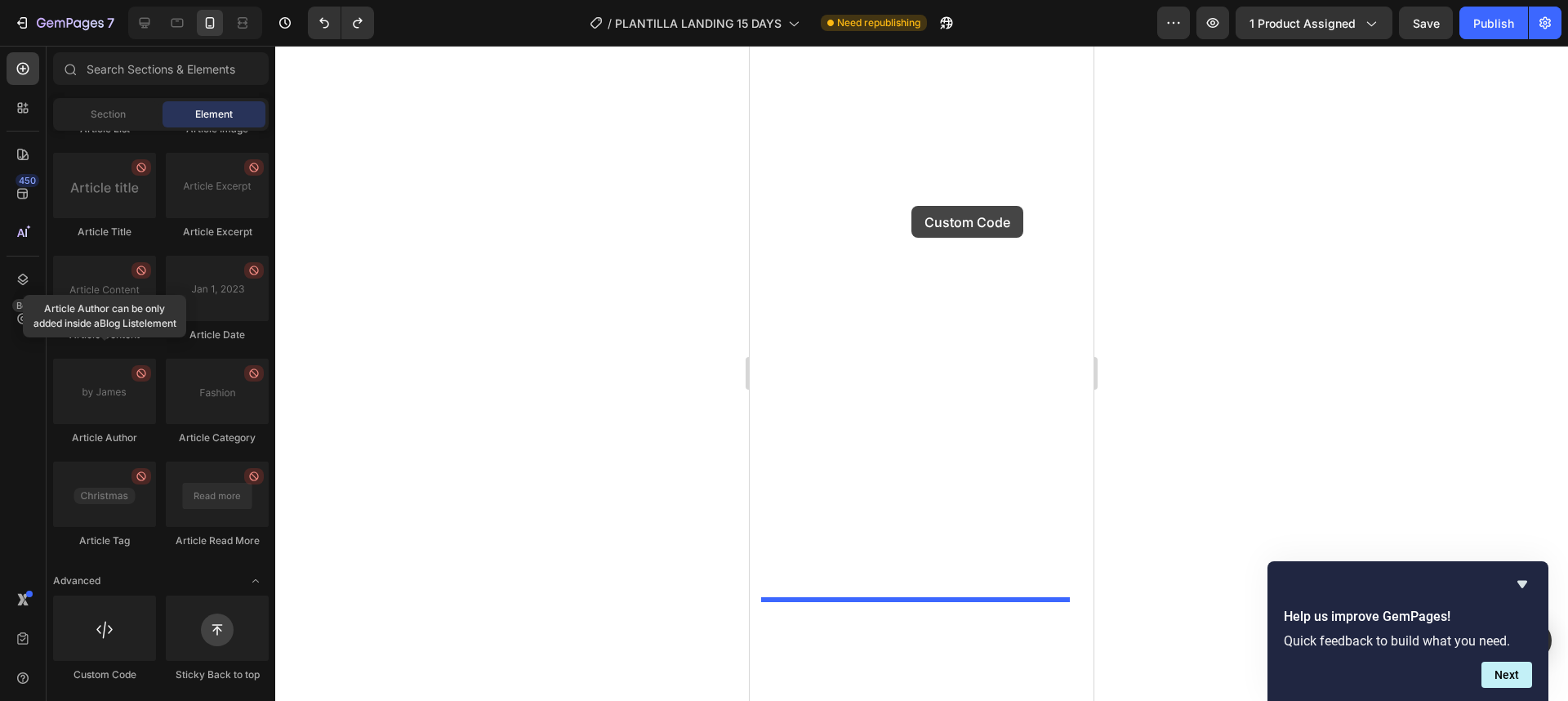
drag, startPoint x: 861, startPoint y: 679, endPoint x: 912, endPoint y: 206, distance: 475.7
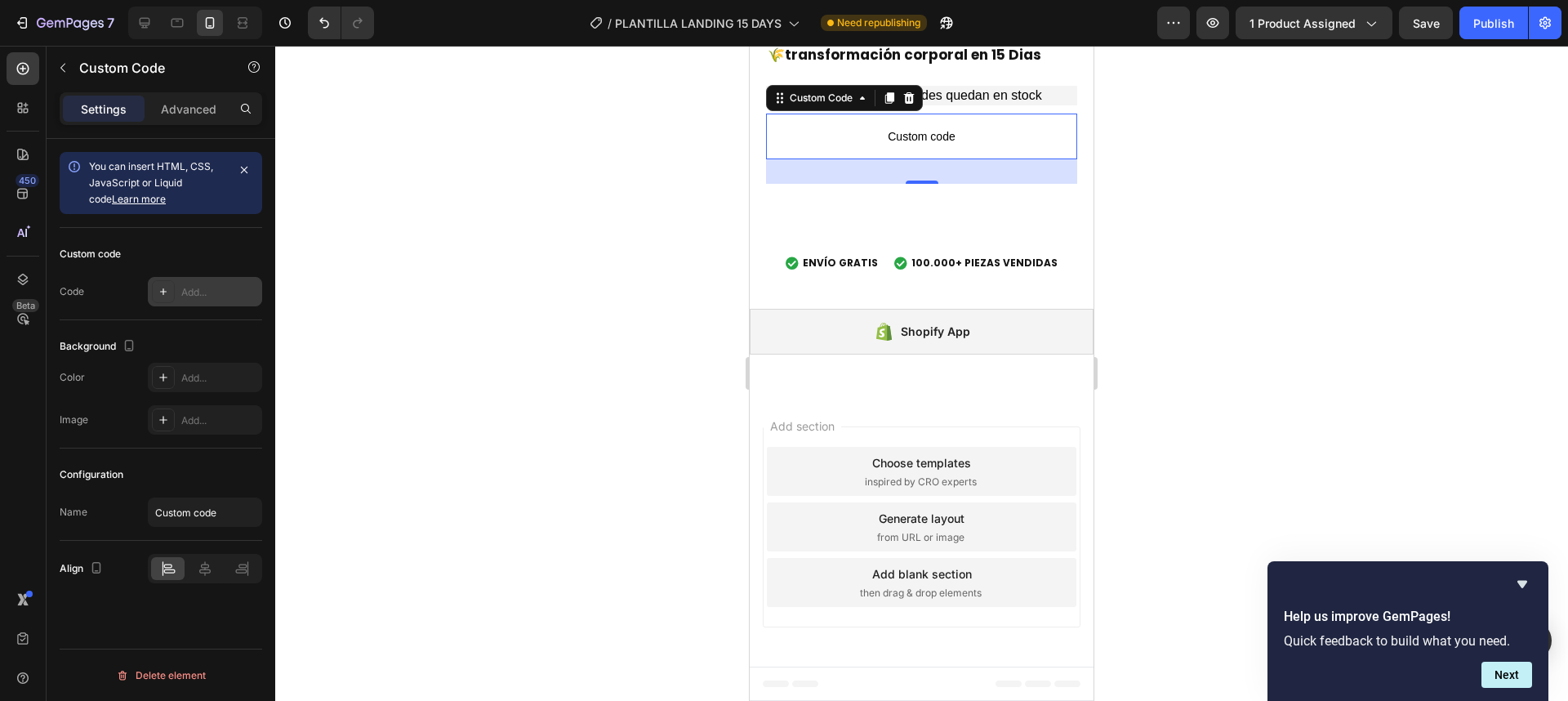
click at [155, 296] on div at bounding box center [164, 292] width 23 height 23
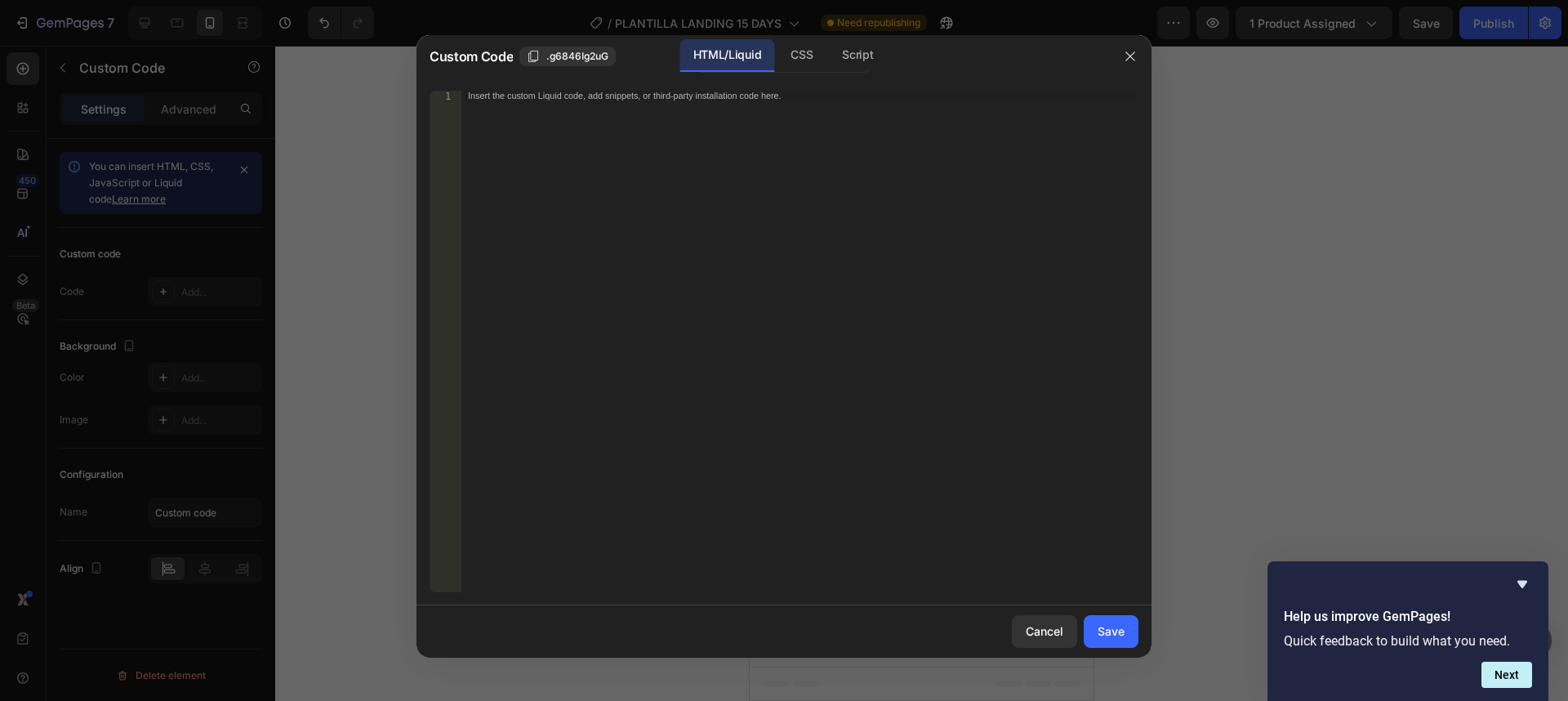
click at [698, 181] on div "Insert the custom Liquid code, add snippets, or third-party installation code h…" at bounding box center [800, 351] width 677 height 521
paste textarea "<div id="_rsi-cod-form-embed-custom-hook"></div>"
type textarea "<div id="_rsi-cod-form-embed-custom-hook"></div>"
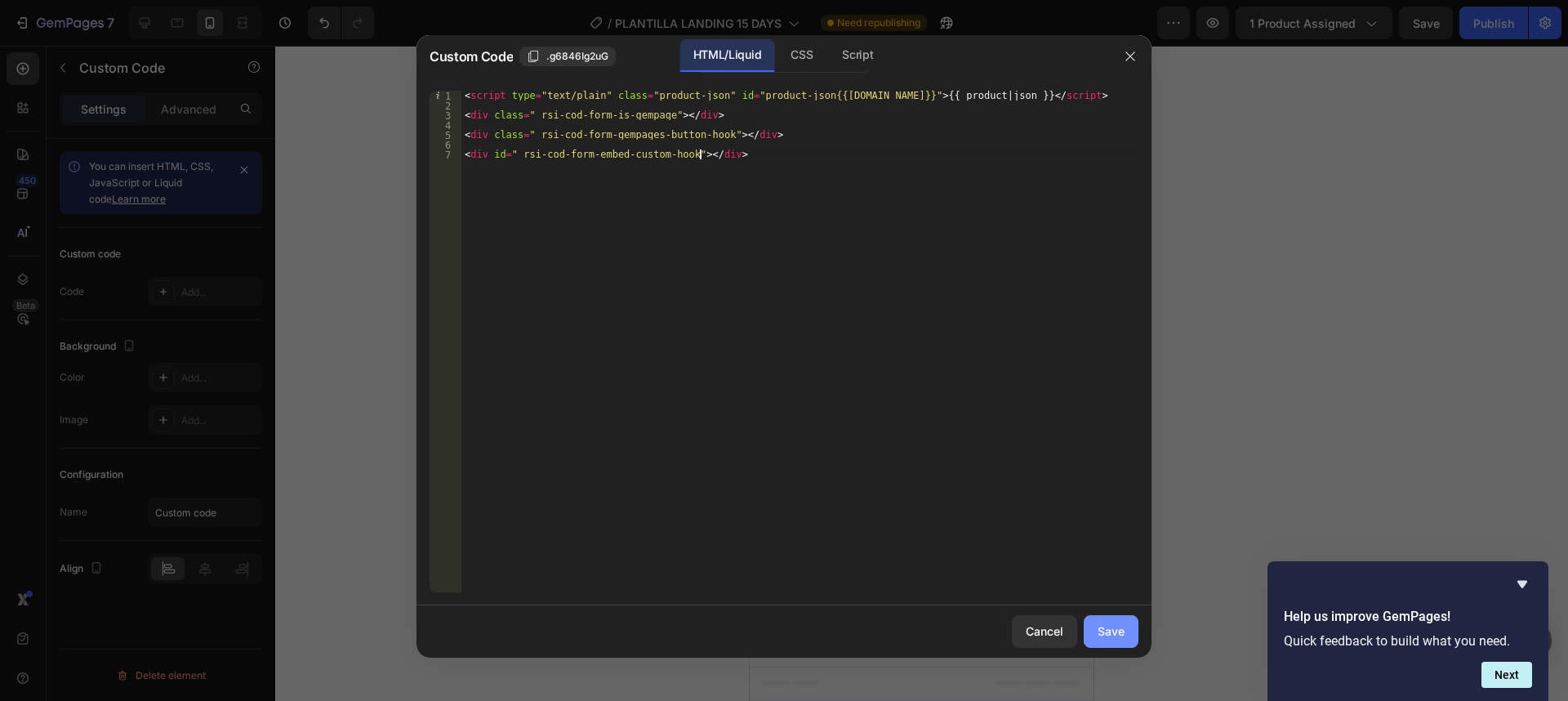
click at [1090, 631] on button "Save" at bounding box center [1110, 631] width 55 height 32
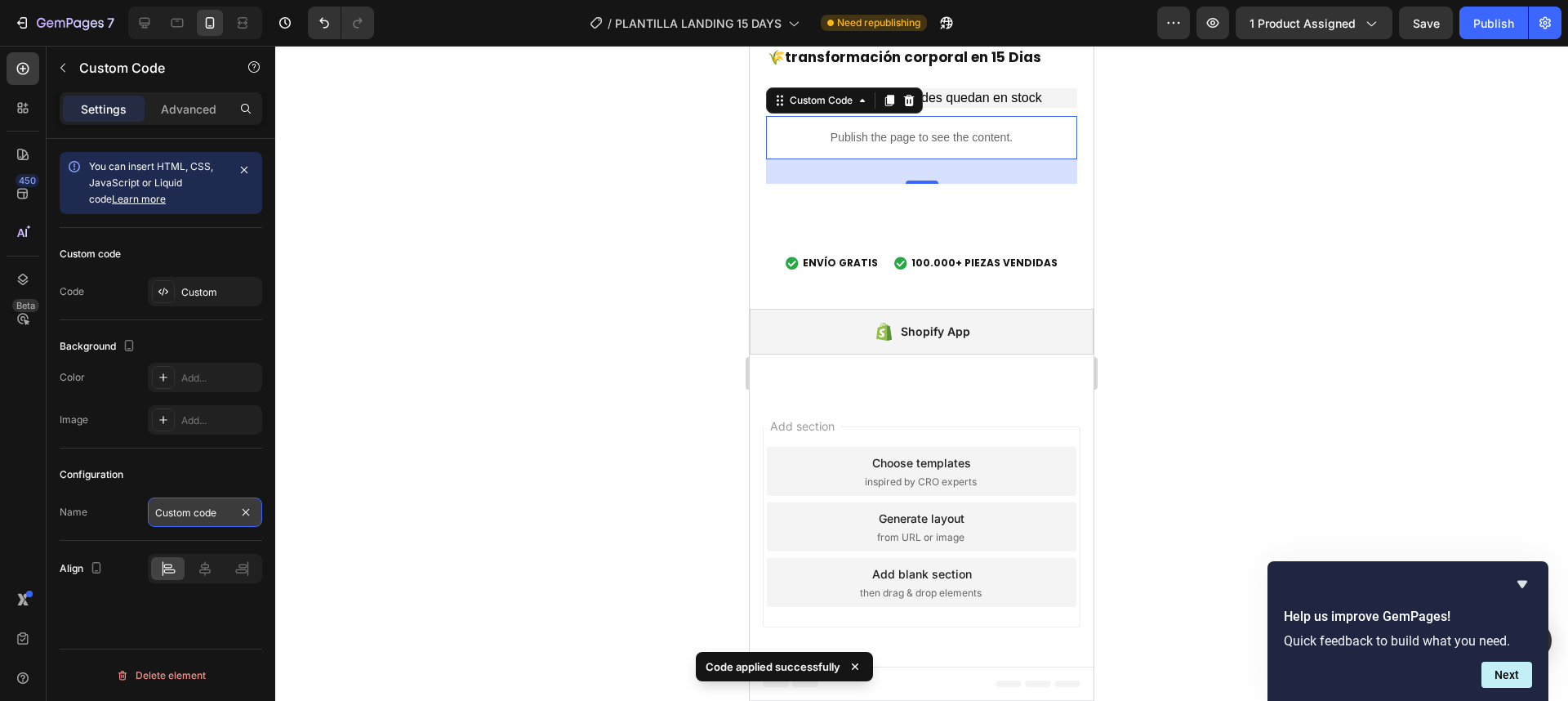
click at [189, 505] on input "Custom code" at bounding box center [205, 511] width 115 height 30
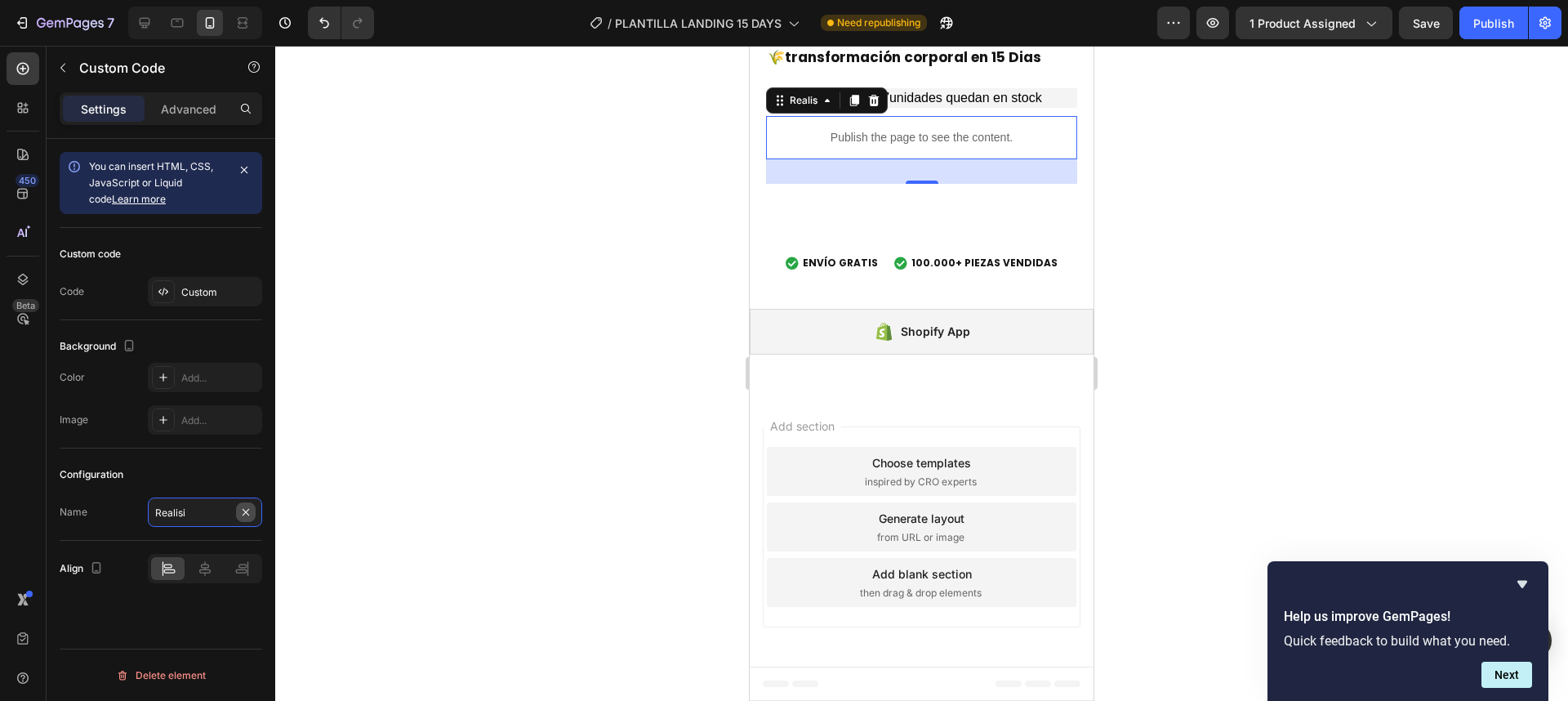
type input "Realisit"
click at [872, 234] on button "Buy it now" at bounding box center [921, 216] width 311 height 33
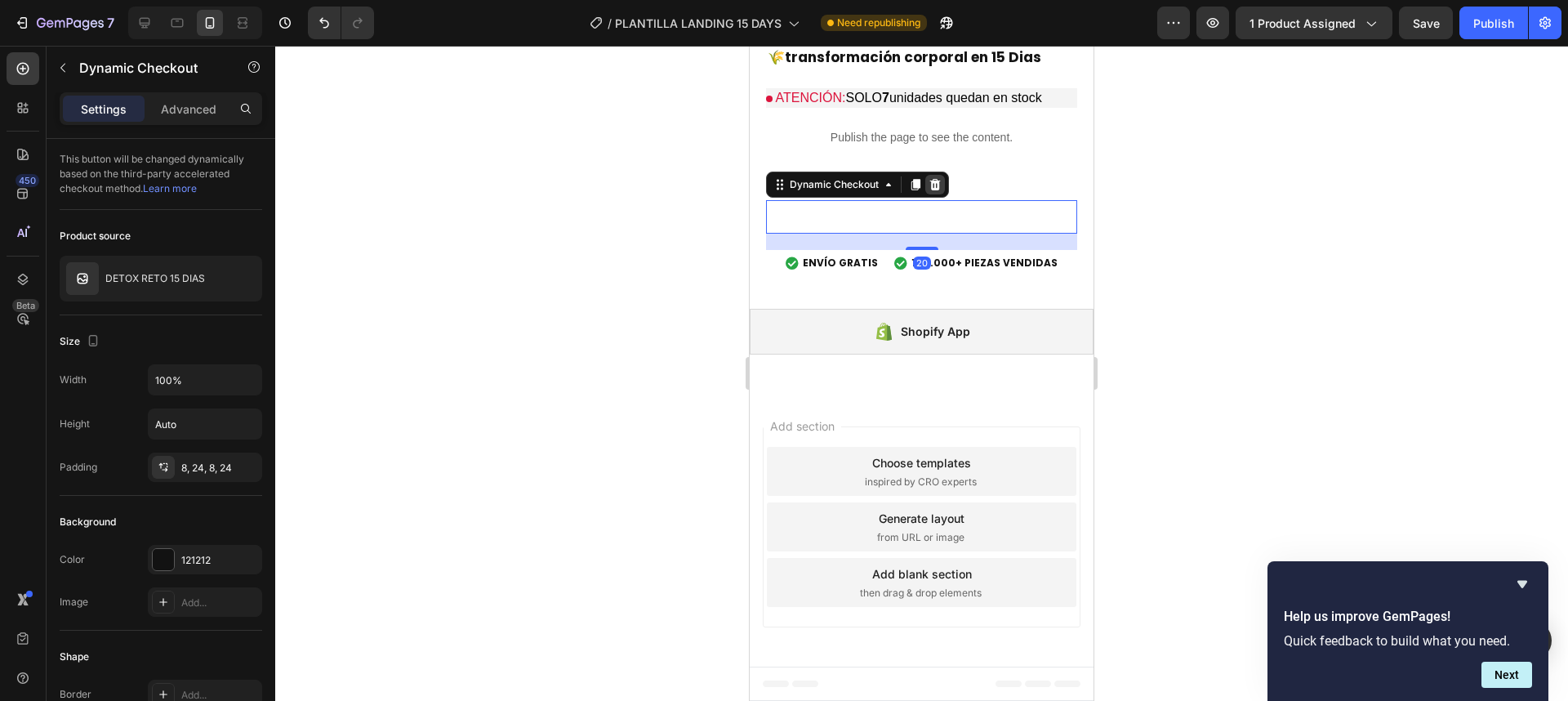
click at [934, 191] on icon at bounding box center [935, 184] width 13 height 13
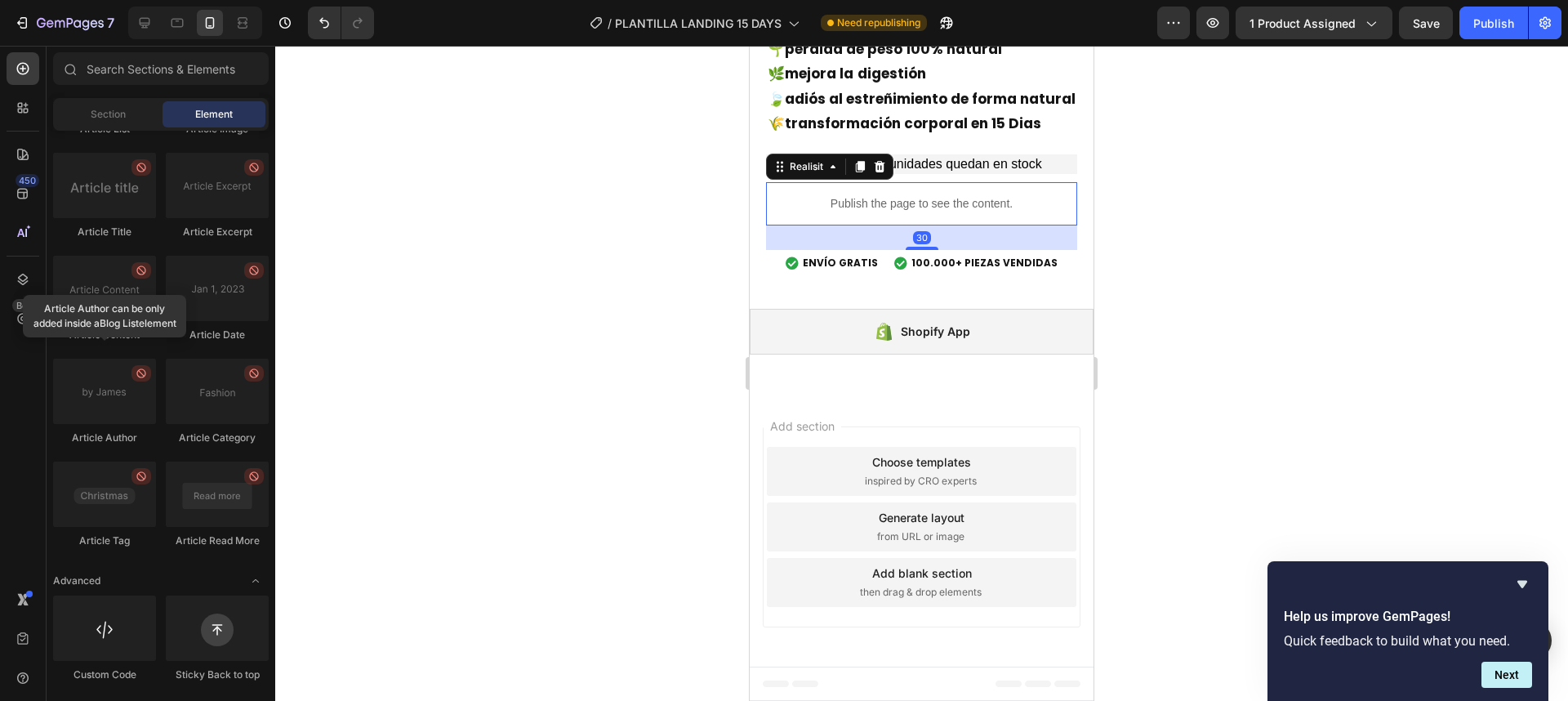
click at [943, 226] on div "Publish the page to see the content." at bounding box center [921, 203] width 311 height 43
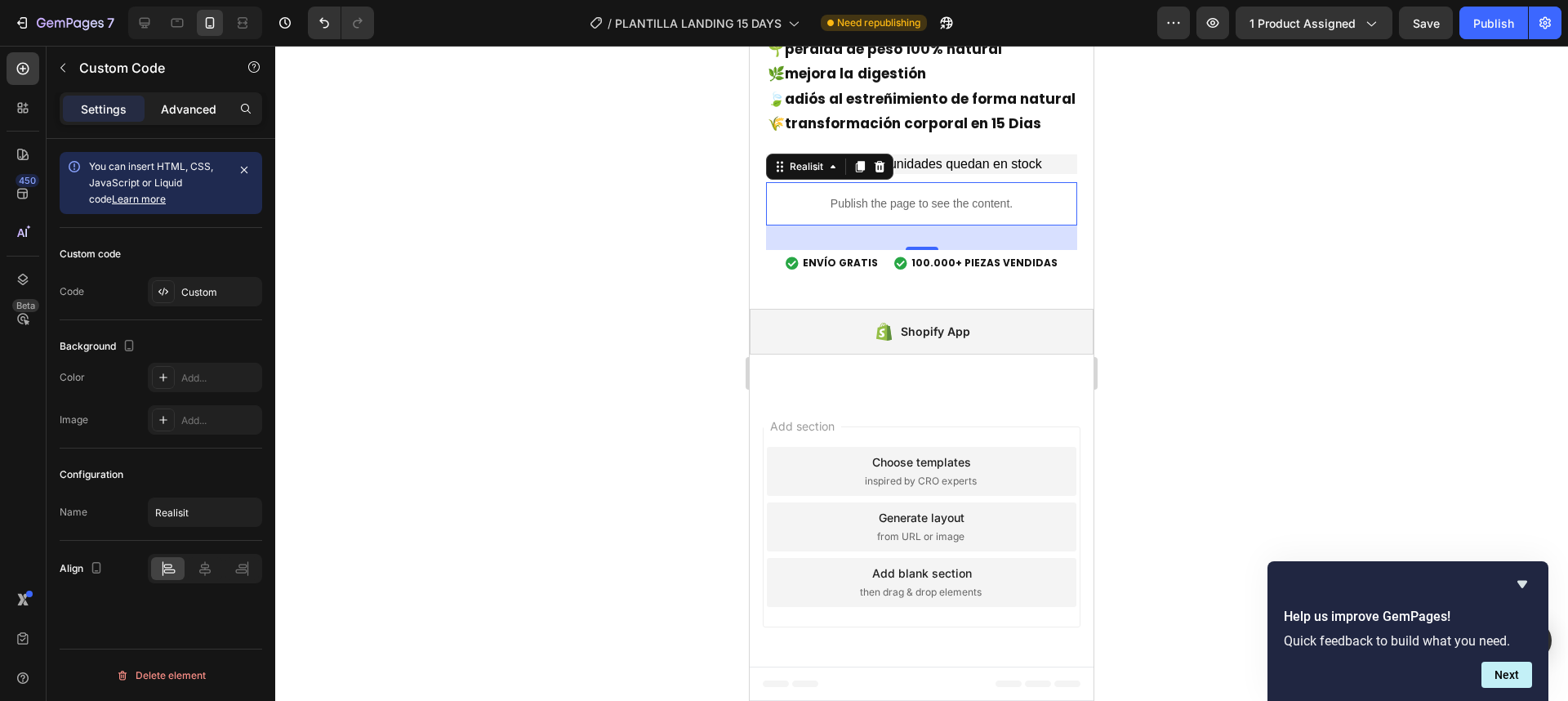
click at [188, 108] on p "Advanced" at bounding box center [189, 108] width 56 height 17
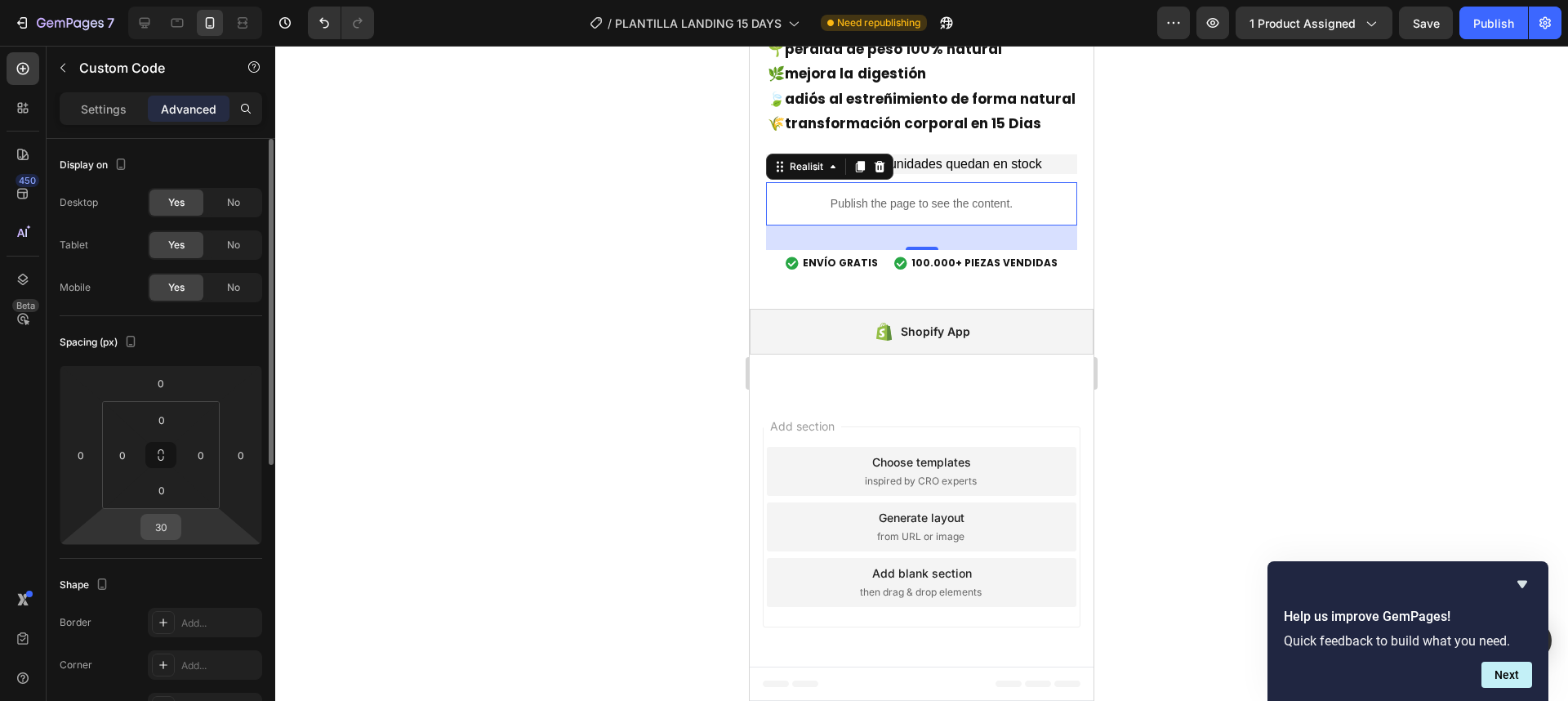
click at [170, 536] on input "30" at bounding box center [160, 526] width 32 height 24
type input "0"
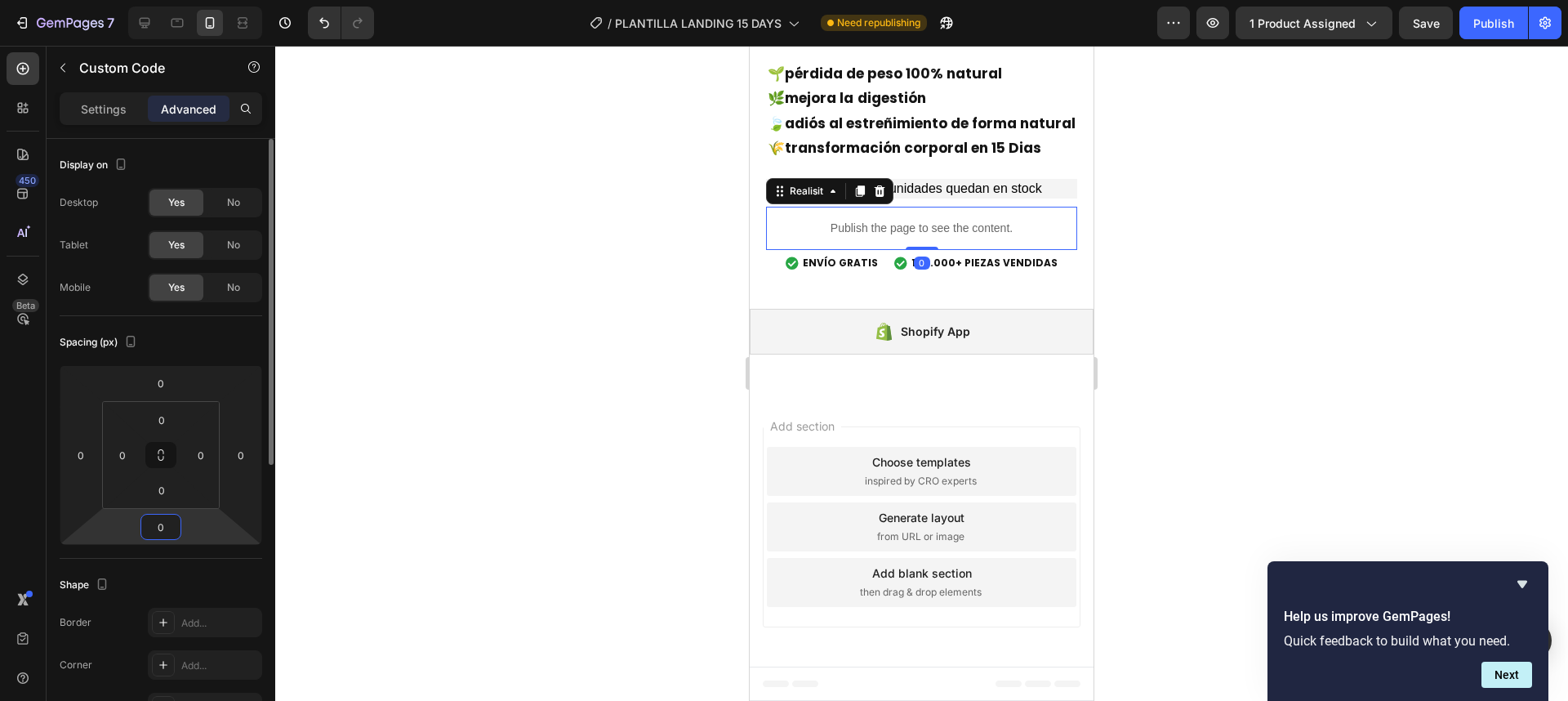
scroll to position [5535, 0]
click at [1239, 357] on div at bounding box center [921, 372] width 1293 height 654
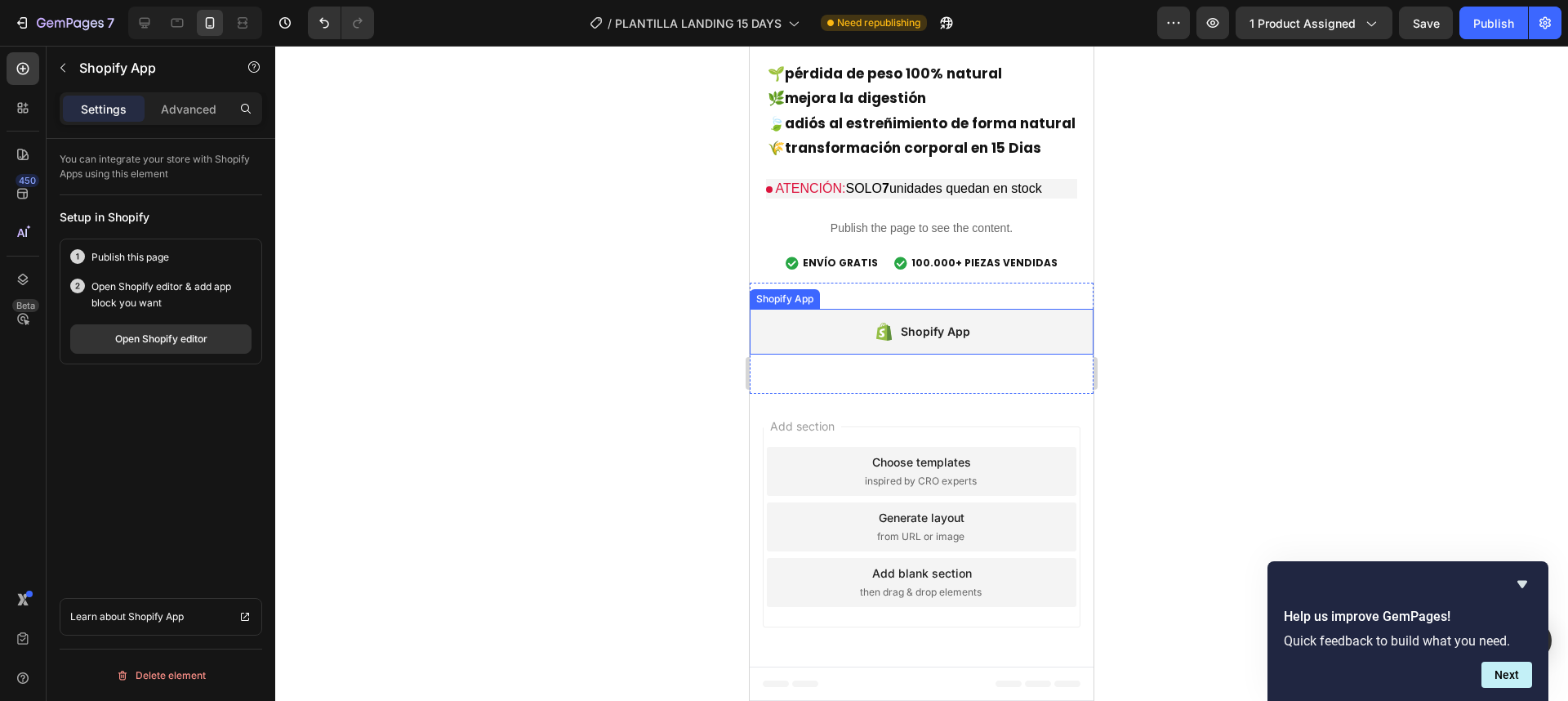
click at [968, 341] on div "Shopify App" at bounding box center [921, 331] width 344 height 46
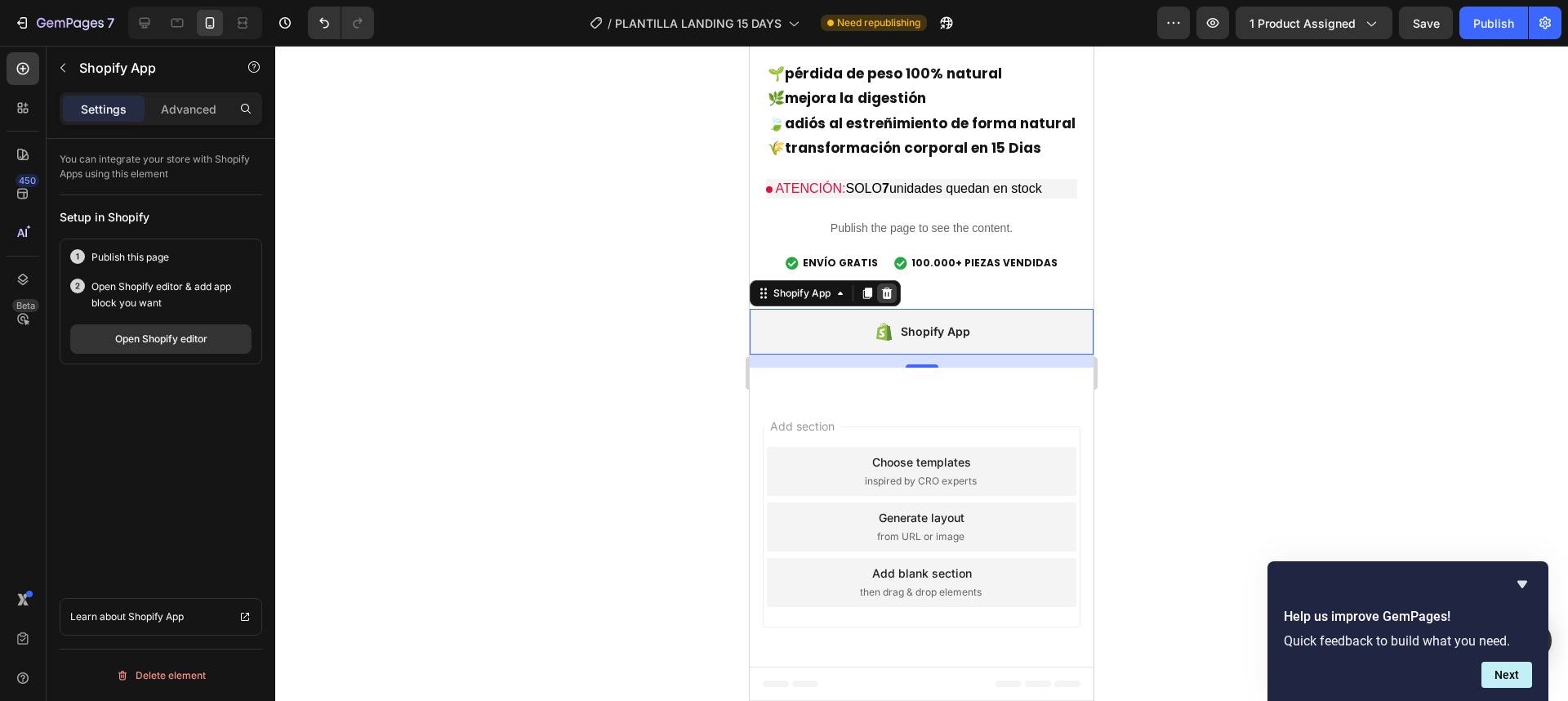
click at [887, 295] on icon at bounding box center [887, 293] width 13 height 13
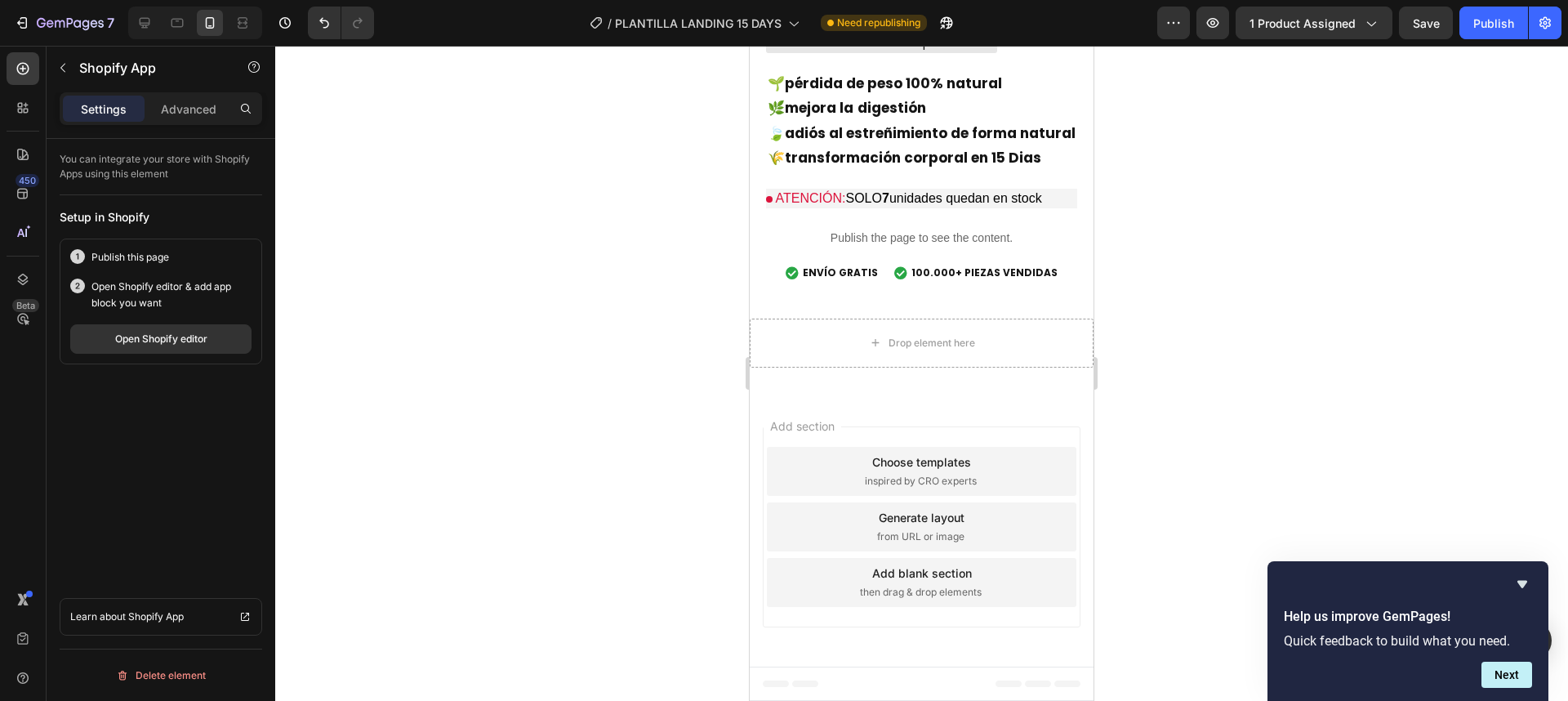
scroll to position [5526, 0]
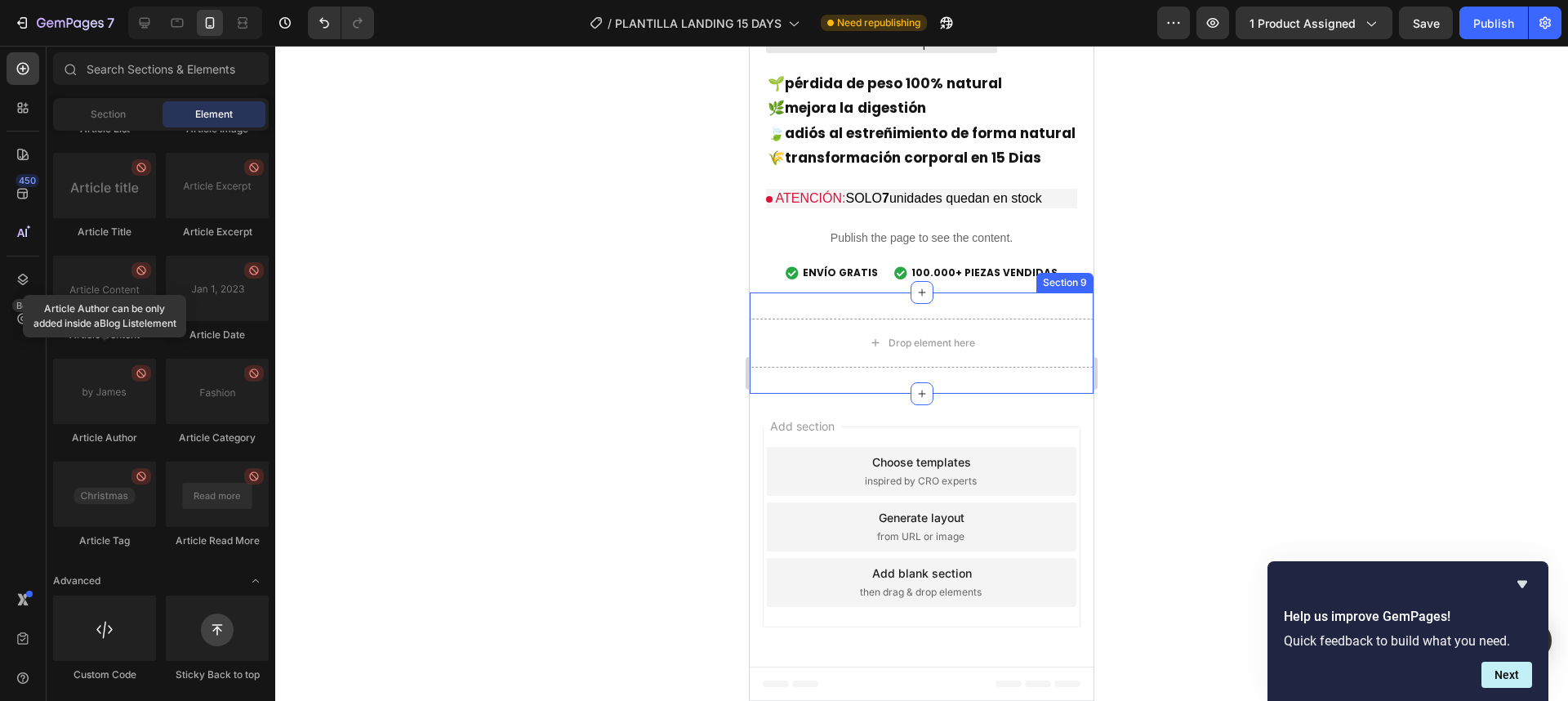
click at [1027, 303] on div "Drop element here Section 9" at bounding box center [921, 343] width 344 height 101
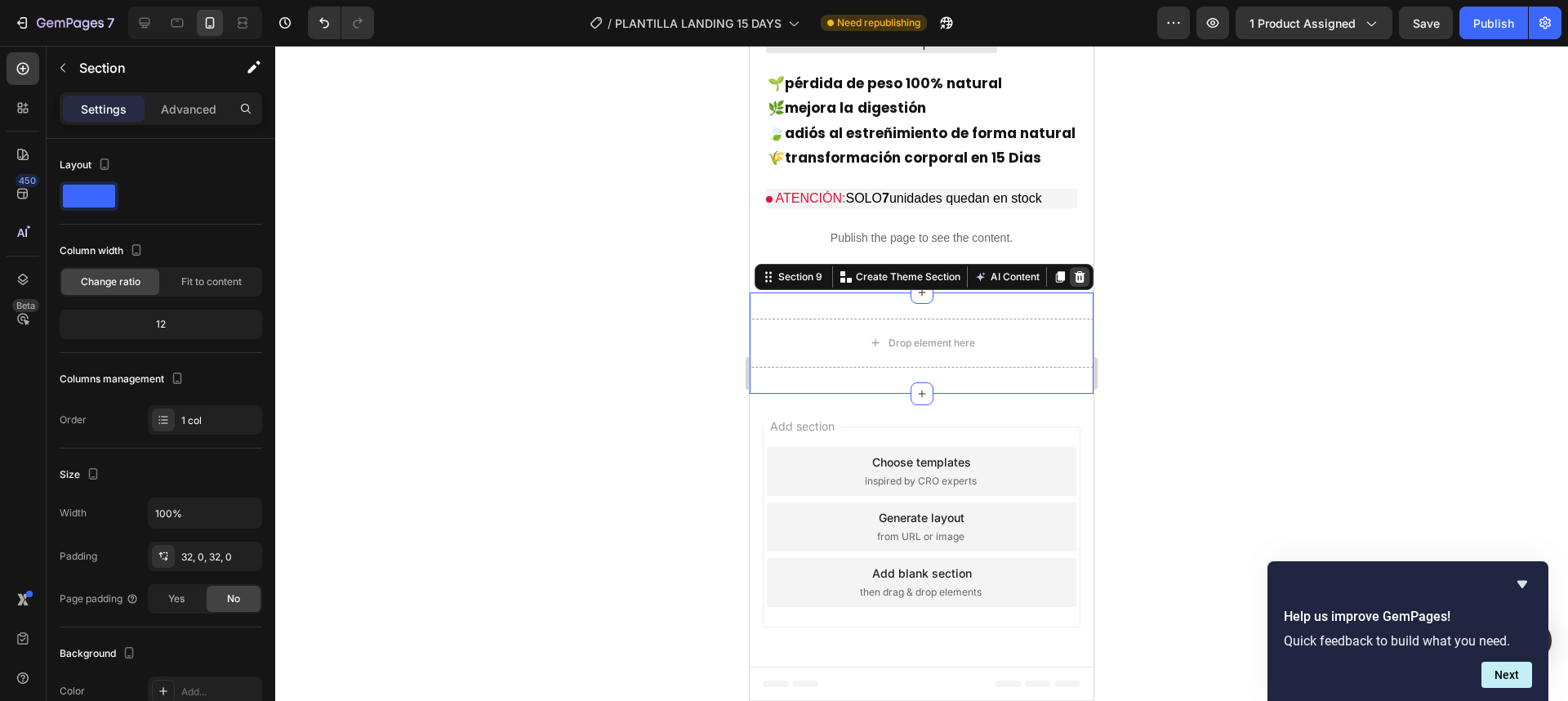
click at [1073, 283] on icon at bounding box center [1079, 277] width 13 height 13
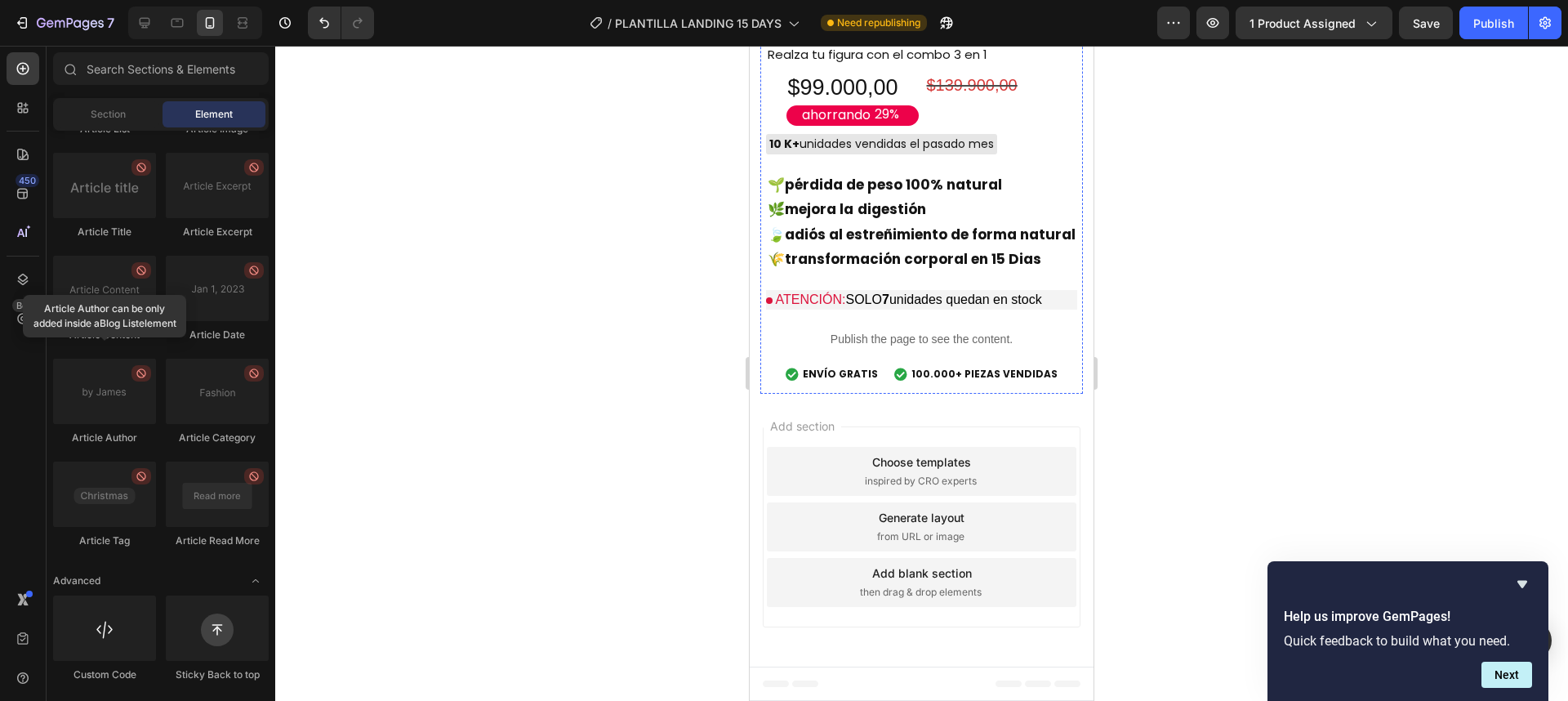
scroll to position [5228, 0]
click at [924, 348] on p "Publish the page to see the content." at bounding box center [921, 338] width 311 height 17
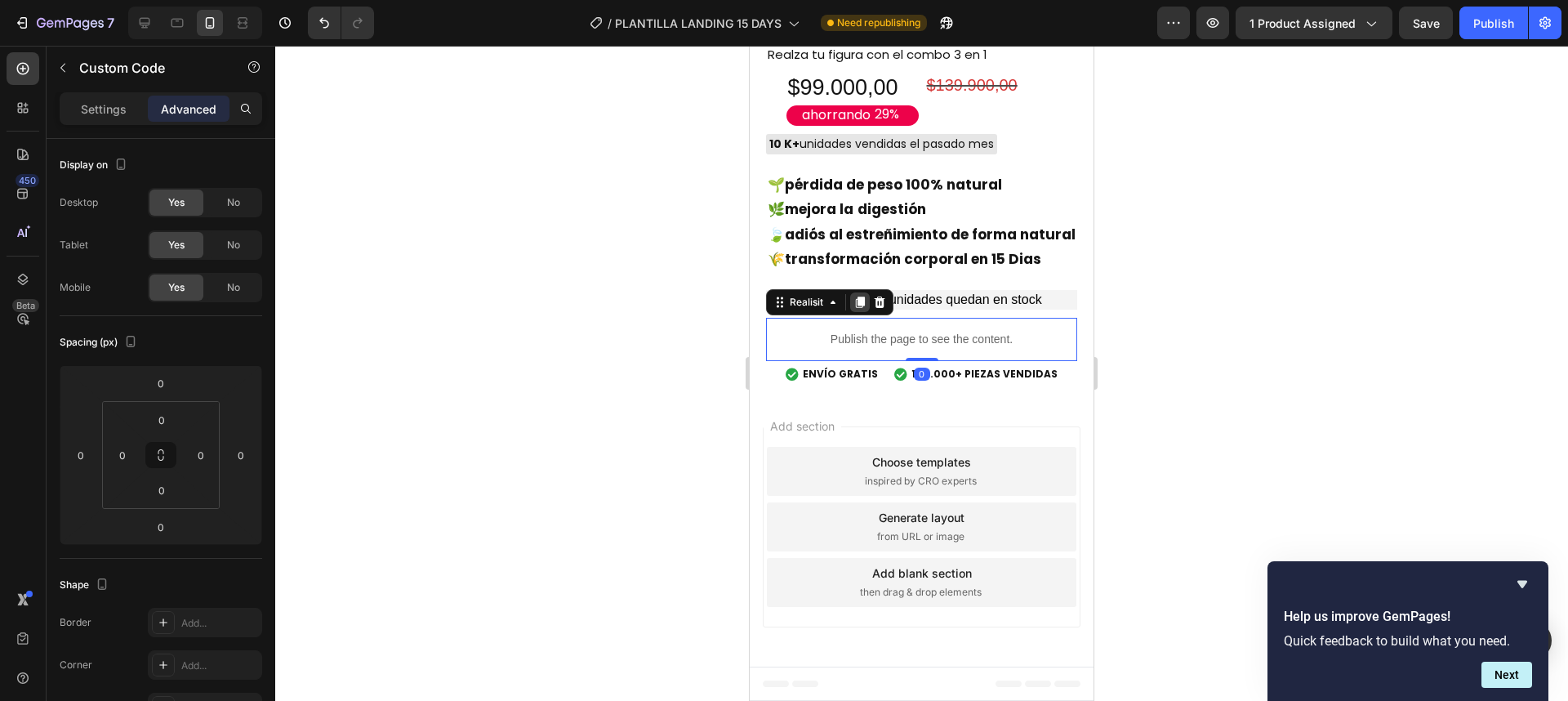
click at [856, 308] on icon at bounding box center [861, 302] width 9 height 12
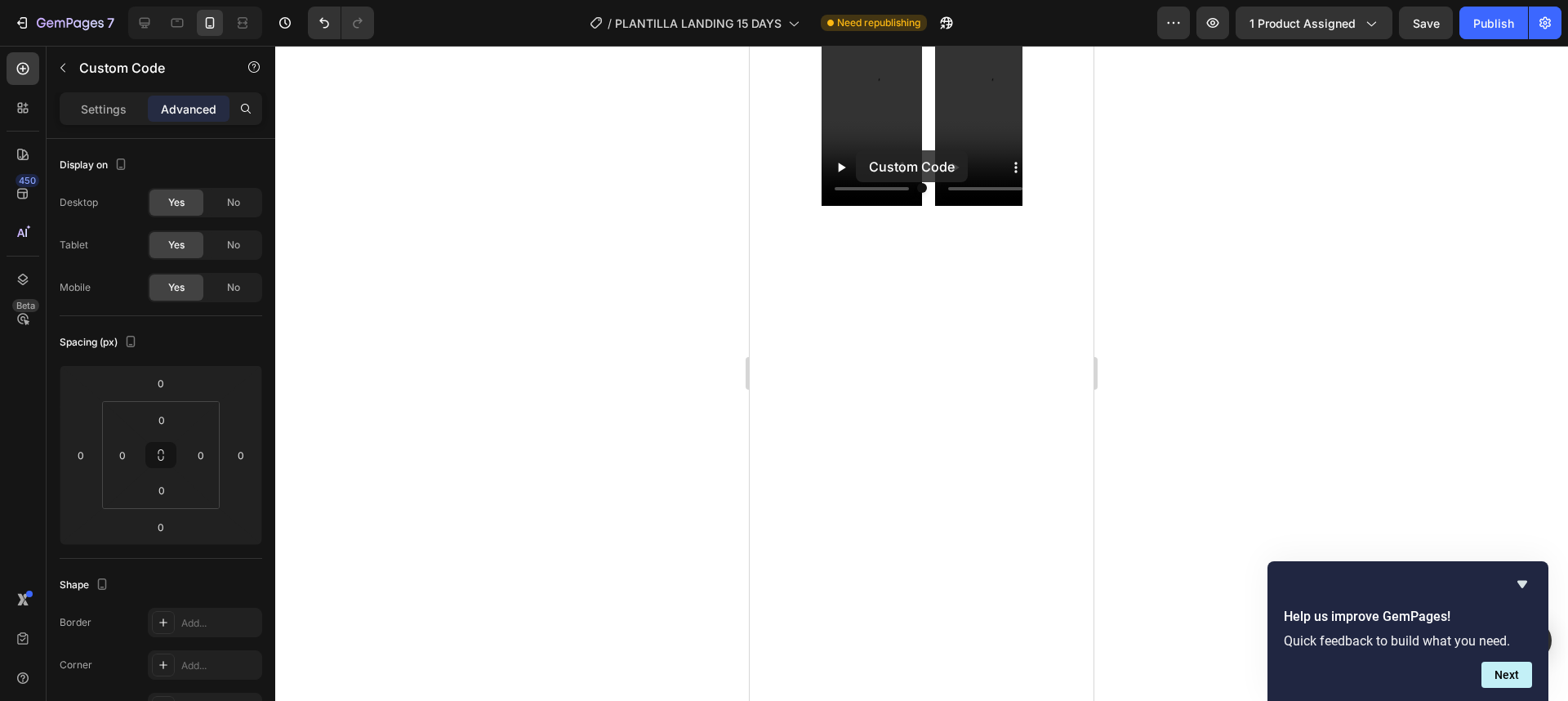
scroll to position [231, 0]
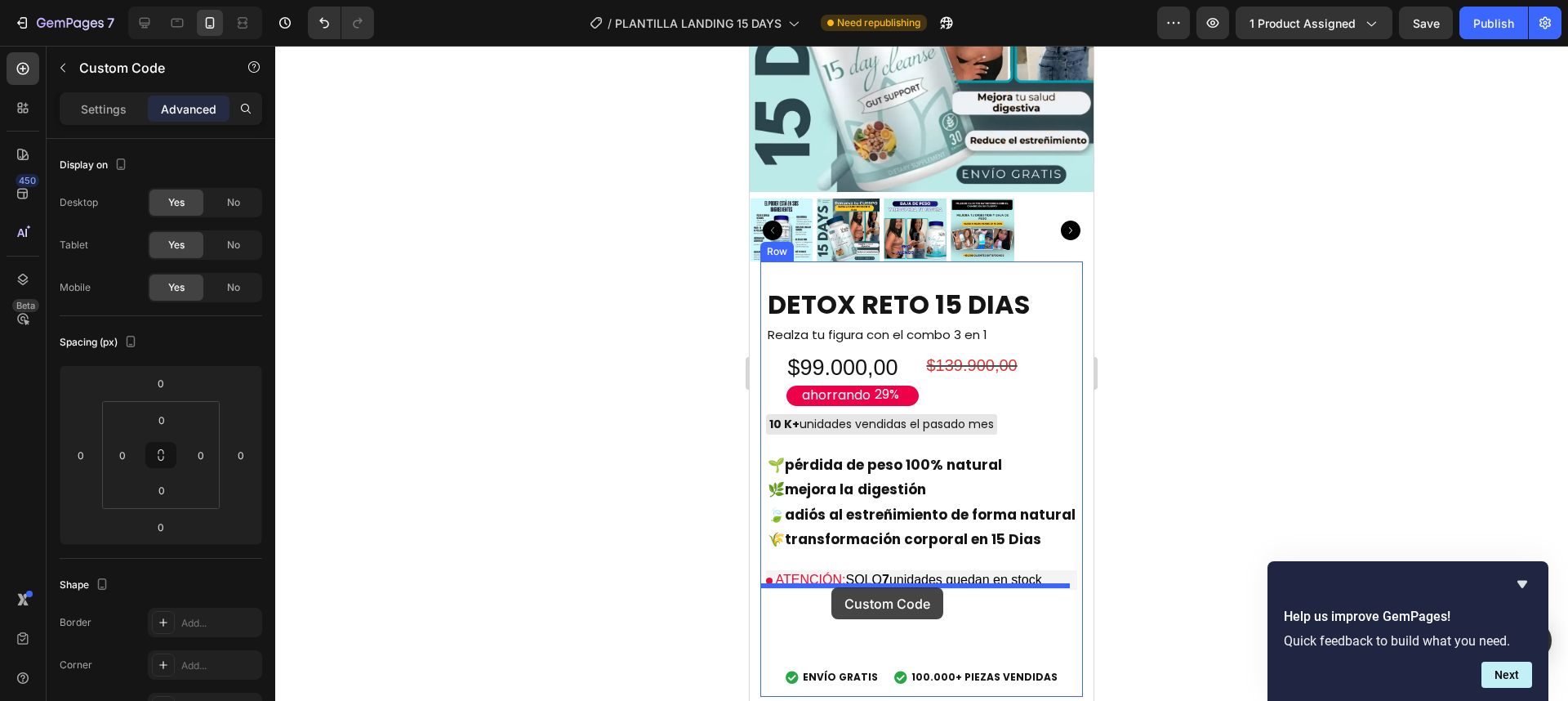
drag, startPoint x: 773, startPoint y: 539, endPoint x: 831, endPoint y: 587, distance: 75.3
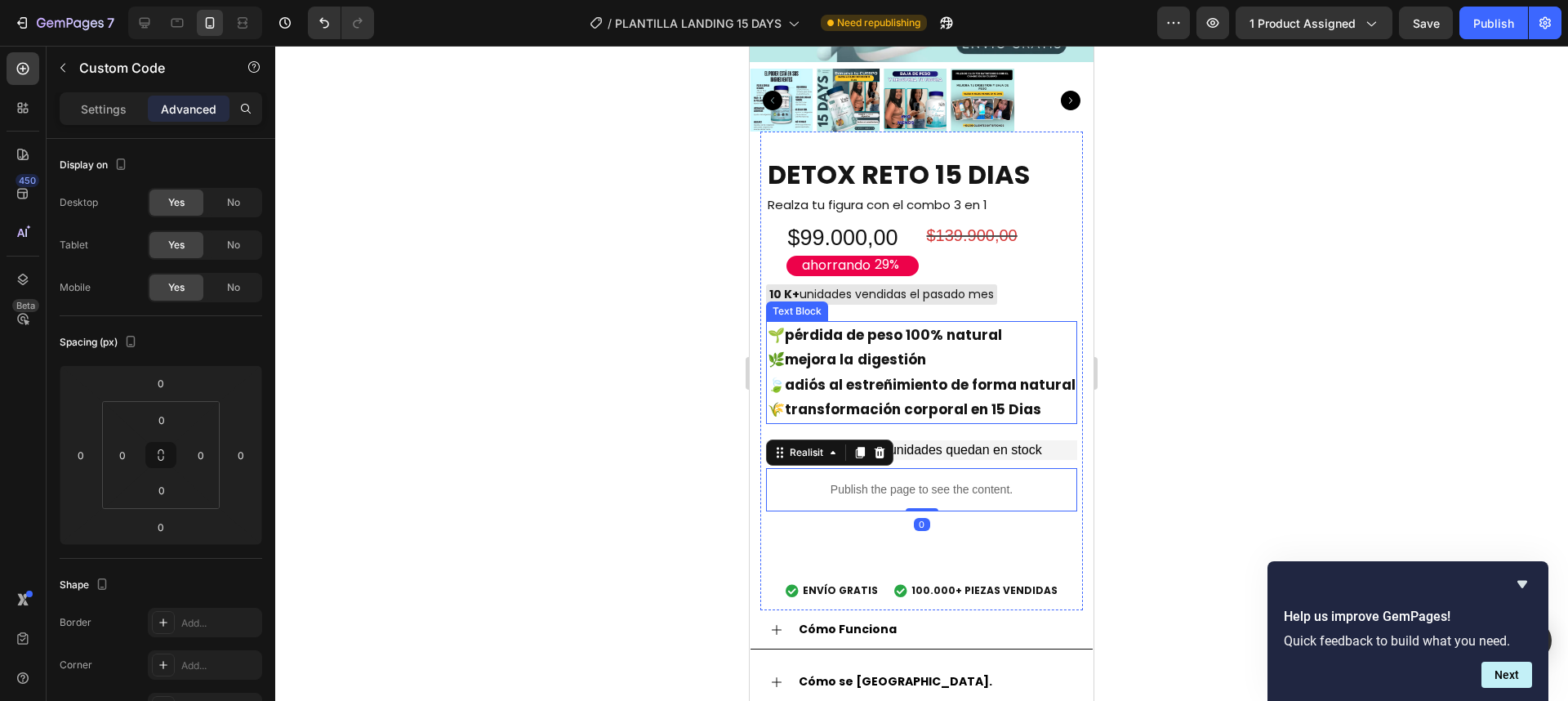
scroll to position [427, 0]
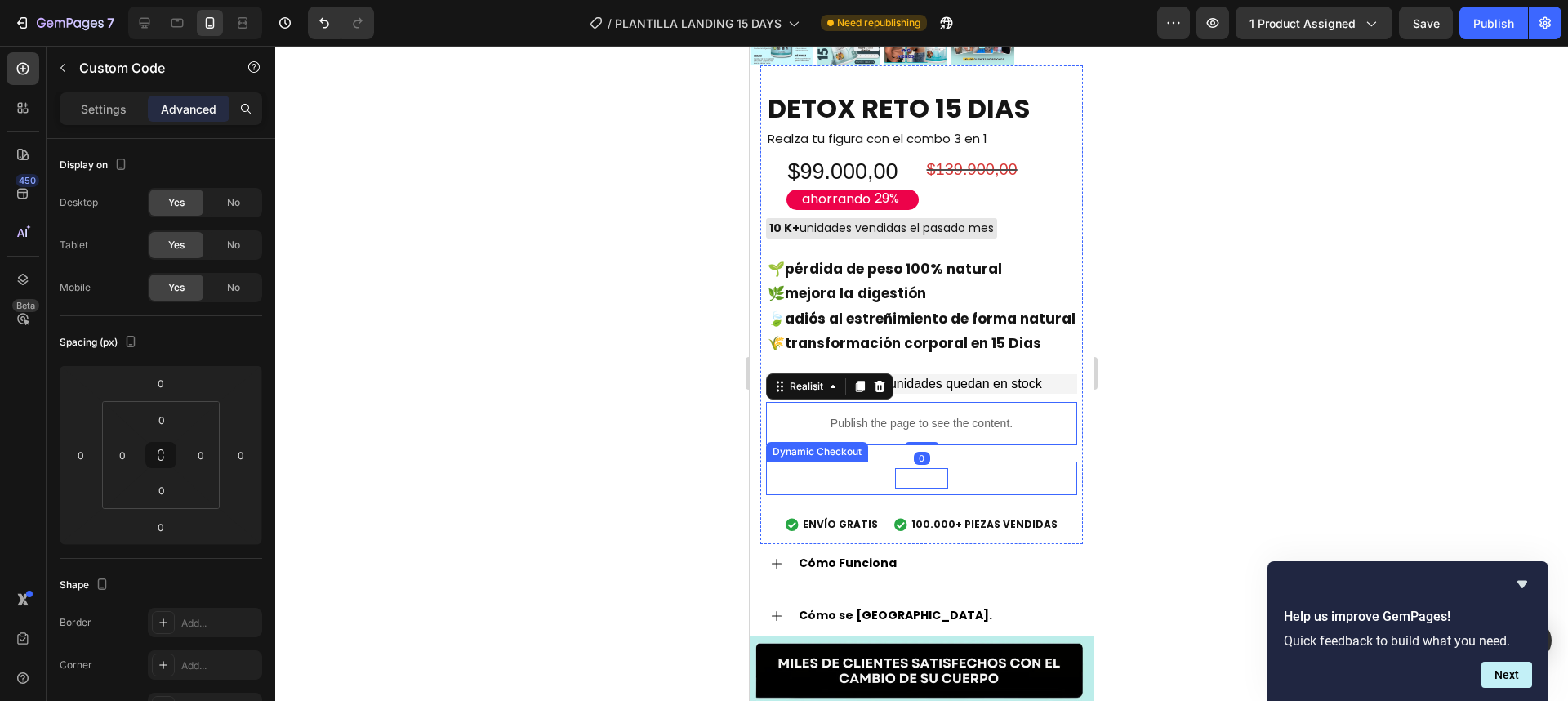
click at [935, 468] on div "Buy it now" at bounding box center [921, 478] width 53 height 21
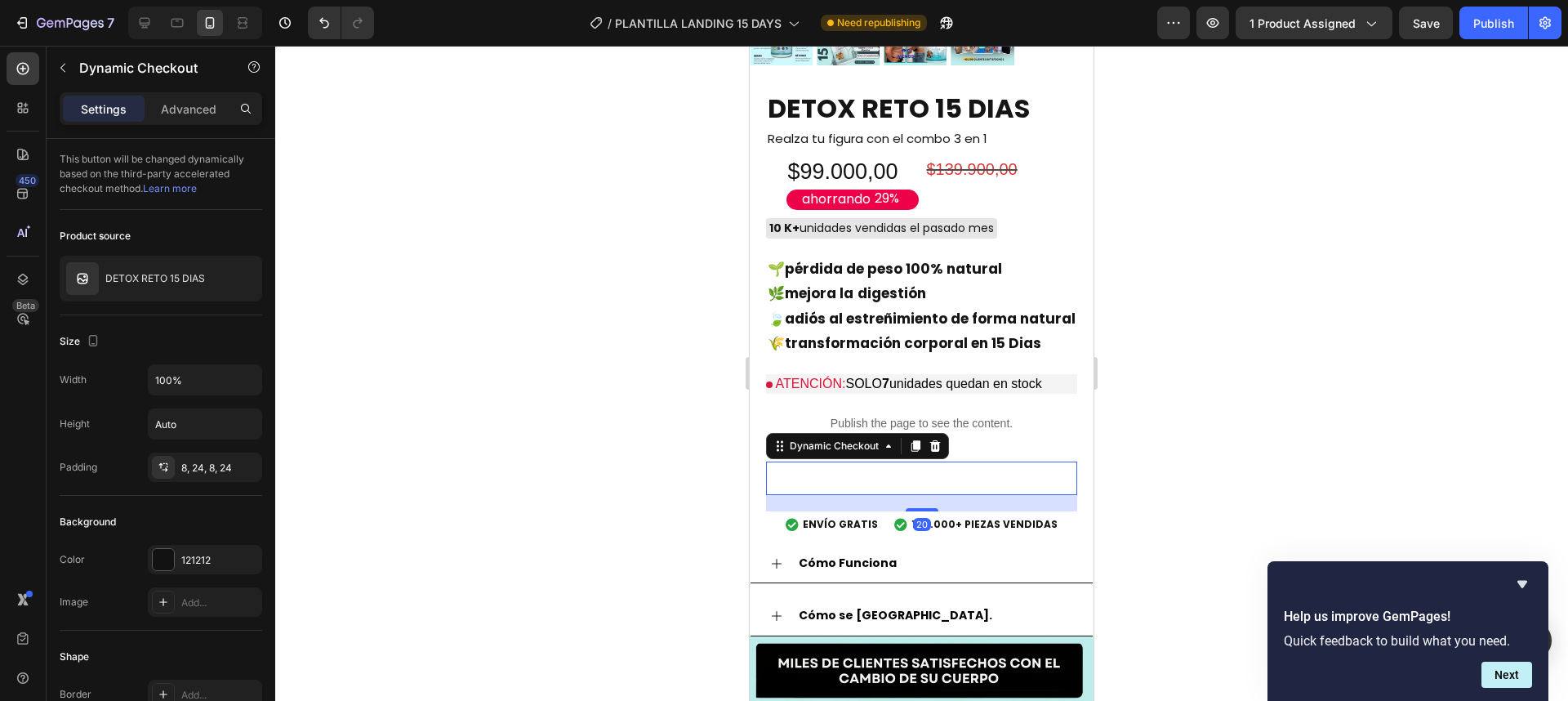
click at [989, 464] on button "Buy it now" at bounding box center [921, 477] width 311 height 33
click at [934, 440] on icon at bounding box center [935, 446] width 13 height 13
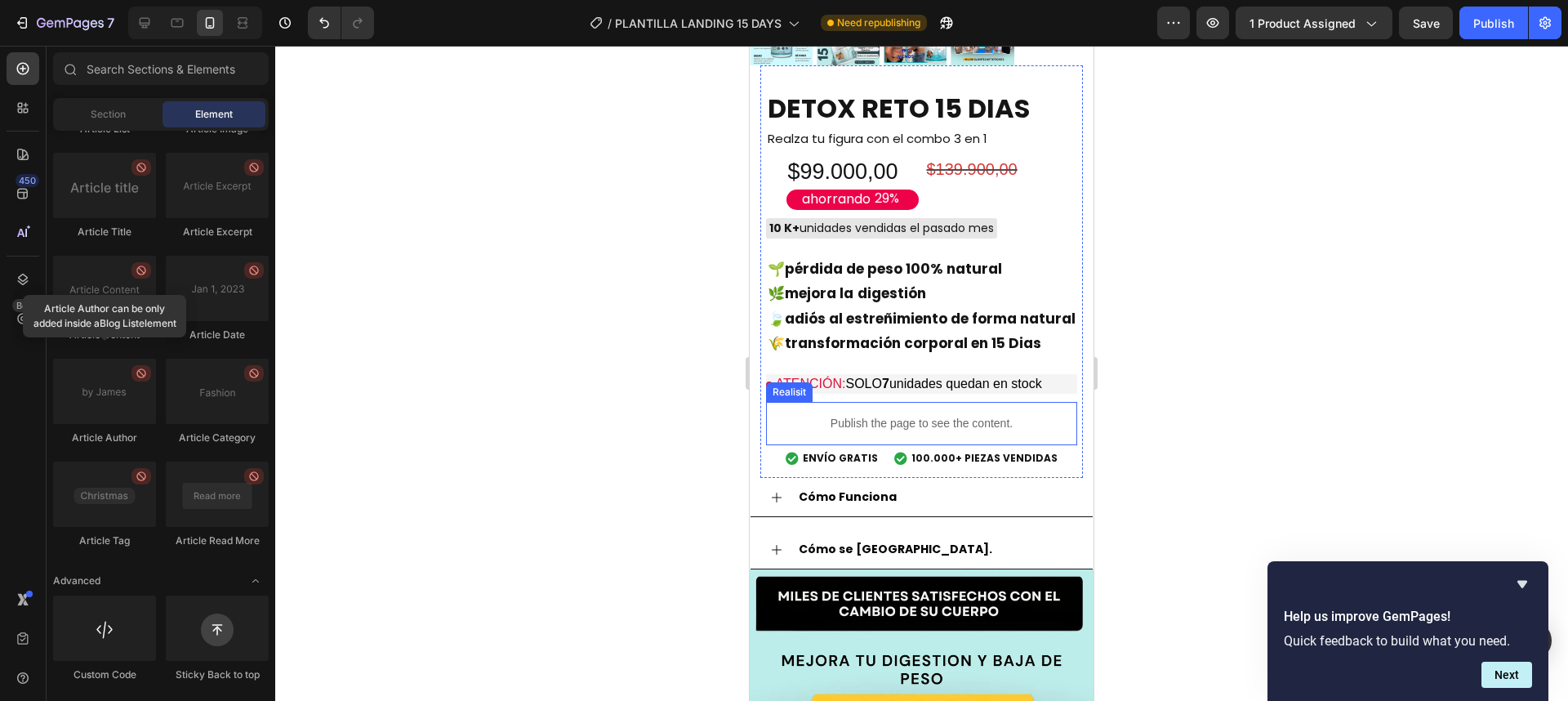
click at [896, 402] on div "Publish the page to see the content." at bounding box center [921, 423] width 311 height 43
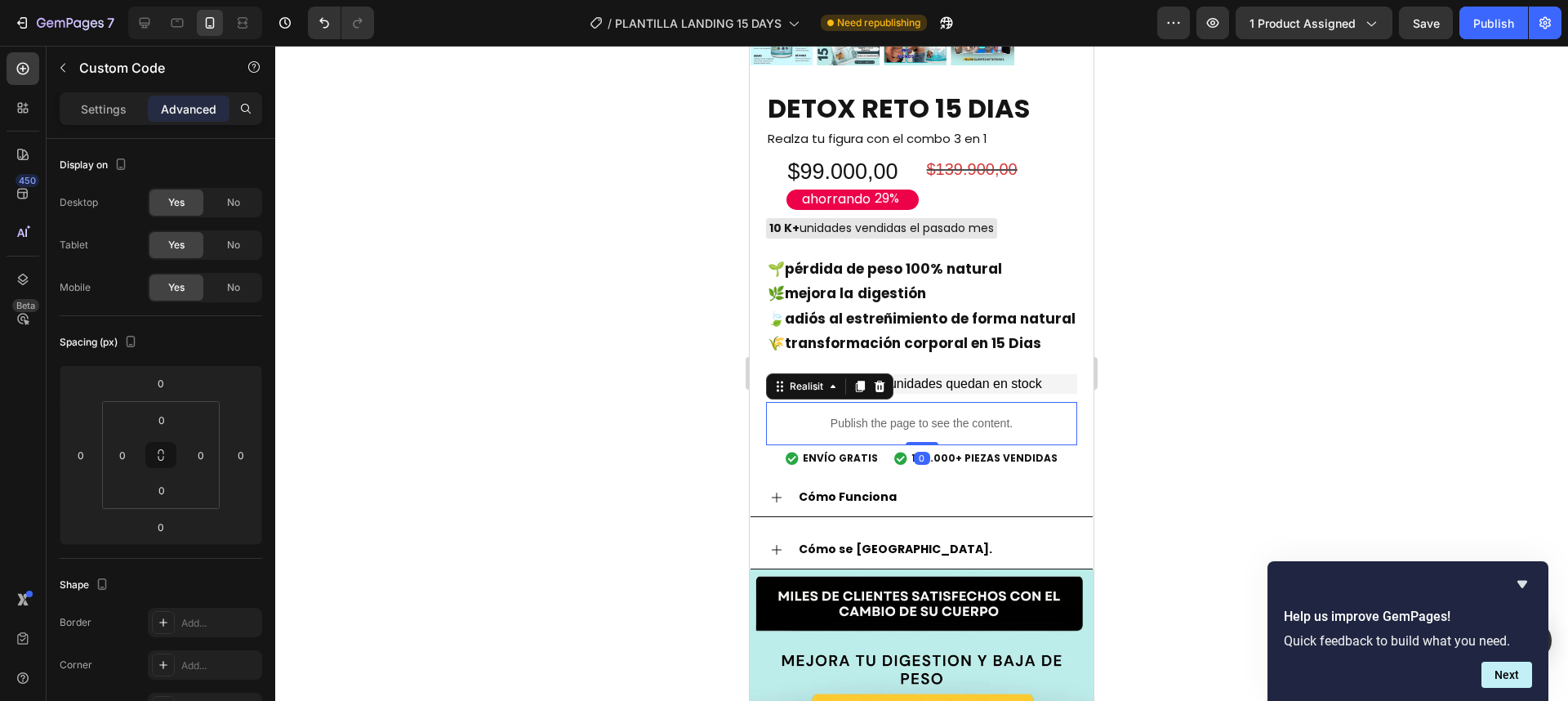
click at [1139, 352] on div at bounding box center [921, 372] width 1293 height 654
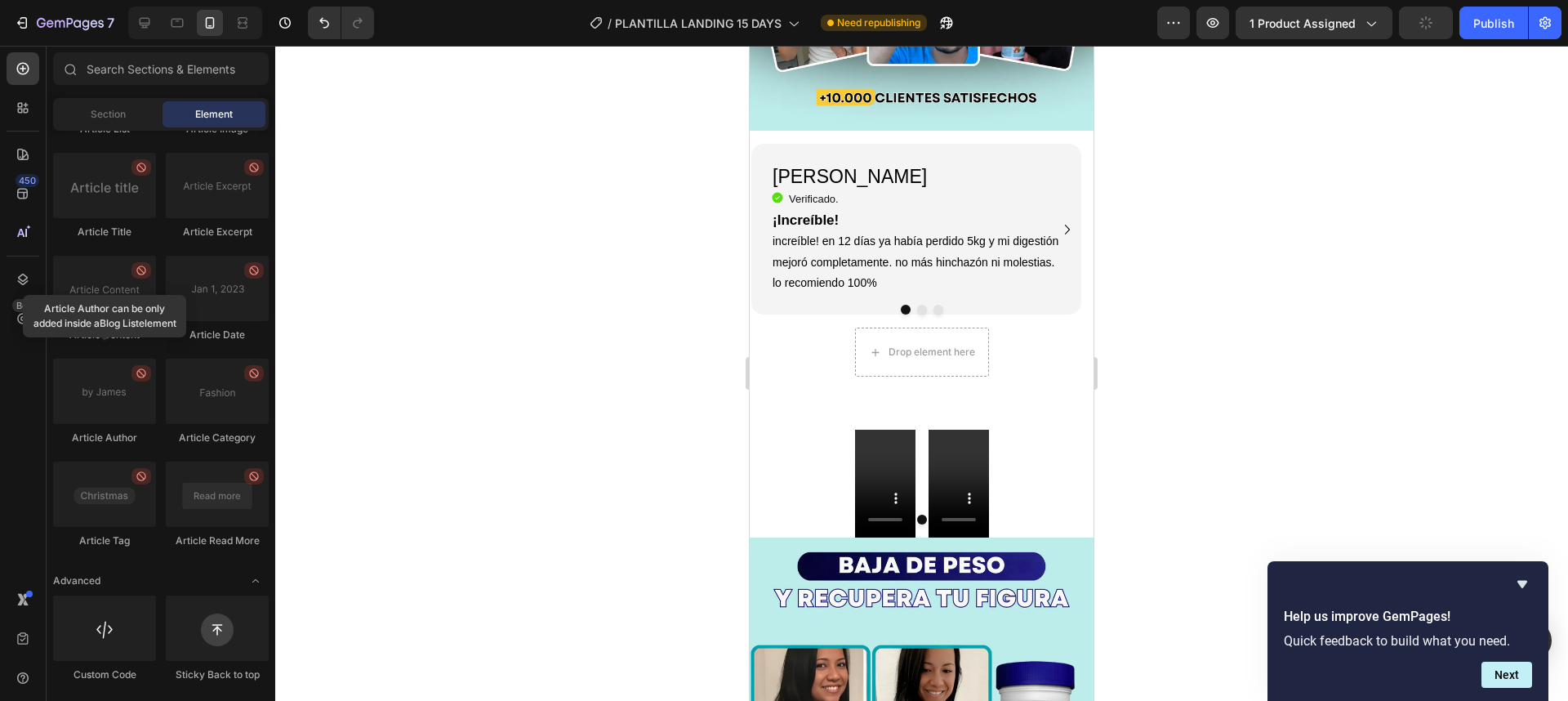
scroll to position [1309, 0]
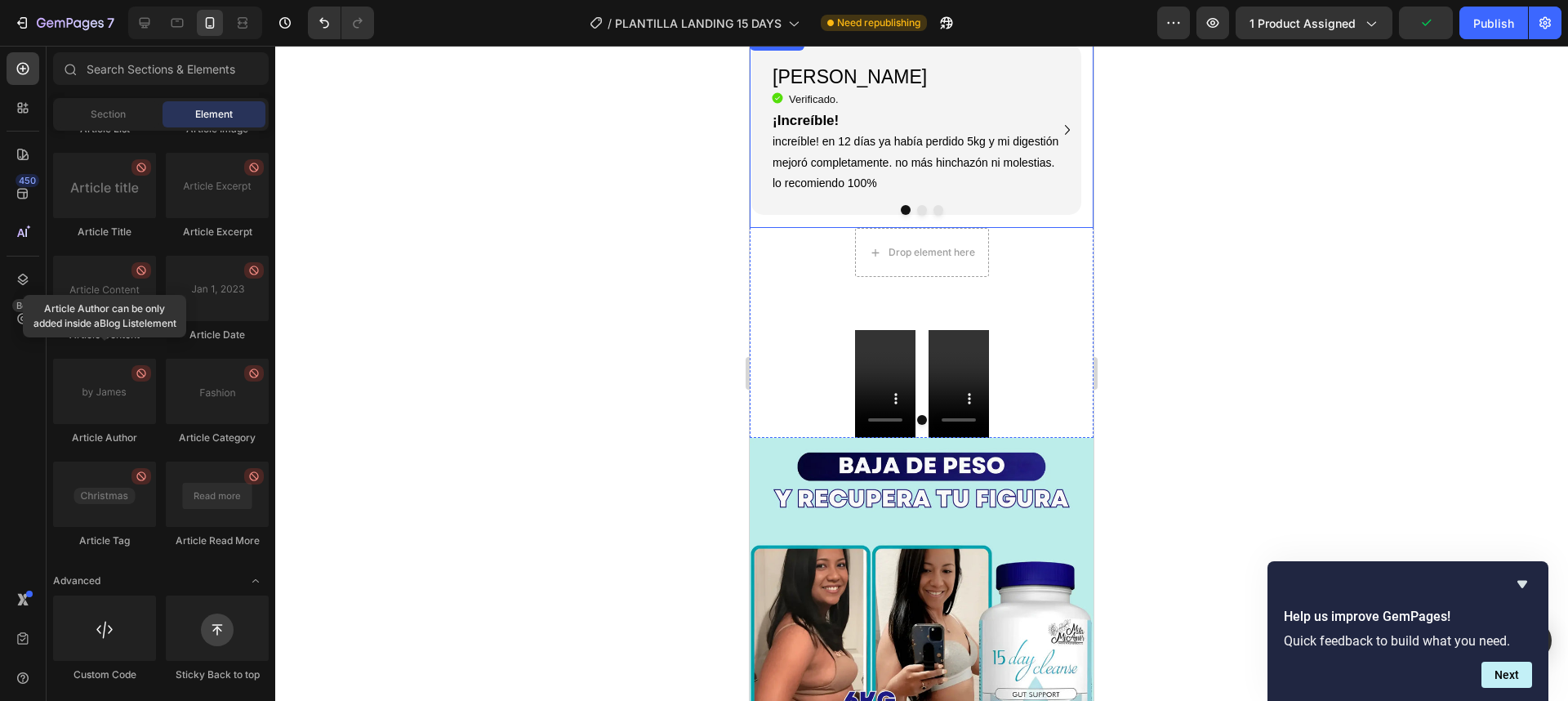
click at [917, 205] on button "Dot" at bounding box center [921, 209] width 10 height 10
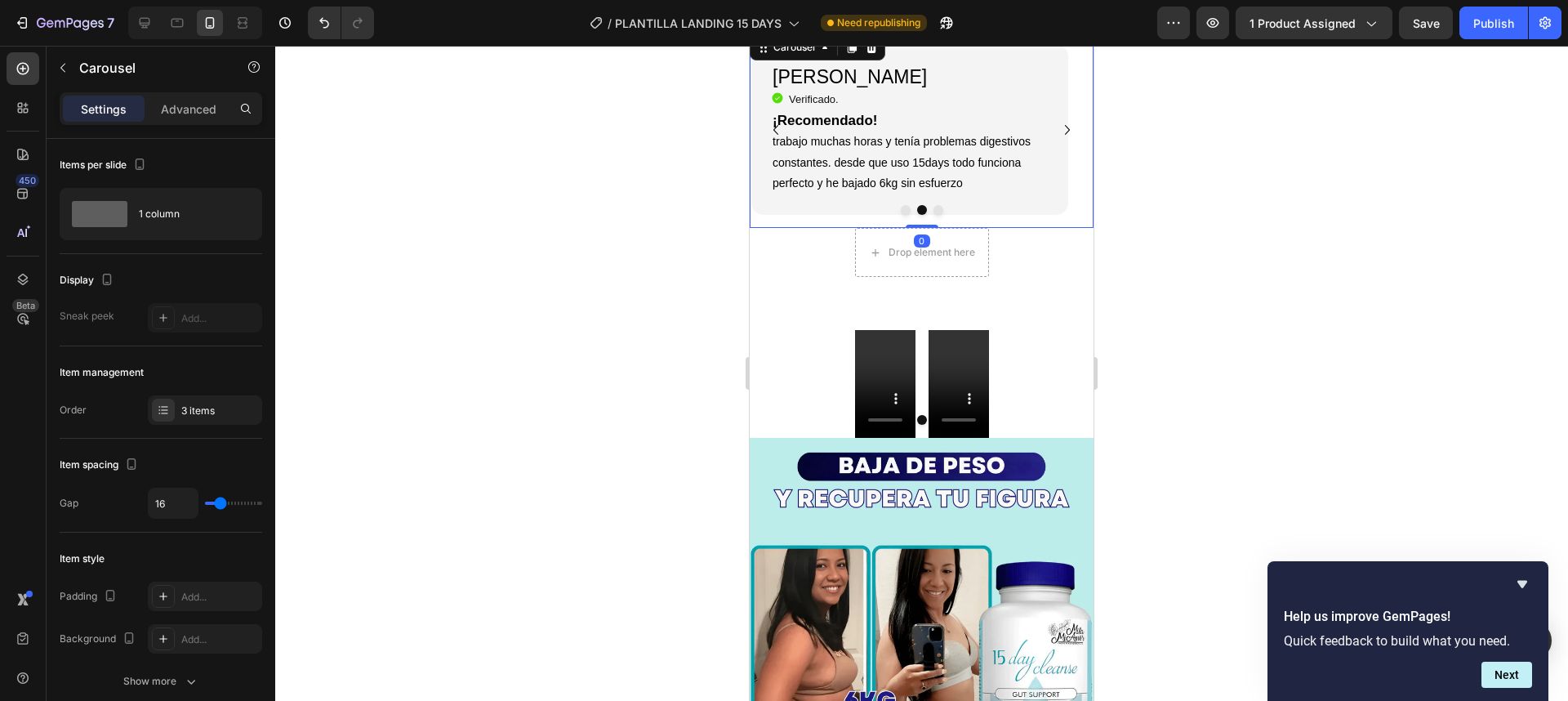
click at [933, 205] on button "Dot" at bounding box center [938, 209] width 10 height 10
click at [901, 205] on button "Dot" at bounding box center [905, 209] width 10 height 10
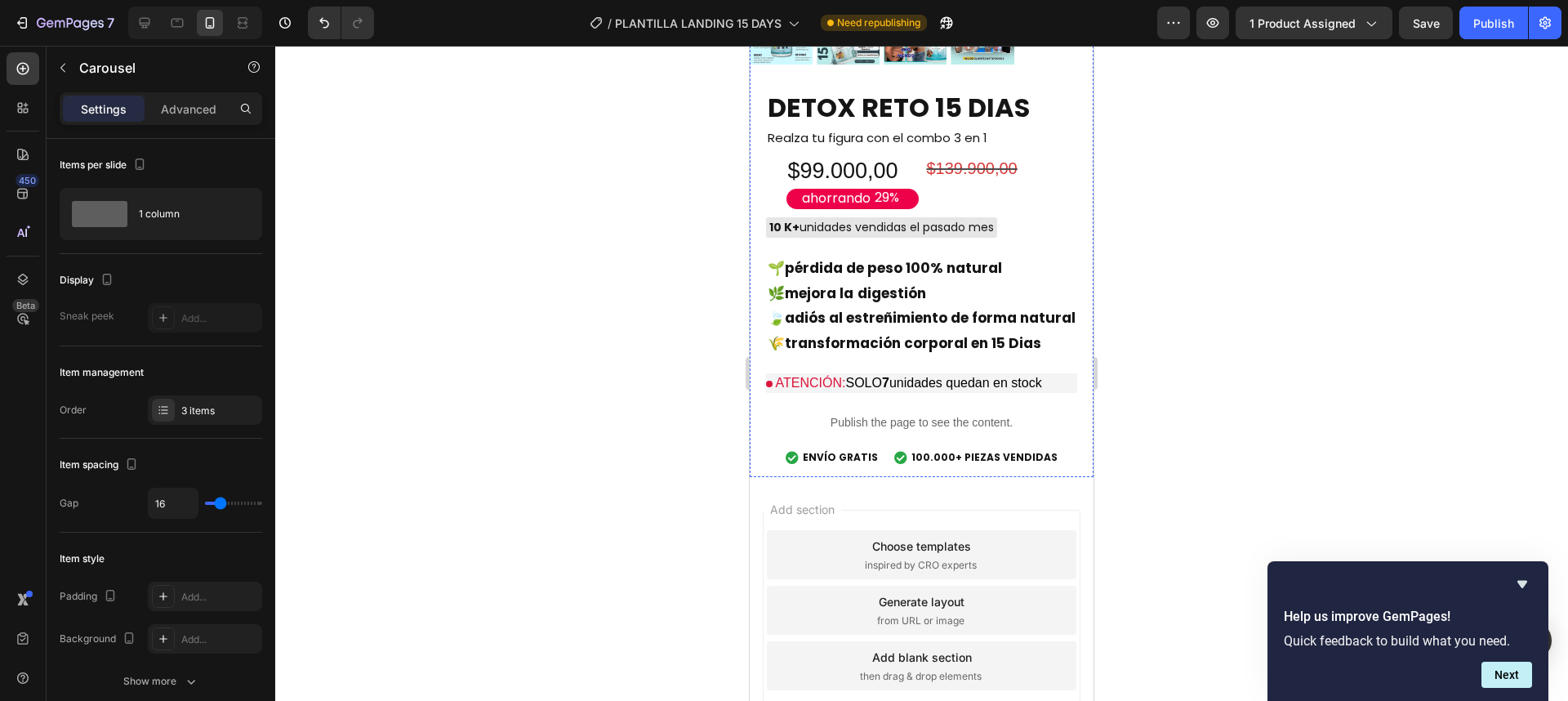
scroll to position [5401, 0]
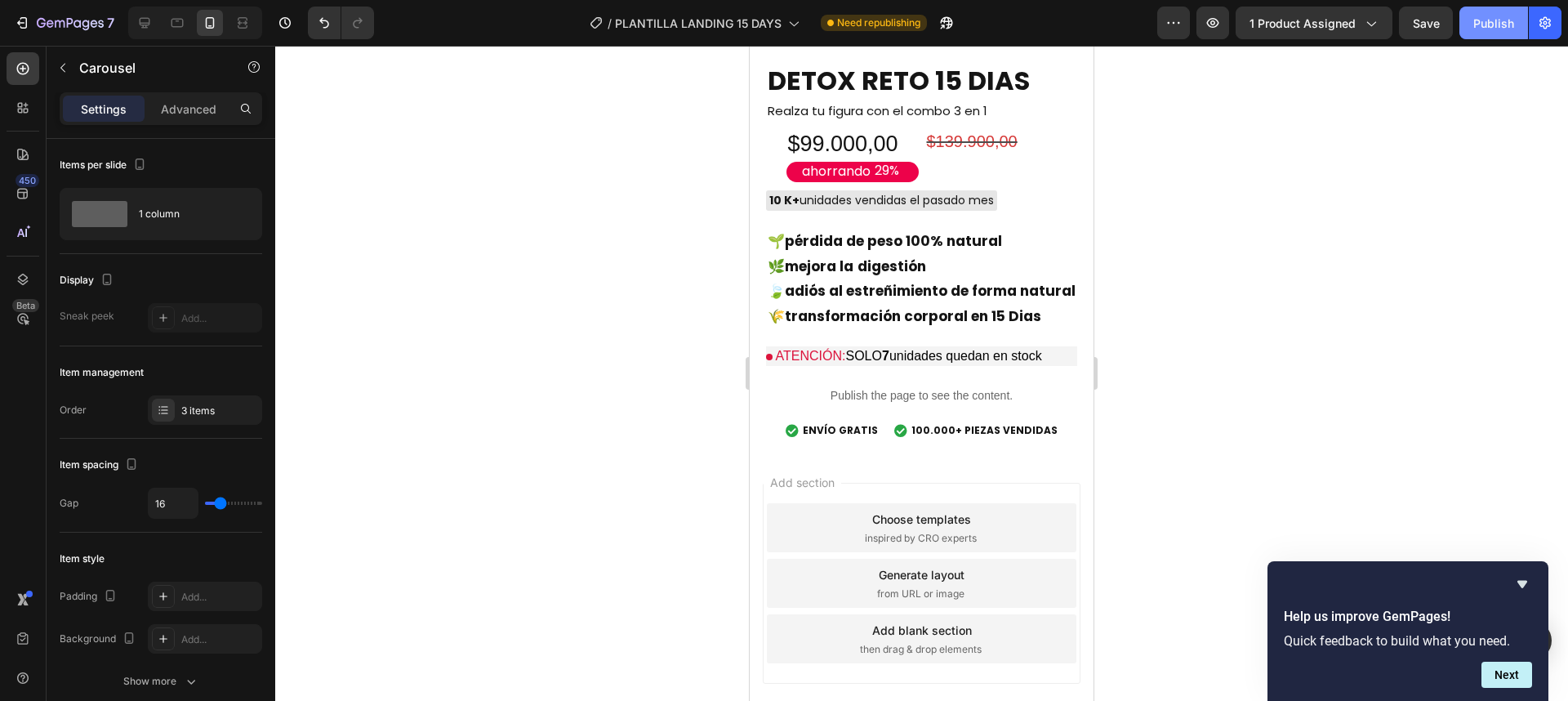
click at [1469, 34] on button "Publish" at bounding box center [1494, 22] width 69 height 32
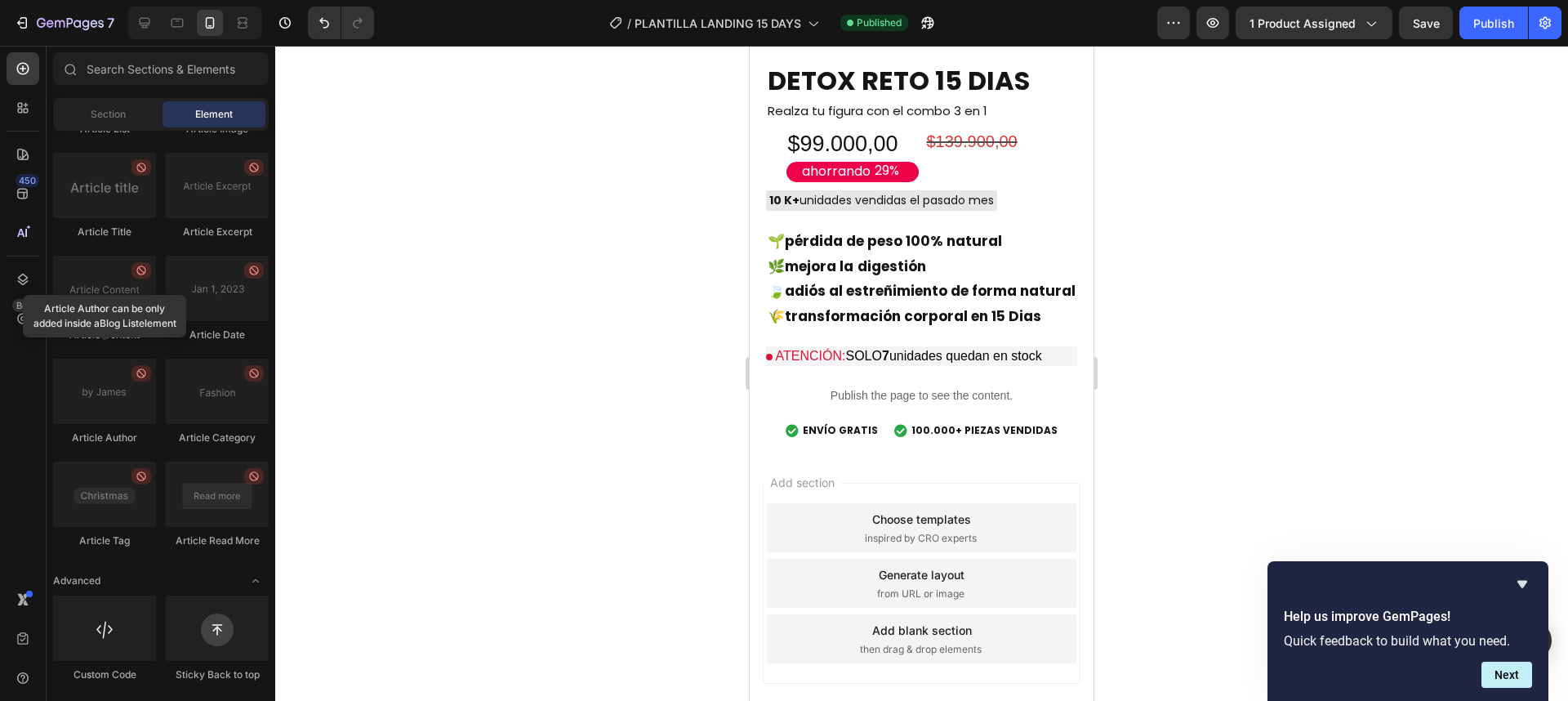
drag, startPoint x: 1084, startPoint y: 628, endPoint x: 1908, endPoint y: 261, distance: 902.0
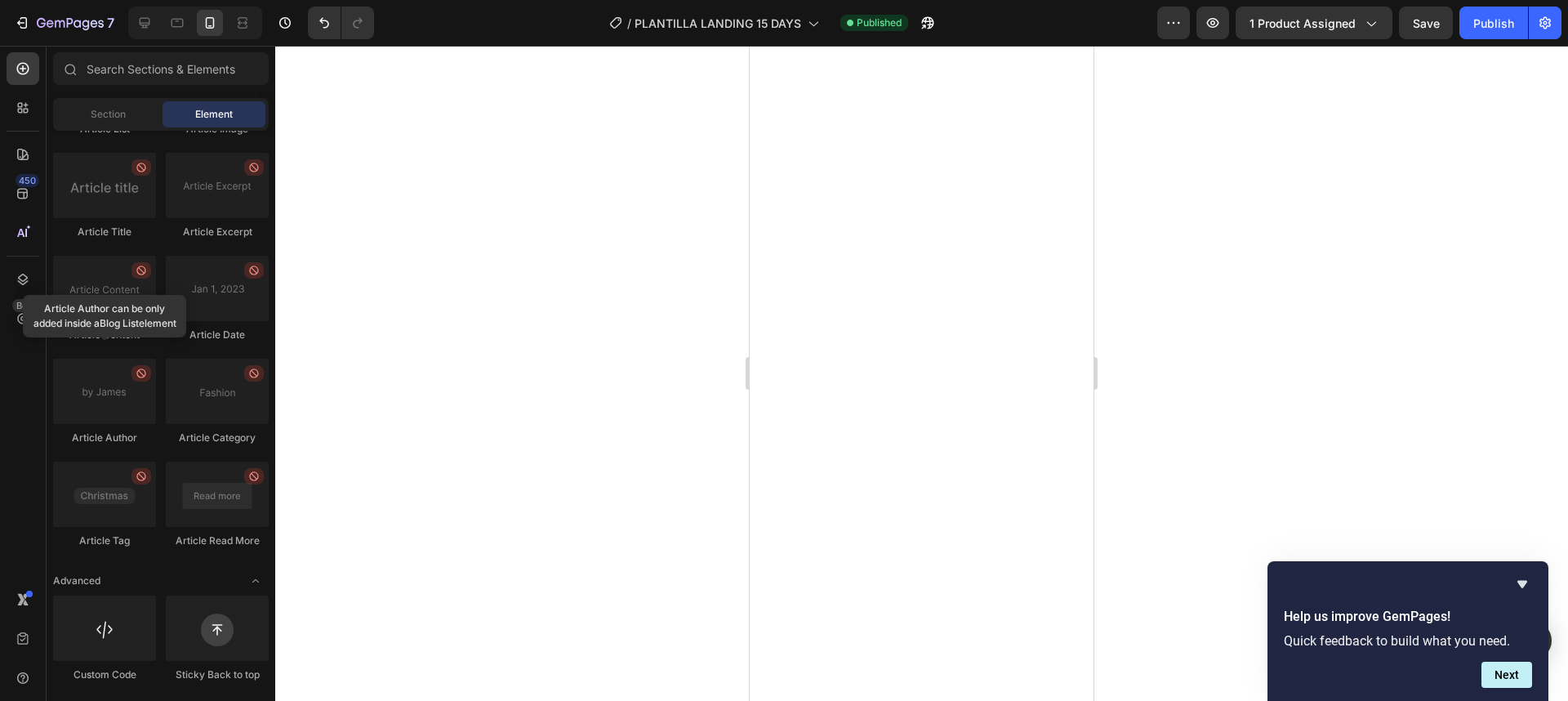
scroll to position [5356, 0]
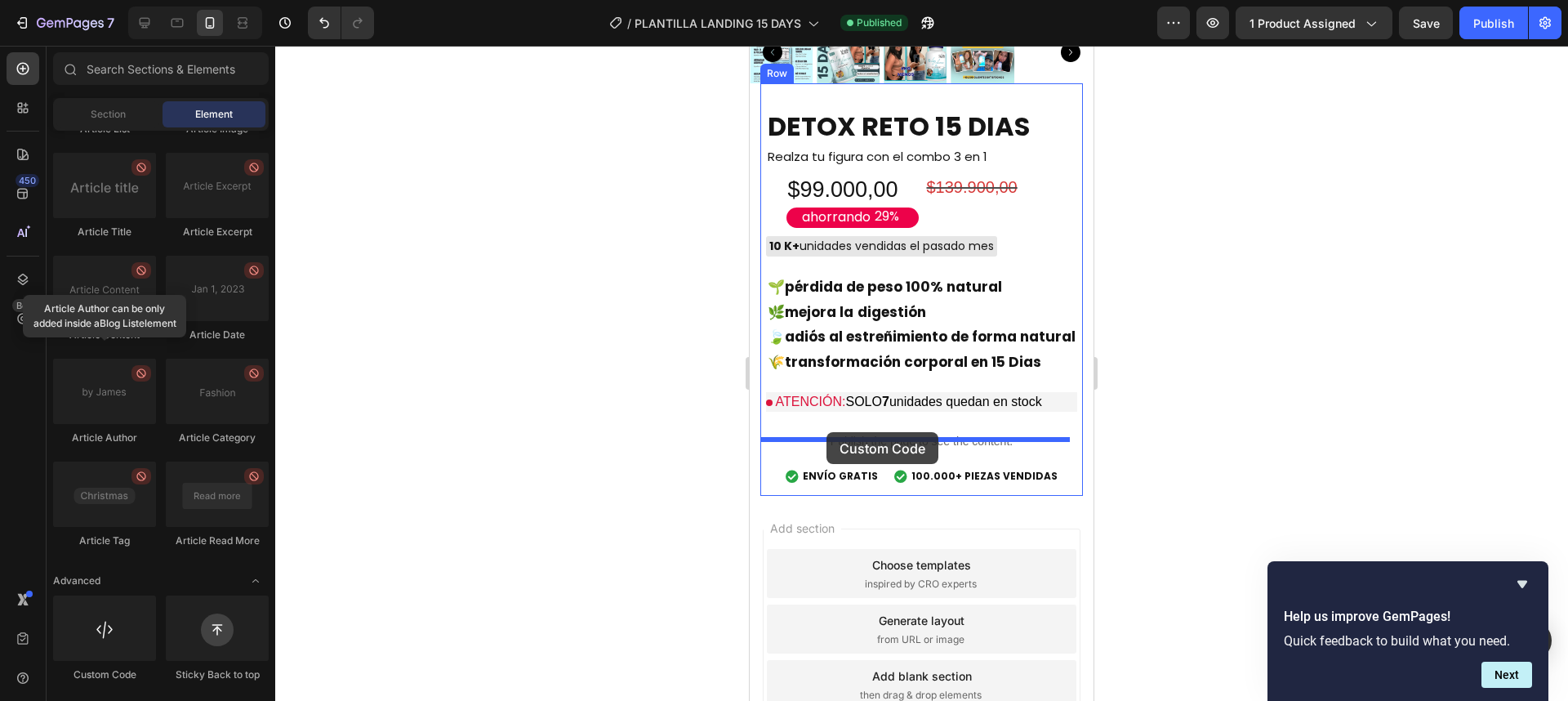
drag, startPoint x: 922, startPoint y: 671, endPoint x: 827, endPoint y: 432, distance: 257.2
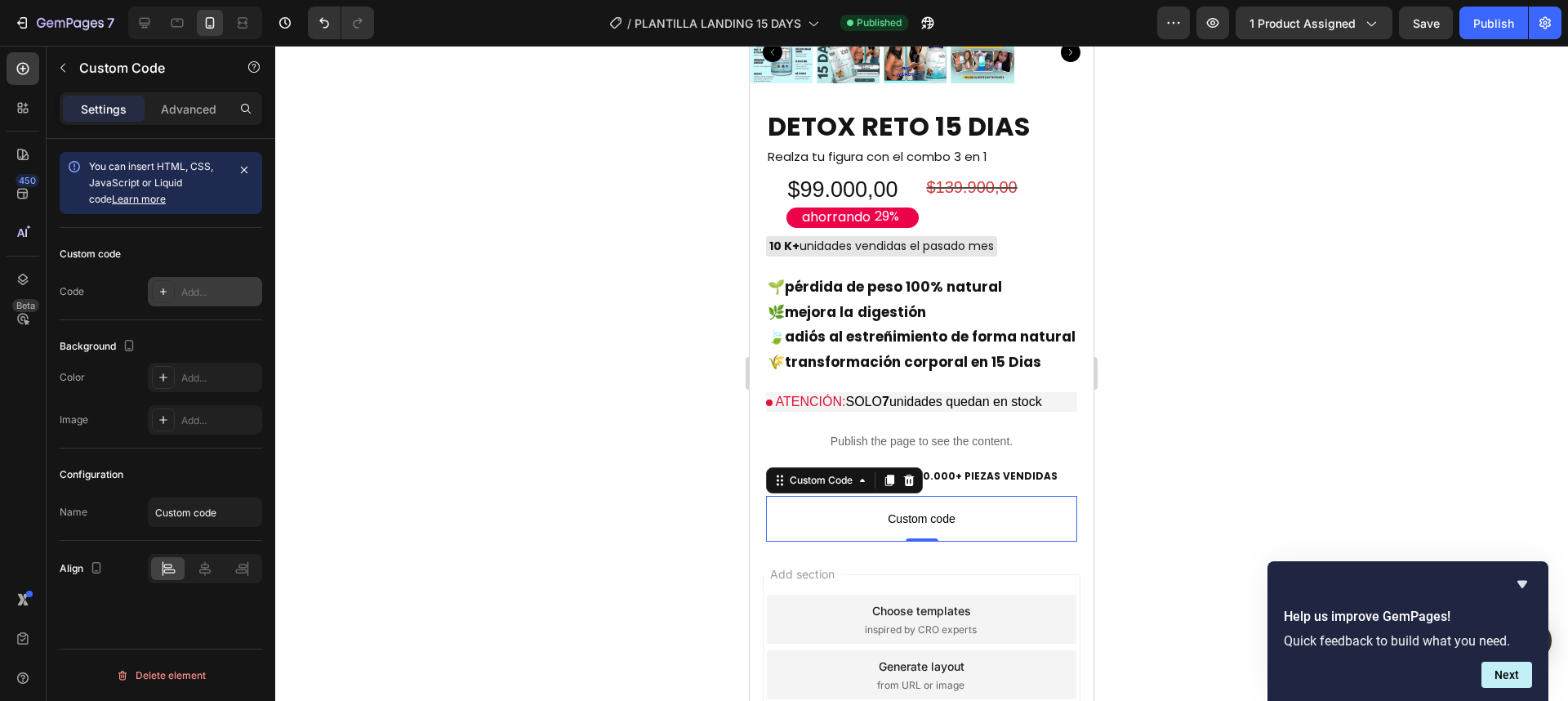
click at [190, 294] on div "Add..." at bounding box center [219, 292] width 77 height 14
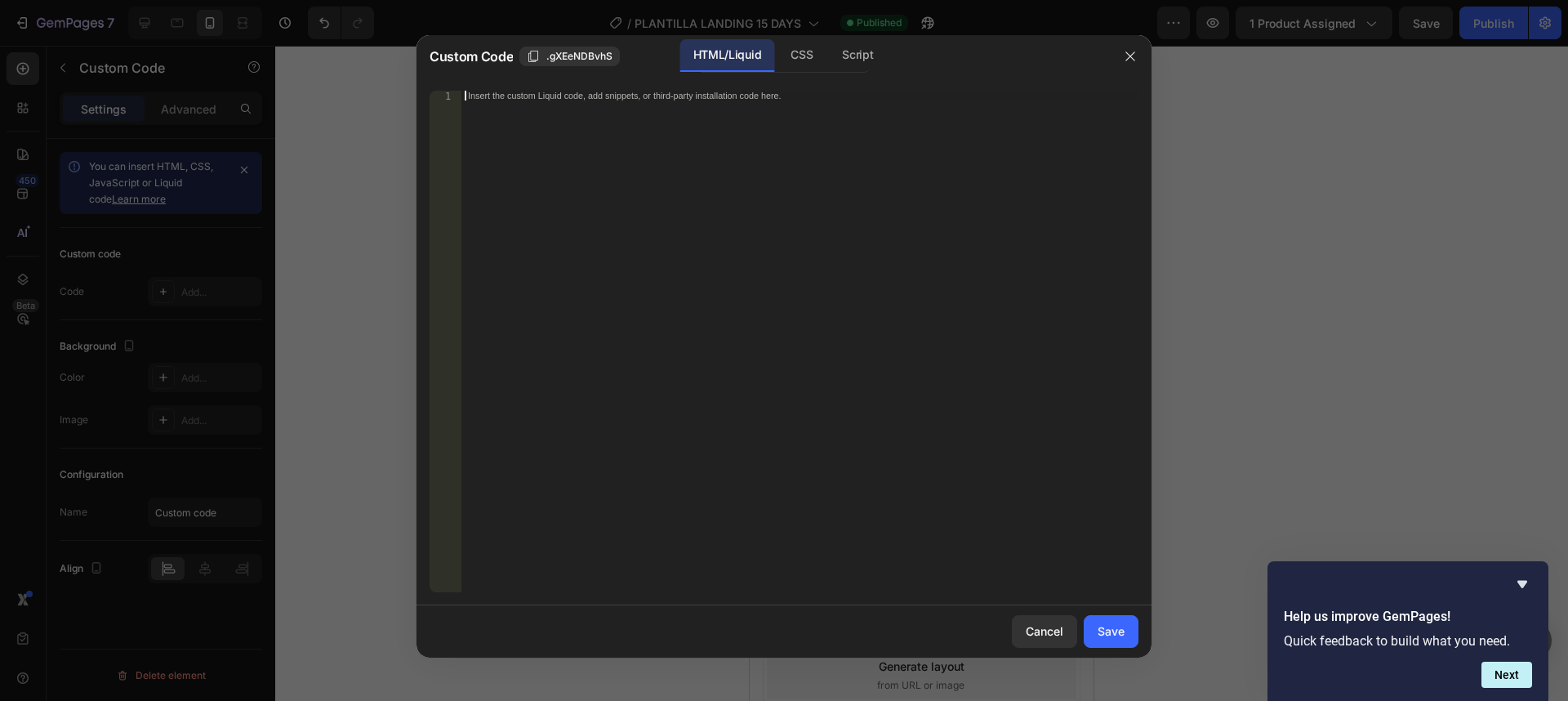
click at [658, 343] on div "Insert the custom Liquid code, add snippets, or third-party installation code h…" at bounding box center [800, 351] width 677 height 521
paste textarea "</style>"
type textarea "</style>"
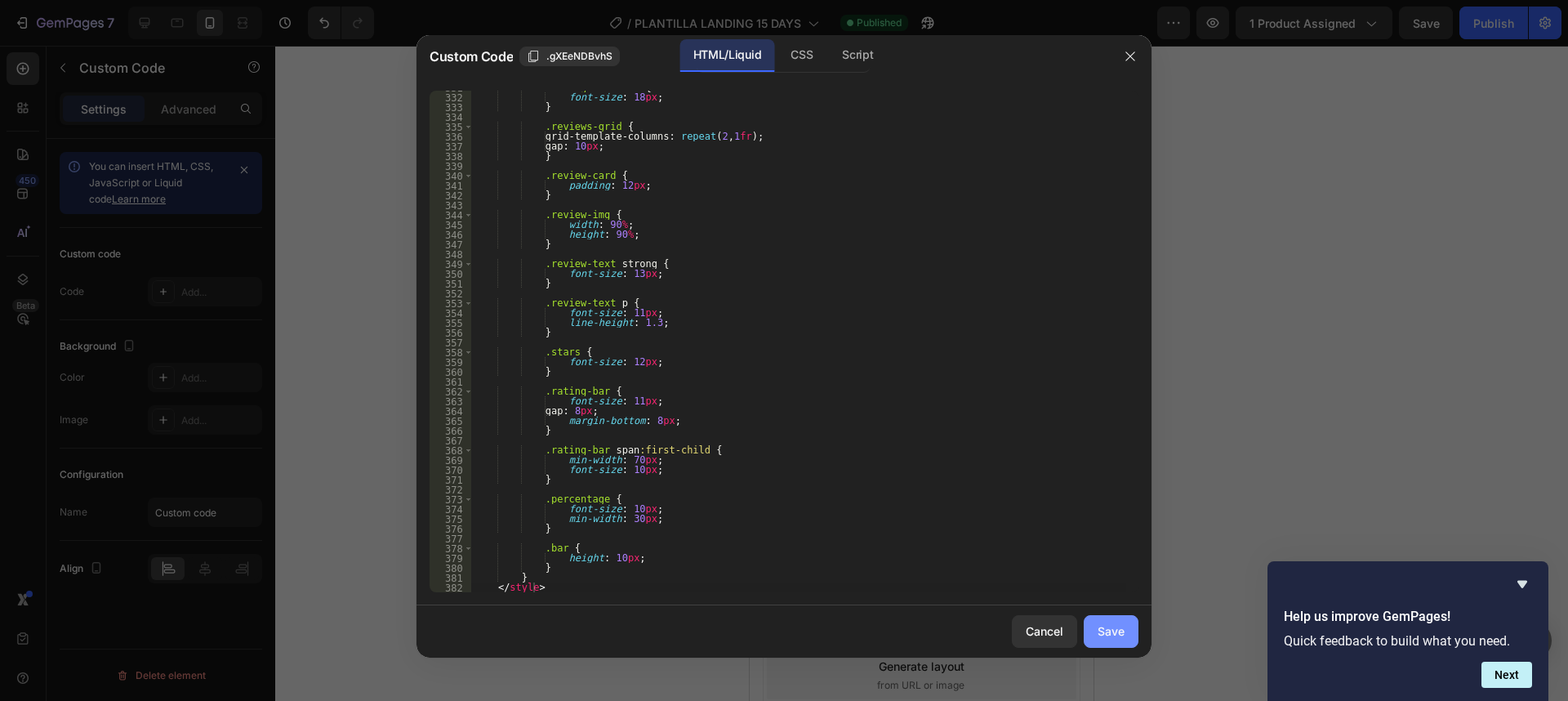
click at [1113, 633] on div "Save" at bounding box center [1111, 630] width 27 height 17
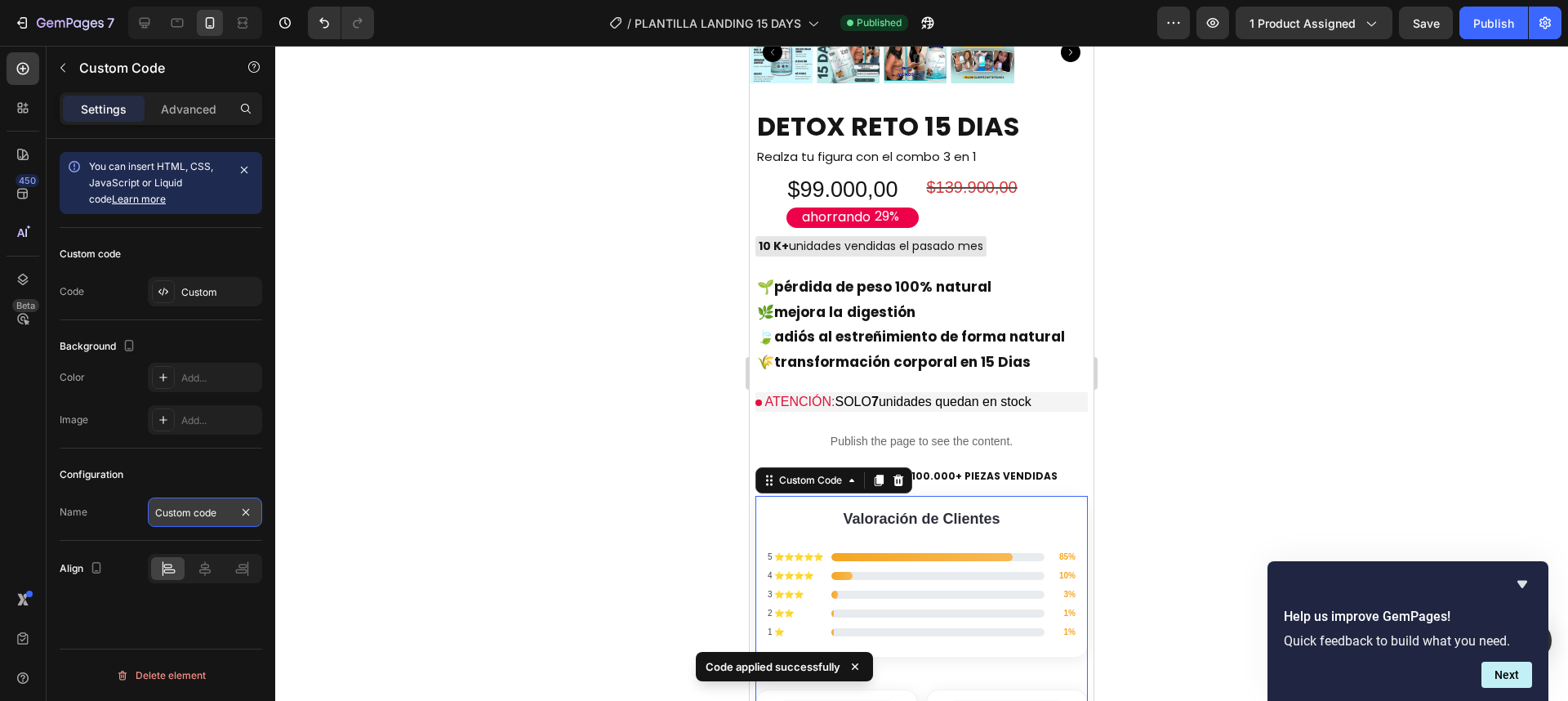
click at [176, 514] on input "Custom code" at bounding box center [205, 511] width 115 height 30
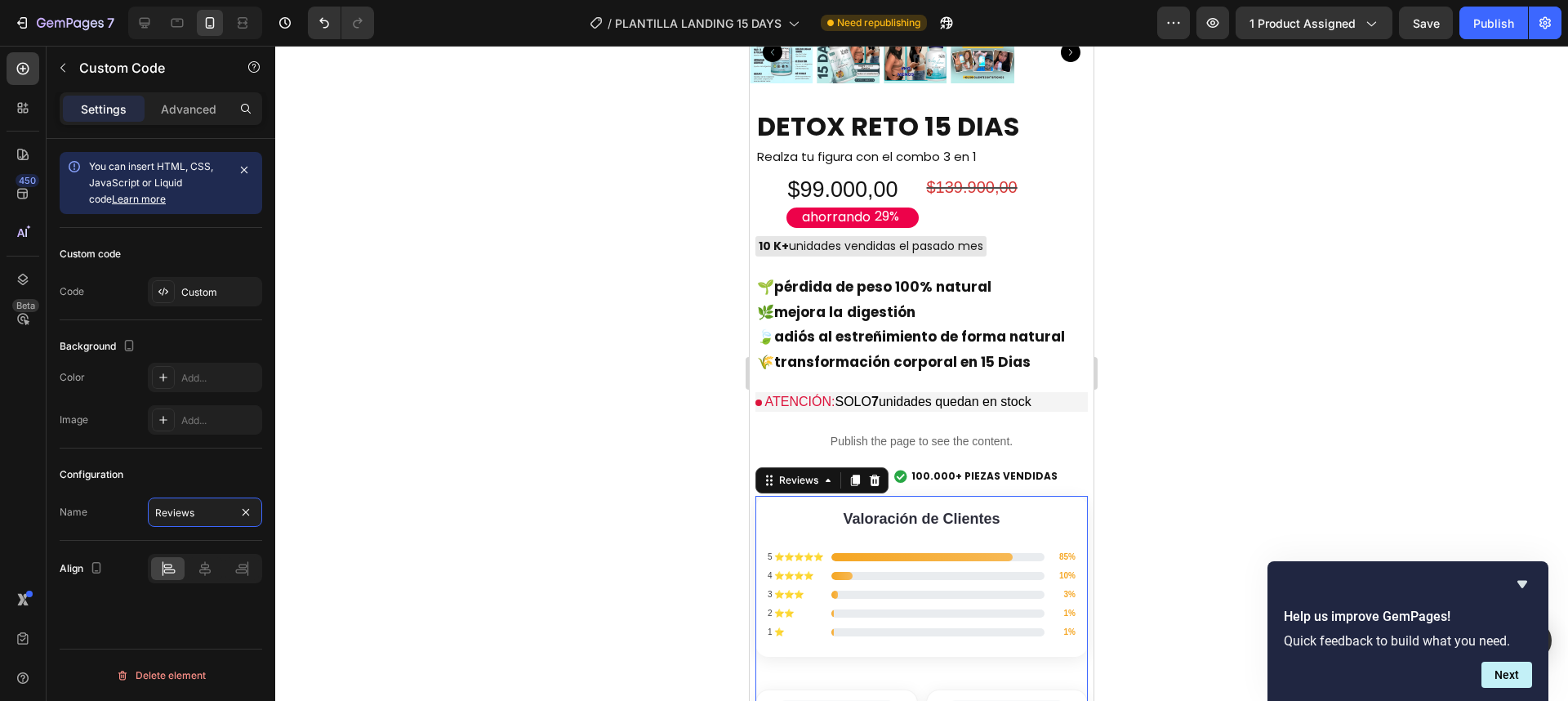
type input "Reviews"
click at [436, 477] on div at bounding box center [921, 372] width 1293 height 654
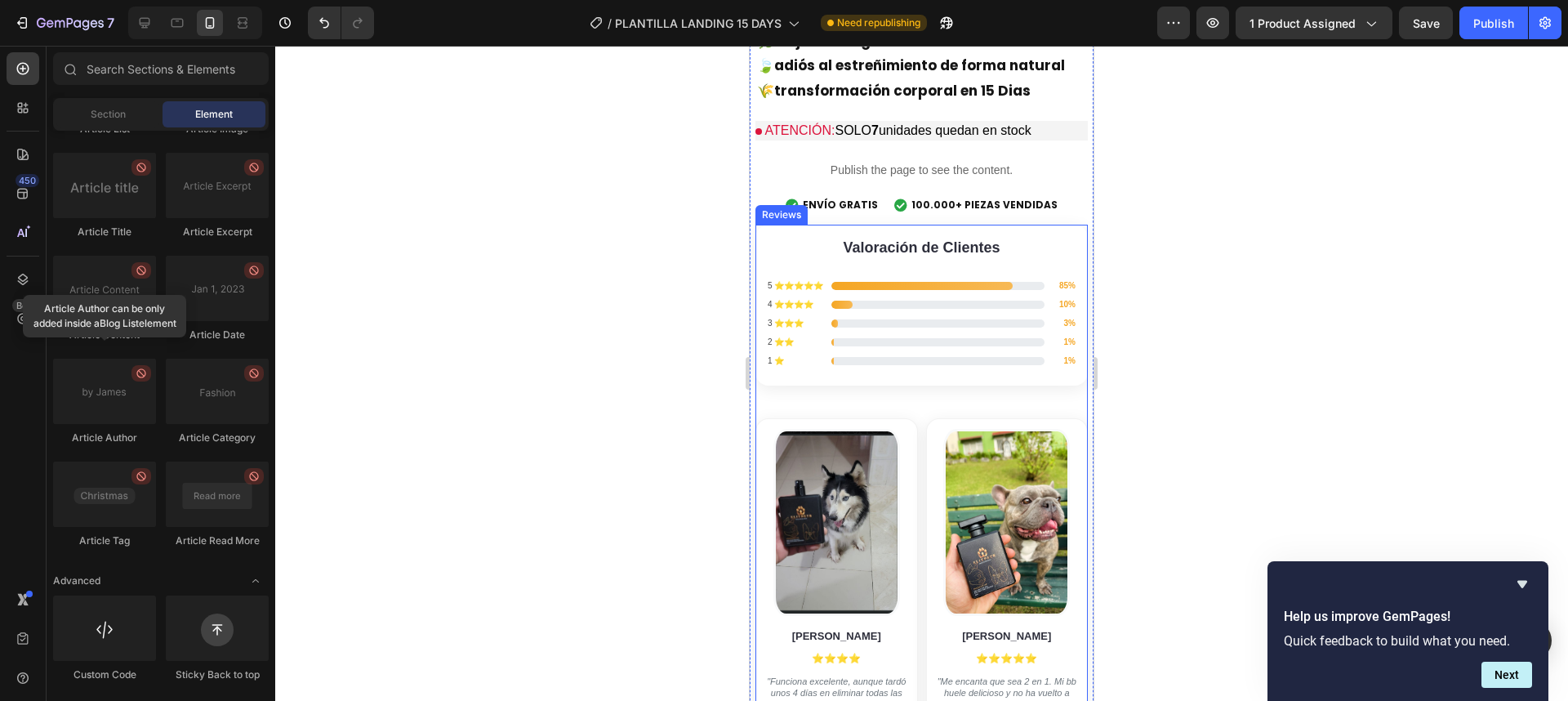
scroll to position [5441, 0]
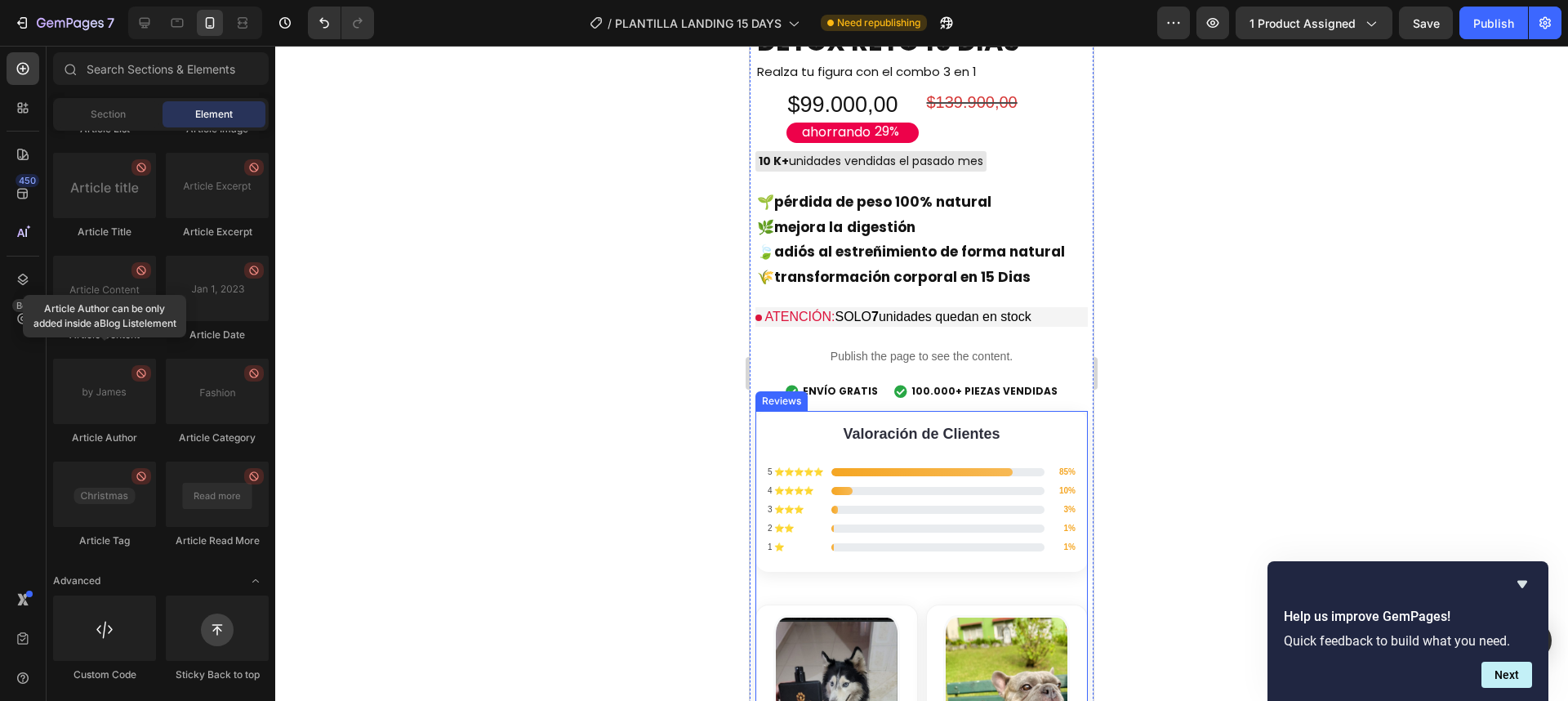
click at [869, 442] on div "Valoración de Clientes 5 ⭐⭐⭐⭐⭐ 85% 4 ⭐⭐⭐⭐ 10% 3 ⭐⭐⭐ 3% 2 ⭐⭐ 1% 1 ⭐ 1%" at bounding box center [921, 492] width 332 height 161
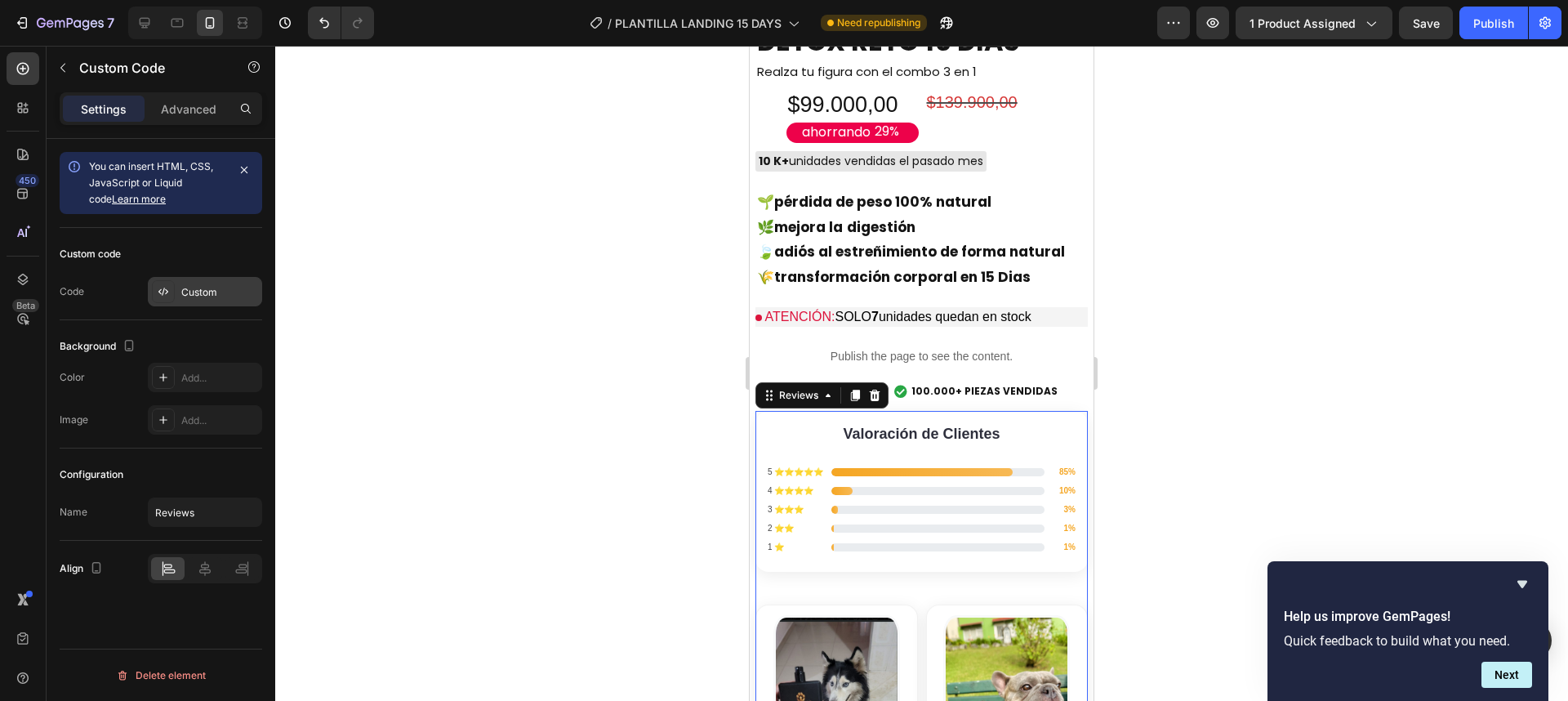
click at [202, 293] on div "Custom" at bounding box center [219, 292] width 77 height 14
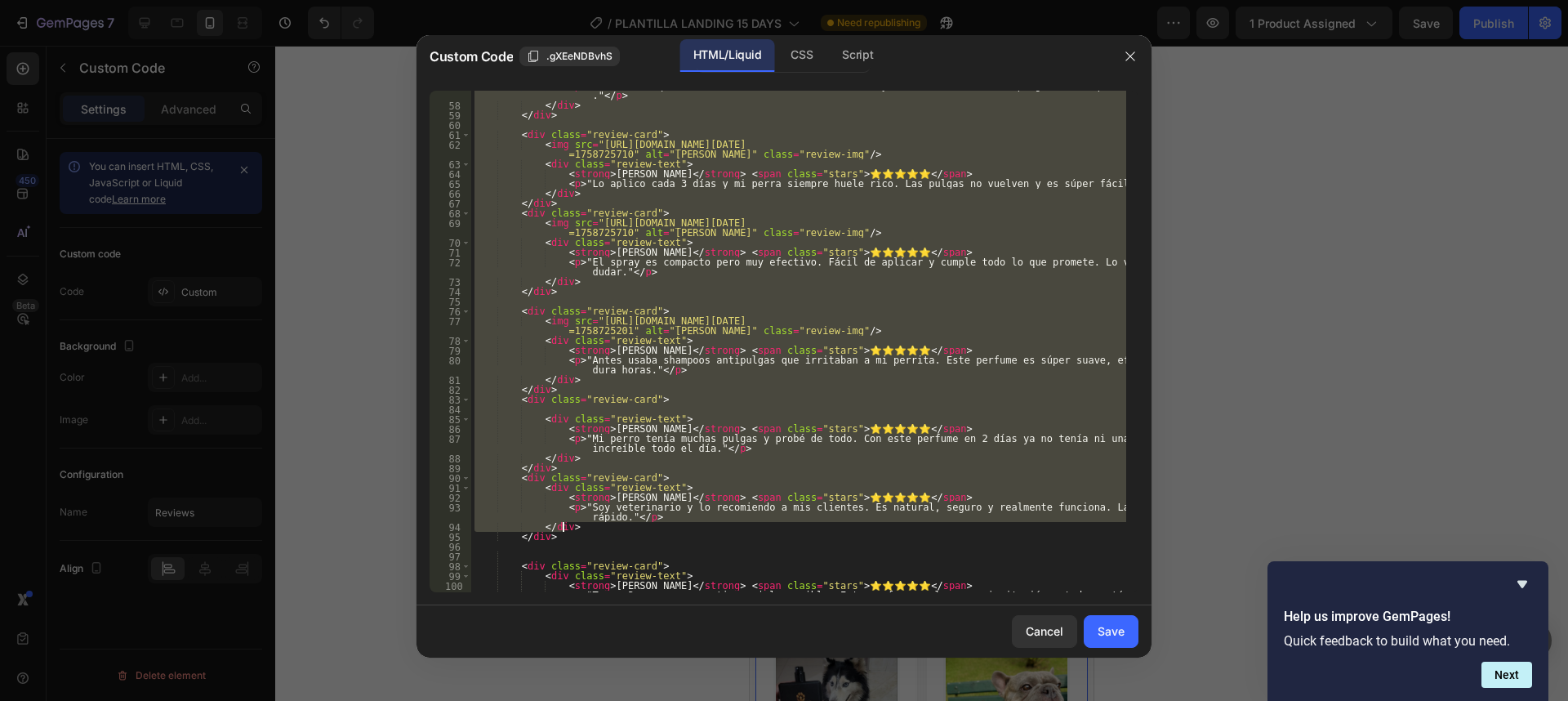
scroll to position [765, 0]
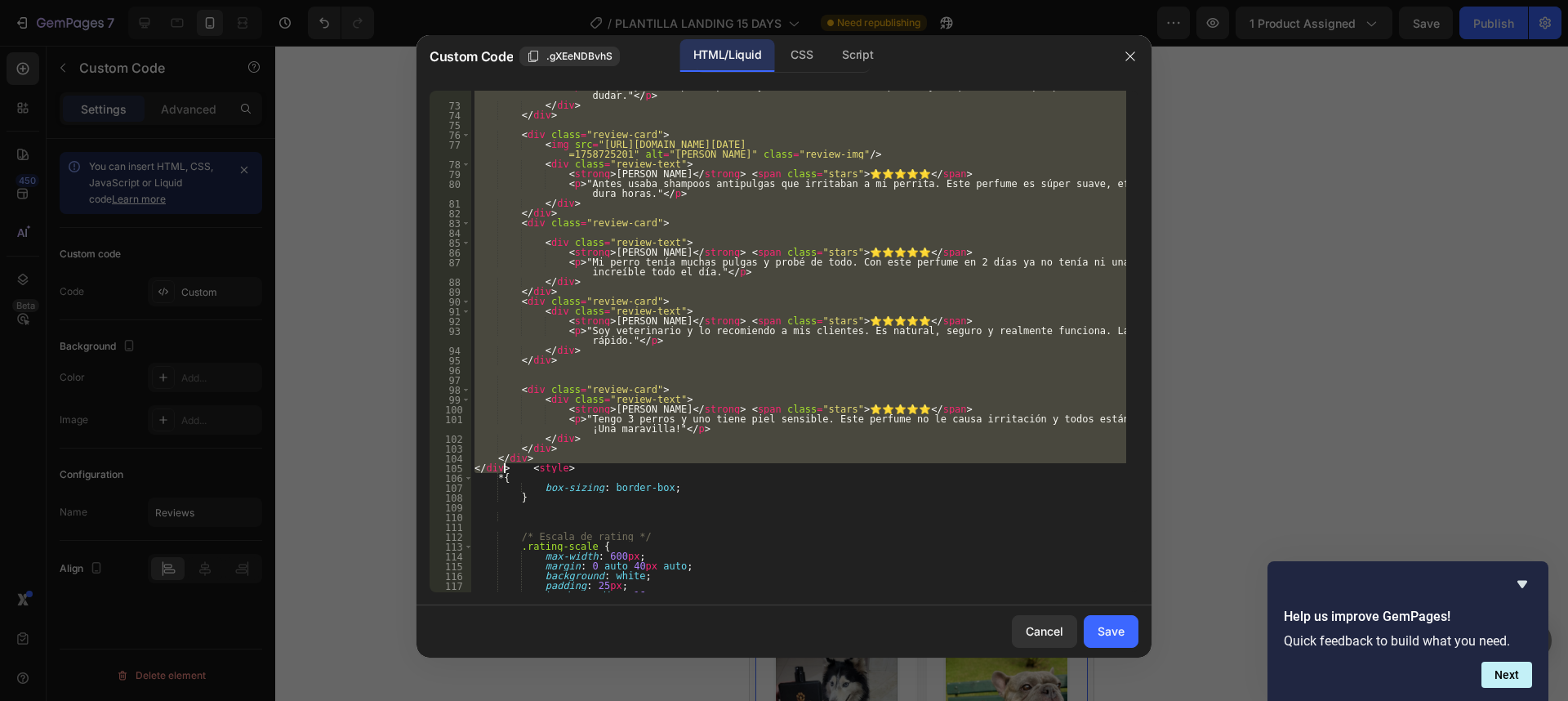
drag, startPoint x: 474, startPoint y: 390, endPoint x: 506, endPoint y: 466, distance: 82.5
click at [506, 466] on div "< p > "El spray es compacto pero muy efectivo. Fácil de aplicar y cumple todo l…" at bounding box center [798, 346] width 655 height 531
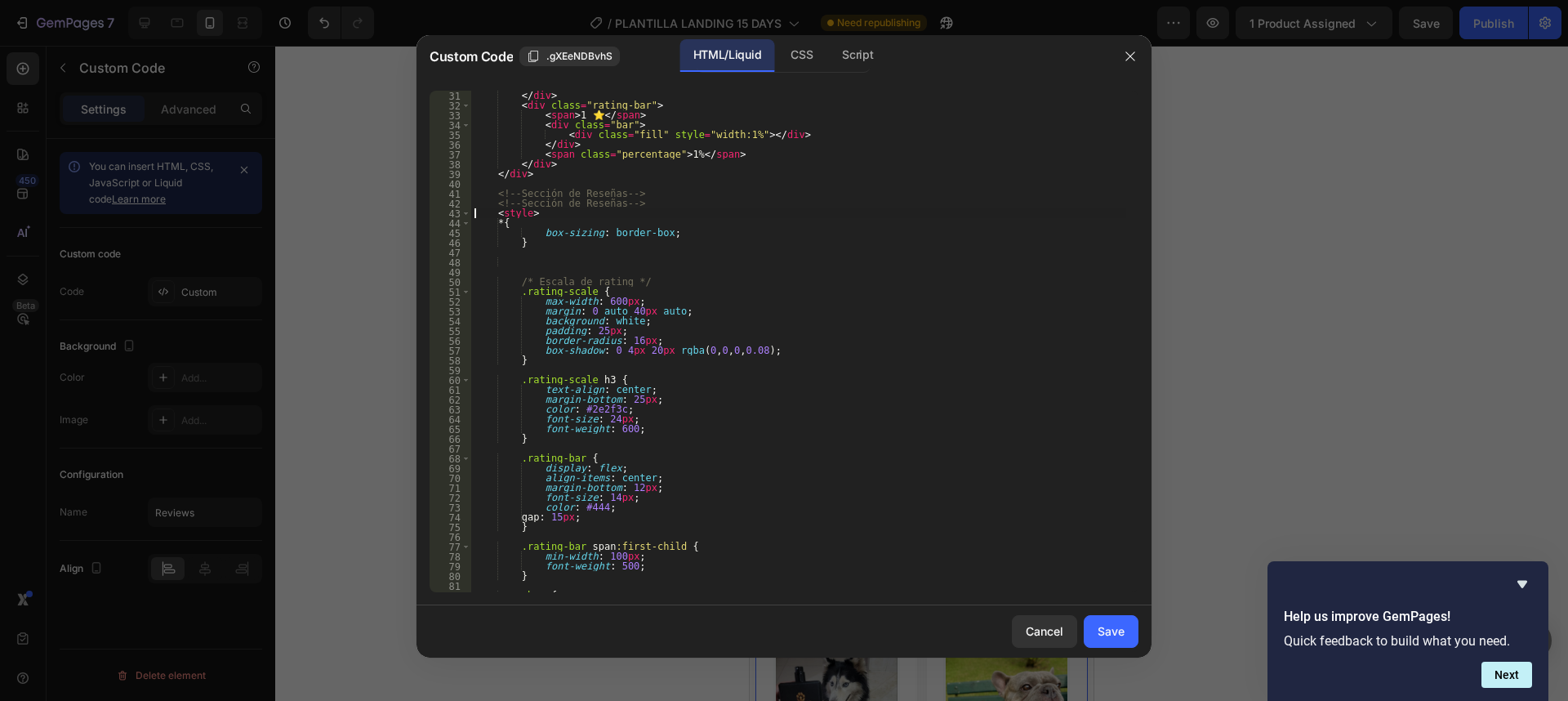
scroll to position [294, 0]
paste textarea "</div>"
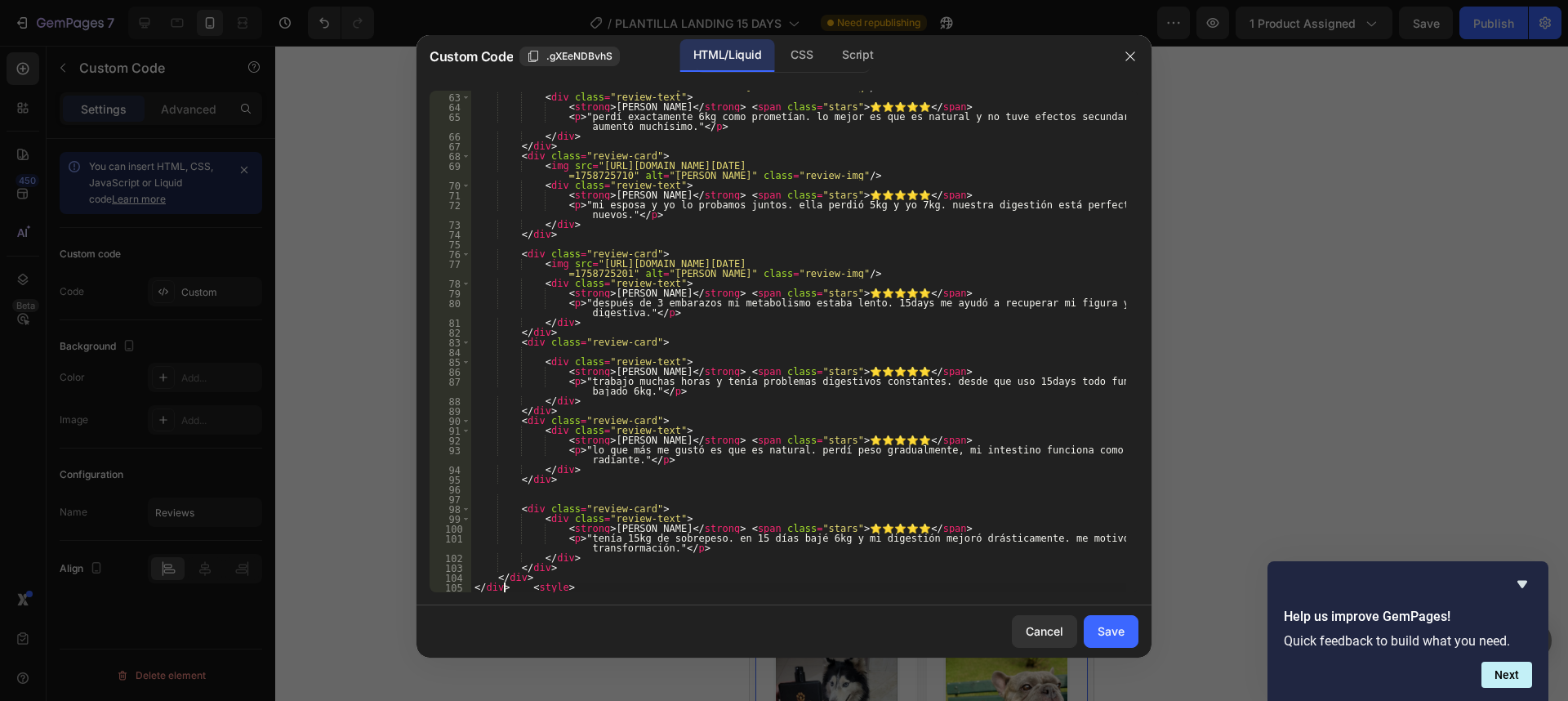
scroll to position [654, 0]
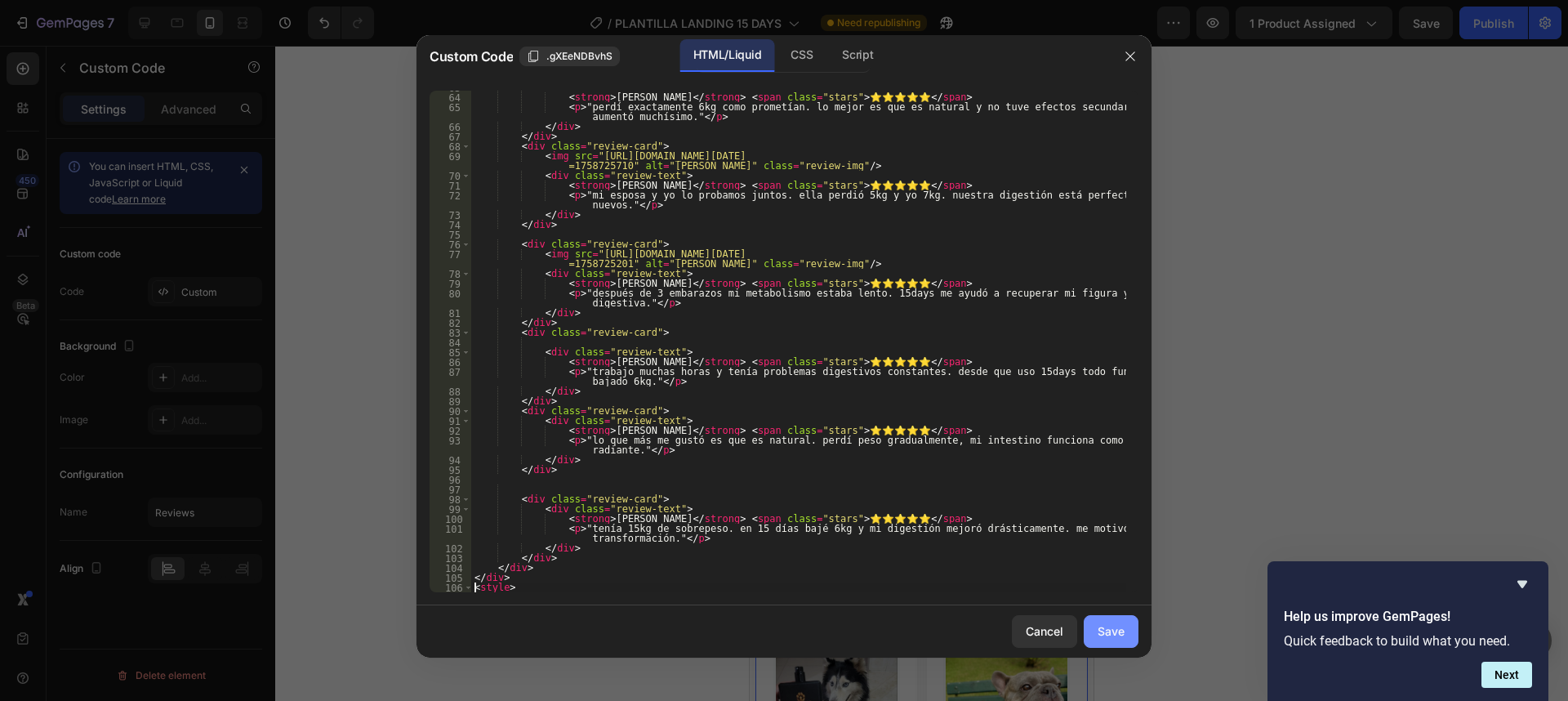
type textarea "<style>"
click at [1105, 627] on div "Save" at bounding box center [1111, 630] width 27 height 17
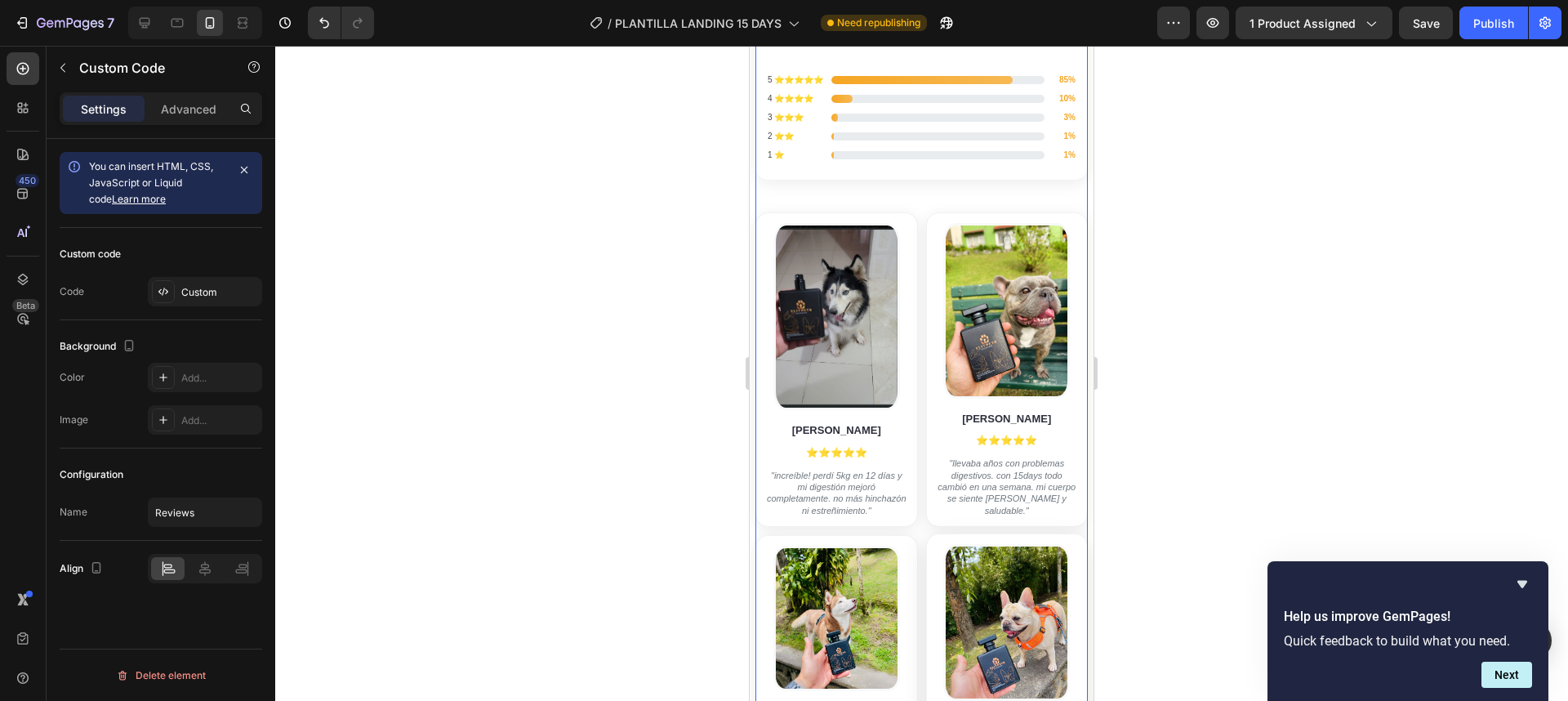
scroll to position [5441, 0]
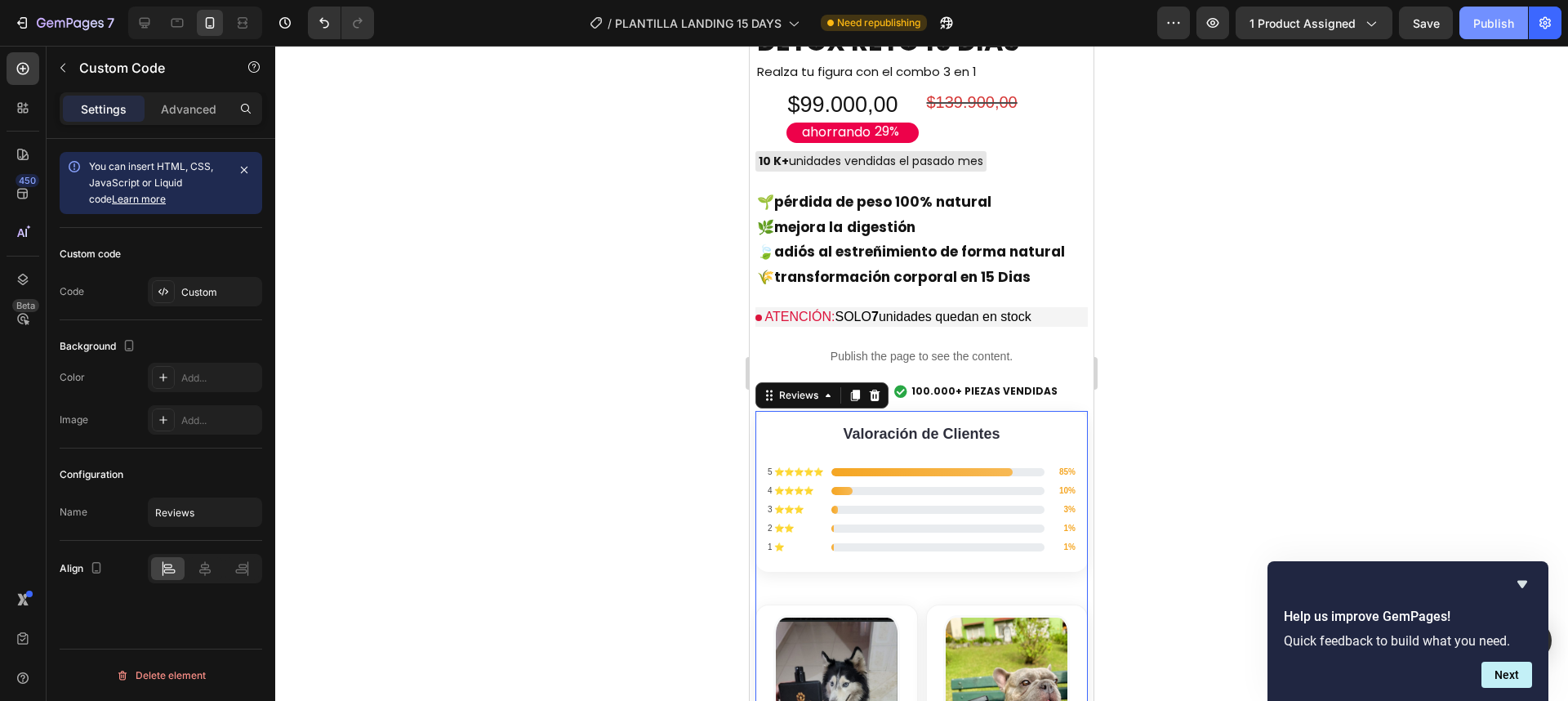
click at [1461, 32] on button "Publish" at bounding box center [1494, 22] width 69 height 32
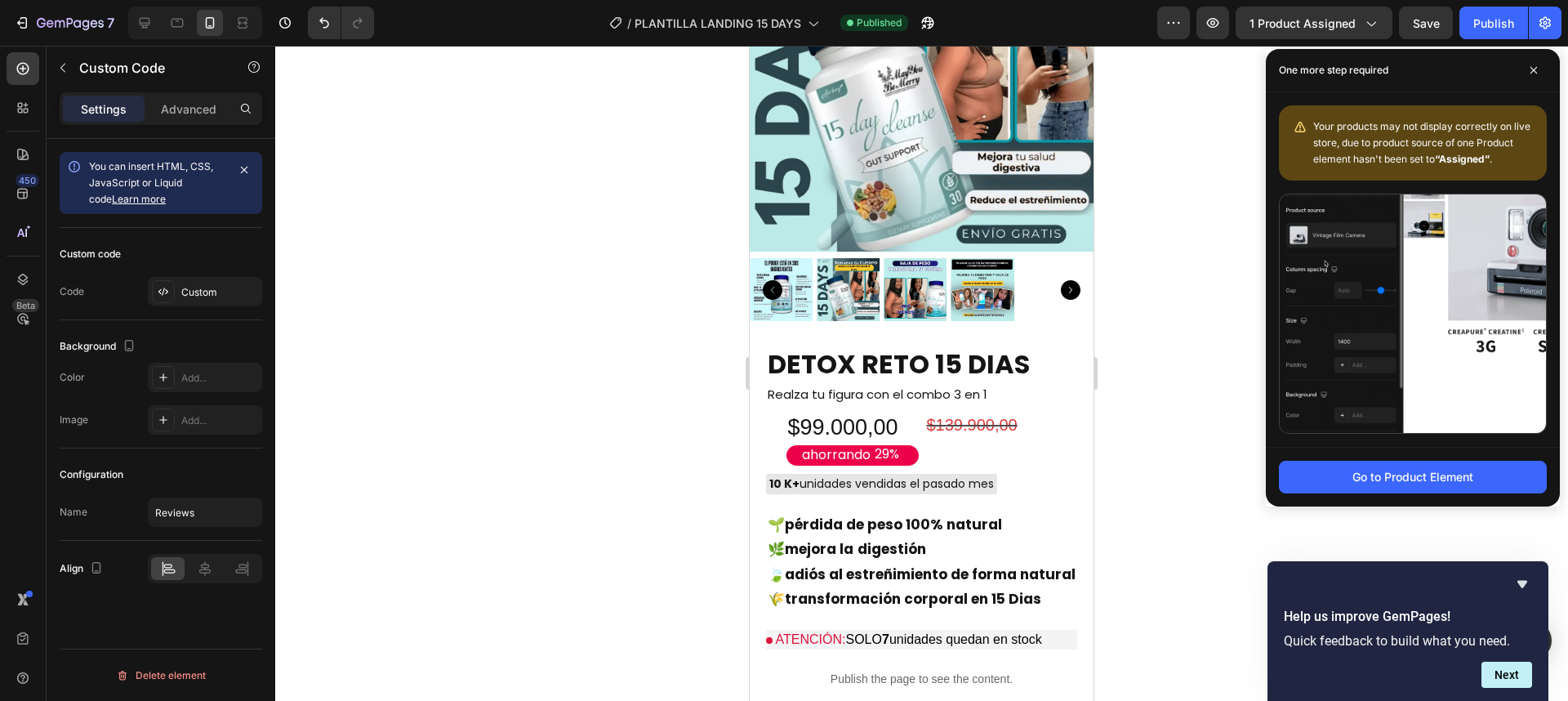
scroll to position [150, 0]
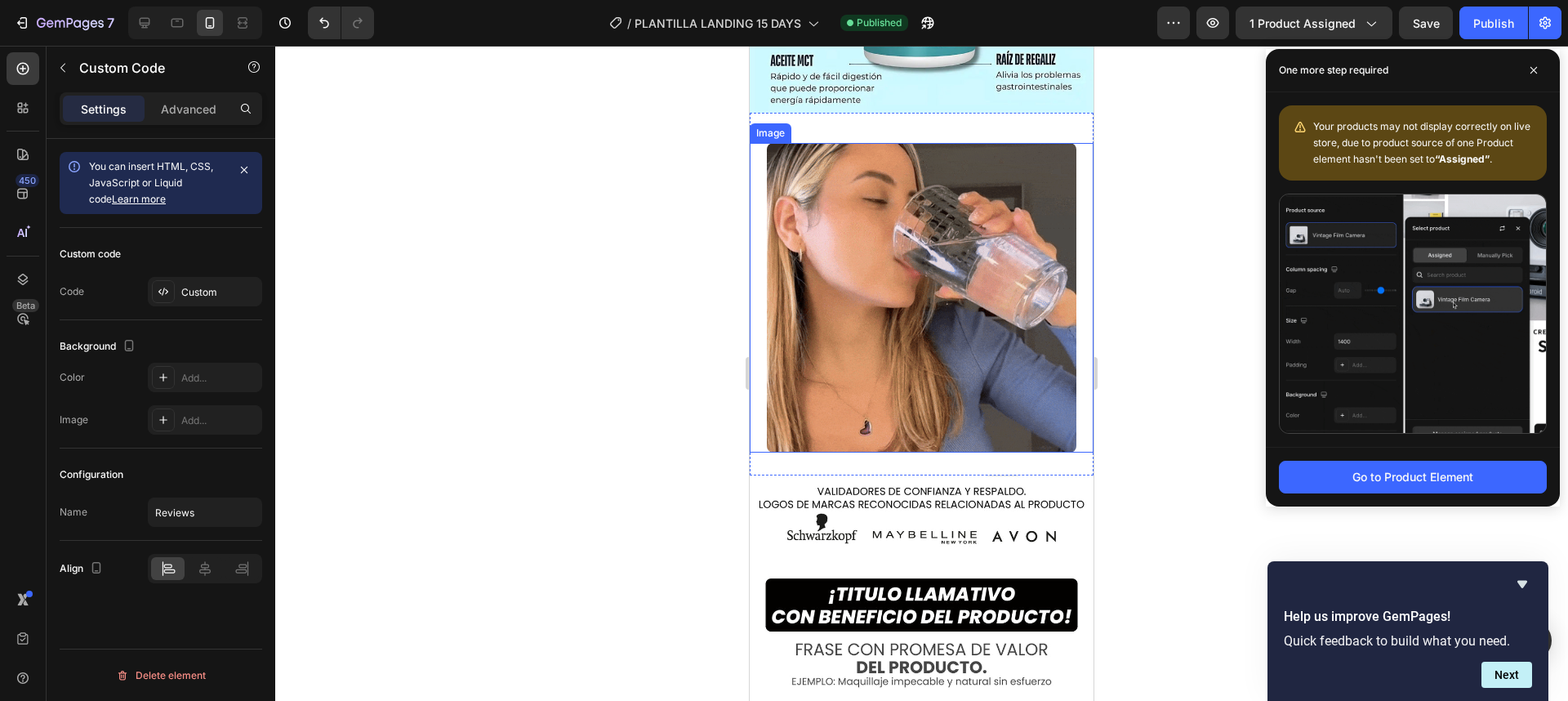
click at [973, 360] on img at bounding box center [921, 298] width 310 height 310
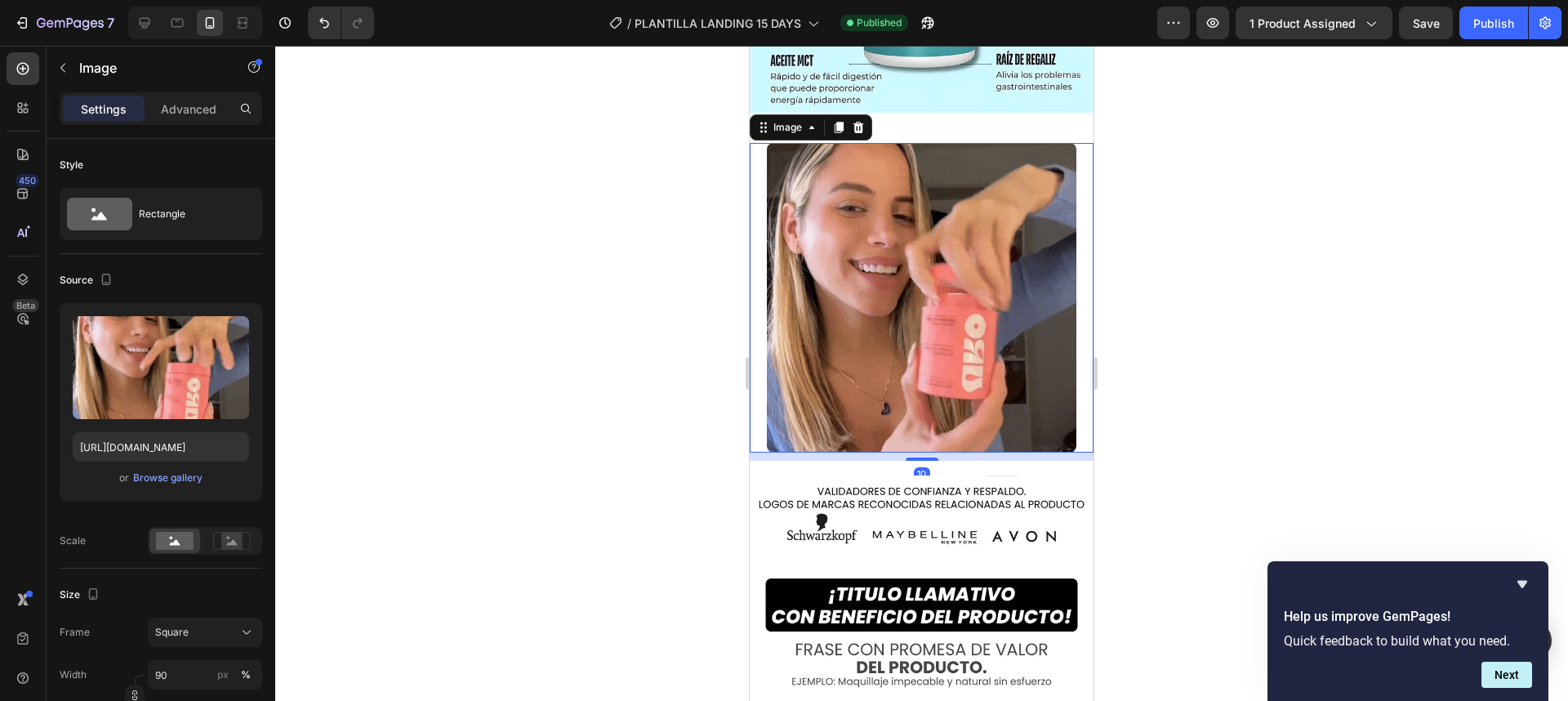
scroll to position [2305, 0]
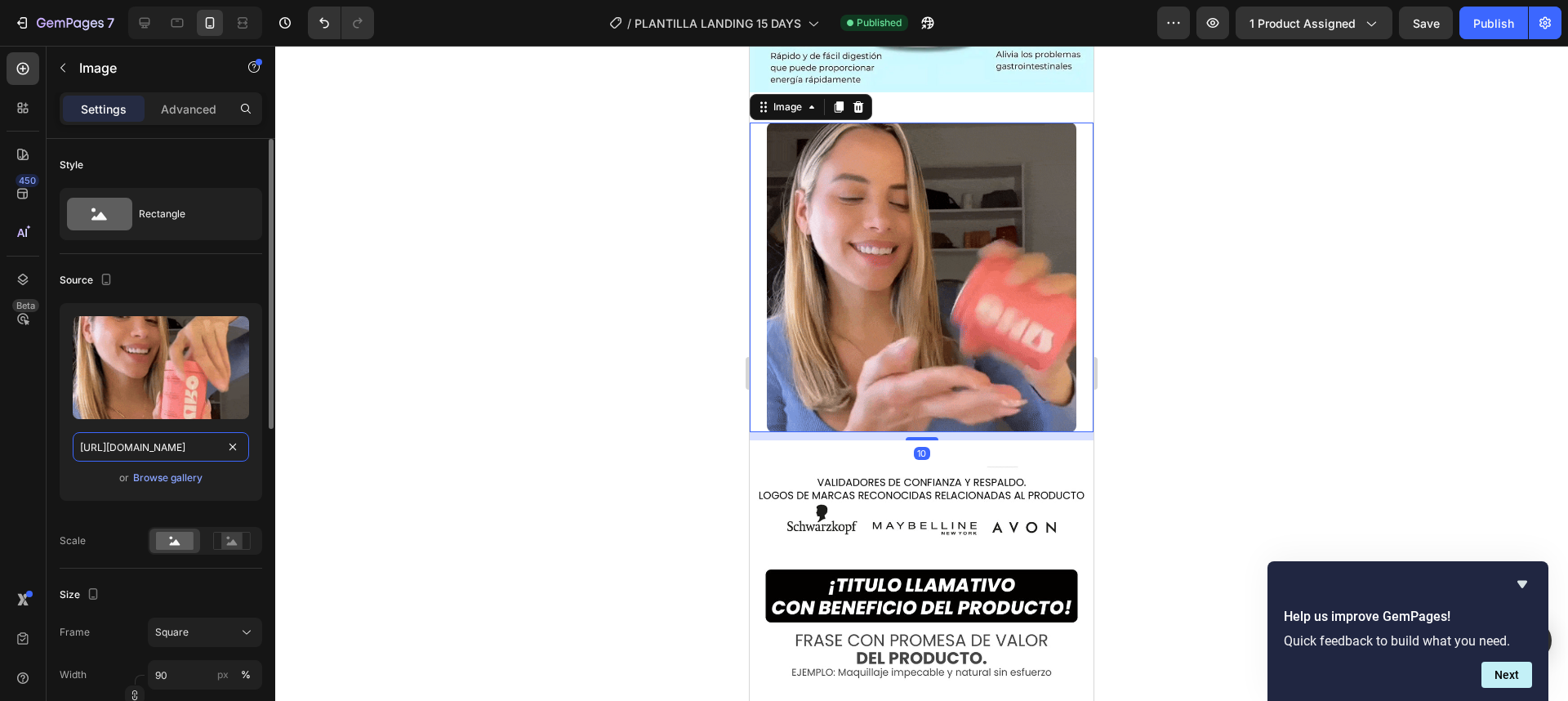
click at [169, 444] on input "[URL][DOMAIN_NAME]" at bounding box center [160, 446] width 176 height 30
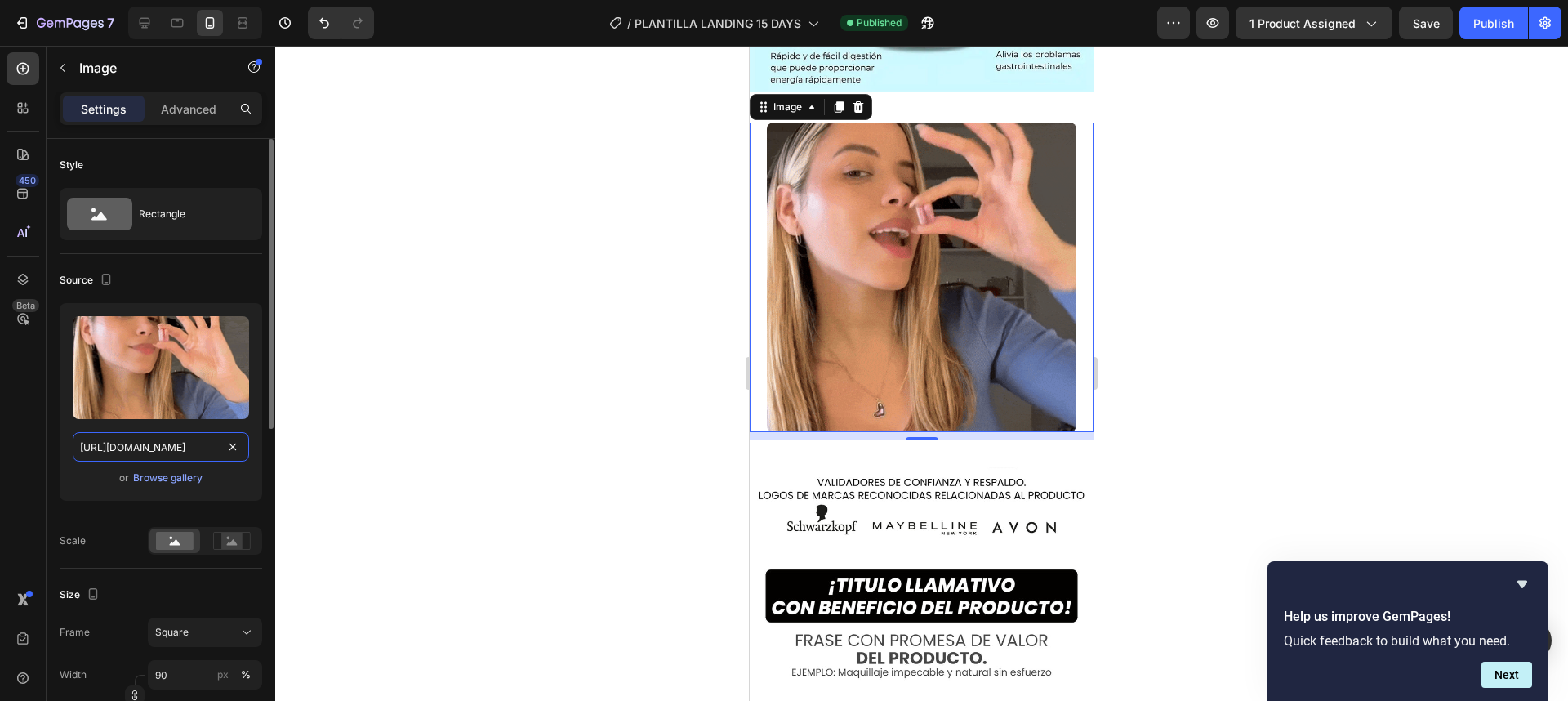
paste input "antesydespues.gif?v=1758858800"
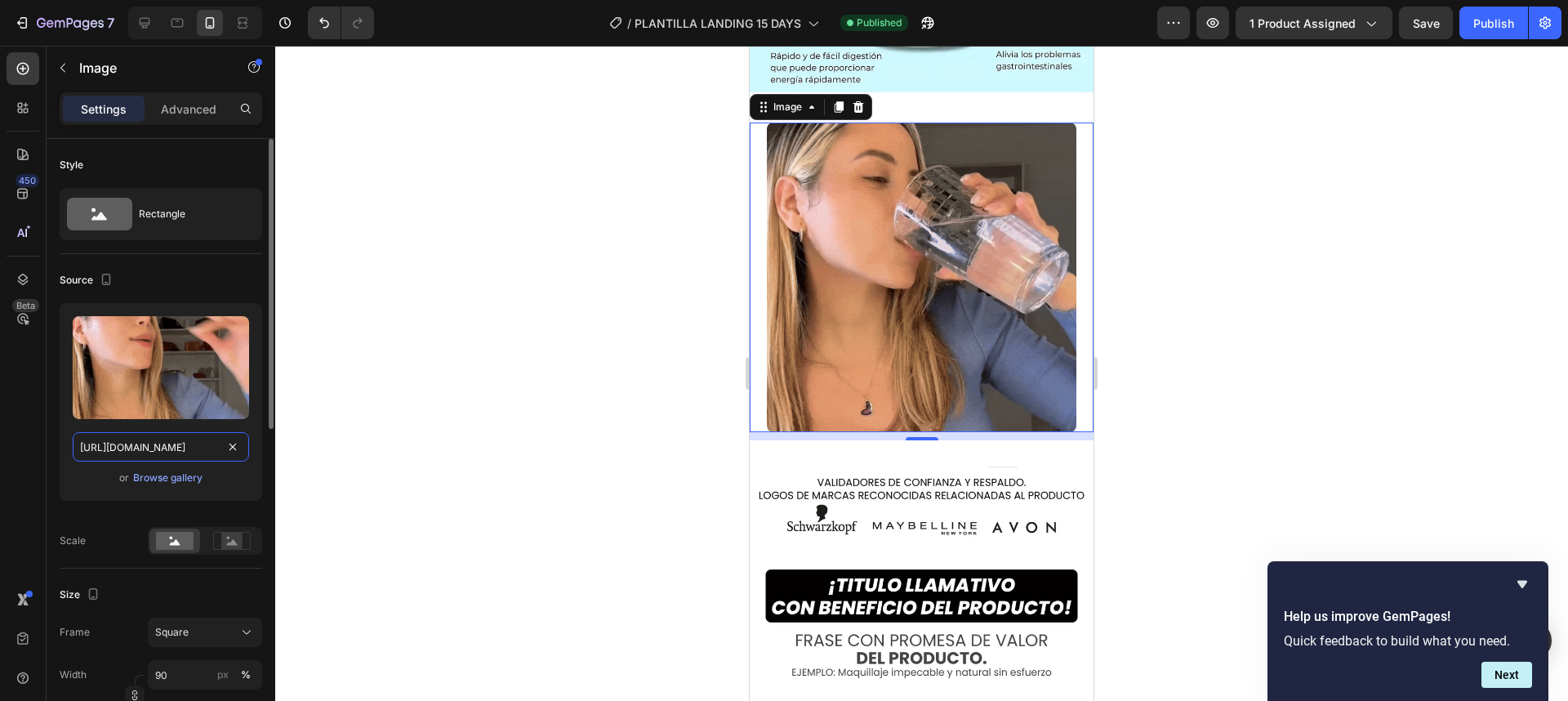
type input "[URL][DOMAIN_NAME]"
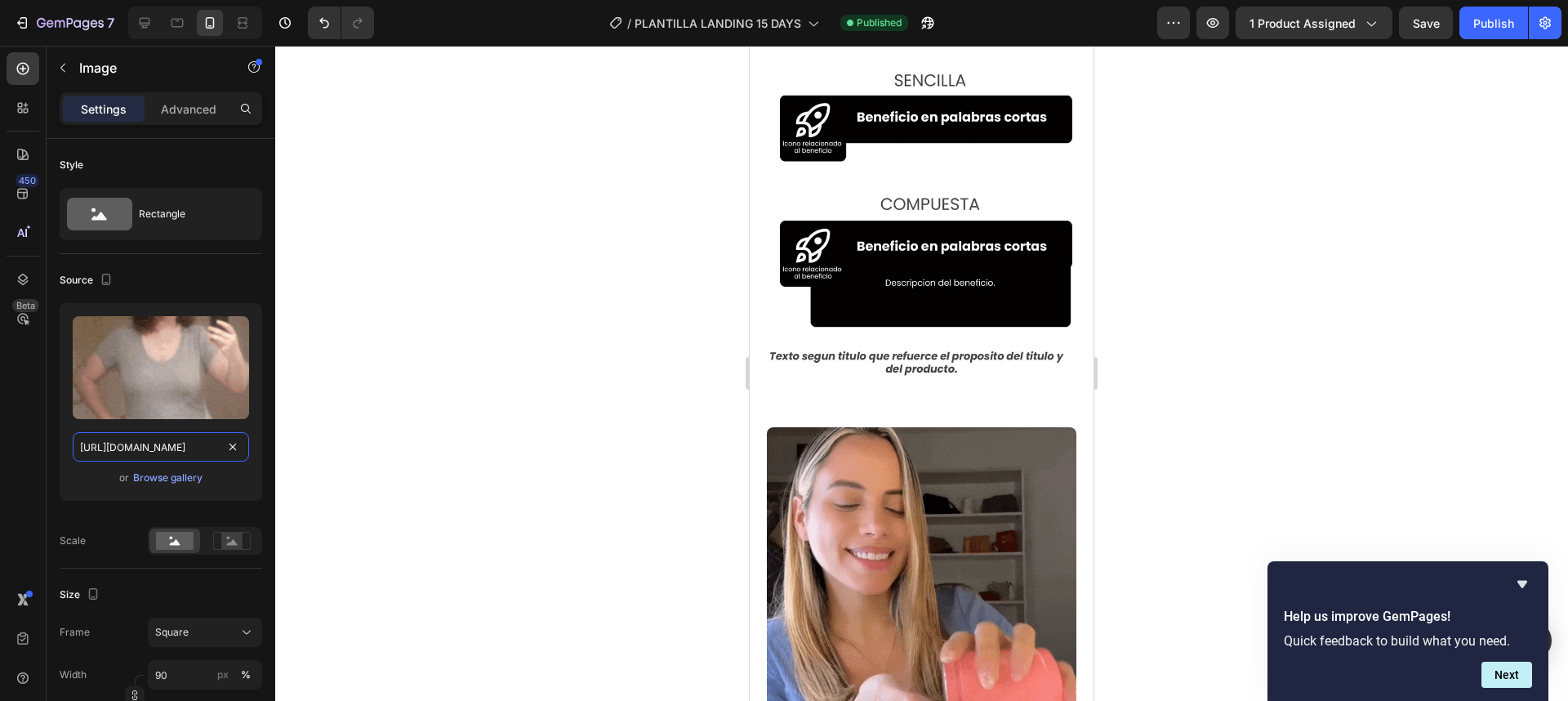
scroll to position [3054, 0]
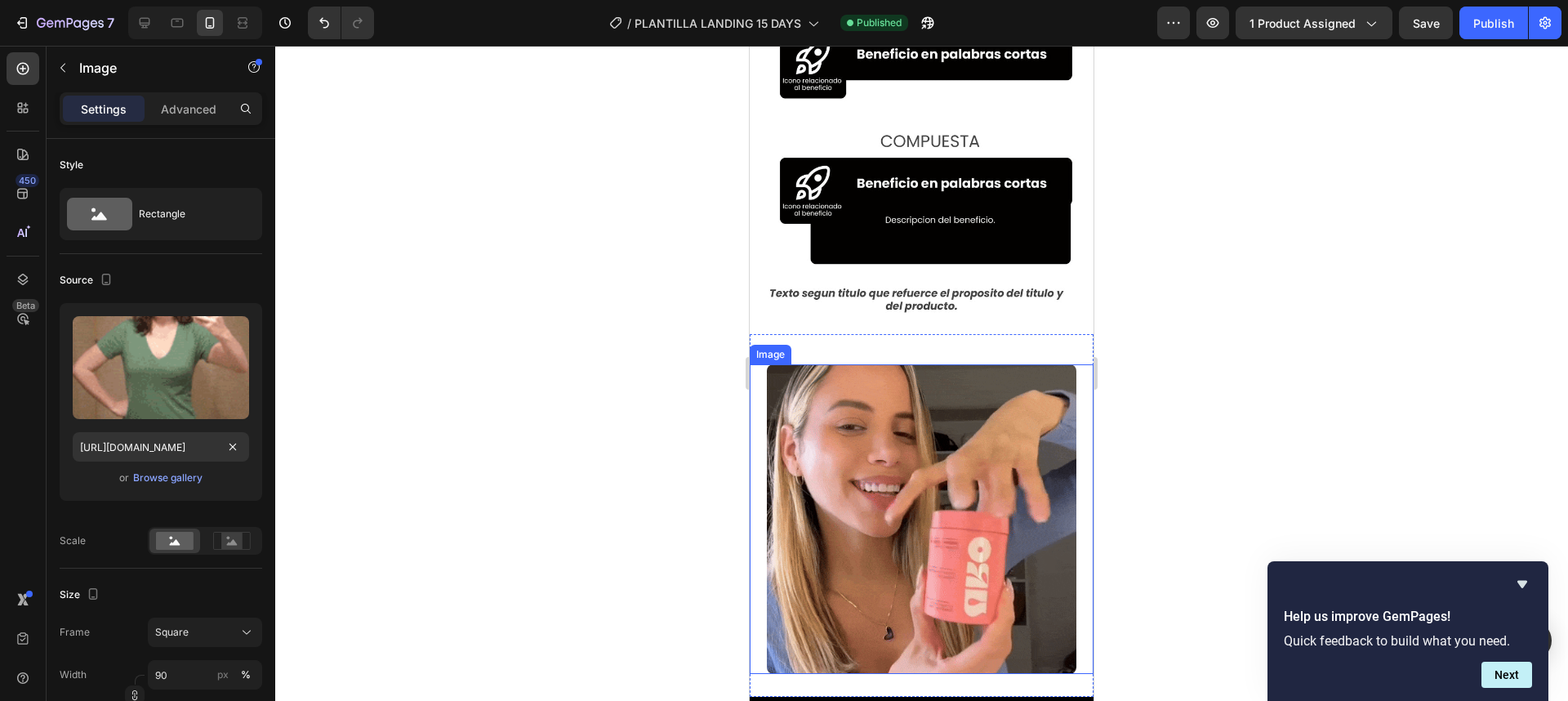
click at [946, 380] on img at bounding box center [921, 519] width 310 height 310
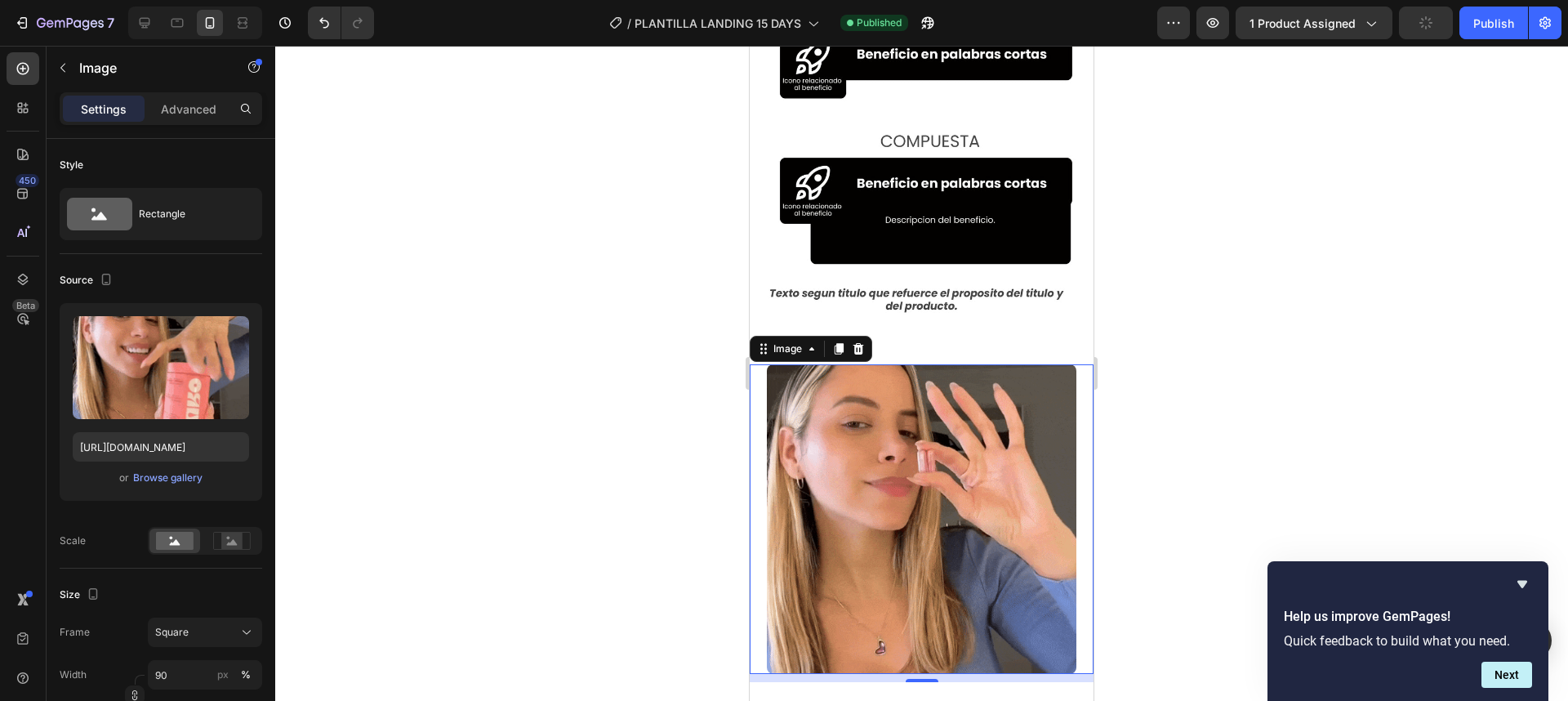
scroll to position [3187, 0]
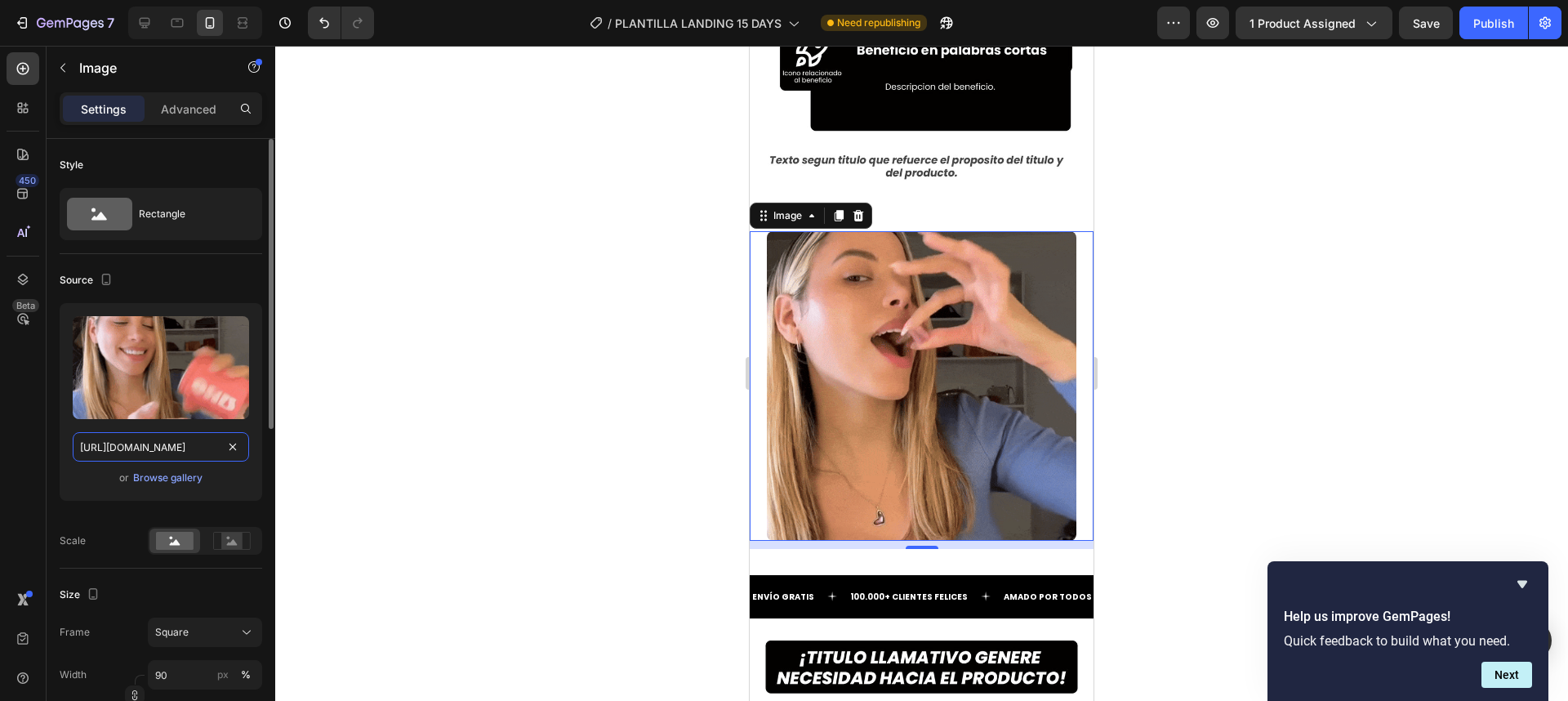
click at [180, 436] on input "[URL][DOMAIN_NAME]" at bounding box center [160, 446] width 176 height 30
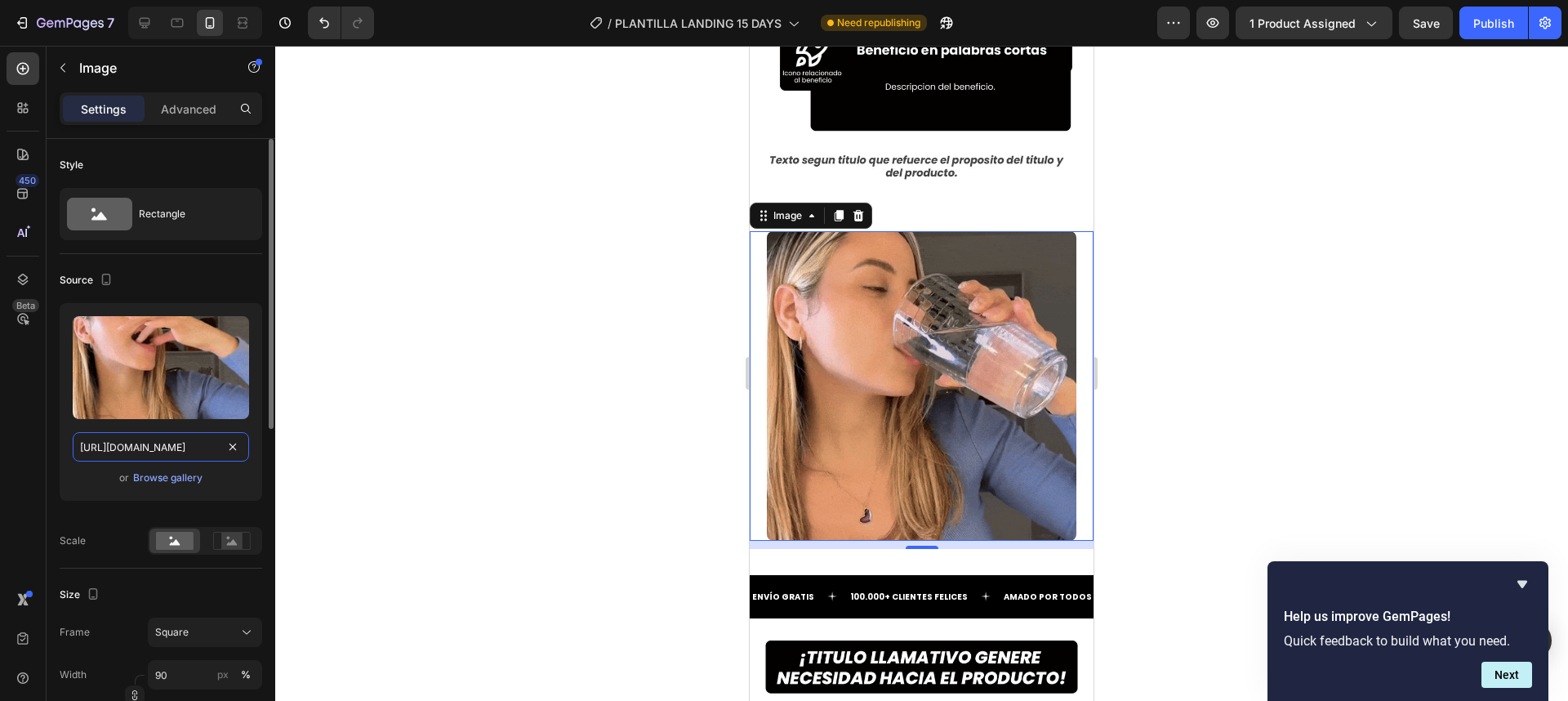
paste input "bajarpeso.gif?v=1758858800"
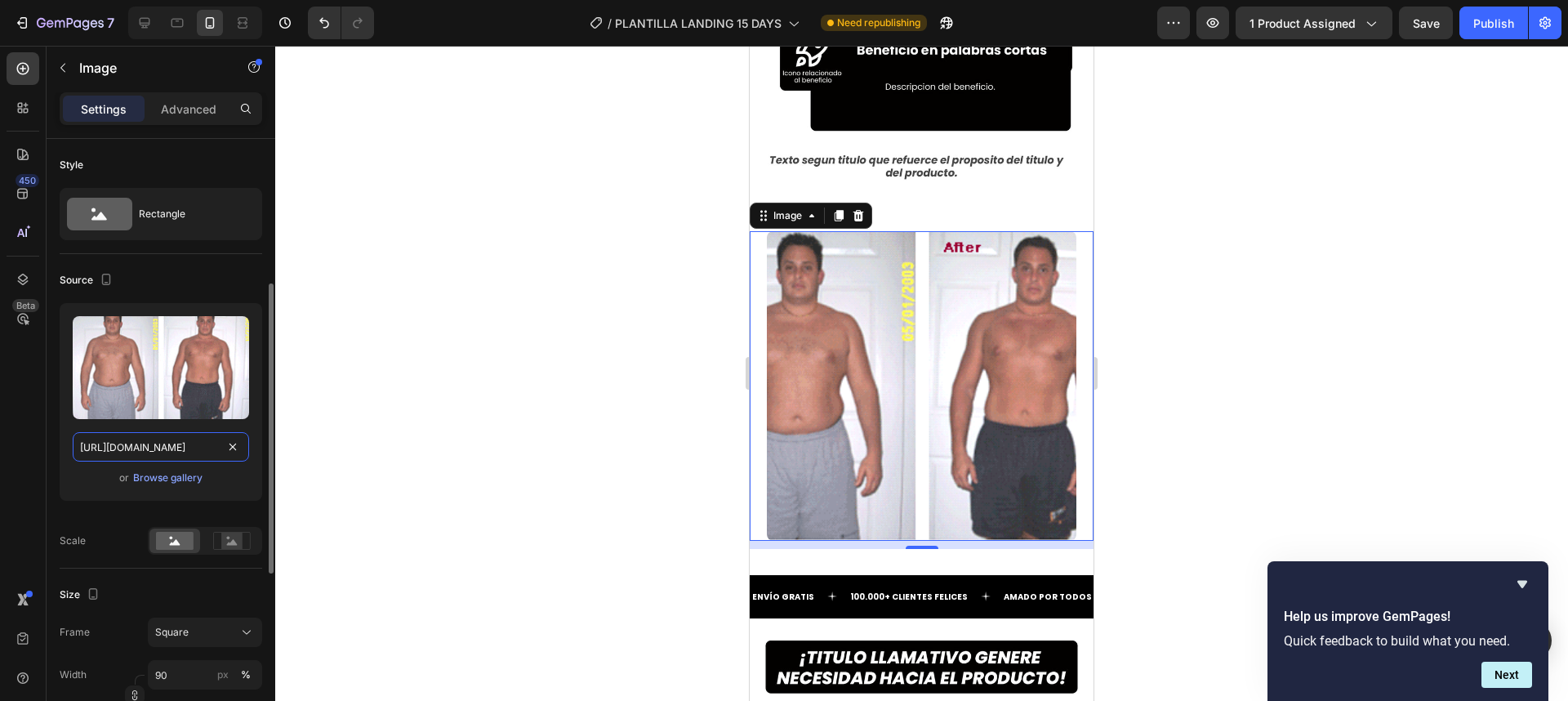
scroll to position [98, 0]
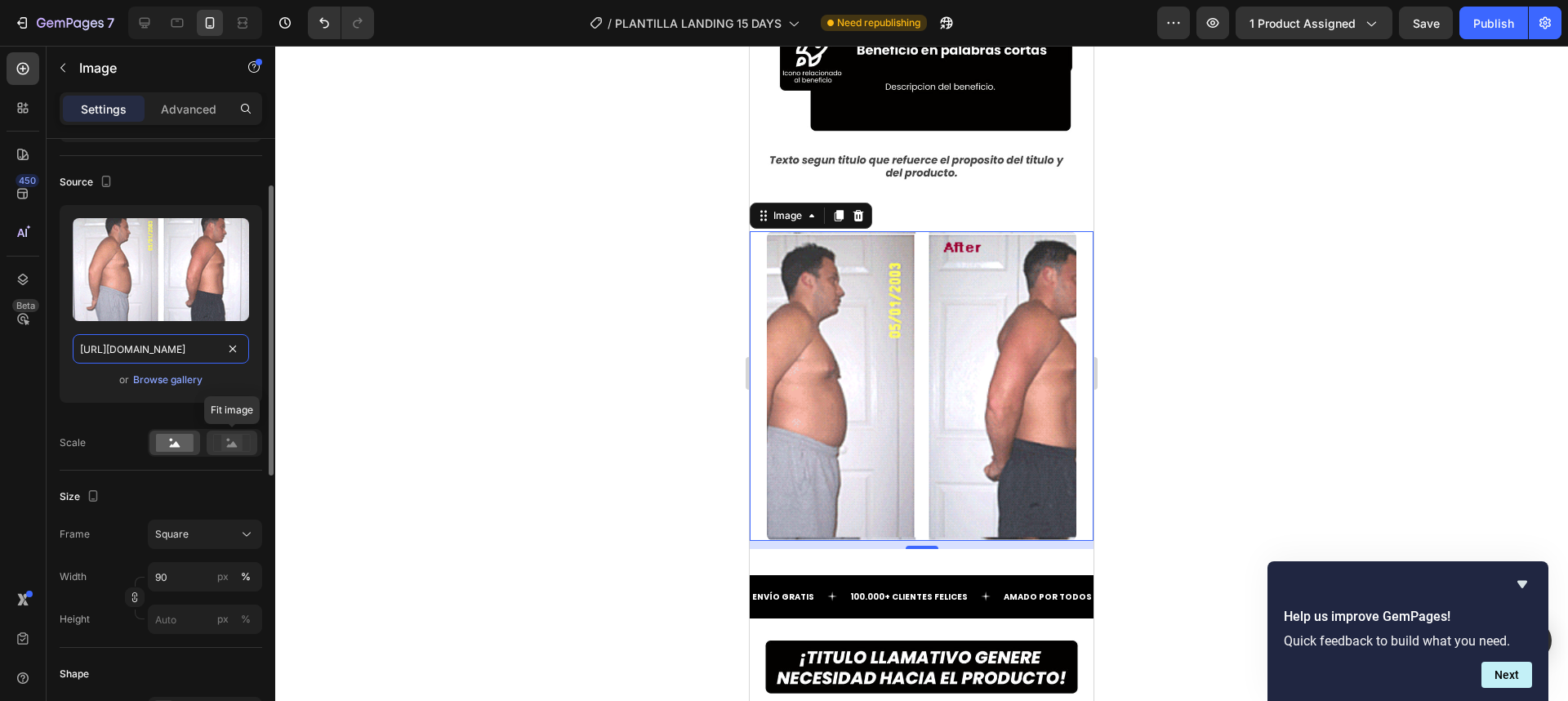
type input "[URL][DOMAIN_NAME]"
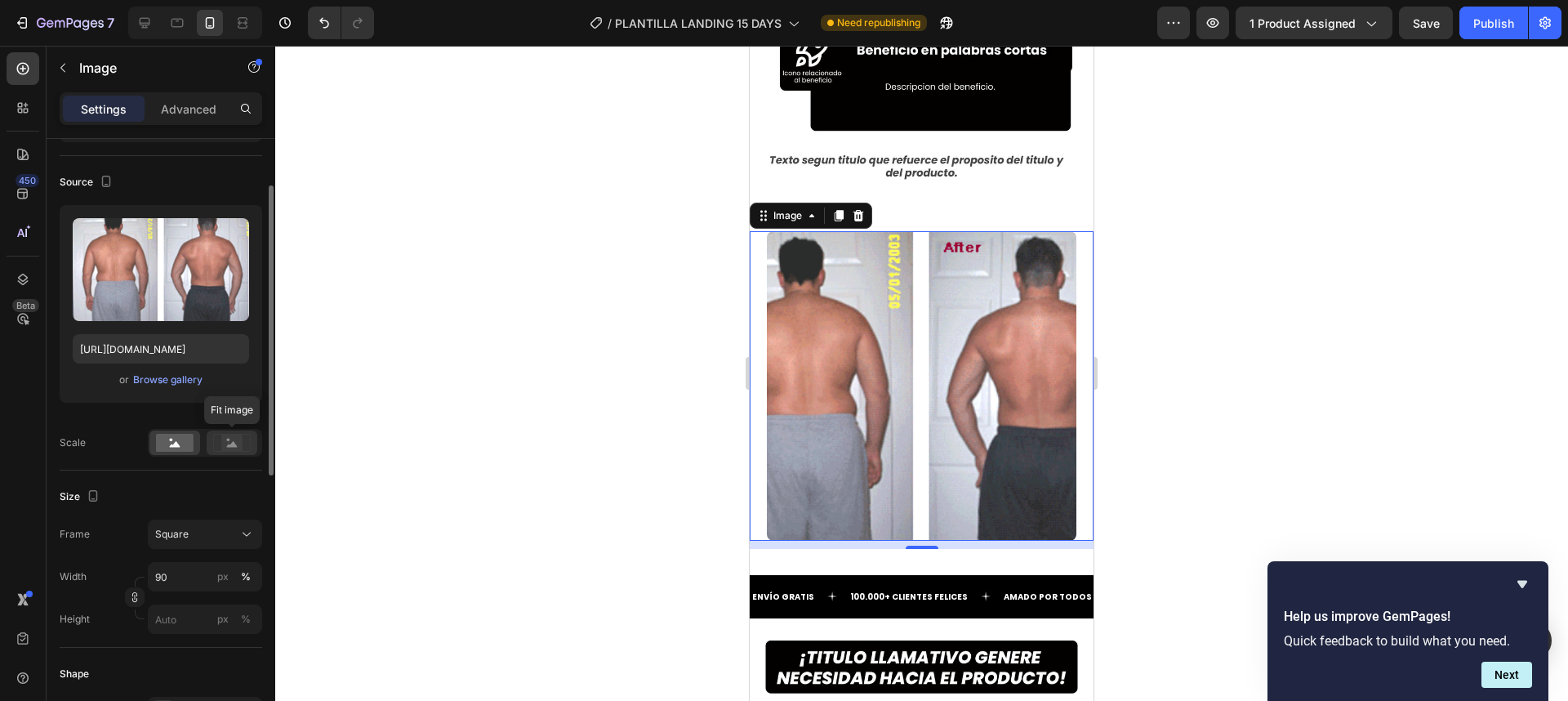
scroll to position [0, 0]
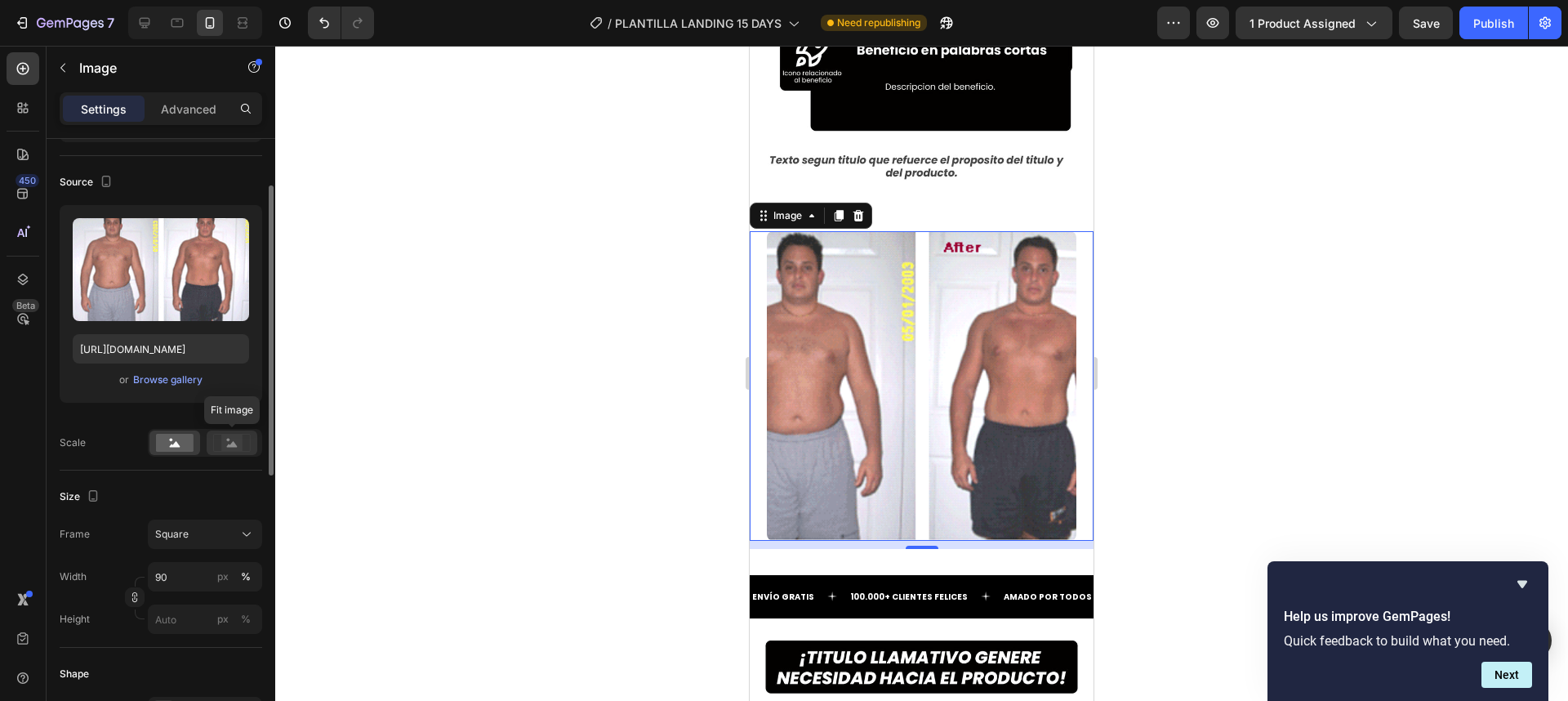
click at [215, 451] on div at bounding box center [232, 442] width 51 height 24
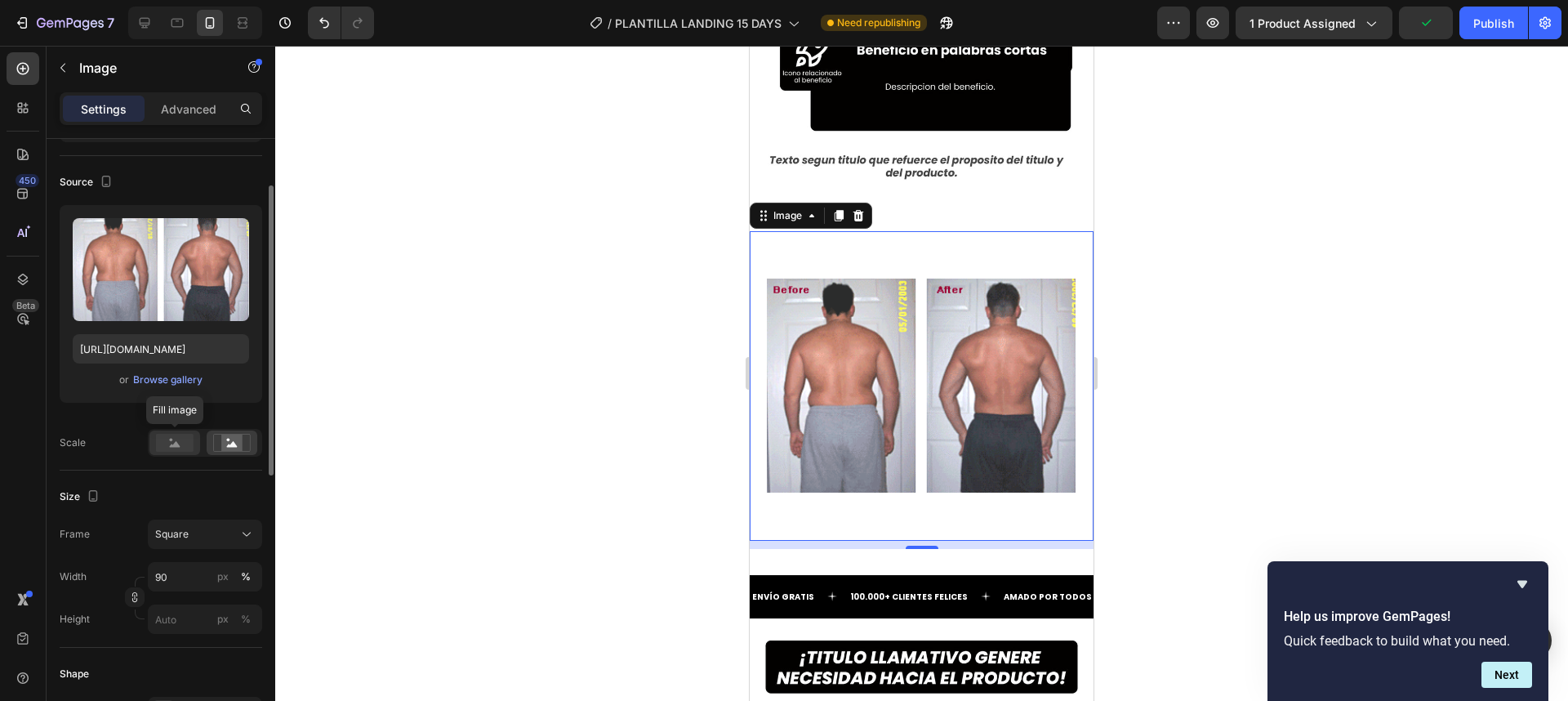
click at [191, 444] on rect at bounding box center [175, 442] width 38 height 18
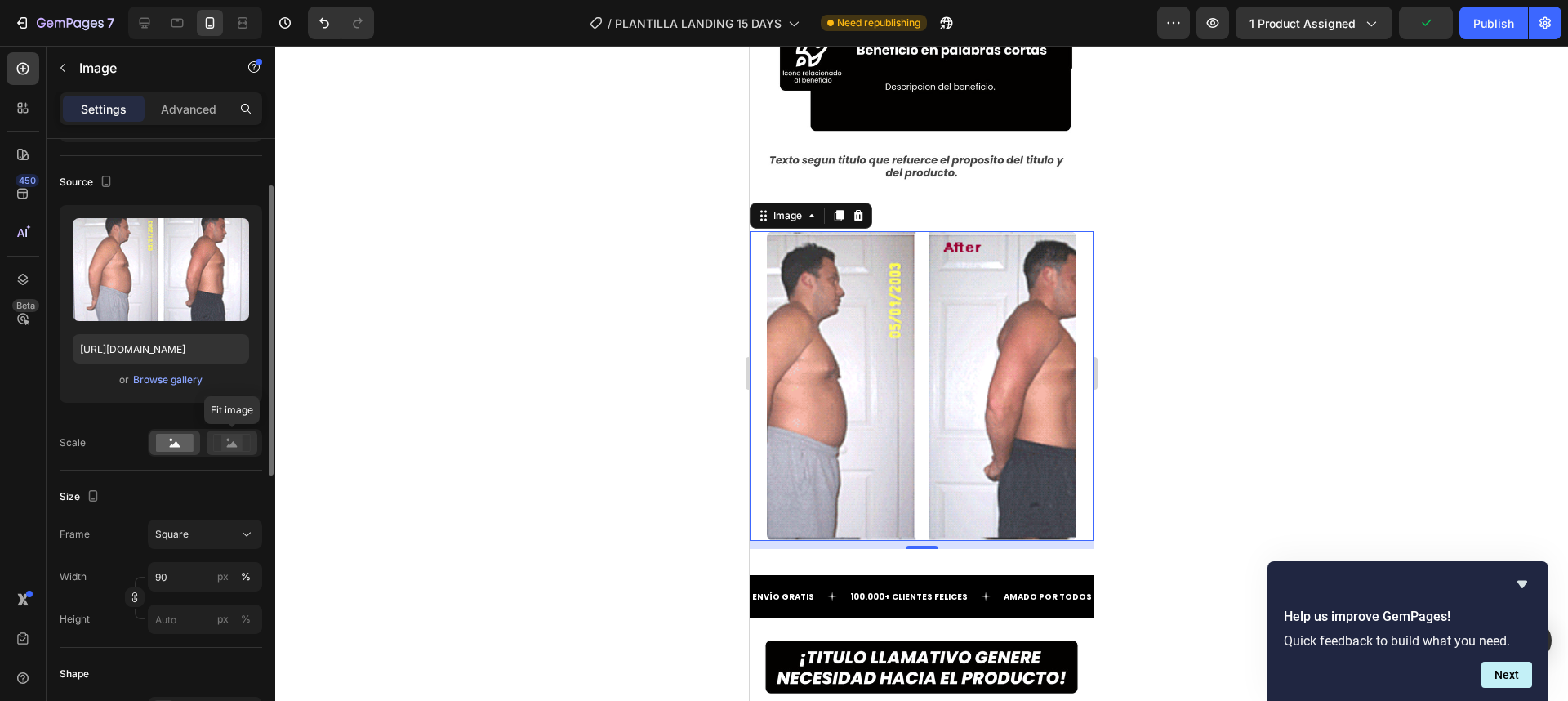
click at [213, 444] on rect at bounding box center [231, 441] width 37 height 17
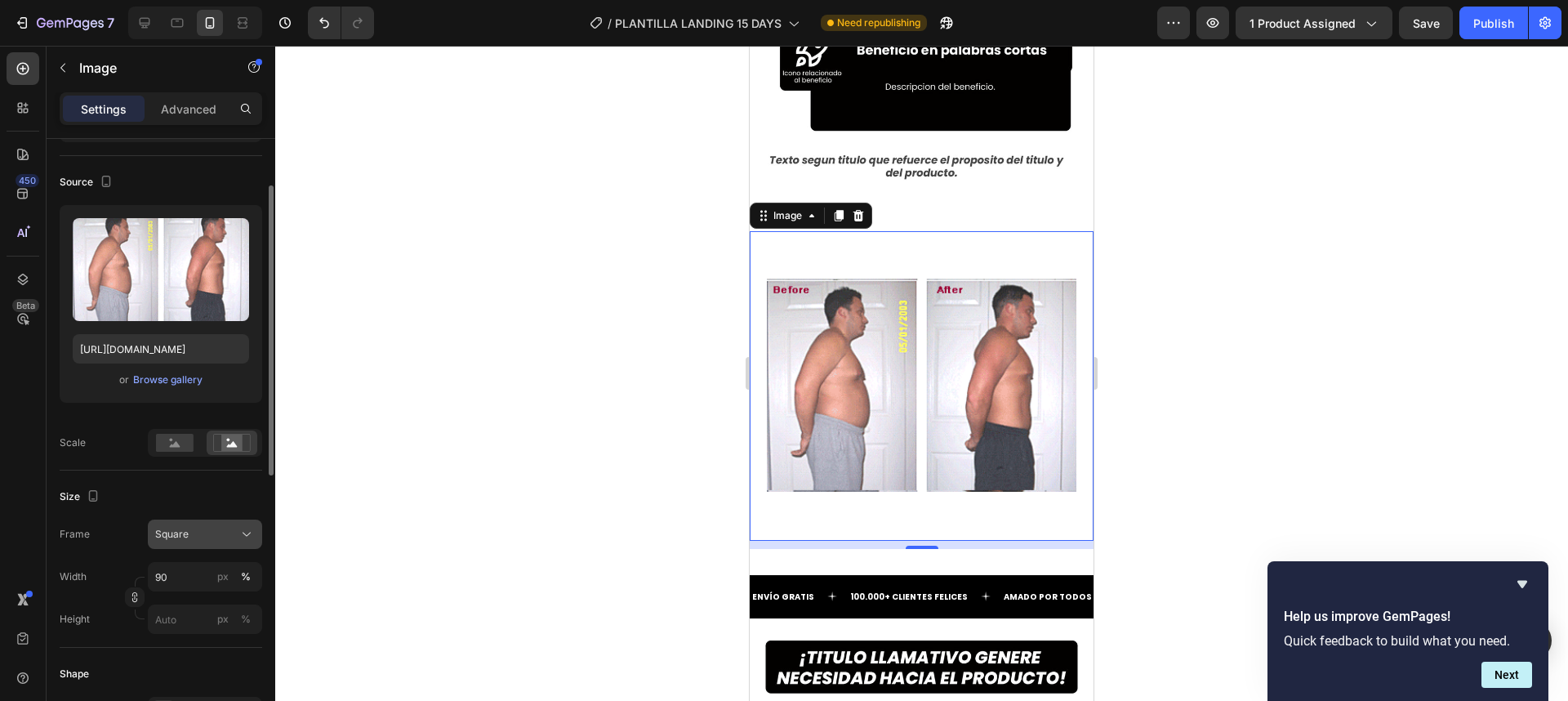
click at [209, 521] on button "Square" at bounding box center [205, 534] width 115 height 30
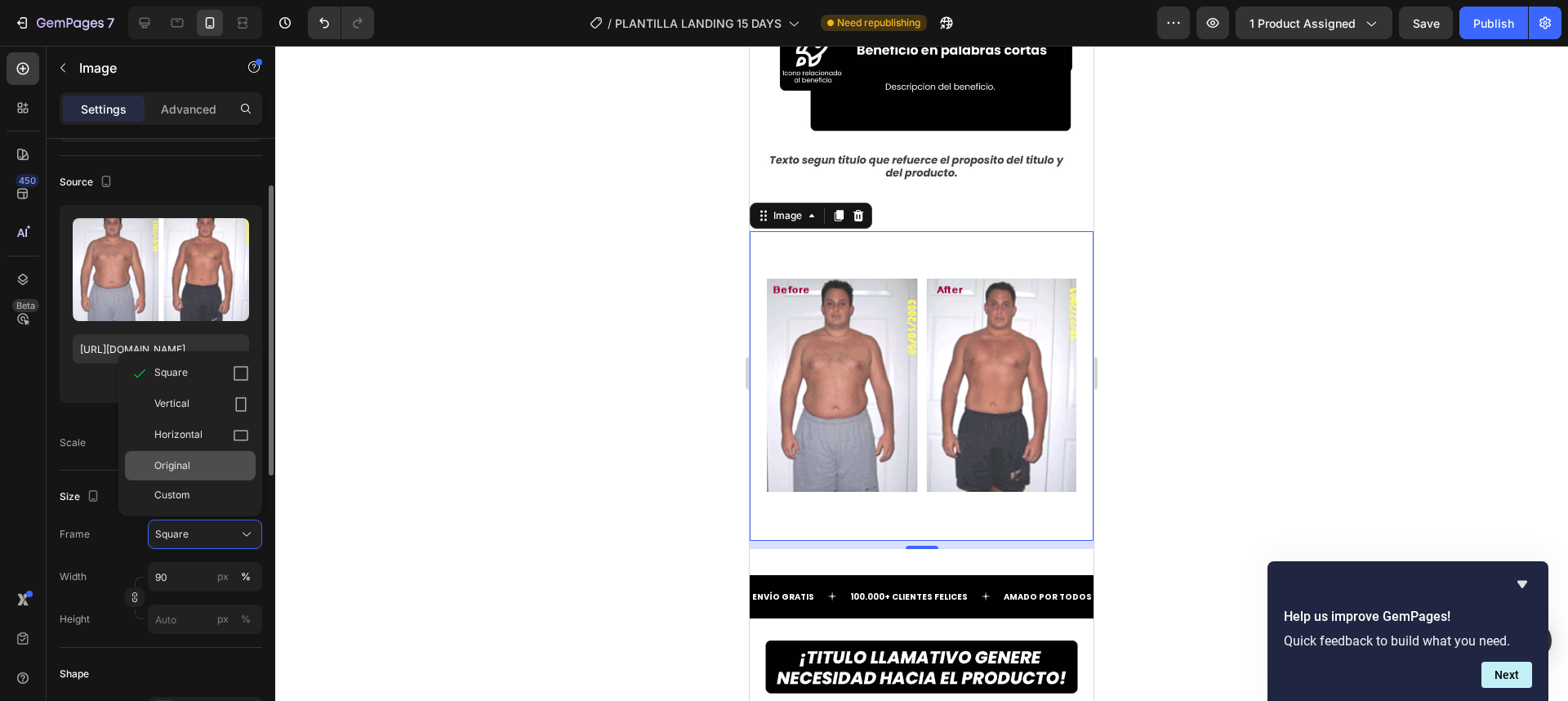
click at [202, 456] on div "Original" at bounding box center [191, 465] width 131 height 30
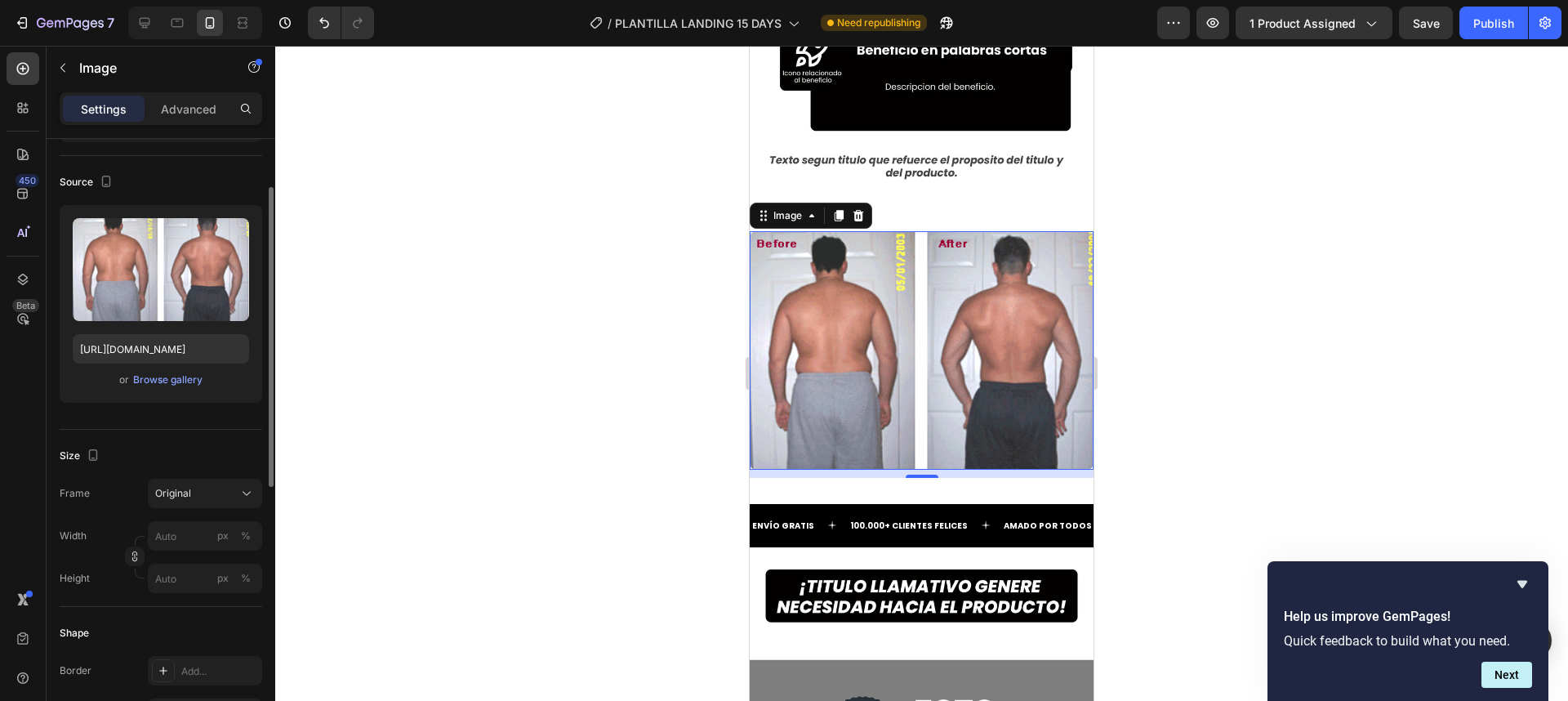
click at [196, 435] on div "Size Frame Original Width px % Height px %" at bounding box center [161, 518] width 202 height 177
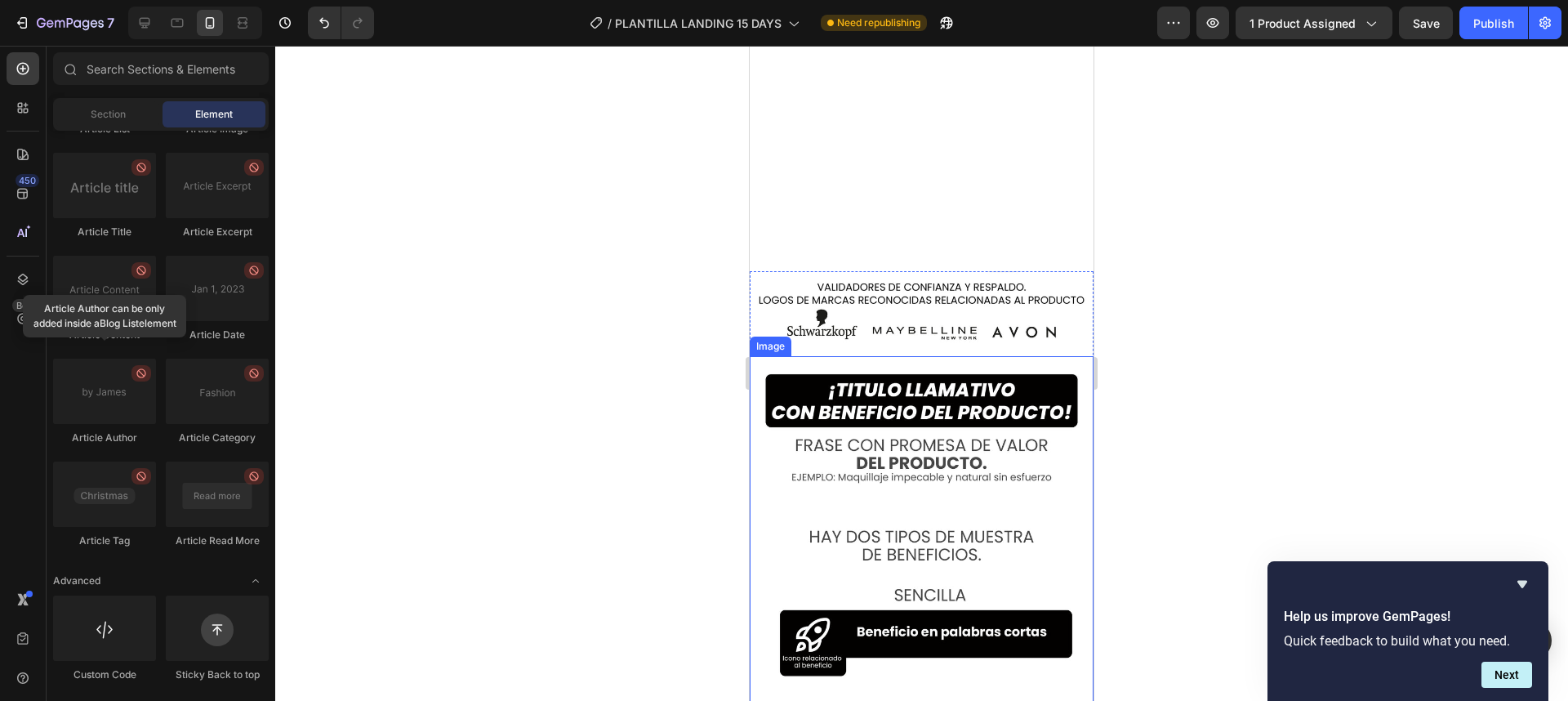
scroll to position [3162, 0]
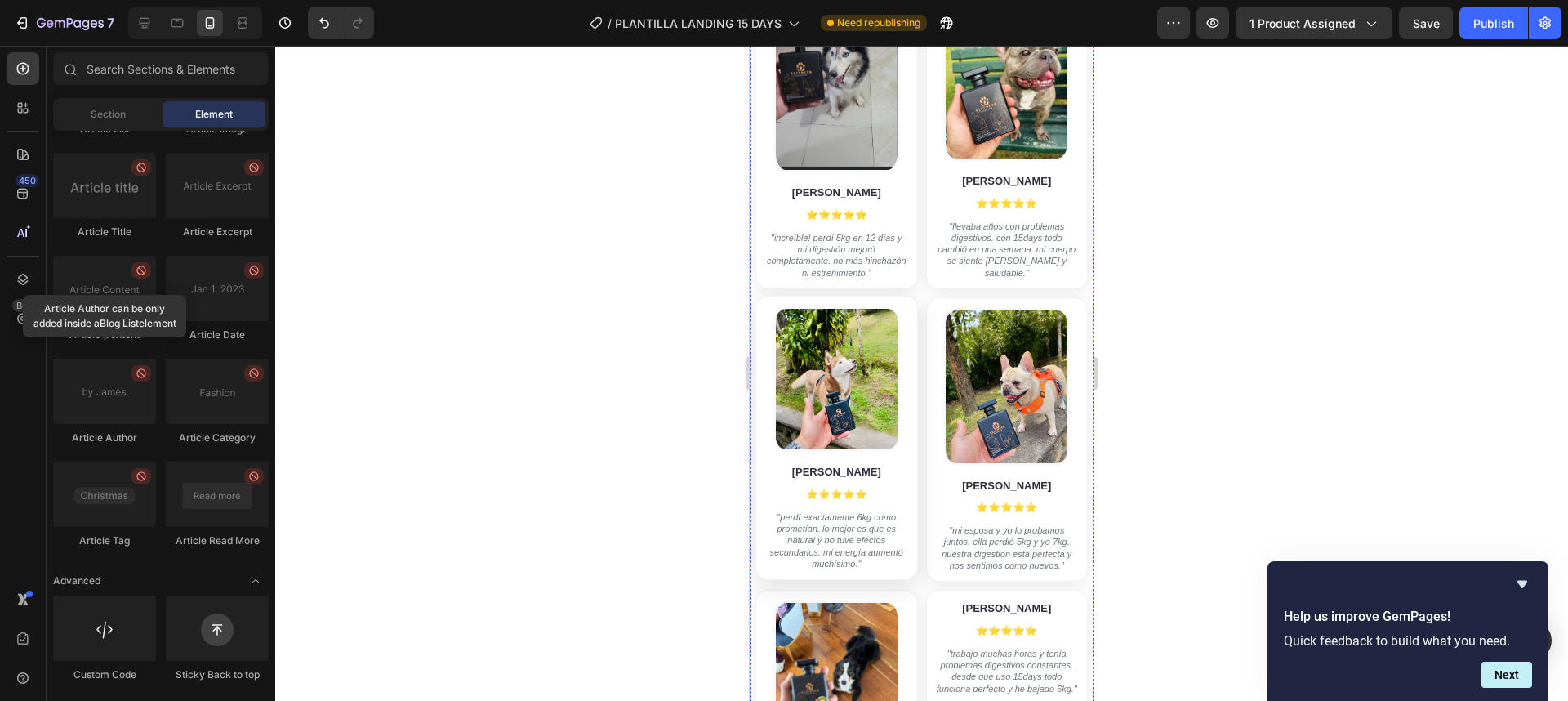
click at [879, 511] on p ""perdí exactamente 6kg como prometían. lo mejor es que es natural y no tuve efe…" at bounding box center [837, 540] width 141 height 58
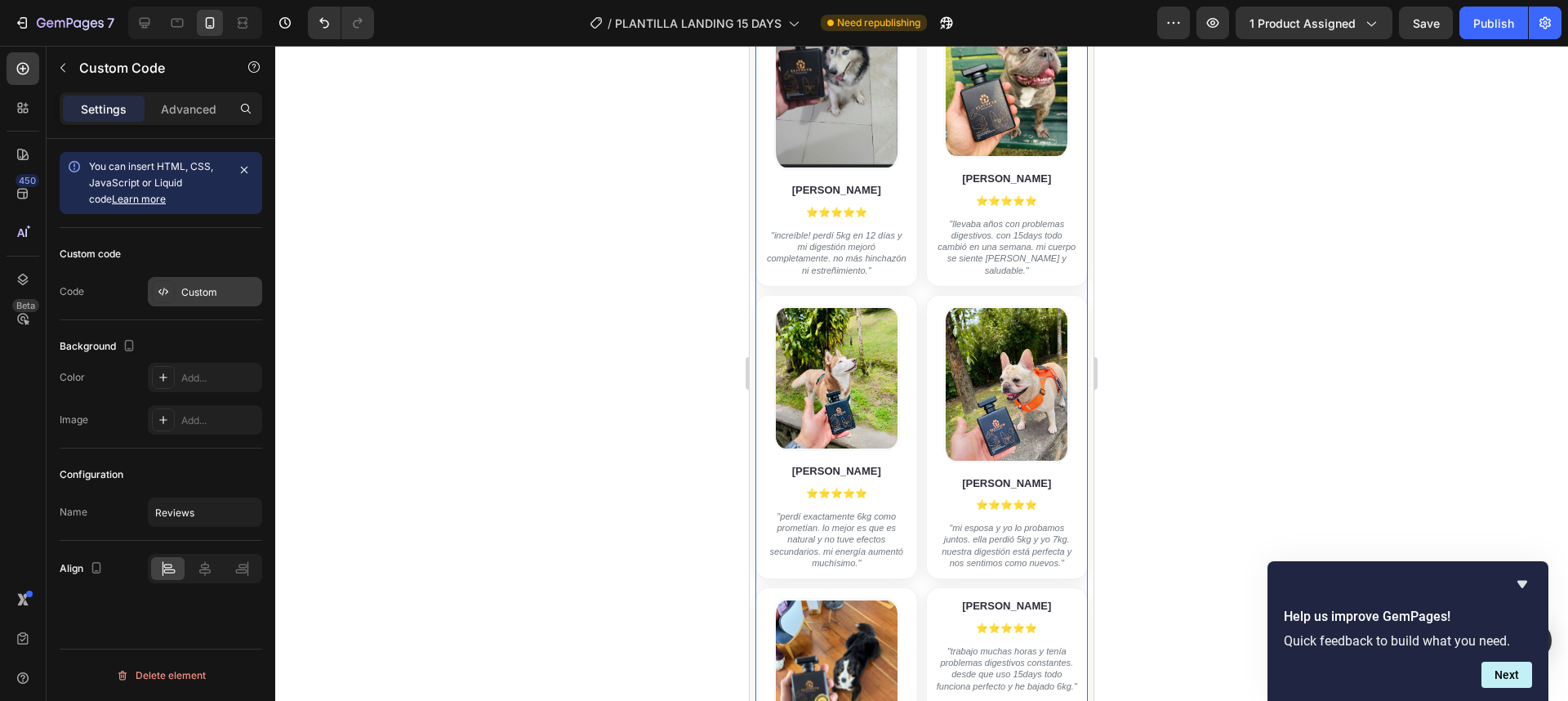
click at [184, 295] on div "Custom" at bounding box center [219, 292] width 77 height 14
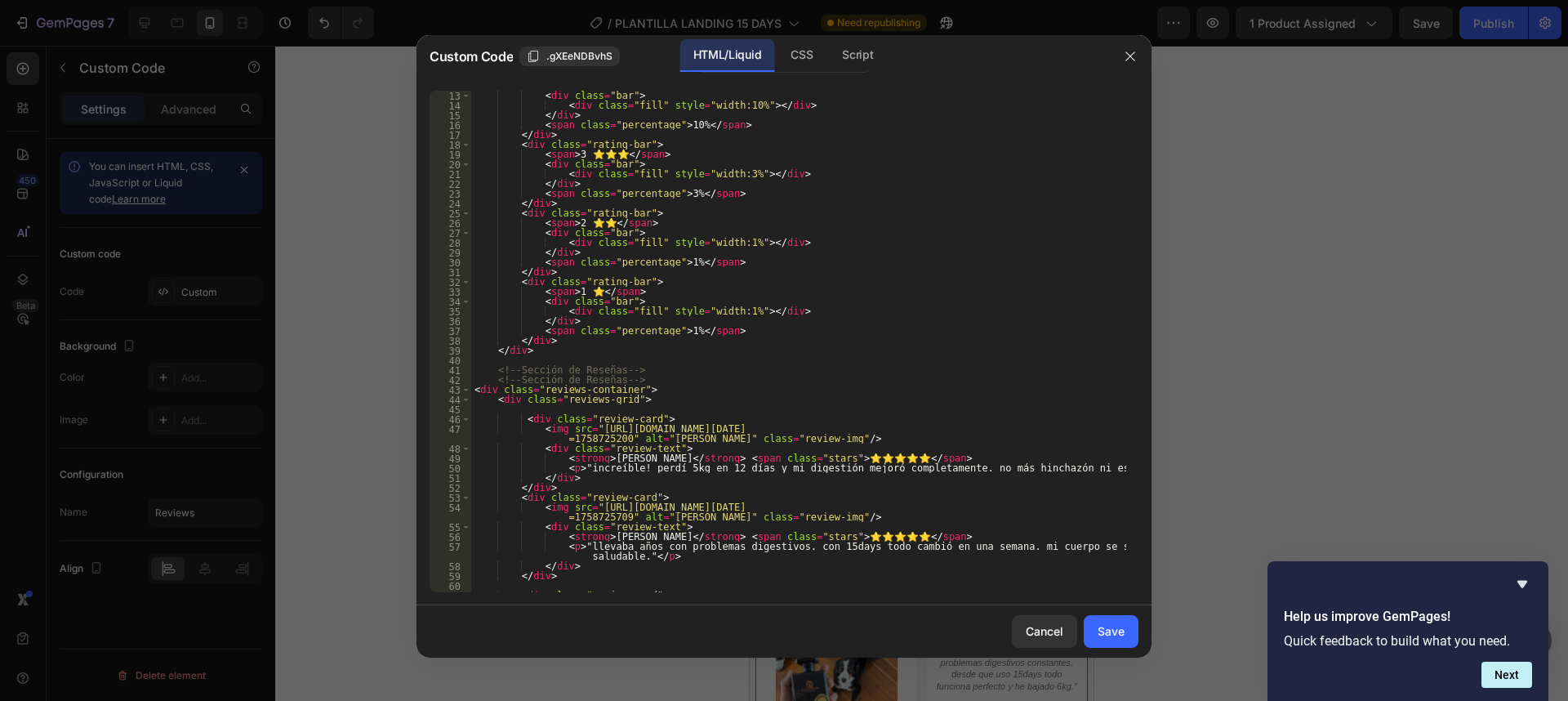
scroll to position [117, 0]
drag, startPoint x: 585, startPoint y: 429, endPoint x: 604, endPoint y: 440, distance: 22.0
click at [604, 440] on div "< div class = "bar" > < div class = "fill" style = "width:10%" > </ div > </ di…" at bounding box center [798, 355] width 655 height 531
drag, startPoint x: 583, startPoint y: 432, endPoint x: 607, endPoint y: 440, distance: 25.3
click at [607, 440] on div "< div class = "bar" > < div class = "fill" style = "width:10%" > </ div > </ di…" at bounding box center [798, 355] width 655 height 531
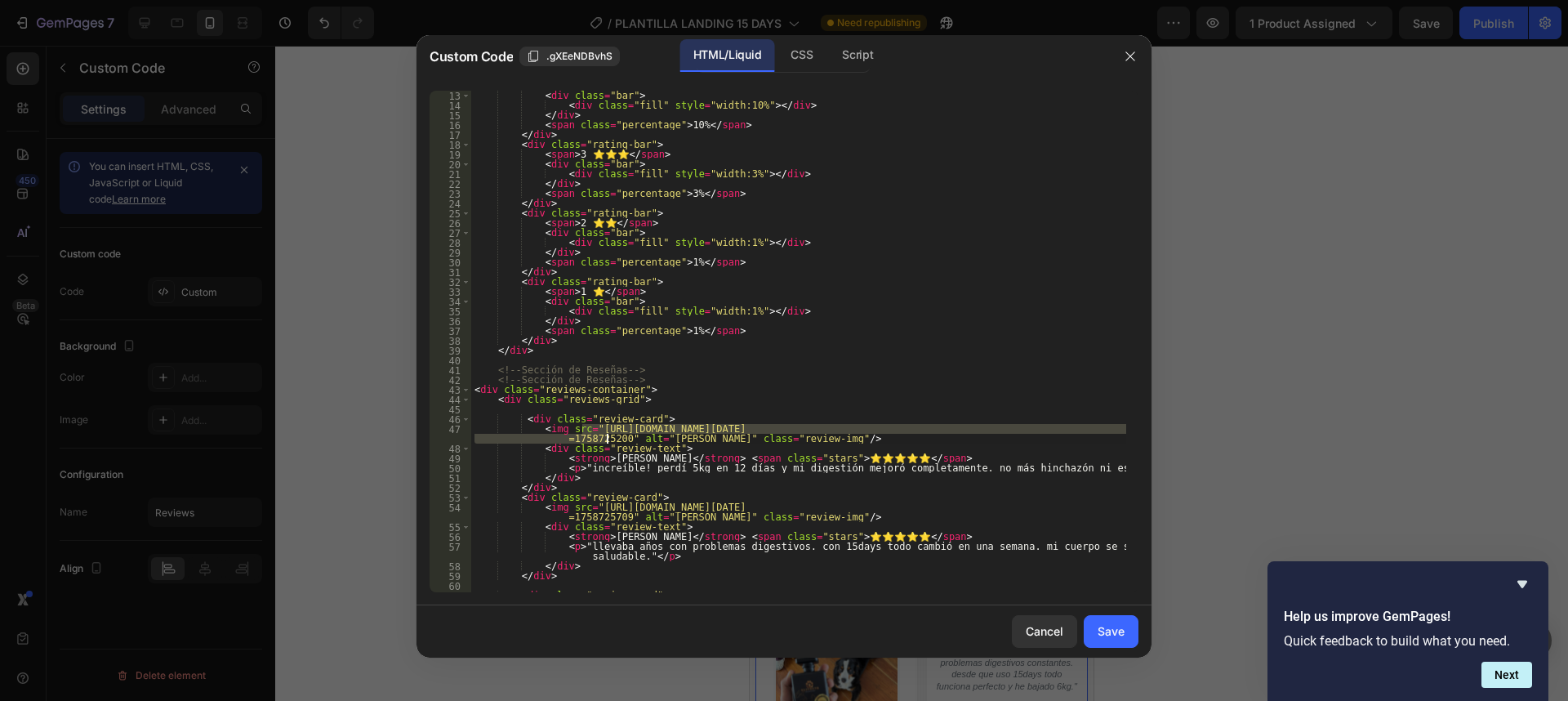
paste textarea "85/2719/4154/files/cambio-peso.webp?v=17588588"
type textarea "<img src="[URL][DOMAIN_NAME]" alt="[PERSON_NAME]" class="review-img"/>"
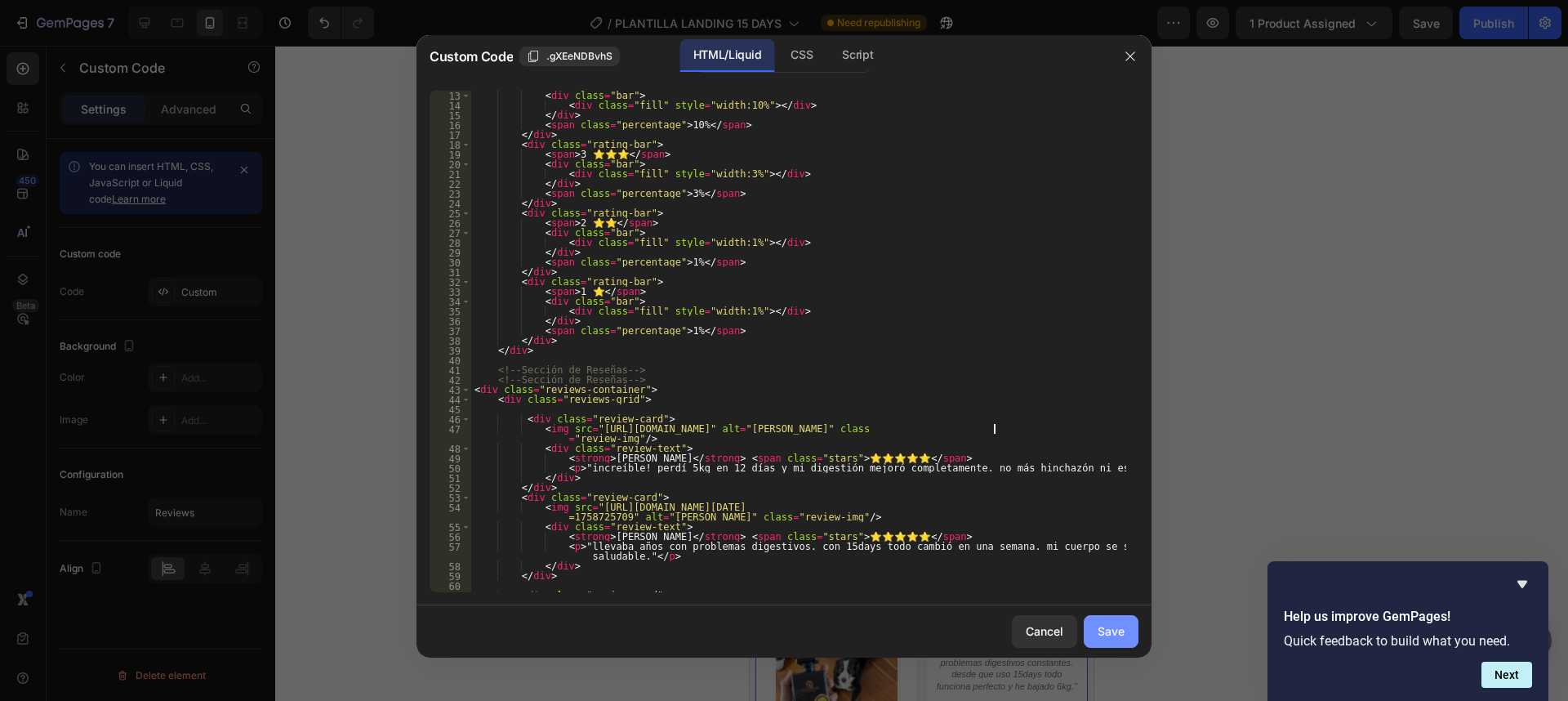
click at [1098, 637] on div "Save" at bounding box center [1111, 630] width 27 height 17
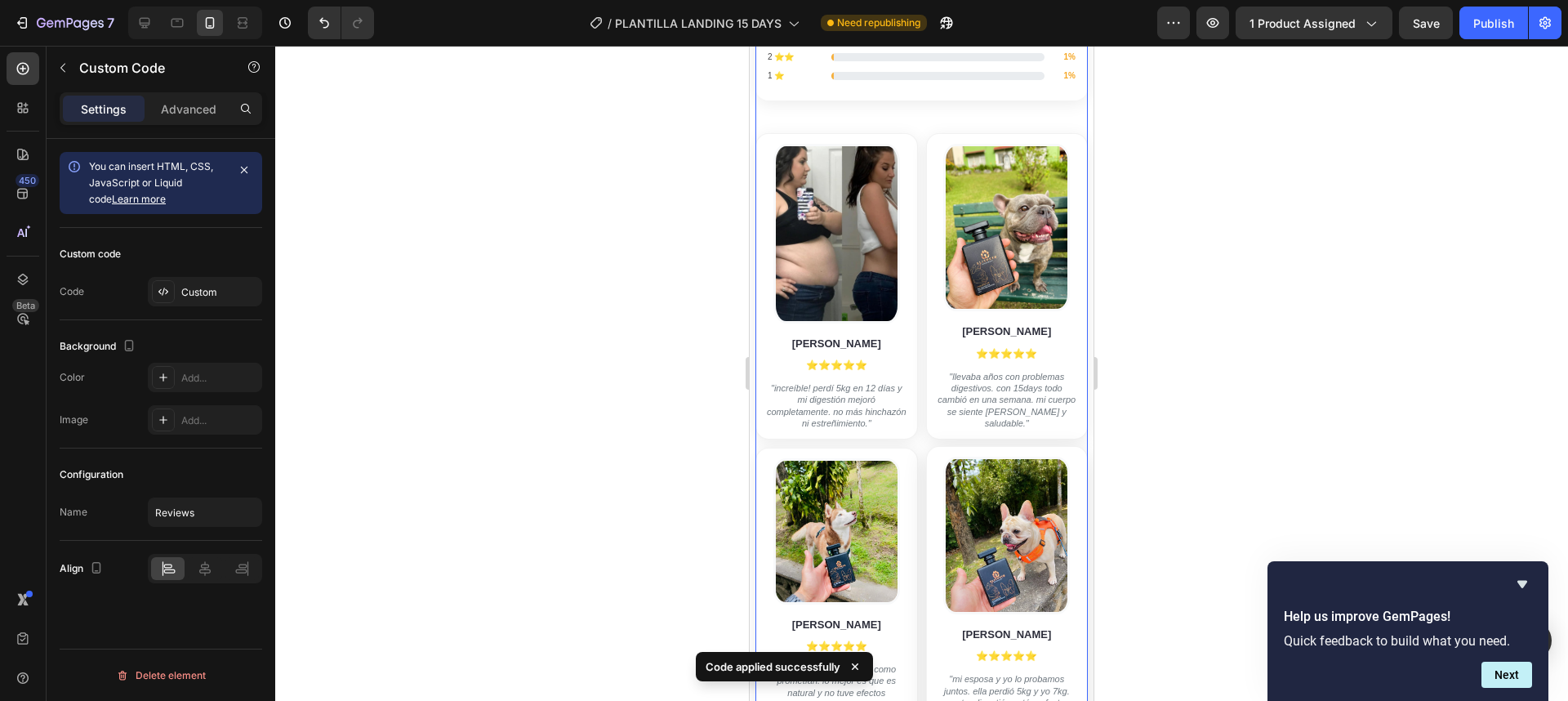
scroll to position [5808, 0]
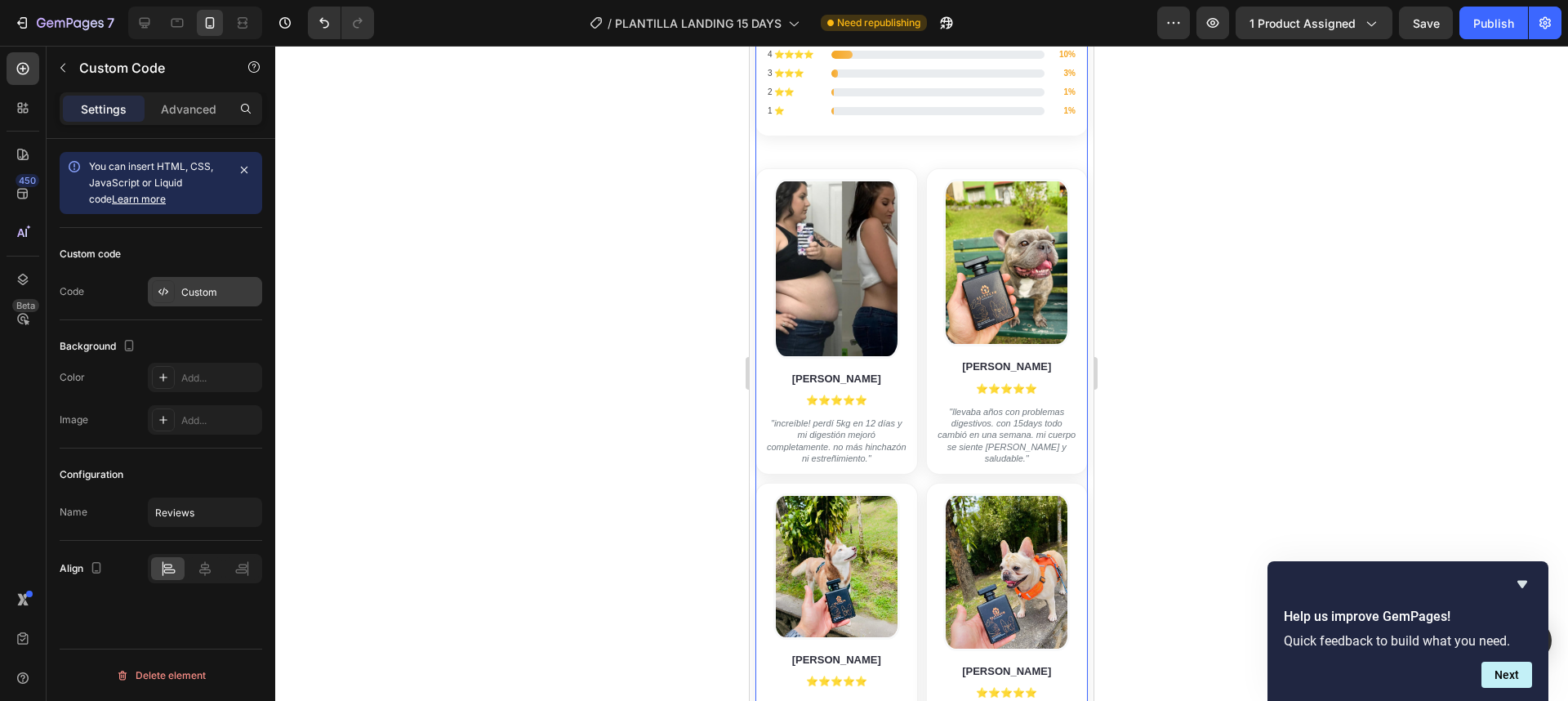
click at [177, 300] on div "Custom" at bounding box center [205, 291] width 115 height 30
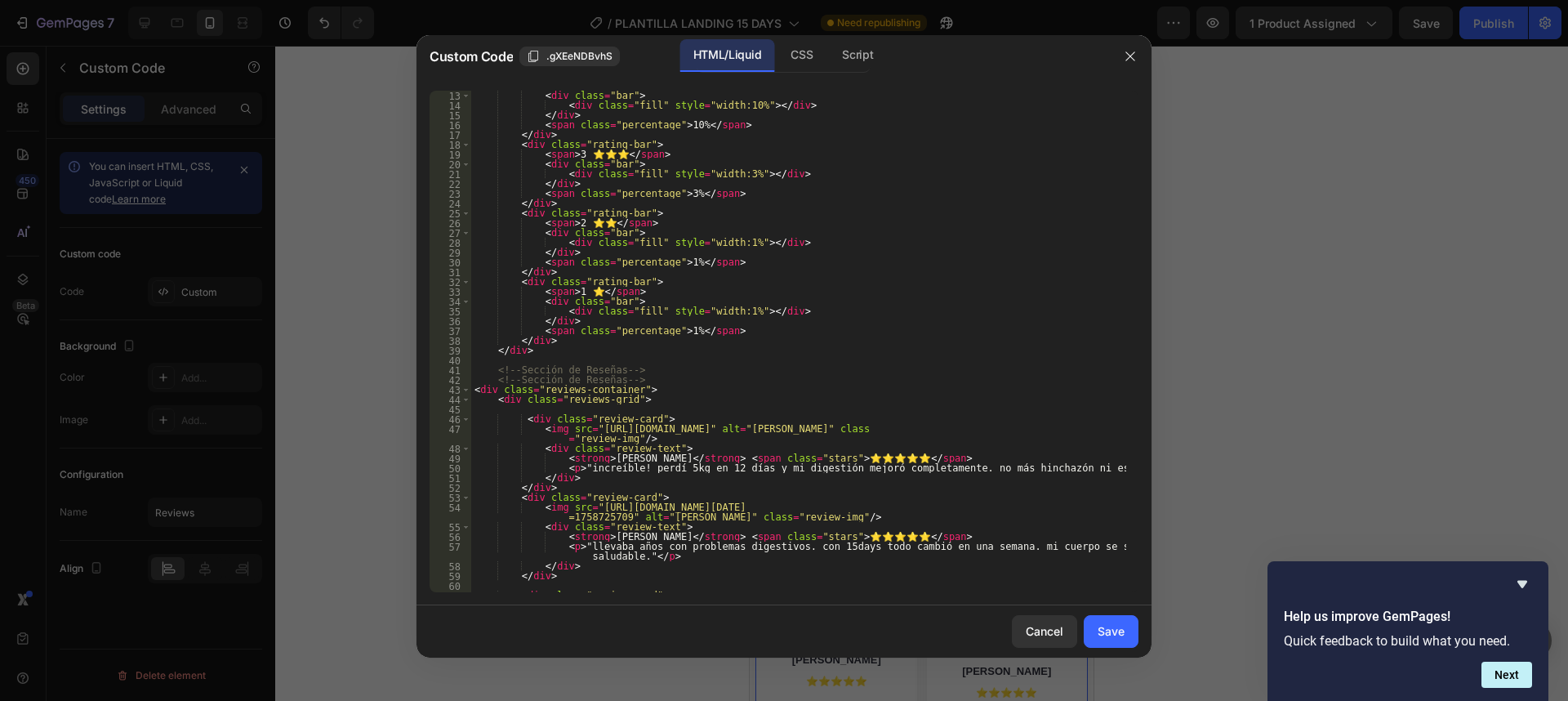
scroll to position [235, 0]
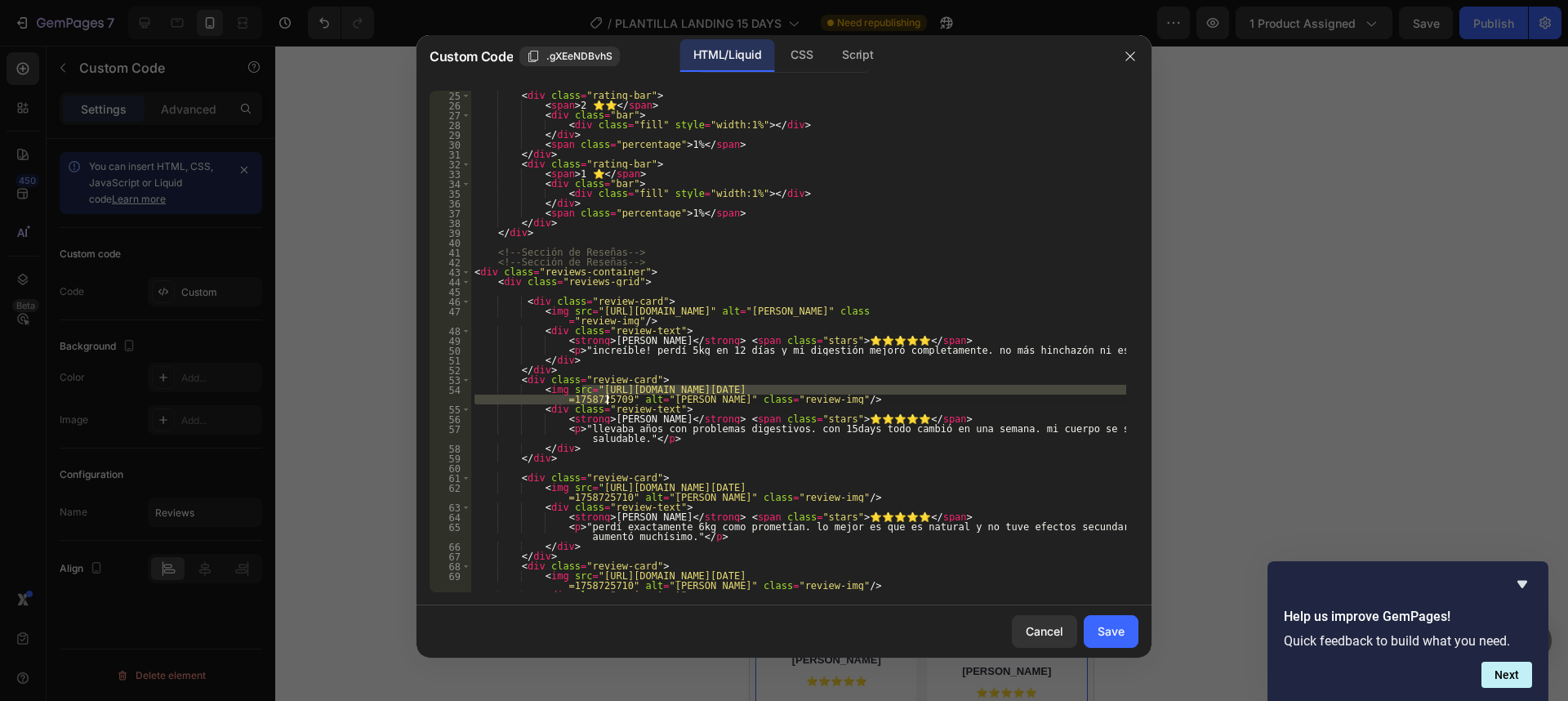
drag, startPoint x: 583, startPoint y: 391, endPoint x: 606, endPoint y: 399, distance: 24.4
click at [606, 399] on div "< div class = "rating-bar" > < span > 2 ⭐⭐ </ span > < div class = "bar" > < di…" at bounding box center [798, 351] width 655 height 521
paste textarea "85/2719/4154/files/cambio-peso-instagram-jketo.webp?v=1758858800"
type textarea "<img src="[URL][DOMAIN_NAME]" alt="[PERSON_NAME]" class="review-img"/>"
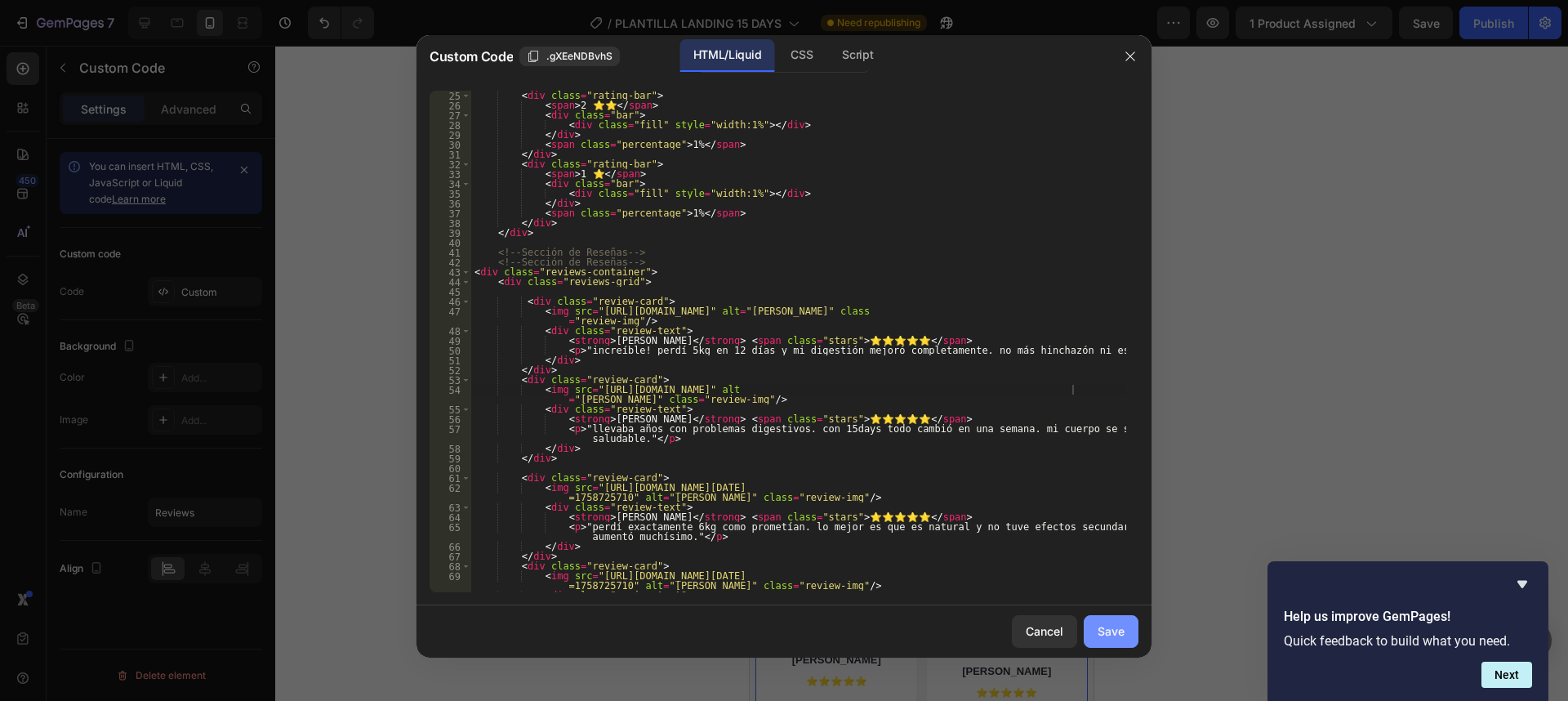
click at [1112, 640] on button "Save" at bounding box center [1110, 631] width 55 height 32
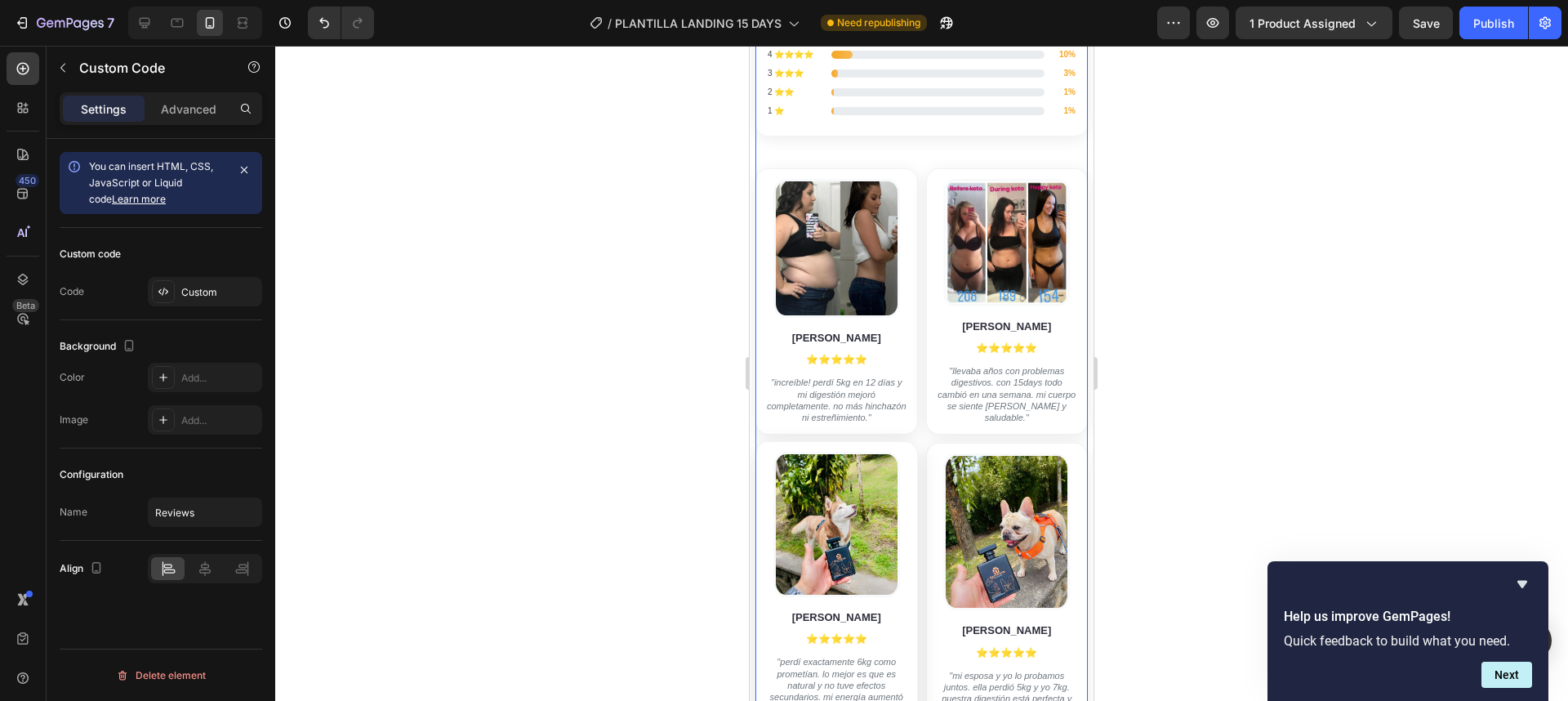
click at [864, 451] on img at bounding box center [836, 524] width 126 height 145
click at [199, 287] on div "Custom" at bounding box center [219, 292] width 77 height 14
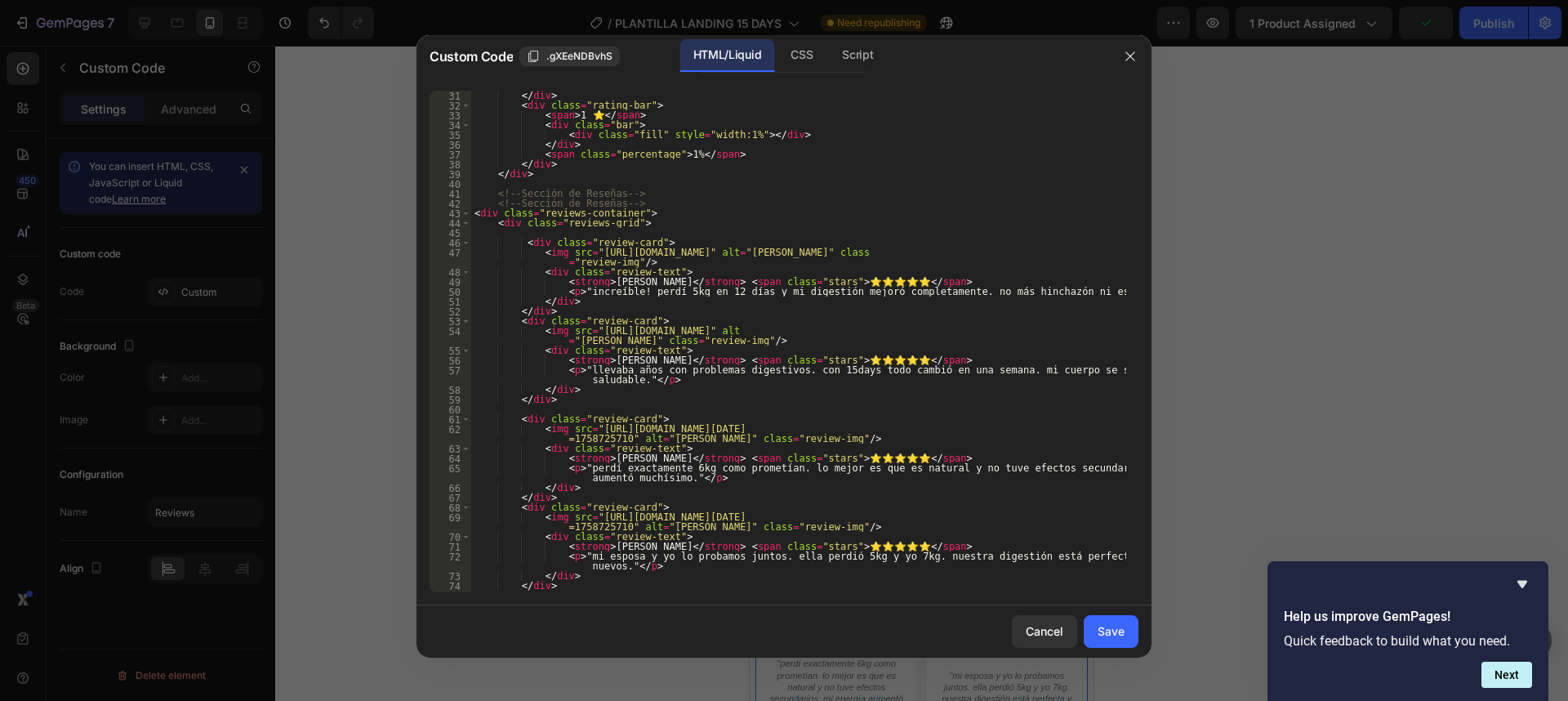
scroll to position [294, 0]
drag, startPoint x: 581, startPoint y: 432, endPoint x: 607, endPoint y: 436, distance: 26.3
click at [607, 436] on div "</ div > < div class = "rating-bar" > < span > 1 ⭐ </ span > < div class = "bar…" at bounding box center [798, 351] width 655 height 521
paste textarea "85/2719/4154/files/cambio-peso-instagram-jketo.webp?v=175885880"
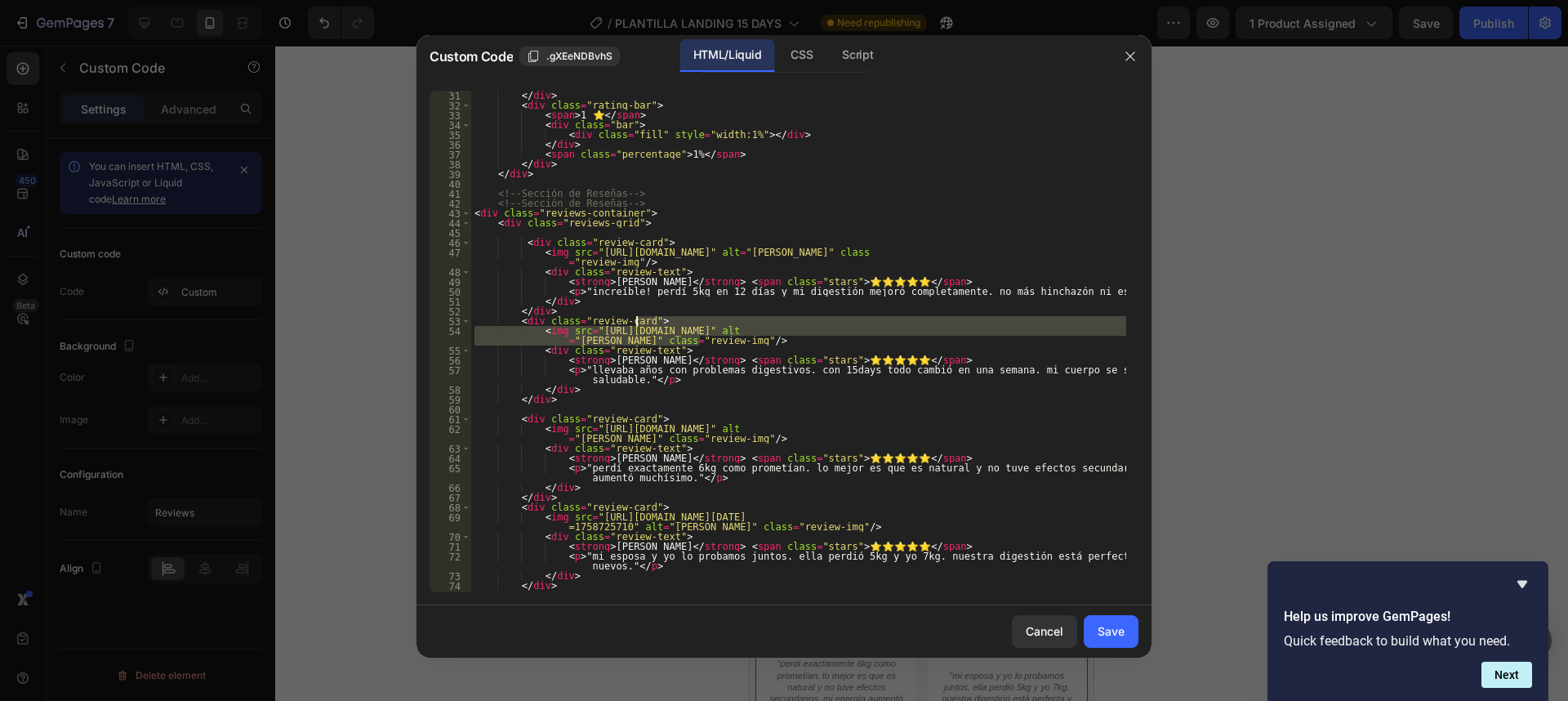
drag, startPoint x: 710, startPoint y: 339, endPoint x: 693, endPoint y: 323, distance: 23.3
click at [693, 323] on div "</ div > < div class = "rating-bar" > < span > 1 ⭐ </ span > < div class = "bar…" at bounding box center [798, 351] width 655 height 521
type textarea "<div class="review-card">"
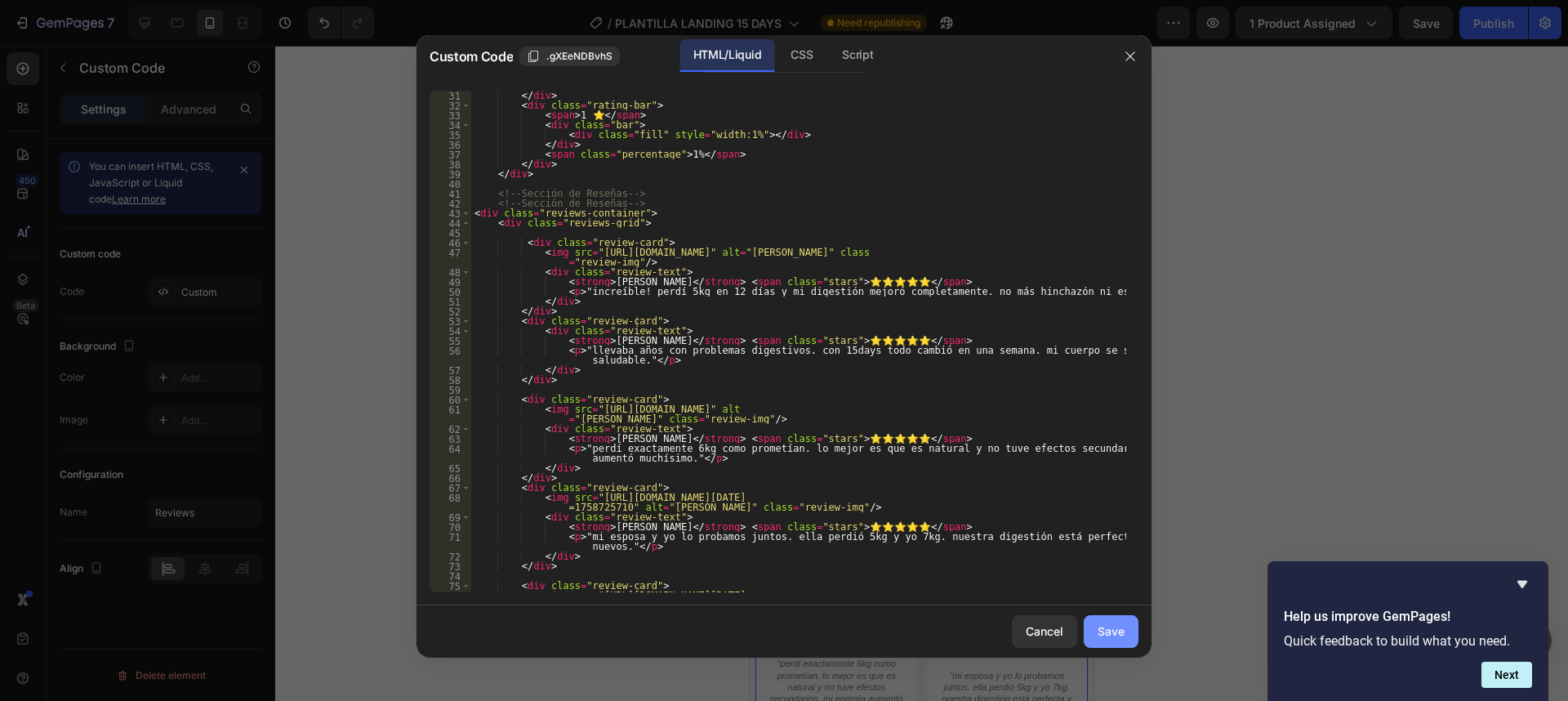
click at [1087, 627] on button "Save" at bounding box center [1110, 631] width 55 height 32
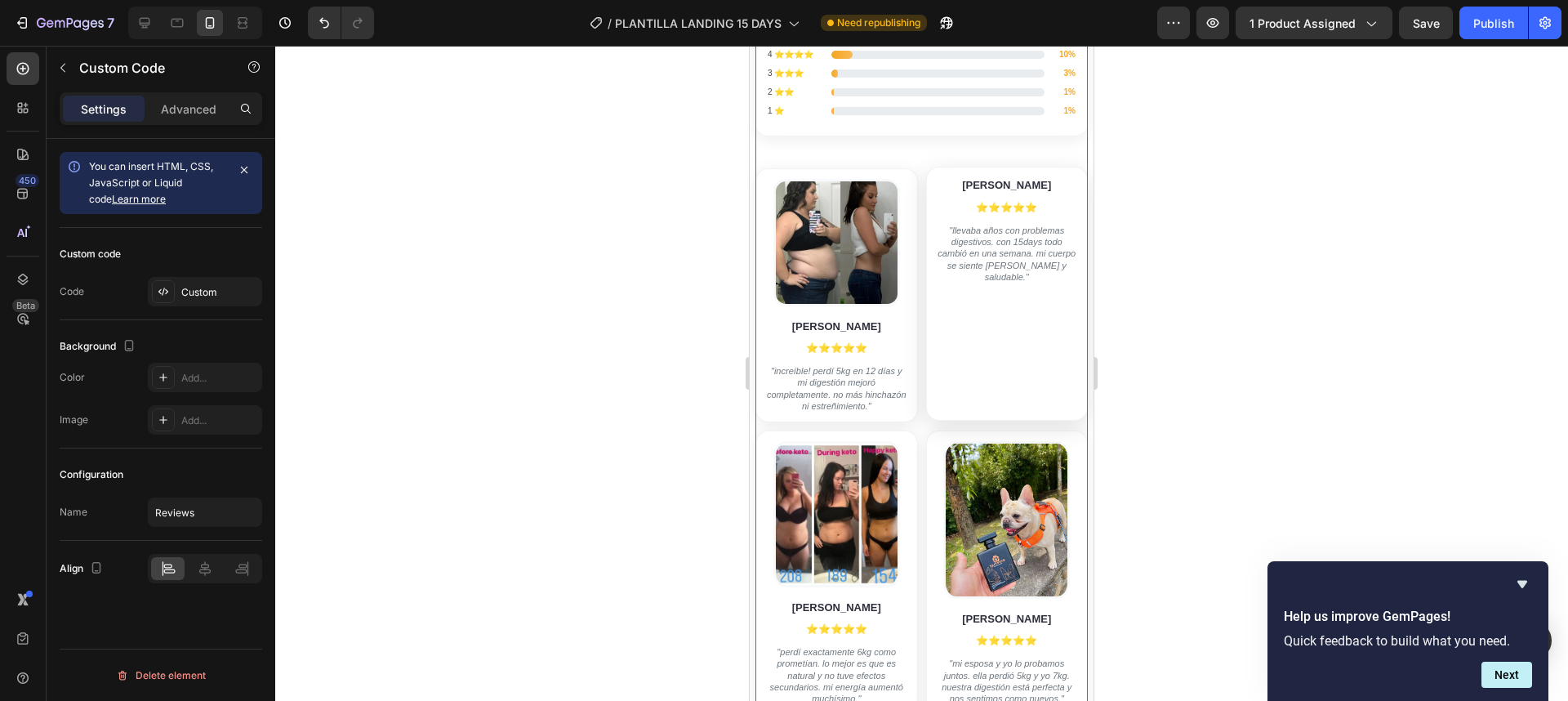
click at [974, 269] on div "[PERSON_NAME] ⭐⭐⭐⭐⭐ "llevaba años con problemas digestivos. con 15days todo cam…" at bounding box center [1007, 294] width 162 height 254
click at [187, 293] on div "Custom" at bounding box center [219, 292] width 77 height 14
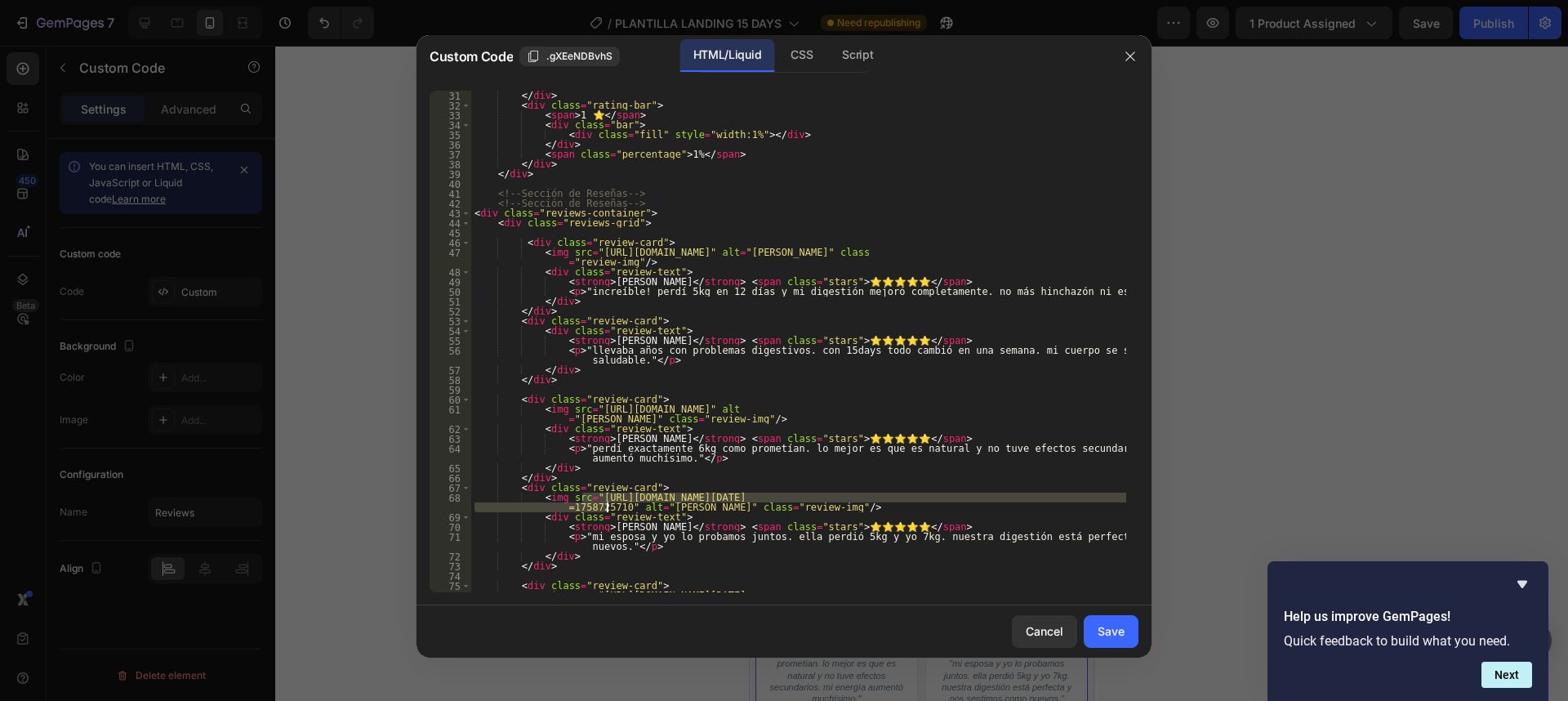
drag, startPoint x: 582, startPoint y: 495, endPoint x: 606, endPoint y: 509, distance: 27.8
click at [606, 509] on div "</ div > < div class = "rating-bar" > < span > 1 ⭐ </ span > < div class = "bar…" at bounding box center [798, 355] width 655 height 531
paste textarea "85/2719/4154/files/images.jpg?v=175885880"
type textarea "<img src="[URL][DOMAIN_NAME]" alt="[PERSON_NAME]" class="review-img"/>"
drag, startPoint x: 600, startPoint y: 510, endPoint x: 532, endPoint y: 501, distance: 68.6
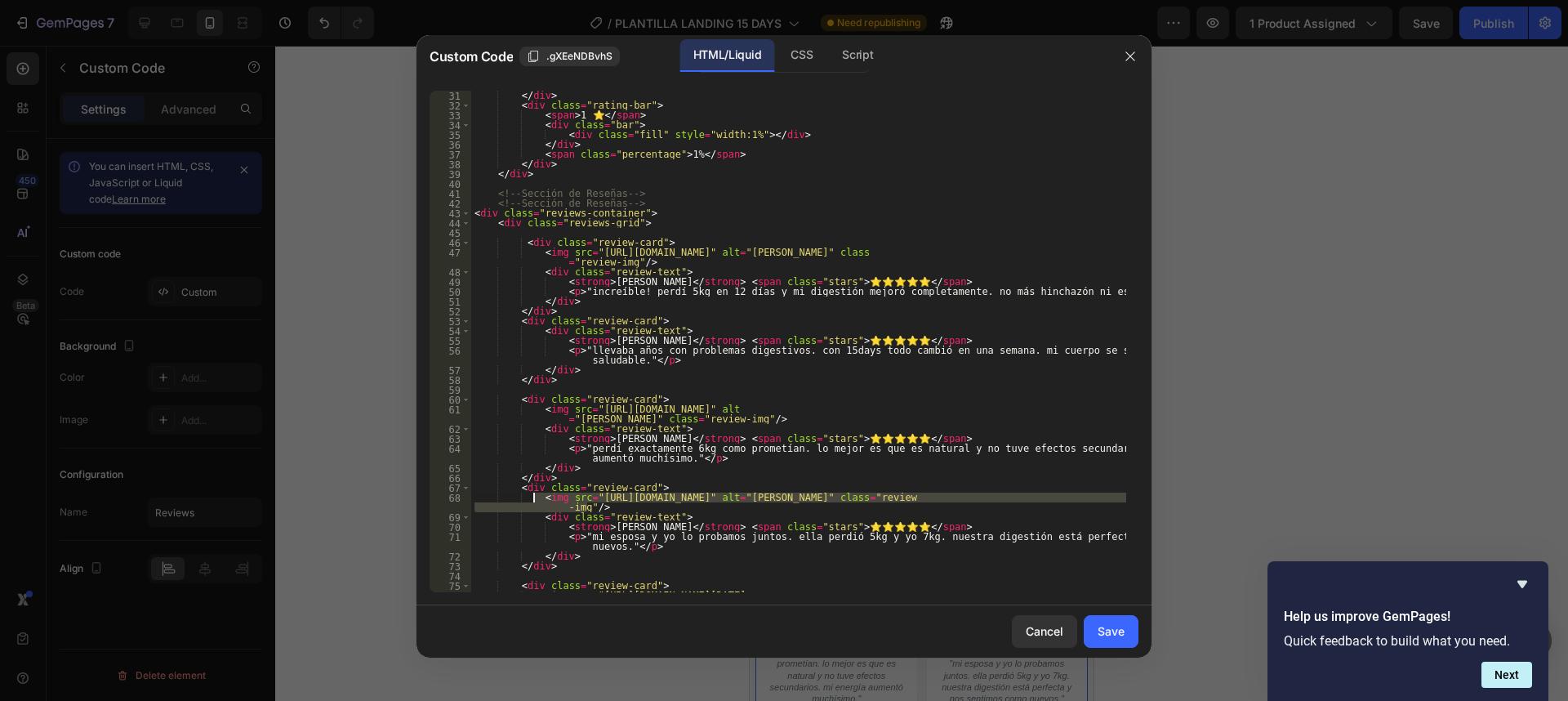
click at [532, 501] on div "</ div > < div class = "rating-bar" > < span > 1 ⭐ </ span > < div class = "bar…" at bounding box center [798, 355] width 655 height 531
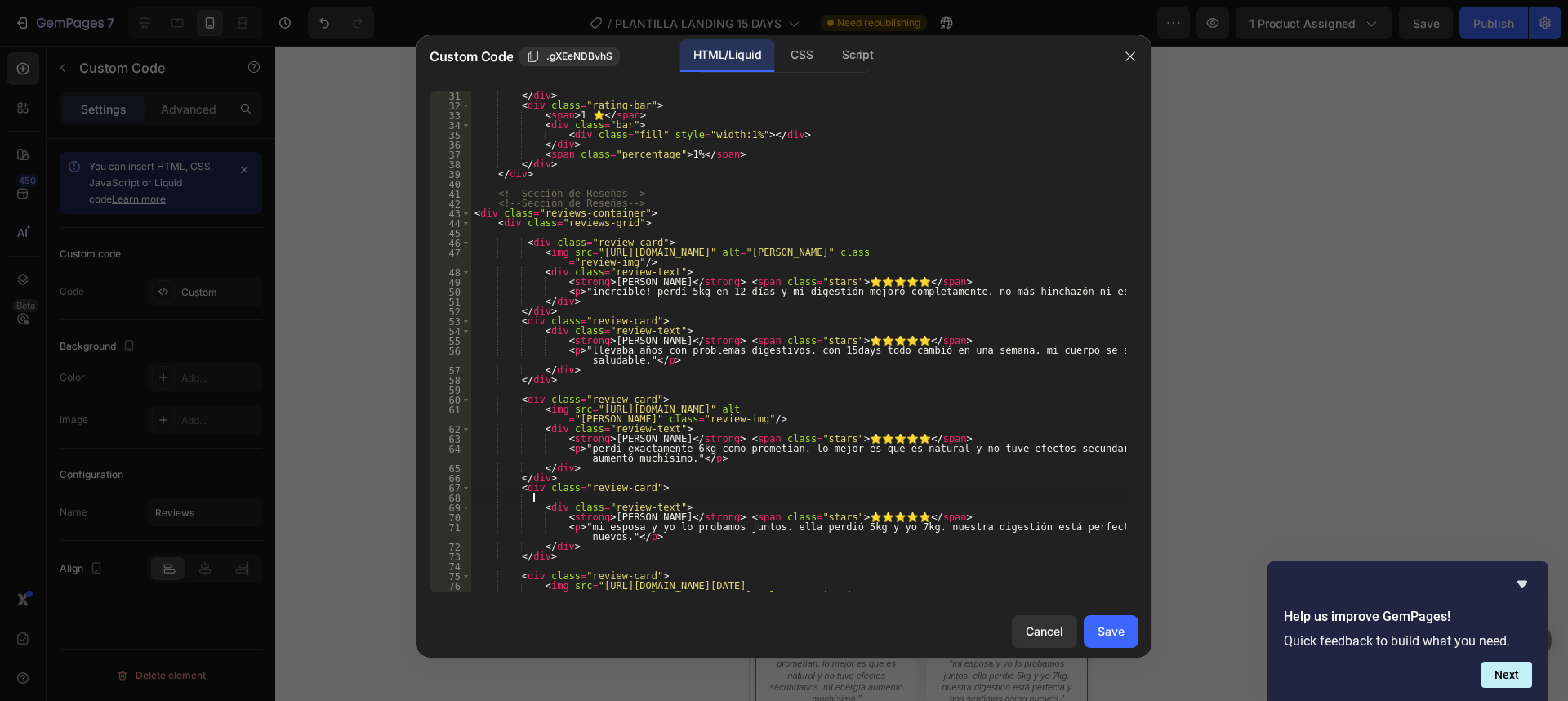
click at [664, 321] on div "</ div > < div class = "rating-bar" > < span > 1 ⭐ </ span > < div class = "bar…" at bounding box center [798, 351] width 655 height 521
type textarea "<div class="review-card">"
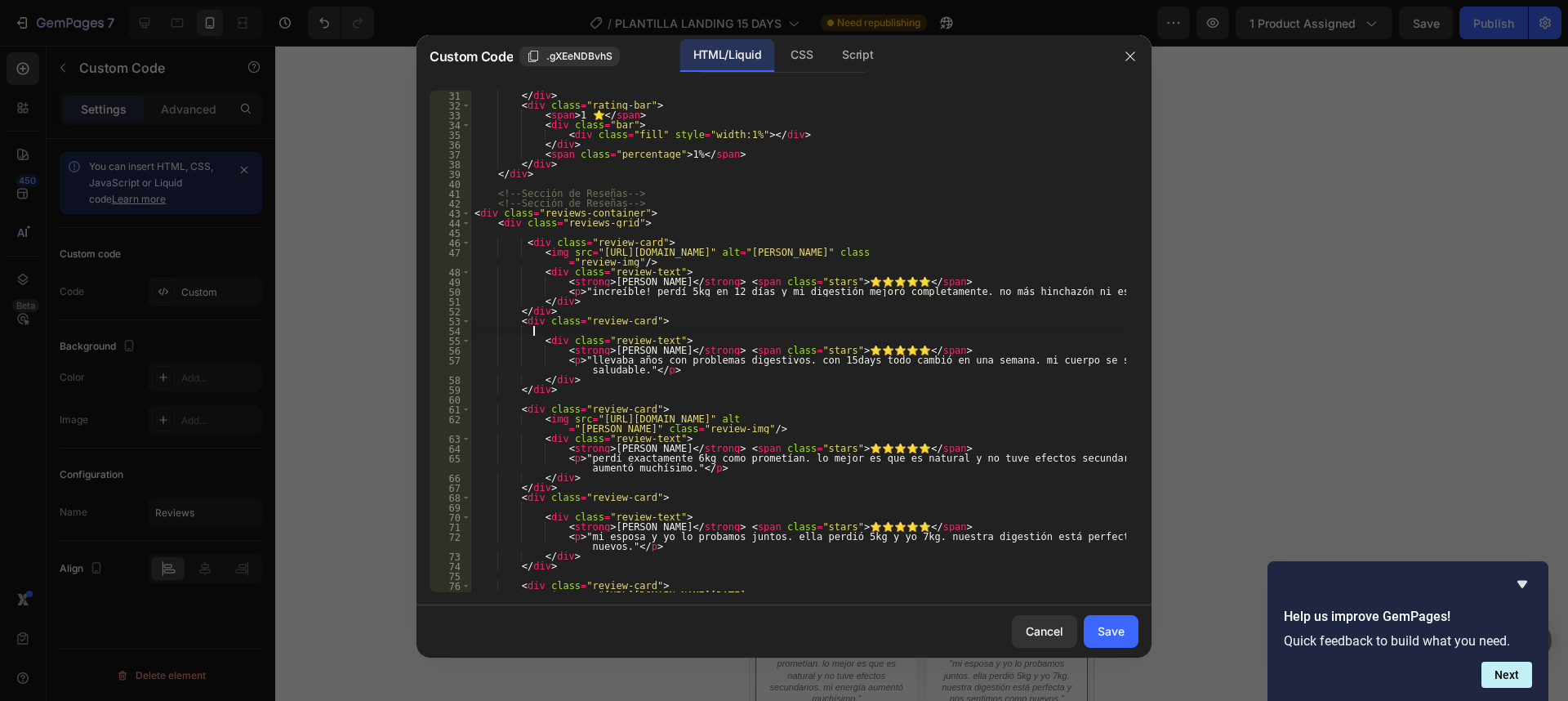
paste textarea "<img src="[URL][DOMAIN_NAME]" alt="[PERSON_NAME]" class="review-img"/>"
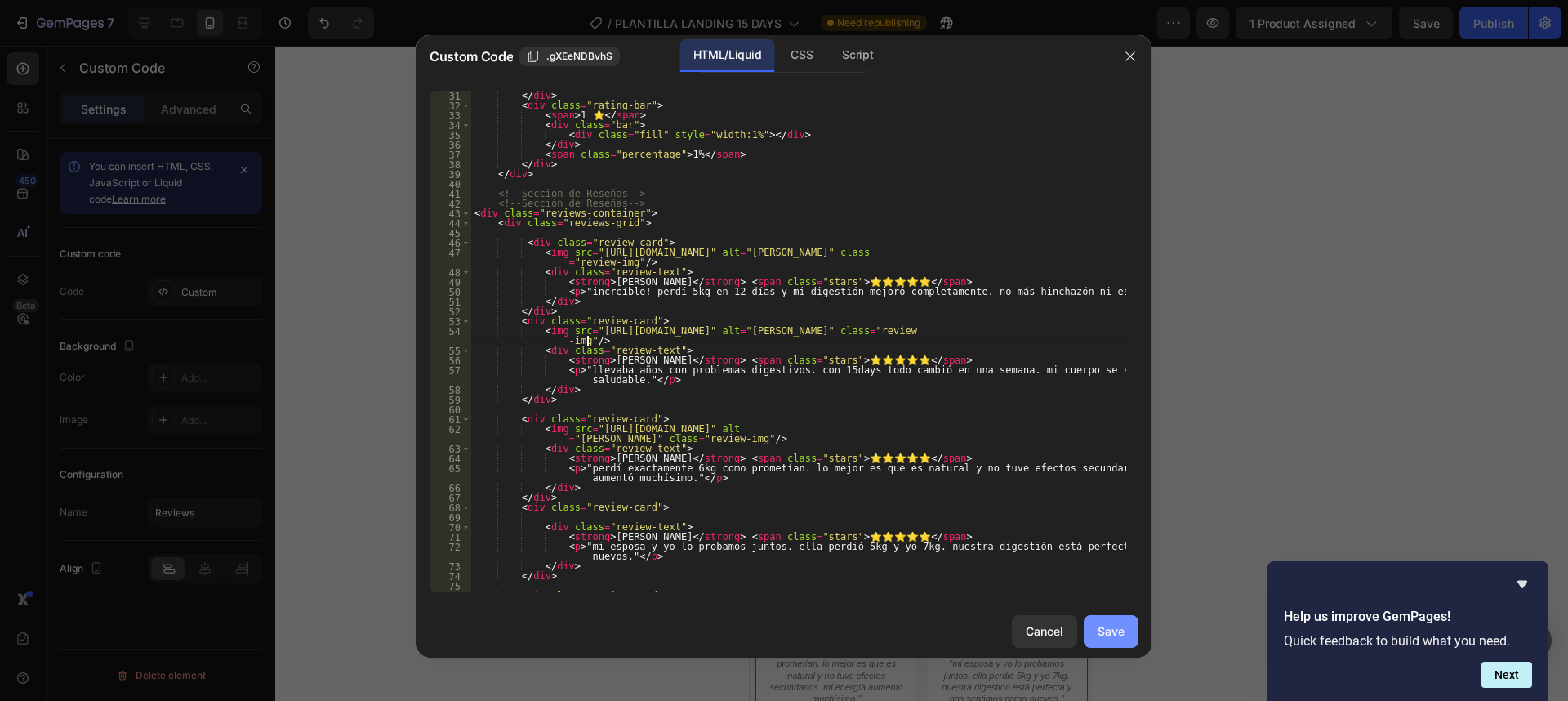
type textarea "<img src="[URL][DOMAIN_NAME]" alt="[PERSON_NAME]" class="review-img"/>"
click at [1110, 628] on div "Save" at bounding box center [1111, 630] width 27 height 17
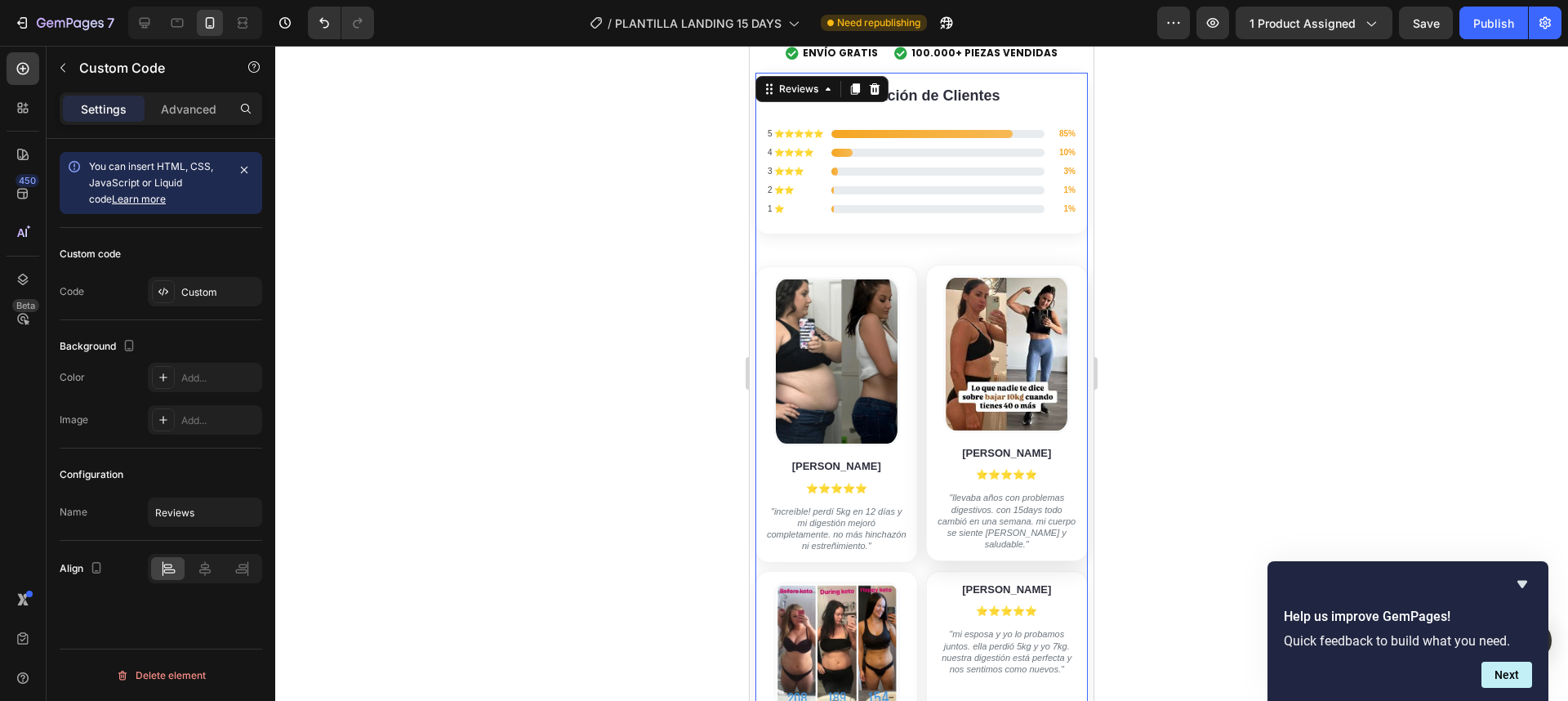
scroll to position [5906, 0]
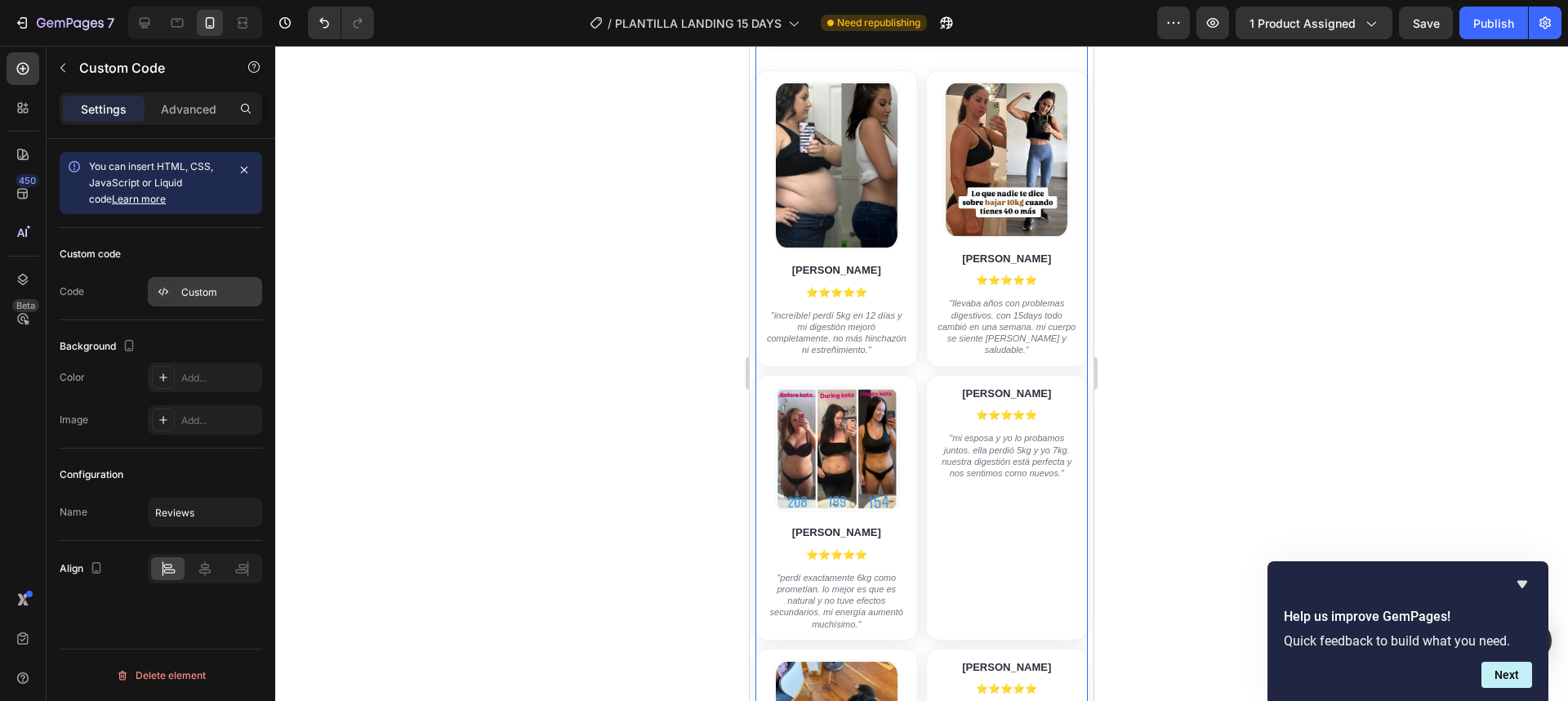
click at [191, 287] on div "Custom" at bounding box center [219, 292] width 77 height 14
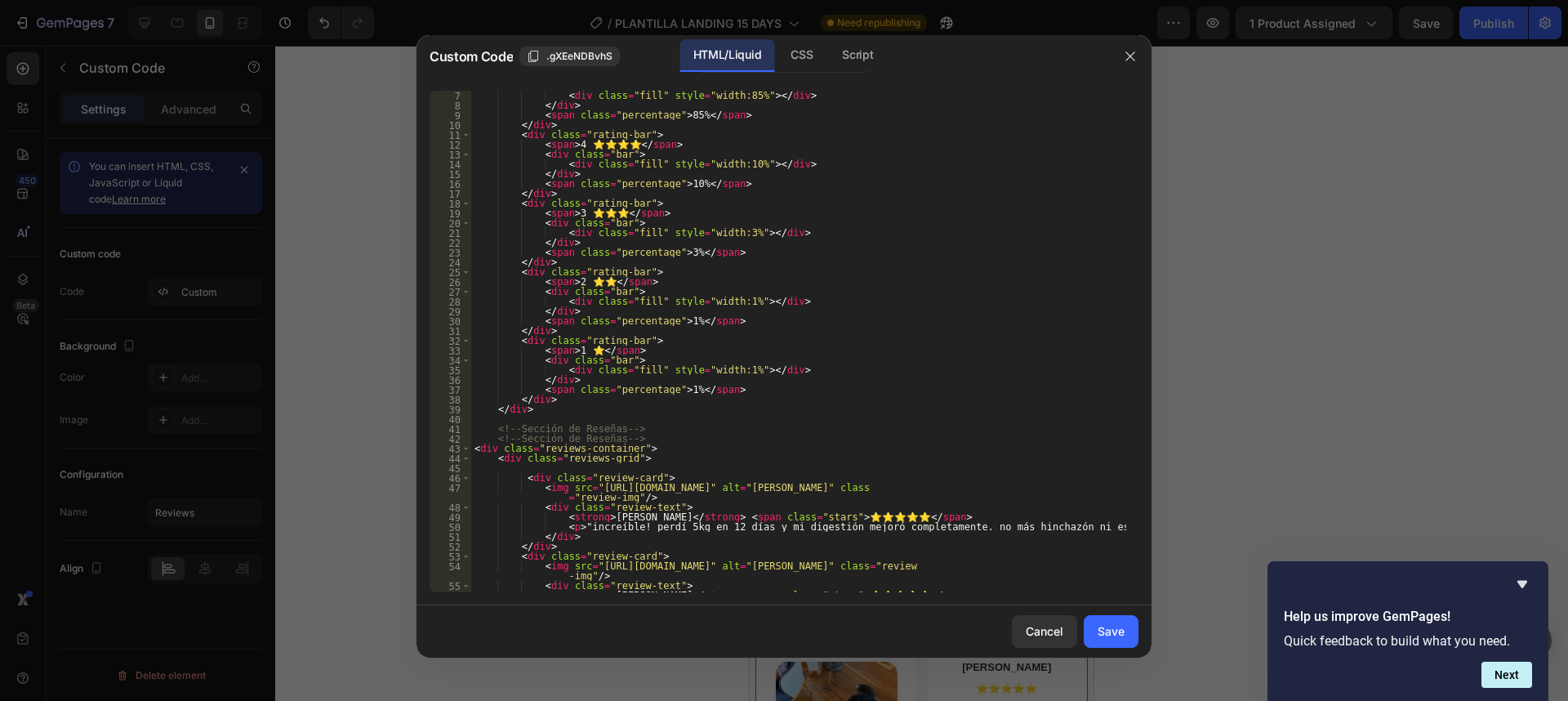
scroll to position [117, 0]
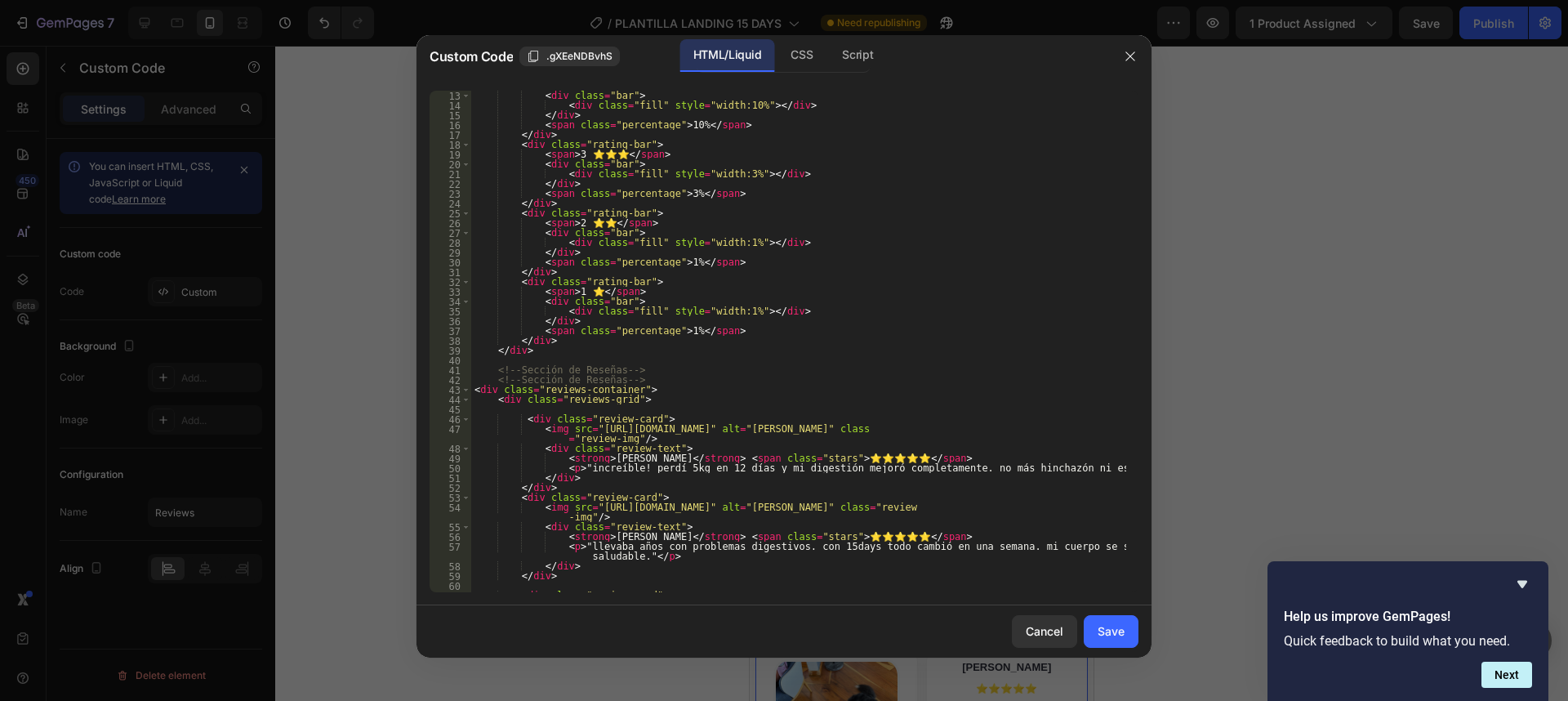
type textarea "<!-- Sección de Reseñas -->"
click at [716, 379] on div "< div class = "bar" > < div class = "fill" style = "width:10%" > </ div > </ di…" at bounding box center [798, 355] width 655 height 531
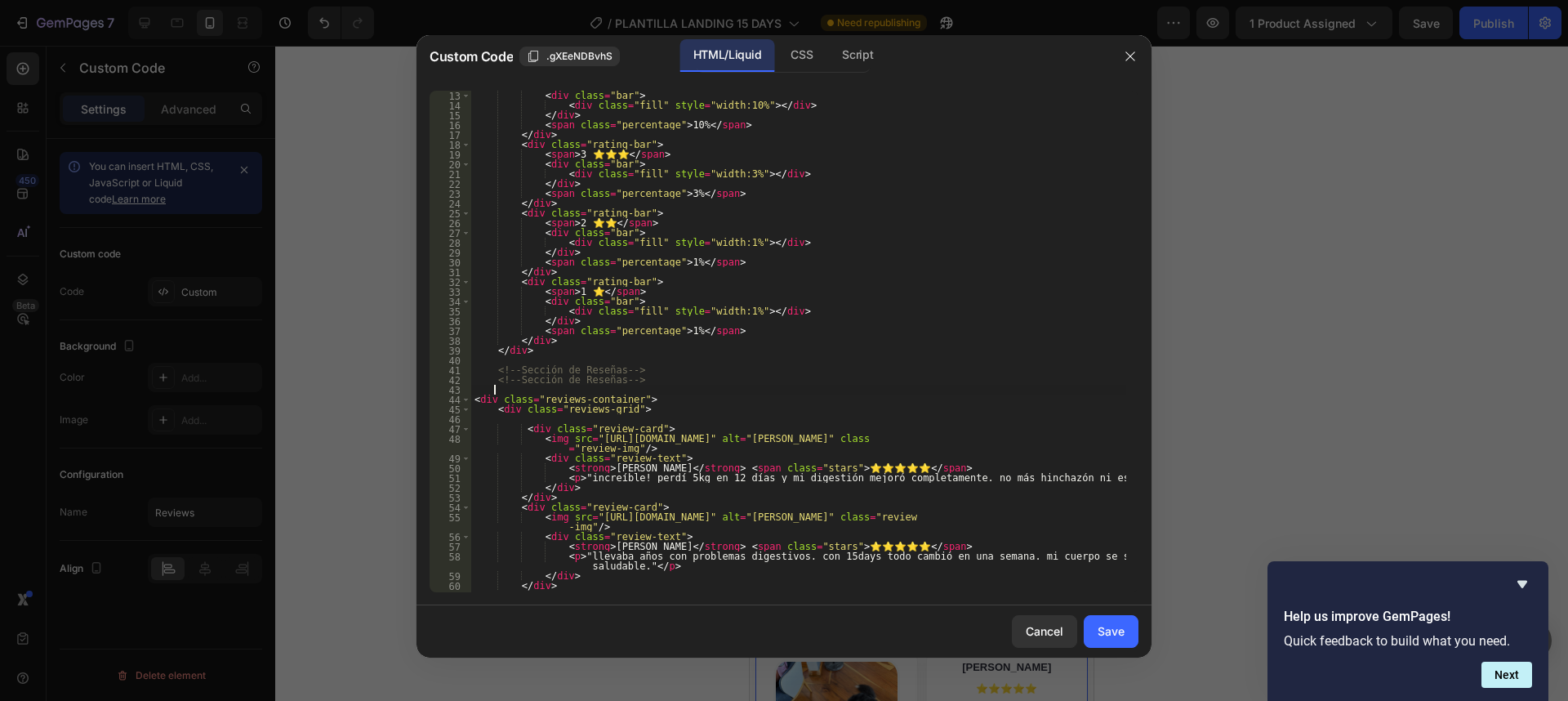
paste textarea "[URL][DOMAIN_NAME]"
type textarea "[URL][DOMAIN_NAME]"
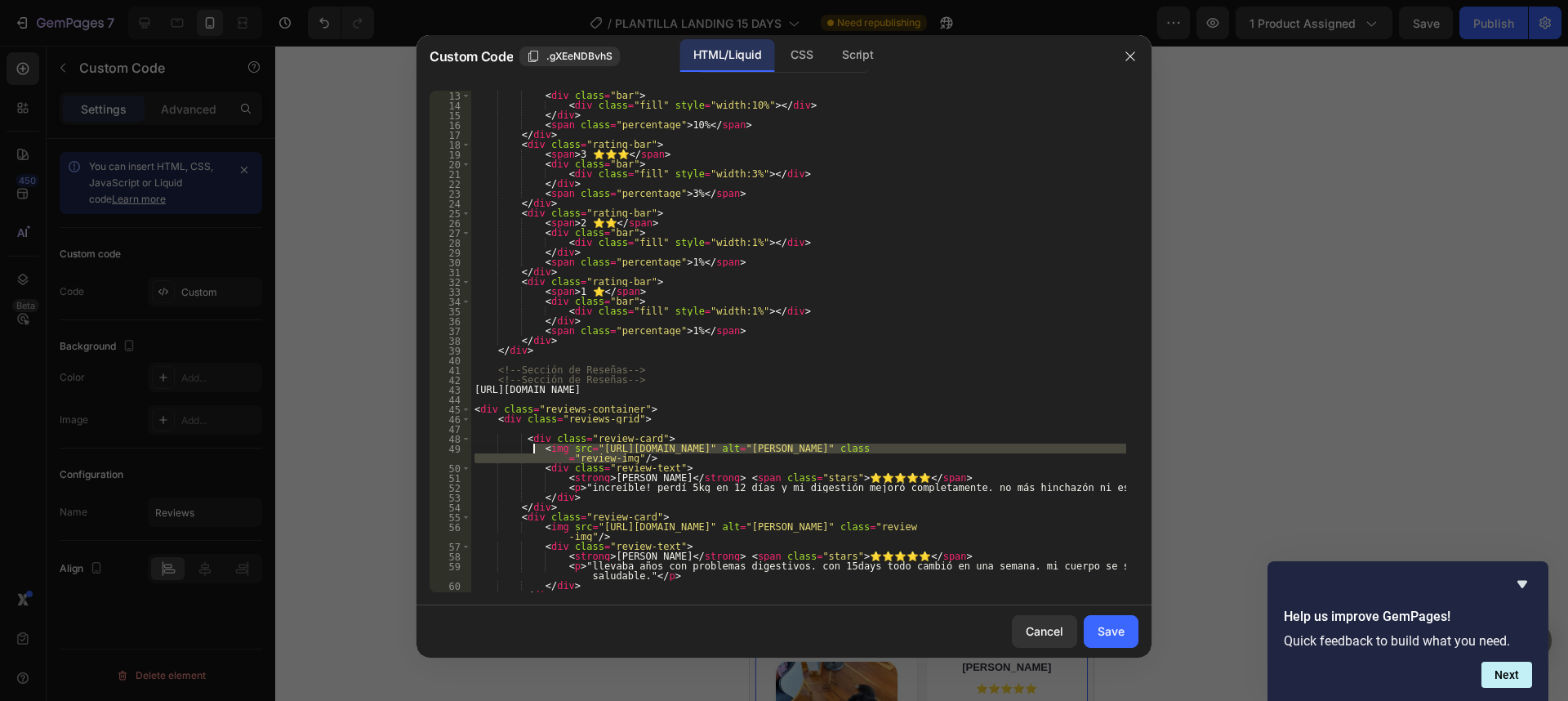
drag, startPoint x: 636, startPoint y: 459, endPoint x: 531, endPoint y: 450, distance: 105.4
click at [531, 450] on div "< div class = "bar" > < div class = "fill" style = "width:10%" > </ div > </ di…" at bounding box center [798, 351] width 655 height 521
click at [1035, 389] on div "< div class = "bar" > < div class = "fill" style = "width:10%" > </ div > </ di…" at bounding box center [798, 351] width 655 height 521
type textarea "[URL][DOMAIN_NAME]"
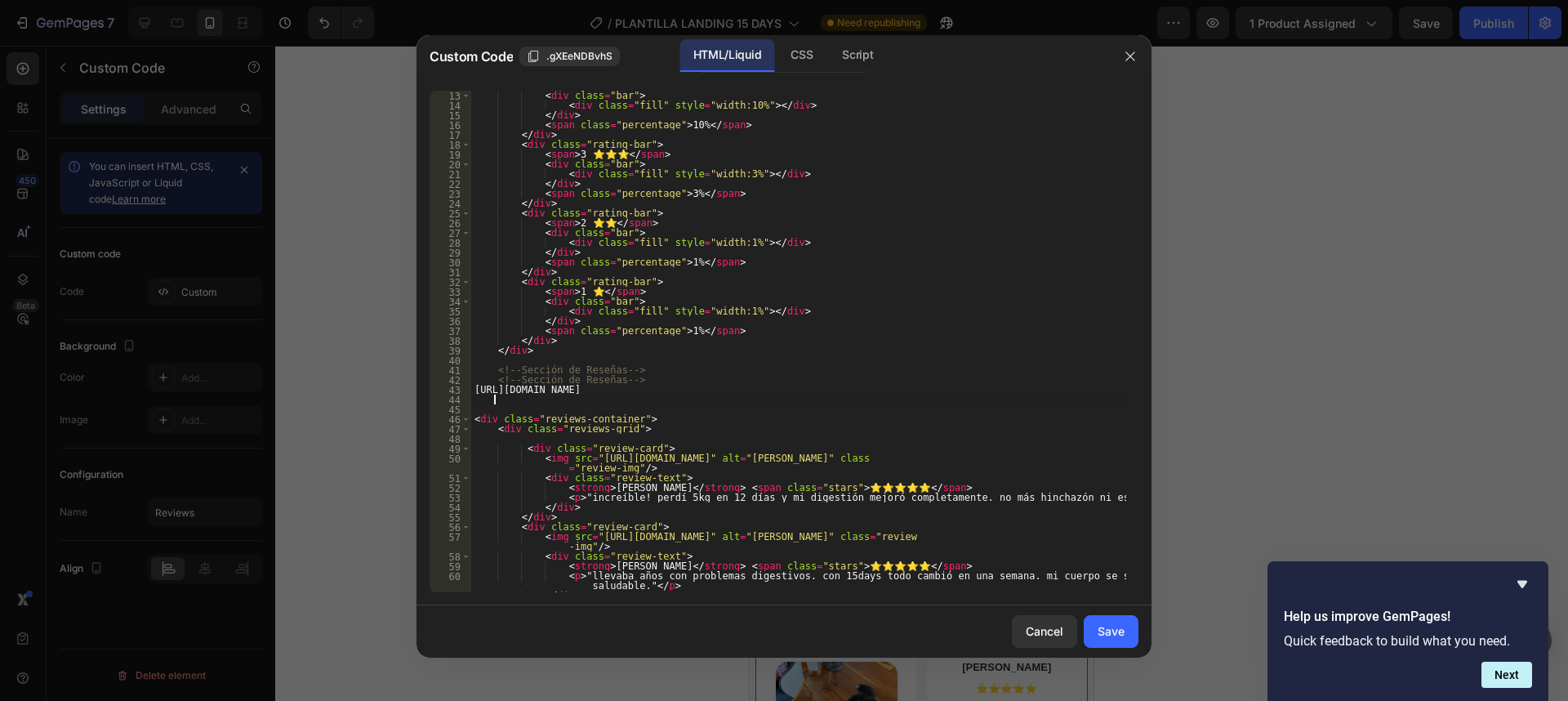
paste textarea "<img src="[URL][DOMAIN_NAME]" alt="[PERSON_NAME]" class="review-img"/>"
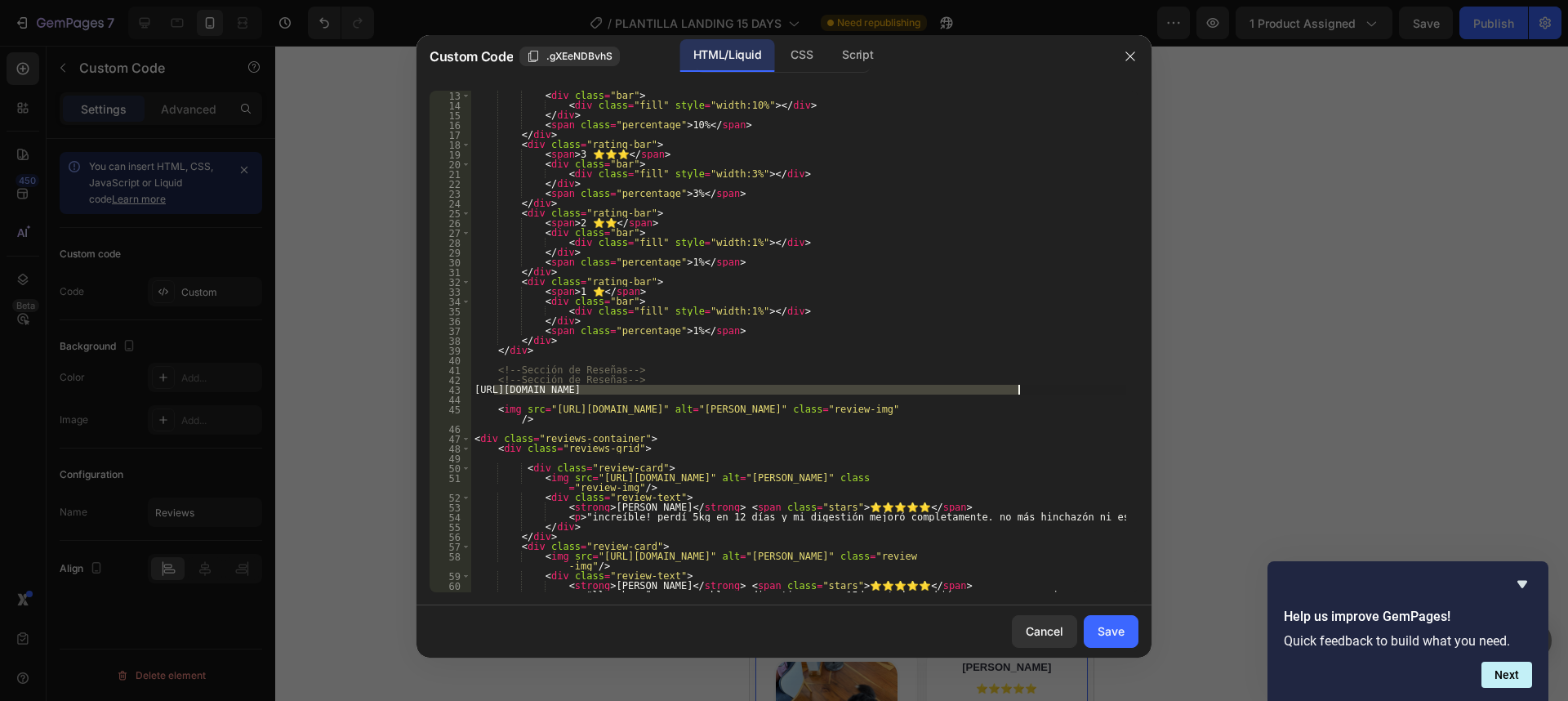
drag, startPoint x: 494, startPoint y: 390, endPoint x: 1028, endPoint y: 388, distance: 534.0
click at [1028, 388] on div "< div class = "bar" > < div class = "fill" style = "width:10%" > </ div > </ di…" at bounding box center [798, 355] width 655 height 531
type textarea "[URL][DOMAIN_NAME]"
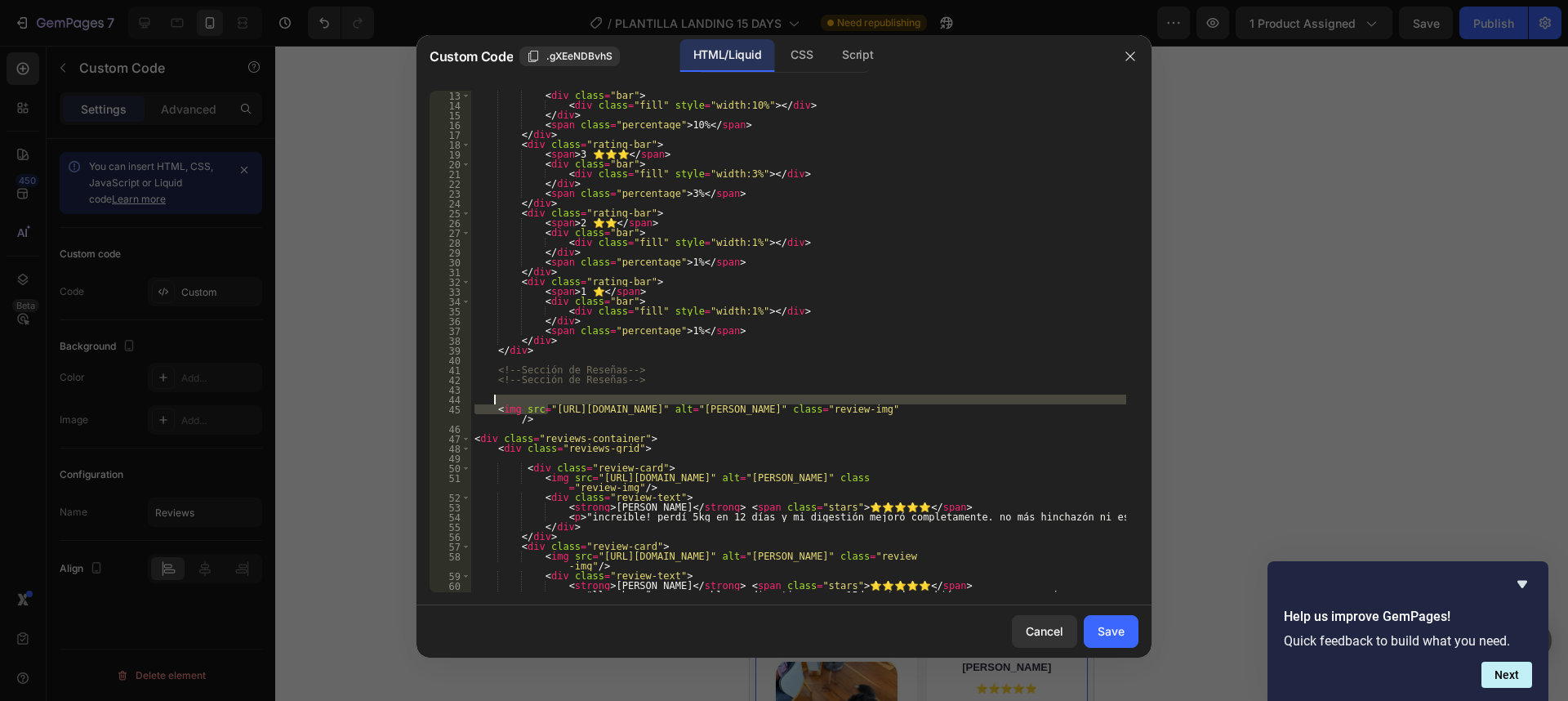
drag, startPoint x: 545, startPoint y: 412, endPoint x: 628, endPoint y: 417, distance: 83.2
click at [723, 401] on div "< div class = "bar" > < div class = "fill" style = "width:10%" > </ div > </ di…" at bounding box center [798, 355] width 655 height 531
type textarea "<img src="[URL][DOMAIN_NAME]" alt="[PERSON_NAME]" class="review-img"/>"
click at [636, 392] on div "< div class = "bar" > < div class = "fill" style = "width:10%" > </ div > </ di…" at bounding box center [798, 355] width 655 height 531
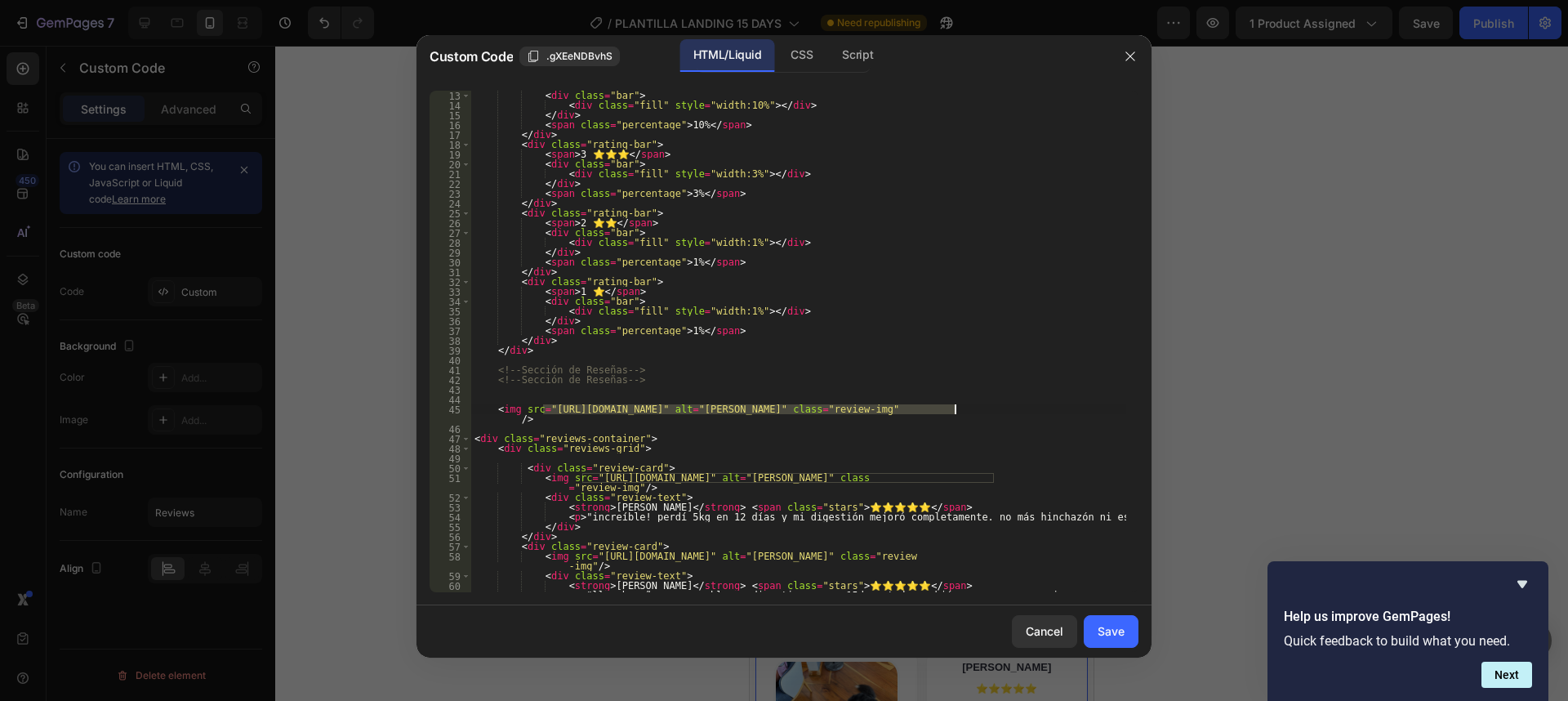
drag, startPoint x: 554, startPoint y: 413, endPoint x: 954, endPoint y: 407, distance: 400.0
click at [954, 407] on div "< div class = "bar" > < div class = "fill" style = "width:10%" > </ div > </ di…" at bounding box center [798, 355] width 655 height 531
paste textarea "Screenshot_from_2025-09-25_22-58-10.png?v=1758859124"
drag, startPoint x: 683, startPoint y: 423, endPoint x: 495, endPoint y: 413, distance: 188.3
click at [495, 413] on div "< div class = "bar" > < div class = "fill" style = "width:10%" > </ div > </ di…" at bounding box center [798, 355] width 655 height 531
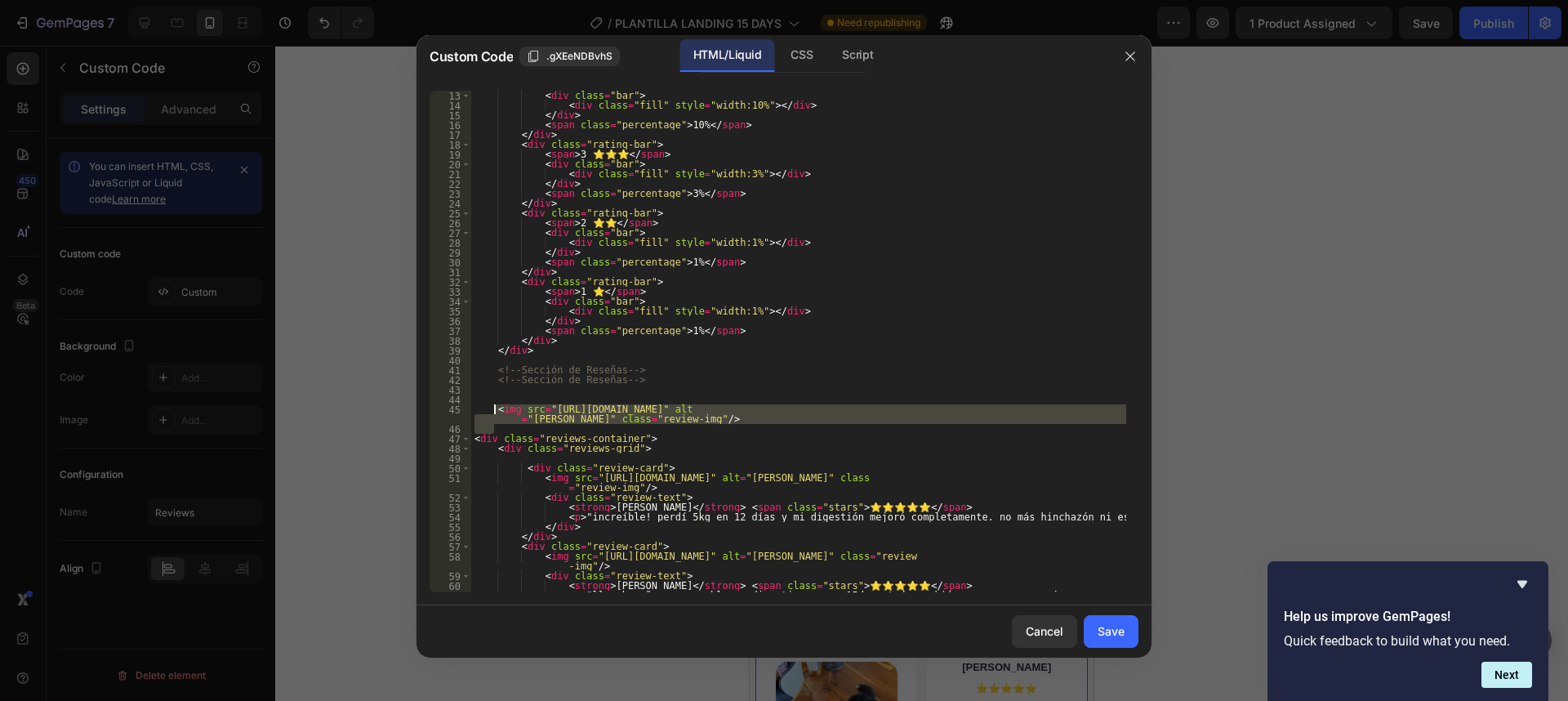
type textarea "<img src="[URL][DOMAIN_NAME]" alt="[PERSON_NAME]" class="review-img"/>"
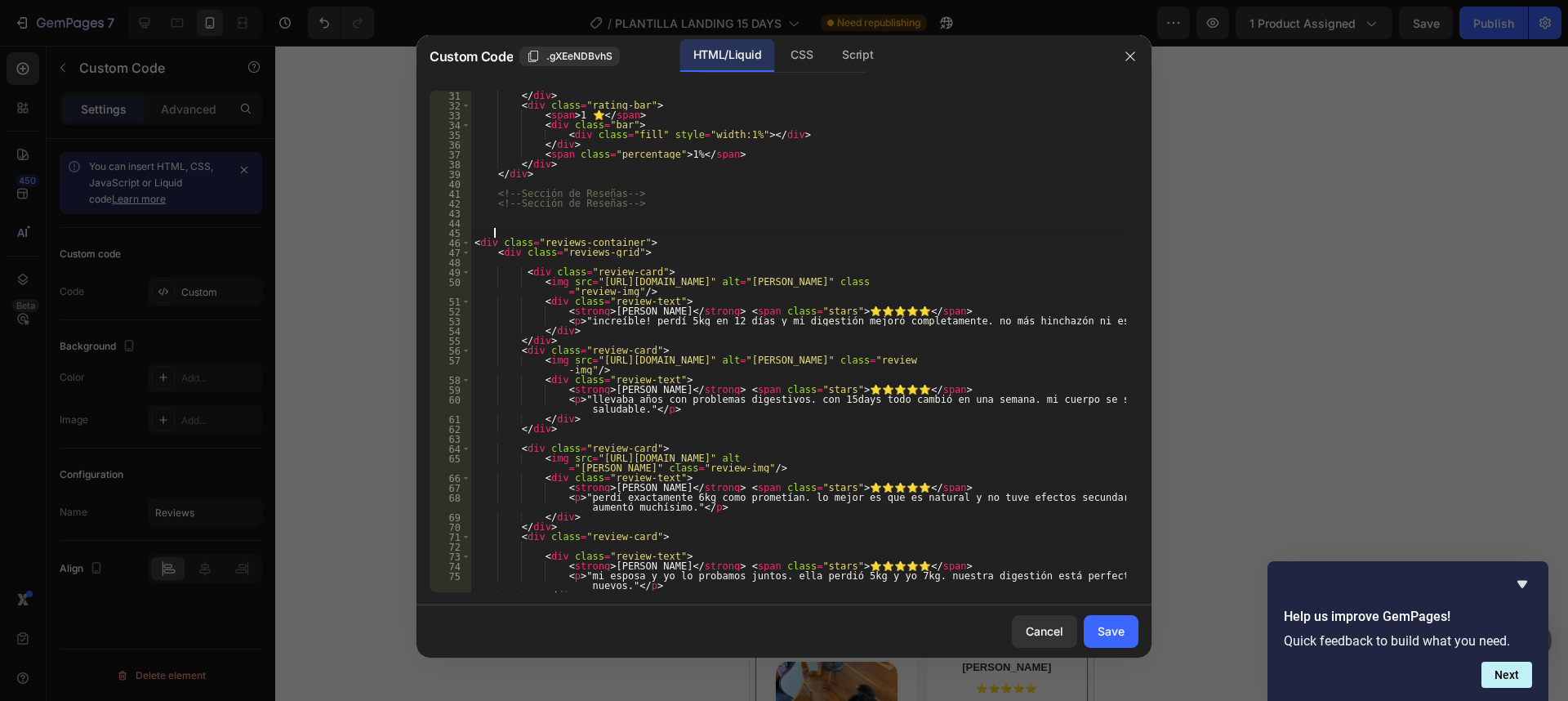
scroll to position [412, 0]
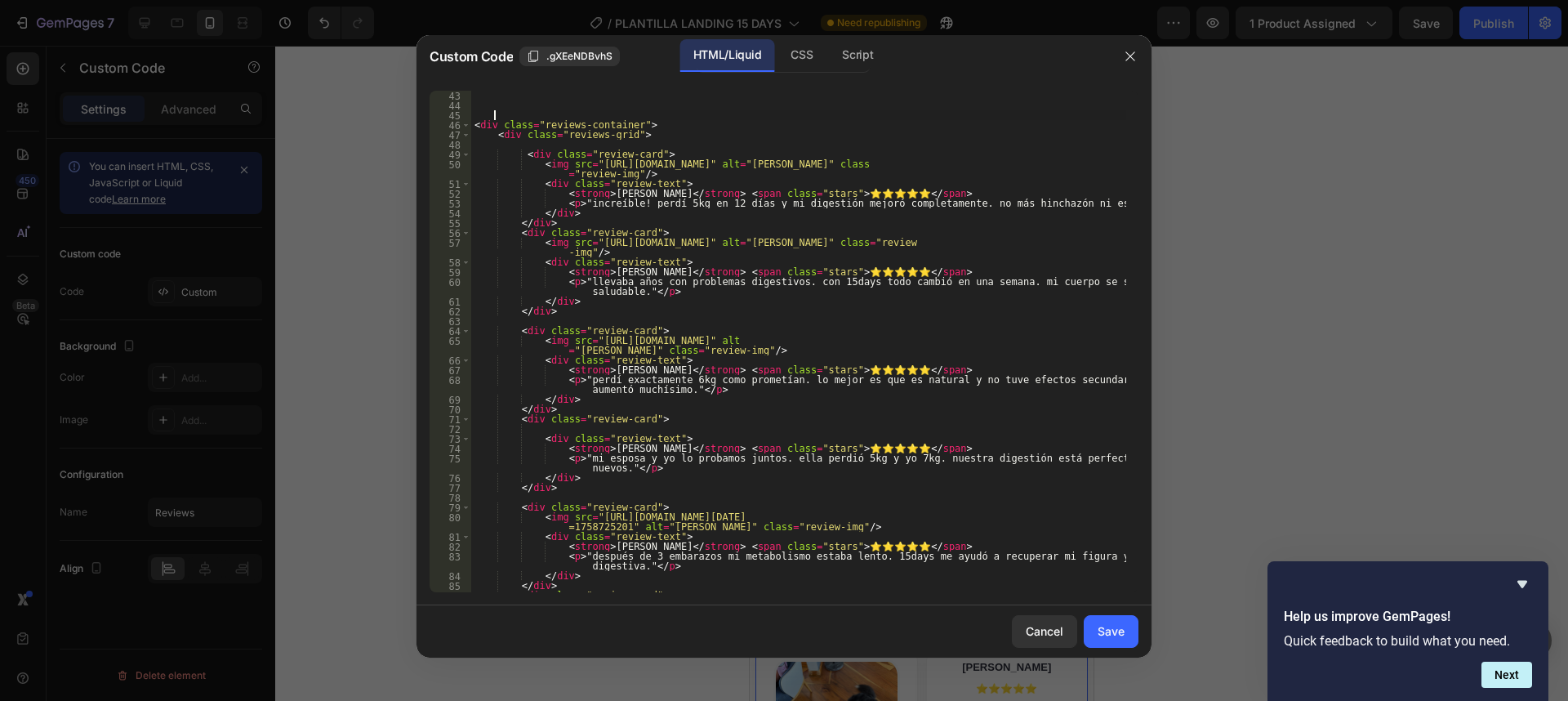
click at [688, 434] on div "< div class = "reviews-container" > < div class = "reviews-grid" > < div class …" at bounding box center [798, 351] width 655 height 521
click at [679, 416] on div "< div class = "reviews-container" > < div class = "reviews-grid" > < div class …" at bounding box center [798, 351] width 655 height 521
type textarea "<div class="review-card">"
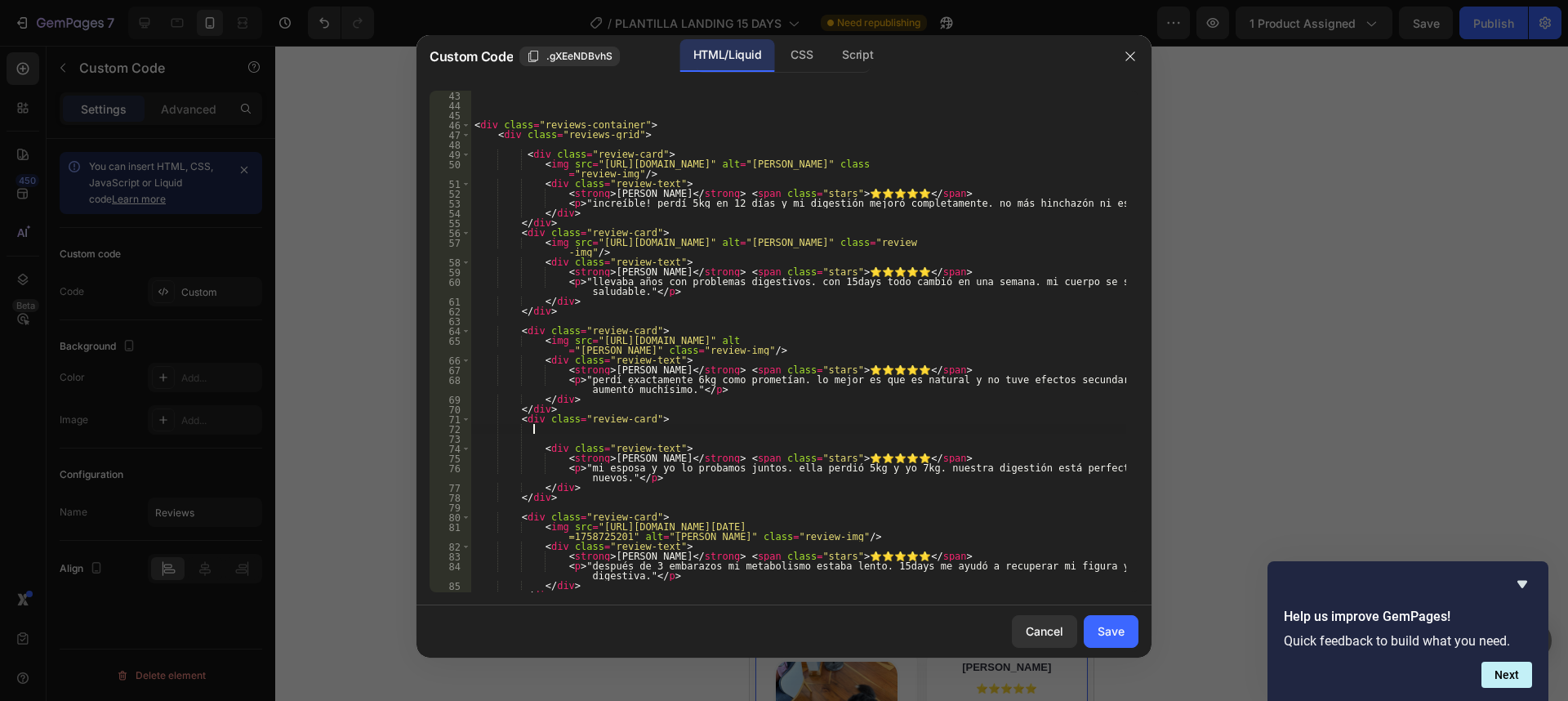
paste textarea
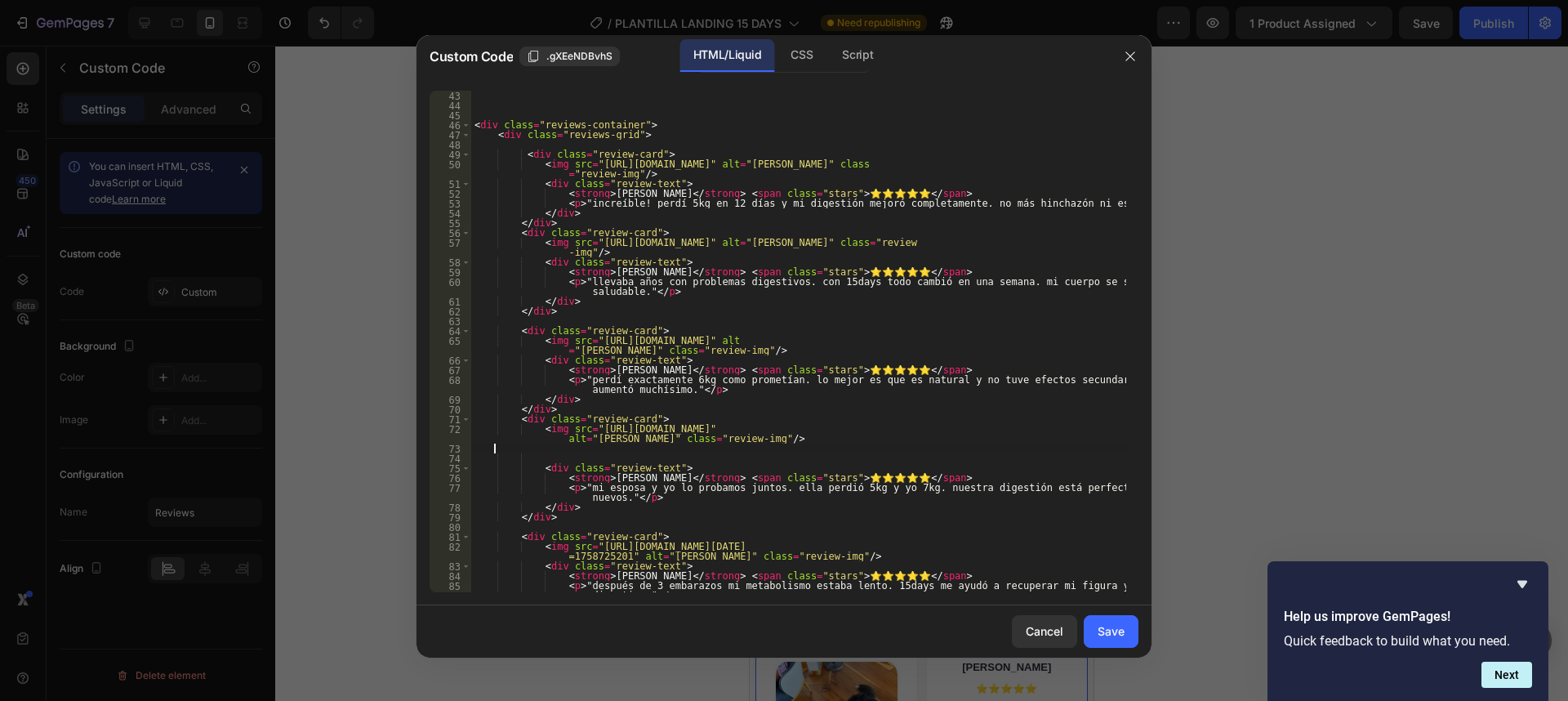
scroll to position [0, 0]
click at [1092, 631] on button "Save" at bounding box center [1110, 631] width 55 height 32
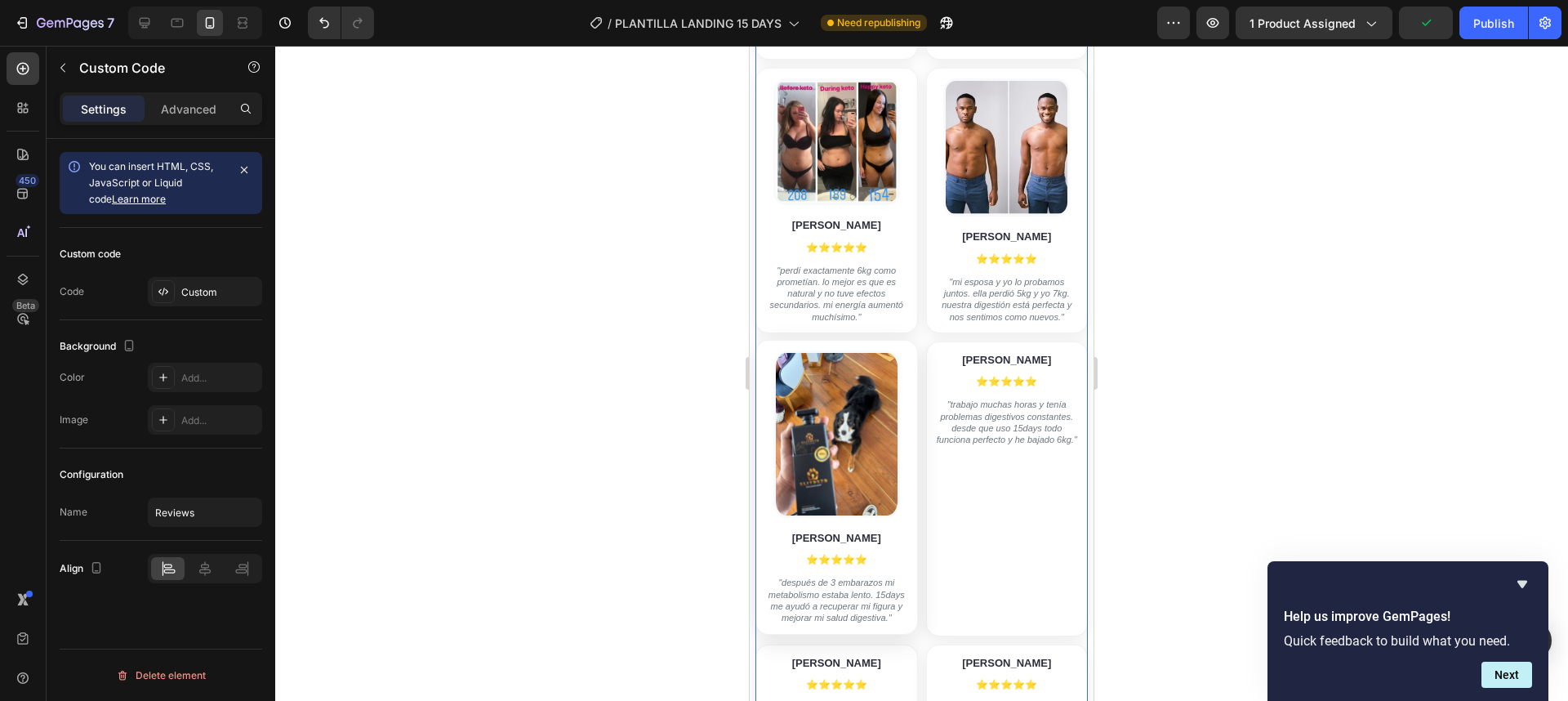
scroll to position [6200, 0]
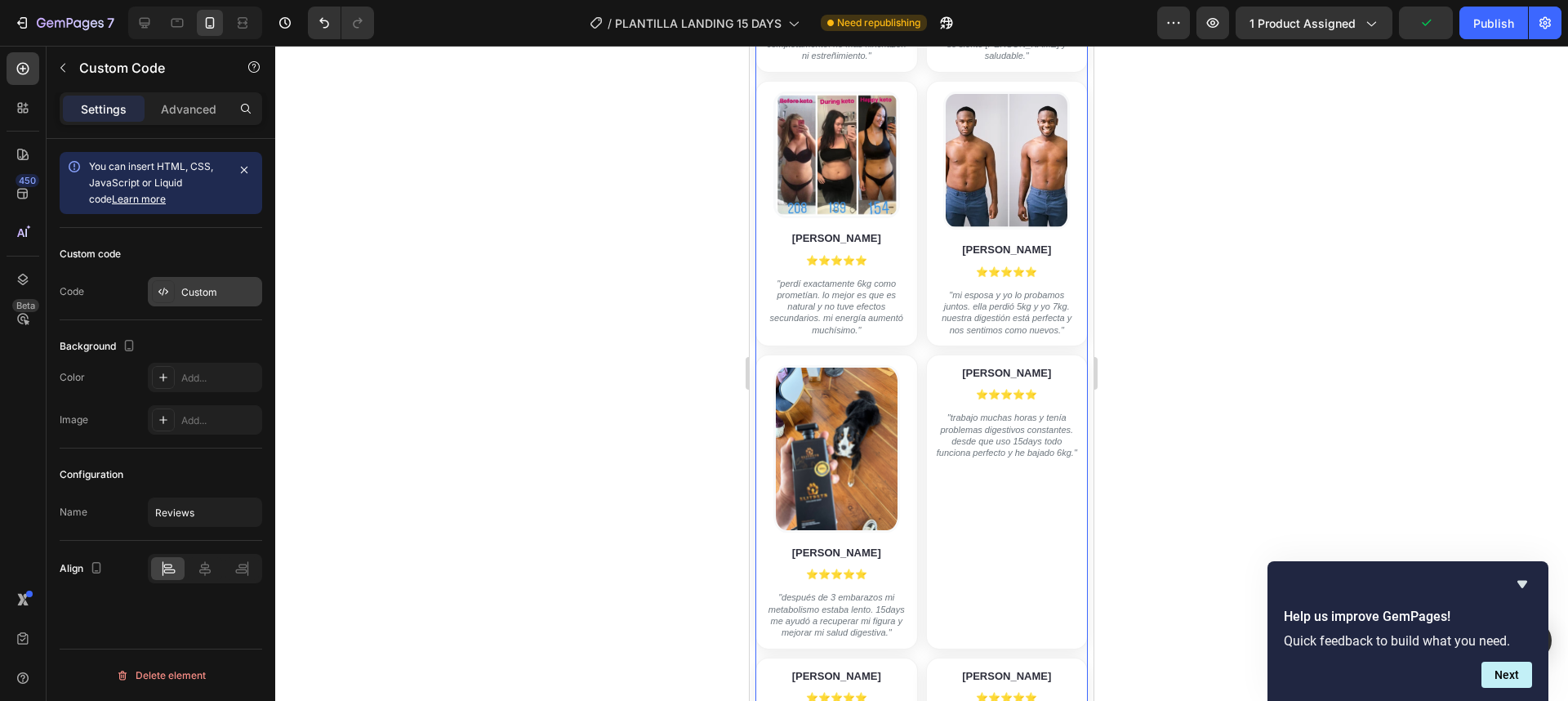
click at [167, 295] on icon at bounding box center [163, 291] width 13 height 13
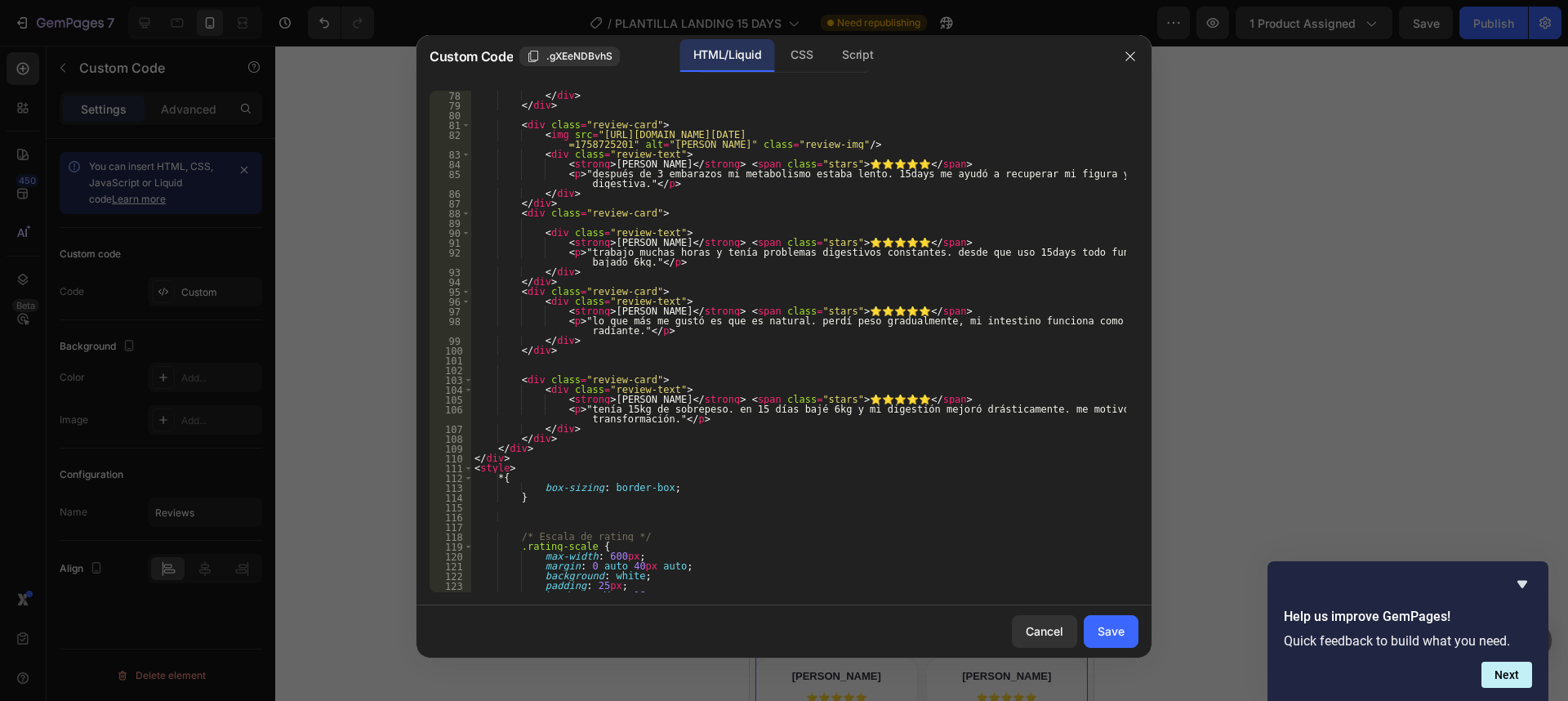
scroll to position [705, 0]
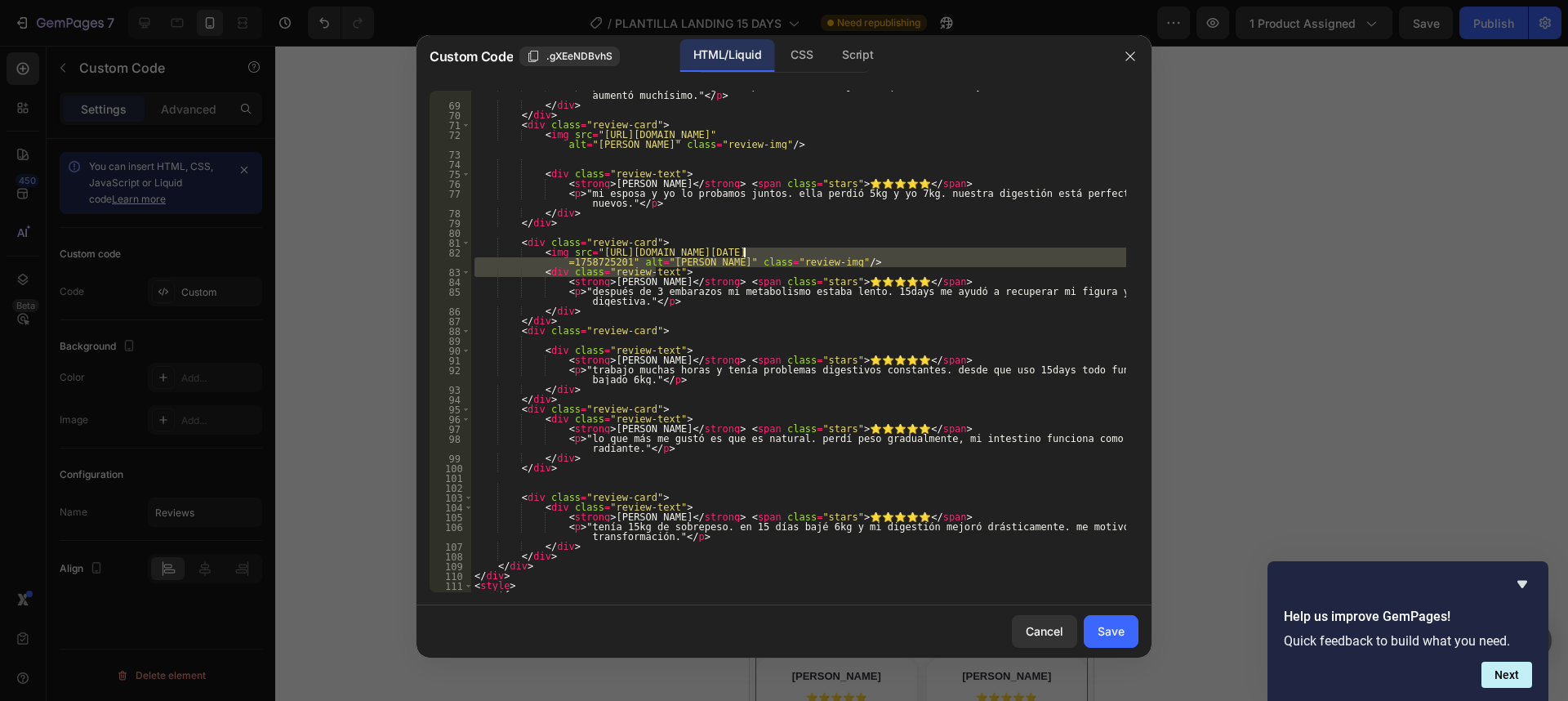
drag, startPoint x: 792, startPoint y: 267, endPoint x: 741, endPoint y: 252, distance: 53.2
click at [741, 252] on div "< p > "perdí exactamente 6kg como prometían. lo mejor es que es natural y no tu…" at bounding box center [798, 346] width 655 height 531
click at [788, 260] on div "< p > "perdí exactamente 6kg como prometían. lo mejor es que es natural y no tu…" at bounding box center [798, 341] width 655 height 501
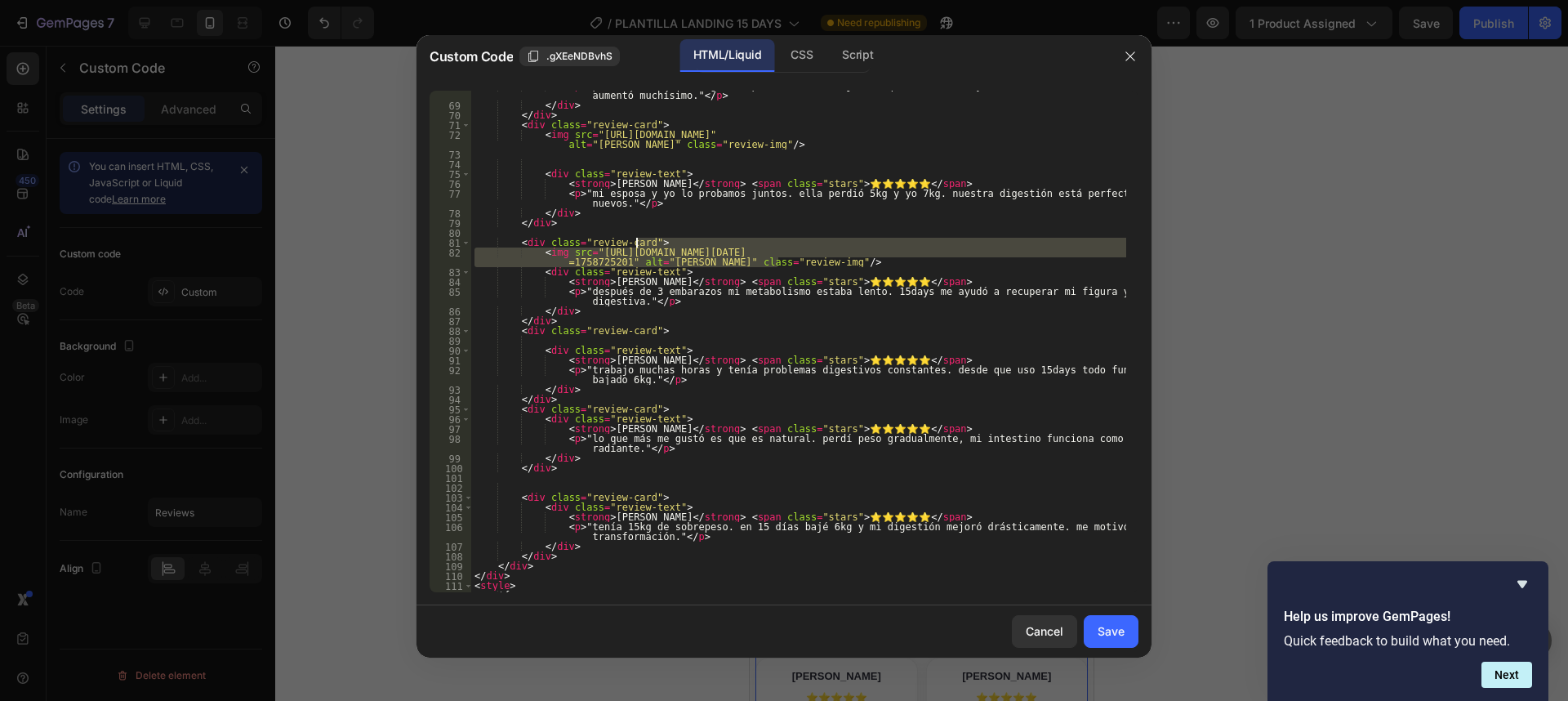
drag, startPoint x: 796, startPoint y: 261, endPoint x: 757, endPoint y: 244, distance: 42.5
click at [757, 244] on div "< p > "perdí exactamente 6kg como prometían. lo mejor es que es natural y no tu…" at bounding box center [798, 346] width 655 height 531
type textarea "<div class="review-card">"
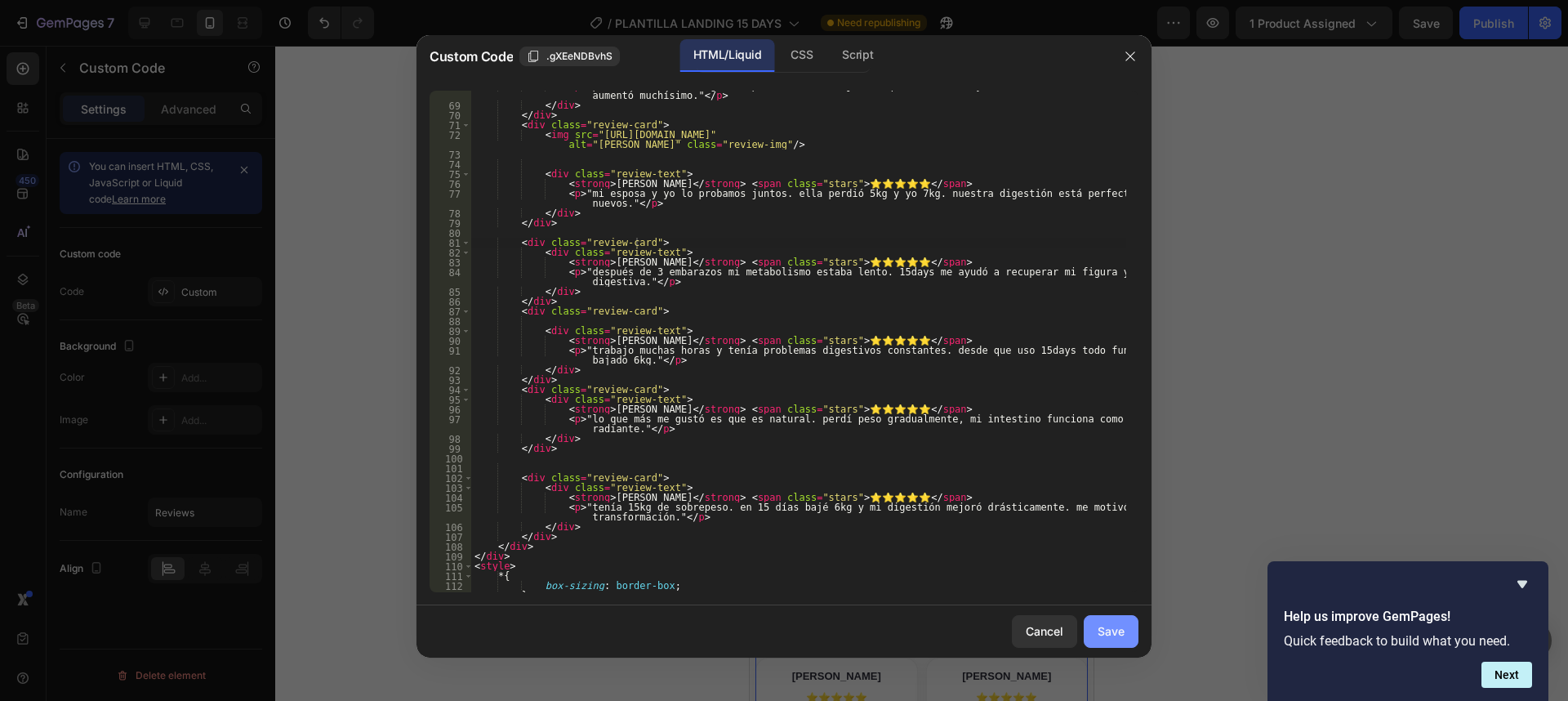
click at [1117, 645] on button "Save" at bounding box center [1110, 631] width 55 height 32
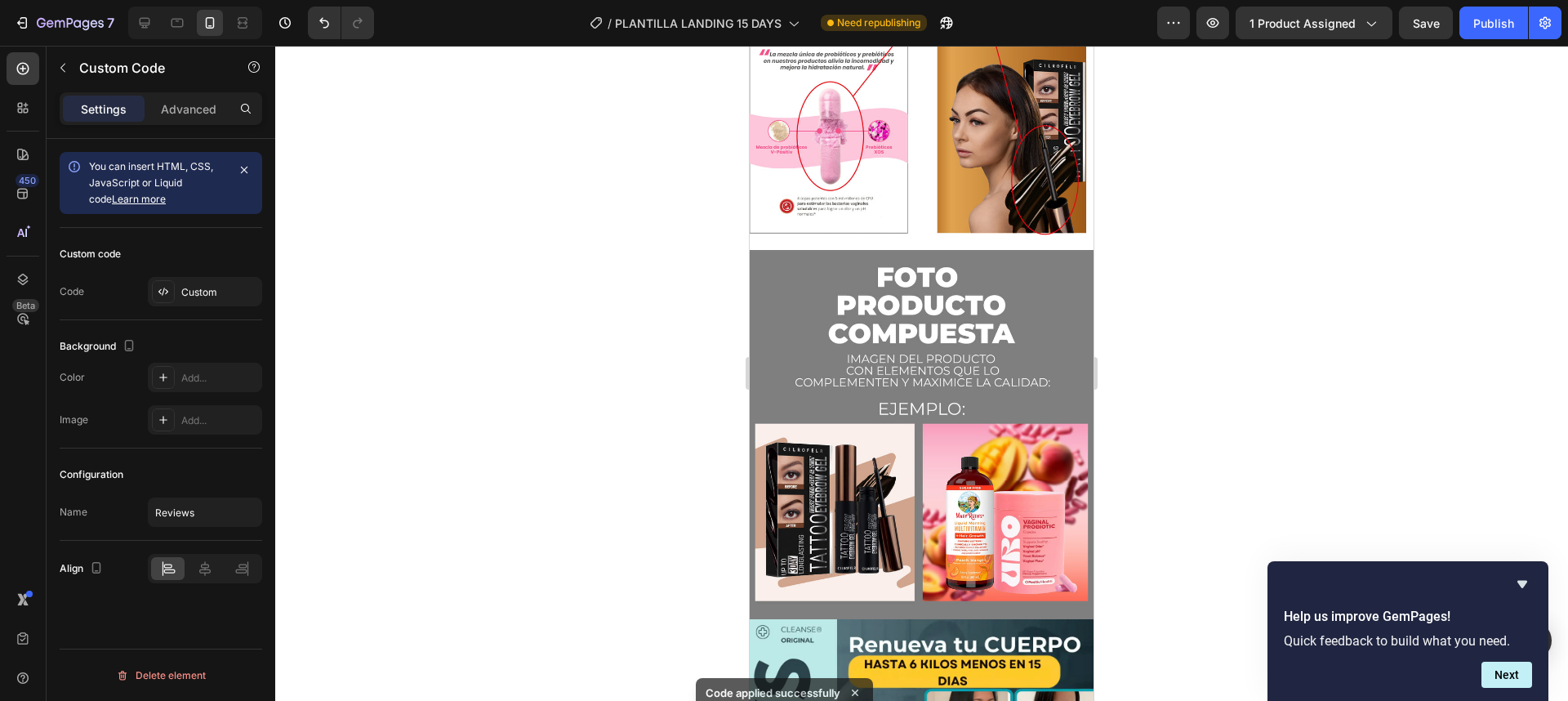
scroll to position [4240, 0]
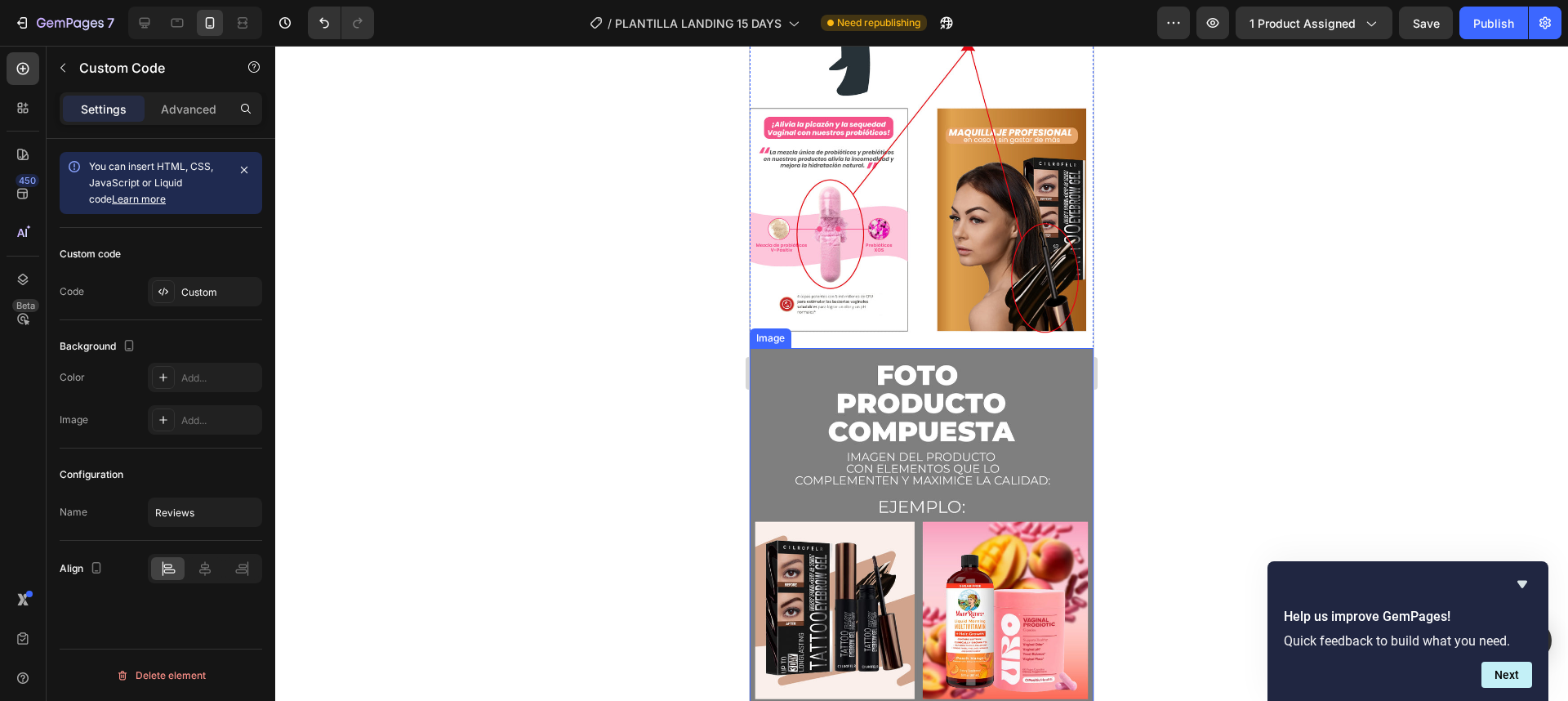
click at [988, 378] on img at bounding box center [921, 533] width 344 height 369
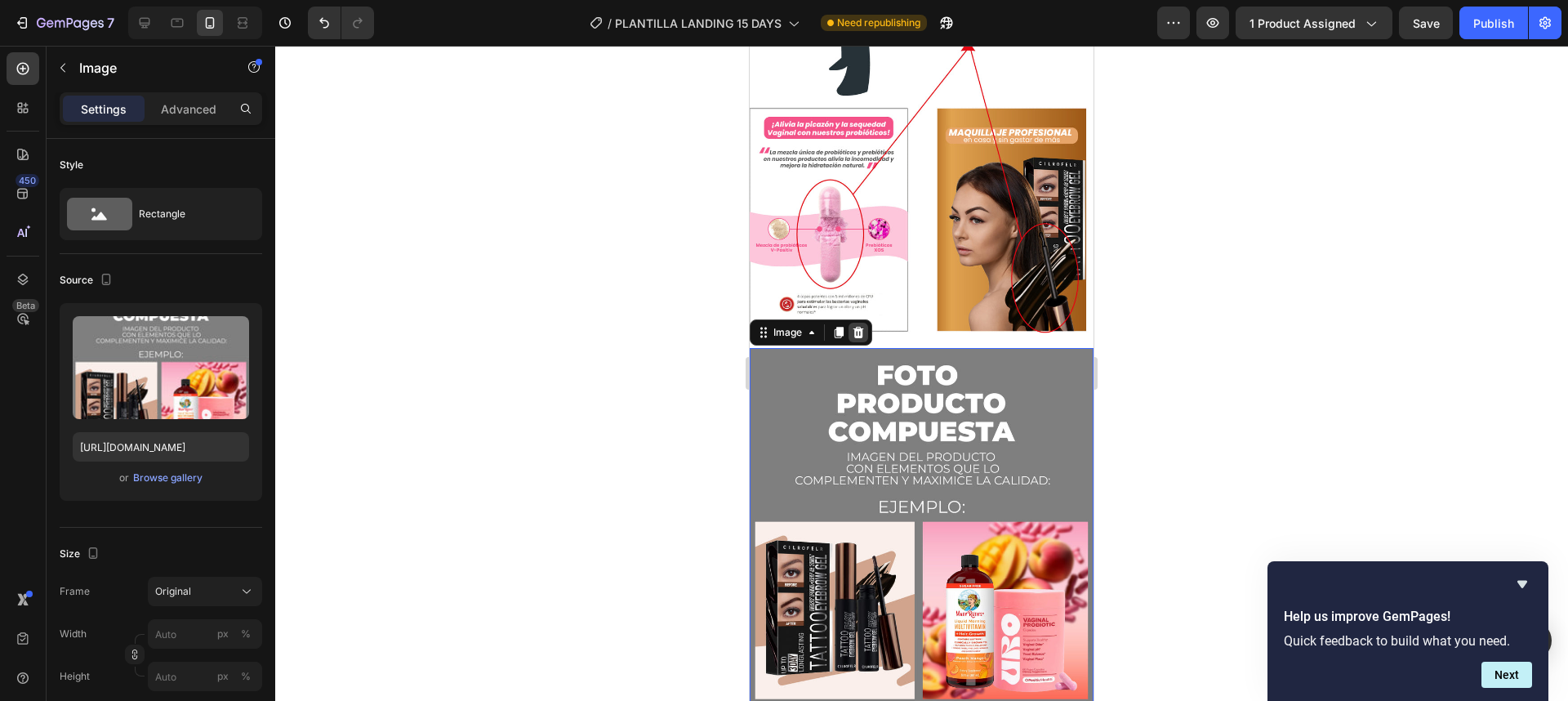
click at [859, 327] on icon at bounding box center [859, 332] width 11 height 12
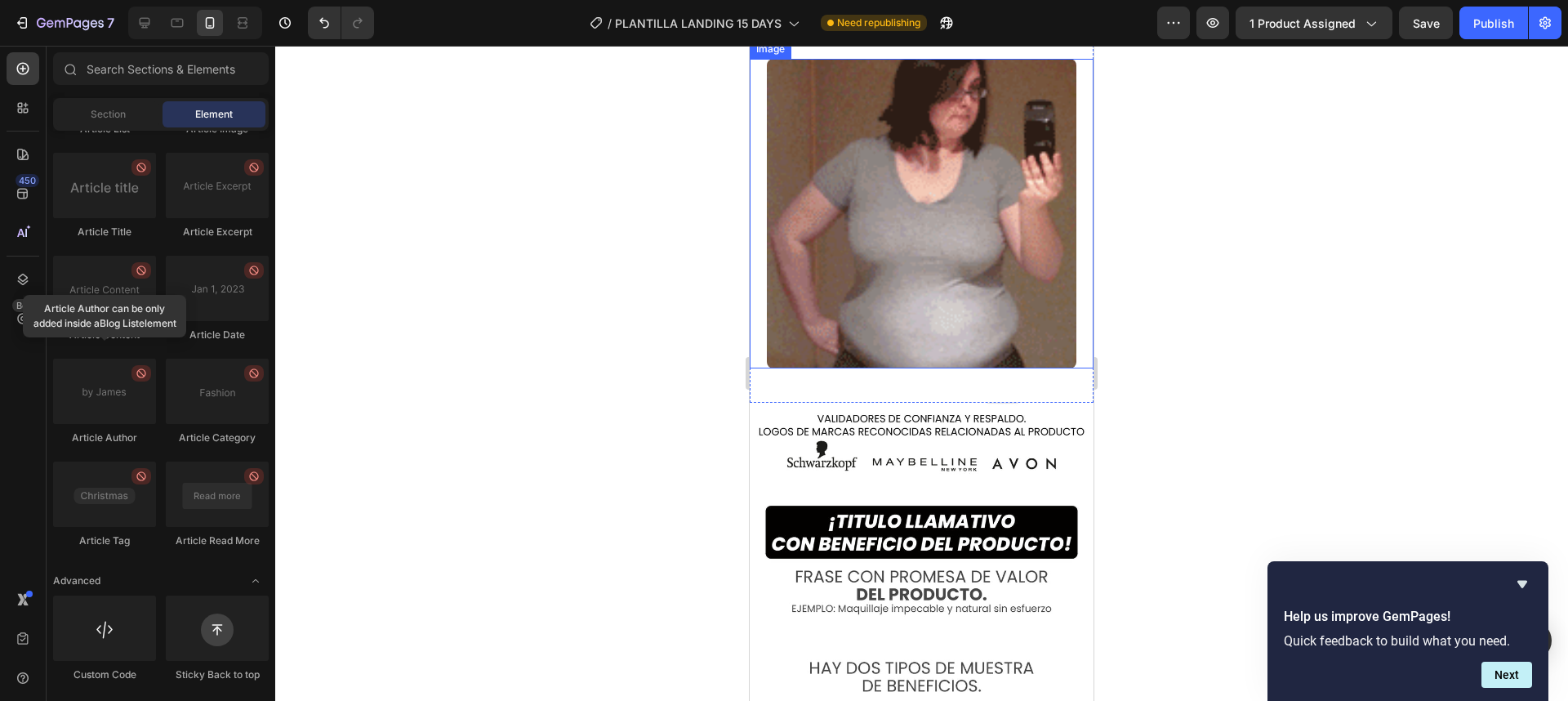
scroll to position [2379, 0]
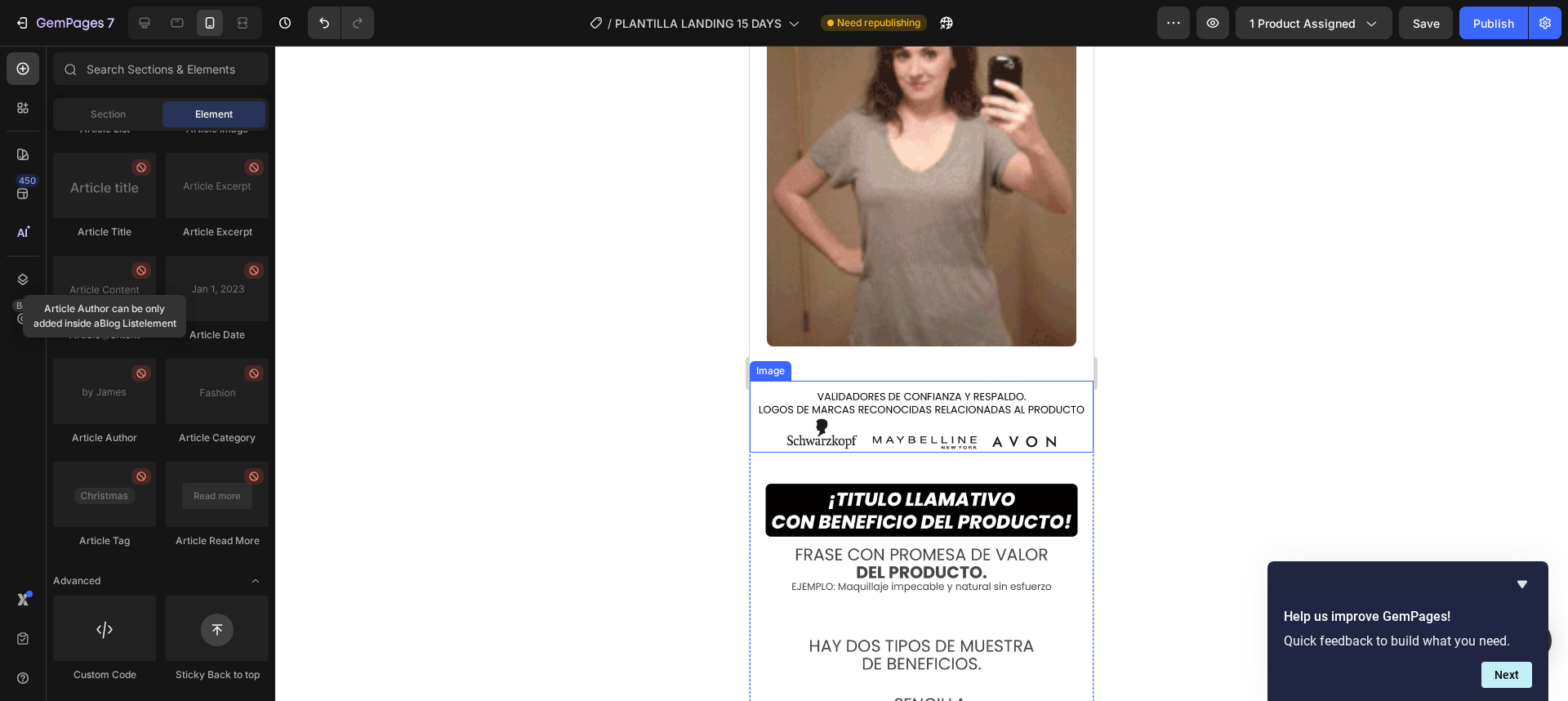
click at [979, 414] on img at bounding box center [921, 416] width 344 height 72
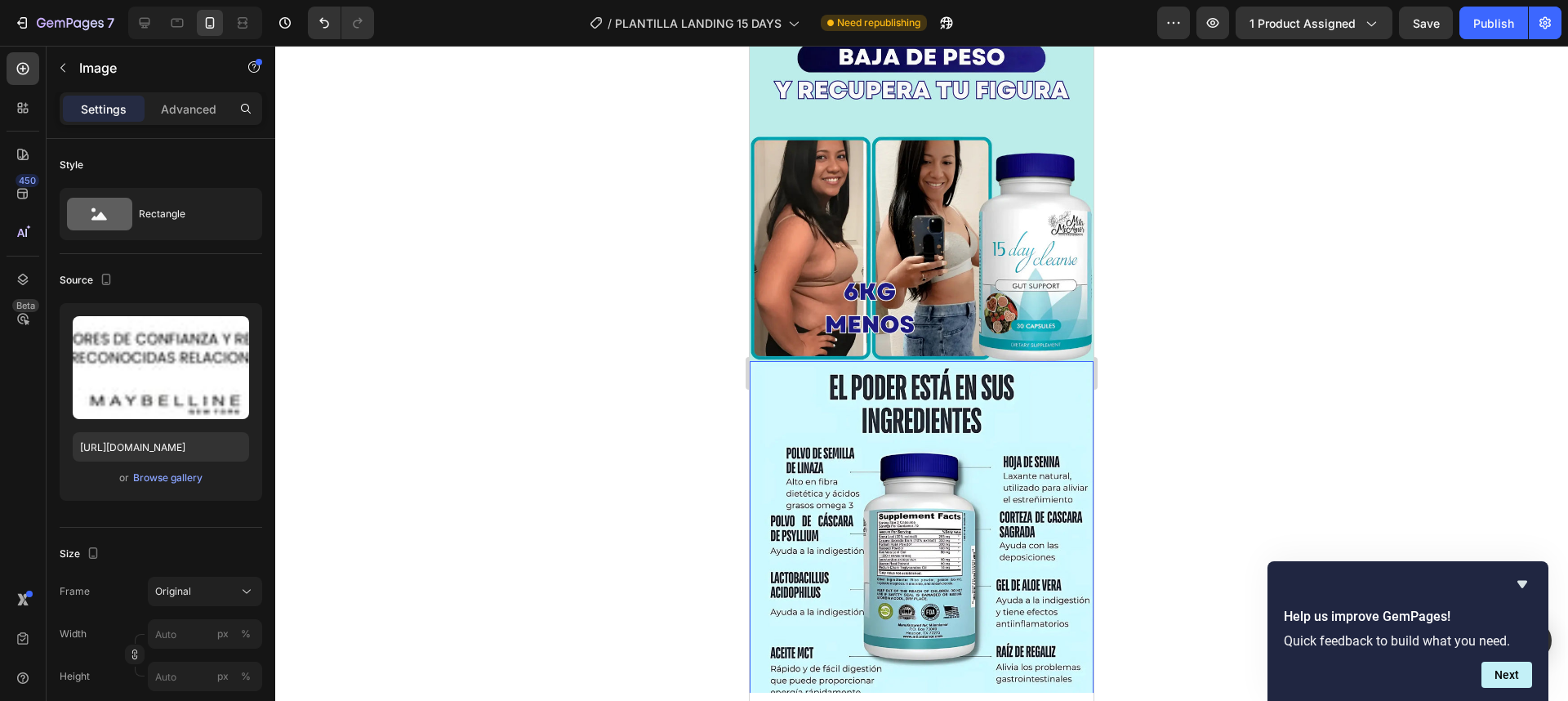
scroll to position [1680, 0]
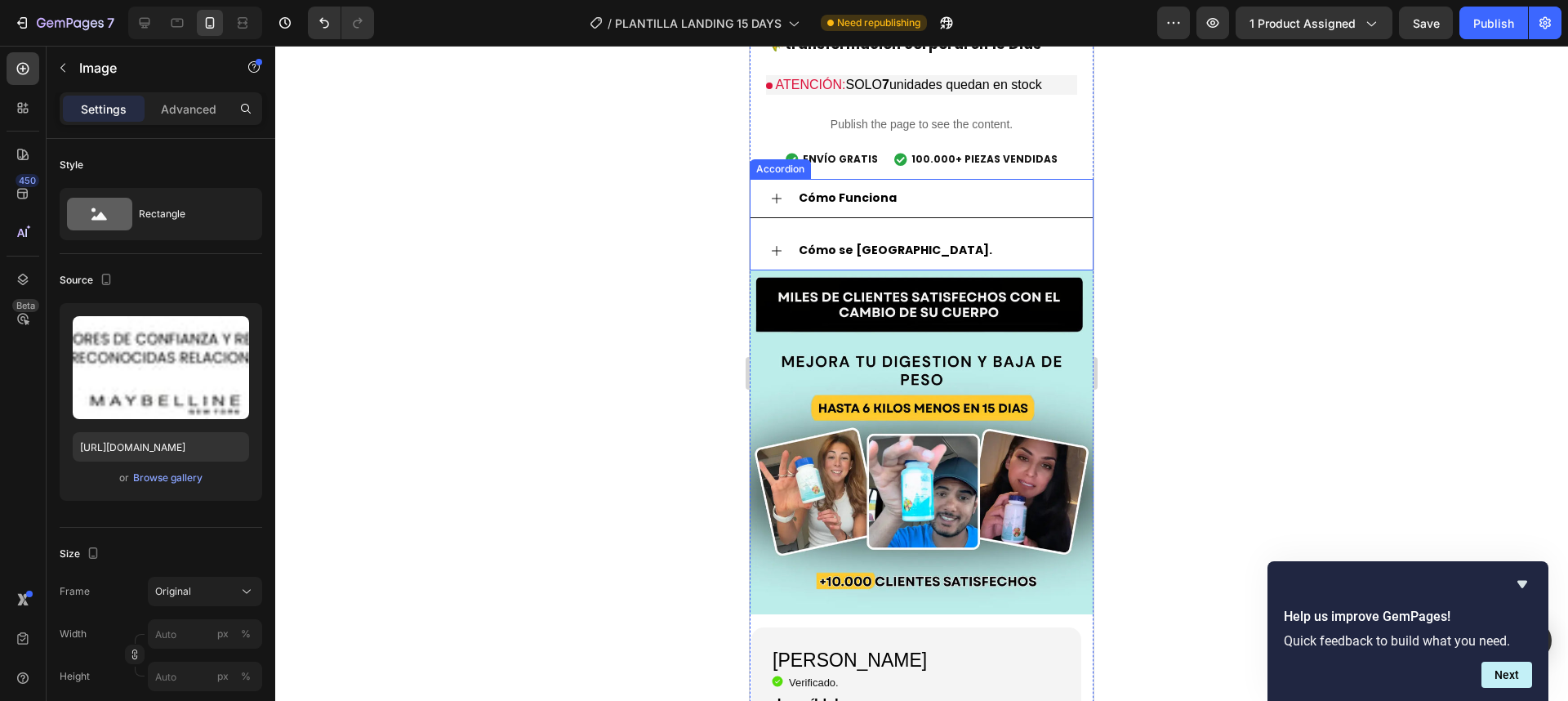
click at [933, 355] on img at bounding box center [921, 442] width 344 height 344
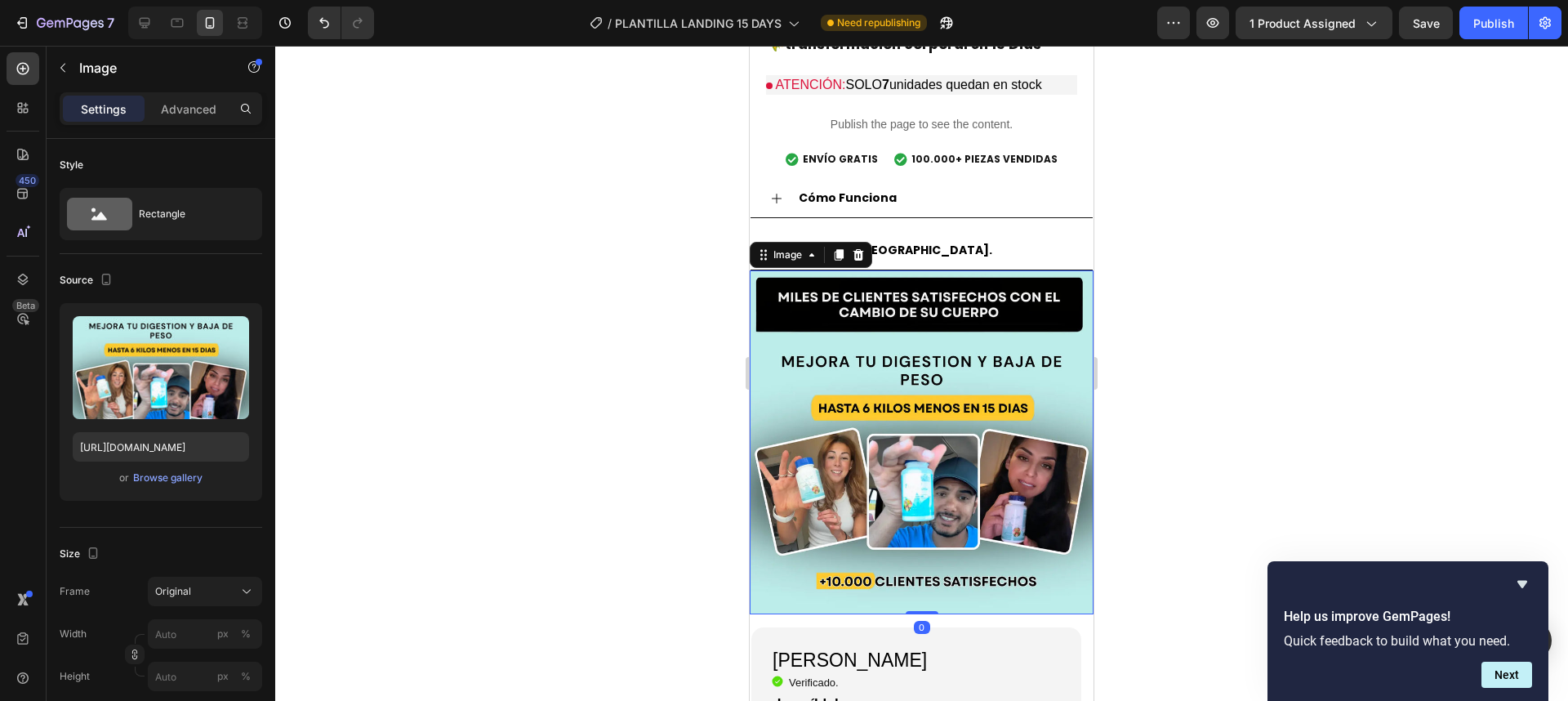
scroll to position [713, 0]
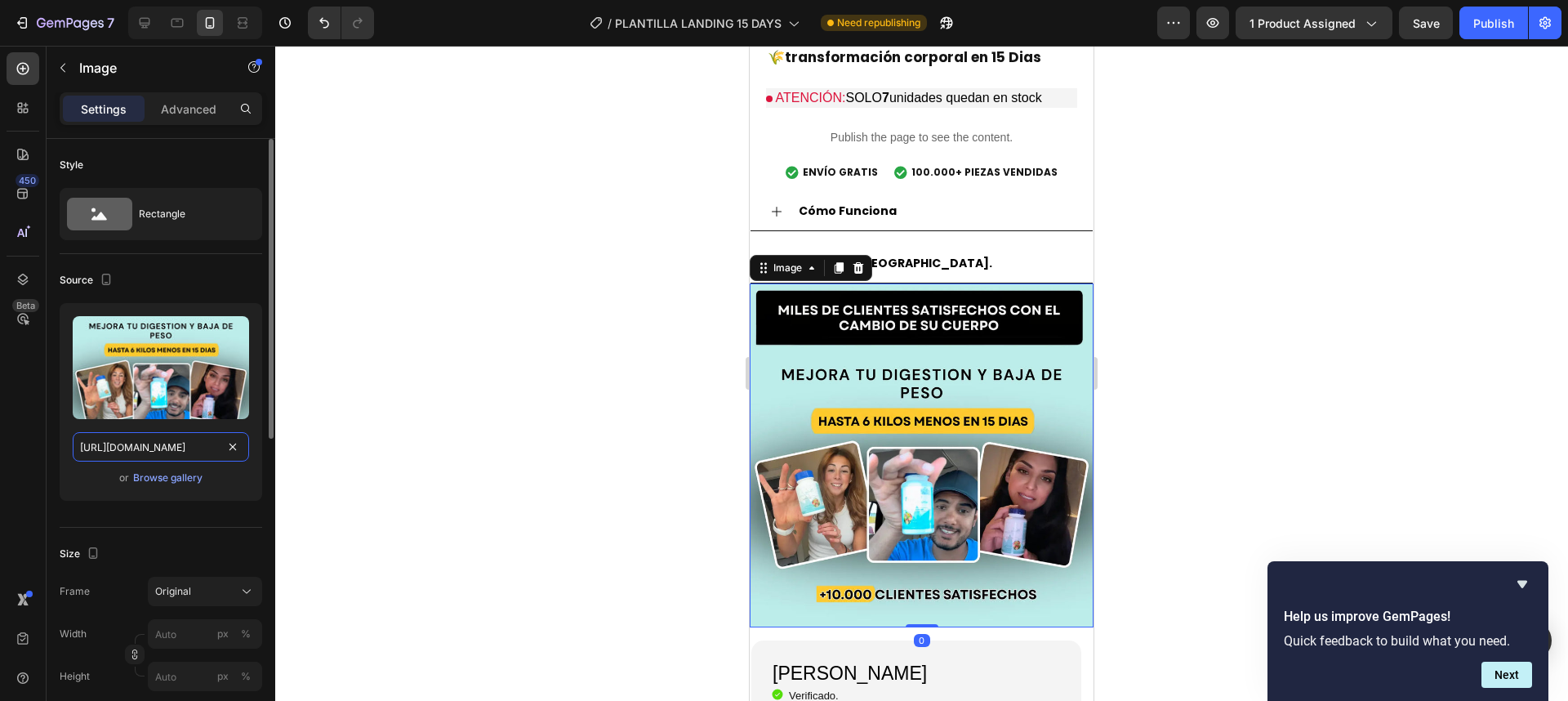
click at [168, 445] on input "[URL][DOMAIN_NAME]" at bounding box center [160, 446] width 176 height 30
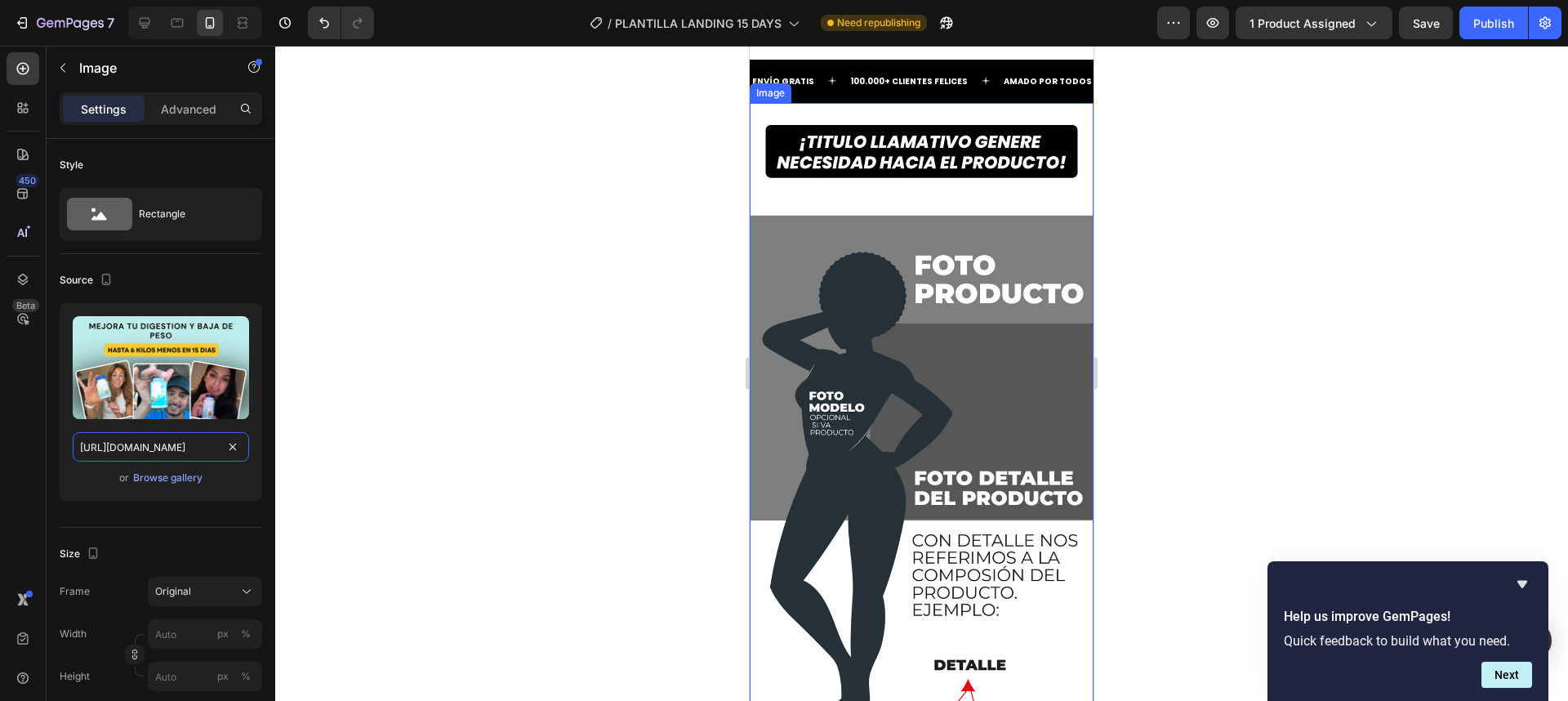
scroll to position [3653, 0]
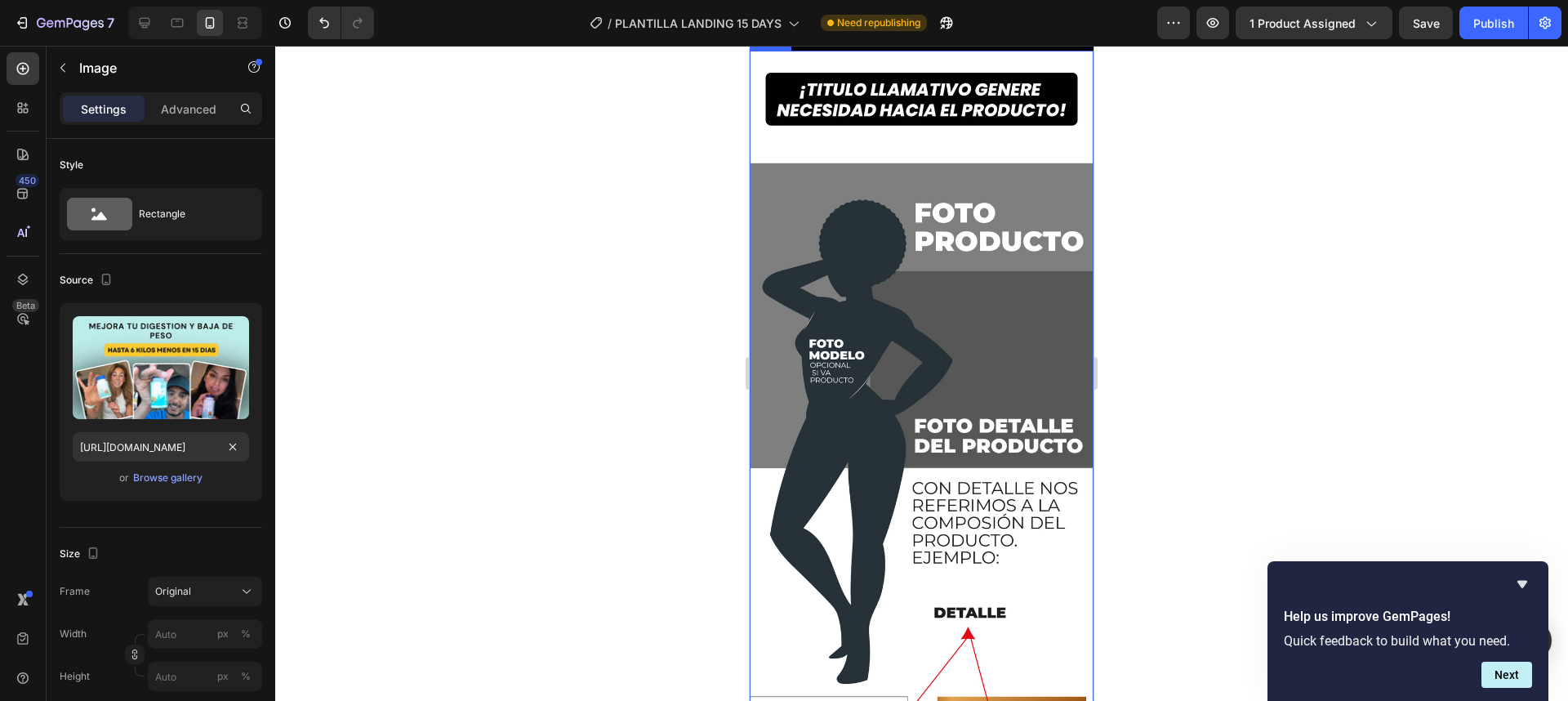
click at [908, 338] on img at bounding box center [921, 493] width 344 height 885
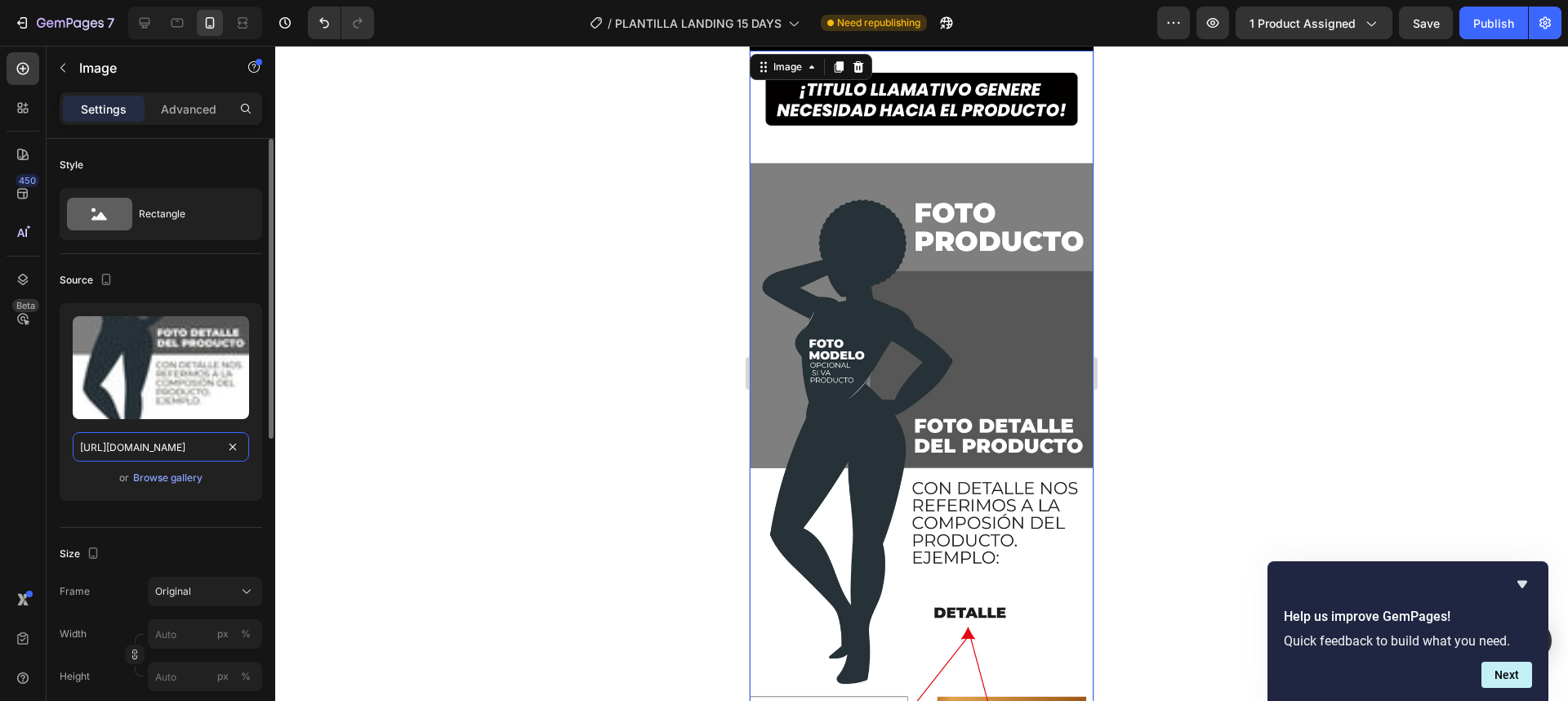
click at [132, 444] on input "[URL][DOMAIN_NAME]" at bounding box center [160, 446] width 176 height 30
paste input "3.webp?v=1758852523"
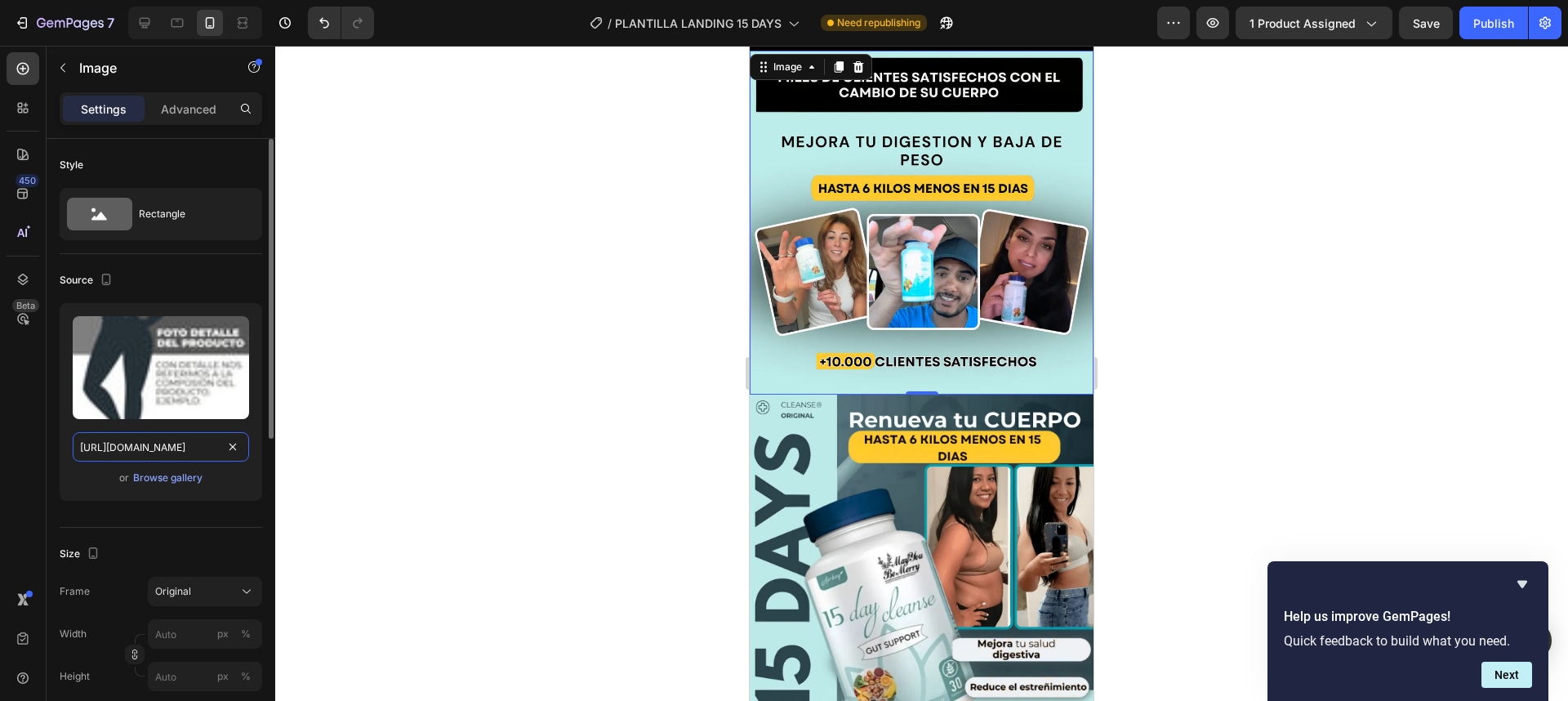
scroll to position [0, 227]
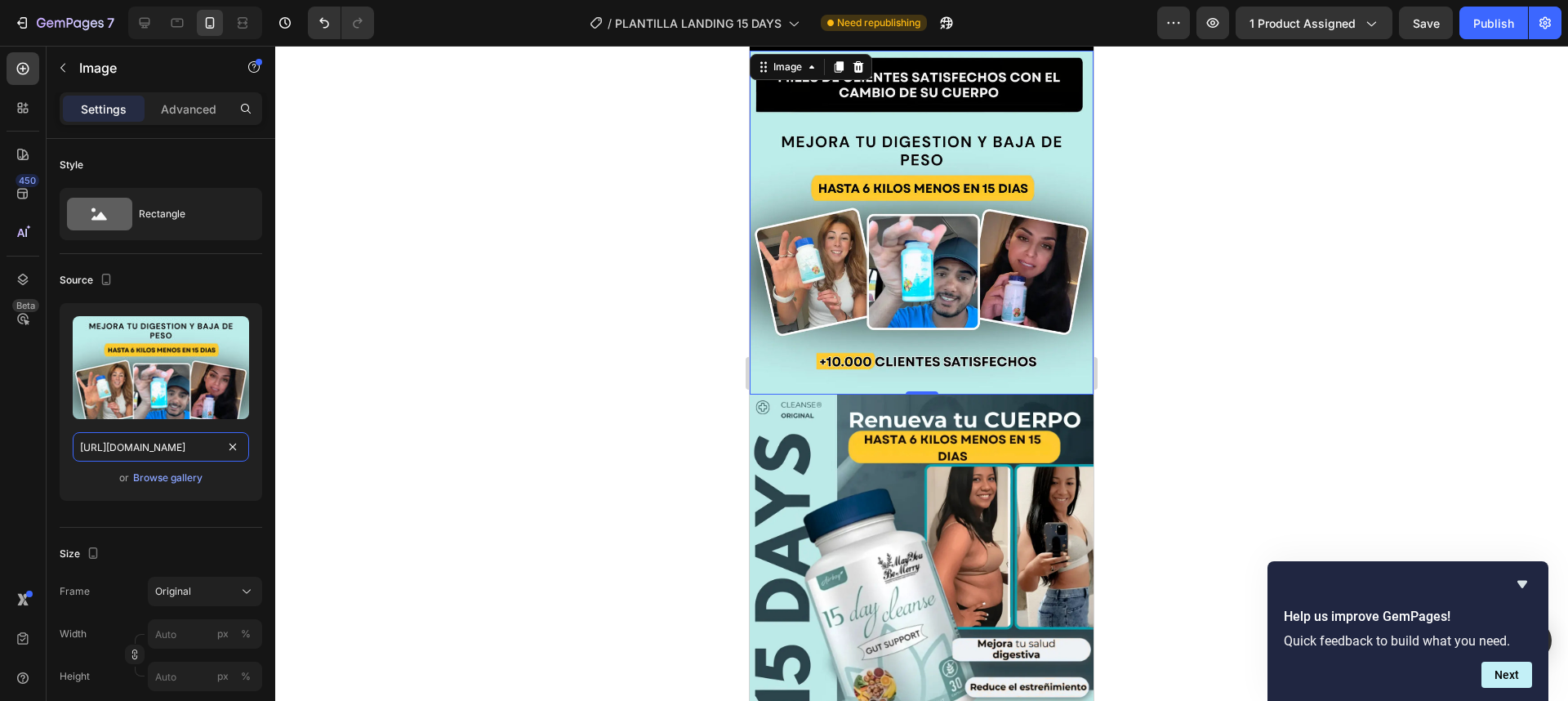
type input "[URL][DOMAIN_NAME]"
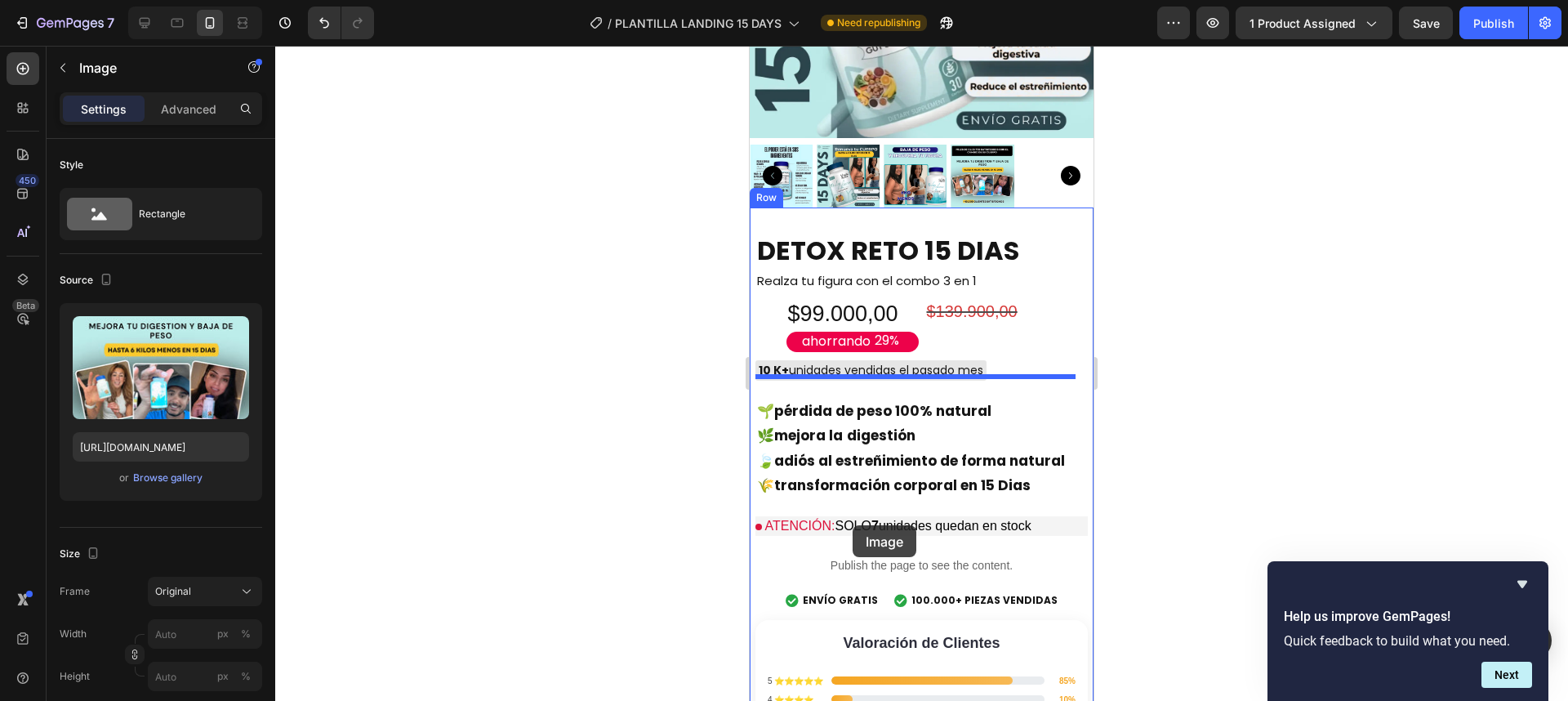
scroll to position [4339, 0]
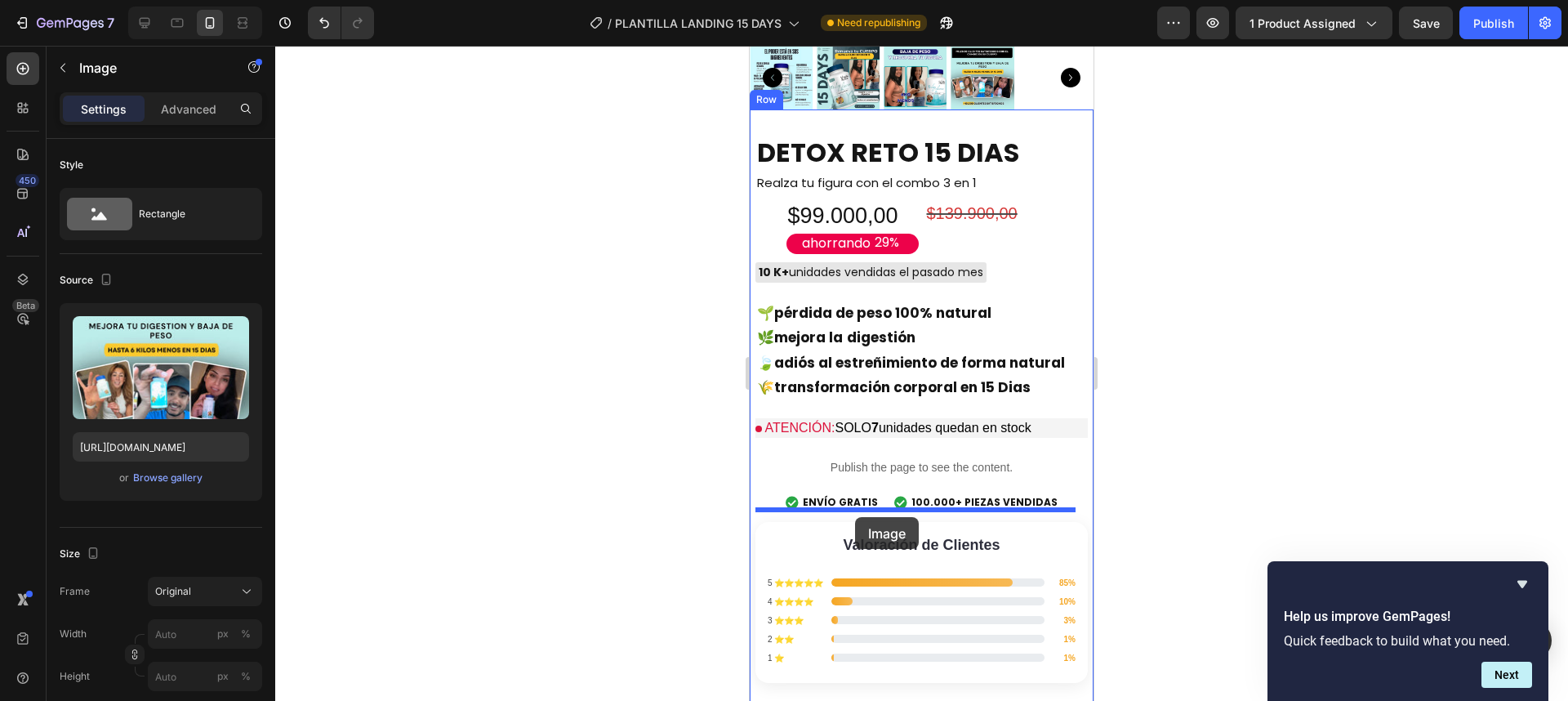
drag, startPoint x: 858, startPoint y: 307, endPoint x: 855, endPoint y: 517, distance: 210.0
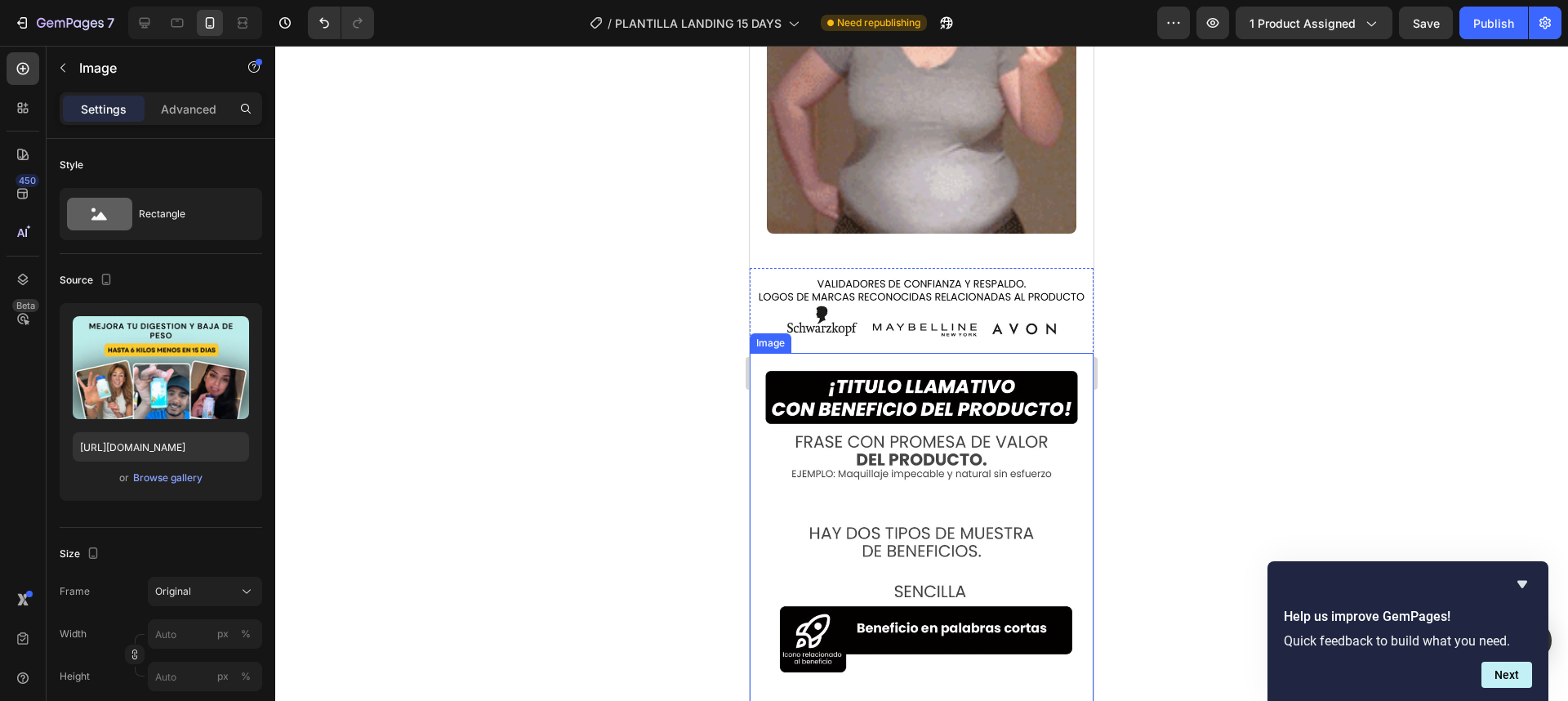
scroll to position [2537, 0]
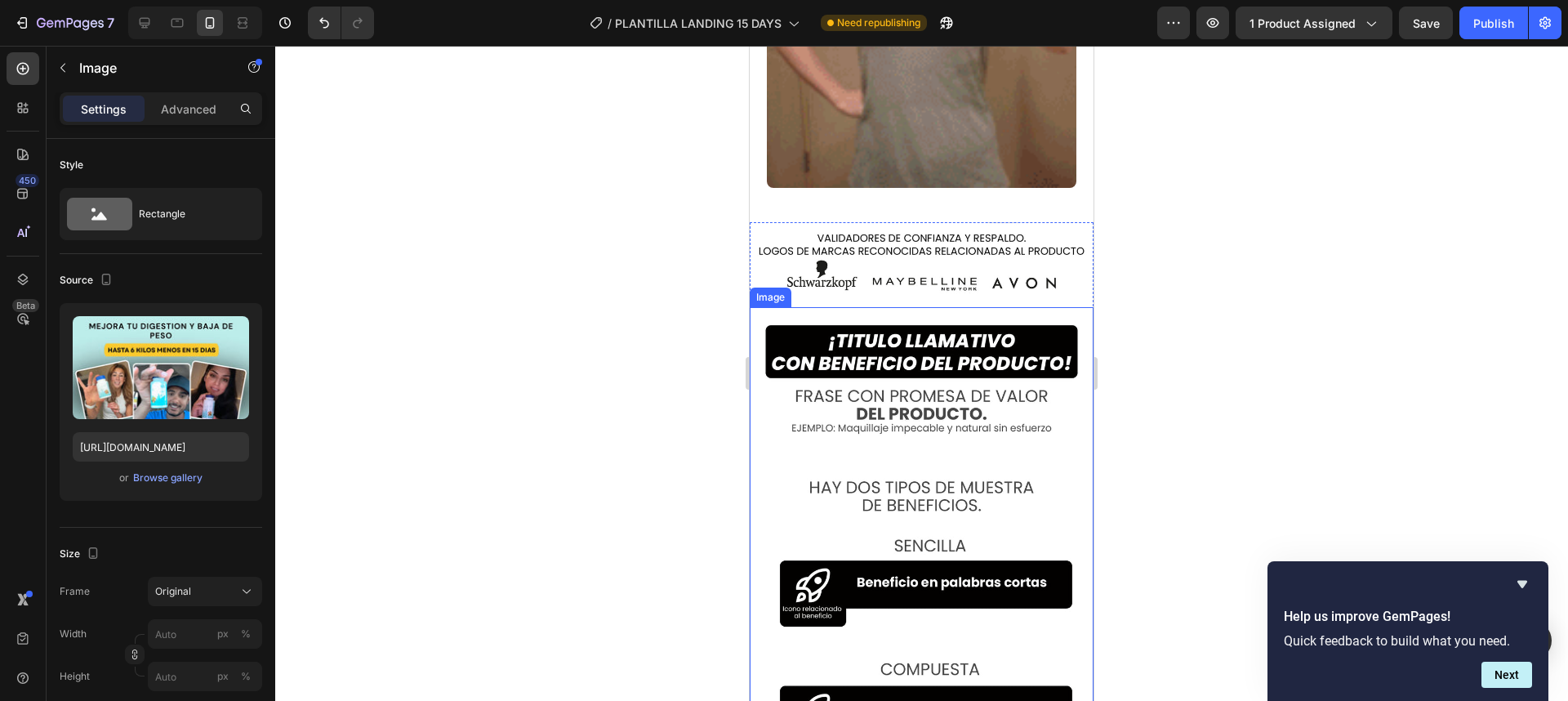
click at [974, 404] on img at bounding box center [921, 584] width 344 height 554
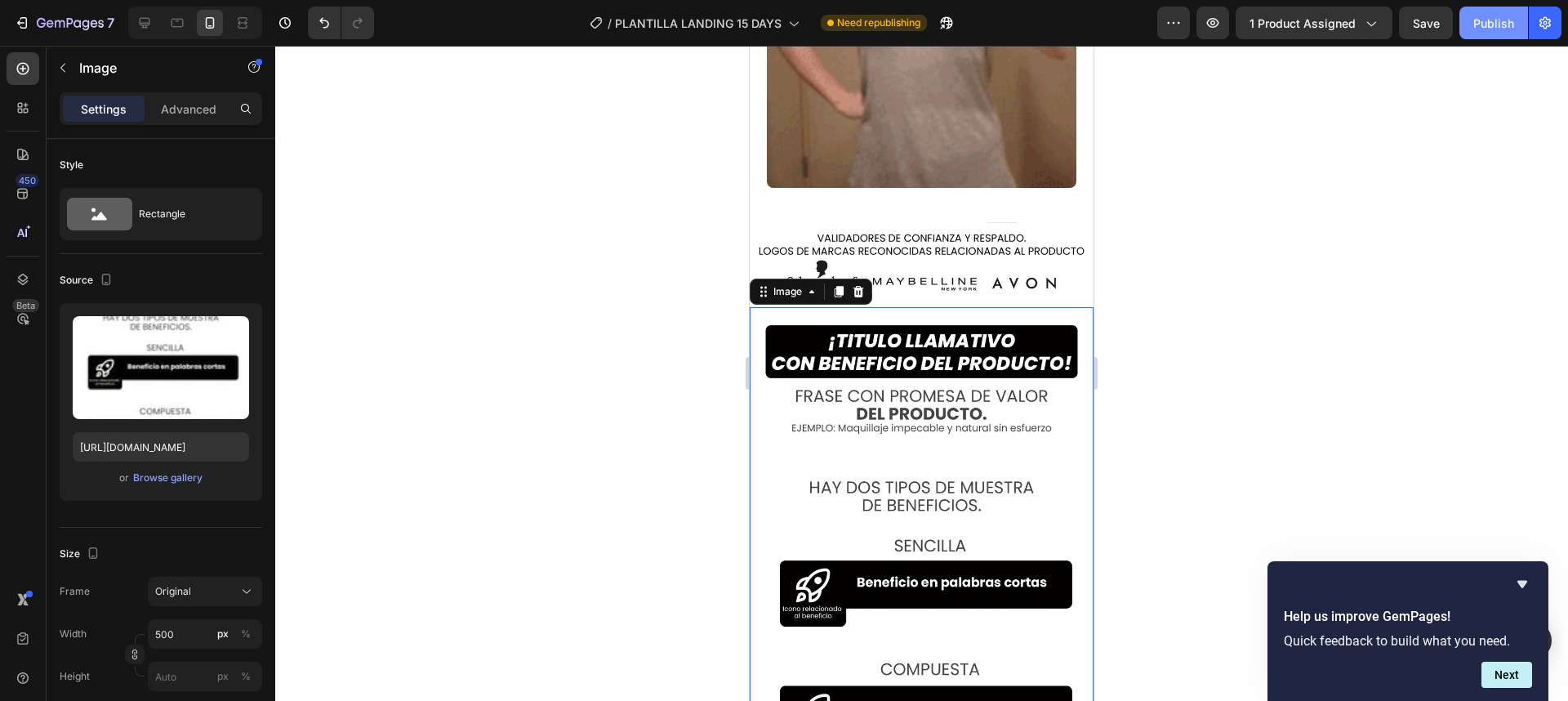
click at [1476, 33] on button "Publish" at bounding box center [1494, 22] width 69 height 32
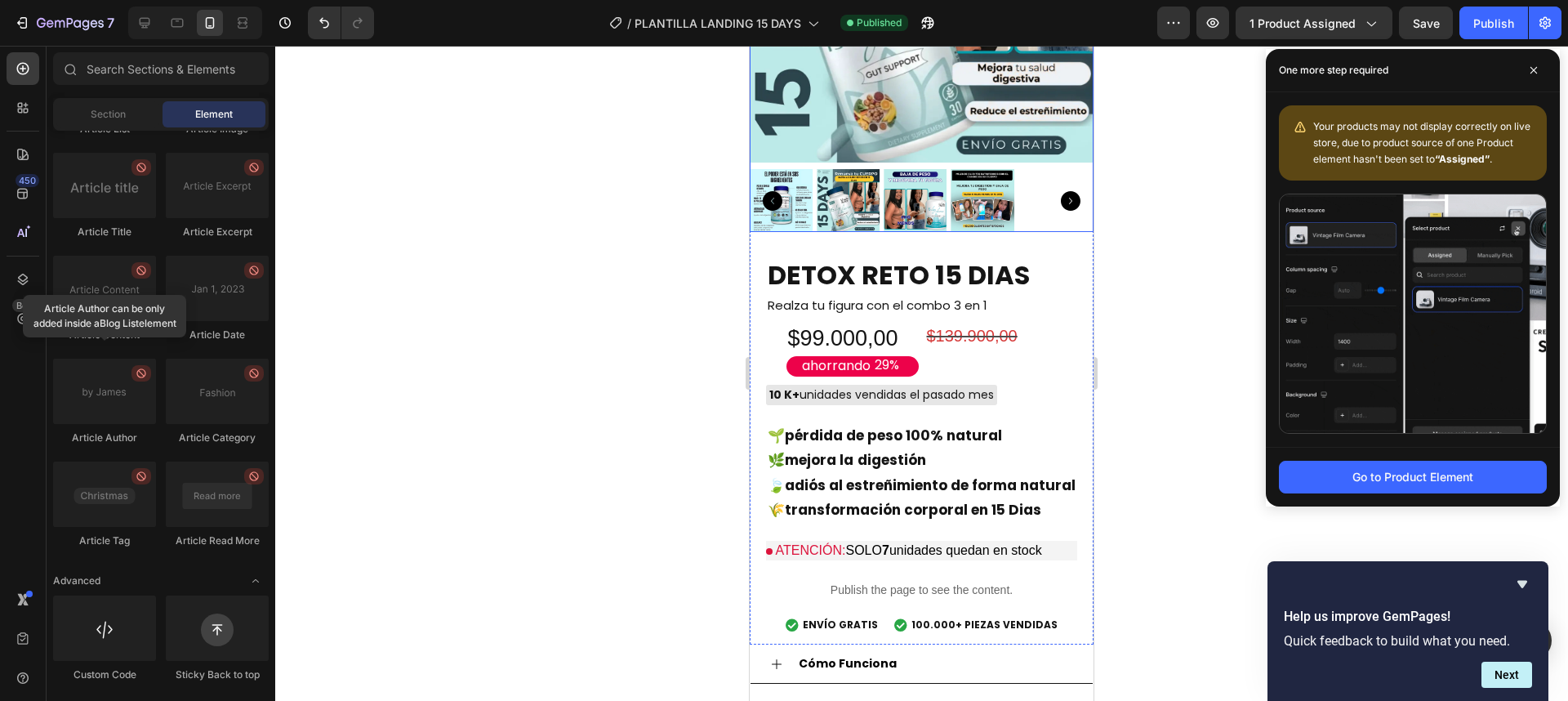
scroll to position [294, 0]
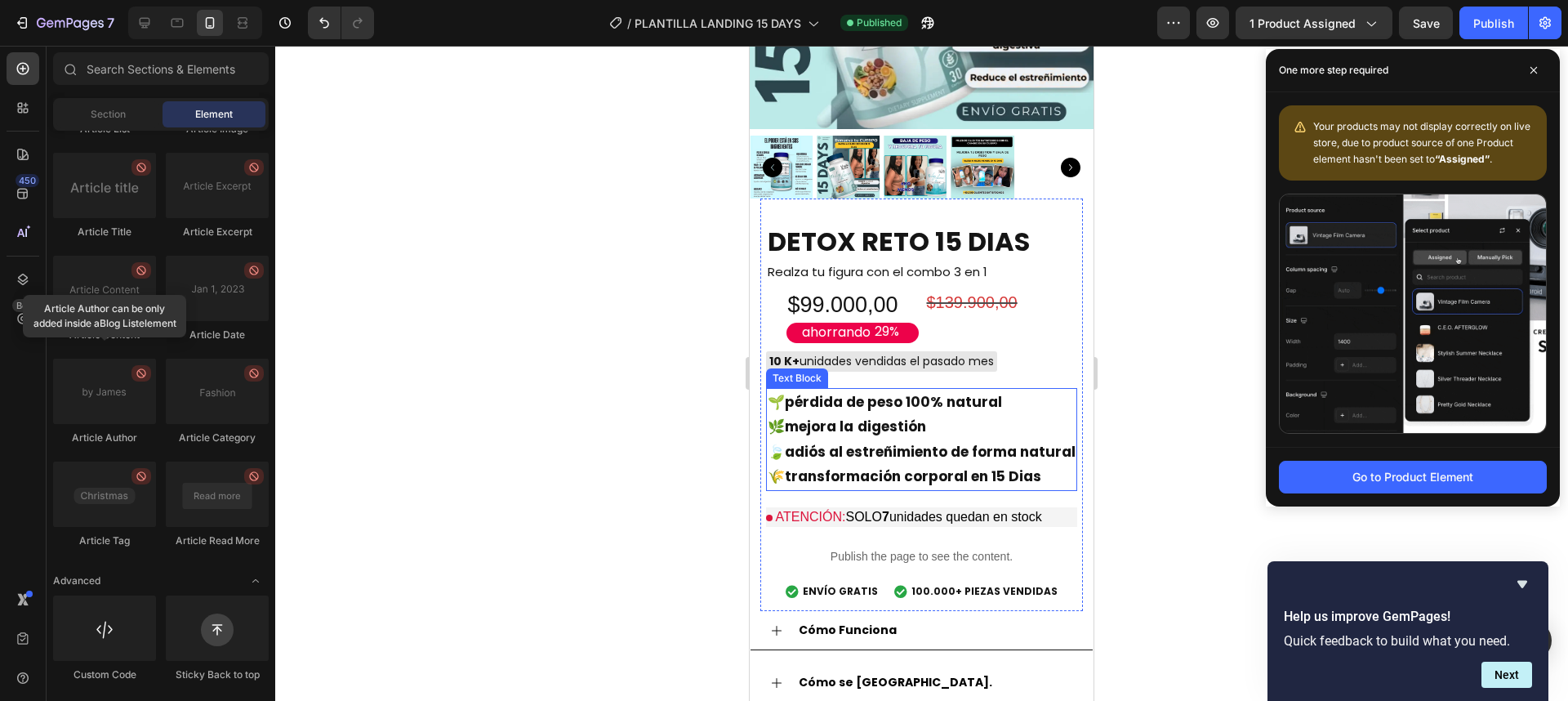
click at [793, 392] on strong "pérdida de peso 100% natural" at bounding box center [893, 402] width 218 height 20
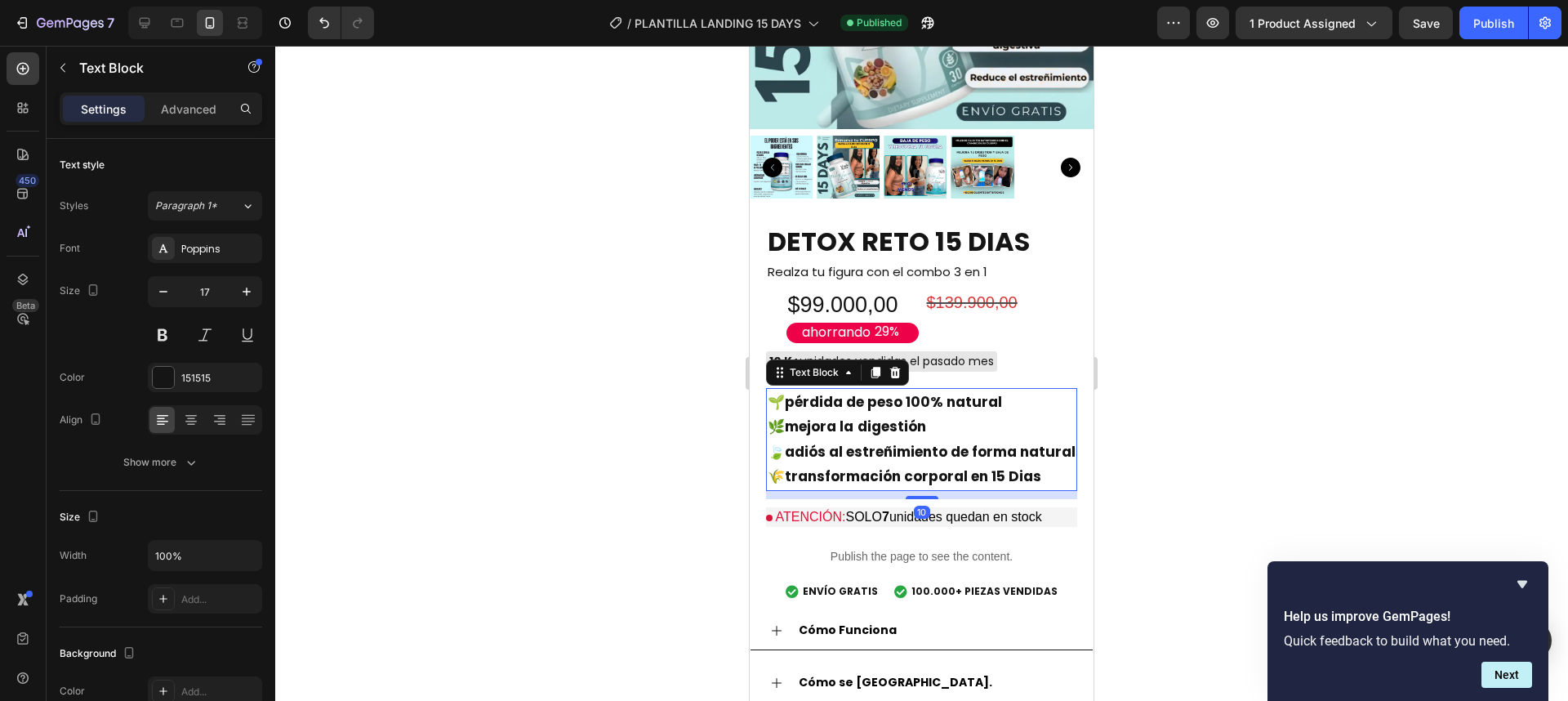
click at [785, 393] on strong "pérdida de peso 100% natural" at bounding box center [893, 402] width 218 height 20
click at [793, 396] on strong "pérdida de peso 100% natural" at bounding box center [893, 402] width 218 height 20
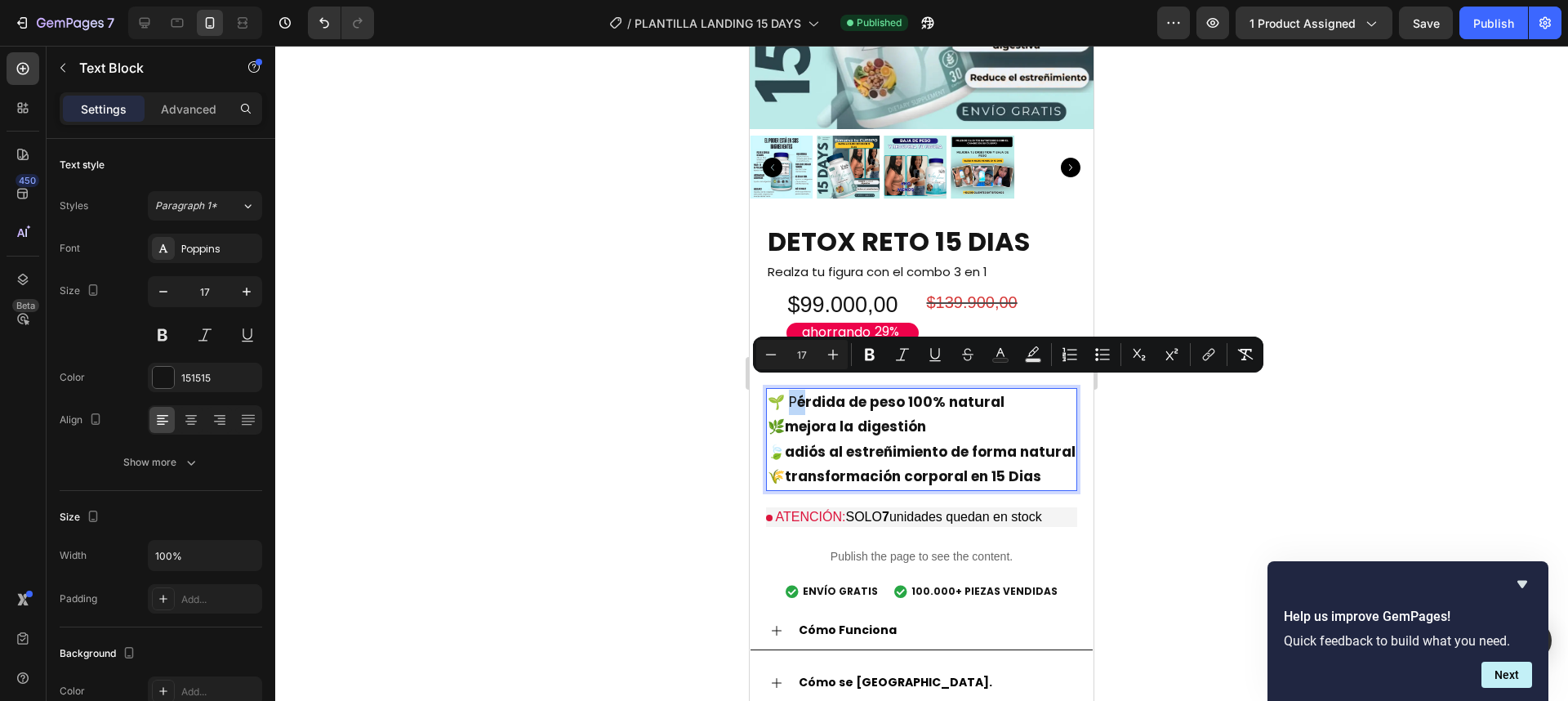
drag, startPoint x: 785, startPoint y: 392, endPoint x: 800, endPoint y: 396, distance: 15.5
click at [800, 396] on p "🌱 P érdida de peso 100% natural" at bounding box center [921, 402] width 308 height 25
click at [876, 352] on icon "Editor contextual toolbar" at bounding box center [870, 355] width 16 height 16
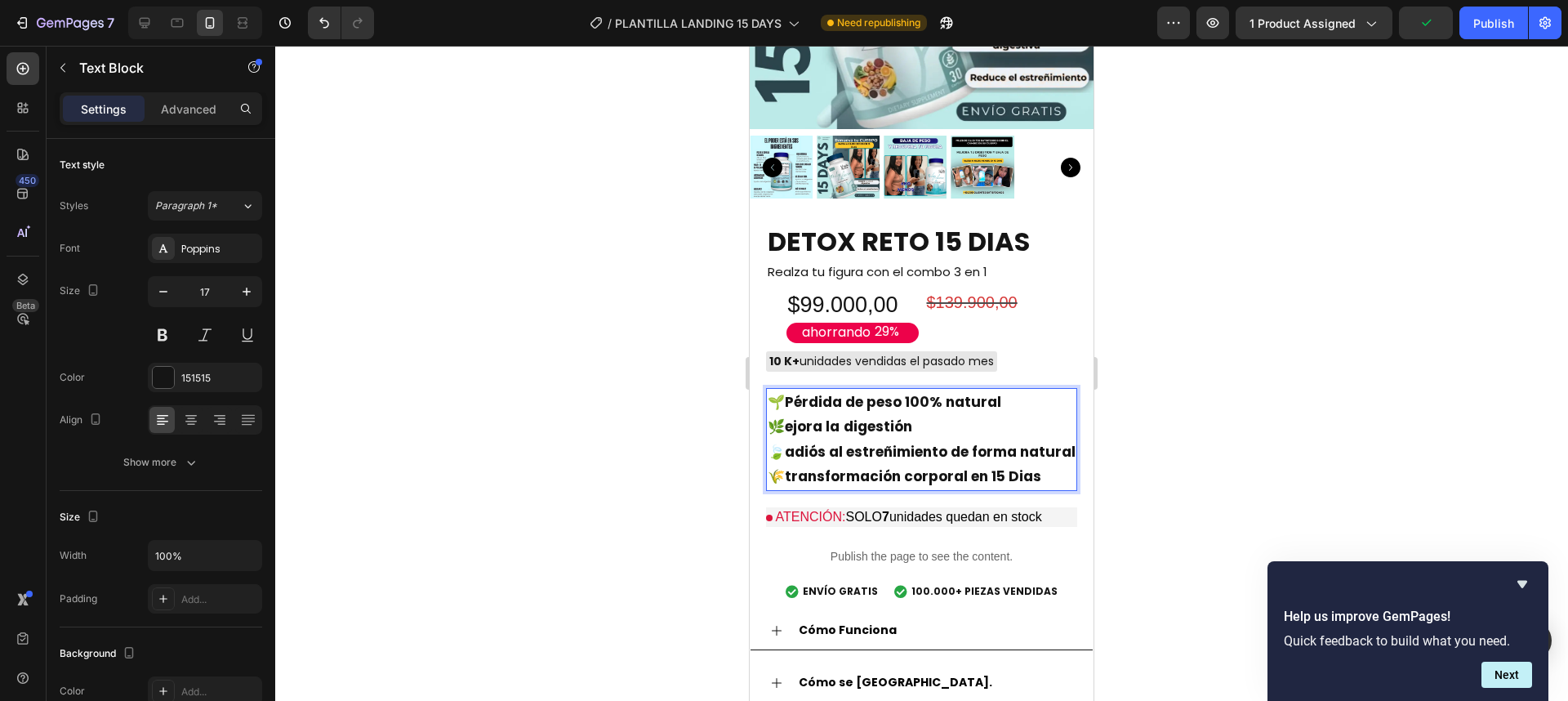
click at [786, 416] on strong "ejora la" at bounding box center [811, 426] width 55 height 20
click at [794, 415] on p "🌿 M ejora la digestión" at bounding box center [921, 426] width 308 height 25
click at [816, 416] on strong "ejora la" at bounding box center [827, 426] width 55 height 20
drag, startPoint x: 788, startPoint y: 413, endPoint x: 812, endPoint y: 413, distance: 24.0
click at [812, 414] on p "🌿 M ejora la digestión" at bounding box center [921, 426] width 308 height 25
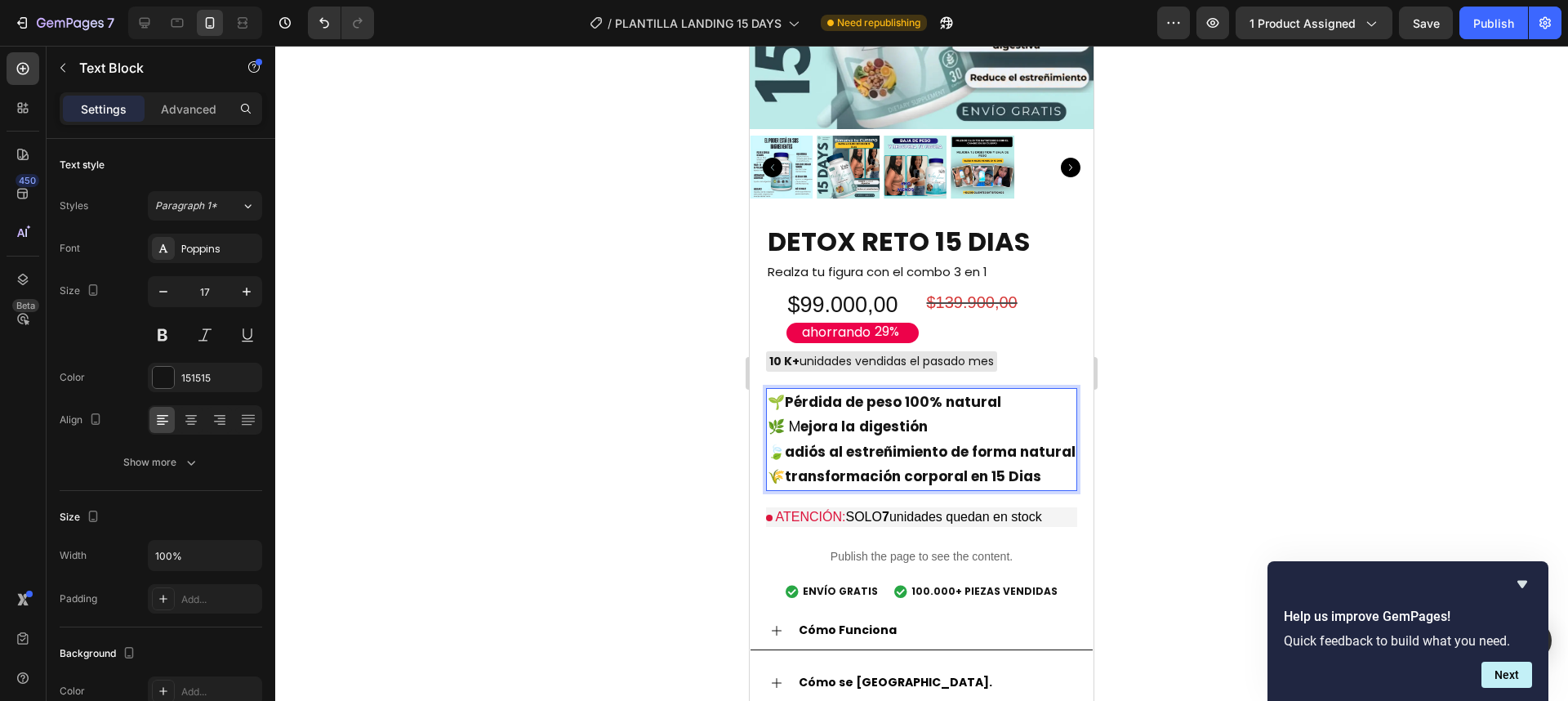
click at [831, 419] on strong "ejora la" at bounding box center [827, 426] width 55 height 20
click at [795, 414] on p "🌿 M ejora la digestión" at bounding box center [921, 426] width 308 height 25
click at [788, 414] on p "🌿 M ejora la digestión" at bounding box center [921, 426] width 308 height 25
click at [160, 337] on button at bounding box center [162, 335] width 30 height 30
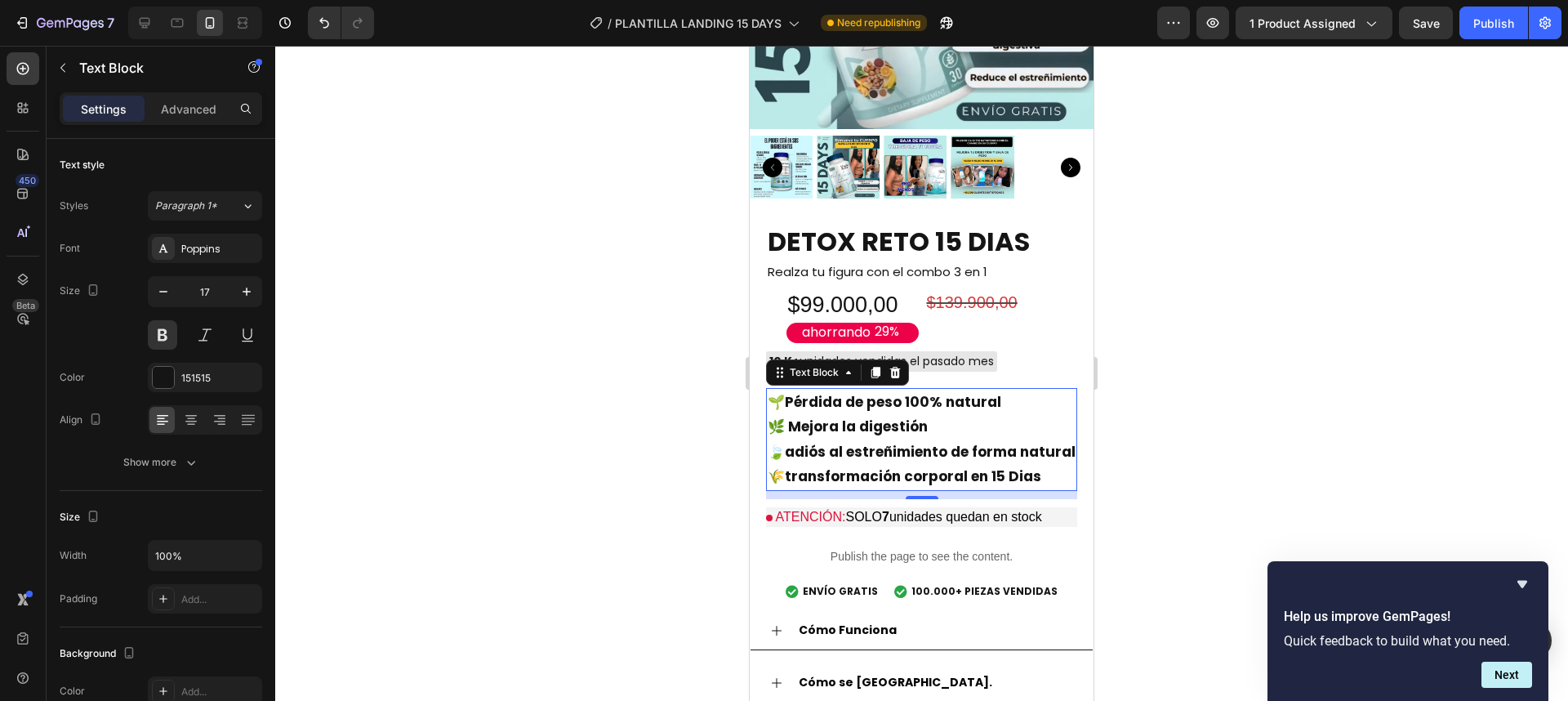
click at [793, 441] on strong "adiós al estreñimiento de forma natural" at bounding box center [930, 451] width 291 height 20
click at [793, 466] on strong "transformación corporal en 15 Dias" at bounding box center [912, 476] width 256 height 20
click at [889, 466] on strong "ransformación corporal en 15 Dias" at bounding box center [920, 476] width 250 height 20
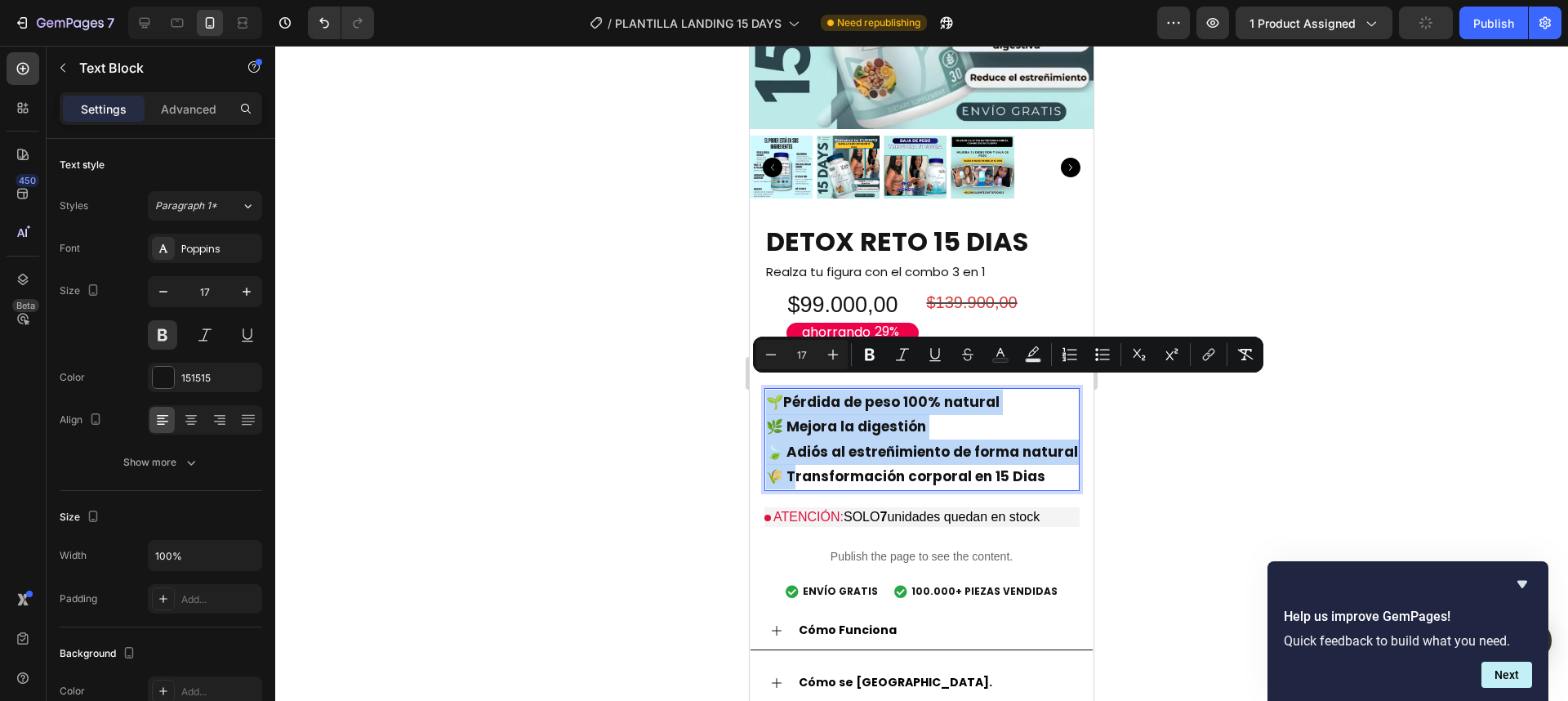
copy div "🌱 Pérdida de peso 100% natural 🌿 M ejora la digestión 🍃 A diós al estreñimiento…"
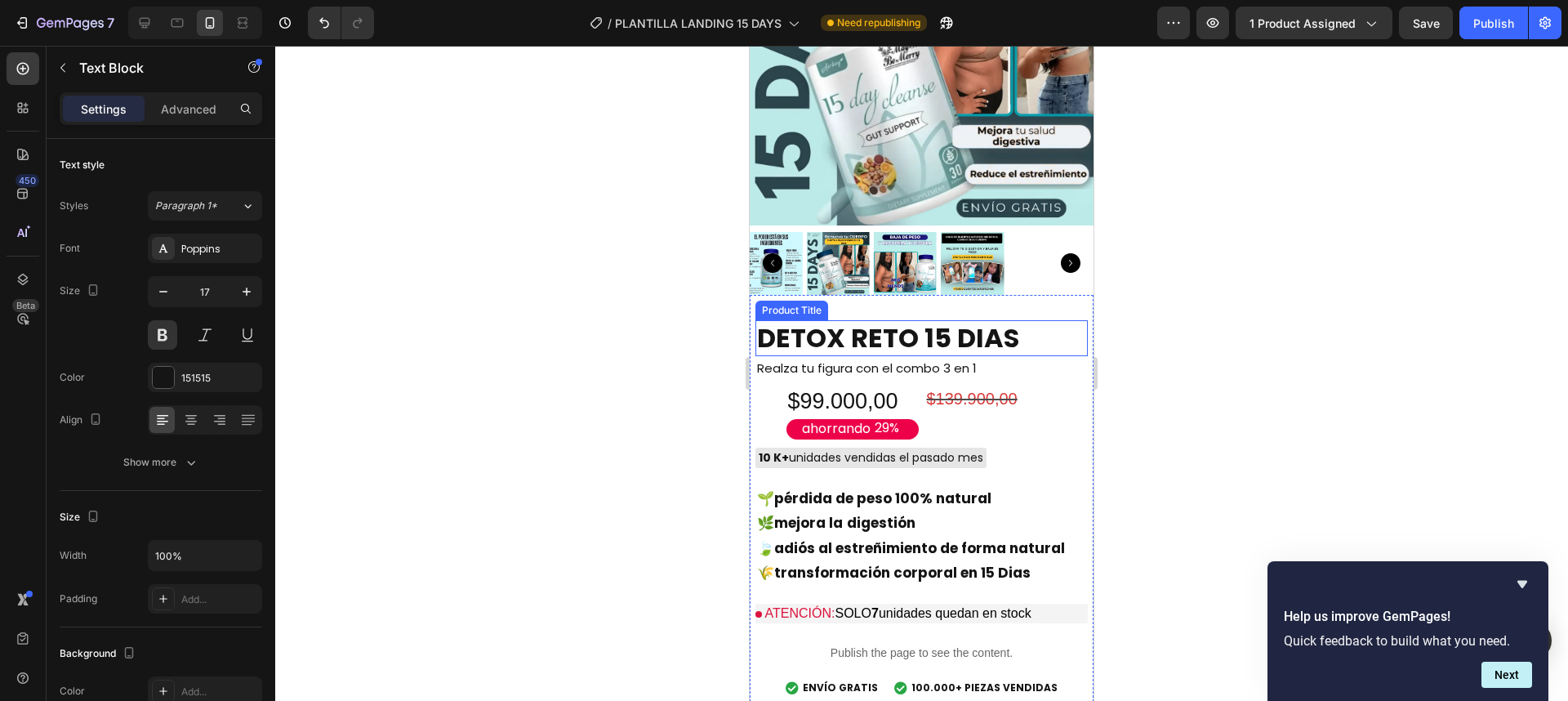
scroll to position [3920, 0]
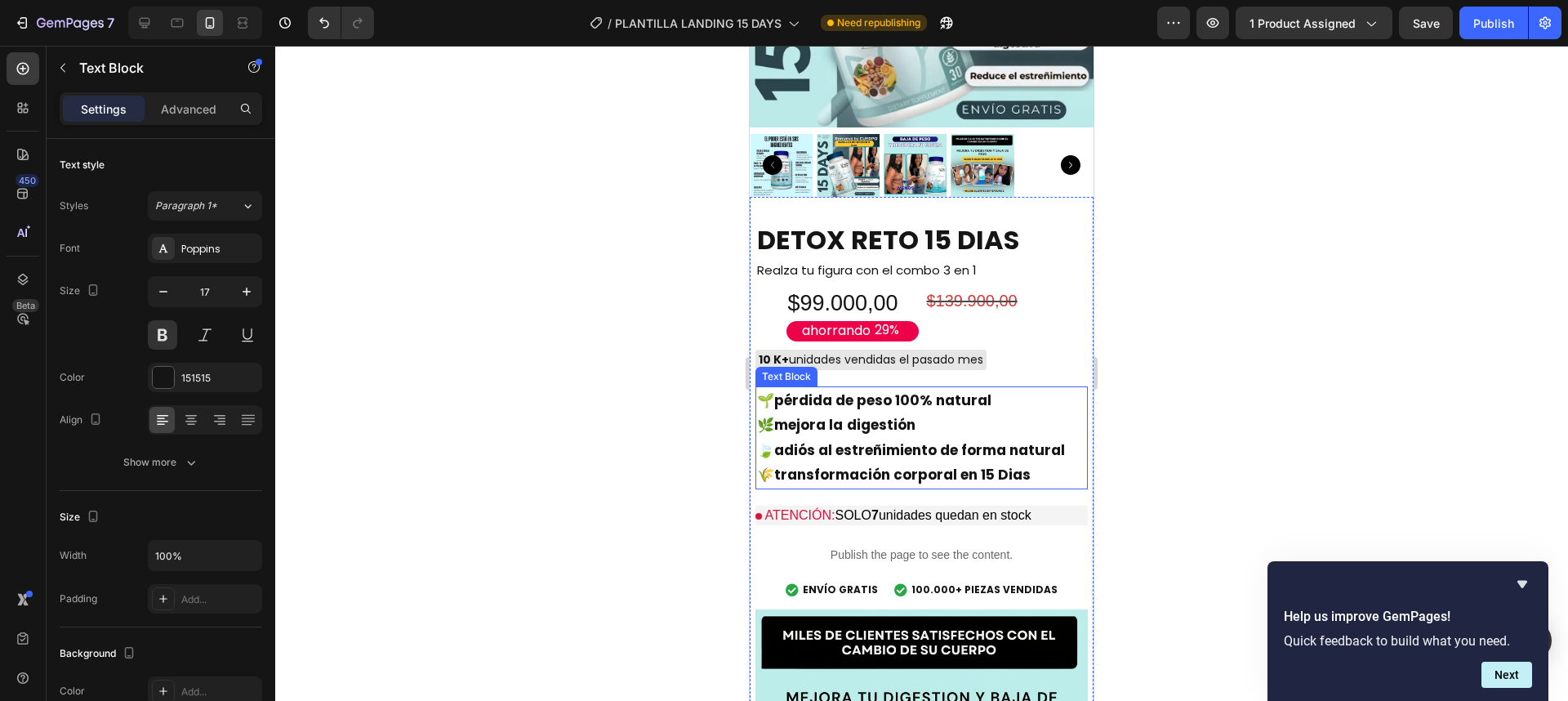
click at [952, 440] on strong "adiós al estreñimiento de forma natural" at bounding box center [920, 450] width 291 height 20
click at [1145, 389] on div at bounding box center [921, 372] width 1293 height 654
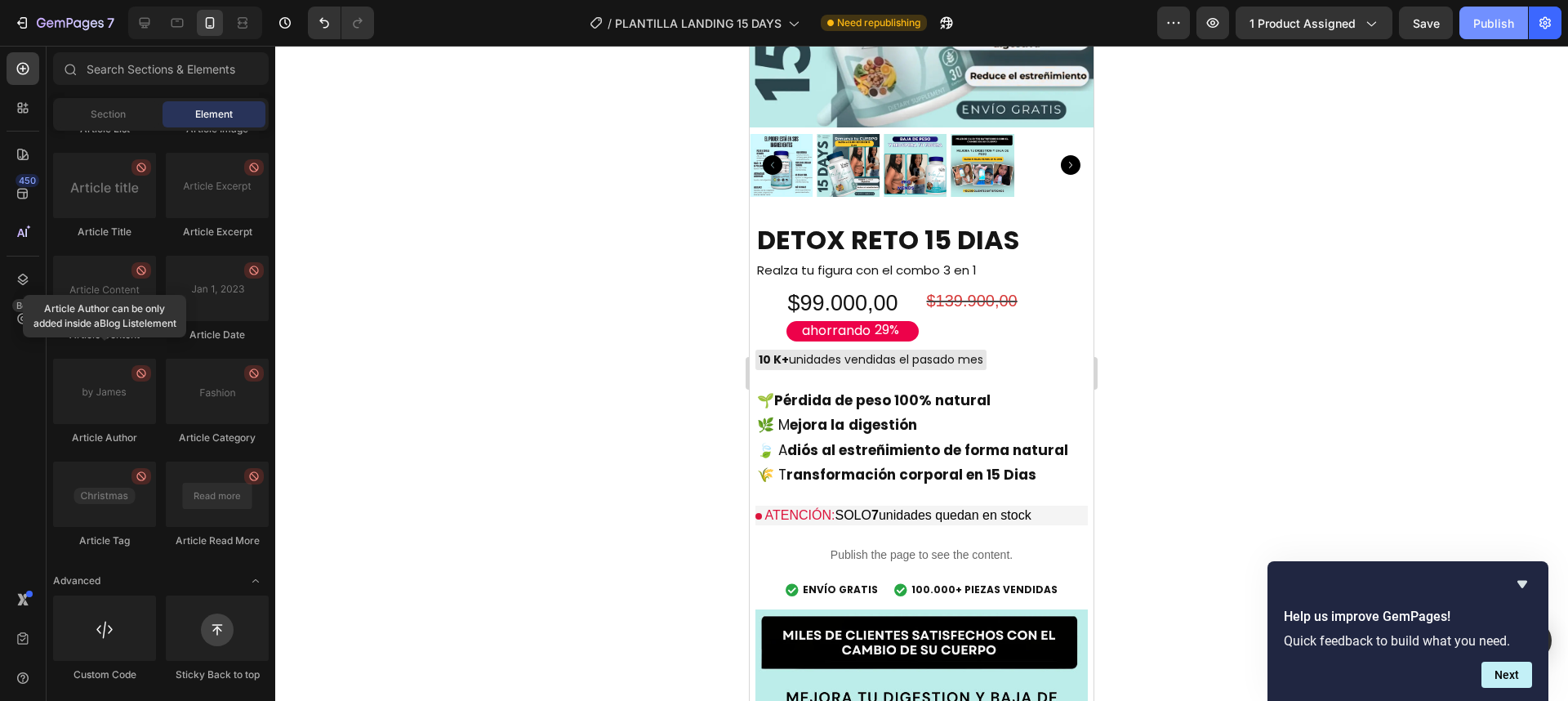
click at [1470, 30] on button "Publish" at bounding box center [1494, 22] width 69 height 32
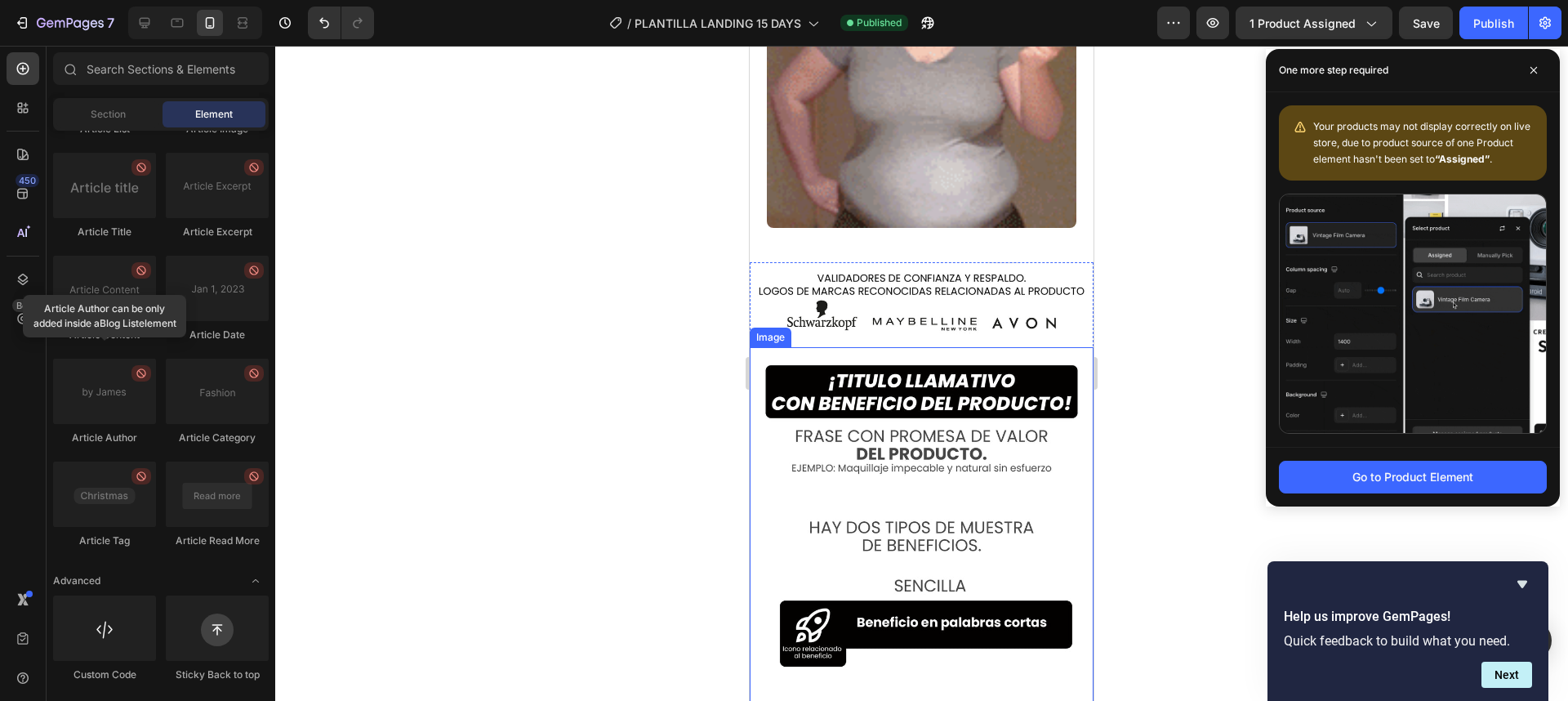
scroll to position [2548, 0]
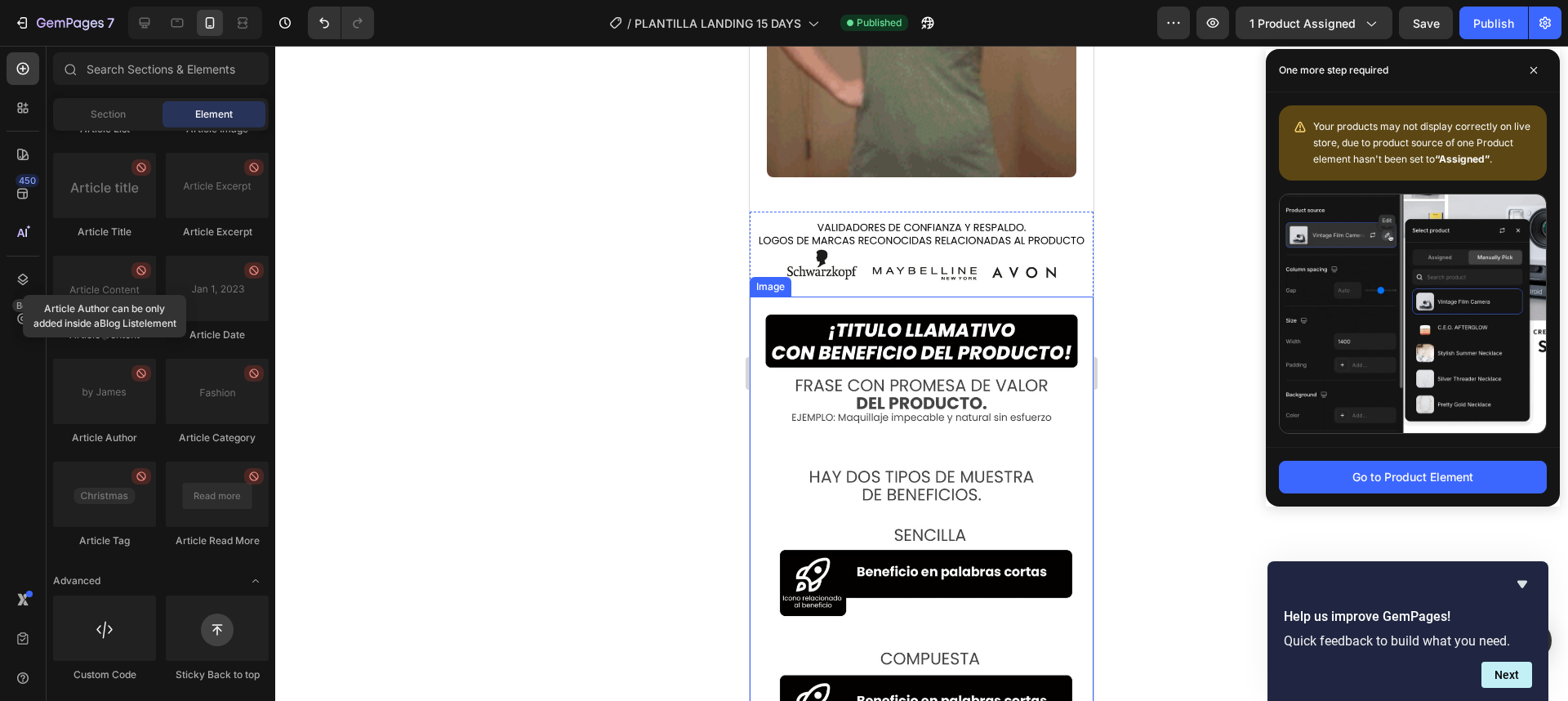
click at [943, 478] on img at bounding box center [921, 573] width 344 height 554
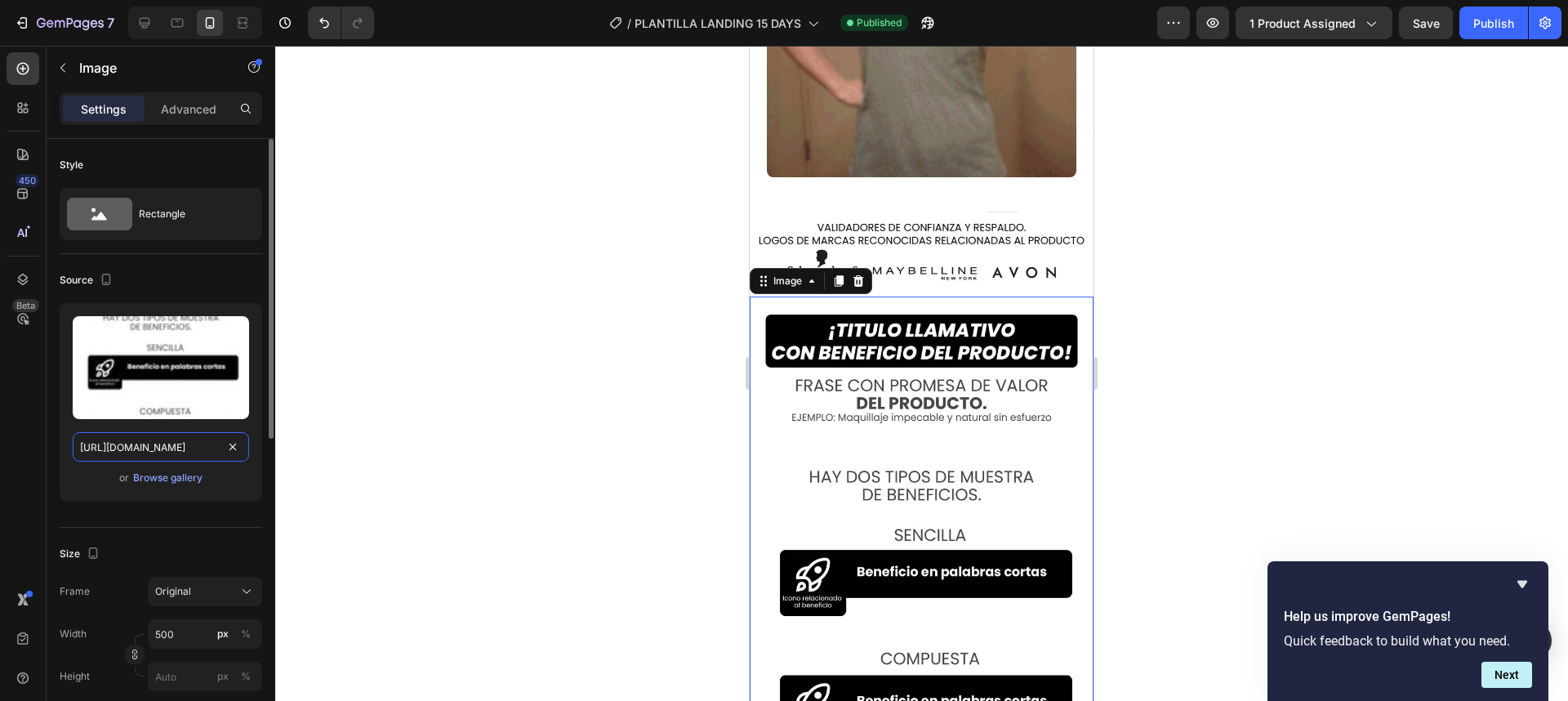
click at [193, 444] on input "[URL][DOMAIN_NAME]" at bounding box center [160, 446] width 176 height 30
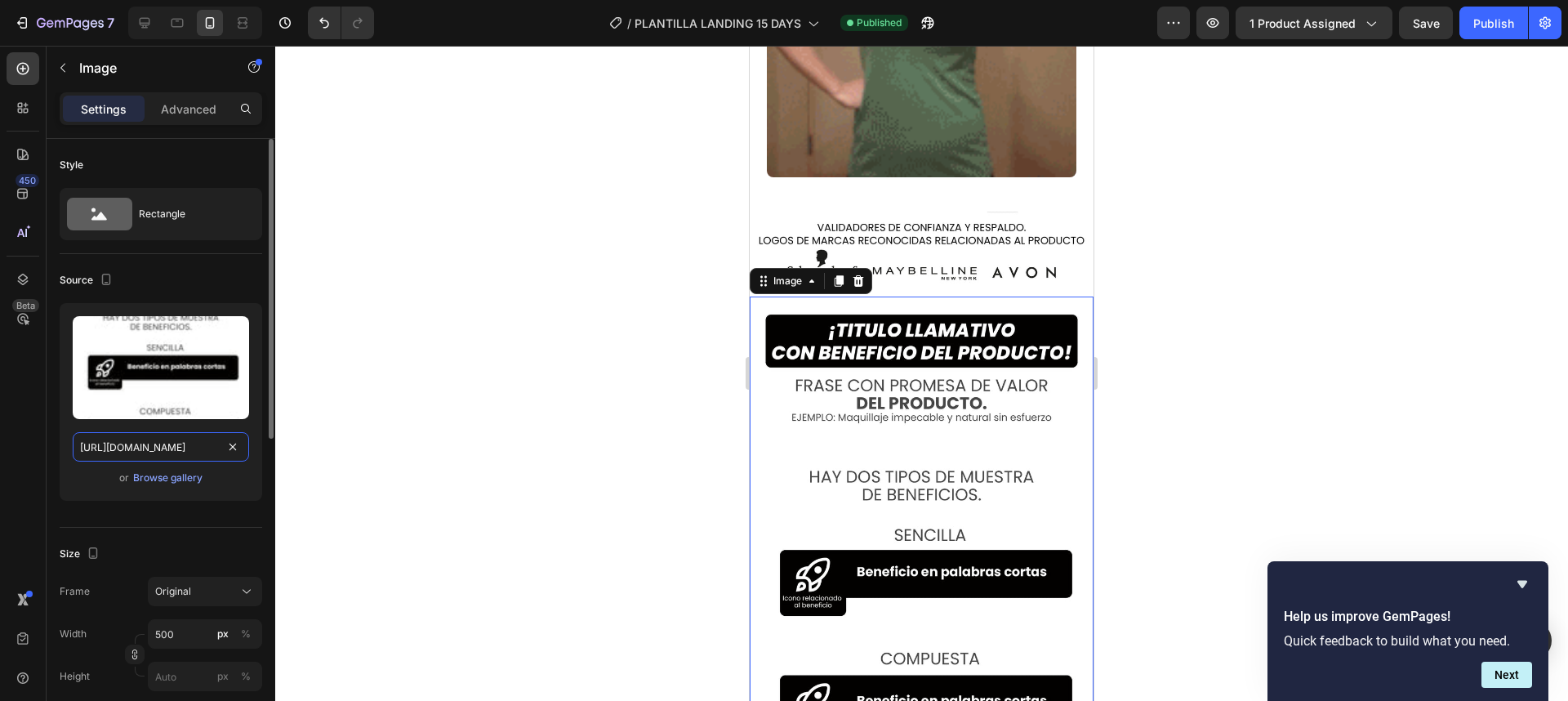
paste input "SUPER_OFERTA_LIMITADA_LLEVATE_2_POR_SOLO_21.900_colones_10_MICIA_CRATIS.webp?v=…"
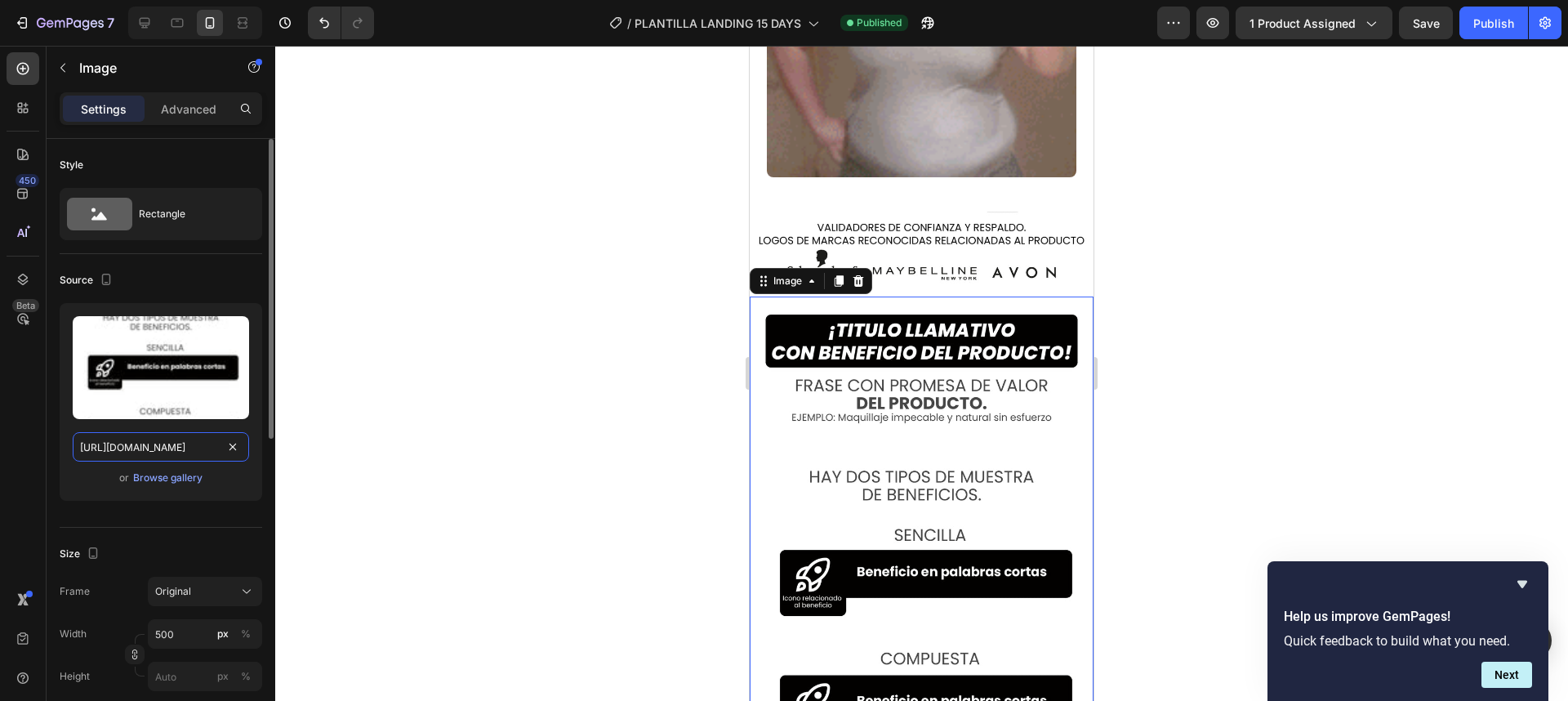
type input "[URL][DOMAIN_NAME]"
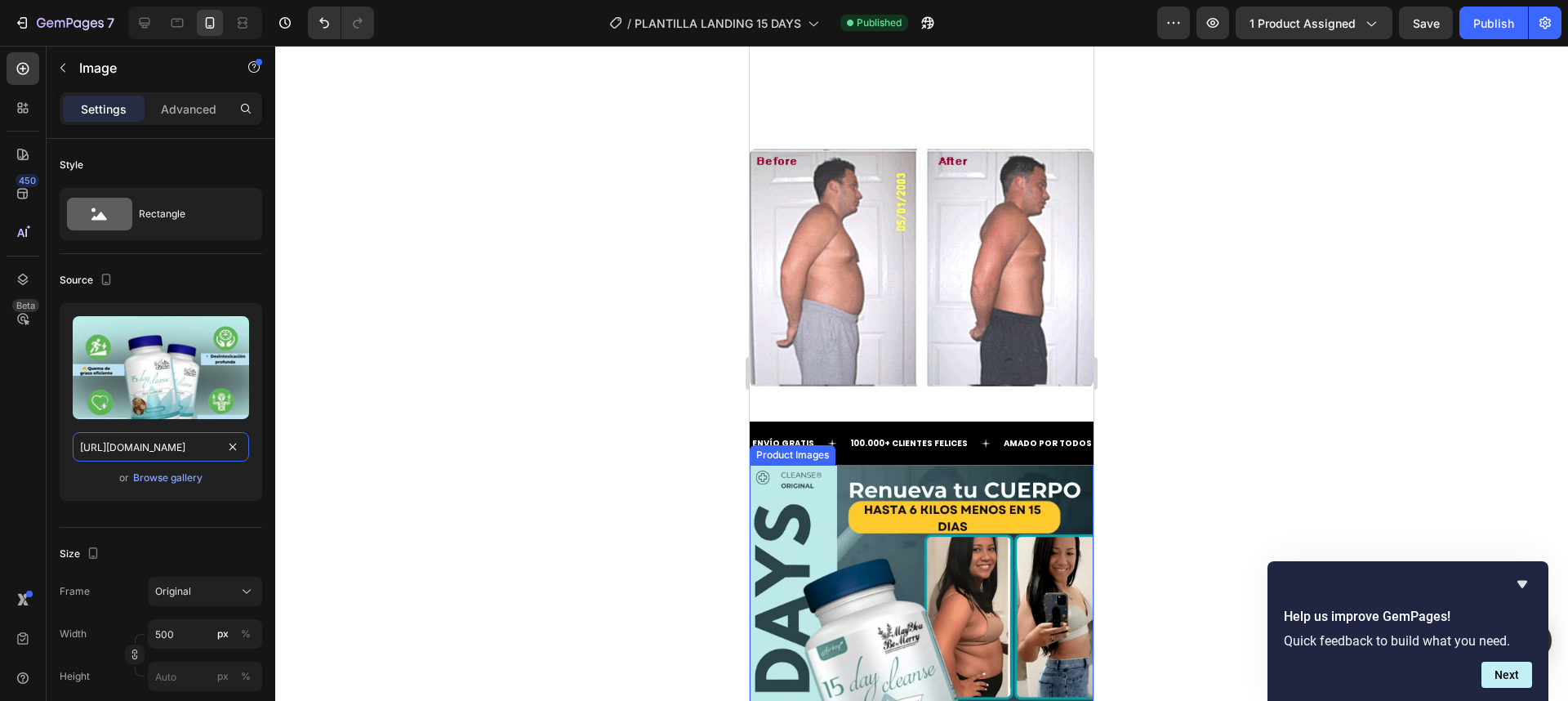
scroll to position [3038, 0]
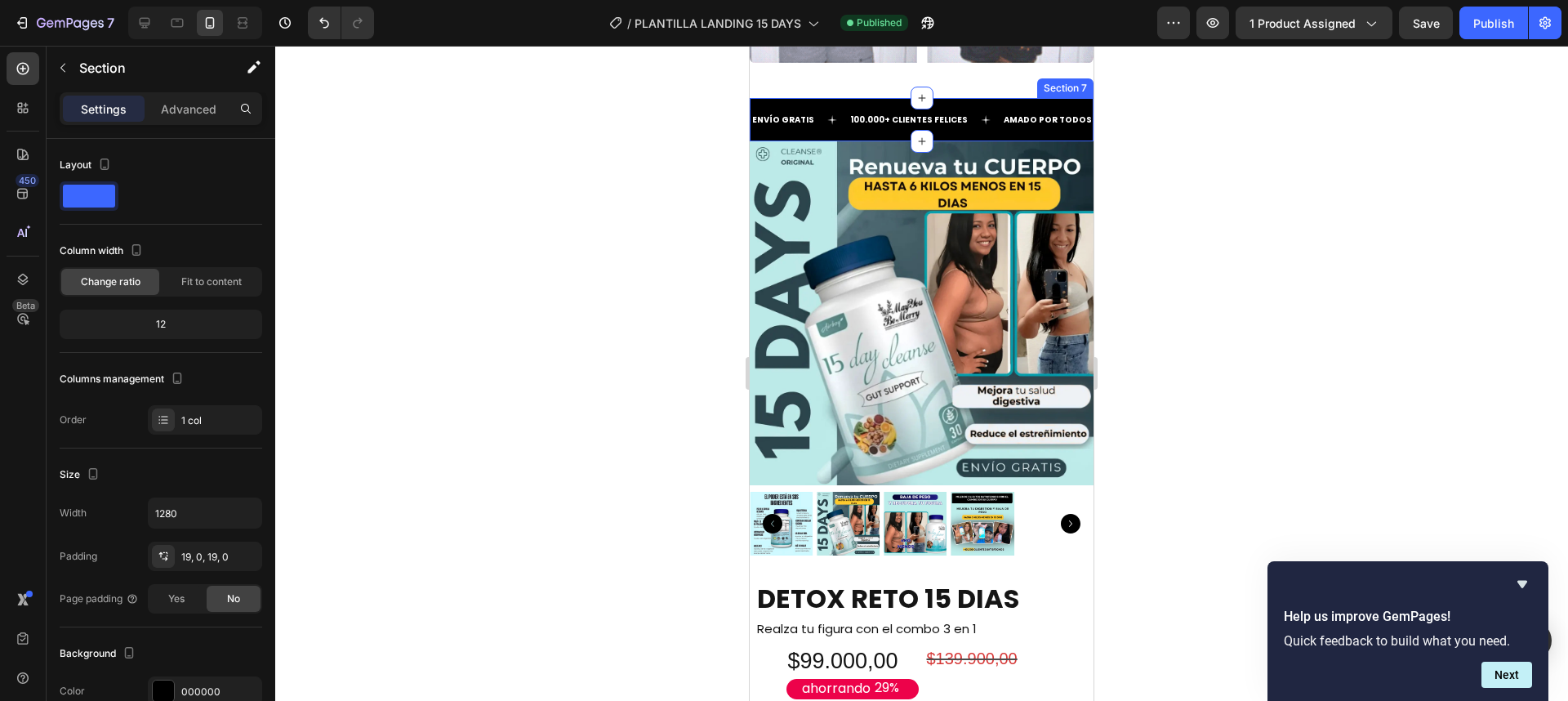
click at [1038, 141] on div "ENVÍO GRATIS Text 100.000+ CLIENTES FELICES Text AMADO POR TODOS Text ENVÍO GRA…" at bounding box center [921, 119] width 344 height 43
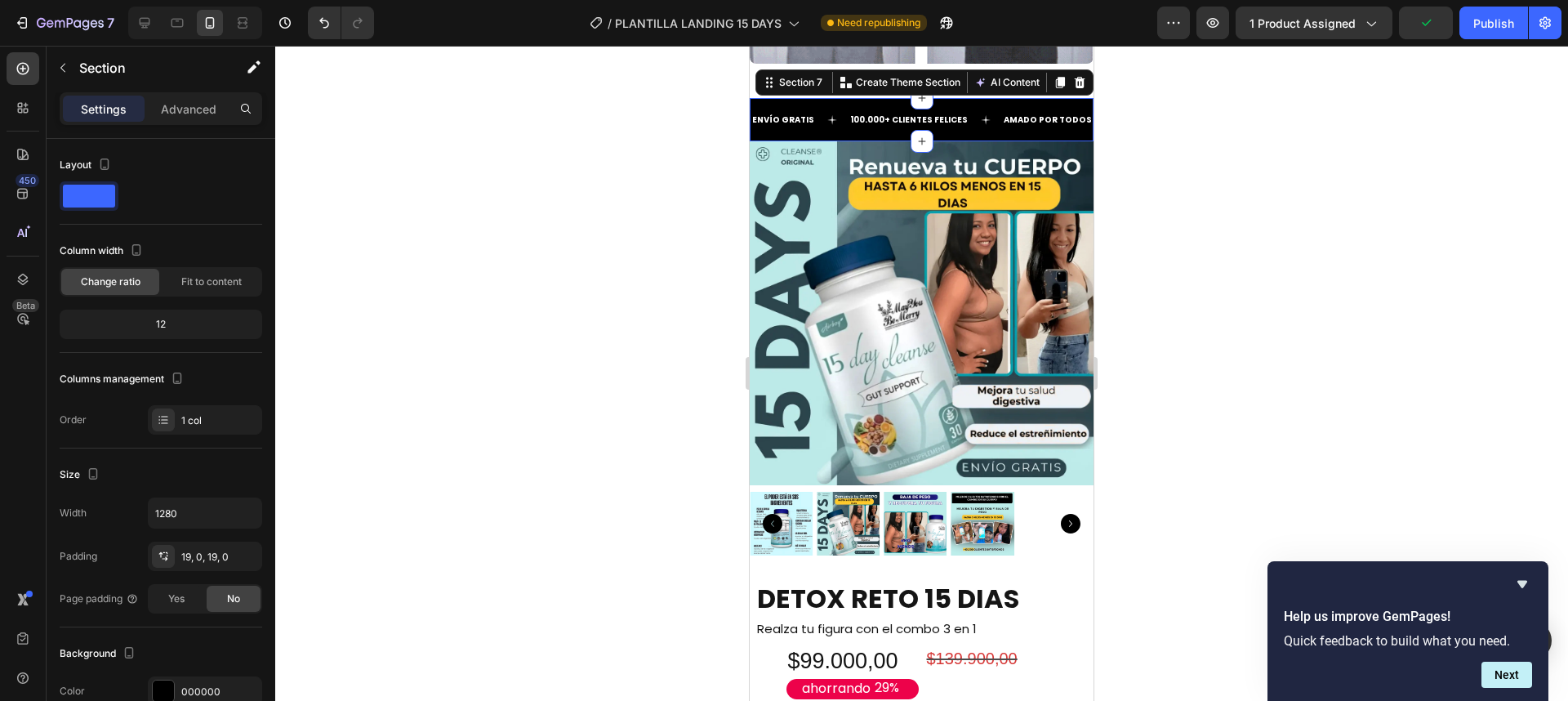
click at [1203, 452] on div at bounding box center [921, 372] width 1293 height 654
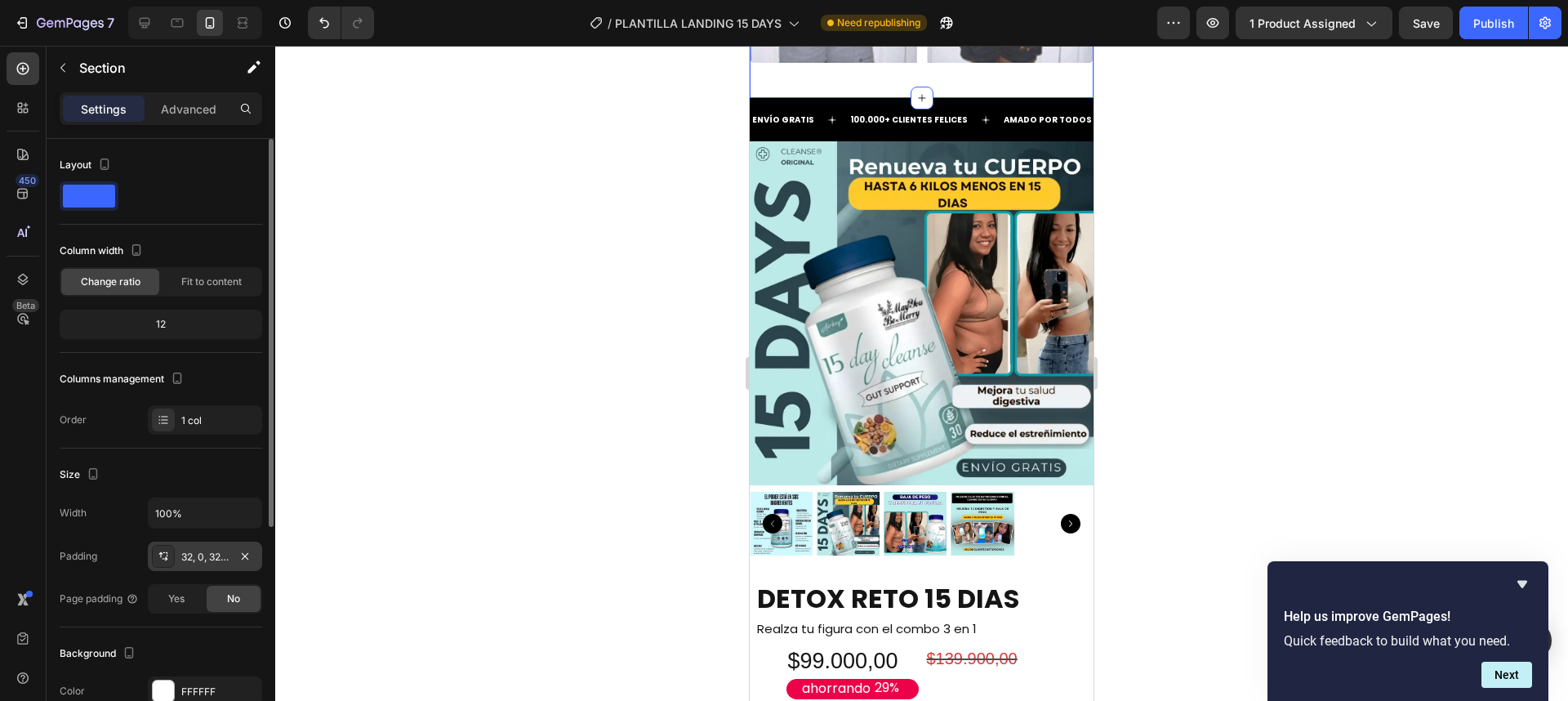
click at [212, 553] on div "32, 0, 32, 0" at bounding box center [204, 557] width 47 height 14
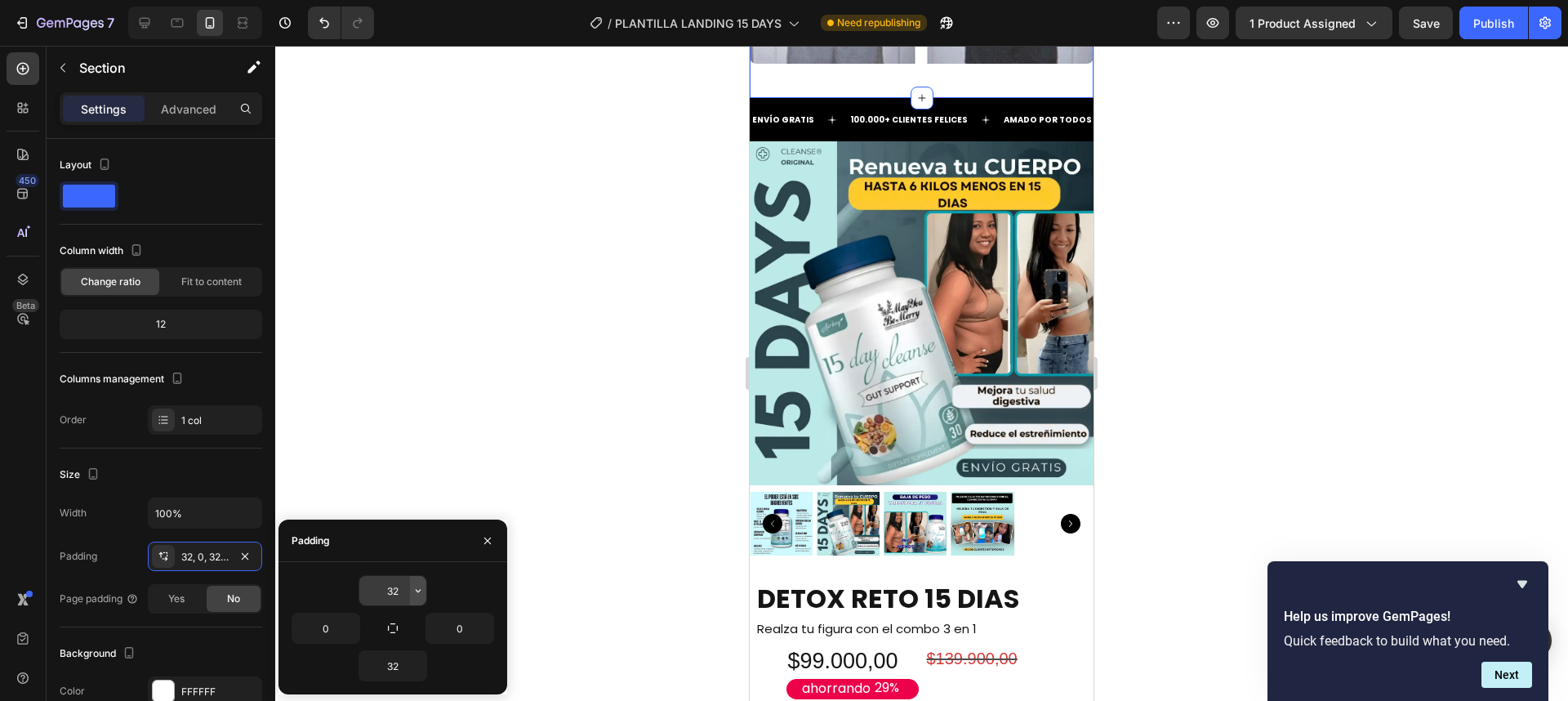
click at [410, 583] on button "button" at bounding box center [418, 590] width 16 height 30
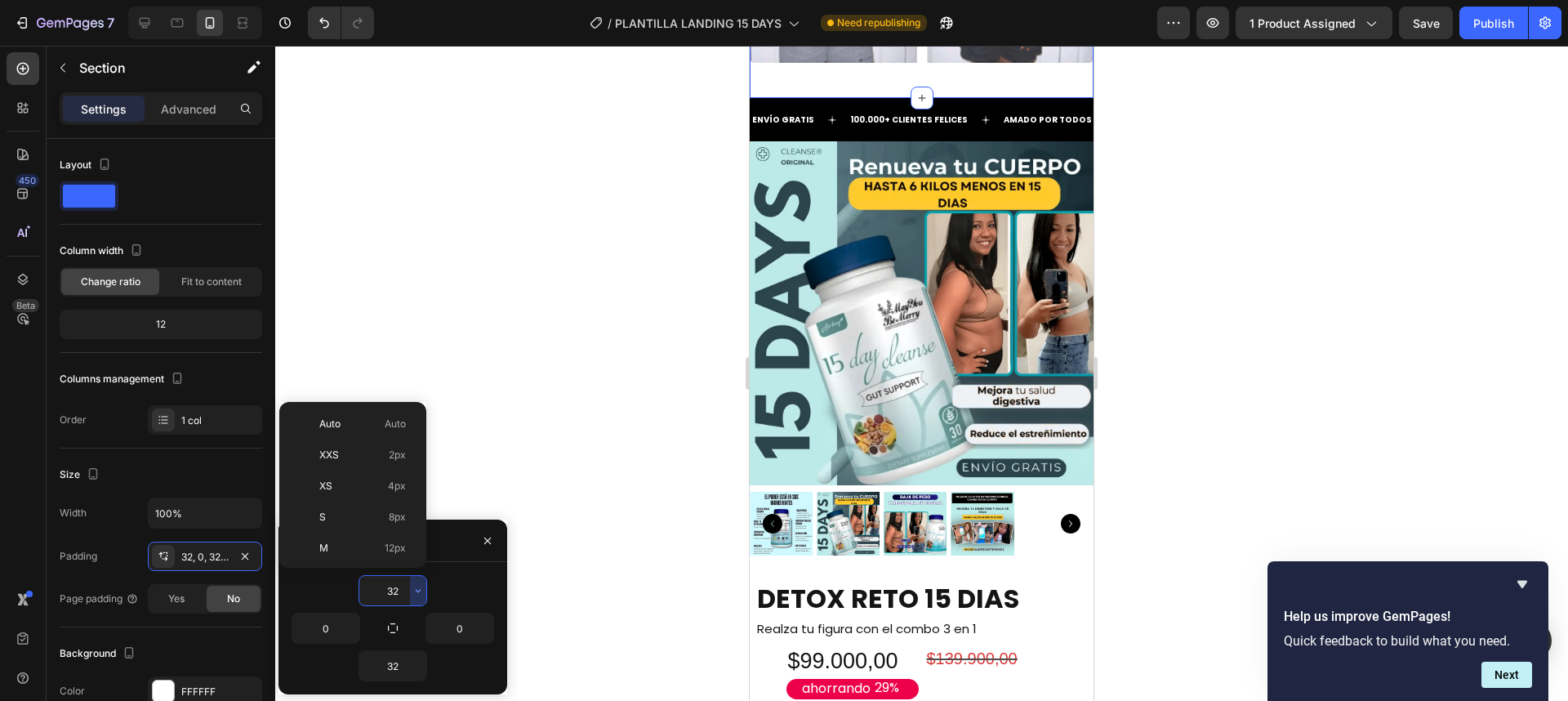
scroll to position [117, 0]
click at [396, 588] on input "32" at bounding box center [392, 590] width 67 height 30
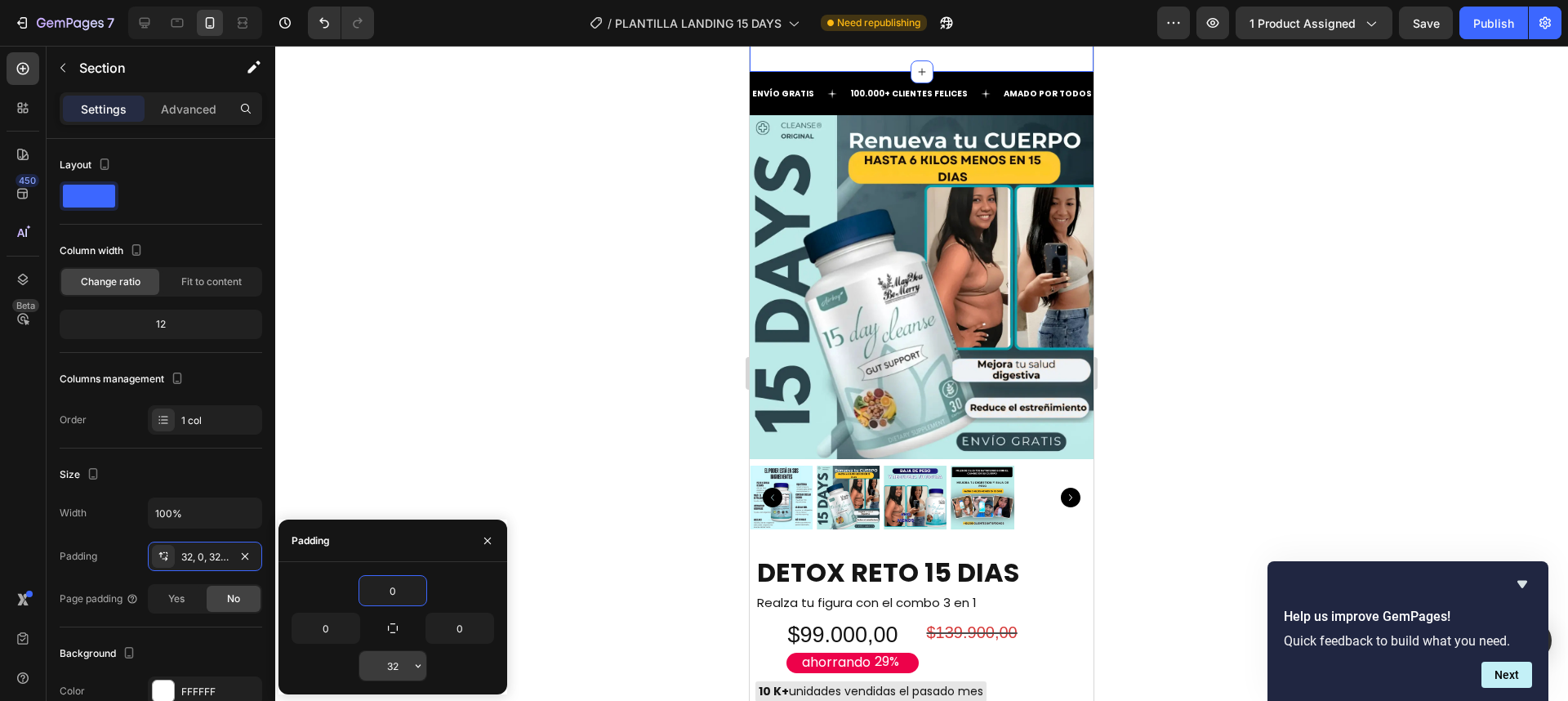
type input "0"
click at [393, 663] on input "32" at bounding box center [392, 665] width 67 height 30
type input "0"
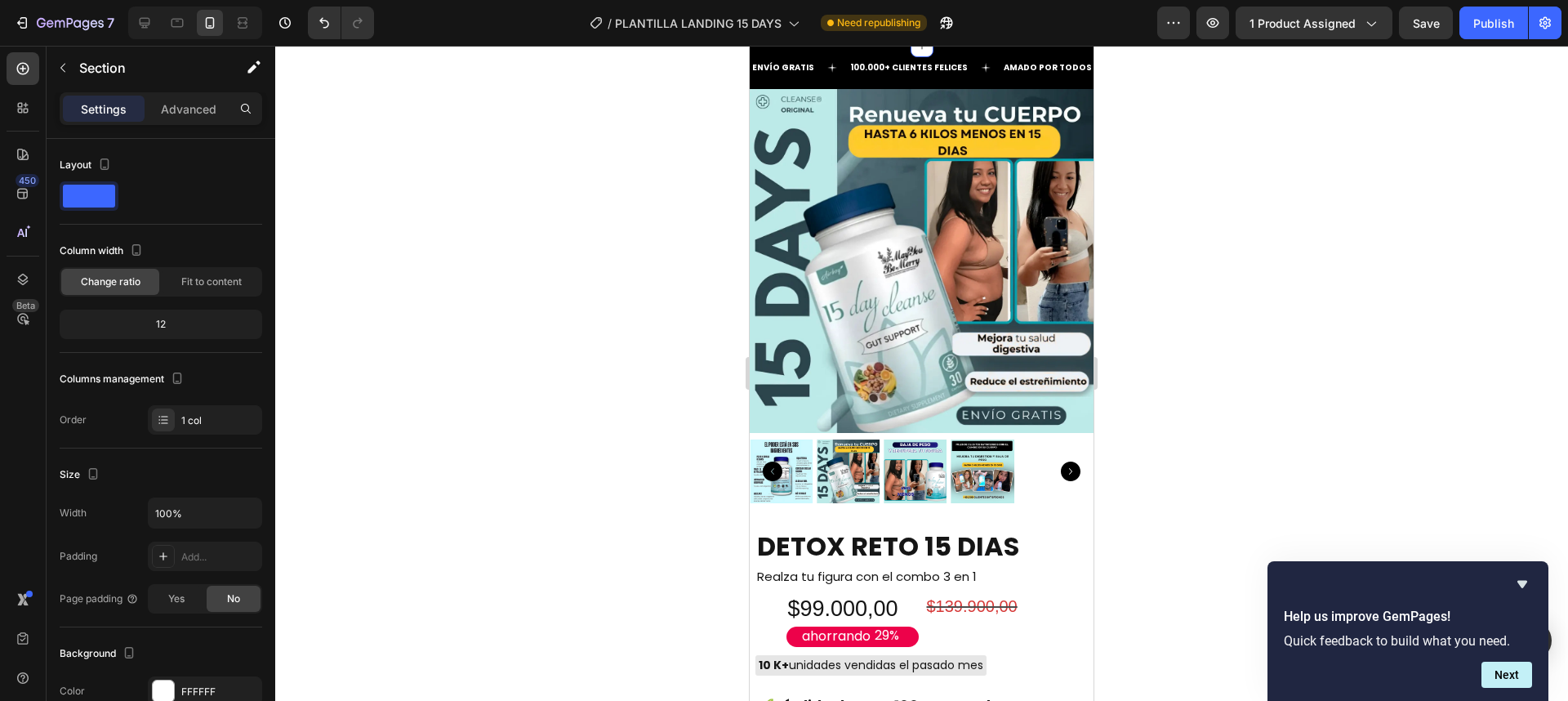
click at [1135, 340] on div at bounding box center [921, 372] width 1293 height 654
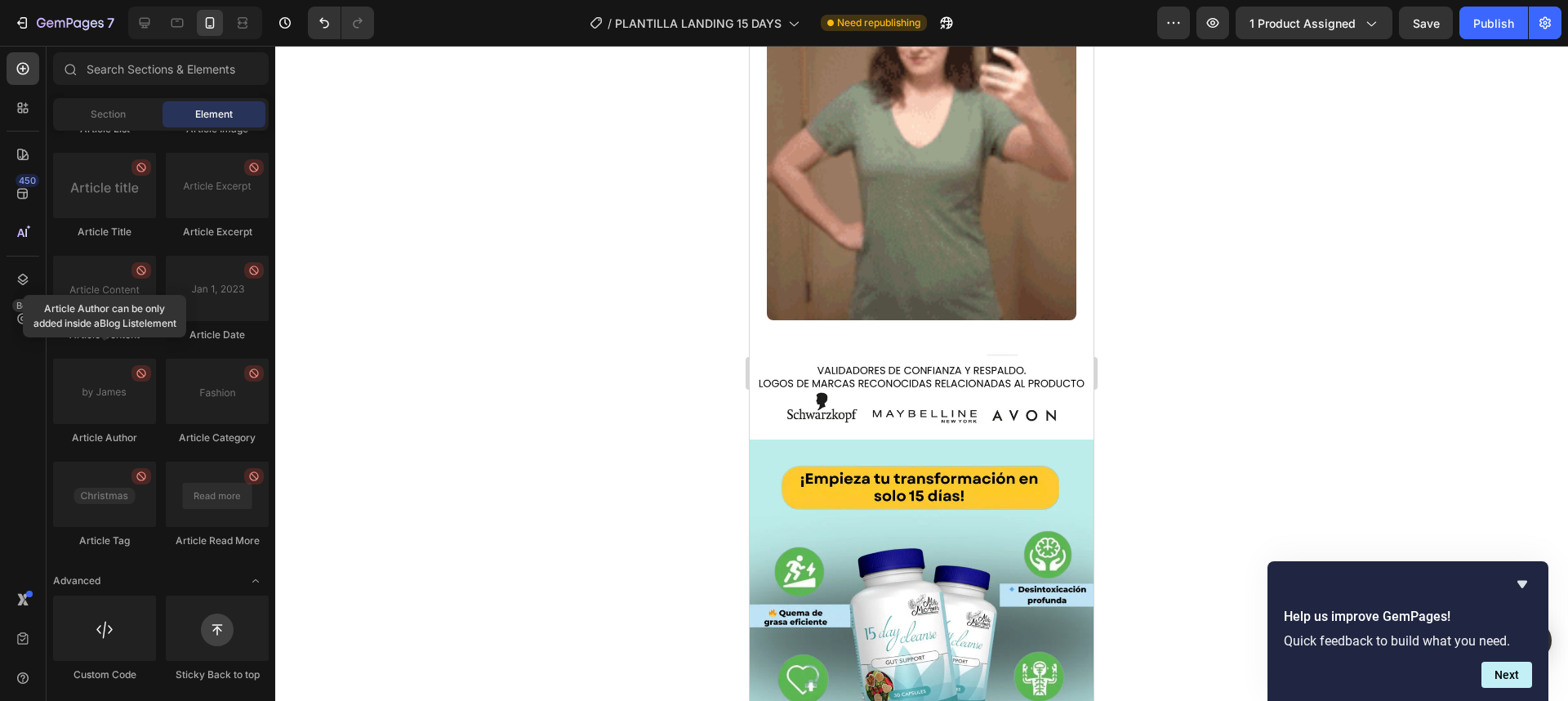
scroll to position [2449, 0]
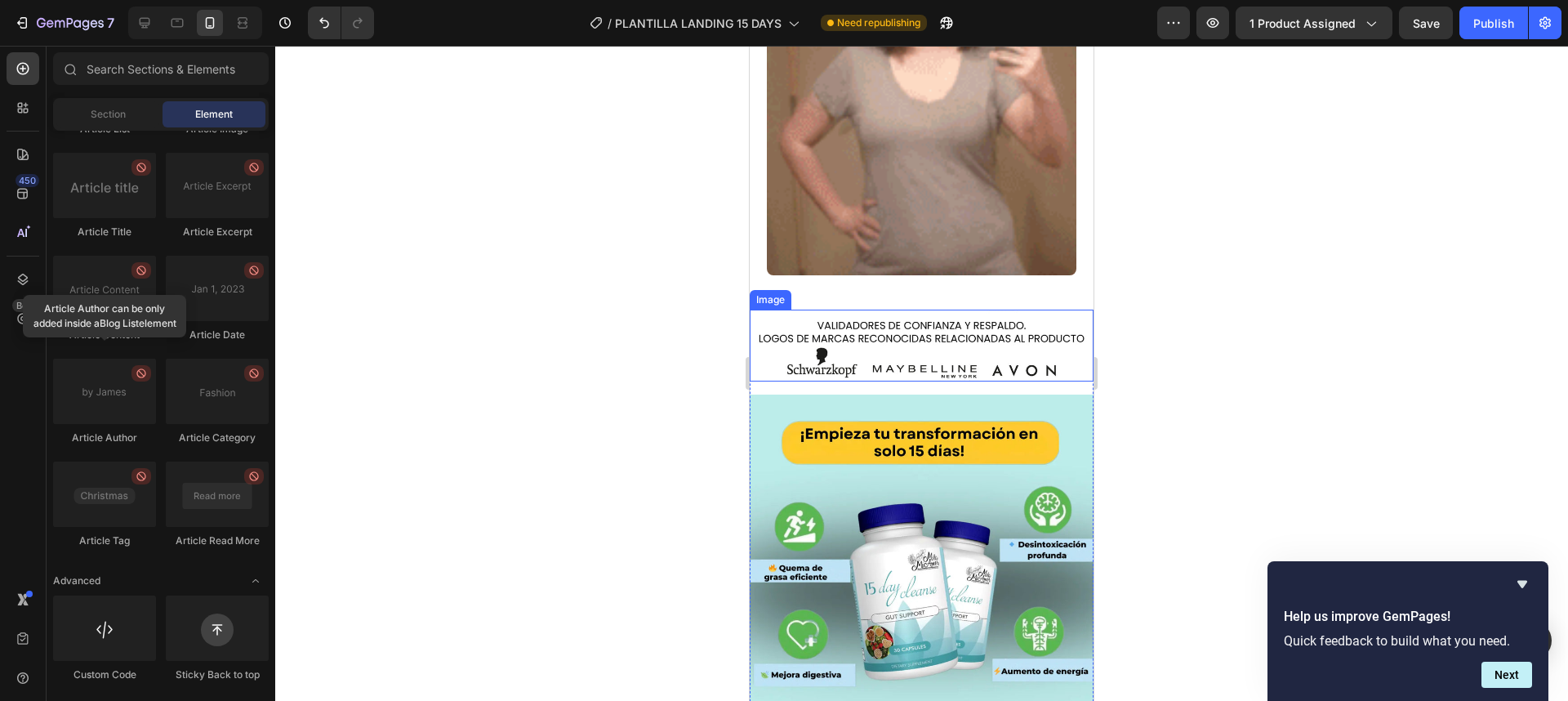
click at [943, 343] on img at bounding box center [921, 346] width 344 height 72
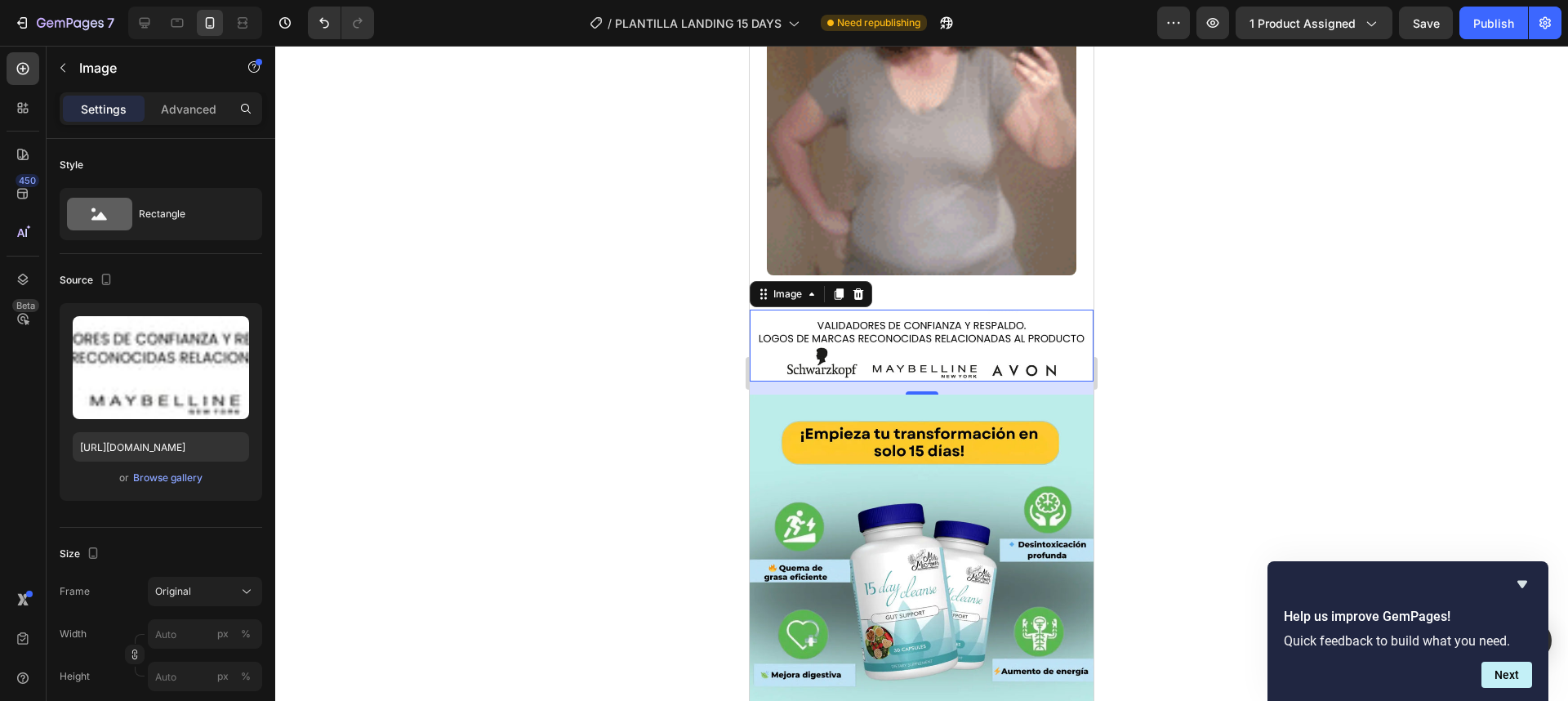
click at [908, 317] on img at bounding box center [921, 346] width 344 height 72
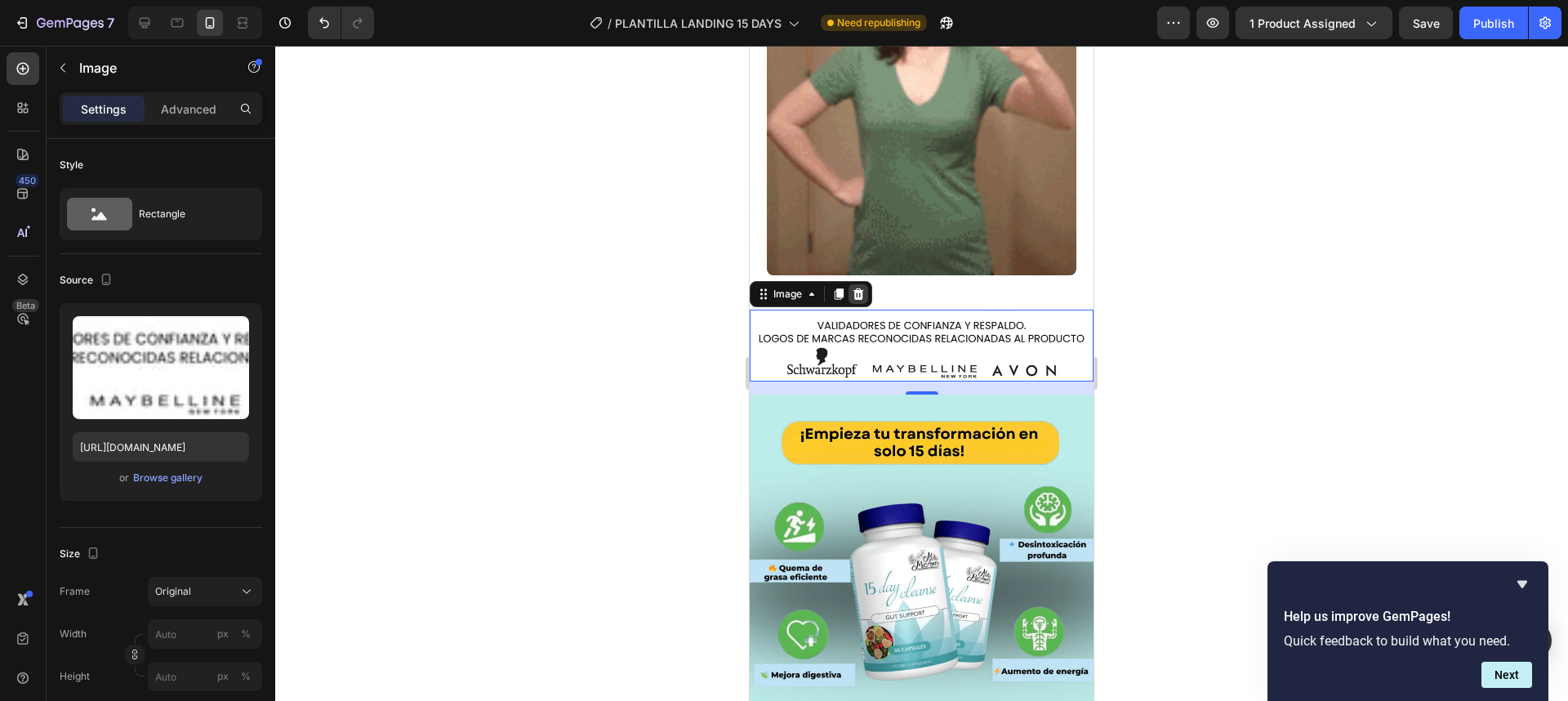
click at [858, 287] on icon at bounding box center [858, 294] width 13 height 13
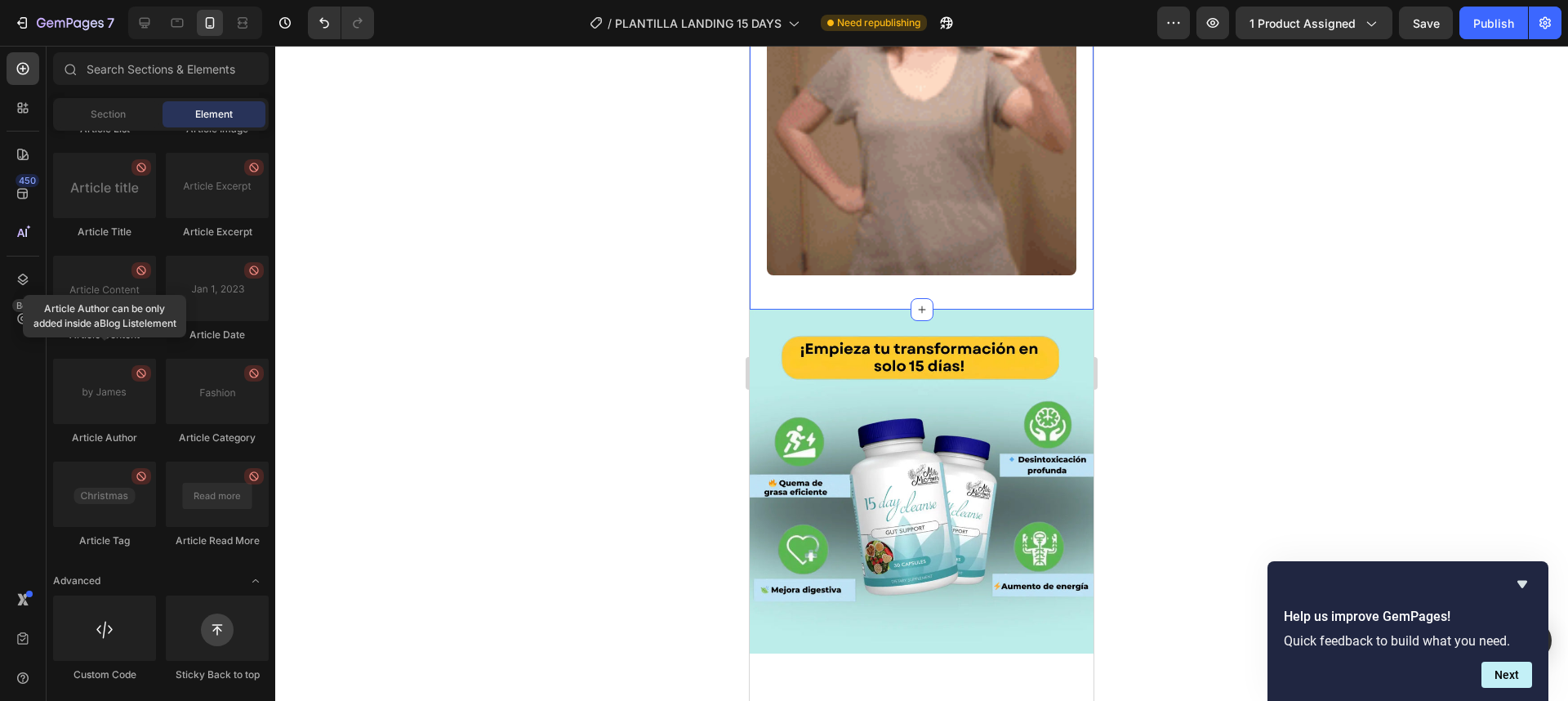
click at [942, 286] on div "Image Section 4" at bounding box center [921, 123] width 344 height 374
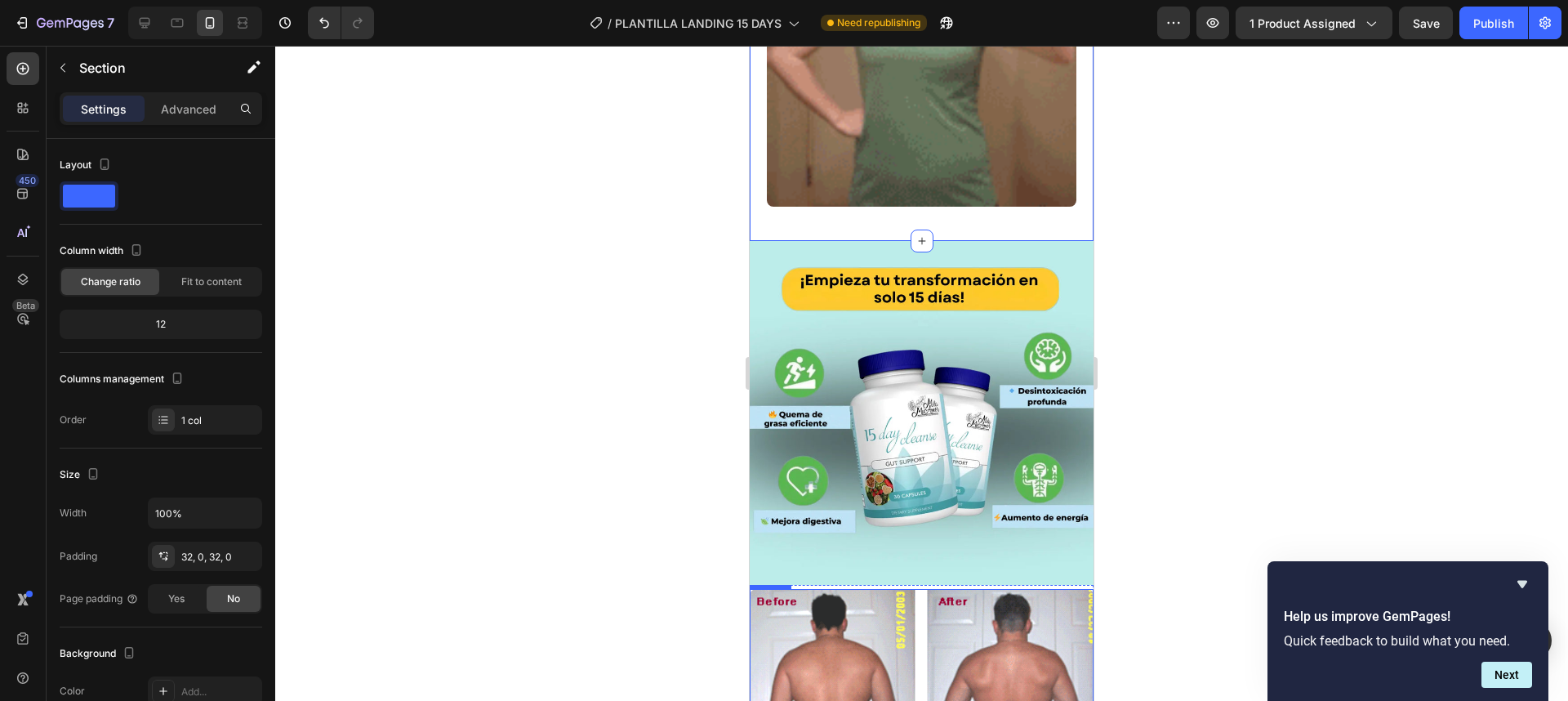
scroll to position [2641, 0]
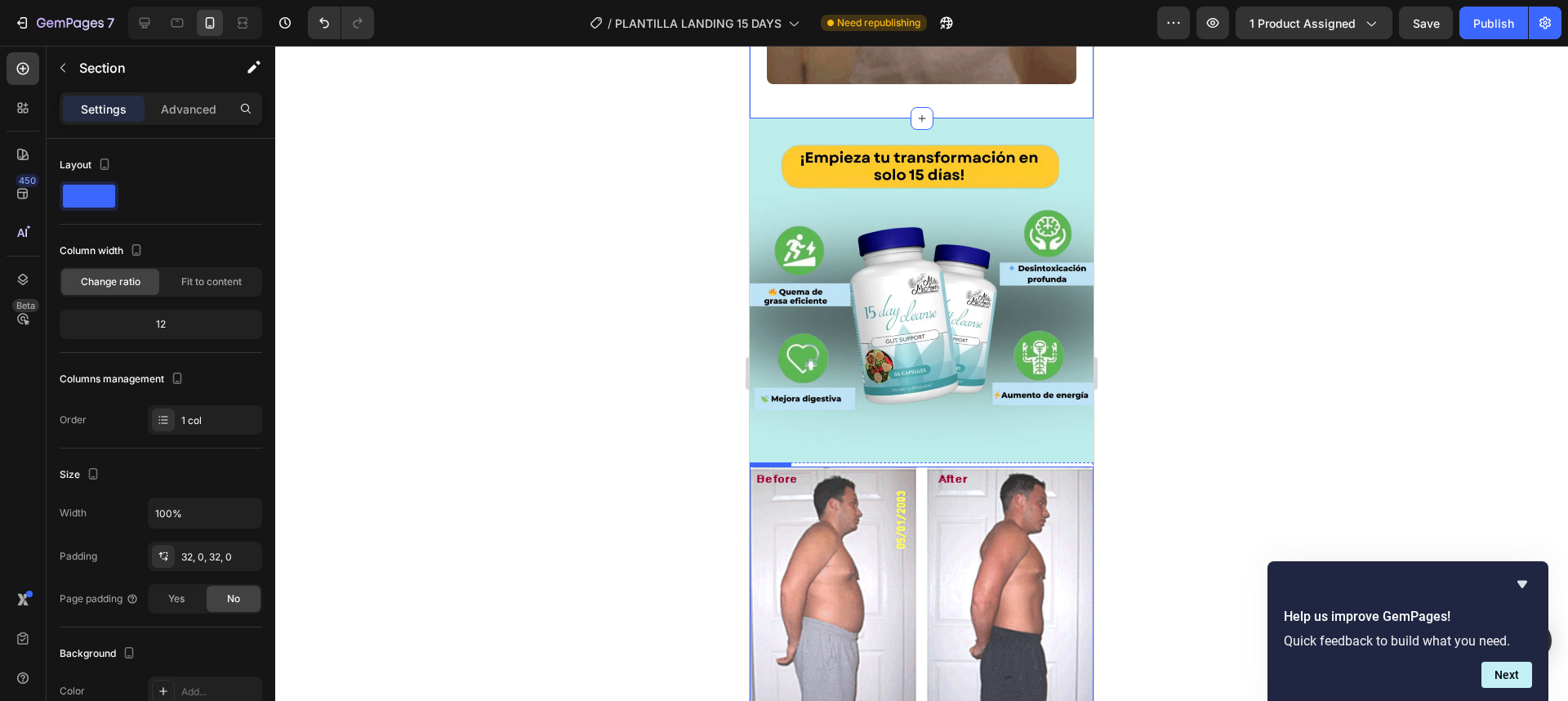
click at [985, 497] on img at bounding box center [921, 586] width 344 height 238
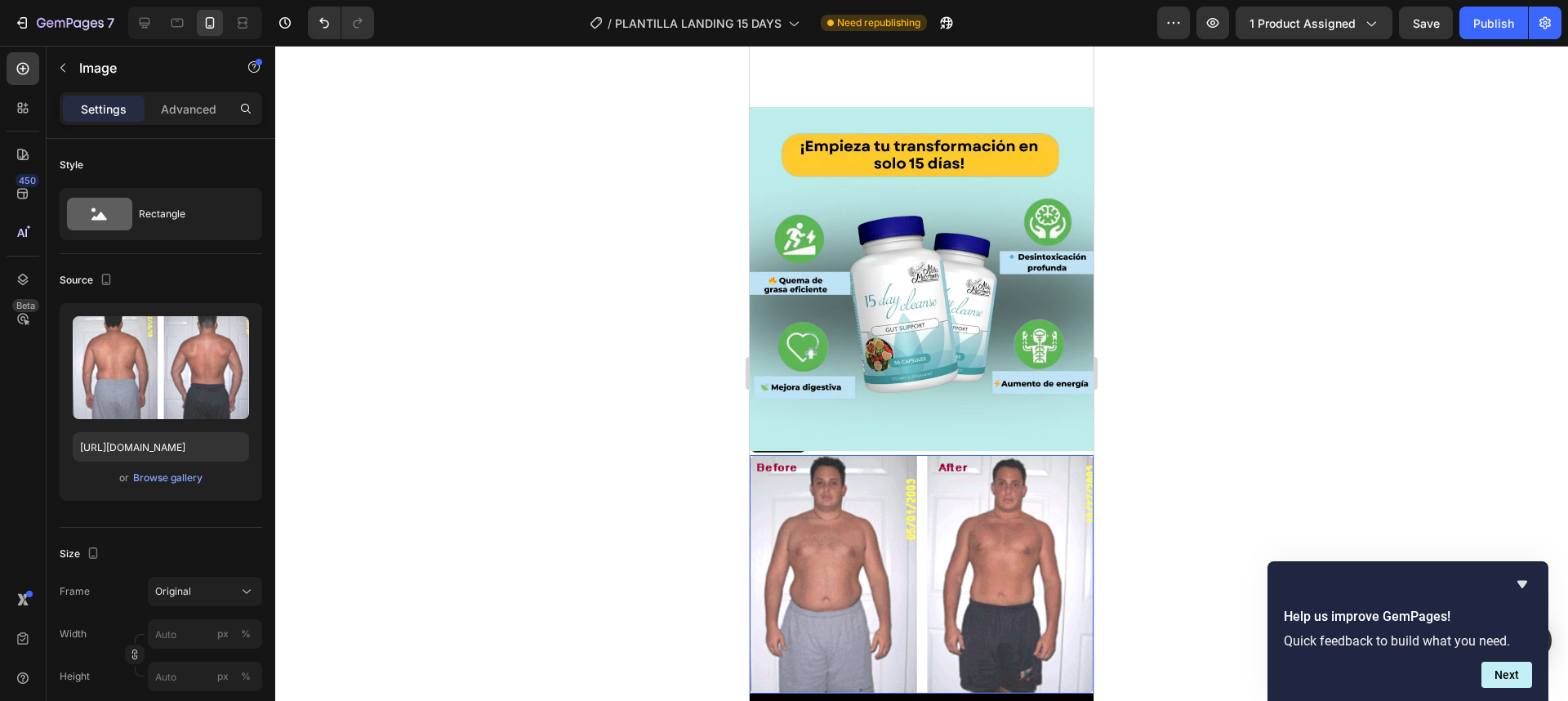
click at [890, 455] on img at bounding box center [921, 574] width 344 height 238
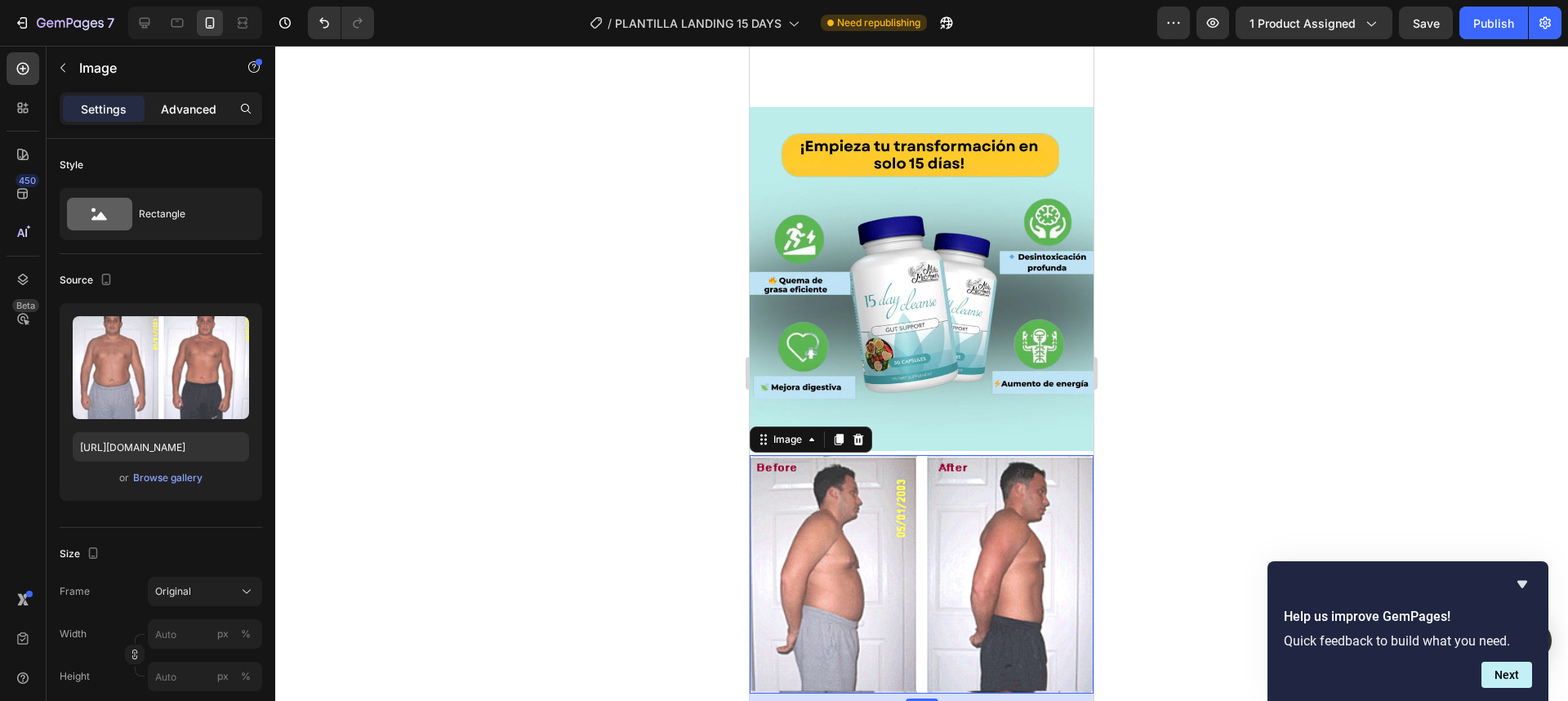
scroll to position [2743, 0]
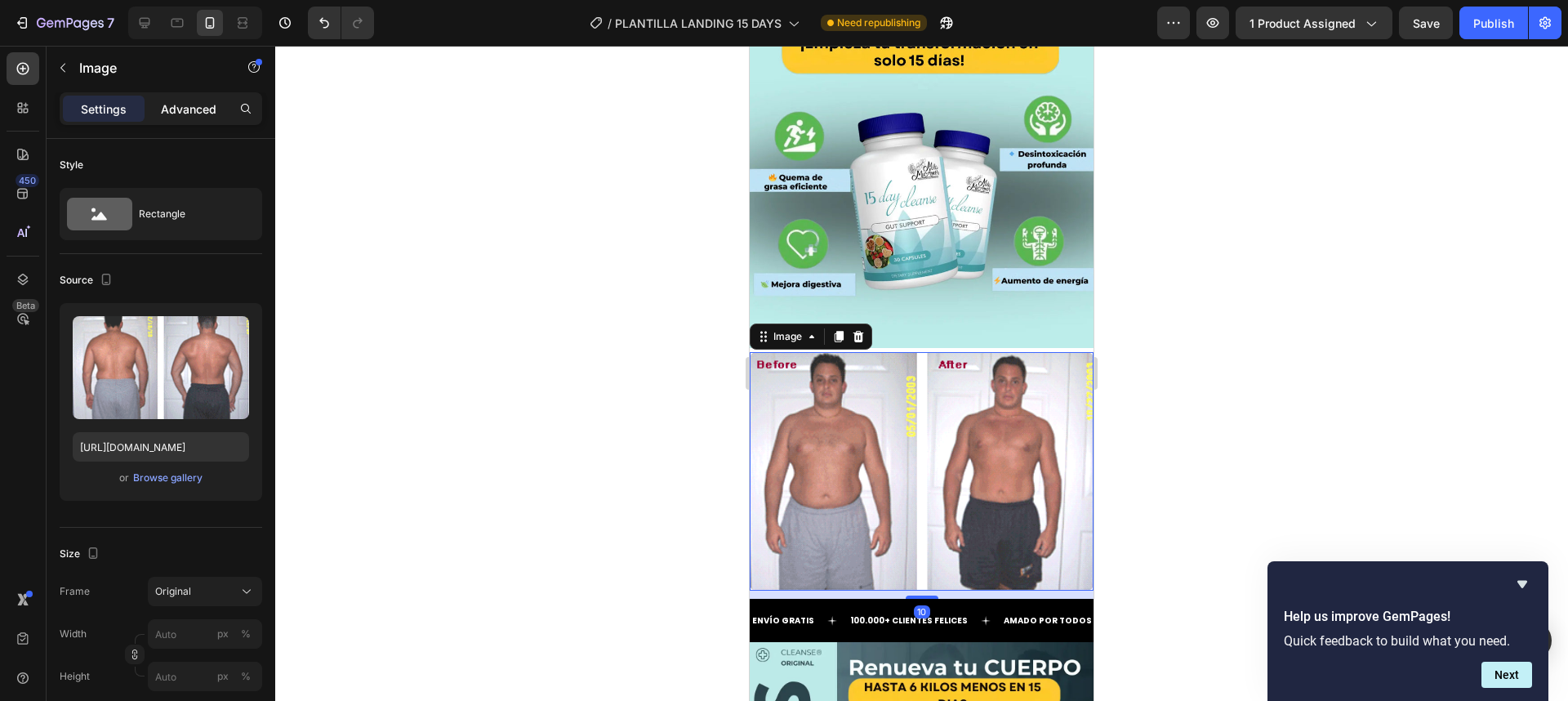
click at [196, 115] on p "Advanced" at bounding box center [189, 108] width 56 height 17
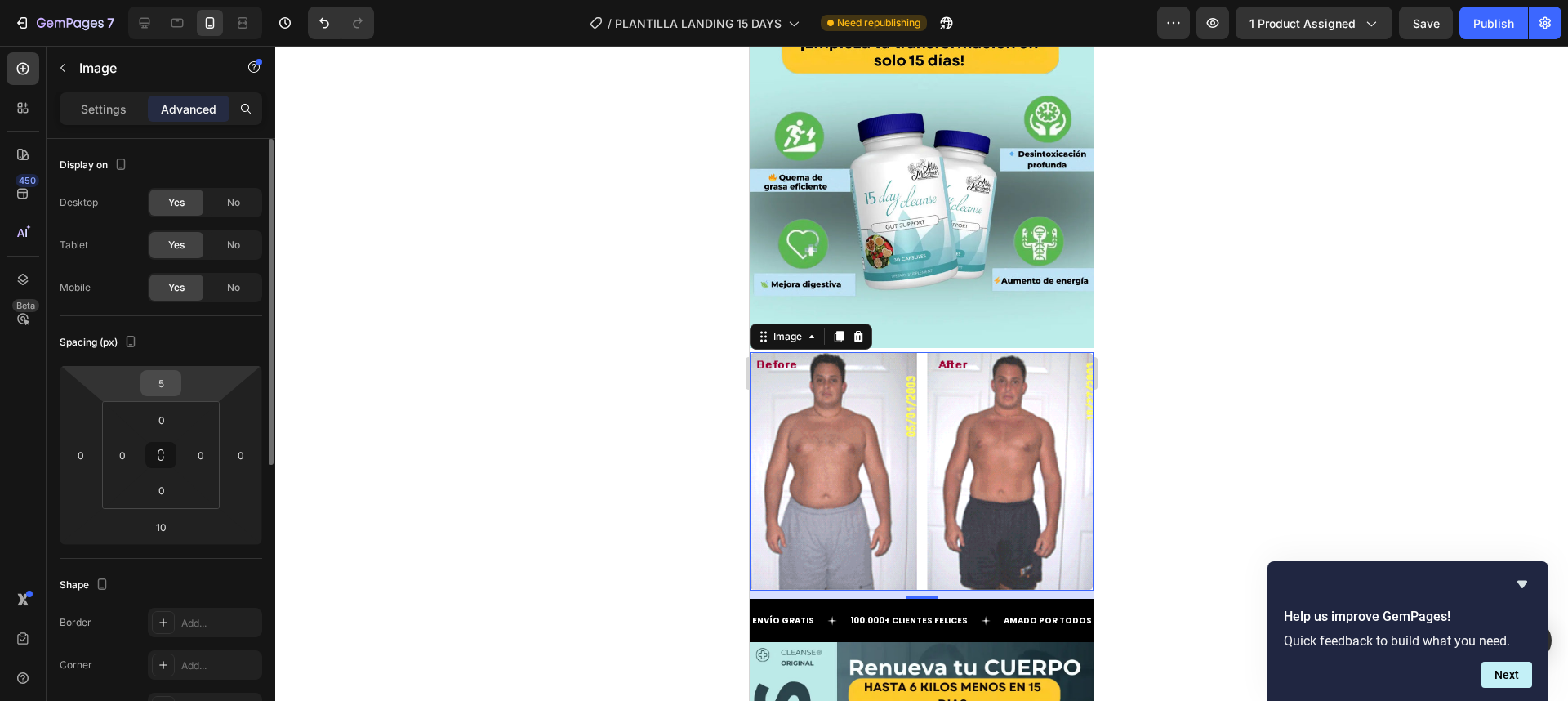
click at [164, 391] on input "5" at bounding box center [160, 382] width 32 height 24
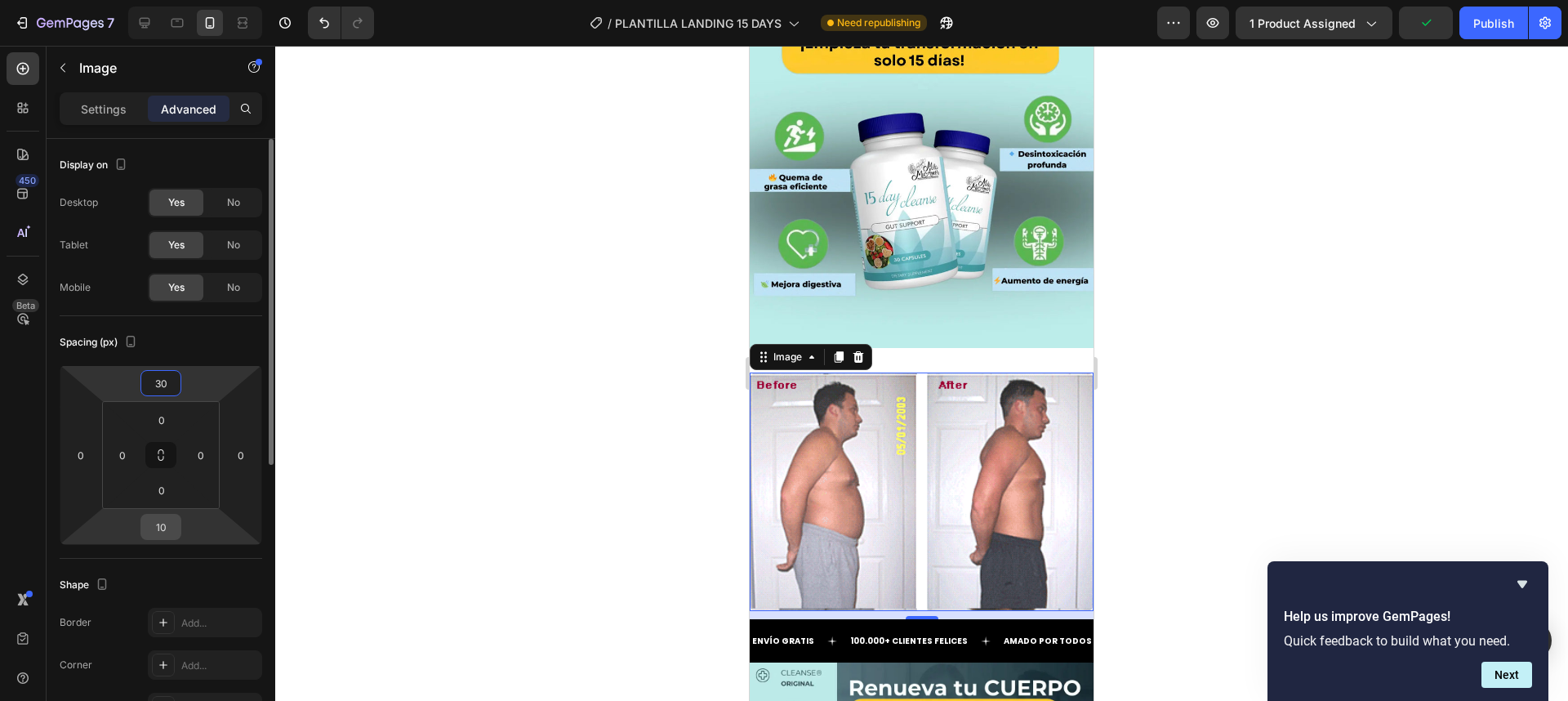
type input "30"
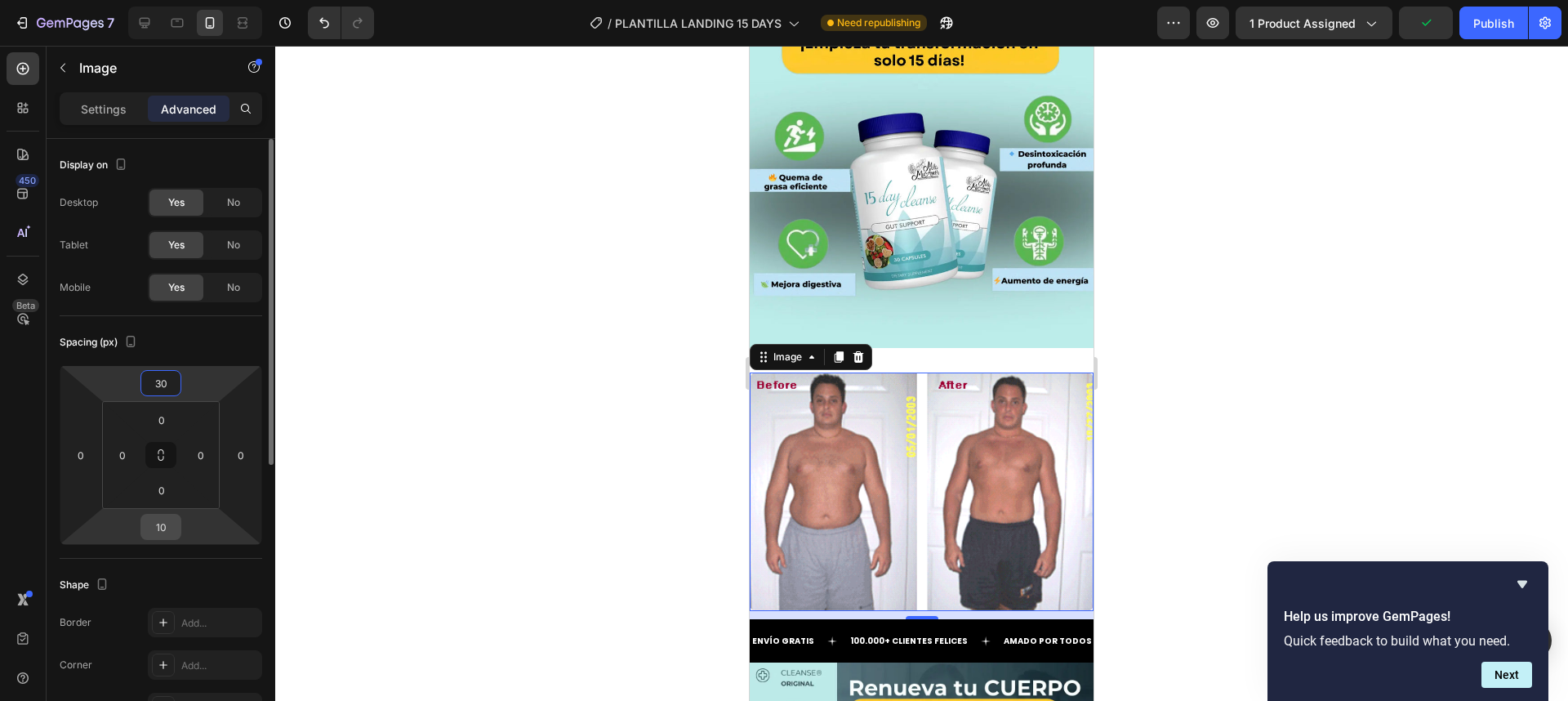
click at [171, 527] on input "10" at bounding box center [160, 526] width 32 height 24
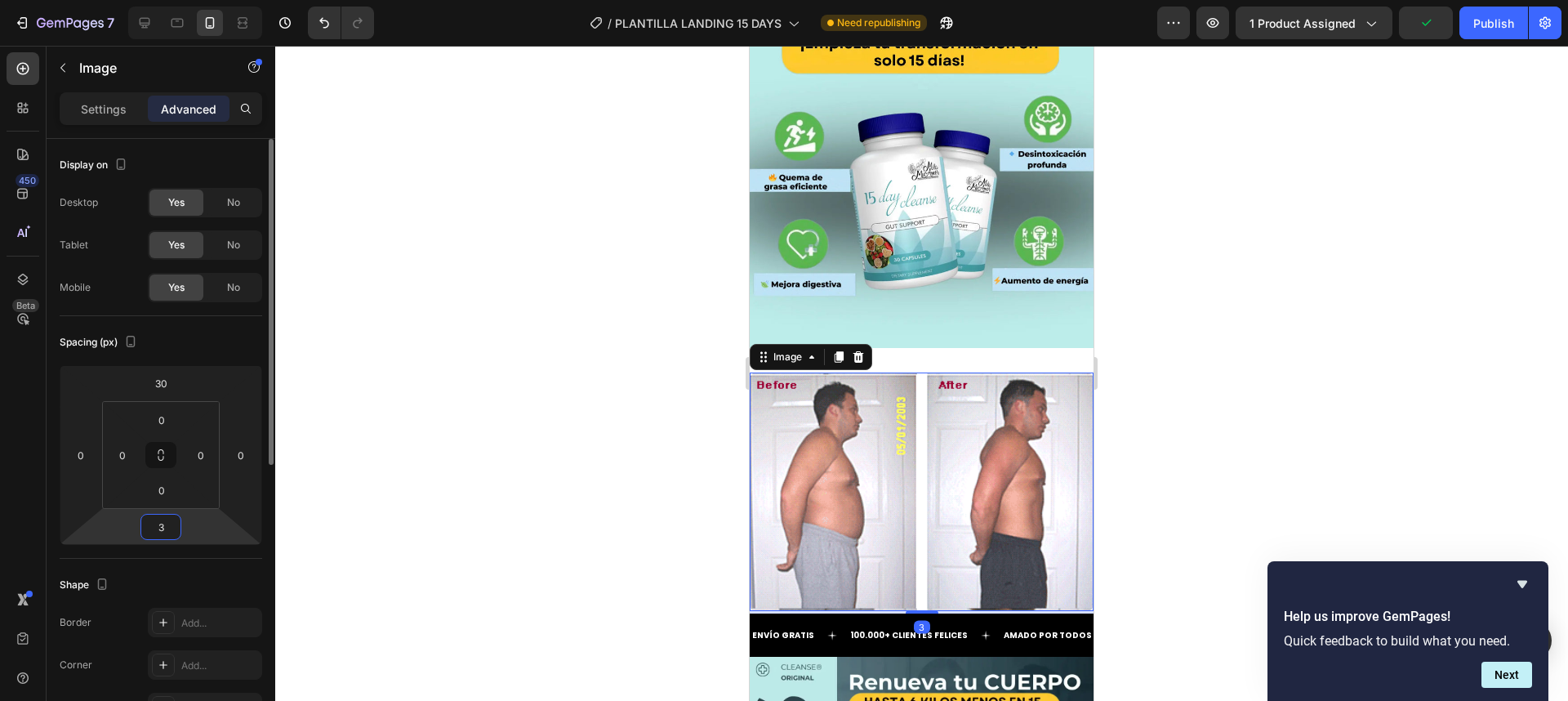
type input "30"
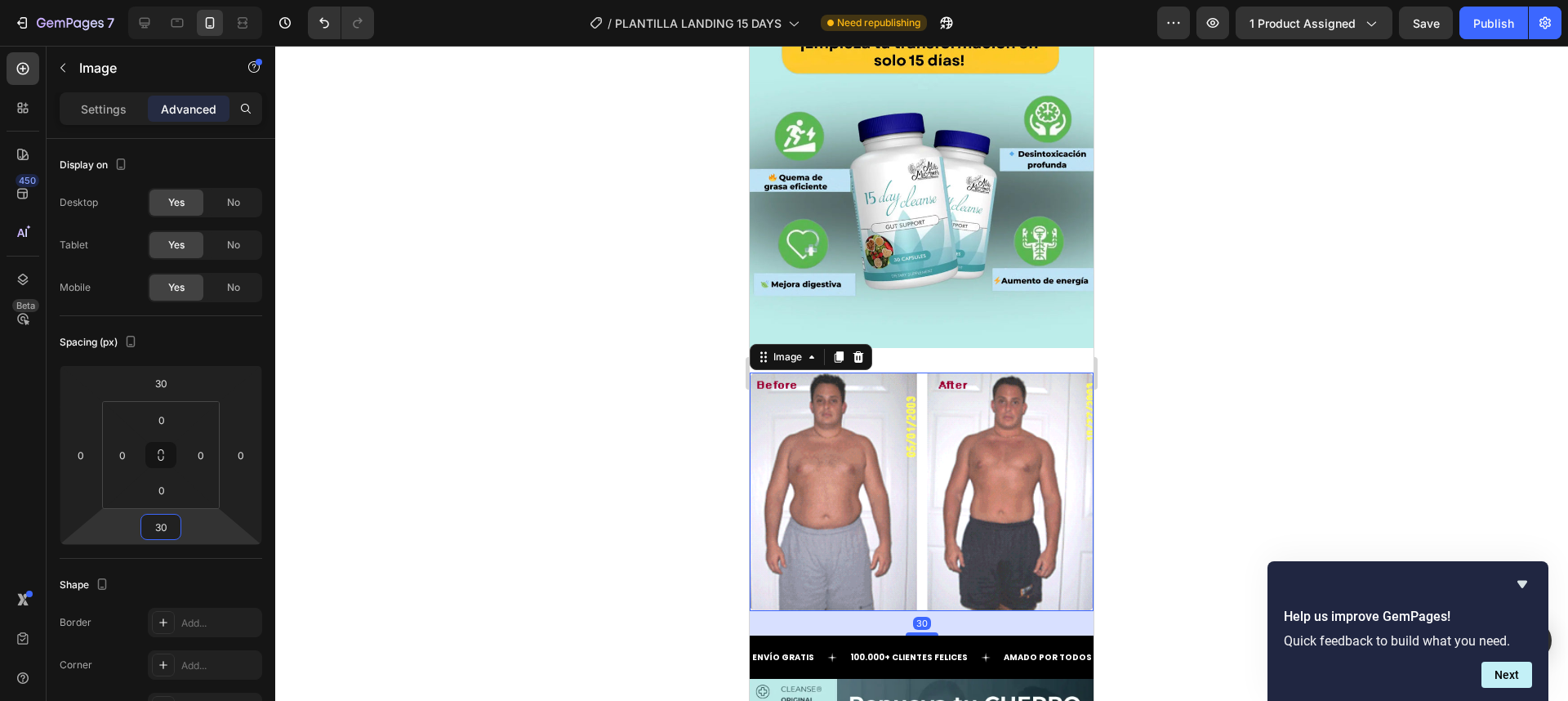
click at [1115, 479] on div at bounding box center [921, 372] width 1293 height 654
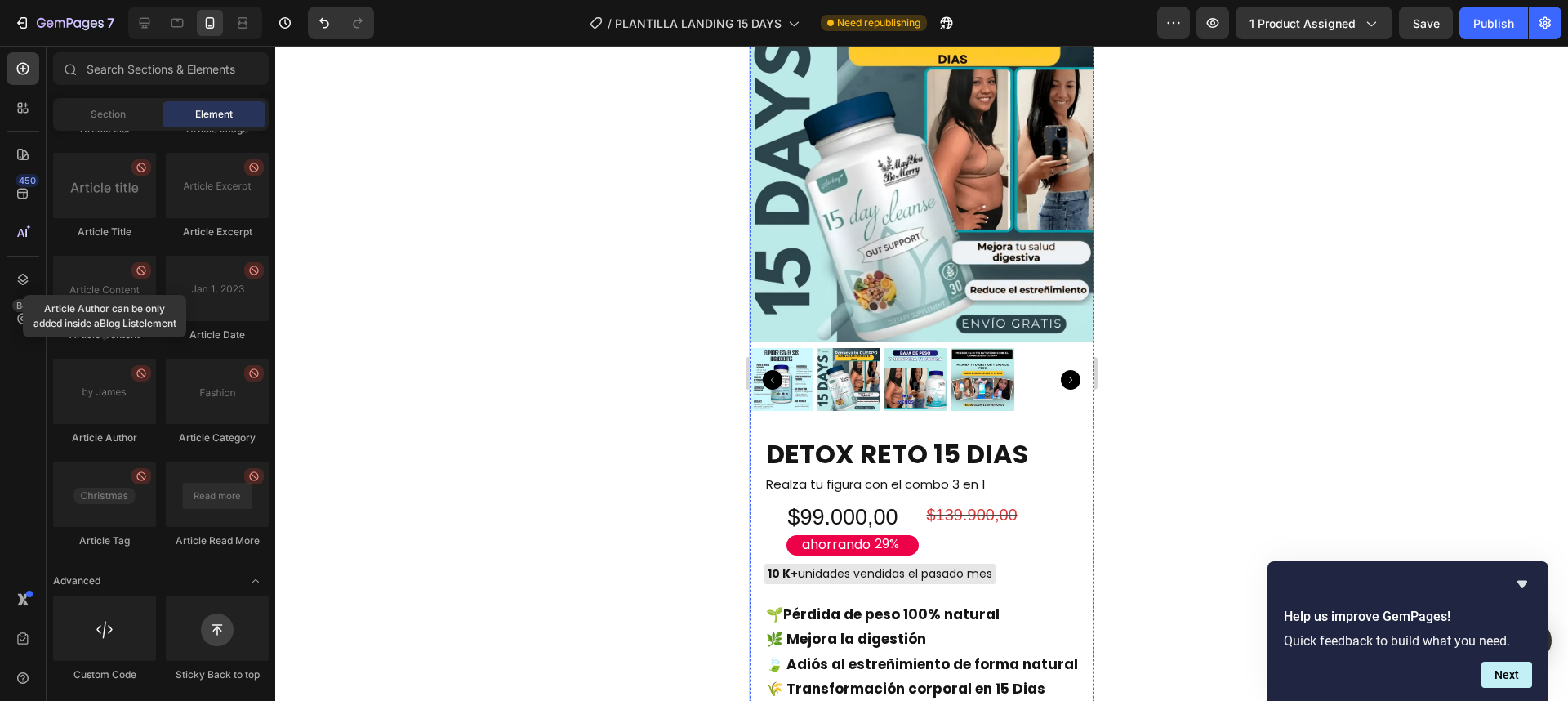
scroll to position [0, 0]
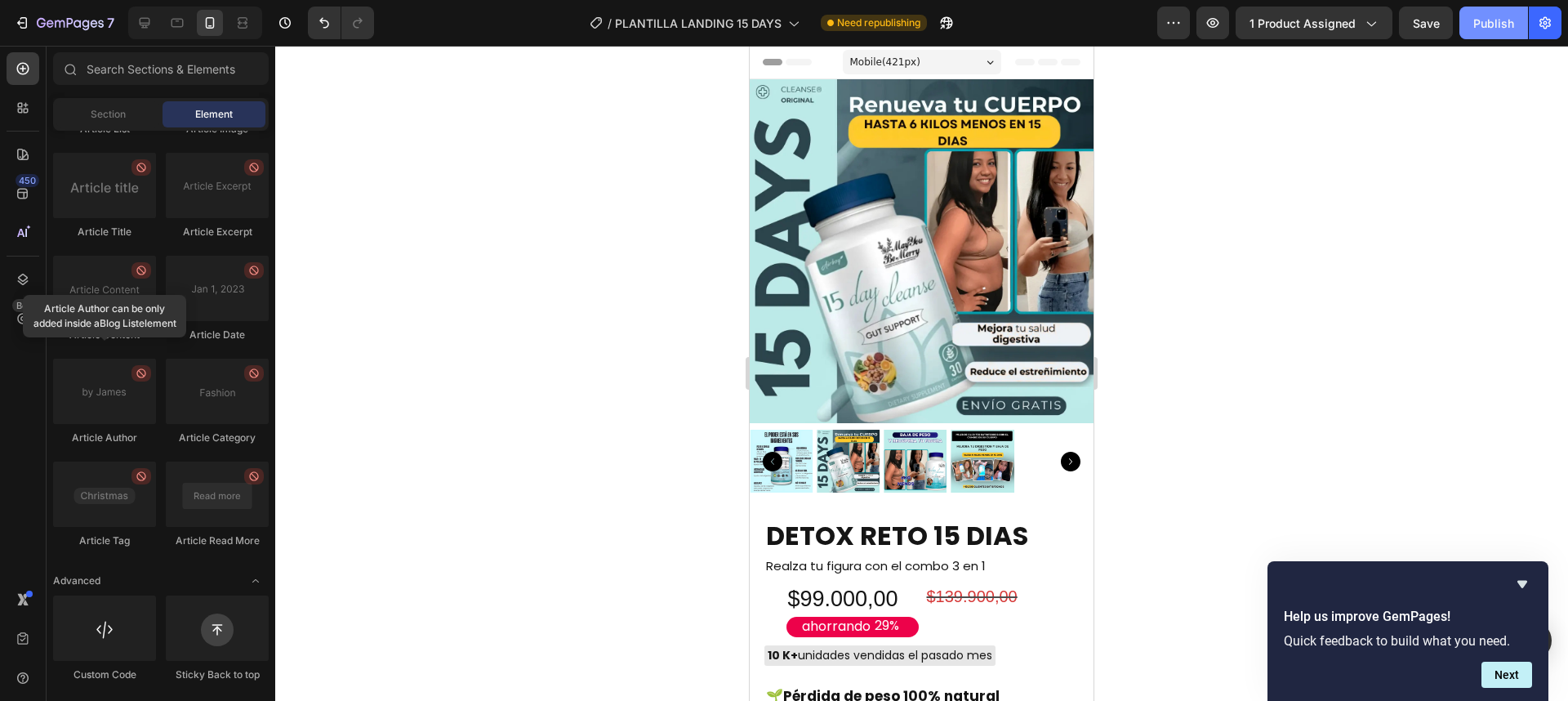
click at [1472, 25] on button "Publish" at bounding box center [1494, 22] width 69 height 32
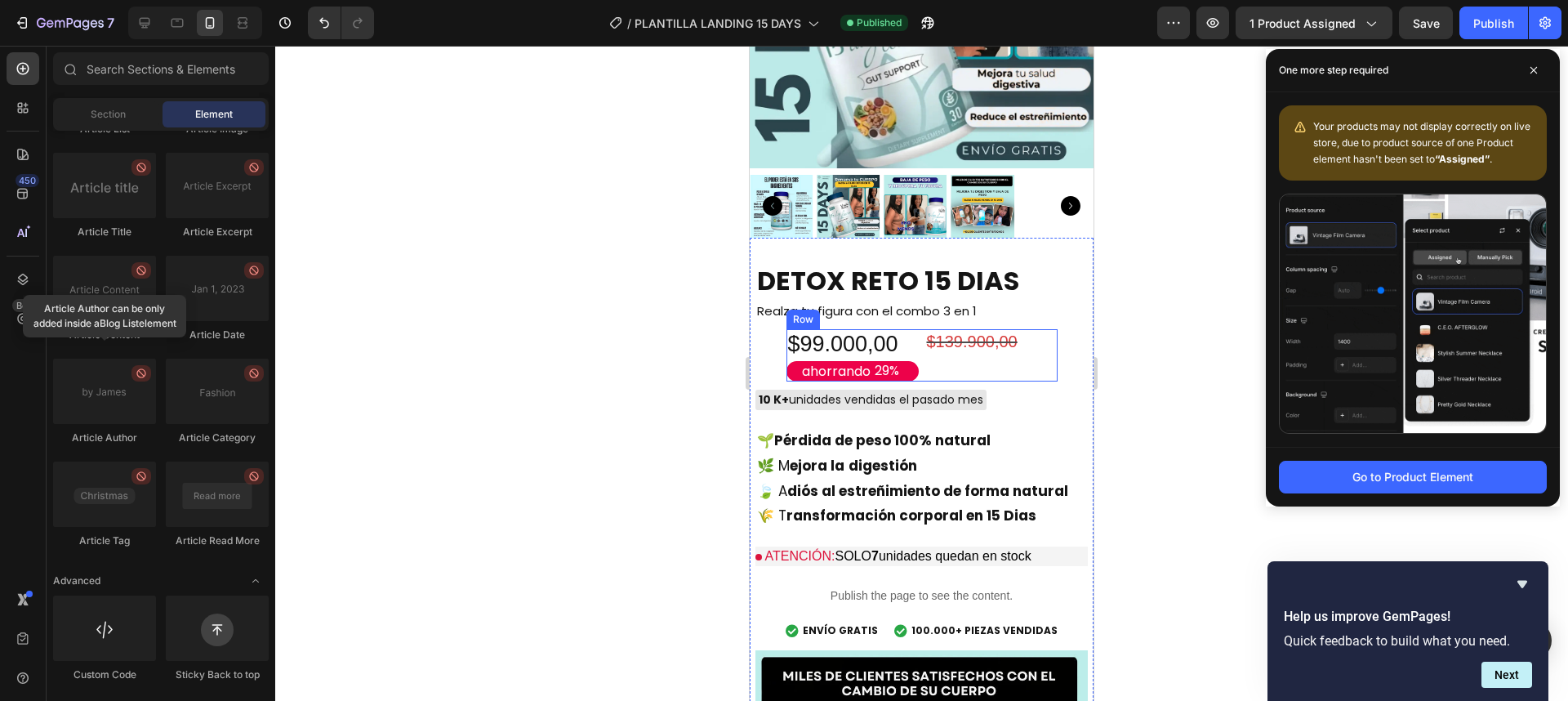
scroll to position [3626, 0]
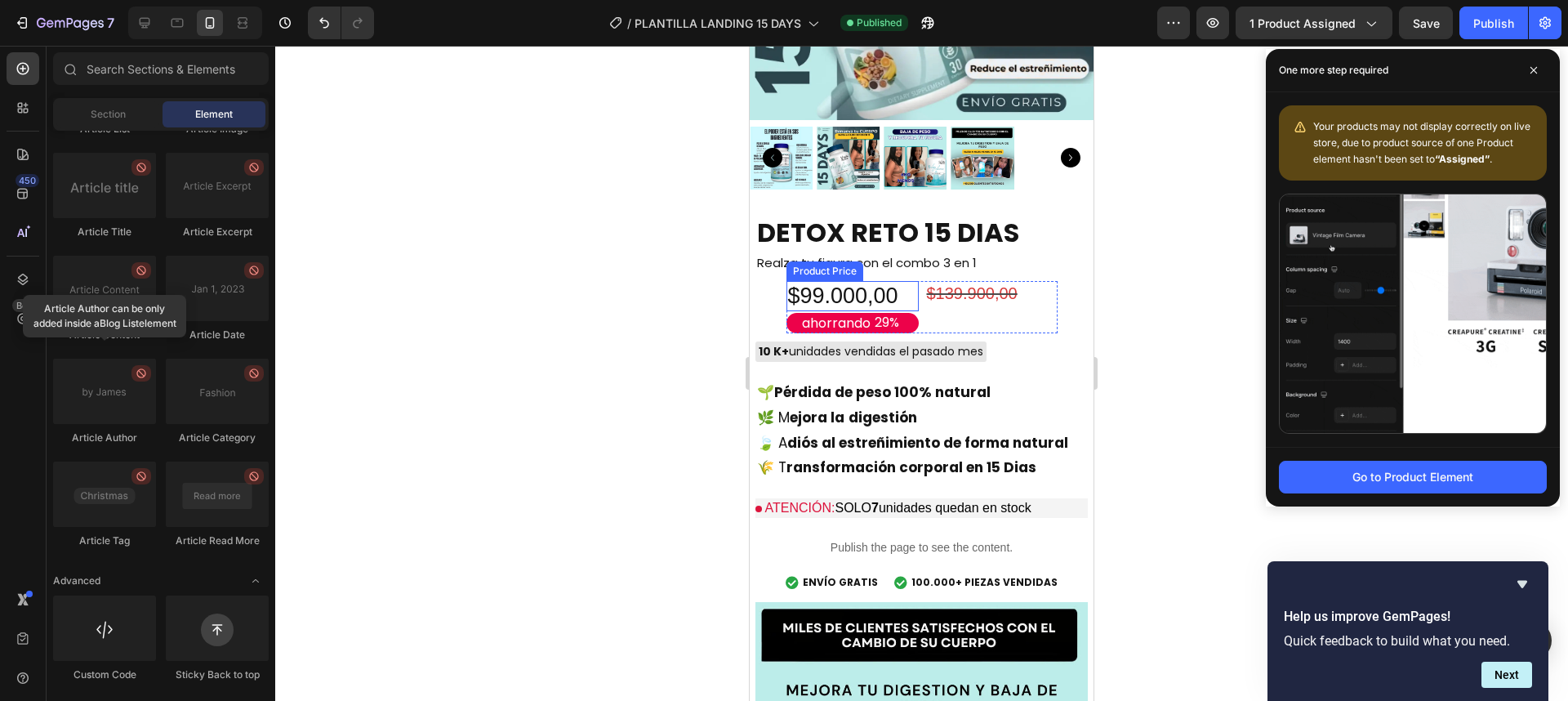
click at [853, 287] on div "$99.000,00" at bounding box center [853, 296] width 133 height 31
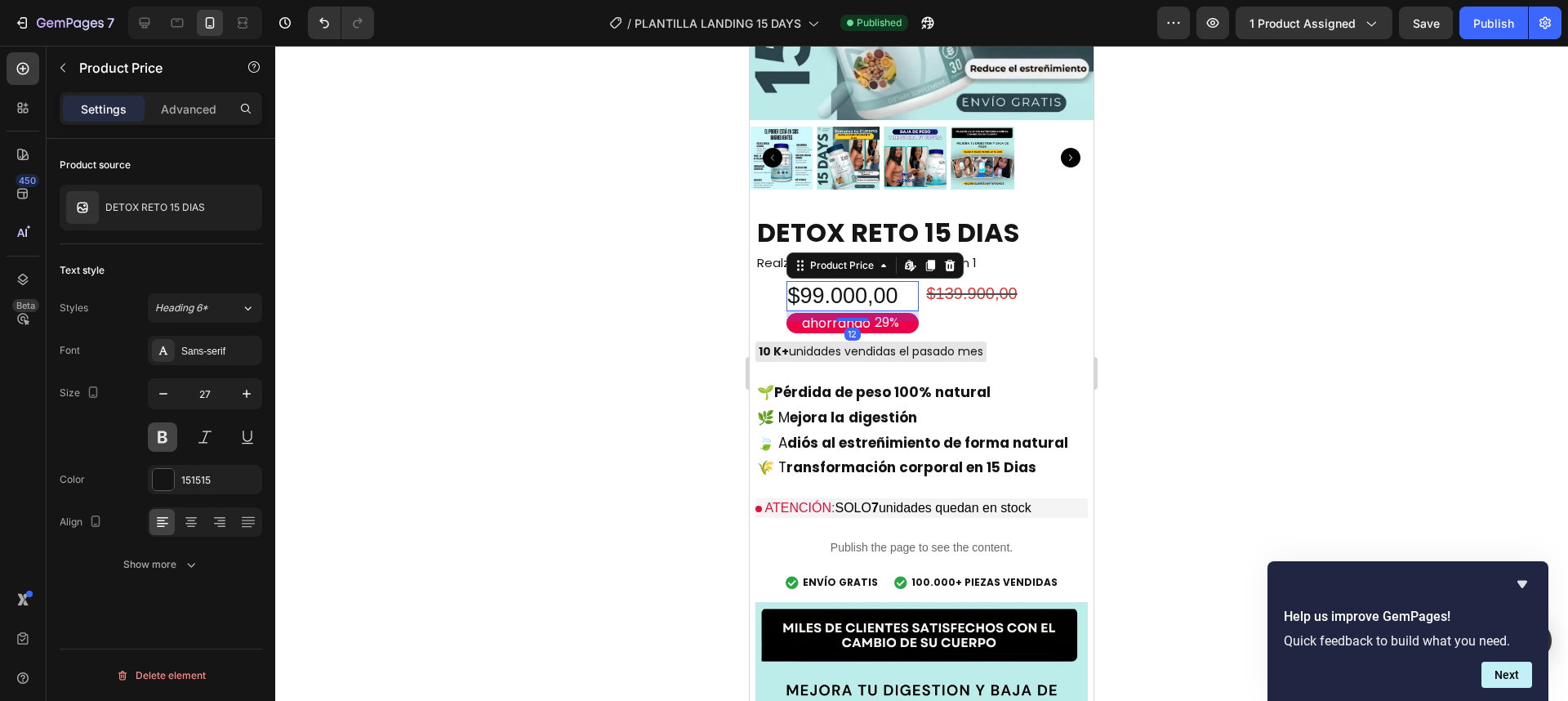
click at [168, 438] on button at bounding box center [162, 437] width 30 height 30
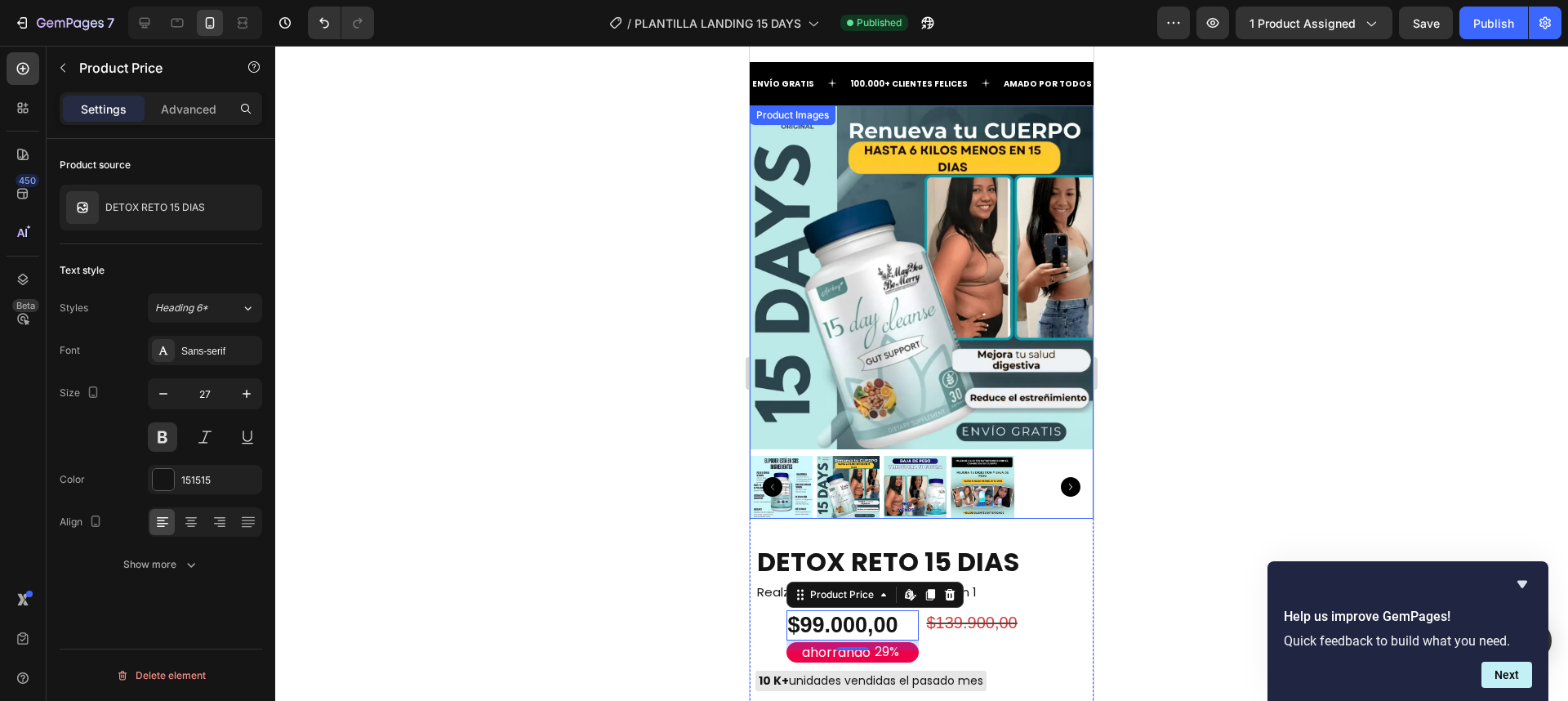
scroll to position [3331, 0]
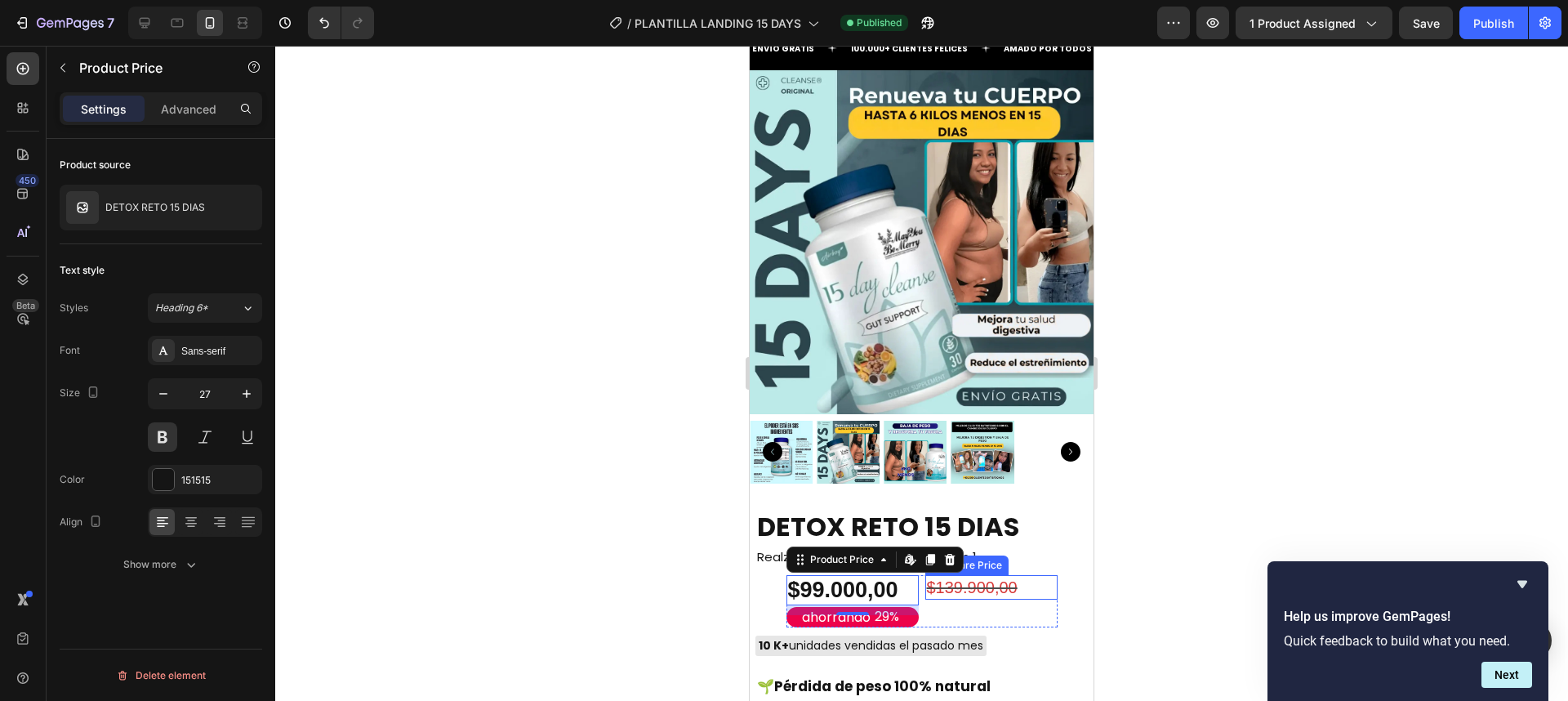
click at [988, 575] on div "$139.900,00" at bounding box center [991, 586] width 133 height 24
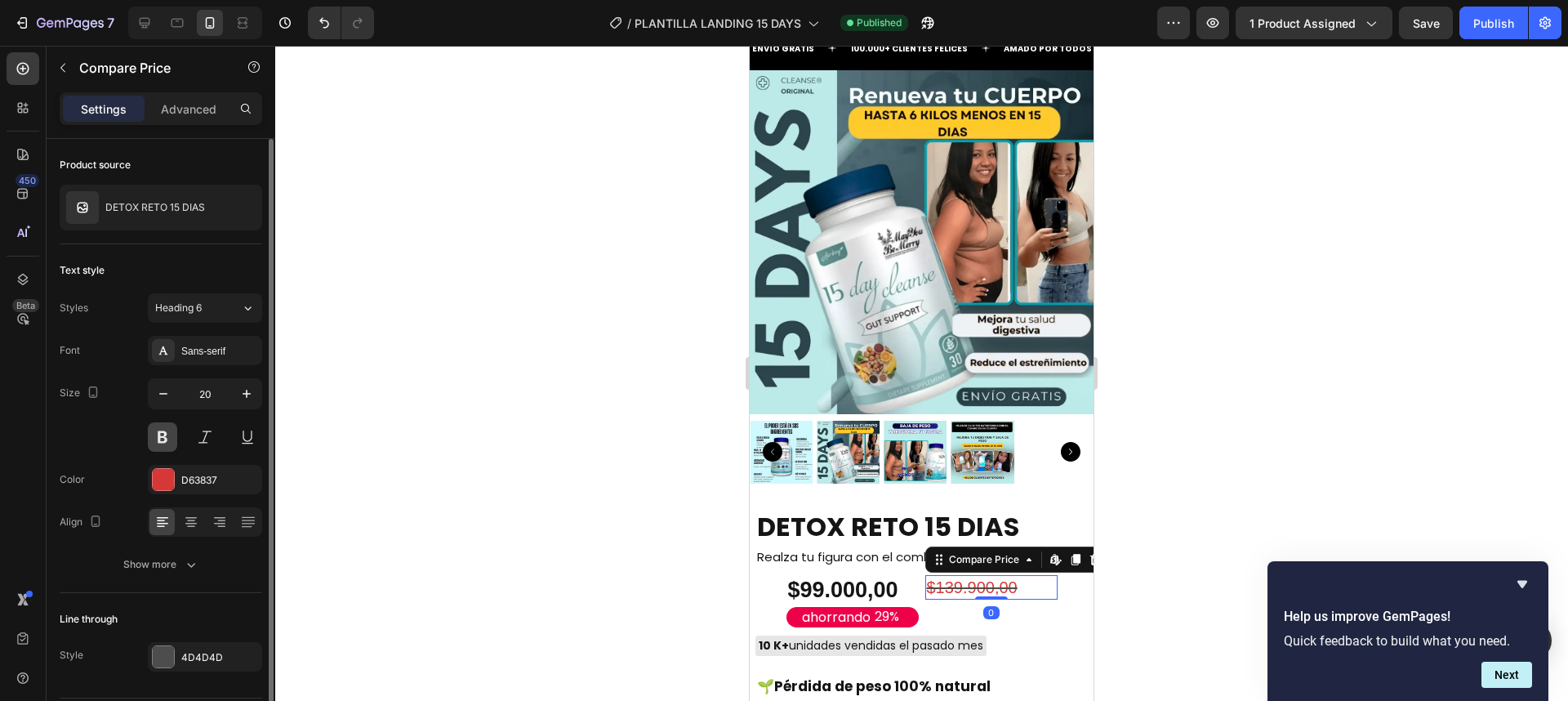
click at [167, 439] on button at bounding box center [162, 437] width 30 height 30
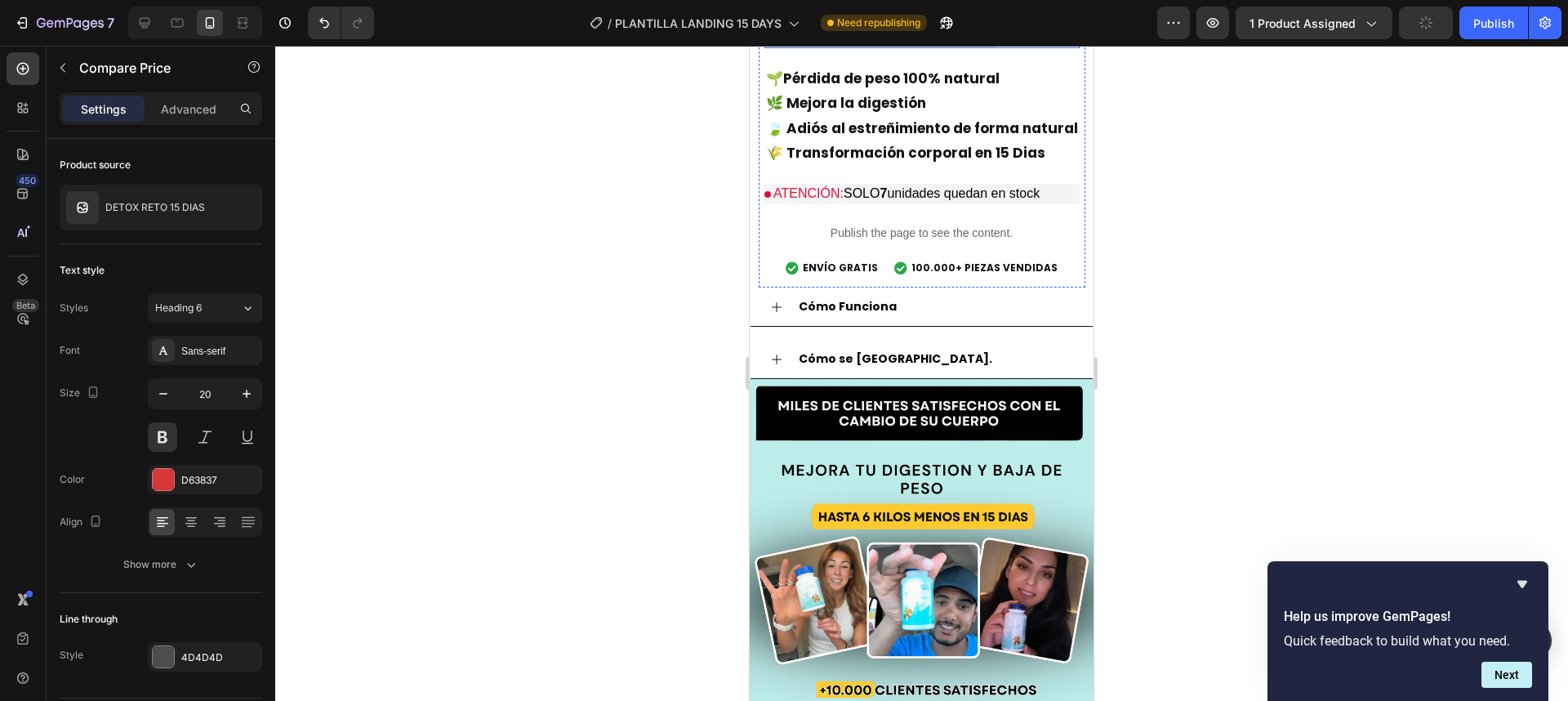
scroll to position [392, 0]
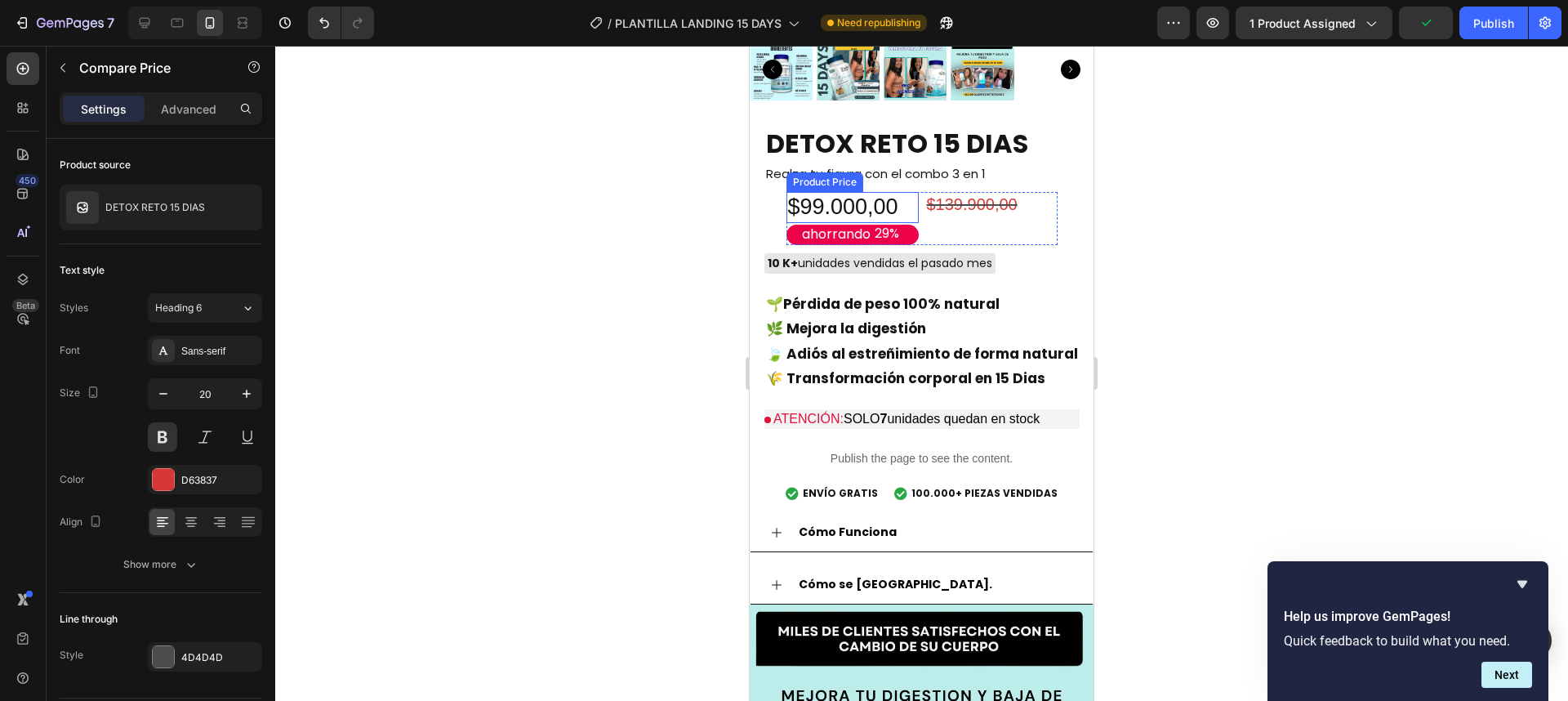
click at [840, 196] on div "$99.000,00" at bounding box center [853, 207] width 133 height 31
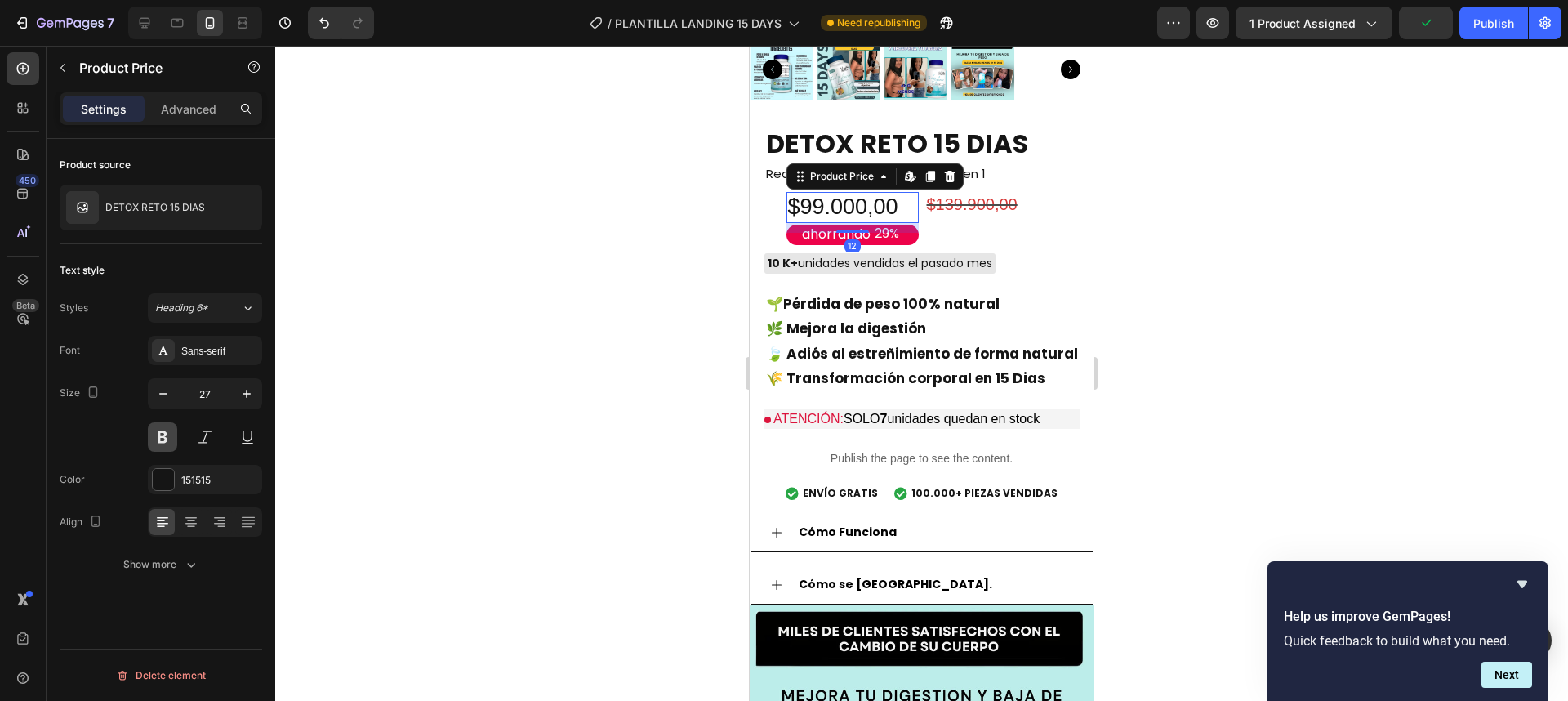
click at [165, 436] on button at bounding box center [162, 437] width 30 height 30
click at [994, 199] on div "$139.900,00" at bounding box center [991, 203] width 133 height 24
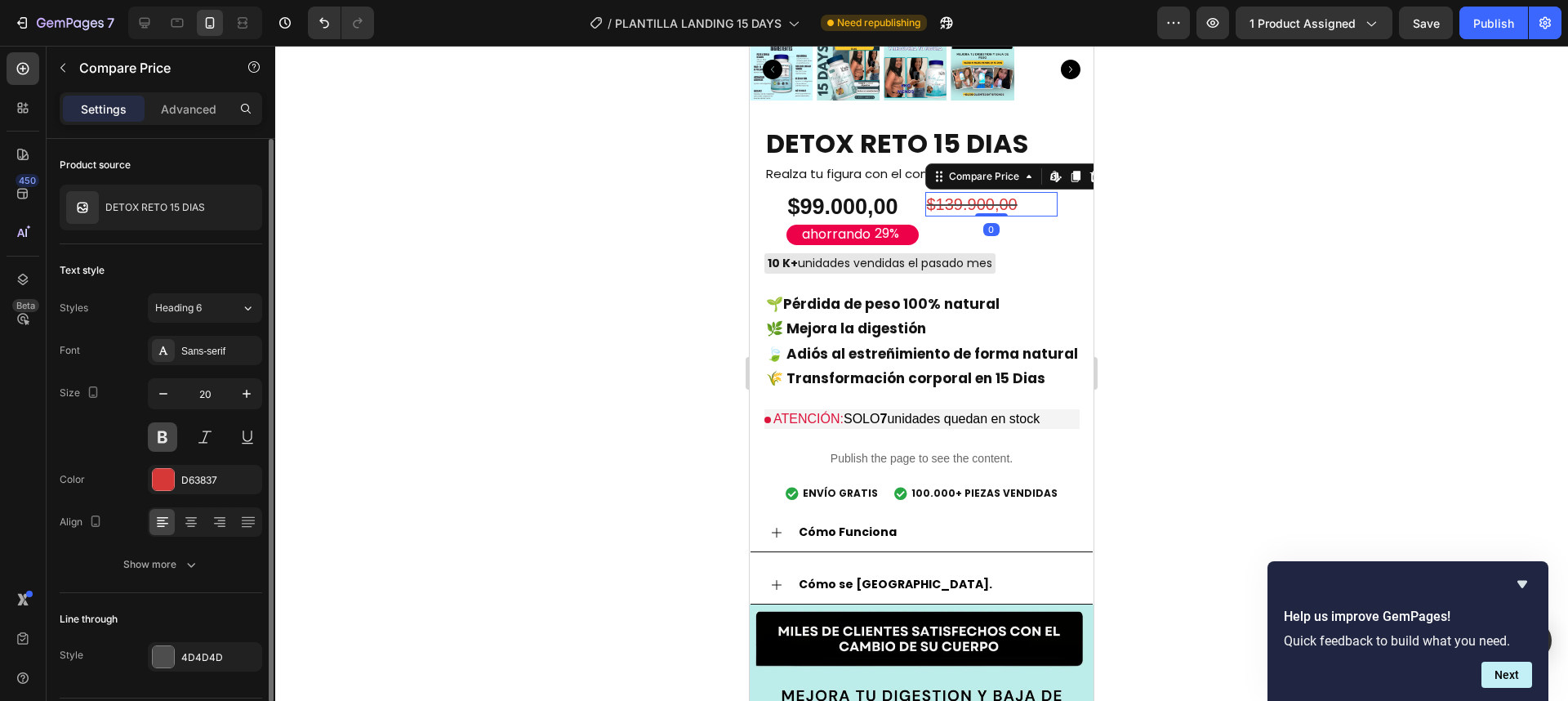
click at [167, 434] on button at bounding box center [162, 437] width 30 height 30
click at [1160, 221] on div at bounding box center [921, 372] width 1293 height 654
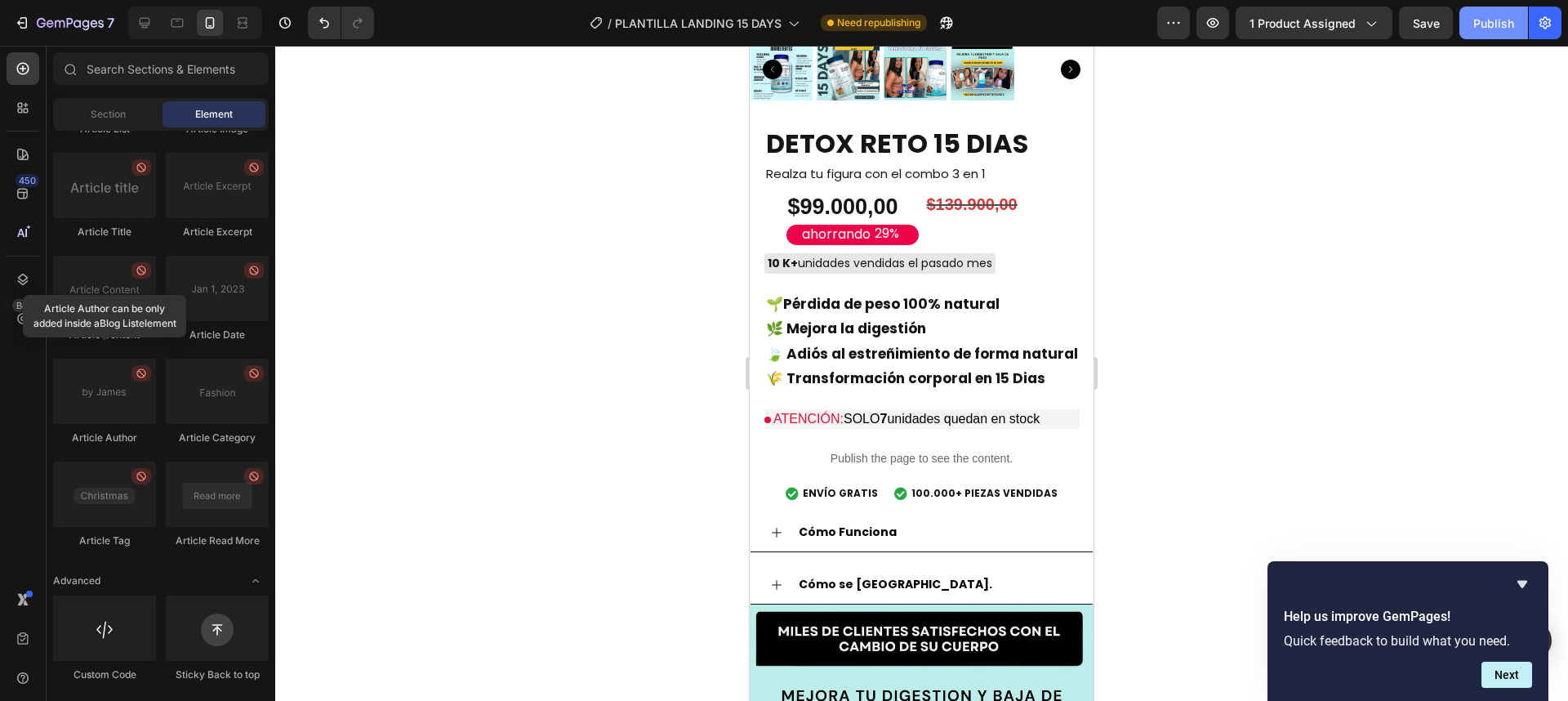
click at [1475, 32] on button "Publish" at bounding box center [1494, 22] width 69 height 32
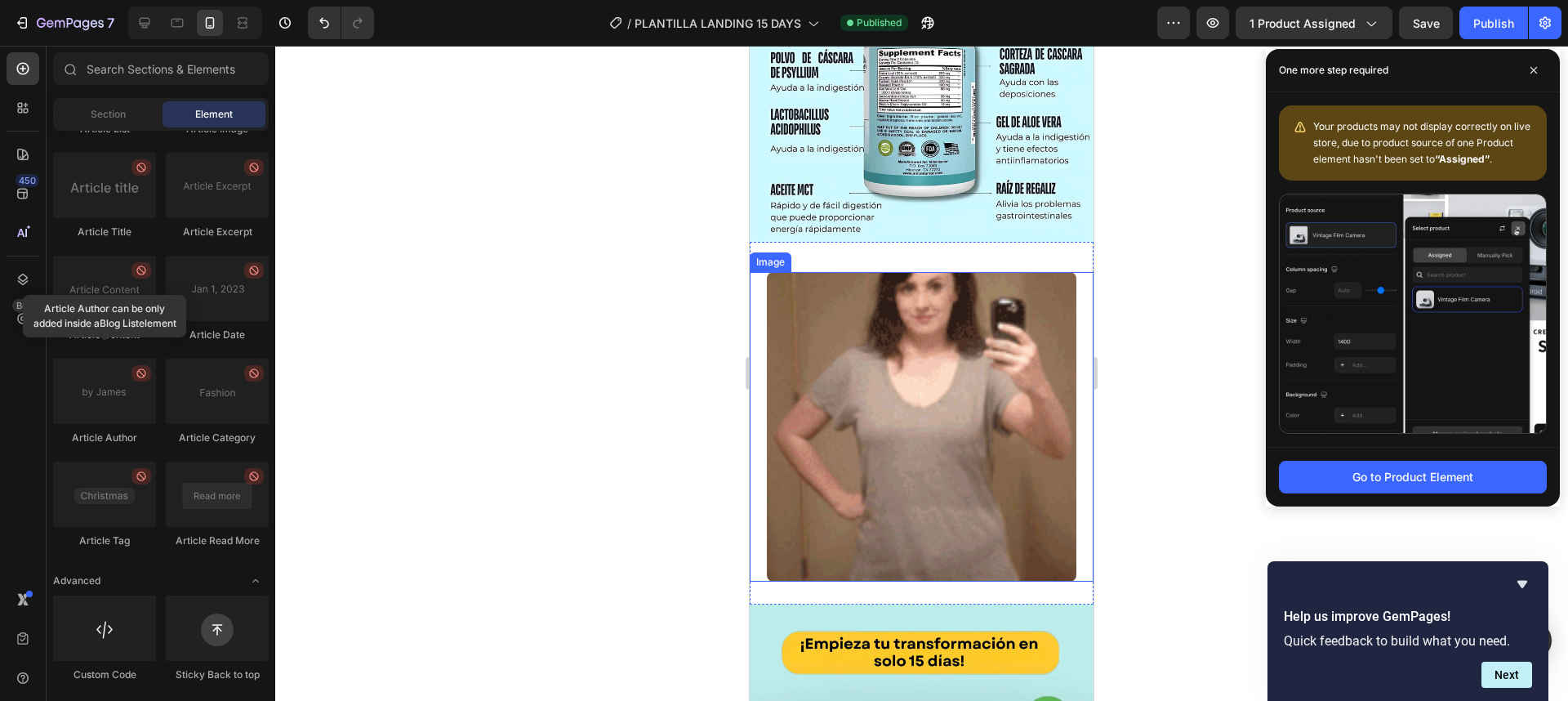
scroll to position [2253, 0]
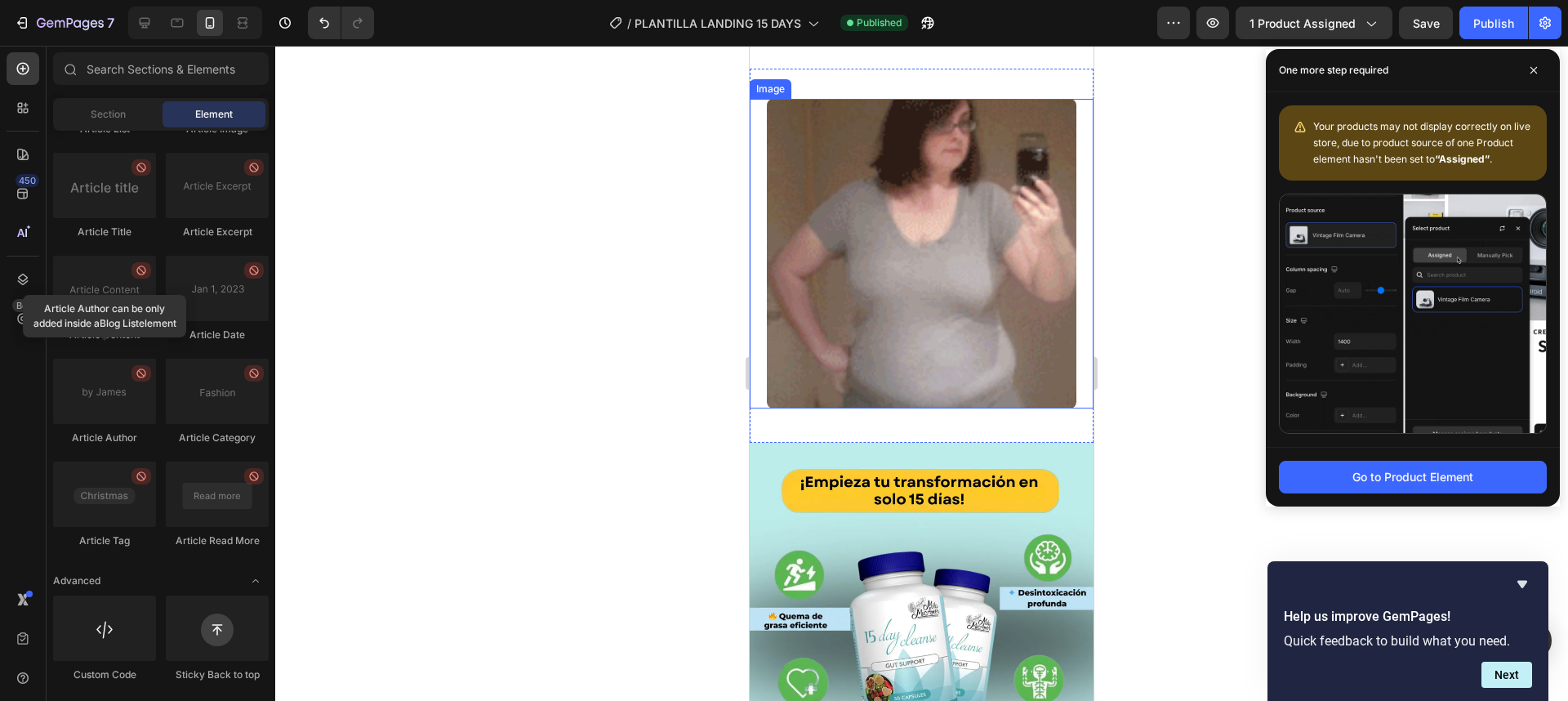
scroll to position [2352, 0]
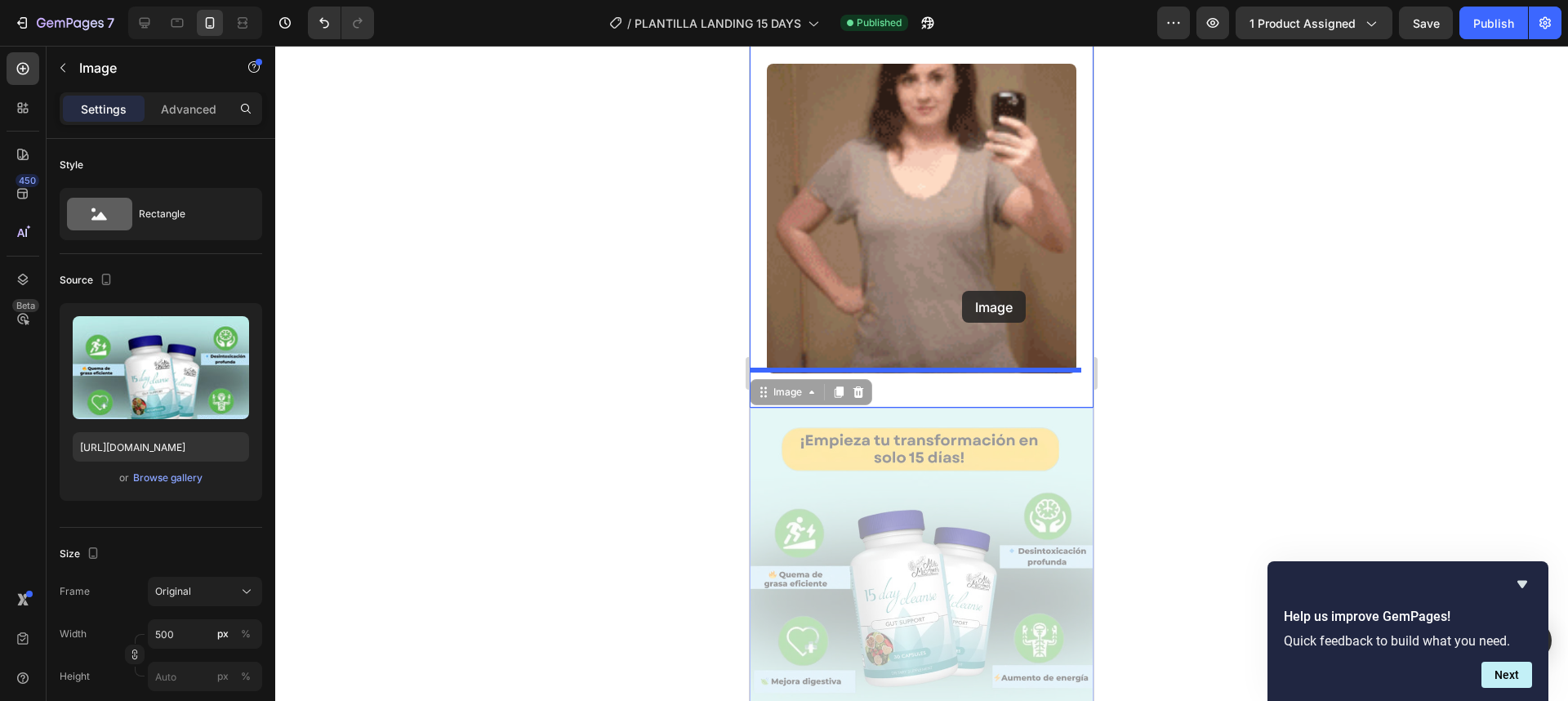
drag, startPoint x: 955, startPoint y: 423, endPoint x: 962, endPoint y: 291, distance: 132.2
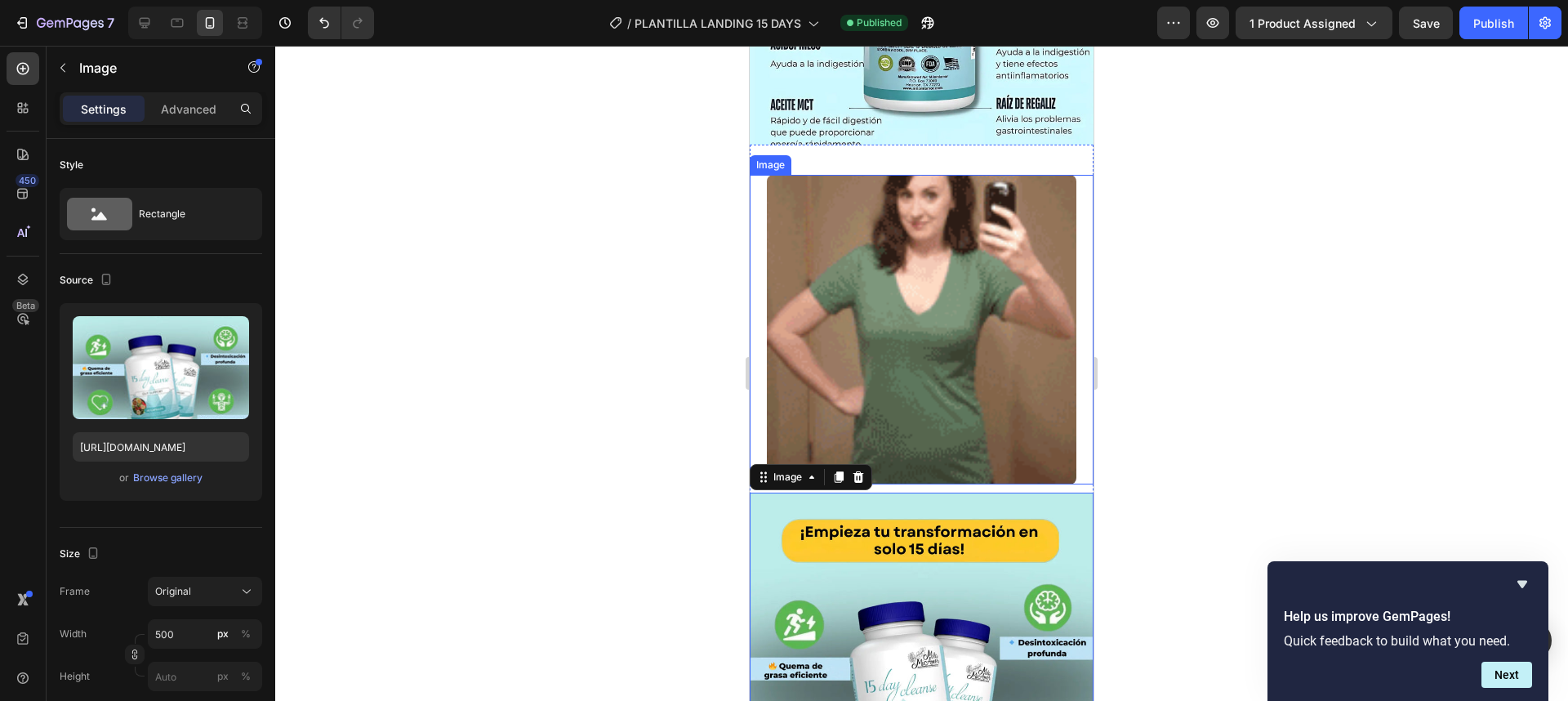
scroll to position [2156, 0]
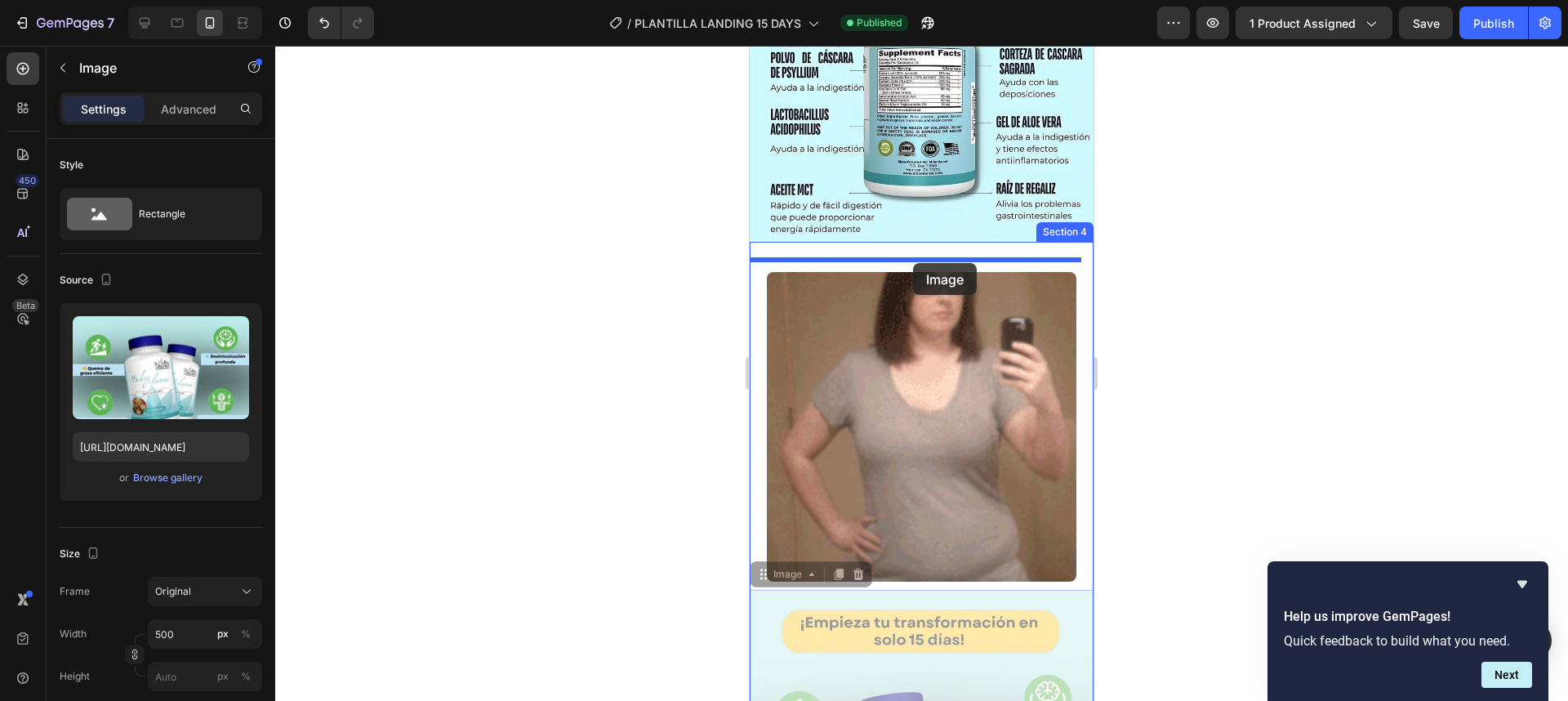
drag, startPoint x: 917, startPoint y: 583, endPoint x: 913, endPoint y: 263, distance: 320.0
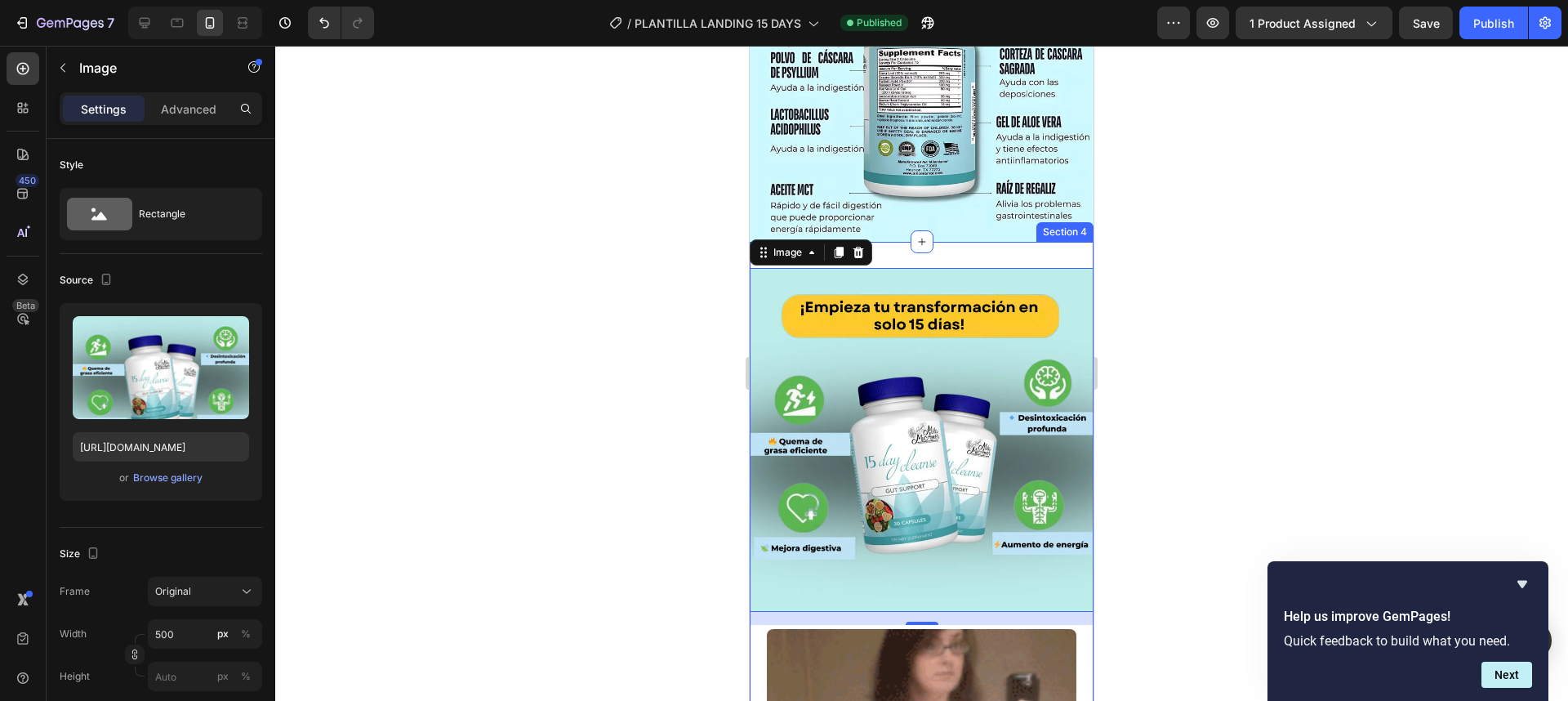
click at [961, 242] on div "Image 0 Image Section 4" at bounding box center [921, 607] width 344 height 731
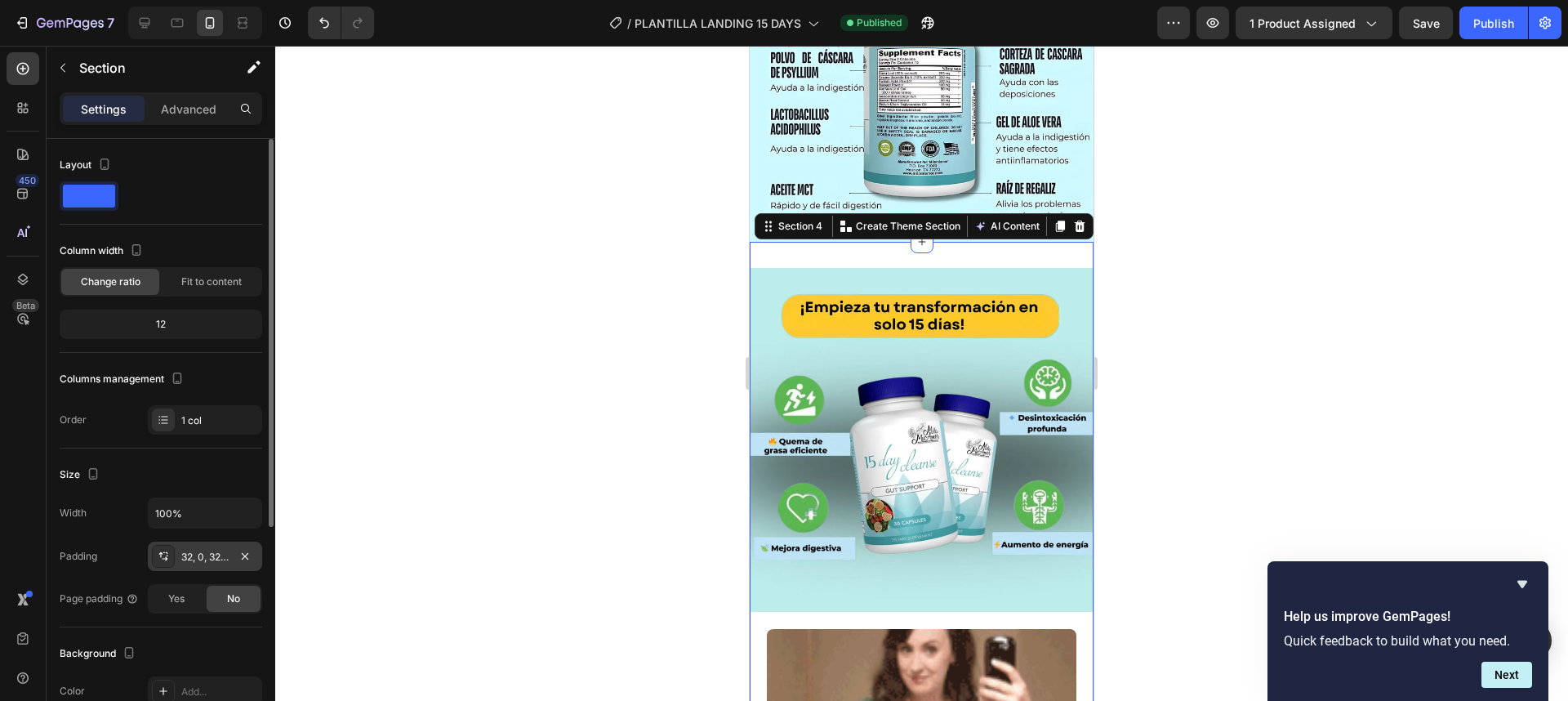
click at [199, 552] on div "32, 0, 32, 0" at bounding box center [204, 557] width 47 height 14
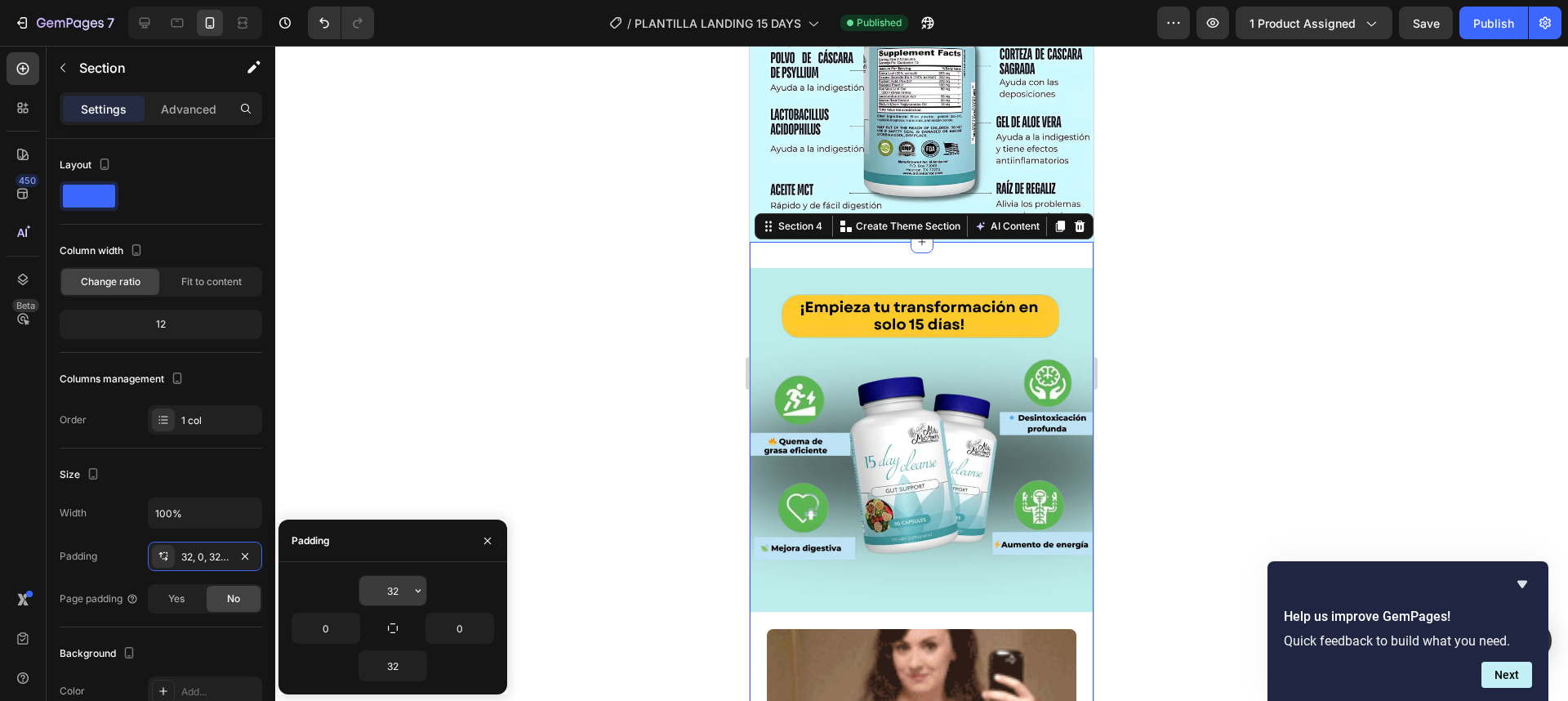
click at [405, 584] on input "32" at bounding box center [392, 590] width 67 height 30
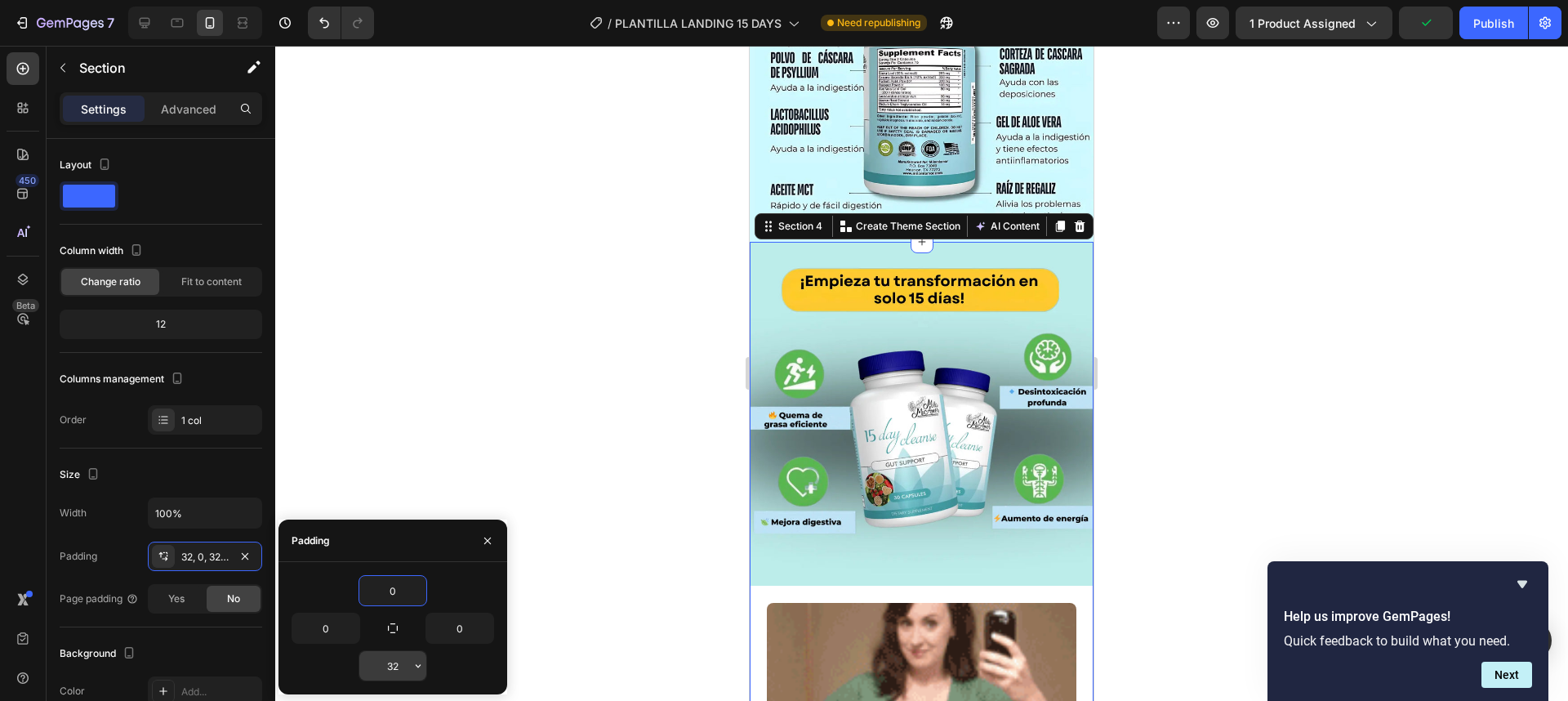
type input "0"
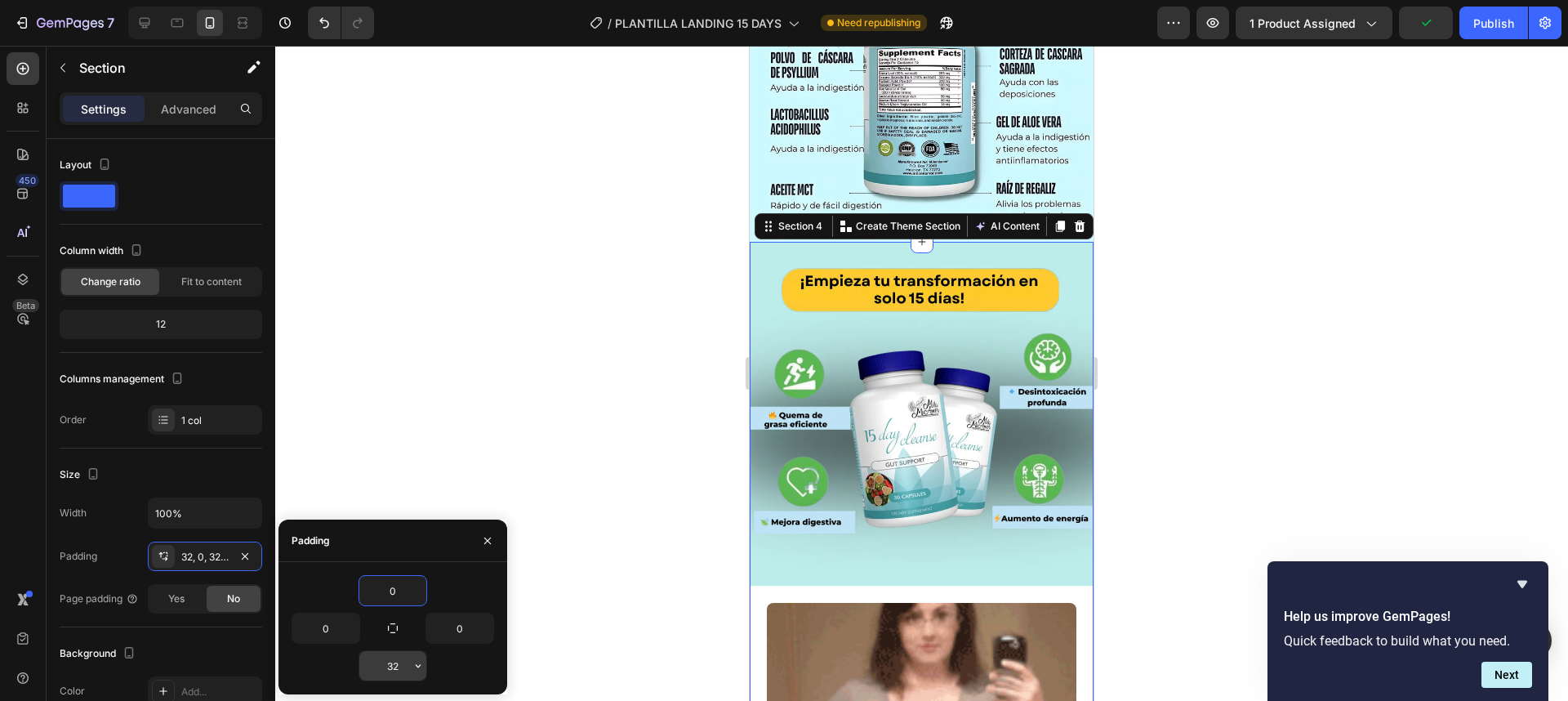
click at [405, 662] on input "32" at bounding box center [392, 665] width 67 height 30
type input "0"
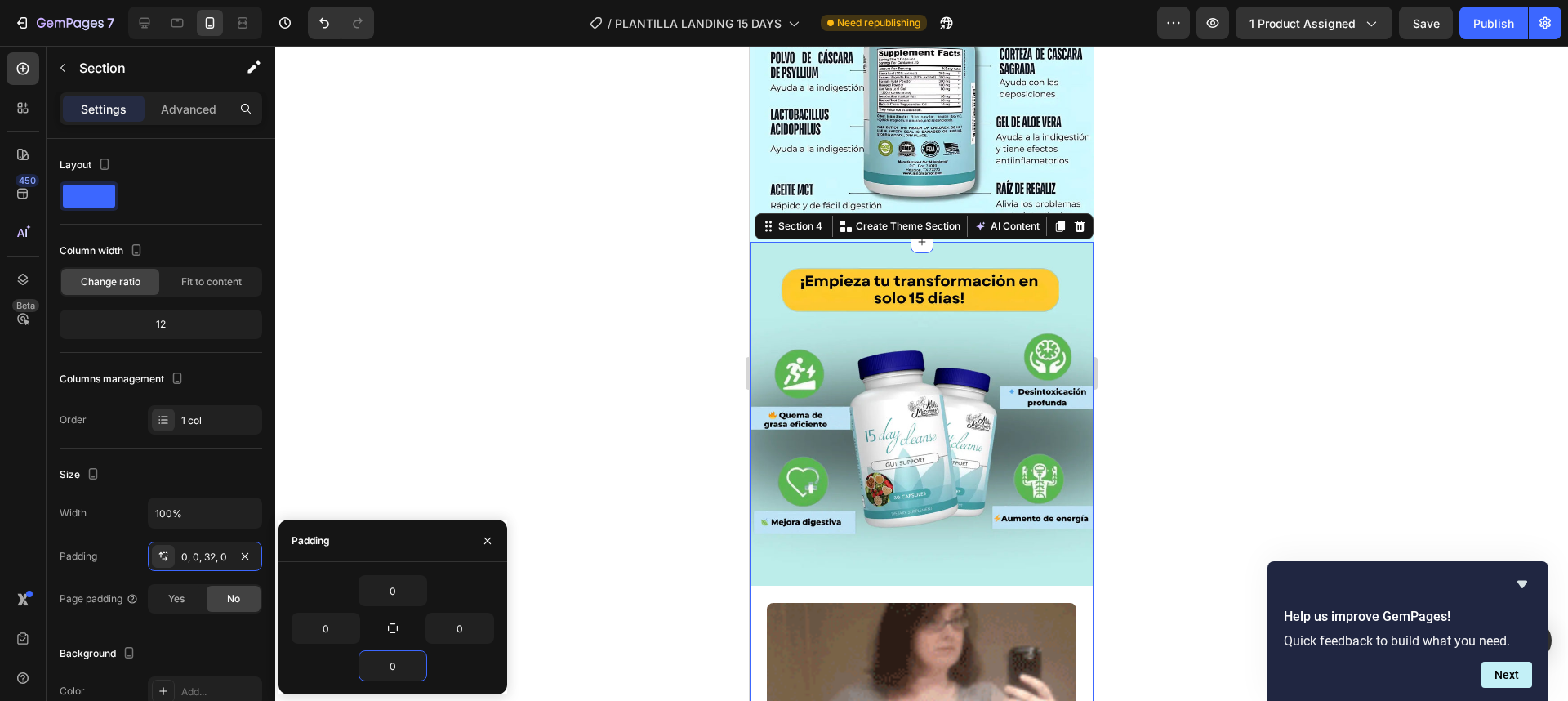
click at [1165, 365] on div at bounding box center [921, 372] width 1293 height 654
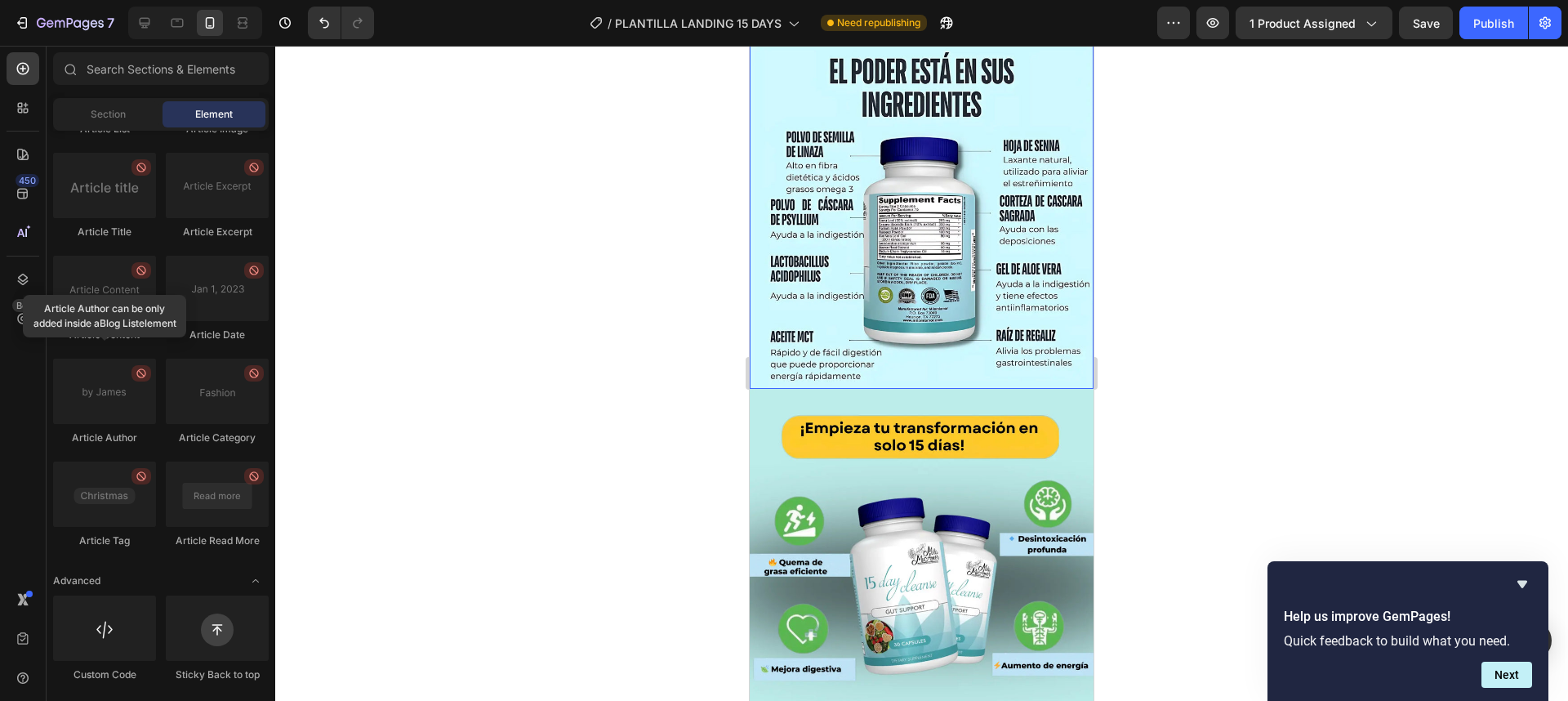
scroll to position [2057, 0]
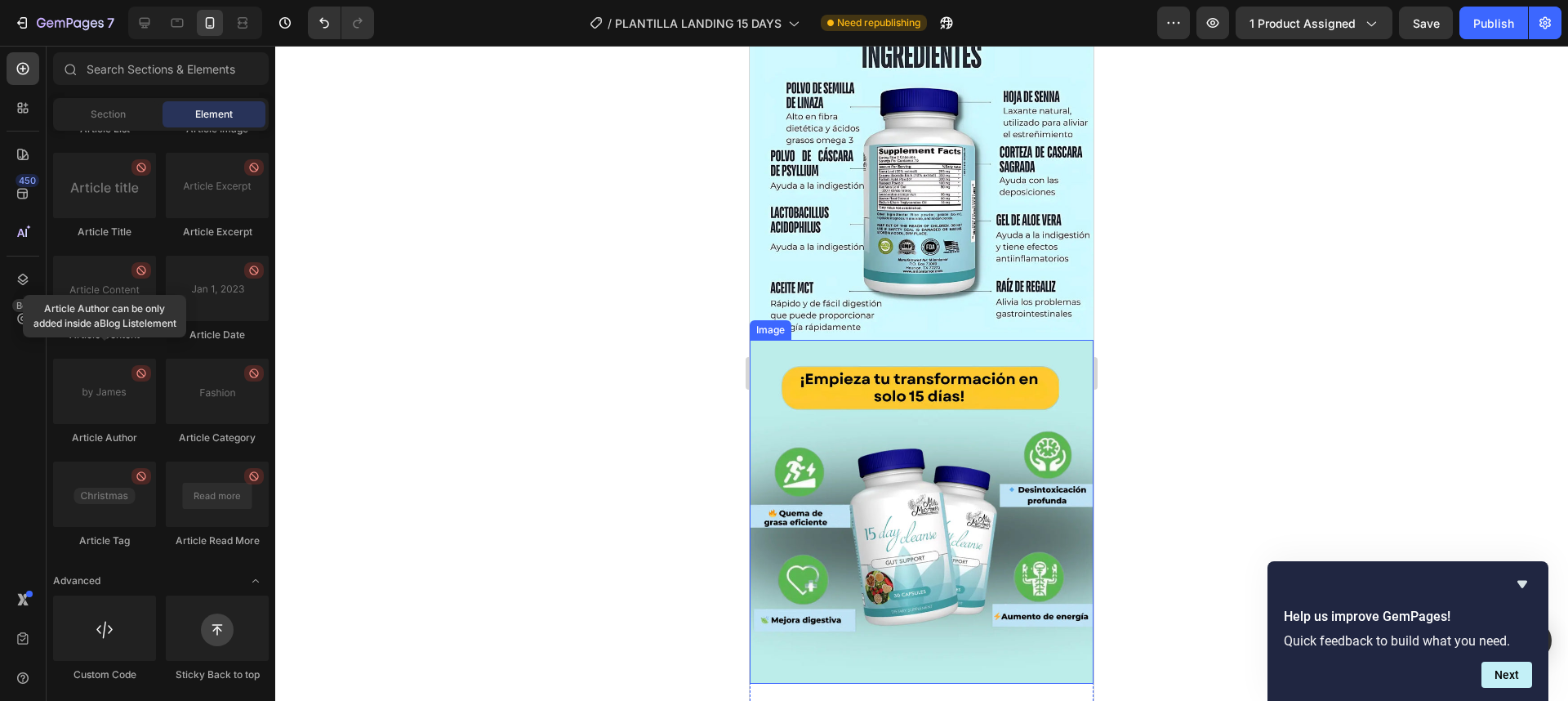
click at [1019, 412] on img at bounding box center [921, 511] width 344 height 344
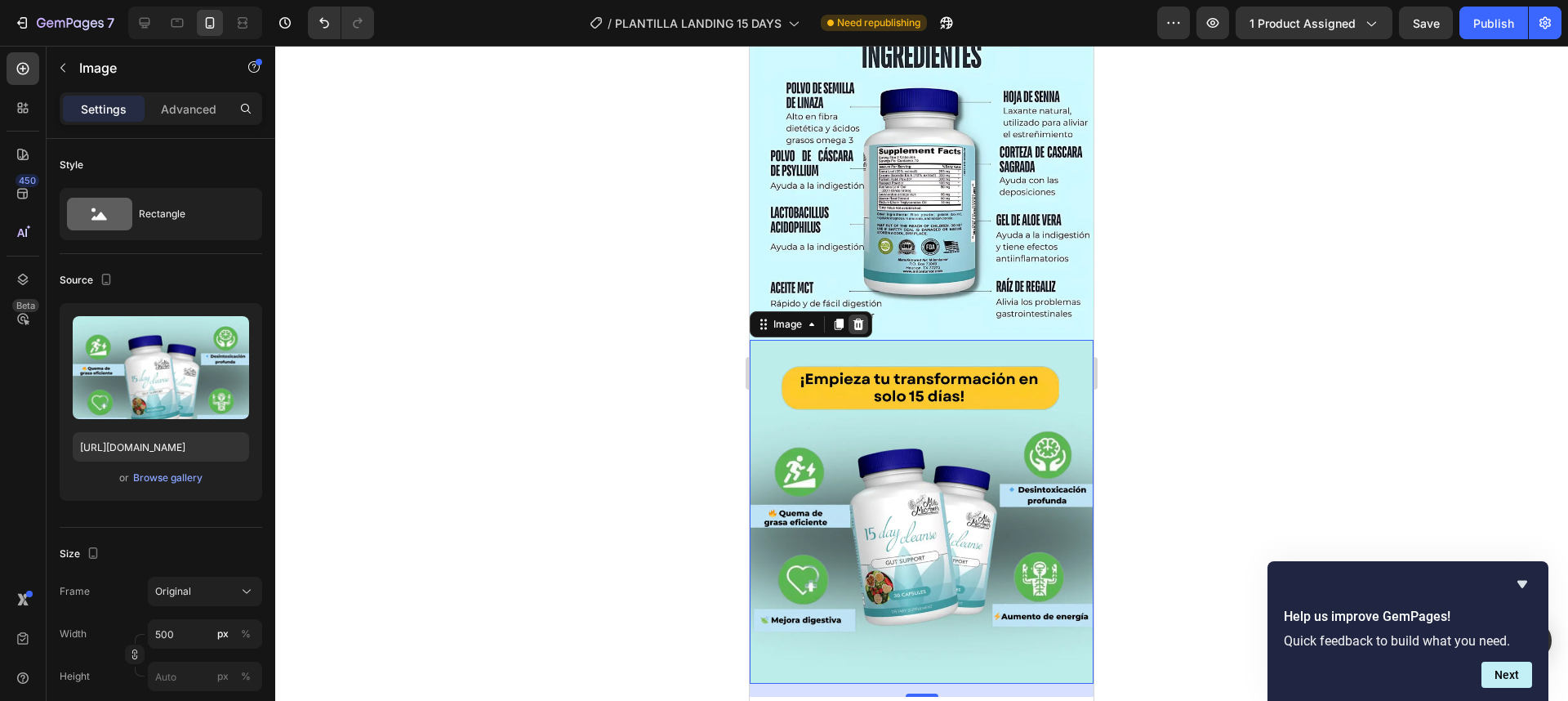
click at [859, 318] on icon at bounding box center [858, 324] width 13 height 13
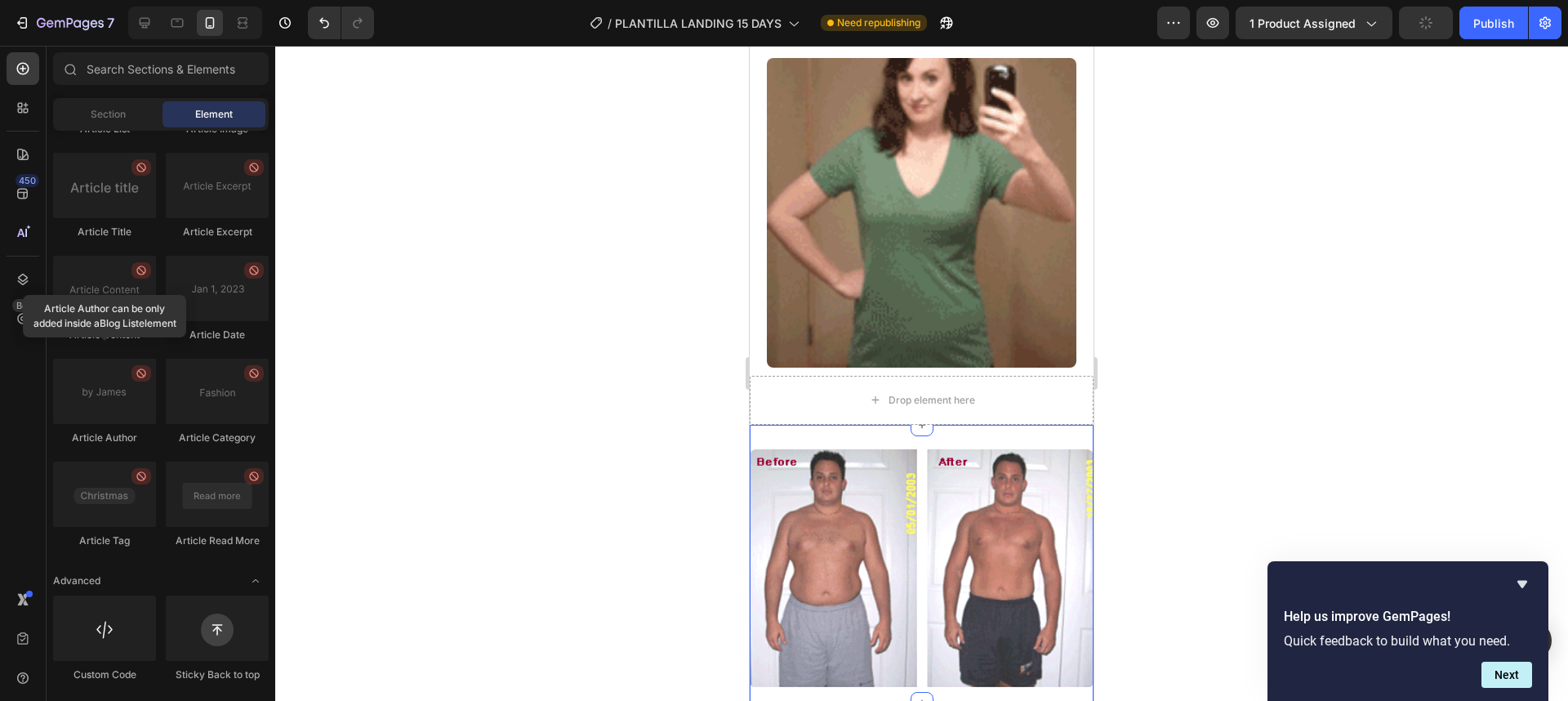
scroll to position [2352, 0]
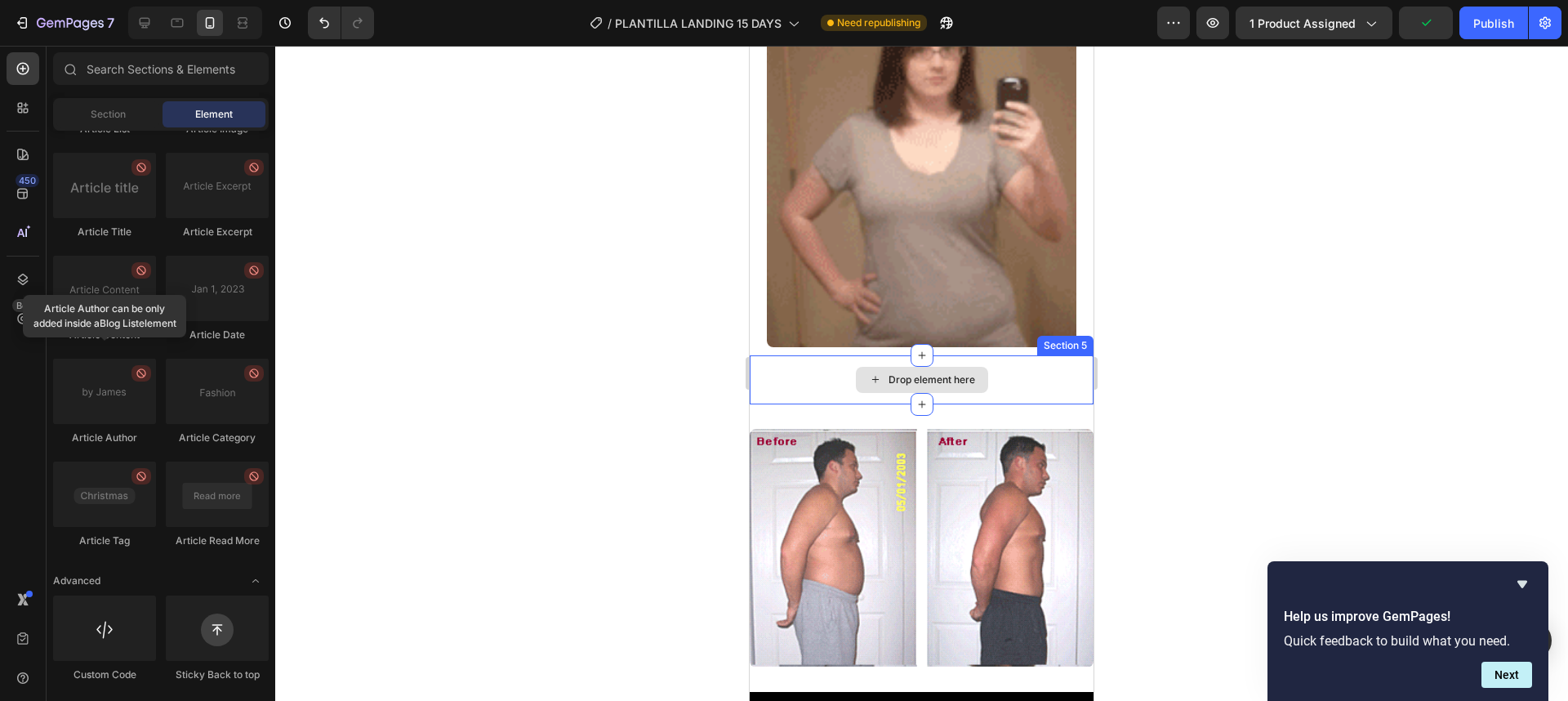
click at [1008, 380] on div "Drop element here" at bounding box center [921, 380] width 344 height 49
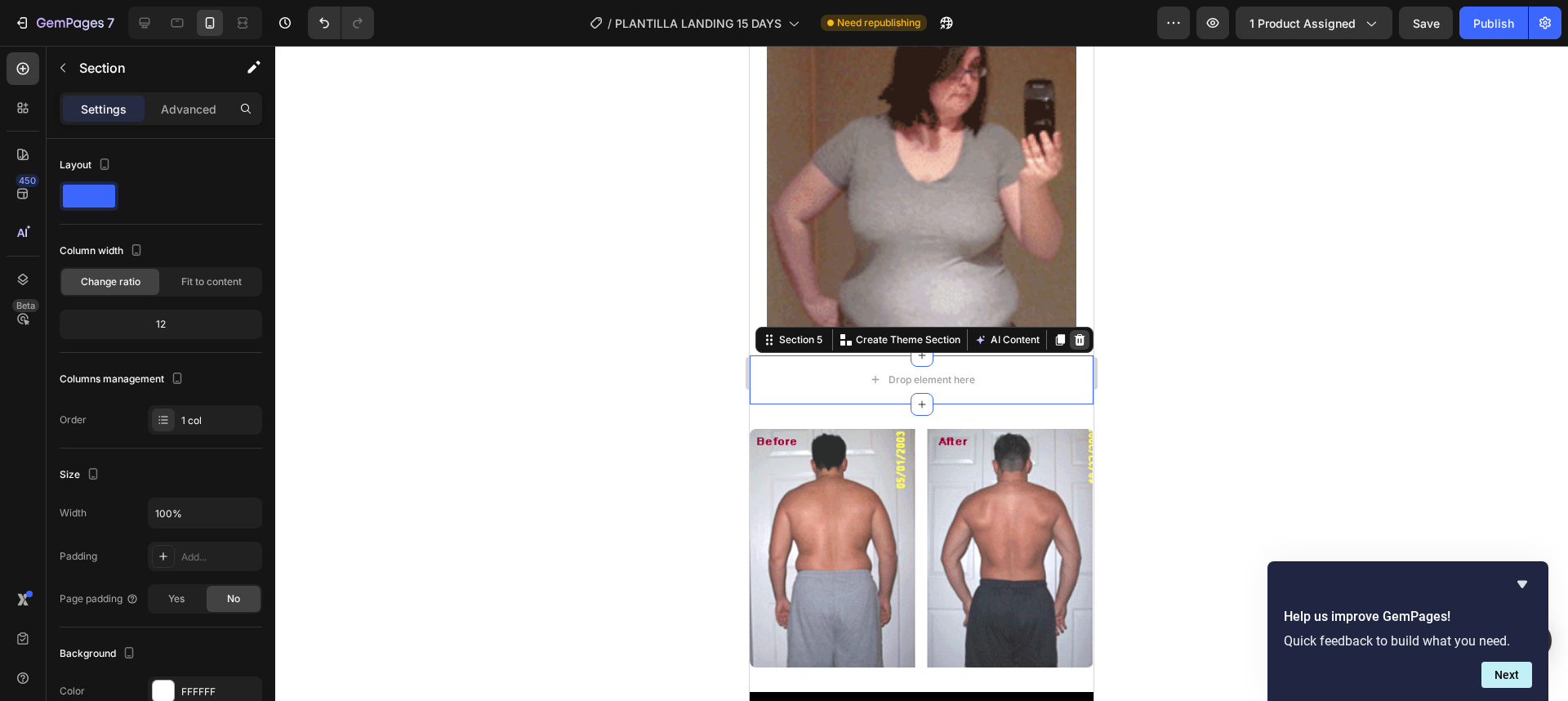
click at [1075, 334] on icon at bounding box center [1080, 339] width 11 height 12
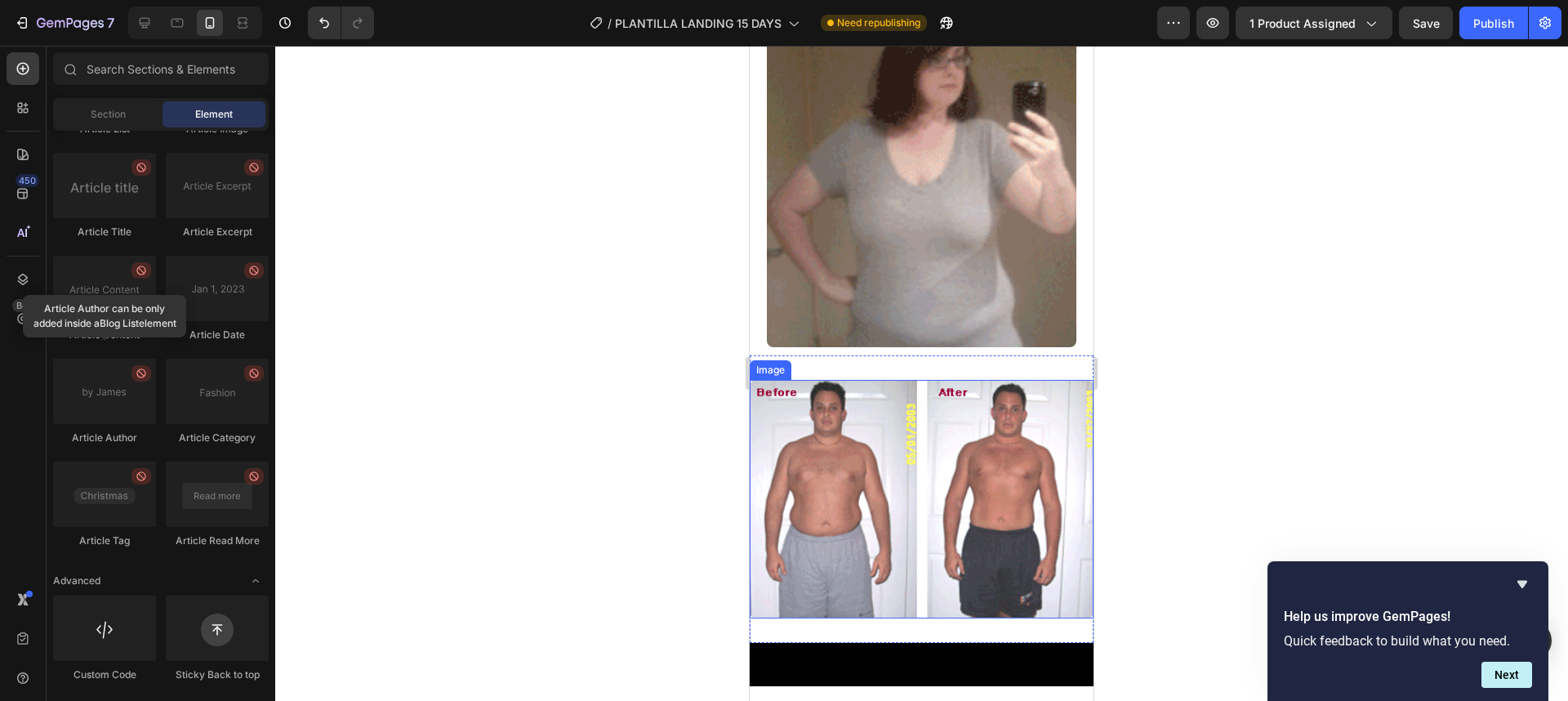
scroll to position [2253, 0]
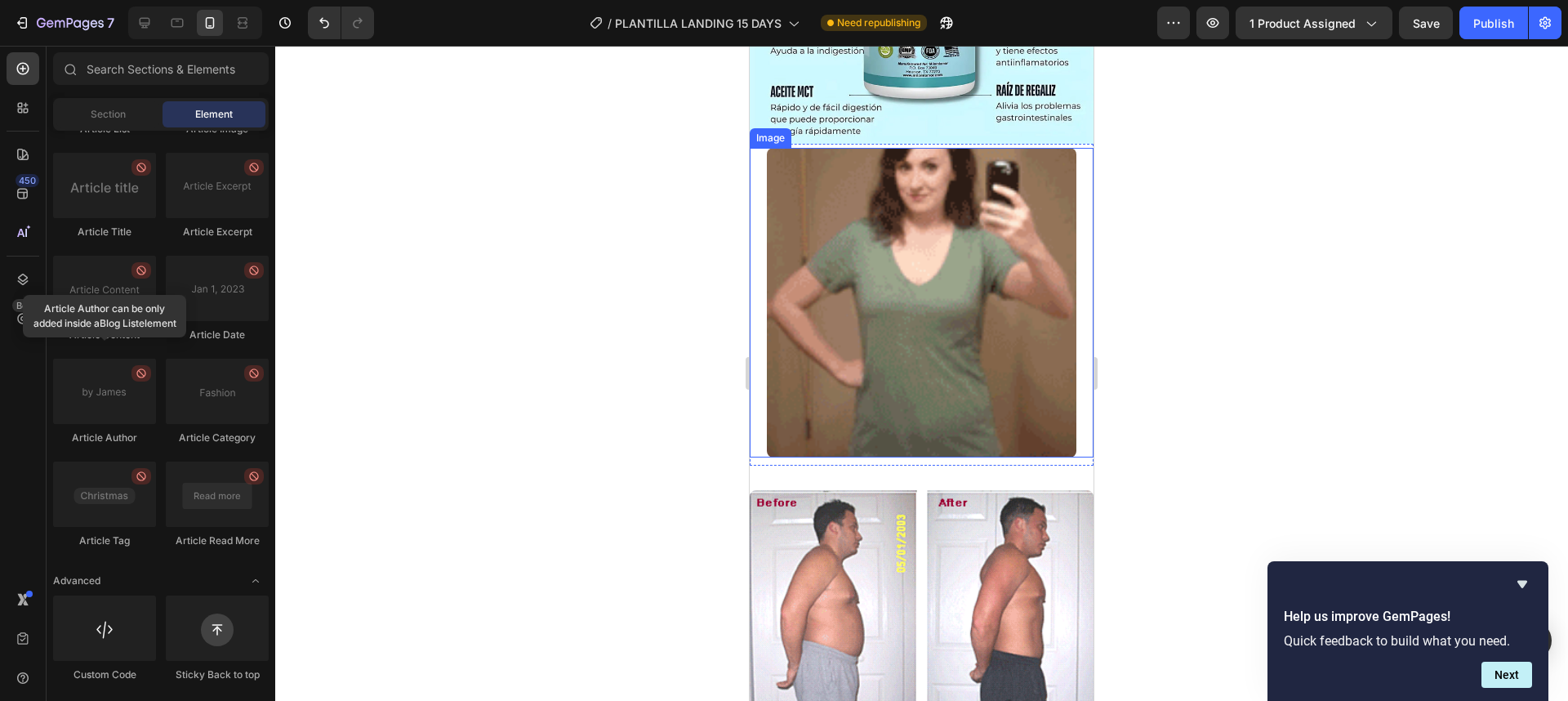
click at [997, 332] on img at bounding box center [921, 303] width 310 height 310
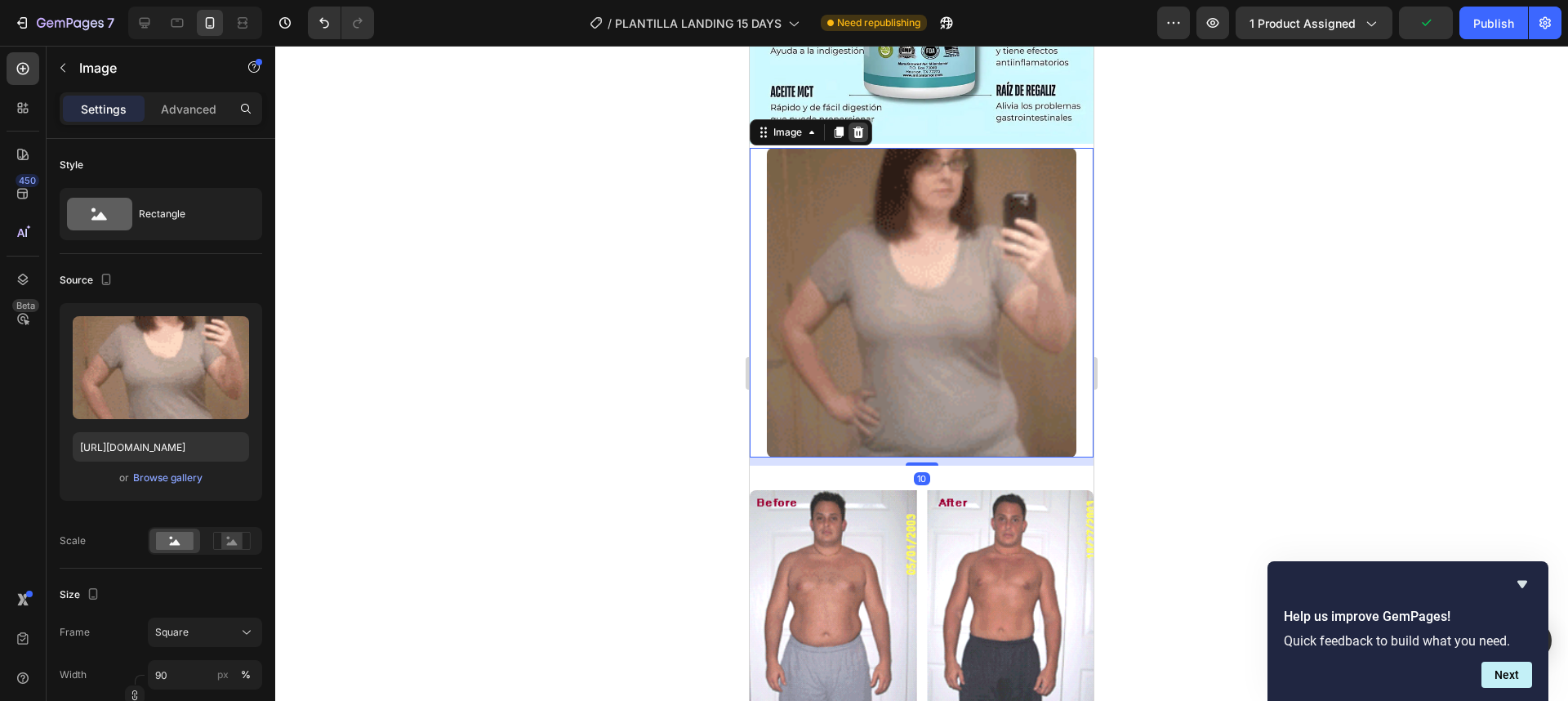
click at [867, 123] on div at bounding box center [859, 133] width 20 height 20
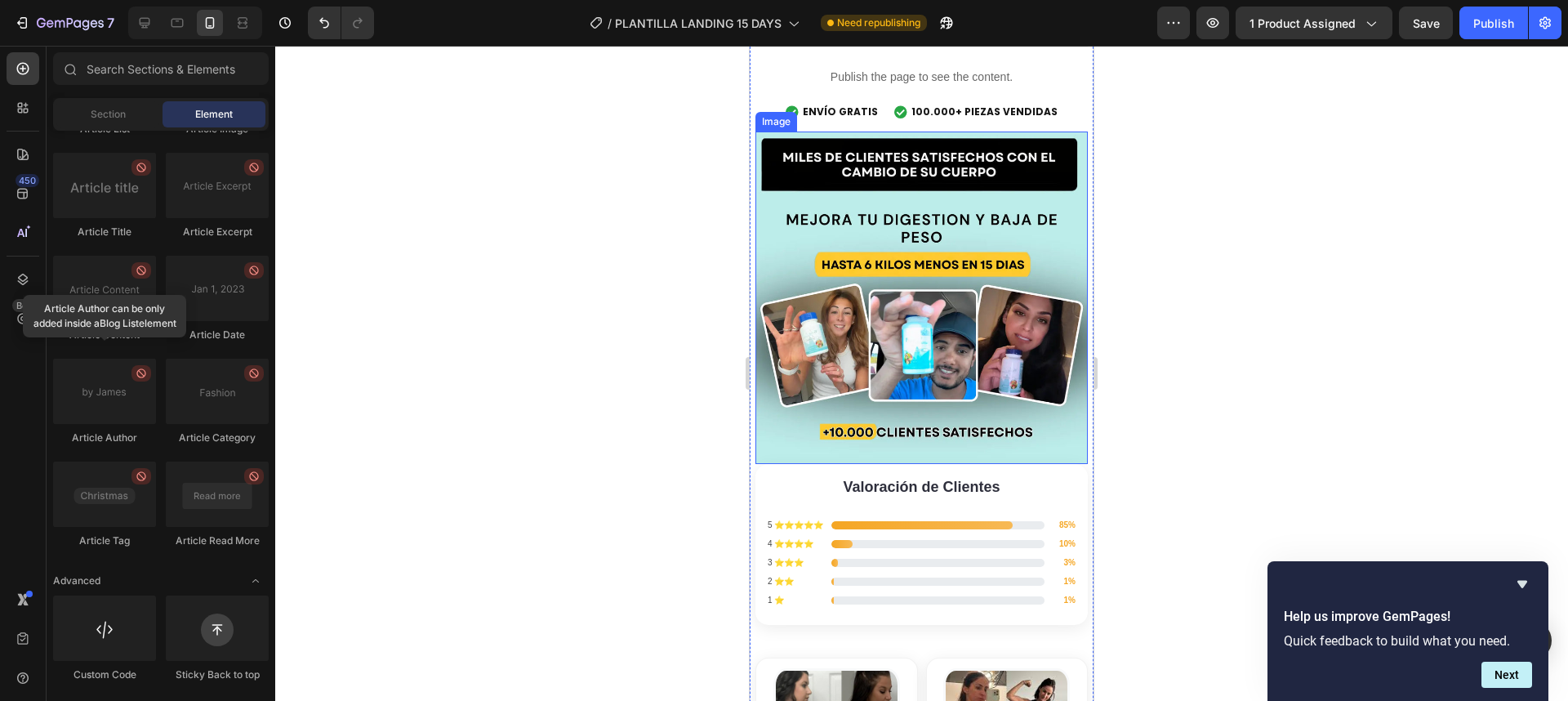
scroll to position [3331, 0]
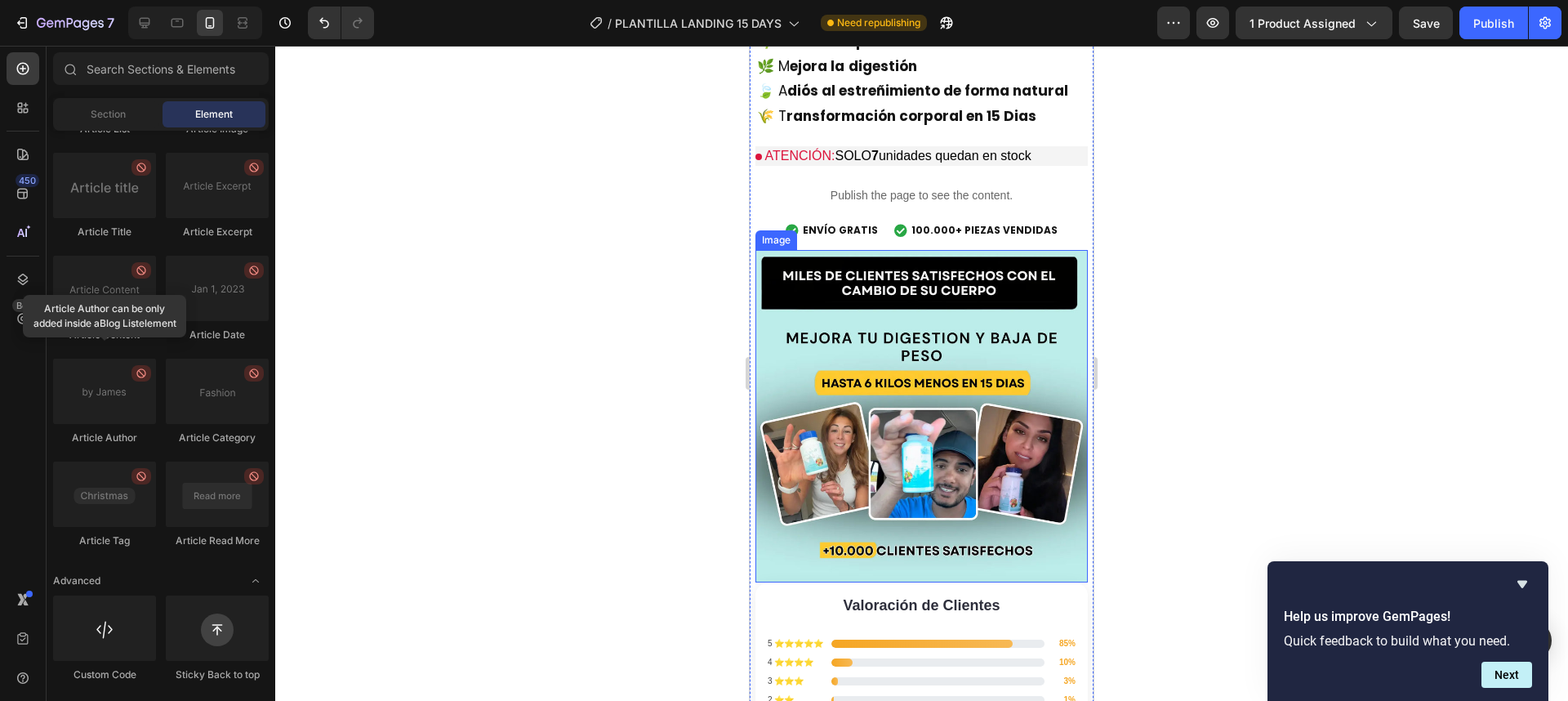
click at [1005, 412] on img at bounding box center [921, 415] width 332 height 332
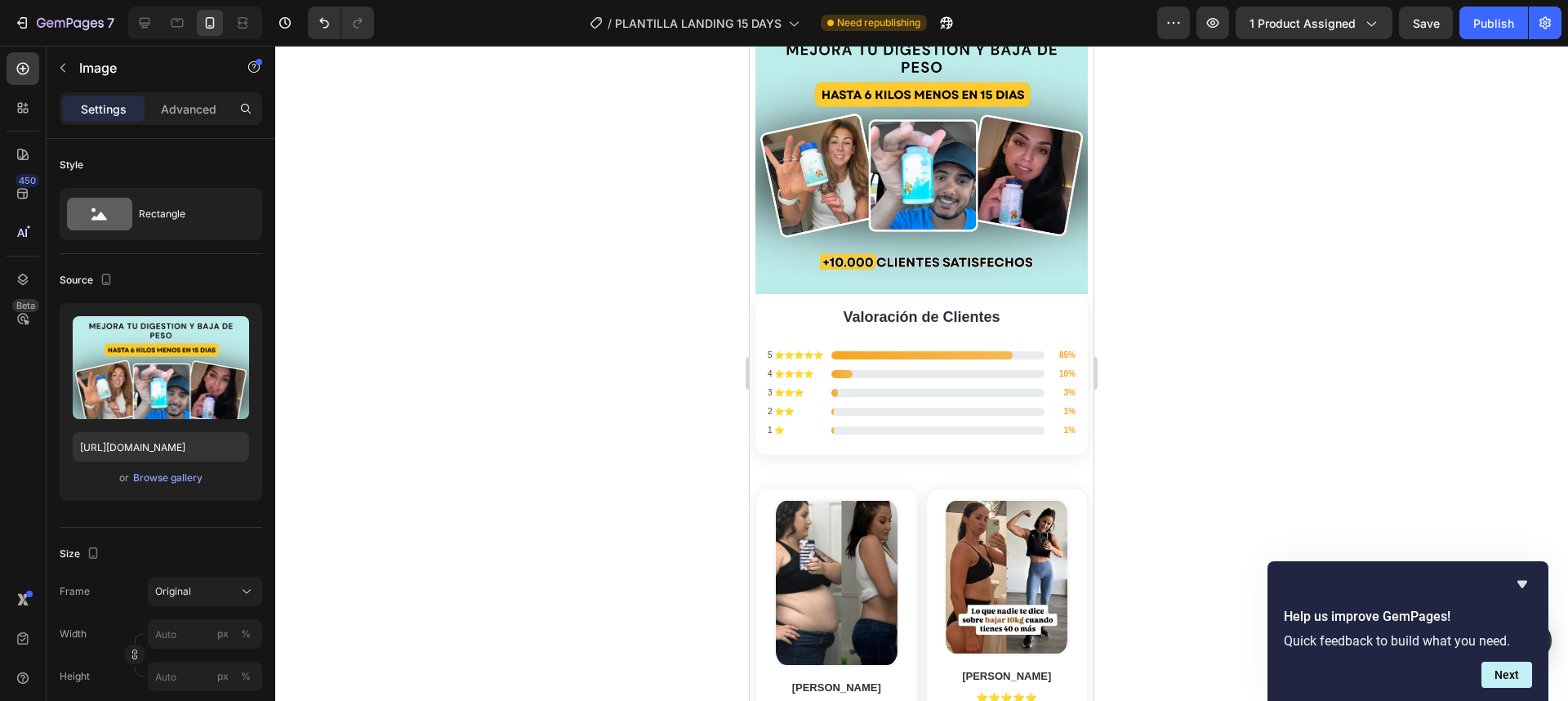
scroll to position [3626, 0]
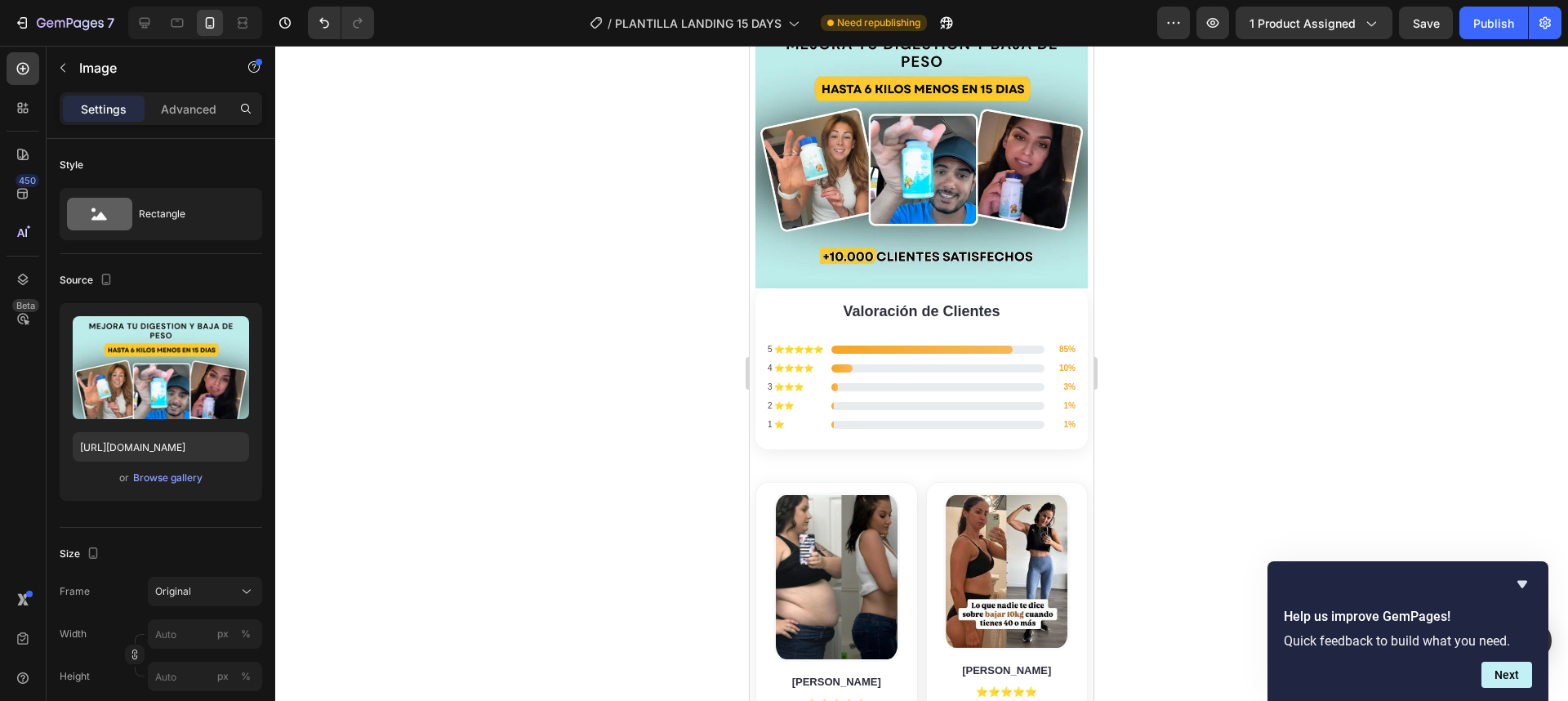
click at [974, 213] on img at bounding box center [921, 122] width 332 height 332
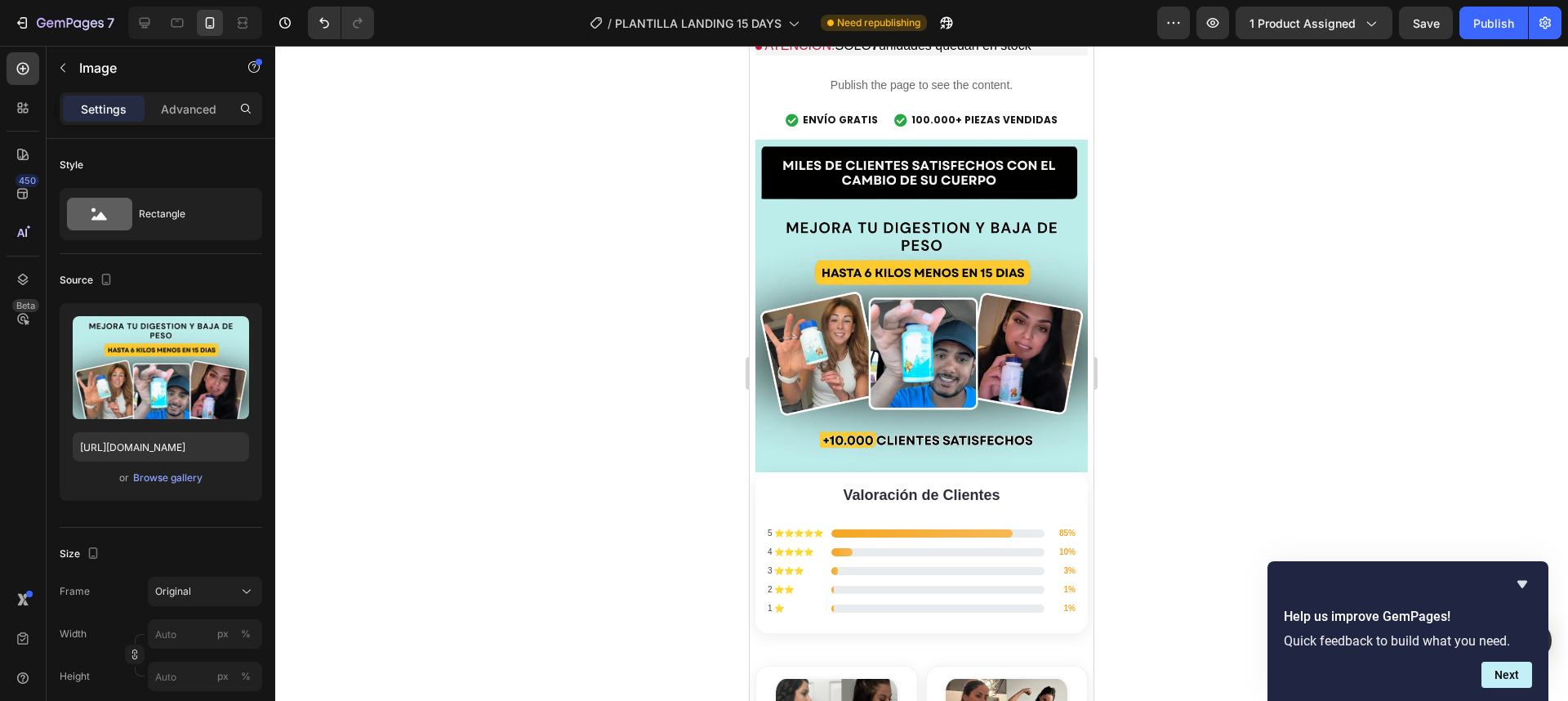
scroll to position [3430, 0]
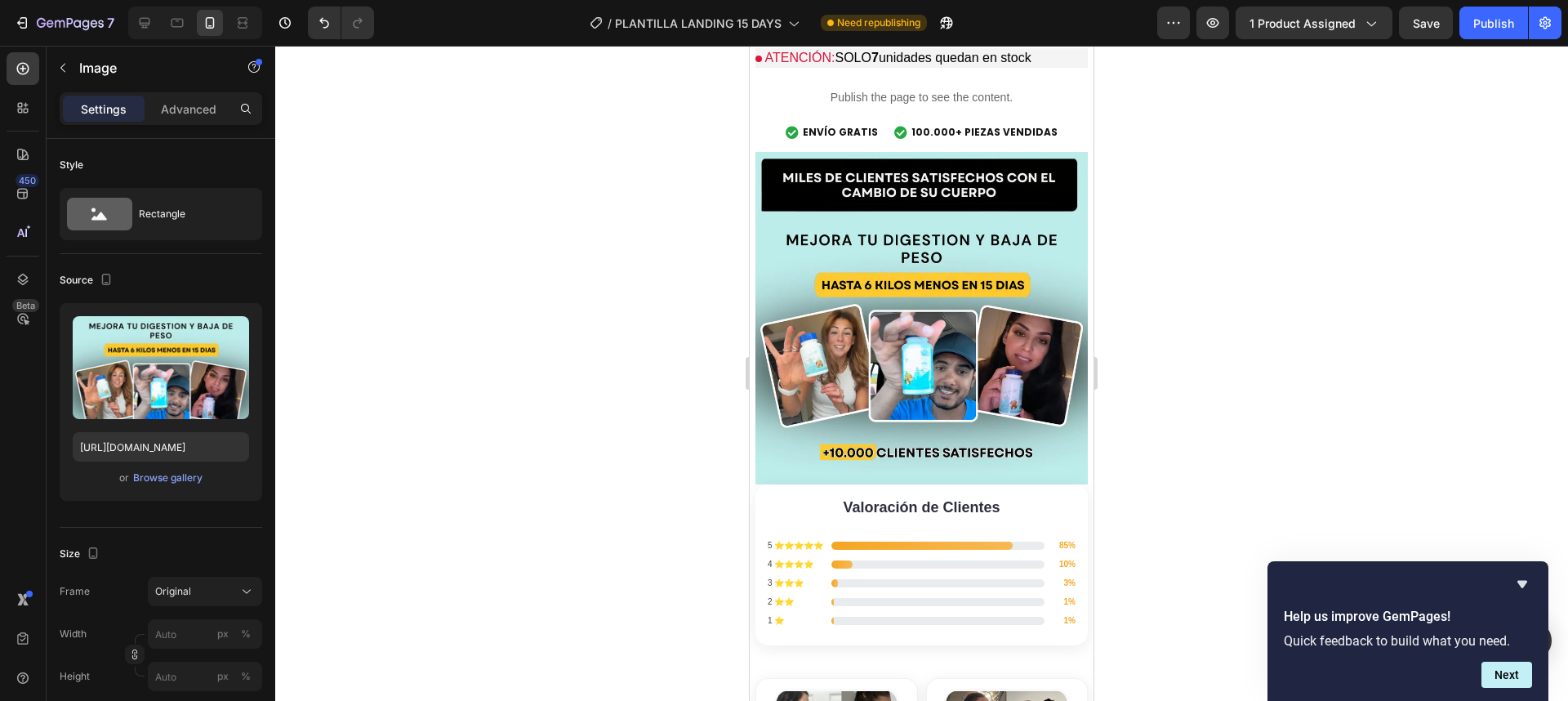
click at [963, 359] on img at bounding box center [921, 318] width 332 height 332
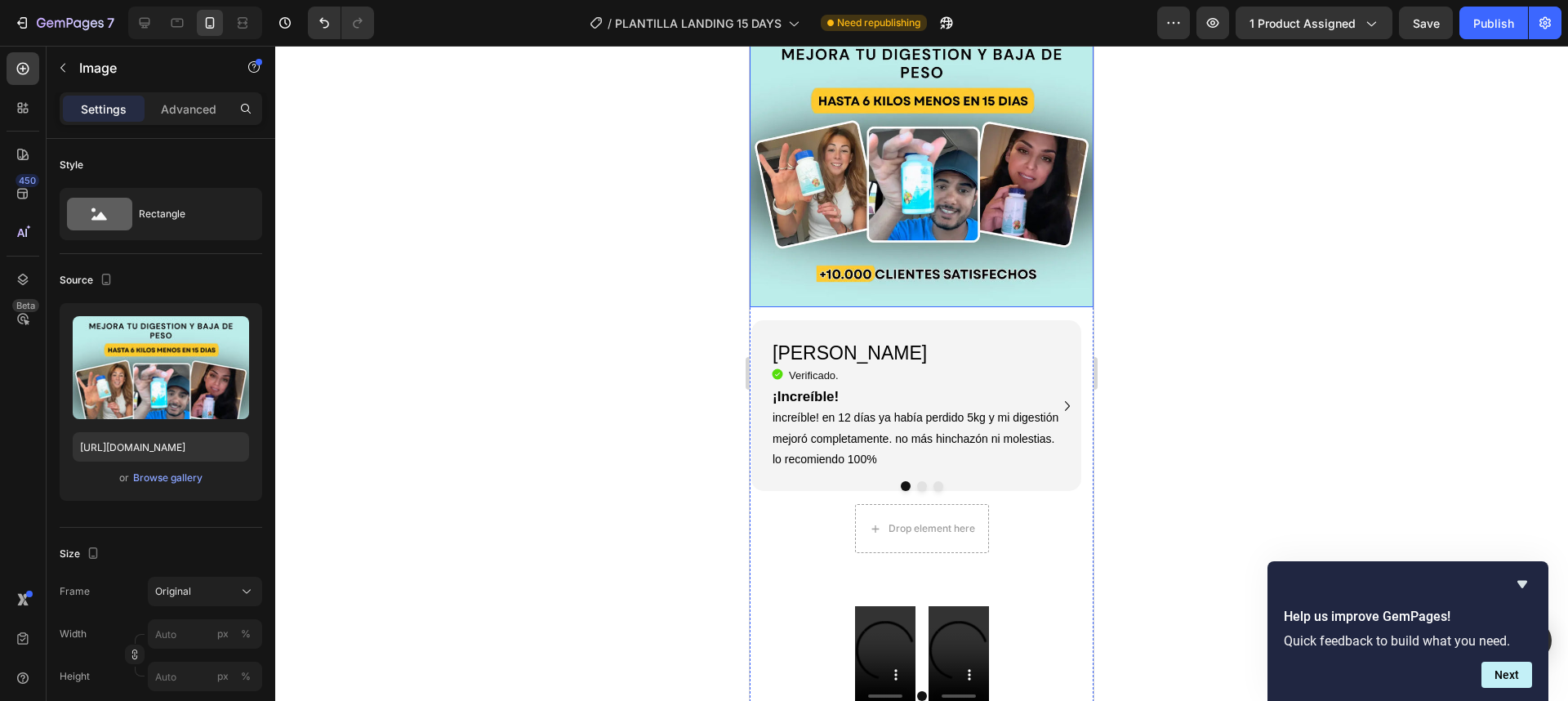
scroll to position [1175, 0]
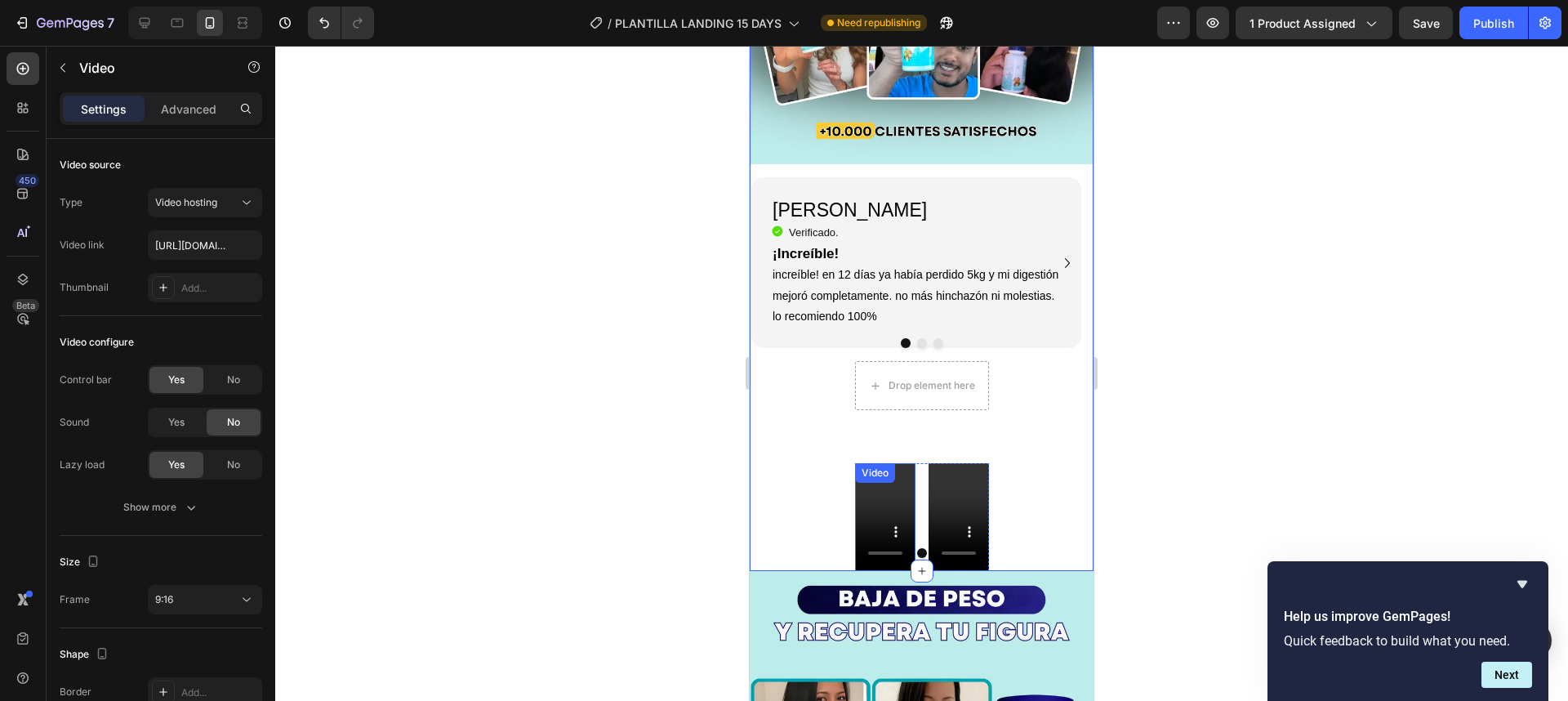
click at [855, 465] on div "Video" at bounding box center [885, 517] width 60 height 107
click at [30, 272] on icon at bounding box center [22, 279] width 16 height 16
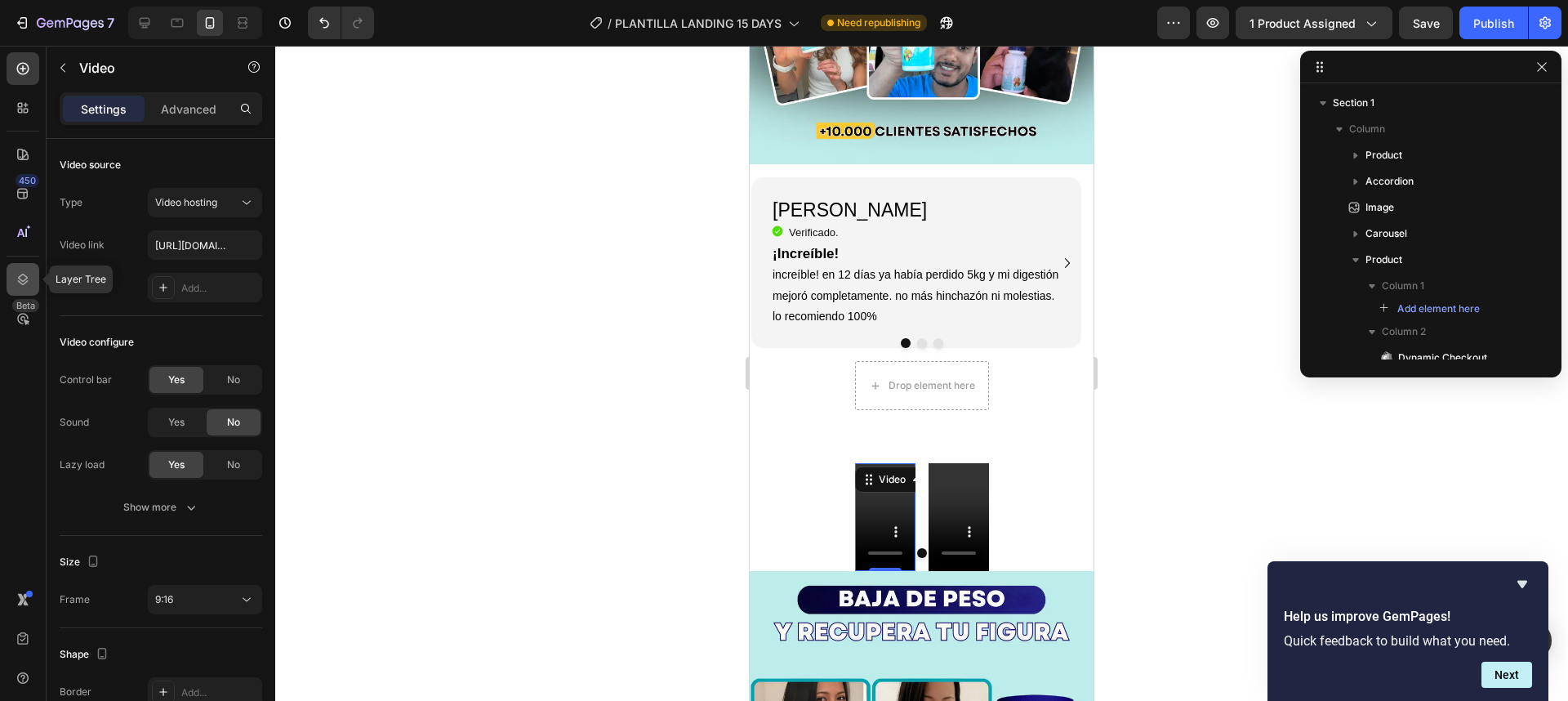
scroll to position [225, 0]
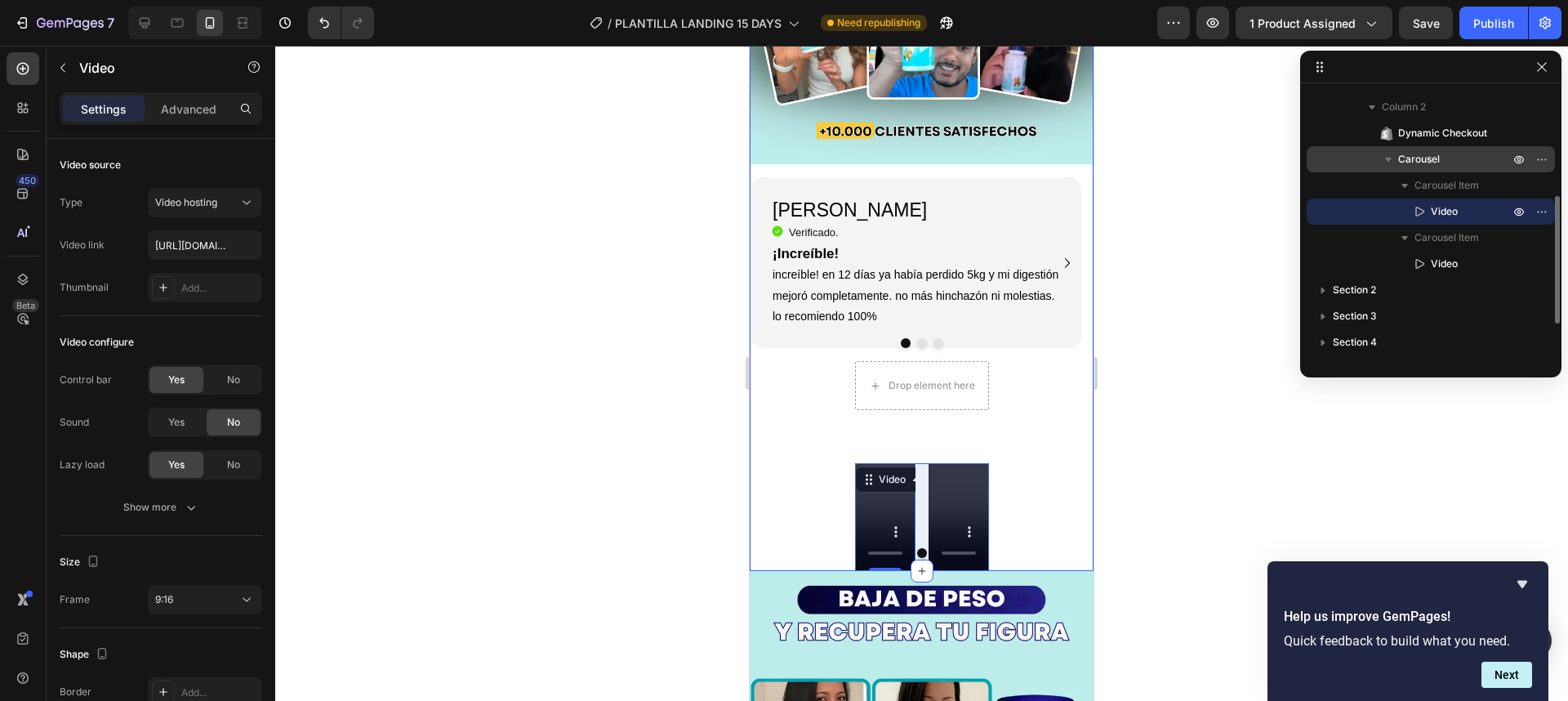
click at [1428, 163] on span "Carousel" at bounding box center [1418, 159] width 42 height 16
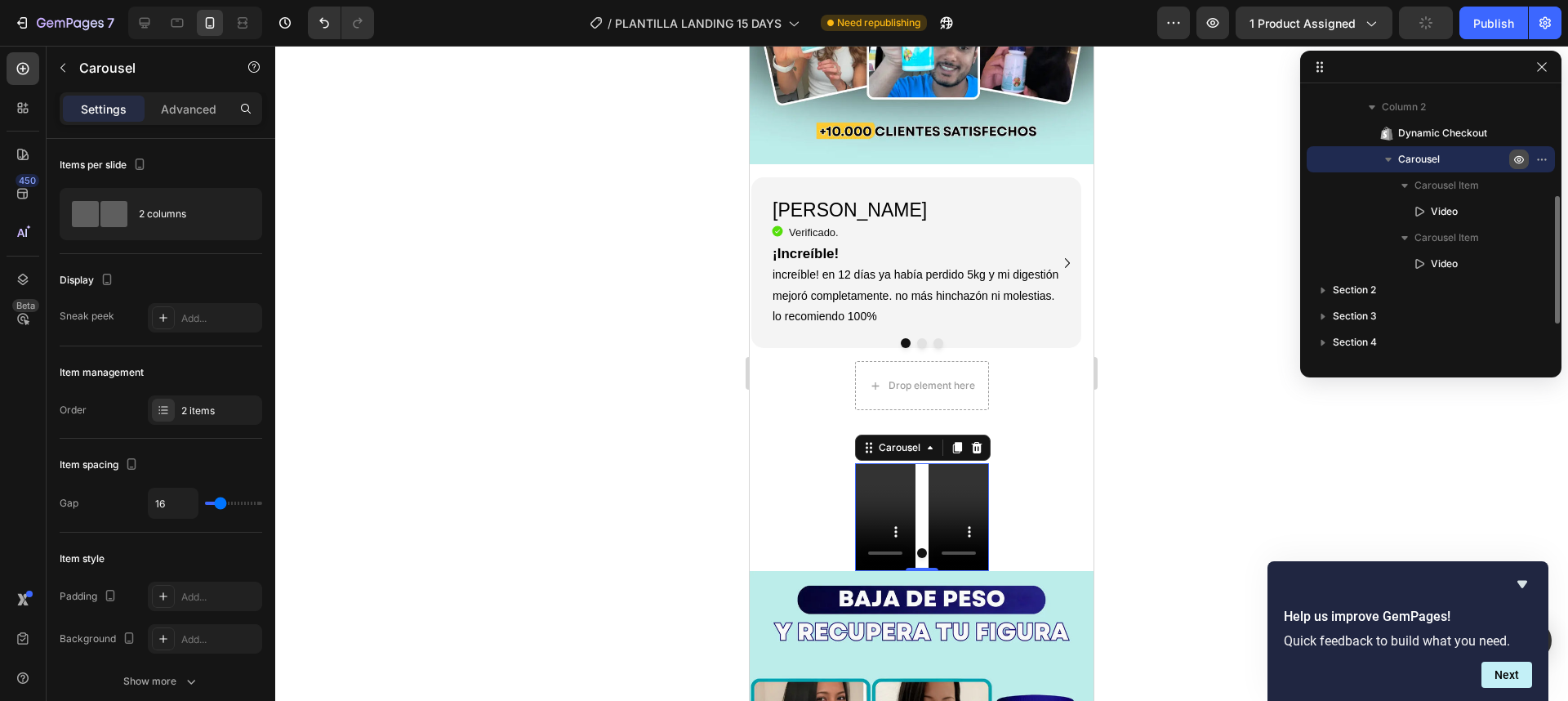
click at [1516, 165] on icon "button" at bounding box center [1519, 159] width 13 height 13
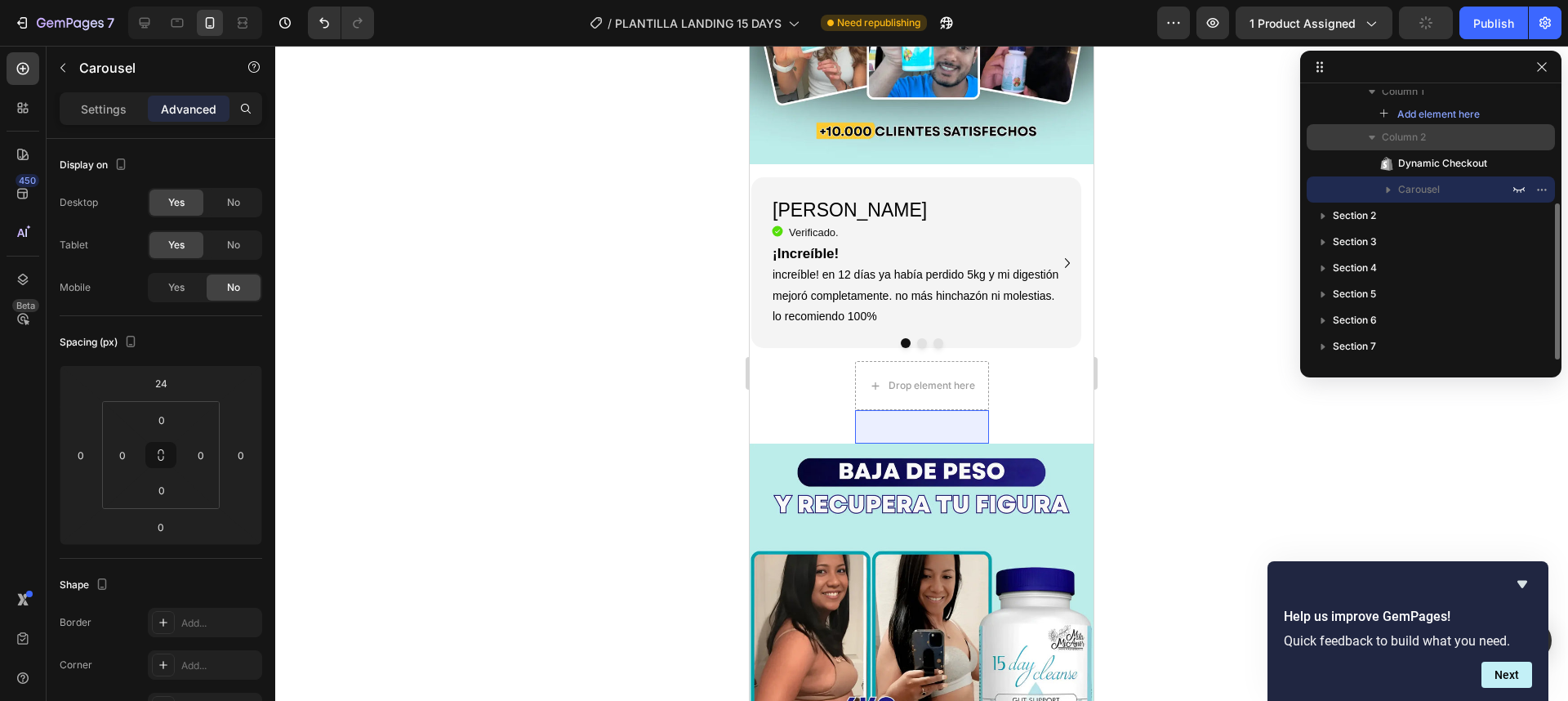
scroll to position [194, 0]
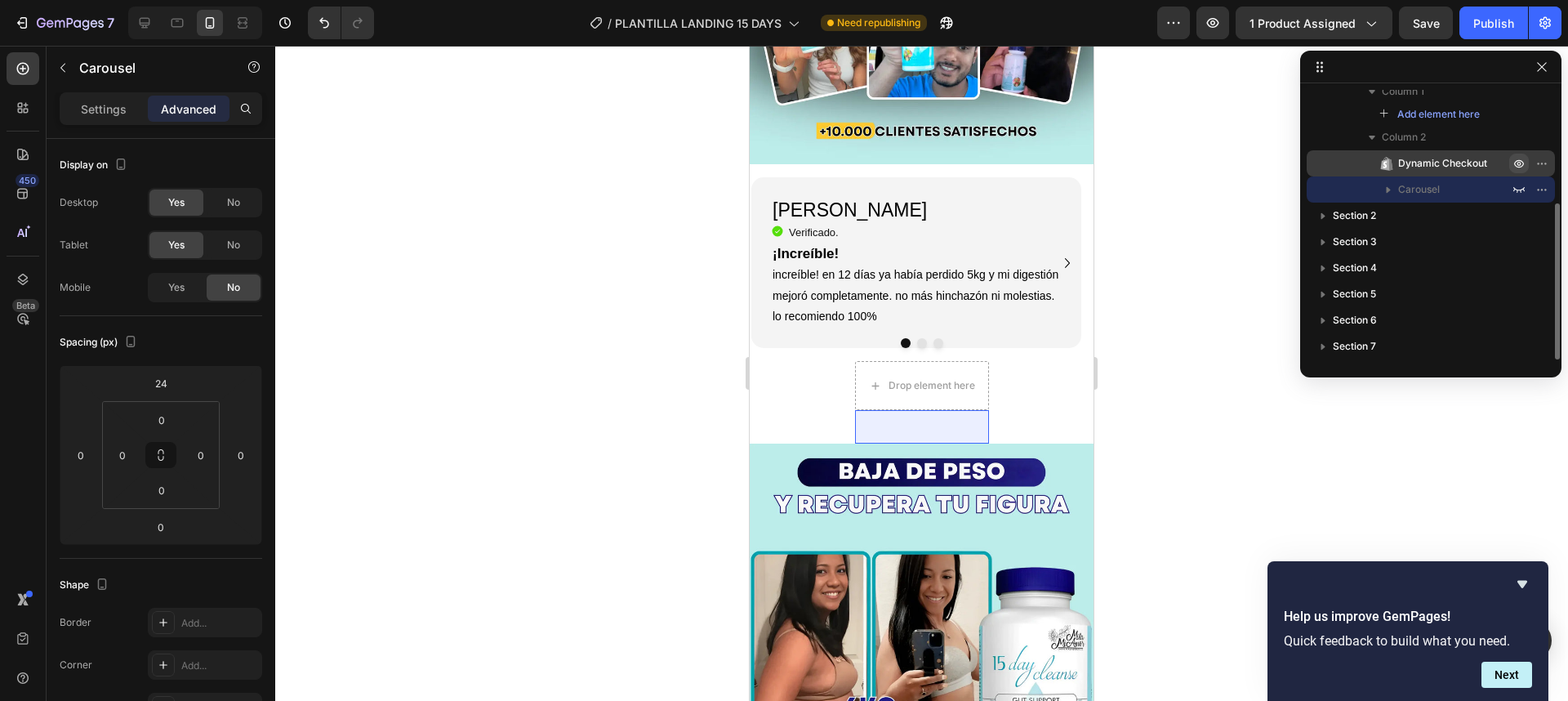
click at [1517, 160] on icon "button" at bounding box center [1519, 164] width 10 height 8
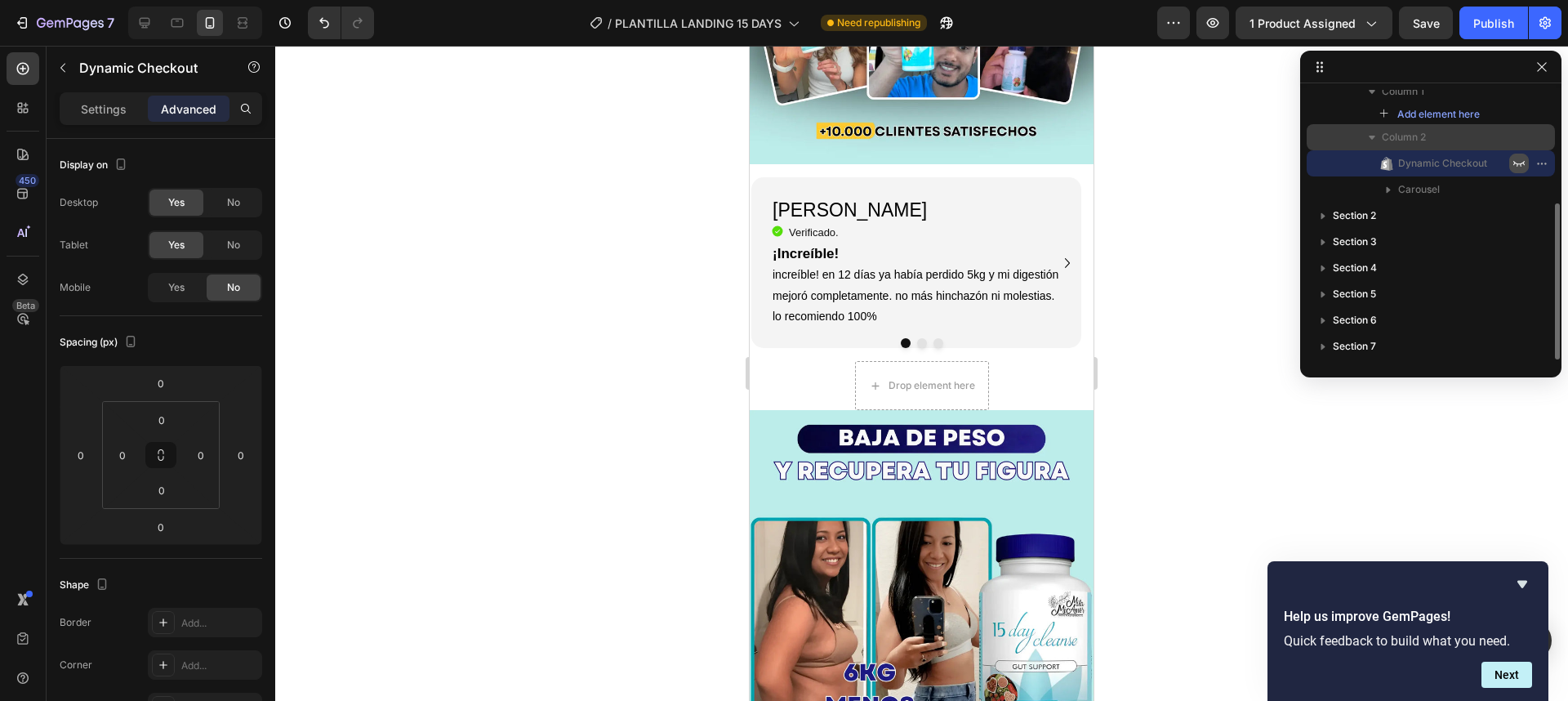
click at [1434, 134] on p "Column 2" at bounding box center [1447, 137] width 131 height 16
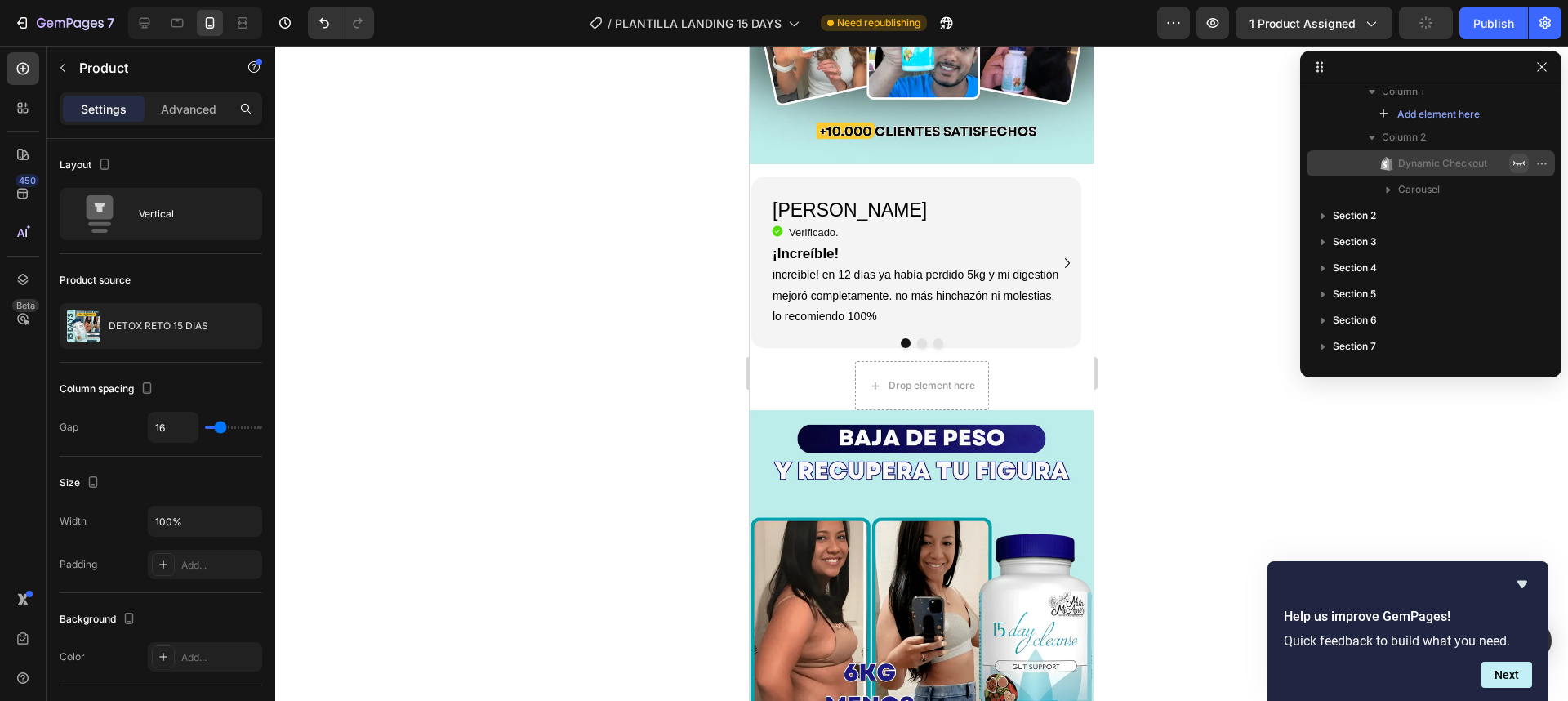
click at [1255, 200] on div at bounding box center [921, 372] width 1293 height 654
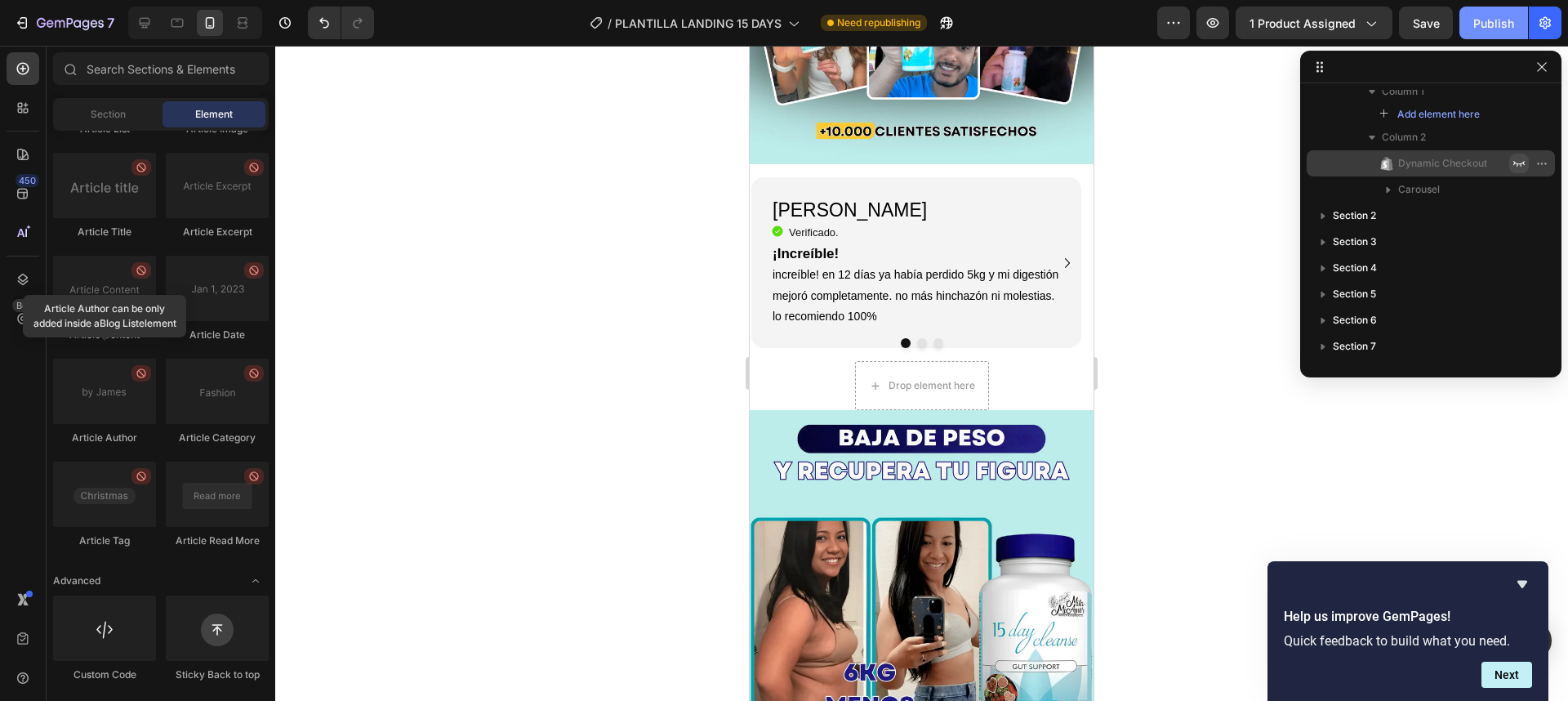
click at [1487, 32] on button "Publish" at bounding box center [1494, 22] width 69 height 32
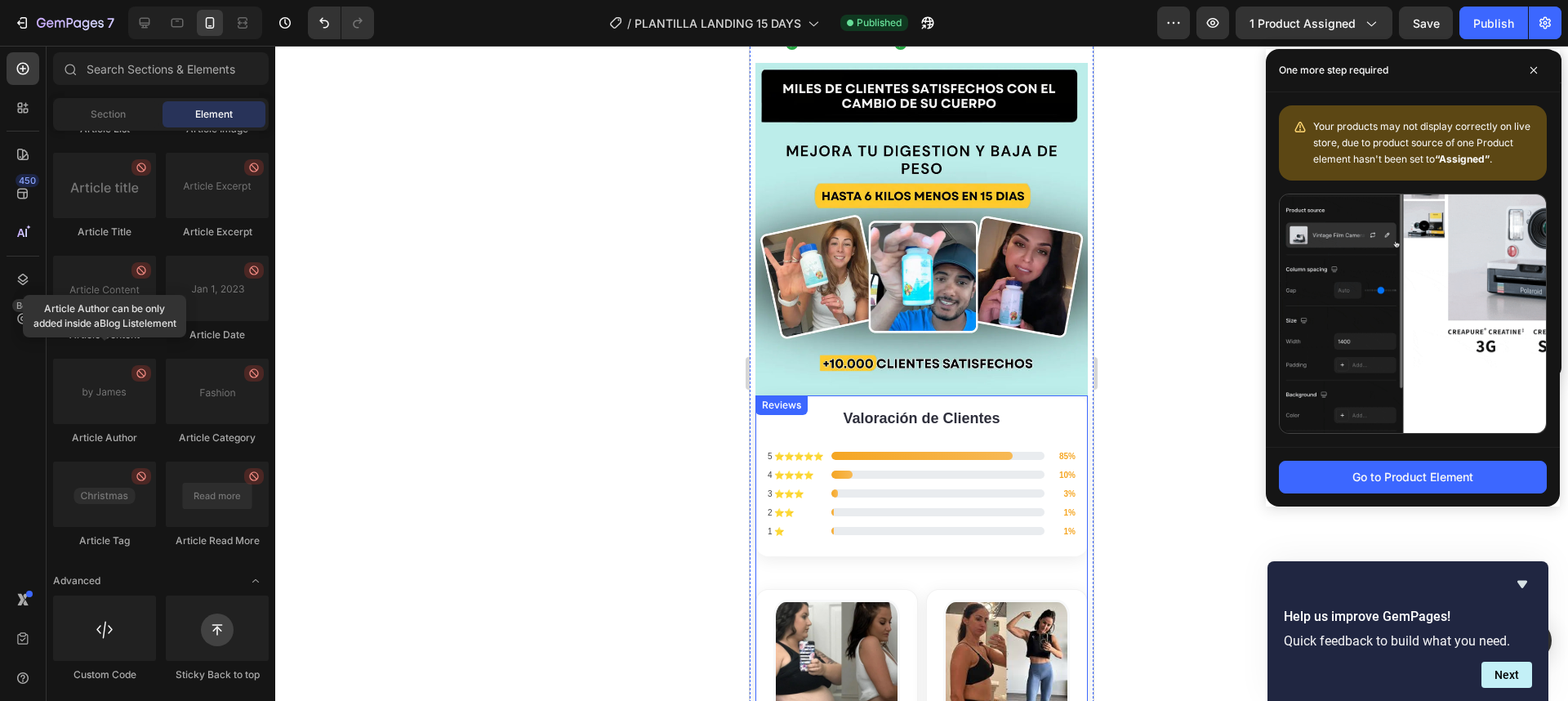
scroll to position [3278, 0]
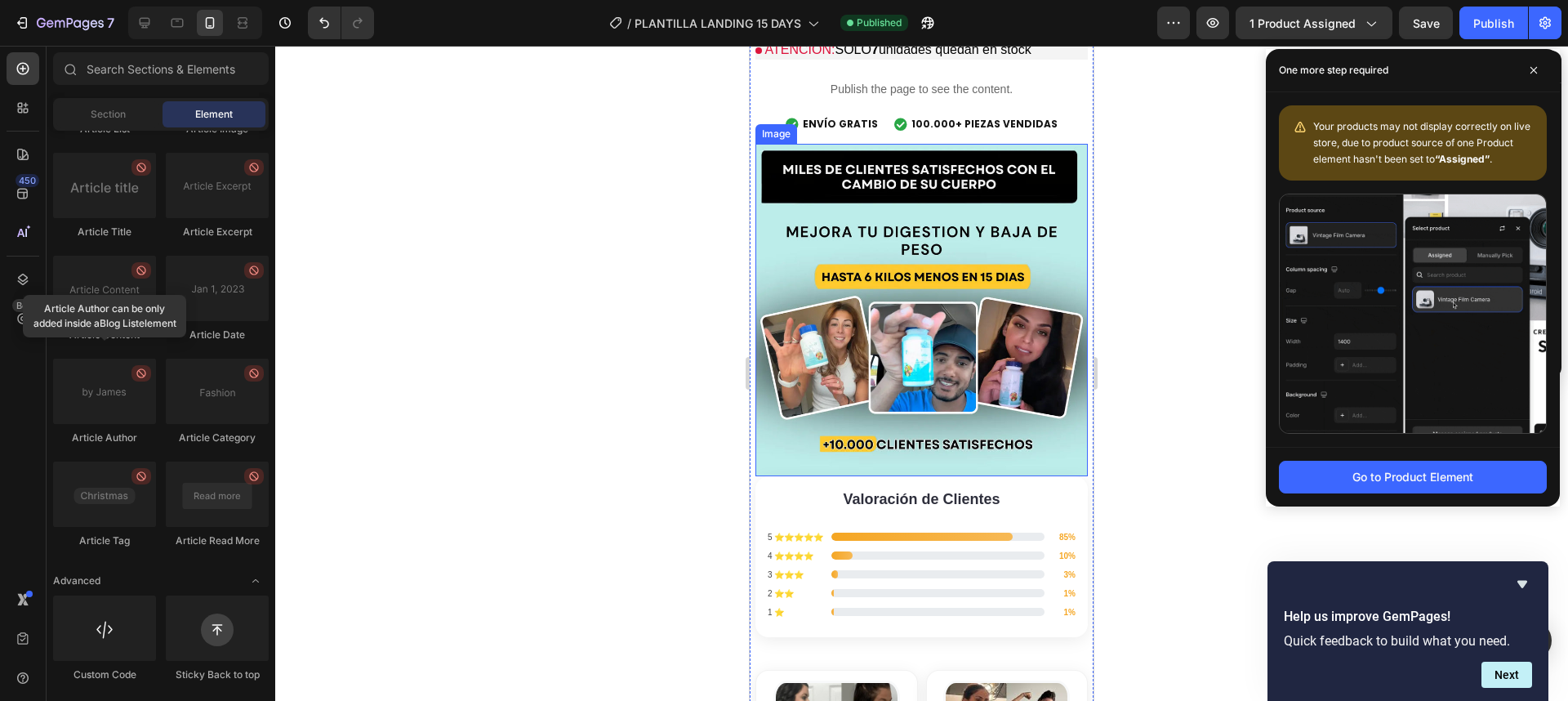
click at [1001, 358] on img at bounding box center [921, 310] width 332 height 332
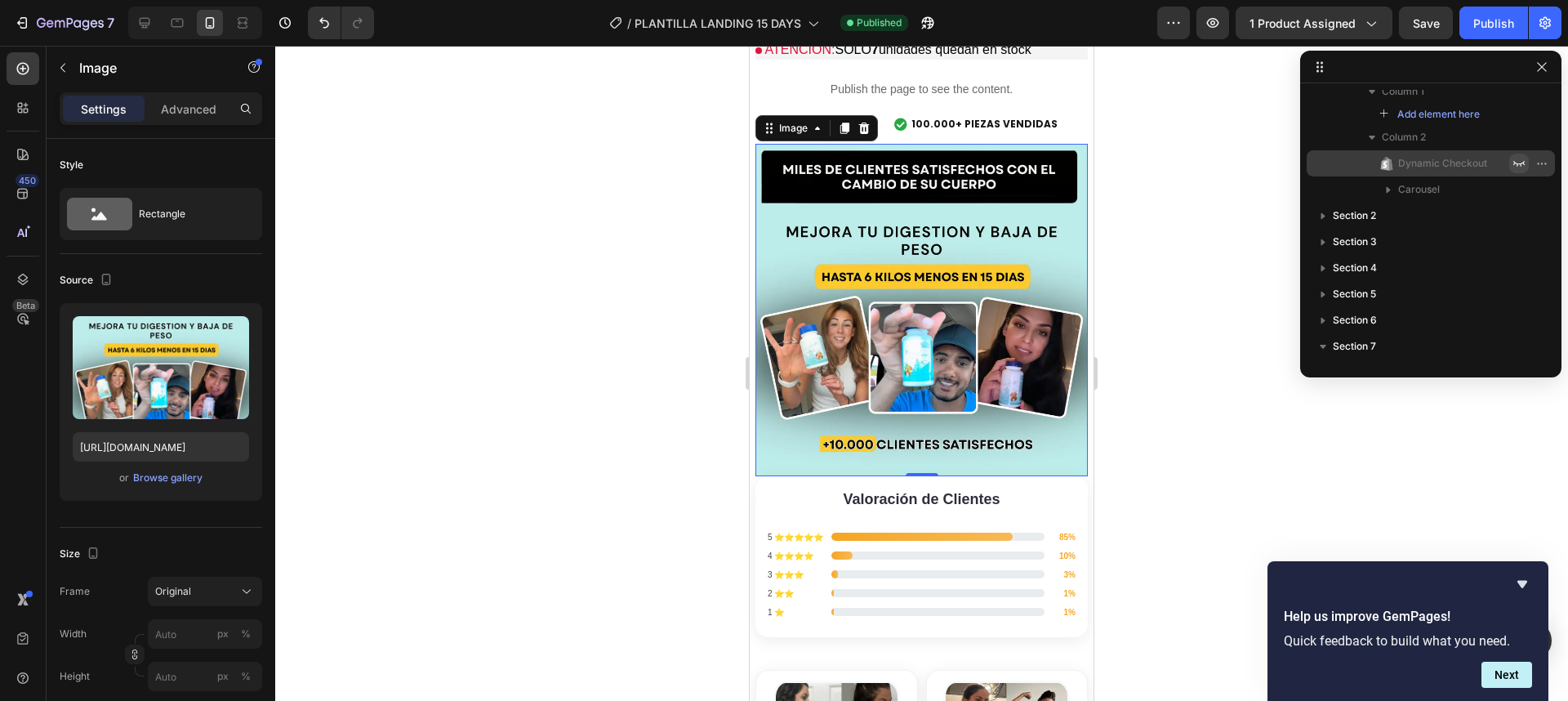
click at [866, 127] on div "Image" at bounding box center [817, 128] width 123 height 26
click at [1135, 391] on div at bounding box center [921, 372] width 1293 height 654
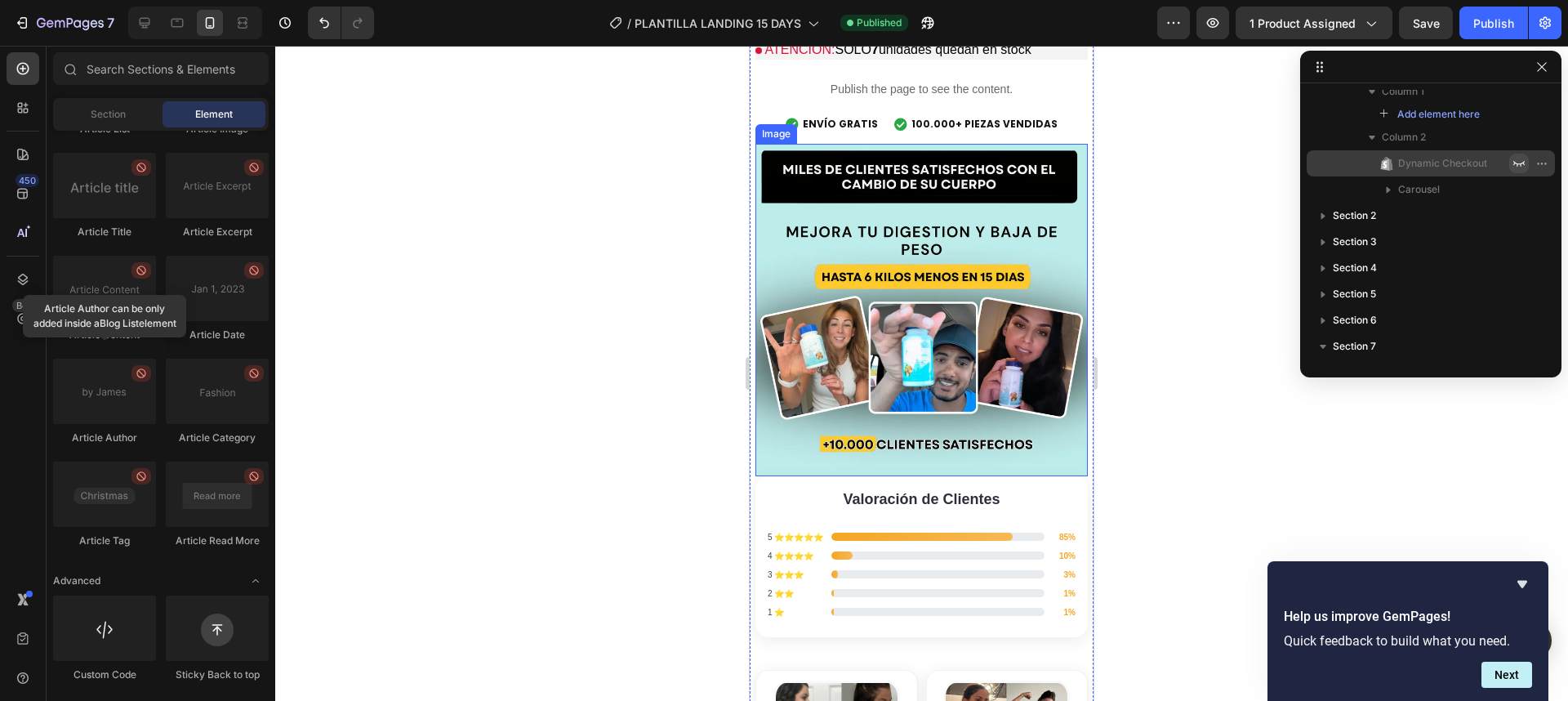
click at [894, 217] on img at bounding box center [921, 310] width 332 height 332
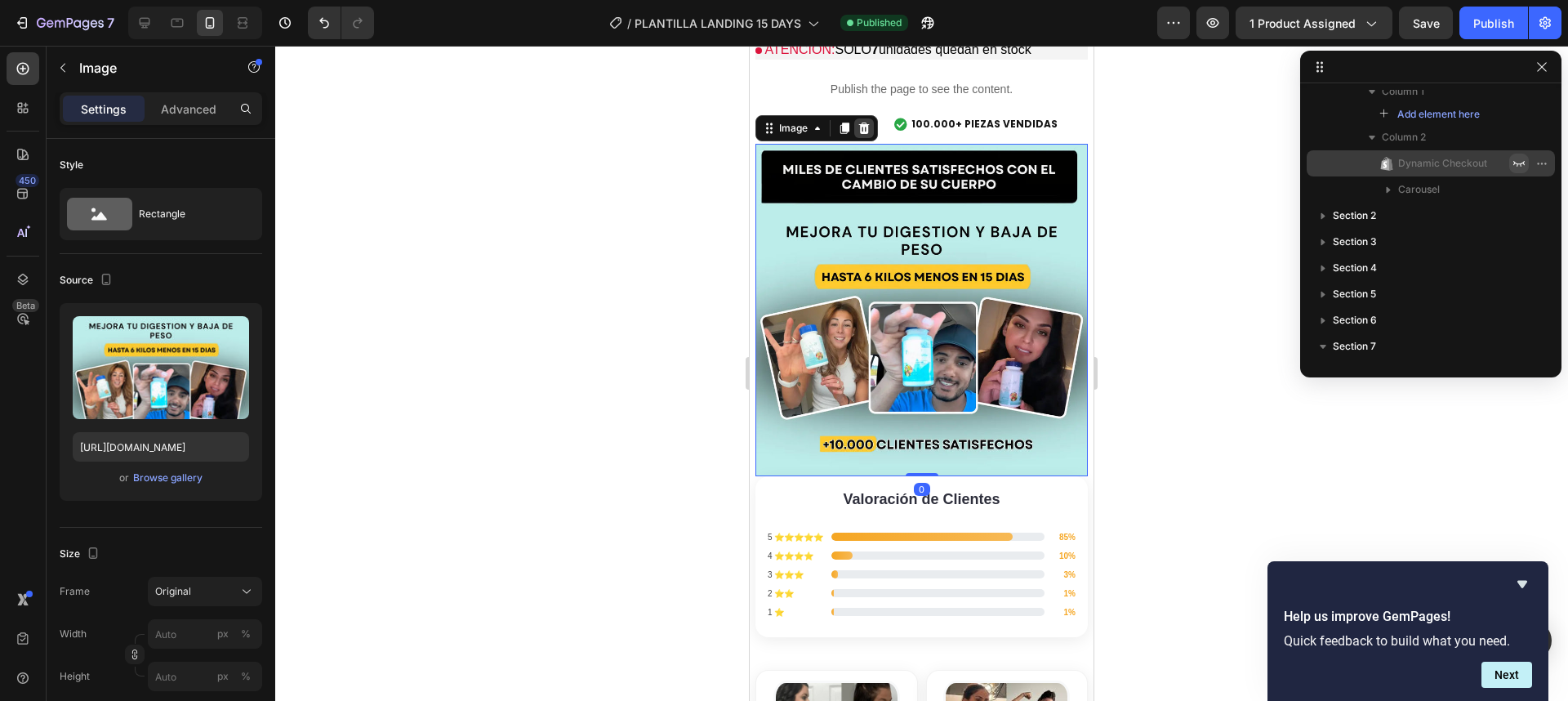
click at [858, 122] on icon at bounding box center [864, 128] width 13 height 13
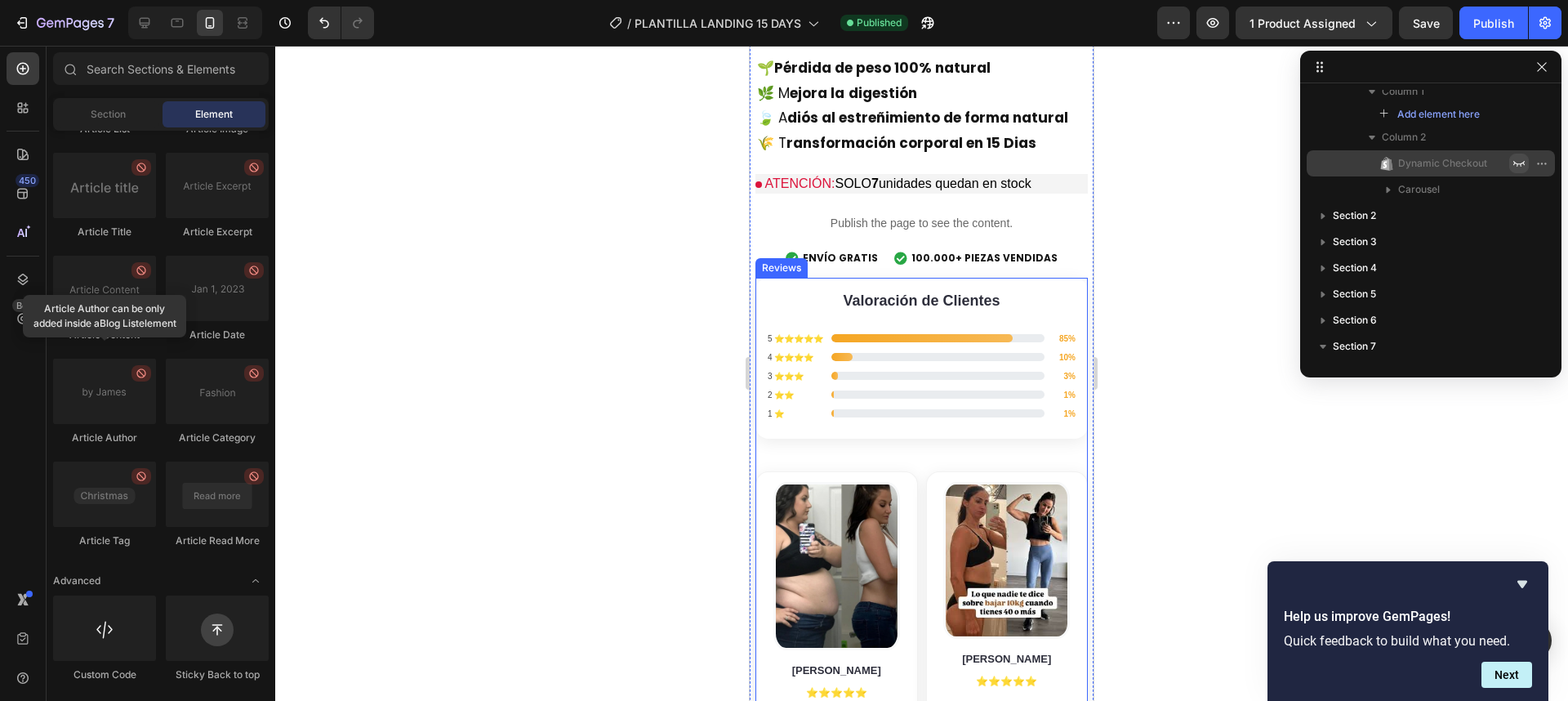
scroll to position [3082, 0]
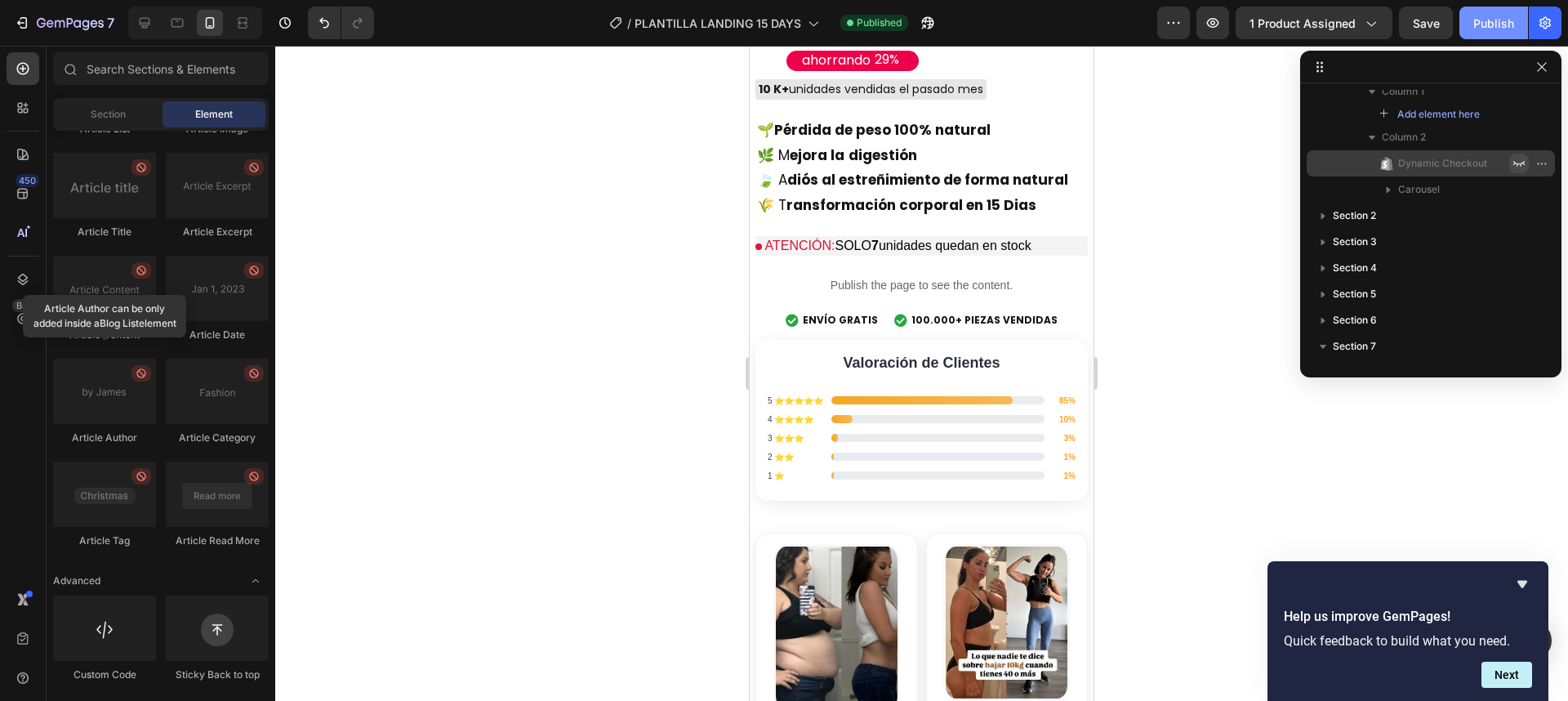
click at [1478, 24] on div "Publish" at bounding box center [1494, 22] width 41 height 17
